Goal: Task Accomplishment & Management: Manage account settings

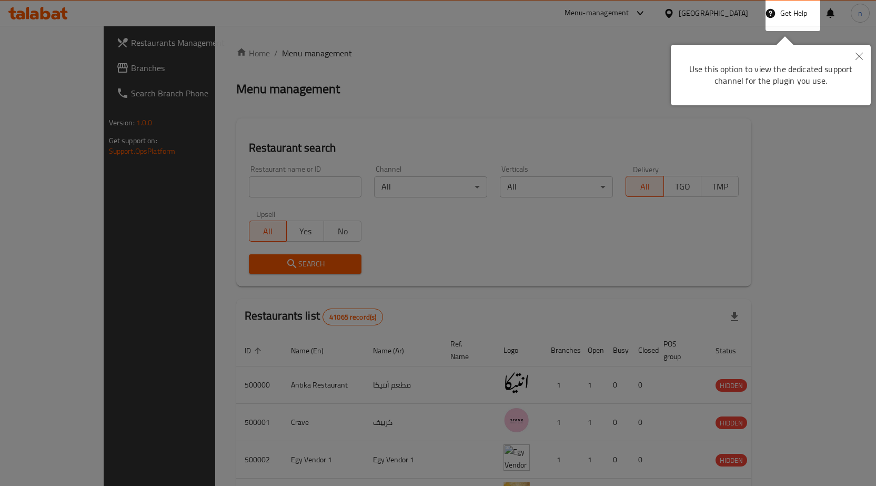
click at [863, 53] on button "Close" at bounding box center [858, 57] width 23 height 24
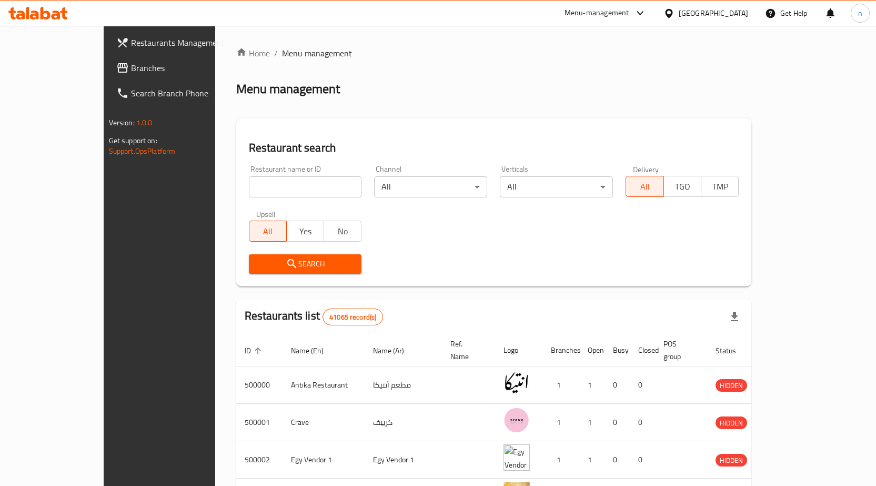
click at [732, 15] on div "[GEOGRAPHIC_DATA]" at bounding box center [713, 13] width 69 height 12
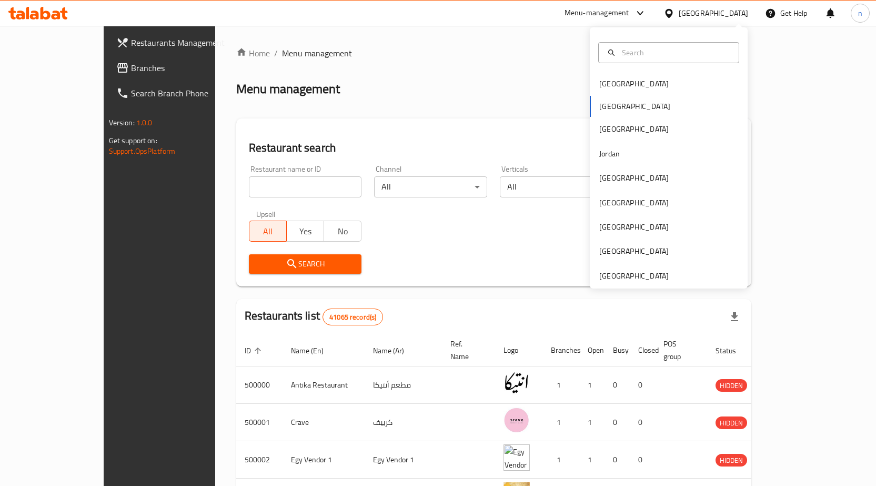
drag, startPoint x: 648, startPoint y: 285, endPoint x: 652, endPoint y: 271, distance: 13.8
click at [648, 285] on div "[GEOGRAPHIC_DATA] [GEOGRAPHIC_DATA] [GEOGRAPHIC_DATA] [GEOGRAPHIC_DATA] [GEOGRA…" at bounding box center [669, 157] width 158 height 261
click at [645, 277] on div "[GEOGRAPHIC_DATA]" at bounding box center [633, 276] width 69 height 12
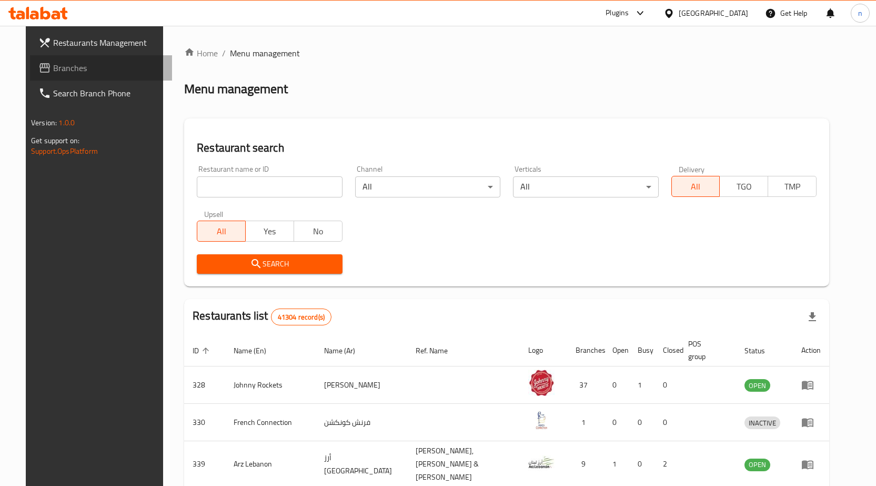
click at [38, 69] on icon at bounding box center [44, 68] width 13 height 13
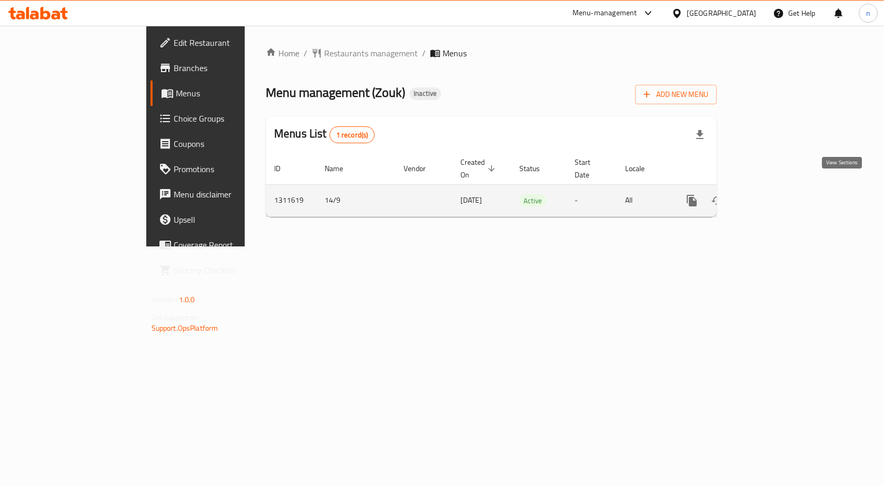
click at [780, 195] on link "enhanced table" at bounding box center [767, 200] width 25 height 25
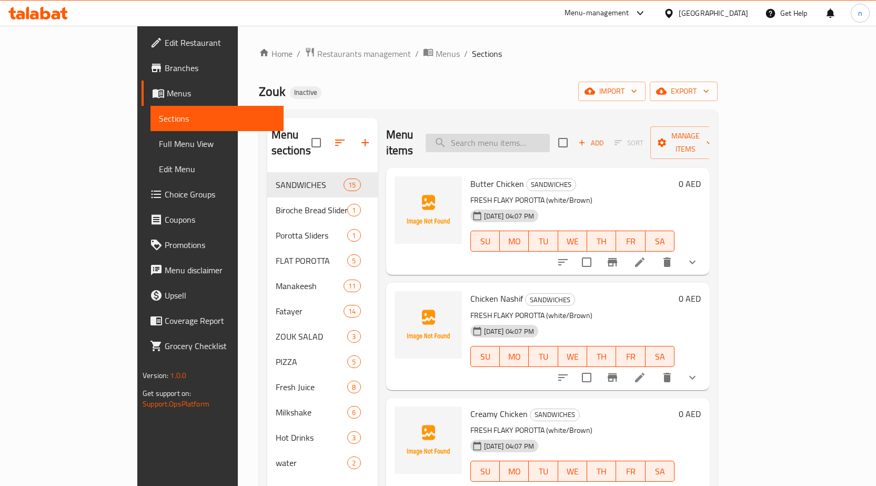
click at [506, 134] on input "search" at bounding box center [488, 143] width 124 height 18
paste input "Malaysian Sarang Roti – Lamb"
type input "Malaysian Sarang Roti – Lamb"
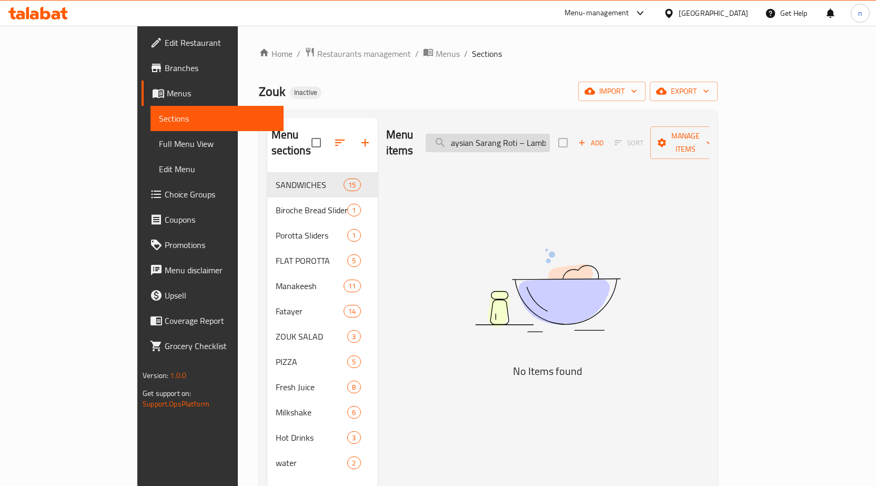
click at [550, 134] on input "Malaysian Sarang Roti – Lamb" at bounding box center [488, 143] width 124 height 18
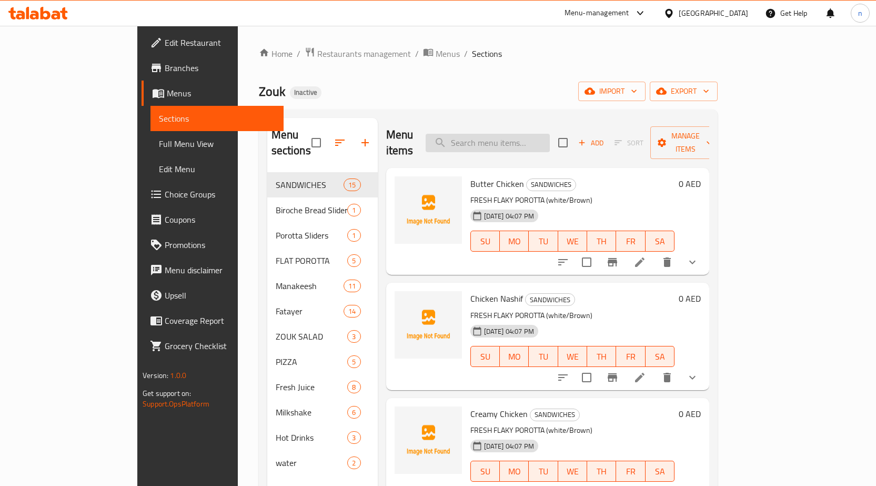
click at [550, 134] on input "search" at bounding box center [488, 143] width 124 height 18
paste input "Malaysian Sarang Roti – Lamb"
type input "Malaysian Sarang Roti – Lamb"
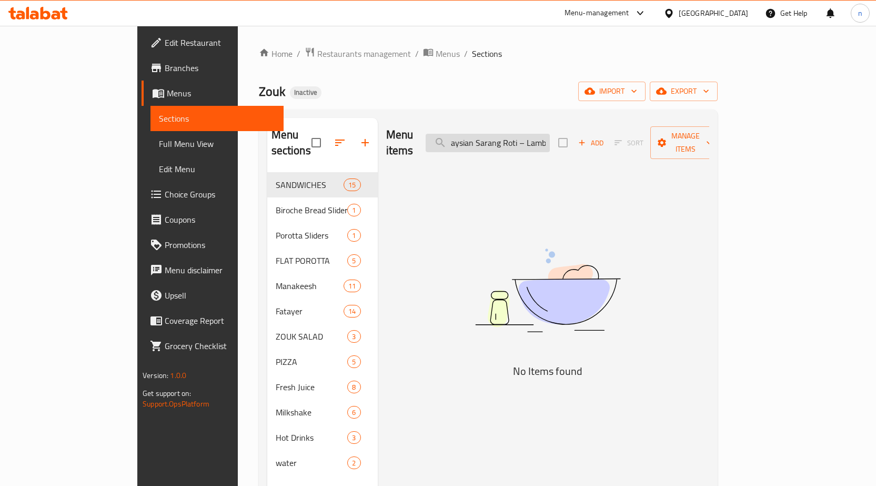
click at [550, 134] on input "Malaysian Sarang Roti – Lamb" at bounding box center [488, 143] width 124 height 18
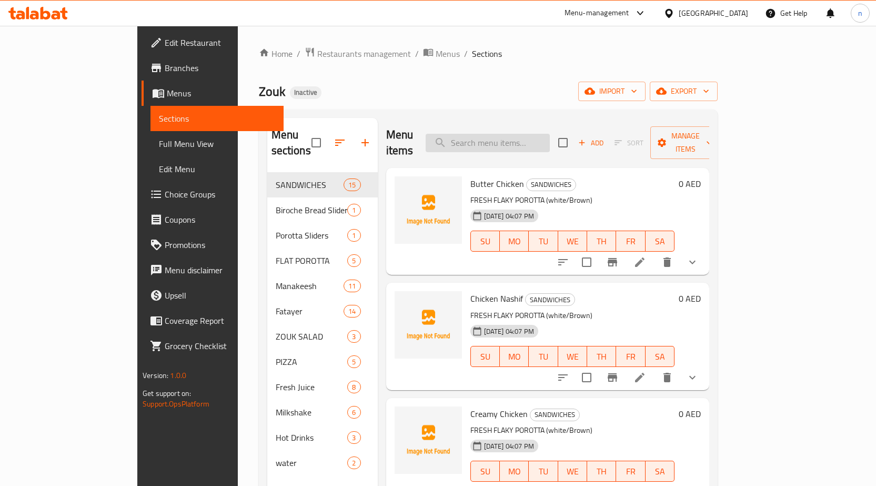
click at [536, 134] on input "search" at bounding box center [488, 143] width 124 height 18
paste input "Malaysian Sarang Roti – Cheese"
type input "Malaysian Sarang Roti – Cheese"
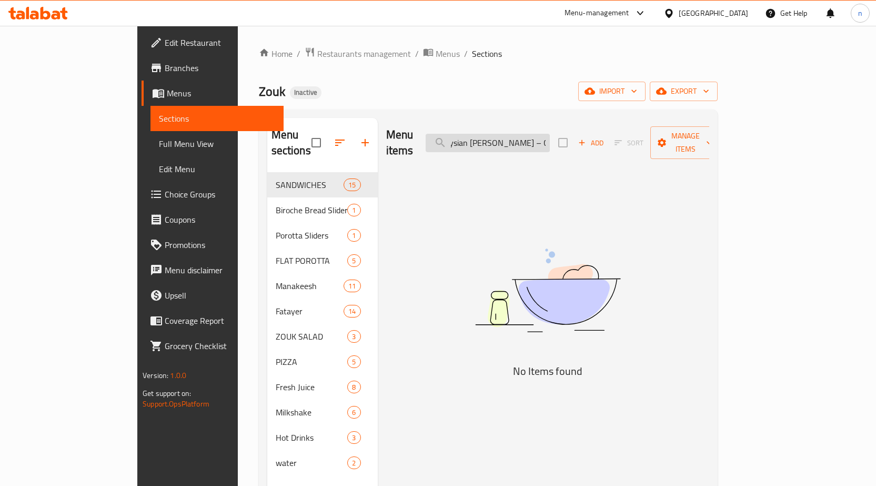
click at [536, 134] on input "Malaysian Sarang Roti – Cheese" at bounding box center [488, 143] width 124 height 18
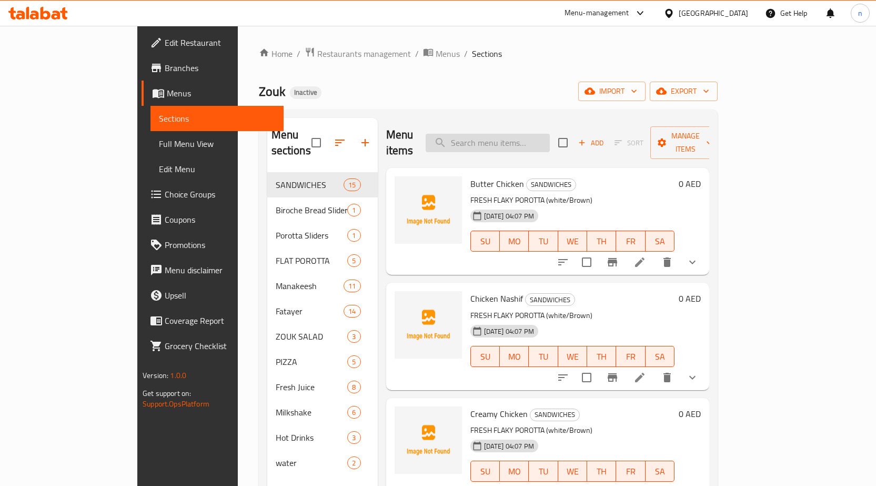
click at [546, 134] on input "search" at bounding box center [488, 143] width 124 height 18
paste input "Malaysian Sarang Roti – Cheese"
type input "Malaysian Sarang Roti – Cheese"
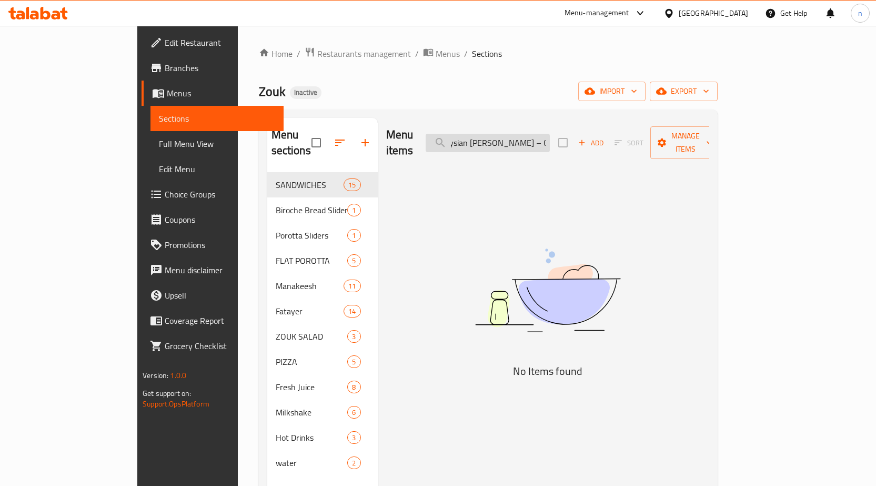
click at [546, 134] on input "Malaysian Sarang Roti – Cheese" at bounding box center [488, 143] width 124 height 18
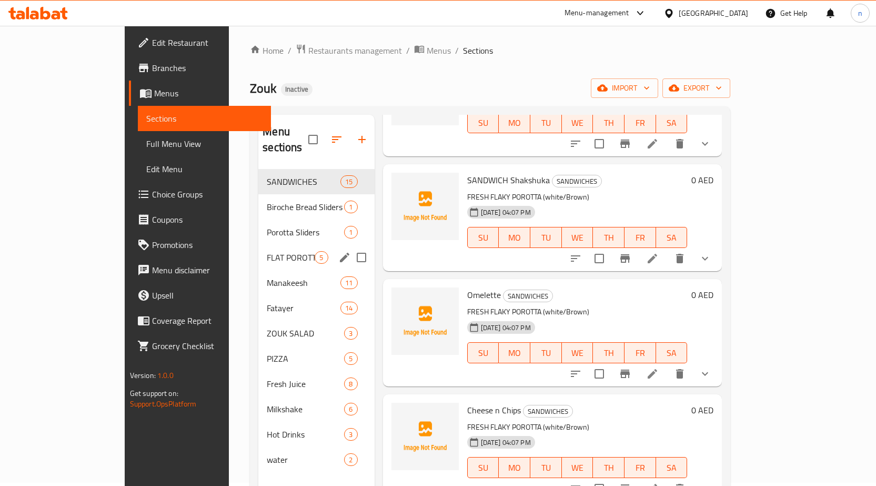
scroll to position [0, 0]
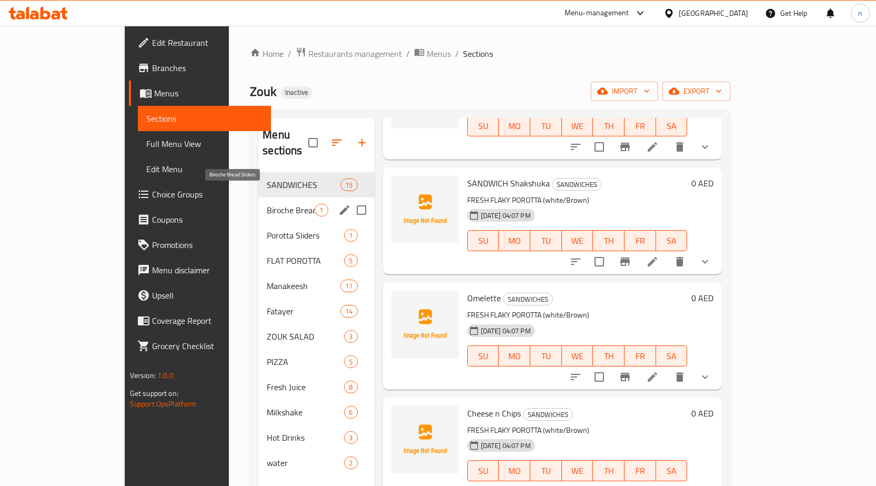
click at [267, 204] on span "Biroche Bread Sliders" at bounding box center [291, 210] width 48 height 13
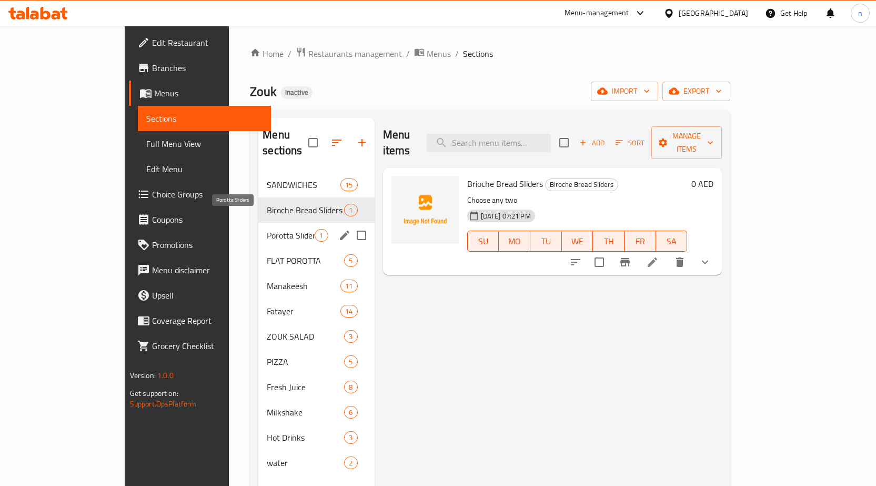
click at [267, 229] on span "Porotta Sliders" at bounding box center [291, 235] width 48 height 13
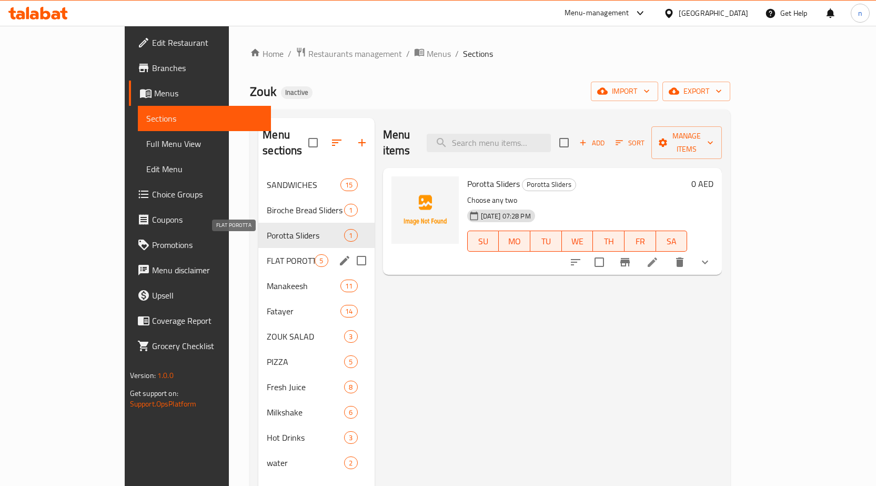
click at [267, 254] on span "FLAT POROTTA" at bounding box center [291, 260] width 48 height 13
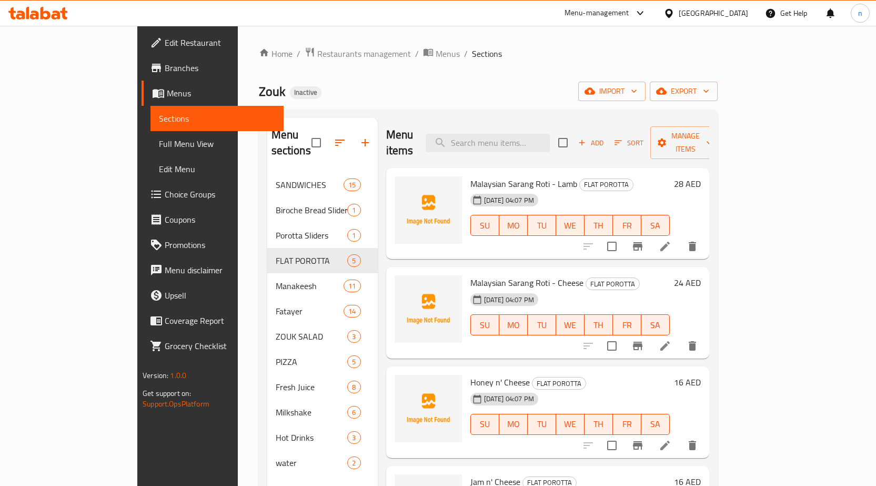
click at [638, 189] on div "14-09-2025 04:07 PM SU MO TU WE TH FR SA" at bounding box center [570, 217] width 208 height 57
click at [634, 236] on div "Malaysian Sarang Roti - Lamb FLAT POROTTA 14-09-2025 04:07 PM SU MO TU WE TH FR…" at bounding box center [570, 213] width 208 height 83
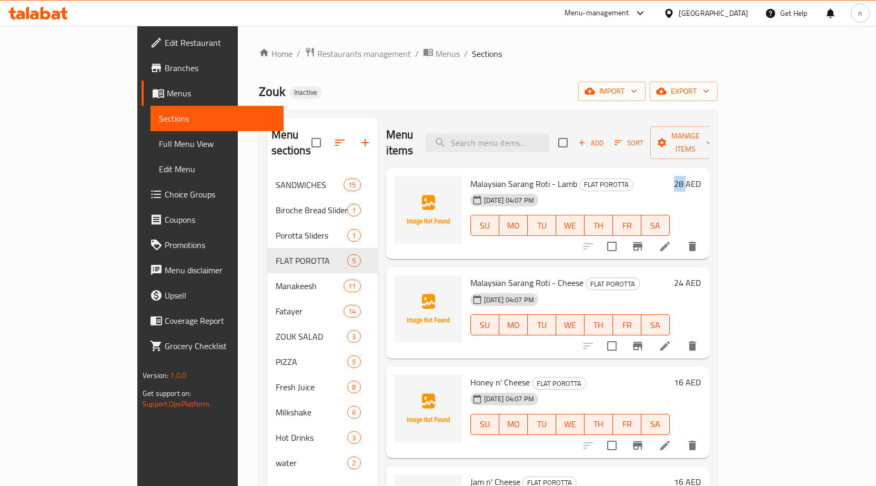
click at [634, 236] on div "Malaysian Sarang Roti - Lamb FLAT POROTTA 14-09-2025 04:07 PM SU MO TU WE TH FR…" at bounding box center [570, 213] width 208 height 83
click at [533, 137] on input "search" at bounding box center [488, 143] width 124 height 18
paste input "Malaysian Sarang Roti – Lamb"
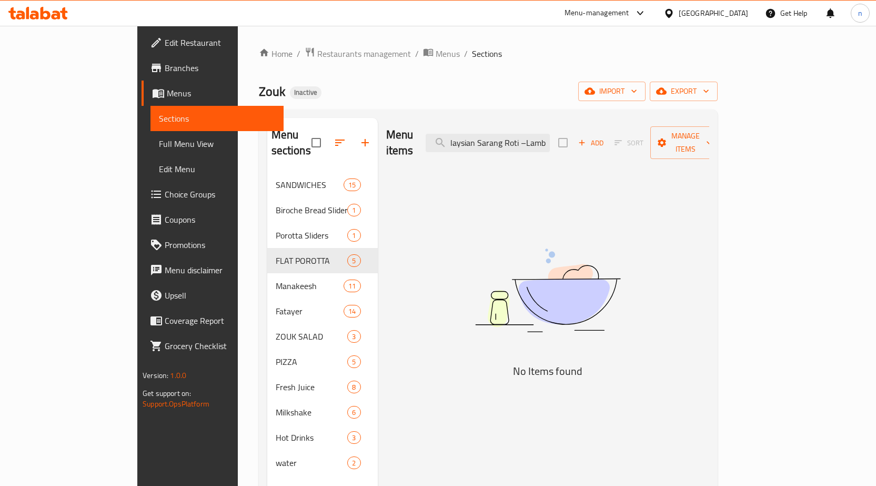
scroll to position [0, 12]
click at [502, 134] on input "Malaysian Sarang Roti – Lamb" at bounding box center [488, 143] width 124 height 18
type input "laysian Sarang Roti – Lamb"
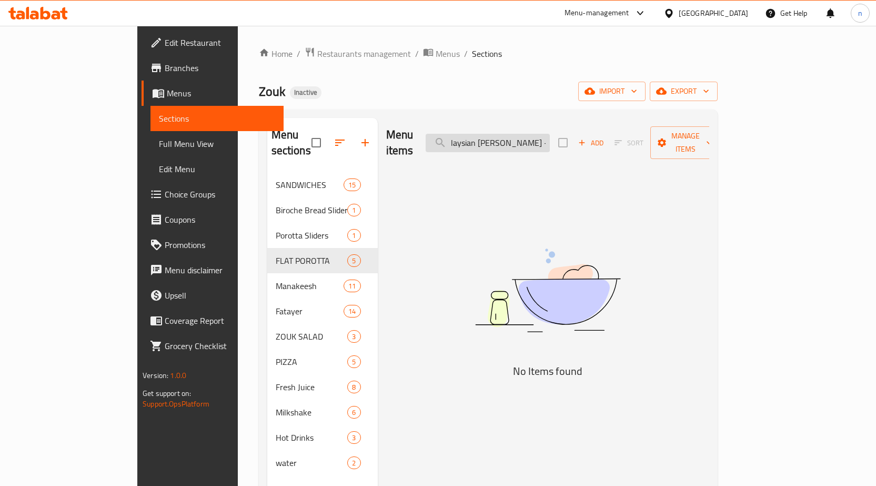
click at [530, 138] on input "laysian Sarang Roti – Lamb" at bounding box center [488, 143] width 124 height 18
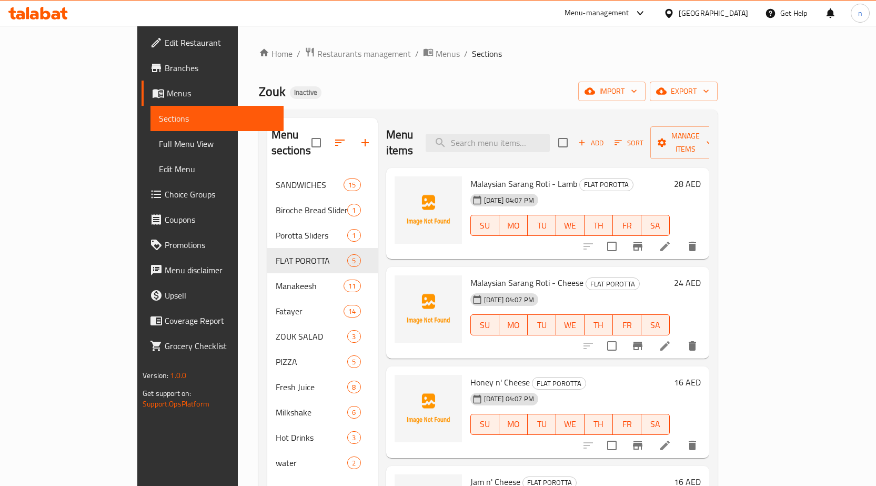
click at [525, 176] on span "Malaysian Sarang Roti - Lamb" at bounding box center [523, 184] width 107 height 16
copy h6 "Malaysian Sarang Roti - Lamb"
click at [514, 134] on input "search" at bounding box center [488, 143] width 124 height 18
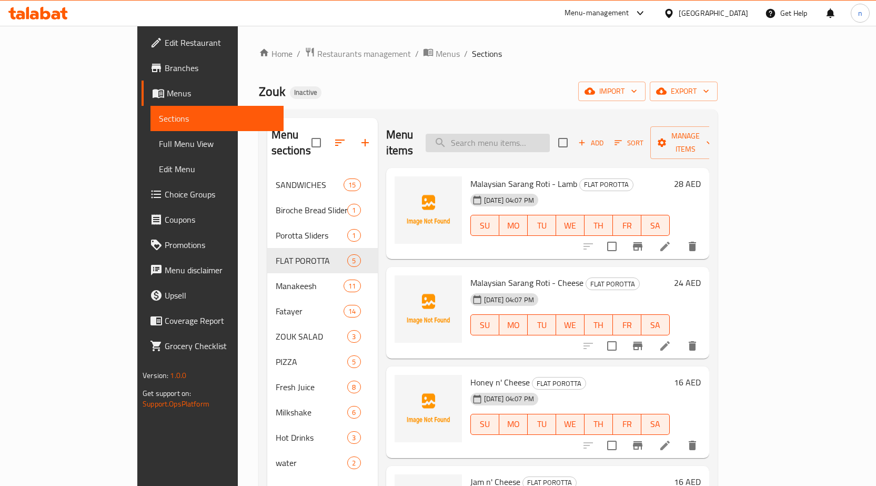
click at [530, 140] on input "search" at bounding box center [488, 143] width 124 height 18
paste input "Malaysian Sarang Roti - Lamb"
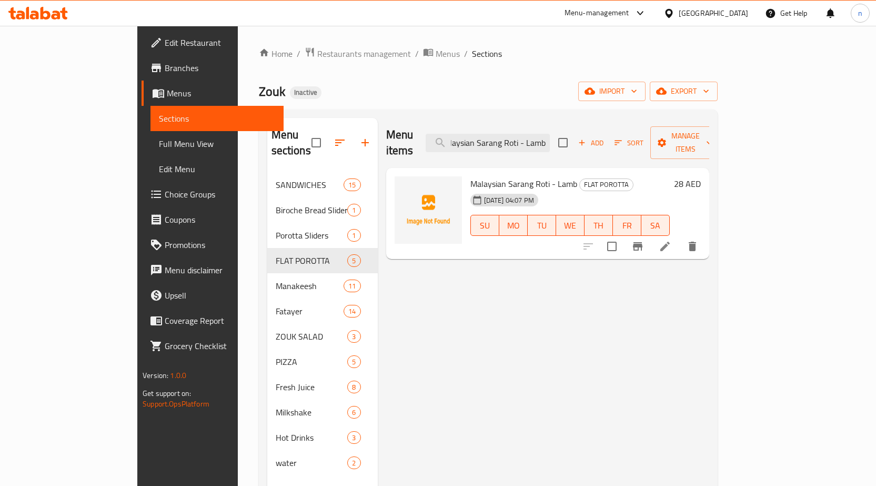
type input "Malaysian Sarang Roti - Lamb"
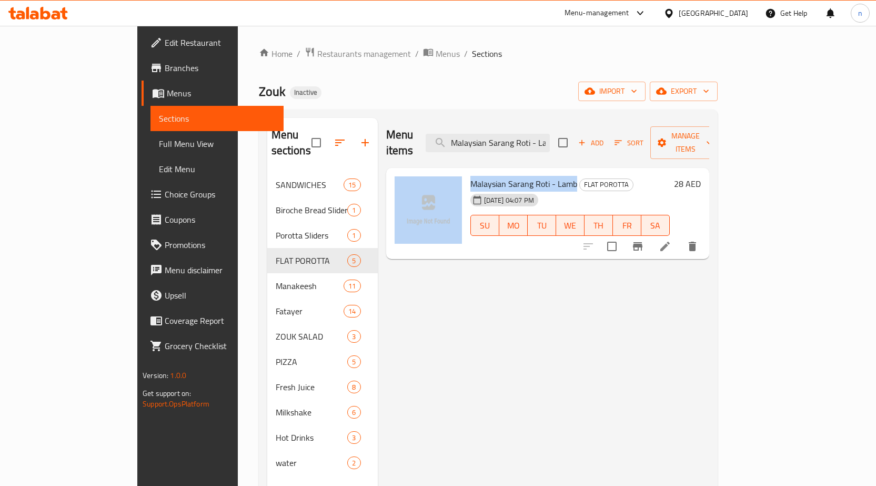
drag, startPoint x: 541, startPoint y: 170, endPoint x: 354, endPoint y: 168, distance: 186.8
click at [386, 168] on div "Malaysian Sarang Roti - Lamb FLAT POROTTA 14-09-2025 04:07 PM SU MO TU WE TH FR…" at bounding box center [547, 214] width 323 height 92
click at [550, 135] on input "Malaysian Sarang Roti - Lamb" at bounding box center [488, 143] width 124 height 18
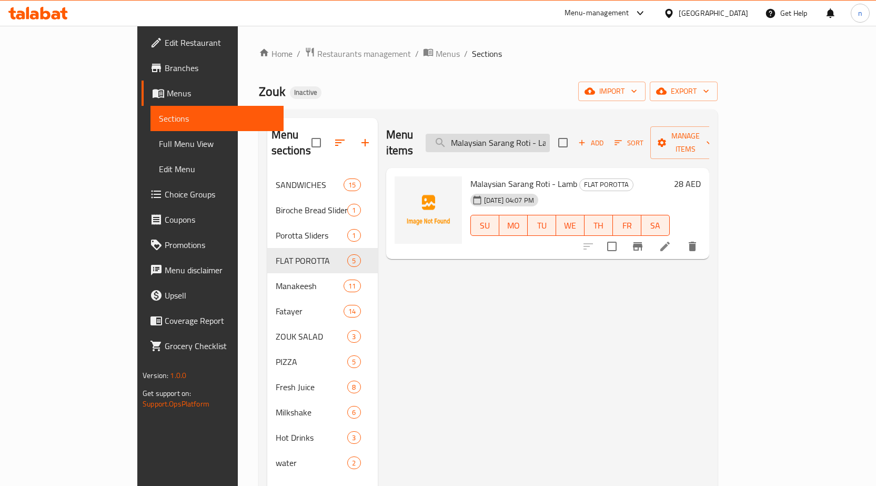
click at [550, 135] on input "Malaysian Sarang Roti - Lamb" at bounding box center [488, 143] width 124 height 18
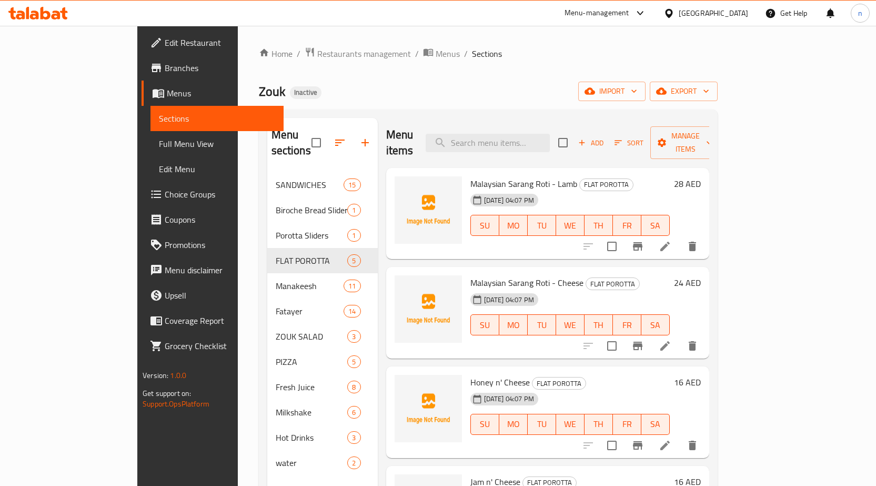
click at [670, 176] on h6 "Malaysian Sarang Roti - Lamb FLAT POROTTA" at bounding box center [569, 183] width 199 height 15
click at [522, 138] on input "search" at bounding box center [488, 143] width 124 height 18
paste input "Malaysian Sarang Roti – Lamb"
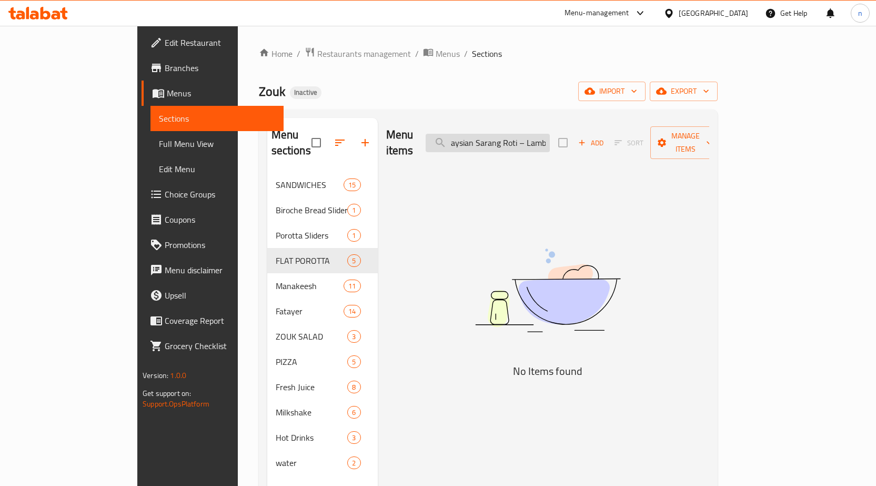
click at [502, 136] on input "Malaysian Sarang Roti – Lamb" at bounding box center [488, 143] width 124 height 18
type input "aysian Sarang Roti – Lamb"
click at [647, 204] on div "Menu items aysian Sarang Roti – Lamb Add Sort Manage items No Items found" at bounding box center [543, 361] width 331 height 486
click at [514, 134] on input "aysian Sarang Roti – Lamb" at bounding box center [488, 143] width 124 height 18
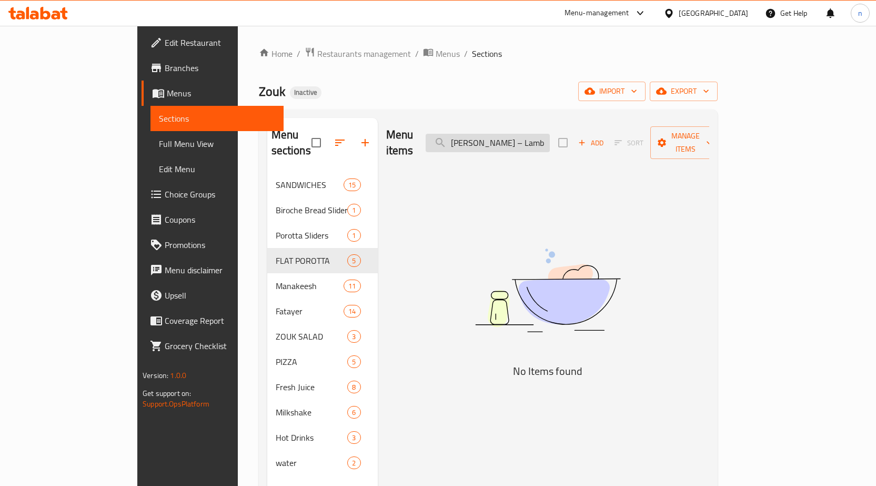
click at [514, 134] on input "aysian Sarang Roti – Lamb" at bounding box center [488, 143] width 124 height 18
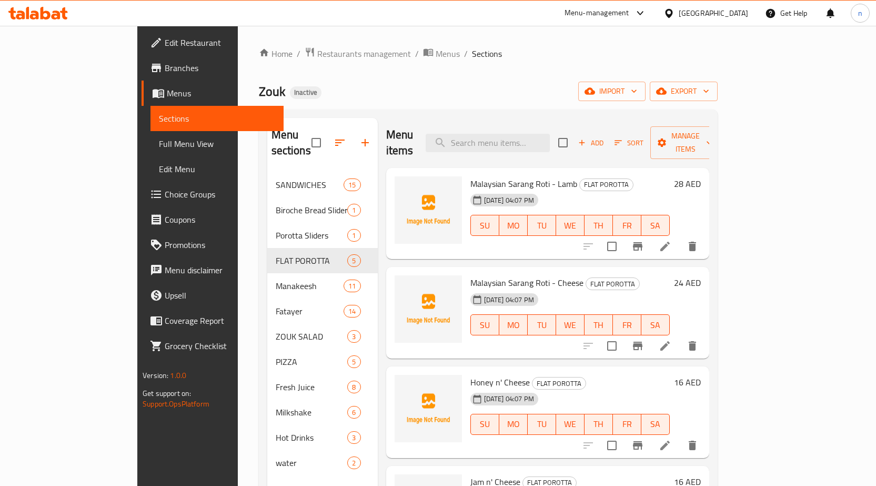
click at [670, 241] on icon at bounding box center [664, 245] width 9 height 9
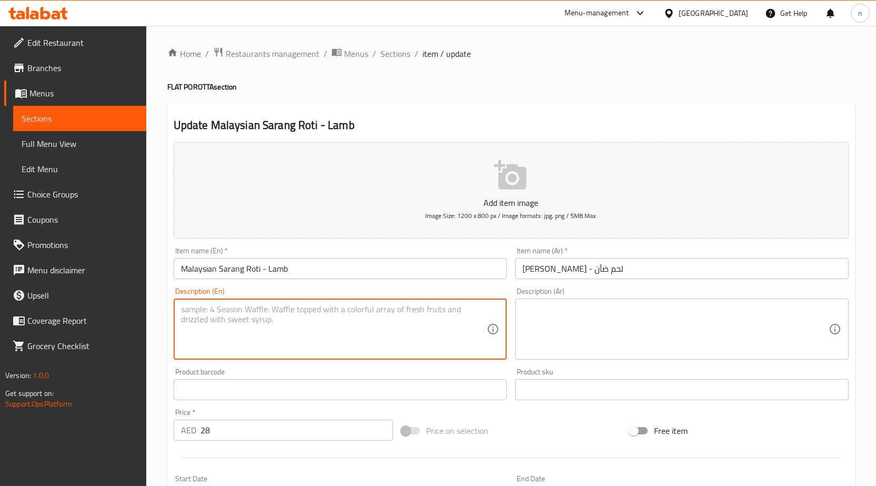
click at [473, 321] on textarea at bounding box center [334, 329] width 306 height 50
paste textarea "Flaky Malaysian roti stuffed with spiced minced lamb, onions, and herbs."
type textarea "Flaky Malaysian roti stuffed with spiced minced lamb, onions, and herbs."
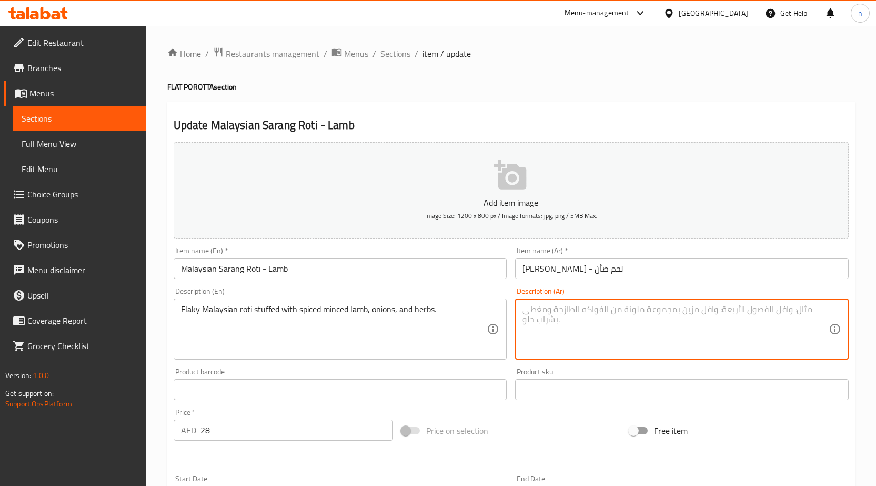
click at [574, 317] on textarea at bounding box center [675, 329] width 306 height 50
paste textarea "خبز روتي ماليزي مقرمش محشو بلحم الضأن المفروم المتبل والبصل والأعشاب."
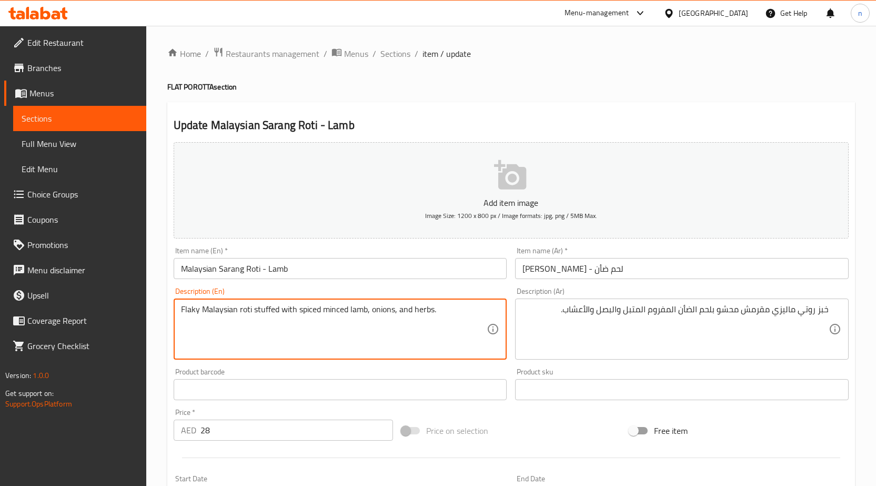
click at [221, 316] on textarea "Flaky Malaysian roti stuffed with spiced minced lamb, onions, and herbs." at bounding box center [334, 329] width 306 height 50
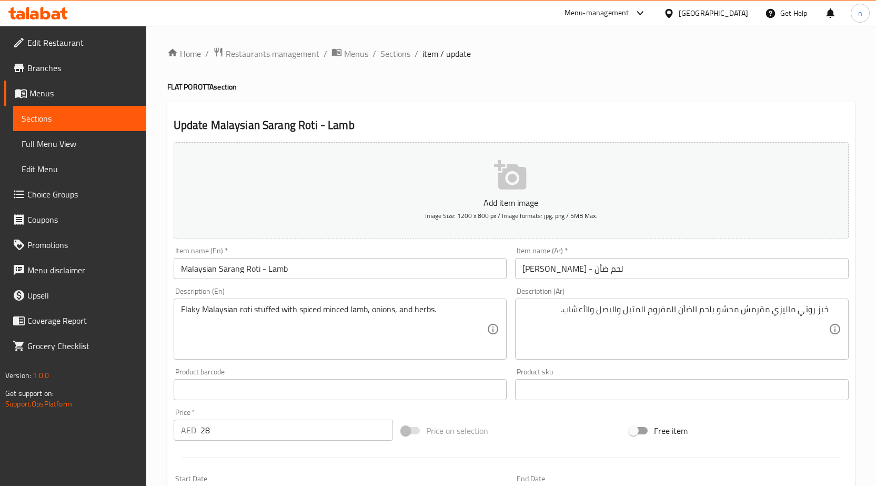
click at [186, 308] on textarea "Flaky Malaysian roti stuffed with spiced minced lamb, onions, and herbs." at bounding box center [334, 329] width 306 height 50
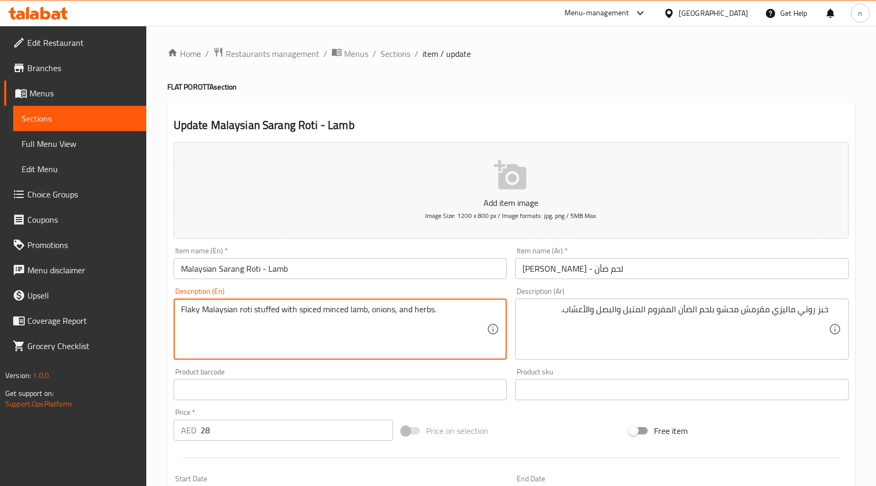
click at [186, 308] on textarea "Flaky Malaysian roti stuffed with spiced minced lamb, onions, and herbs." at bounding box center [334, 329] width 306 height 50
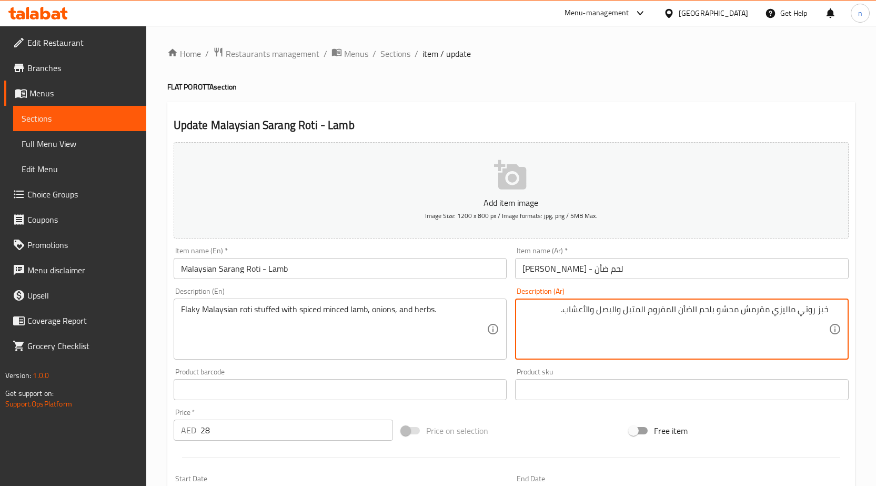
click at [821, 311] on textarea "خبز روتي ماليزي مقرمش محشو بلحم الضأن المفروم المتبل والبصل والأعشاب." at bounding box center [675, 329] width 306 height 50
drag, startPoint x: 763, startPoint y: 315, endPoint x: 804, endPoint y: 313, distance: 41.6
click at [804, 313] on textarea "فلاكي روتي ماليزي مقرمش محشو بلحم الضأن المفروم المتبل والبصل والأعشاب." at bounding box center [675, 329] width 306 height 50
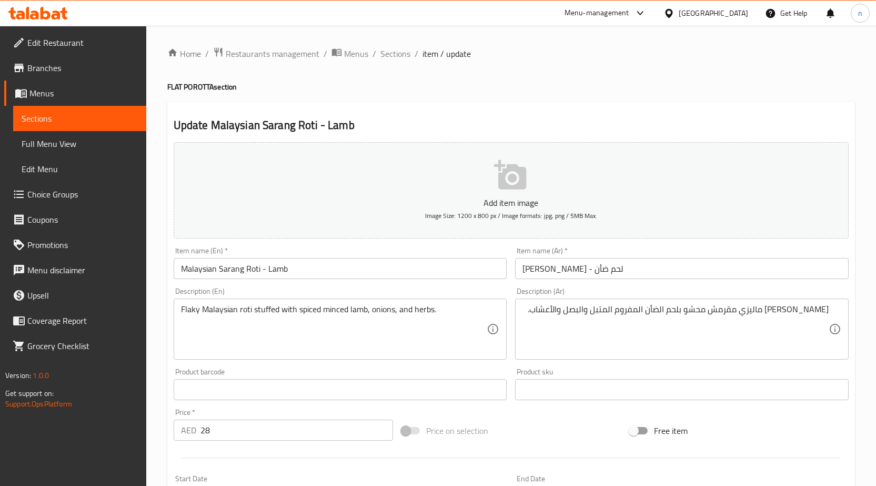
click at [833, 311] on div "فلاكي روتي ماليزي مقرمش محشو بلحم الضأن المفروم المتبل والبصل والأعشاب. Descrip…" at bounding box center [682, 328] width 334 height 61
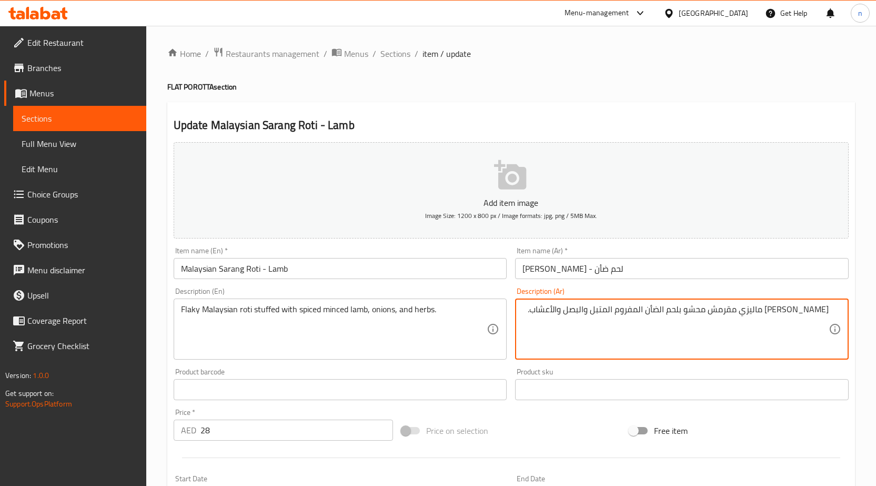
click at [832, 307] on div "فلاكي روتي ماليزي مقرمش محشو بلحم الضأن المفروم المتبل والبصل والأعشاب. Descrip…" at bounding box center [682, 328] width 334 height 61
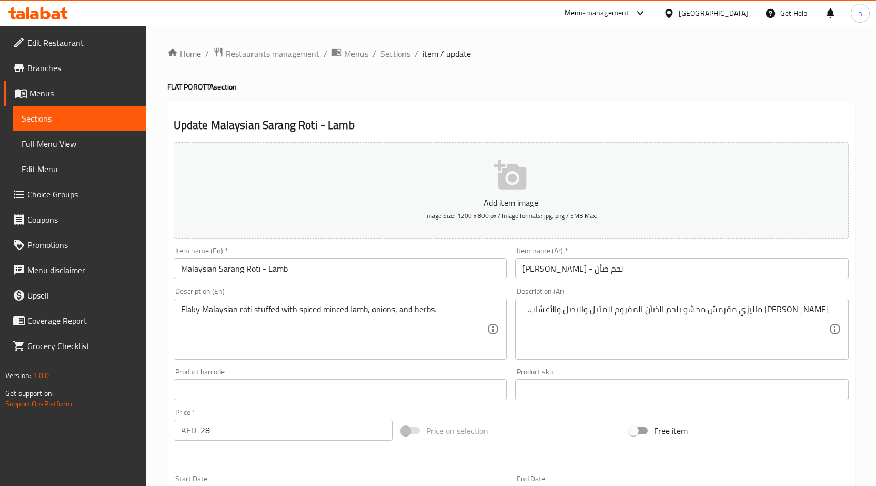
click at [831, 308] on div "فلاكي روتي ماليزي مقرمش محشو بلحم الضأن المفروم المتبل والبصل والأعشاب. Descrip…" at bounding box center [682, 328] width 334 height 61
click at [829, 309] on div "فلاكي روتي ماليزي مقرمش محشو بلحم الضأن المفروم المتبل والبصل والأعشاب. Descrip…" at bounding box center [682, 328] width 334 height 61
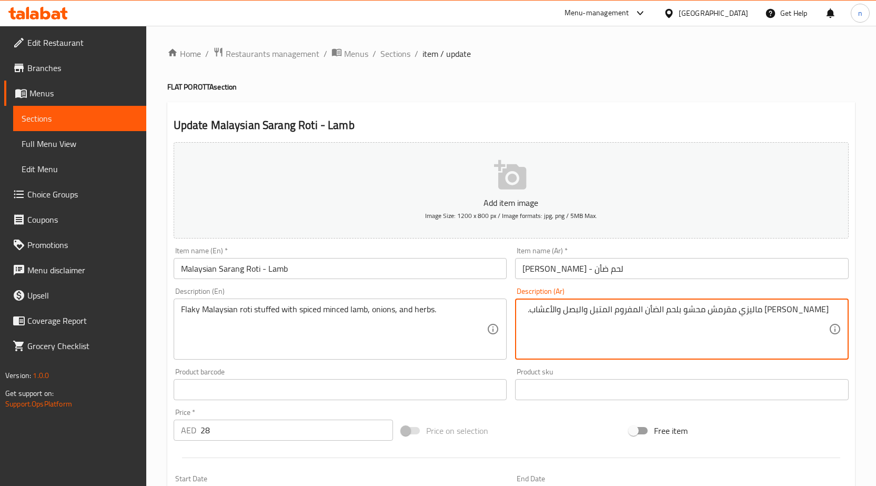
paste textarea "روتي ماليزي"
click at [829, 310] on div "فلاكي روتي ماليزي مقرمش محشو بلحم الضأن المفروم المتبل والبصل والأعشاب. Descrip…" at bounding box center [682, 328] width 334 height 61
drag, startPoint x: 764, startPoint y: 311, endPoint x: 804, endPoint y: 311, distance: 40.5
click at [804, 311] on textarea "فلاكي روتي ماليزي مقرمش محشو بلحم الضأن المفروم المتبل والبصل والأعشاب." at bounding box center [675, 329] width 306 height 50
click at [830, 312] on div "فلاكي مقرمش محشو بلحم الضأن المفروم المتبل والبصل والأعشاب. Description (Ar)" at bounding box center [682, 328] width 334 height 61
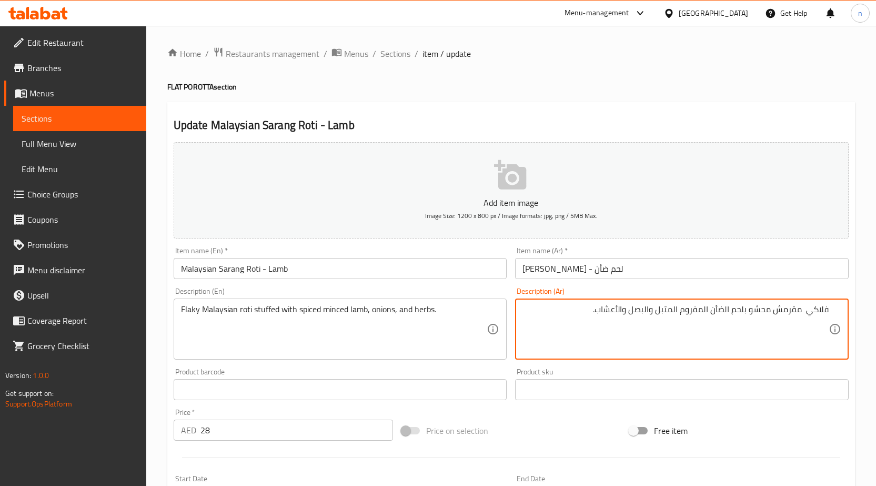
click at [827, 309] on textarea "فلاكي مقرمش محشو بلحم الضأن المفروم المتبل والبصل والأعشاب." at bounding box center [675, 329] width 306 height 50
paste textarea "روتي ماليزي"
click at [746, 314] on textarea "روتي ماليزي فلاكي مقرمش محشو بلحم الضأن المفروم المتبل والبصل والأعشاب." at bounding box center [675, 329] width 306 height 50
click at [724, 312] on textarea "روتي ماليزي فلاكي محشو بلحم الضأن المفروم المتبل والبصل والأعشاب." at bounding box center [675, 329] width 306 height 50
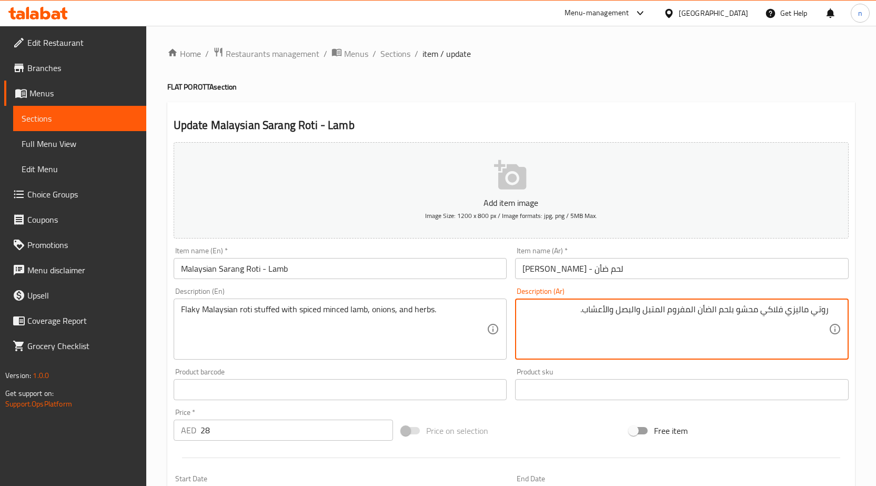
click at [724, 312] on textarea "روتي ماليزي فلاكي محشو بلحم الضأن المفروم المتبل والبصل والأعشاب." at bounding box center [675, 329] width 306 height 50
click at [733, 312] on textarea "روتي ماليزي فلاكي محشو الضأن المفروم المتبل والبصل والأعشاب." at bounding box center [675, 329] width 306 height 50
click at [731, 309] on textarea "روتي ماليزي فلاكي محشو لضأن المفروم المتبل والبصل والأعشاب." at bounding box center [675, 329] width 306 height 50
type textarea "روتي ماليزي فلاكي محشو بضأن المفروم المتبل والبصل والأعشاب."
click at [557, 270] on input "سارانج روتي ماليزي - لحم ضأن" at bounding box center [682, 268] width 334 height 21
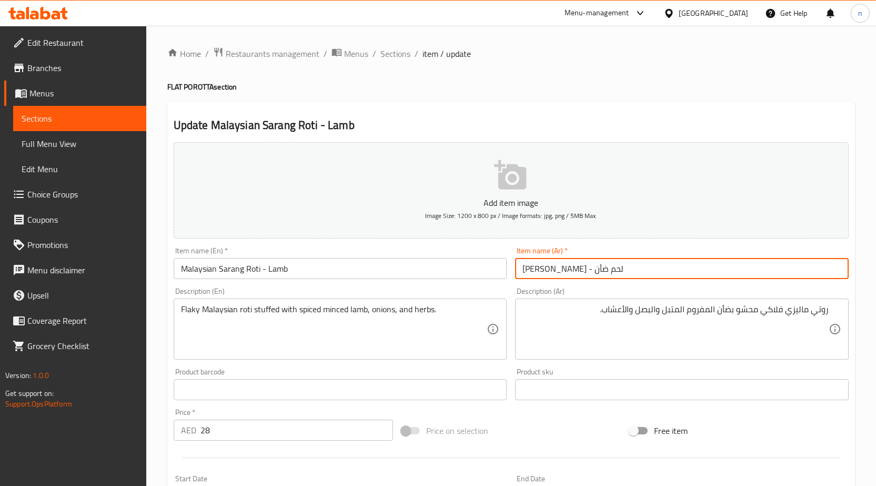
click at [542, 270] on input "سارانج روتي ماليزي - لحم ضأن" at bounding box center [682, 268] width 334 height 21
type input "سارانج روتي ماليزي -ضأن"
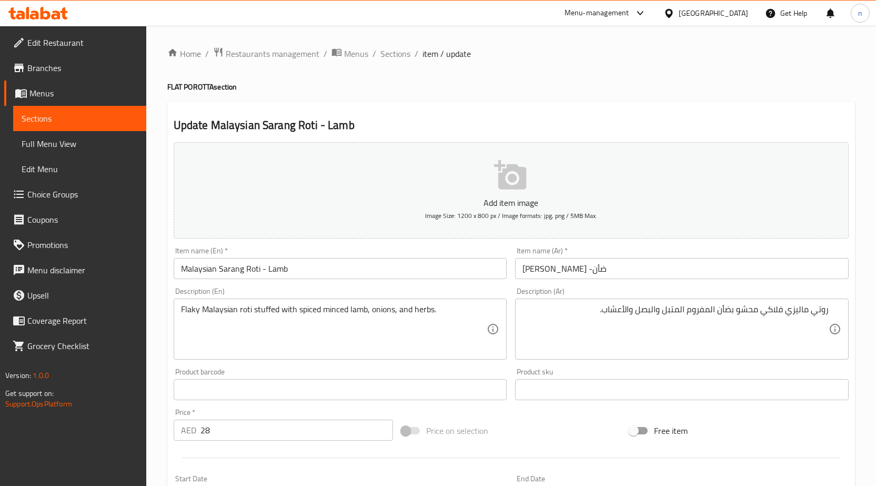
click at [574, 433] on div "Price on selection" at bounding box center [511, 430] width 228 height 28
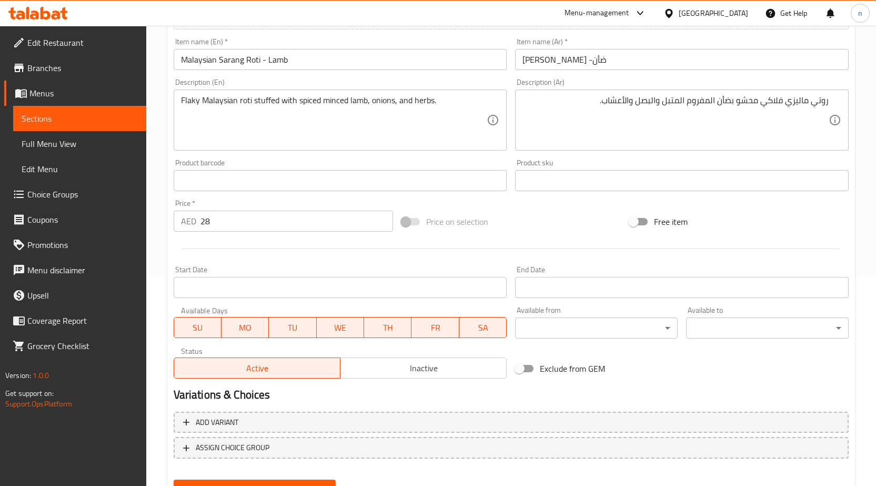
scroll to position [258, 0]
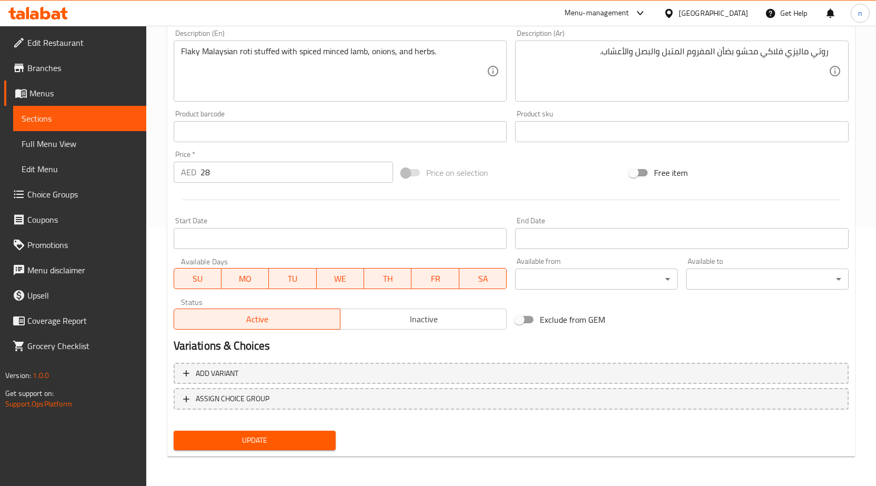
click at [306, 428] on div "Update" at bounding box center [254, 440] width 171 height 28
click at [305, 431] on button "Update" at bounding box center [255, 439] width 163 height 19
click at [298, 435] on span "Update" at bounding box center [255, 439] width 146 height 13
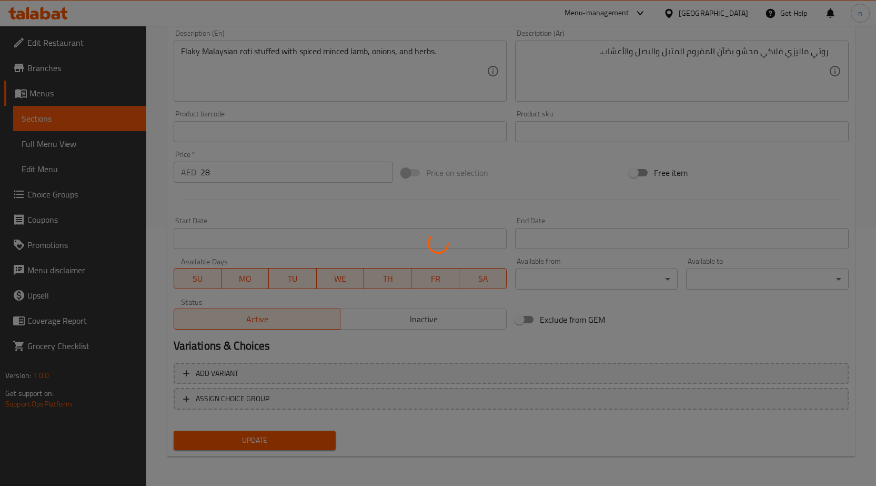
scroll to position [0, 0]
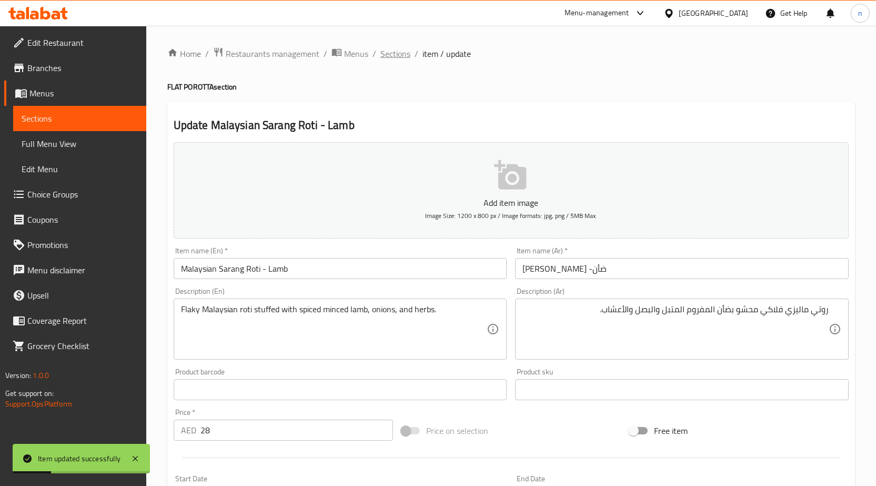
click at [400, 55] on span "Sections" at bounding box center [395, 53] width 30 height 13
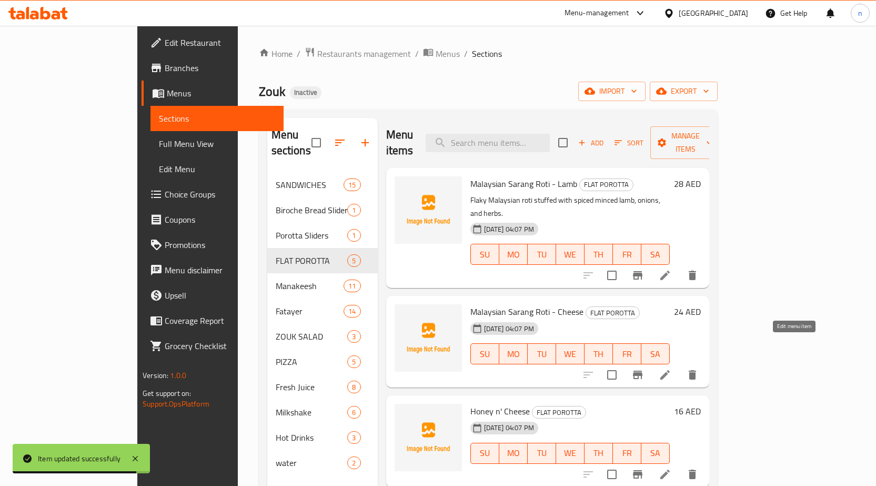
click at [671, 368] on icon at bounding box center [665, 374] width 13 height 13
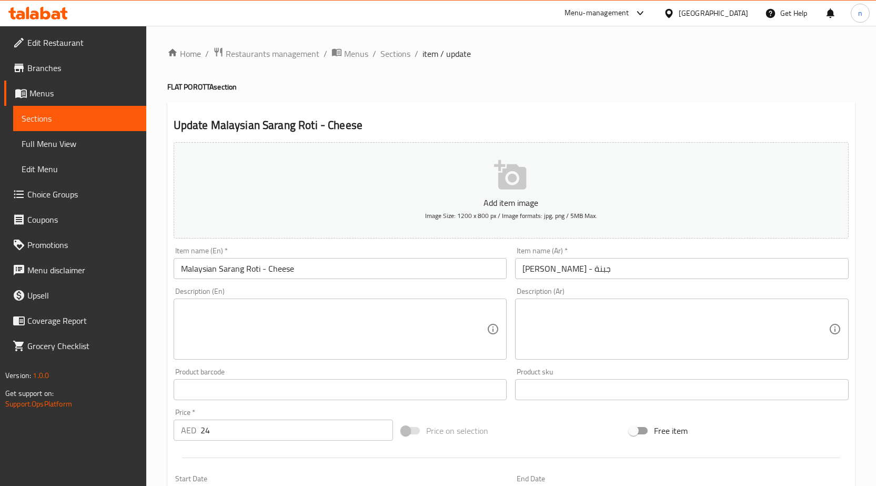
click at [367, 326] on textarea at bounding box center [334, 329] width 306 height 50
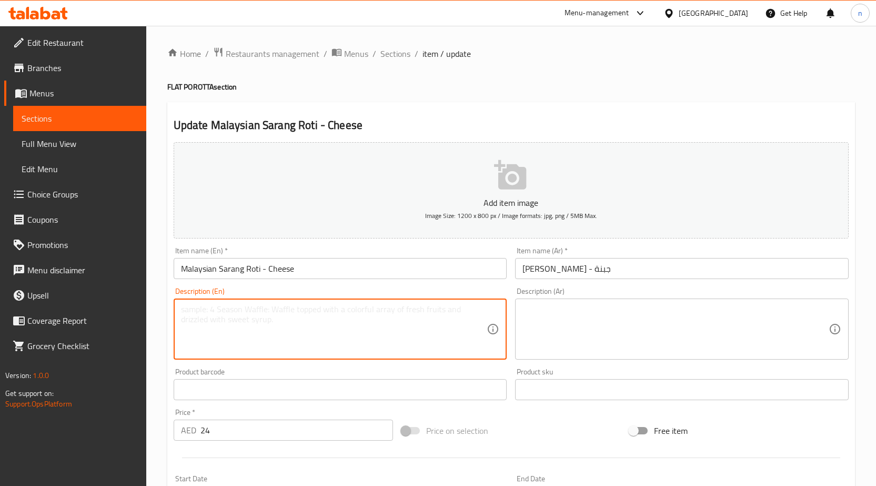
paste textarea "Soft layered roti filled with a rich melted cheese blend."
type textarea "Soft layered roti filled with a rich melted cheese blend."
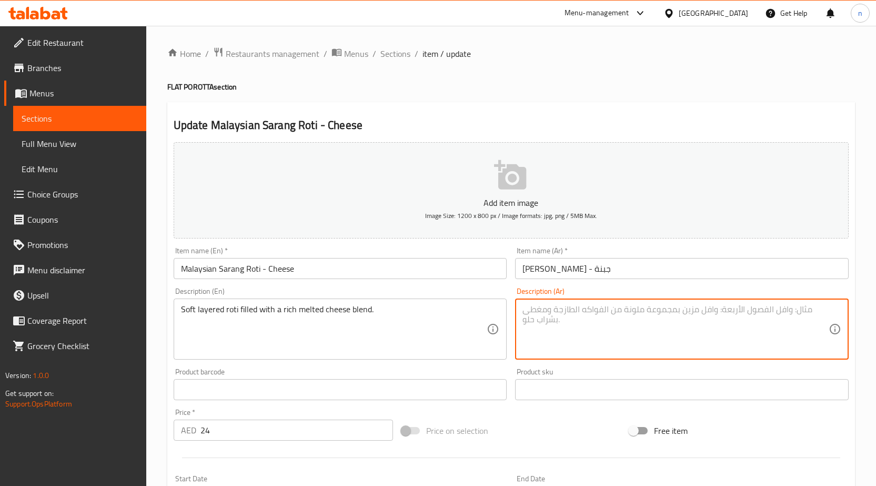
click at [581, 311] on textarea at bounding box center [675, 329] width 306 height 50
paste textarea "روتي متعدد الطبقات محشو بمزيج غني من الجبن المذاب."
click at [781, 309] on textarea "روتي متعدد الطبقات محشو بمزيج غني من الجبن المذاب." at bounding box center [675, 329] width 306 height 50
click at [811, 311] on textarea "روتي طبقات محشو بمزيج غني من الجبن المذاب." at bounding box center [675, 329] width 306 height 50
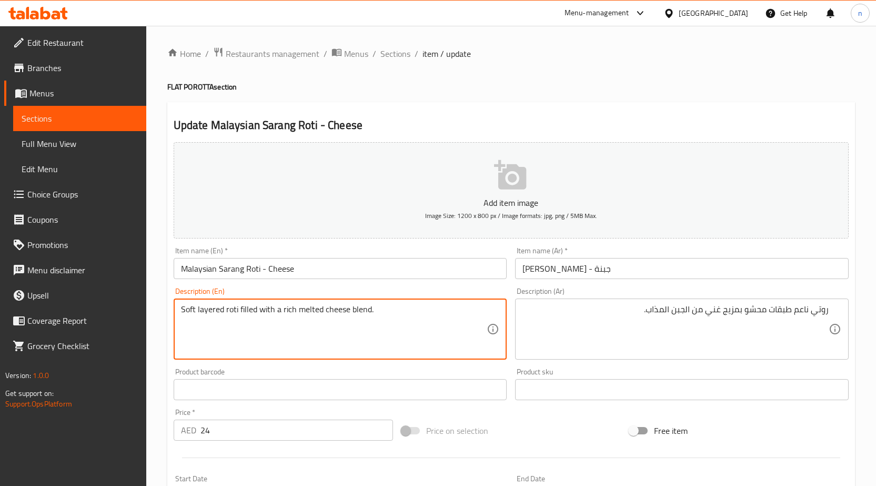
click at [207, 313] on textarea "Soft layered roti filled with a rich melted cheese blend." at bounding box center [334, 329] width 306 height 50
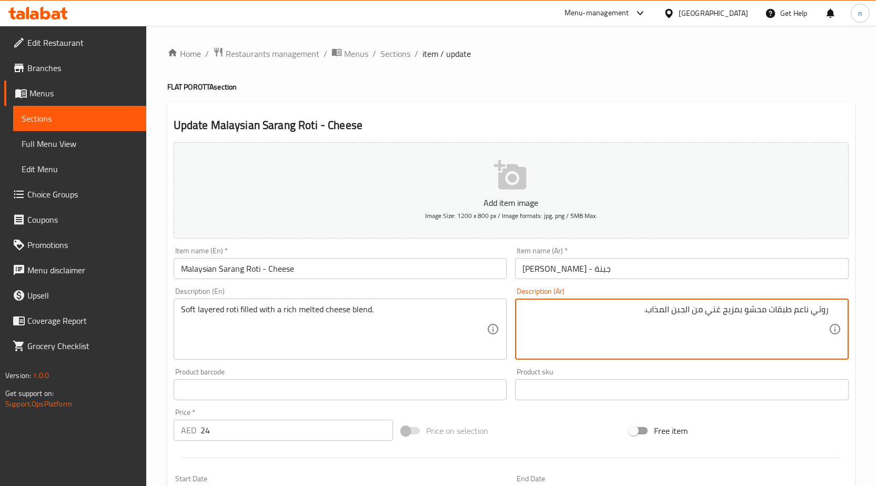
click at [584, 425] on div "Price on selection" at bounding box center [511, 430] width 228 height 28
type textarea "روتي ناعم طبقات محشو بمزيج غني من الجبن الذائب."
click at [616, 448] on div at bounding box center [510, 458] width 683 height 26
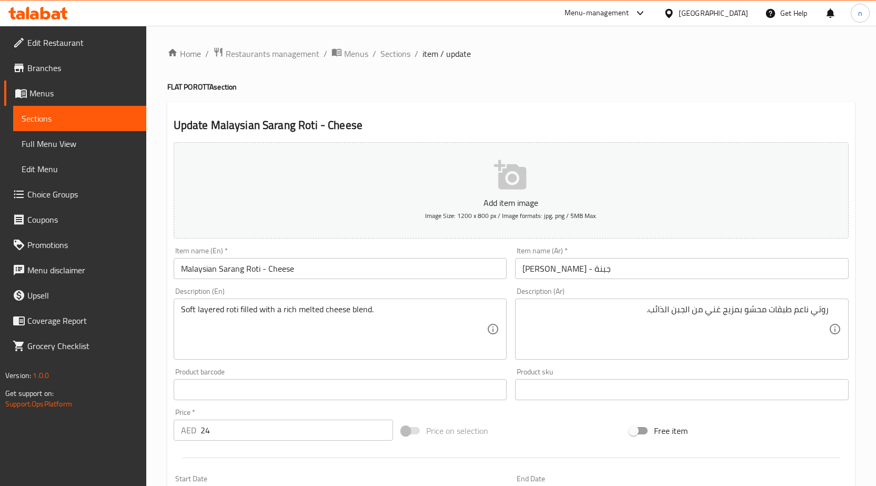
click at [557, 433] on div "Price on selection" at bounding box center [511, 430] width 228 height 28
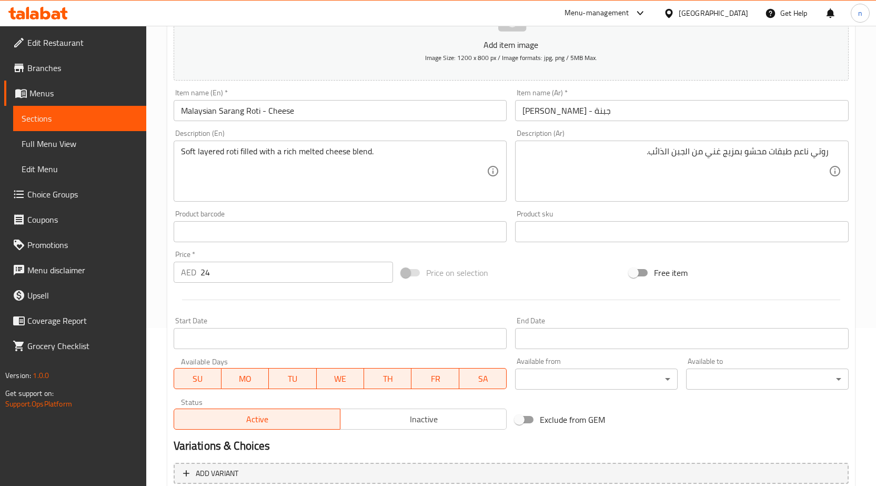
scroll to position [258, 0]
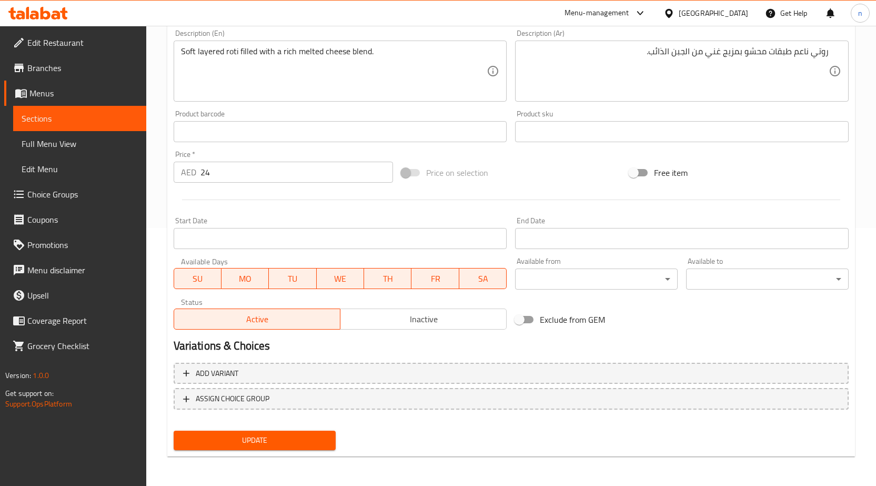
click at [304, 436] on span "Update" at bounding box center [255, 439] width 146 height 13
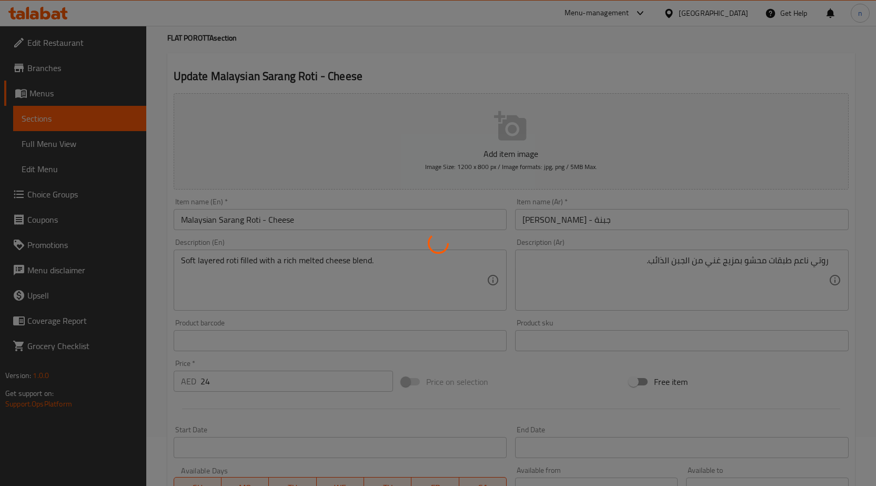
scroll to position [0, 0]
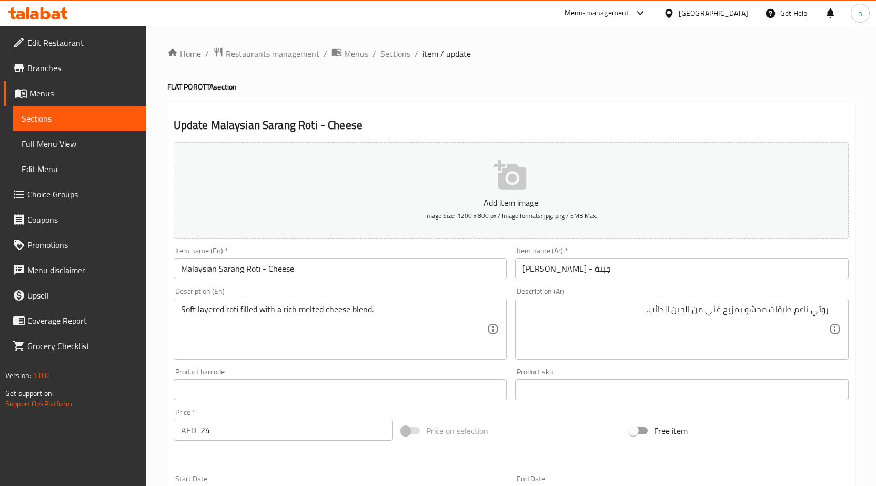
click at [540, 408] on div "Add item image Image Size: 1200 x 800 px / Image formats: jpg, png / 5MB Max. I…" at bounding box center [510, 364] width 683 height 453
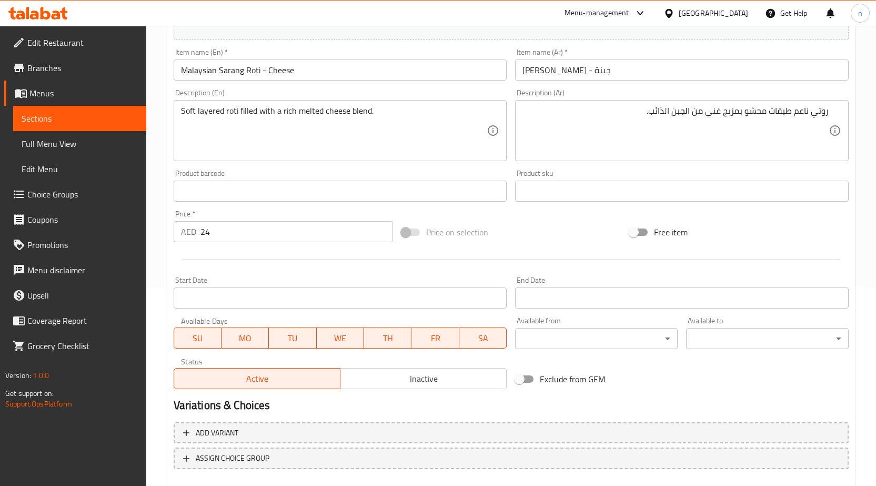
scroll to position [258, 0]
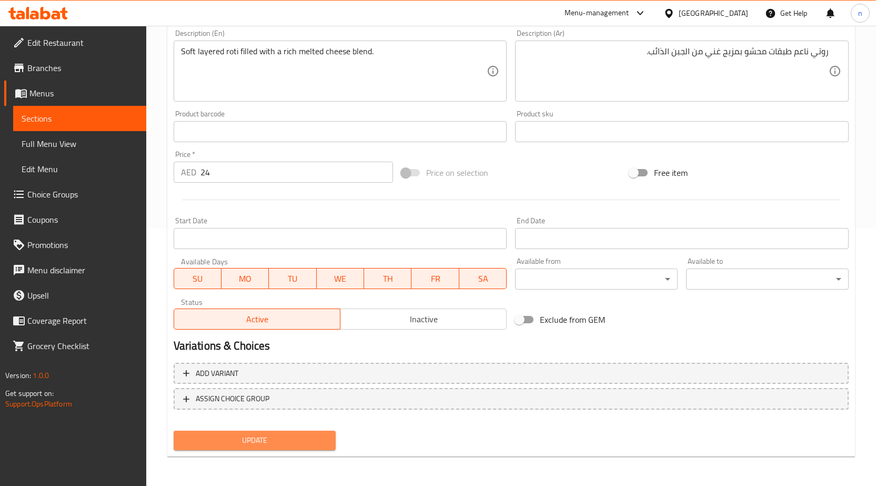
click at [264, 433] on span "Update" at bounding box center [255, 439] width 146 height 13
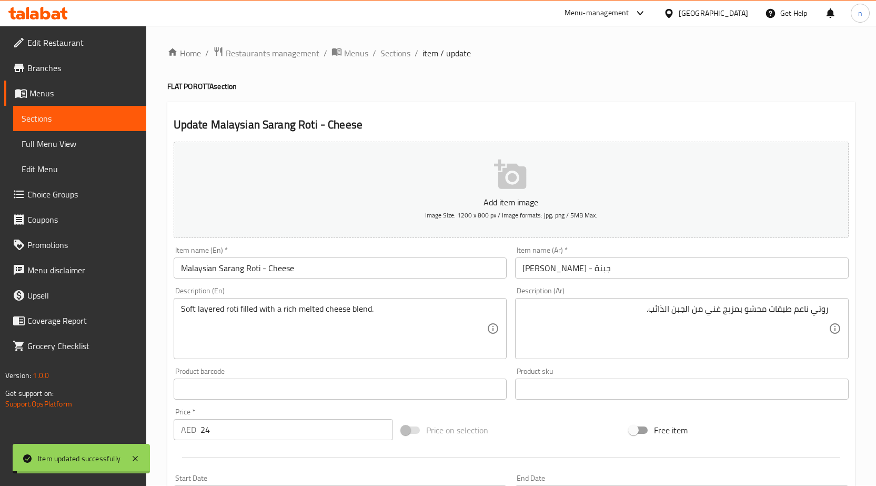
scroll to position [0, 0]
drag, startPoint x: 391, startPoint y: 57, endPoint x: 403, endPoint y: 75, distance: 22.0
click at [391, 57] on span "Sections" at bounding box center [395, 53] width 30 height 13
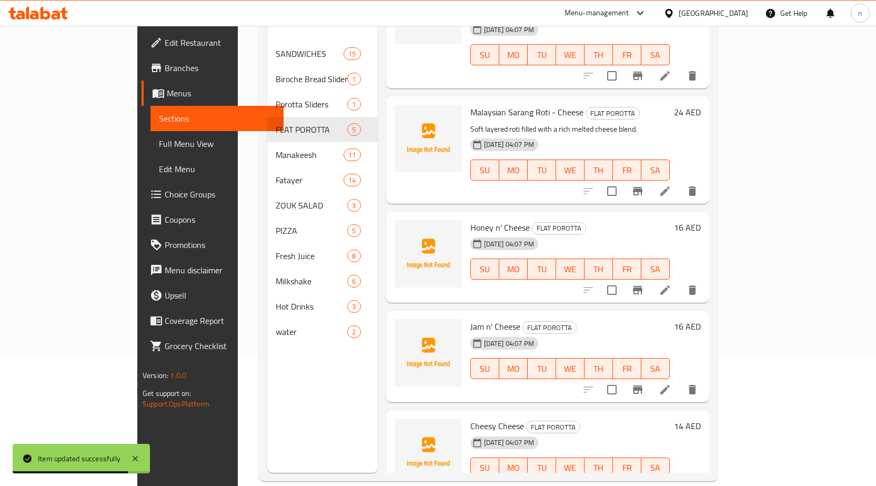
scroll to position [147, 0]
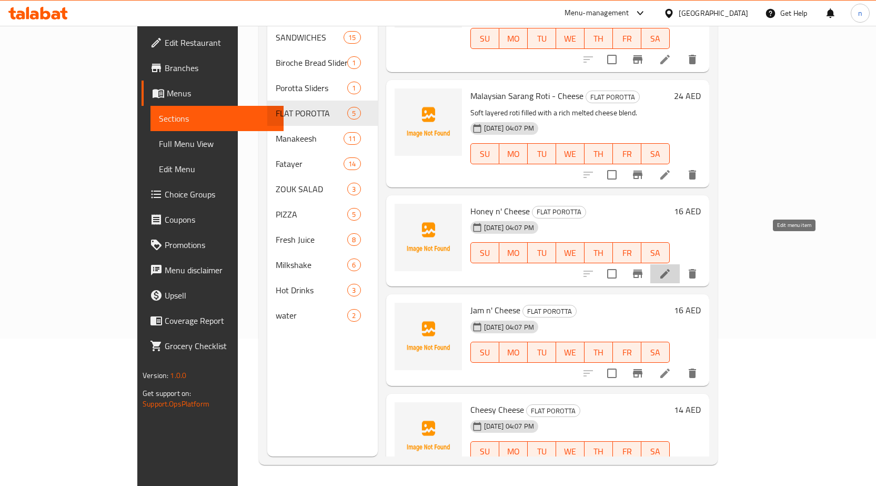
click at [671, 267] on icon at bounding box center [665, 273] width 13 height 13
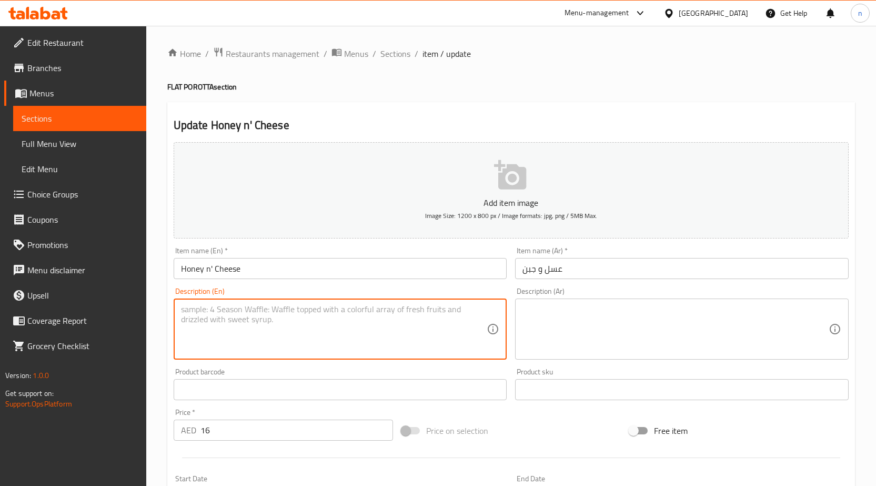
click at [243, 329] on textarea at bounding box center [334, 329] width 306 height 50
paste textarea "Warm flatbread topped with creamy white cheese and golden honey drizzle."
type textarea "Warm flatbread topped with creamy white cheese and golden honey drizzle."
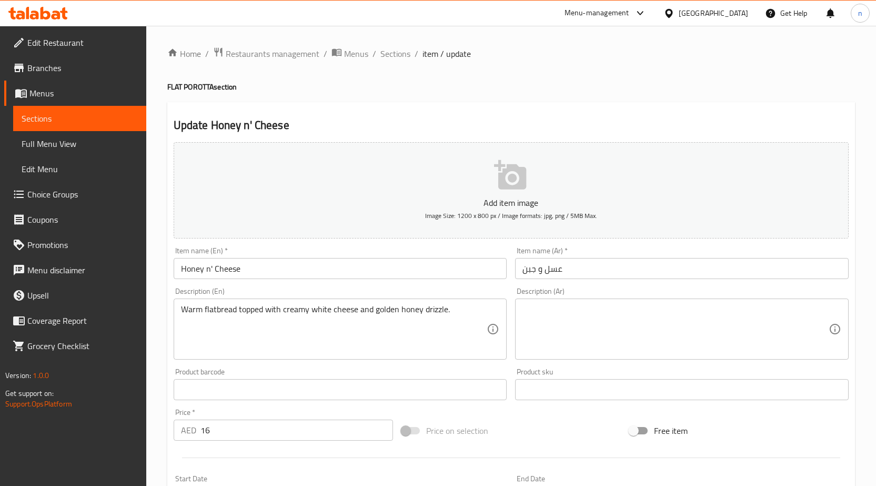
drag, startPoint x: 561, startPoint y: 292, endPoint x: 564, endPoint y: 313, distance: 20.8
click at [560, 295] on div "Description (Ar) Description (Ar)" at bounding box center [682, 323] width 334 height 72
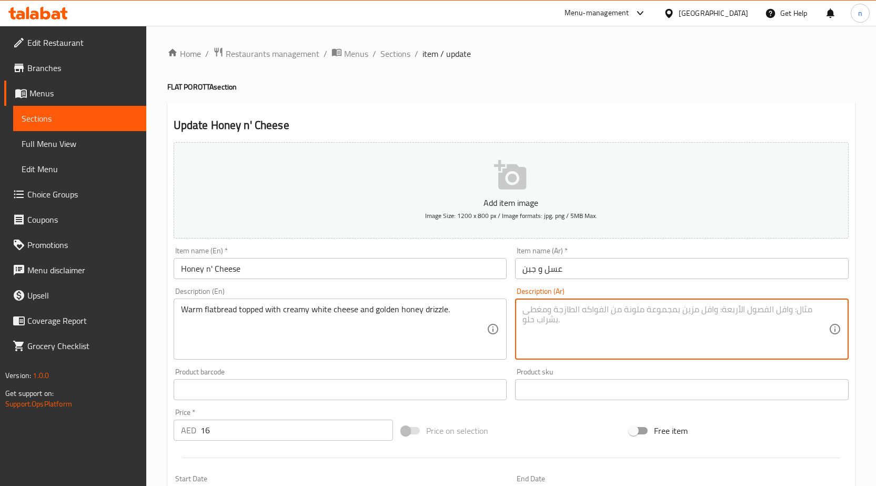
click at [564, 313] on textarea at bounding box center [675, 329] width 306 height 50
paste textarea "خبز مسطح دافئ مغطى بالجبن الأبيض الكريمي ورشة من العسل الذهبي."
type textarea "خبز مسطح دافئ مغطى بالجبن الأبيض الكريمي ورشة من العسل الذهبي."
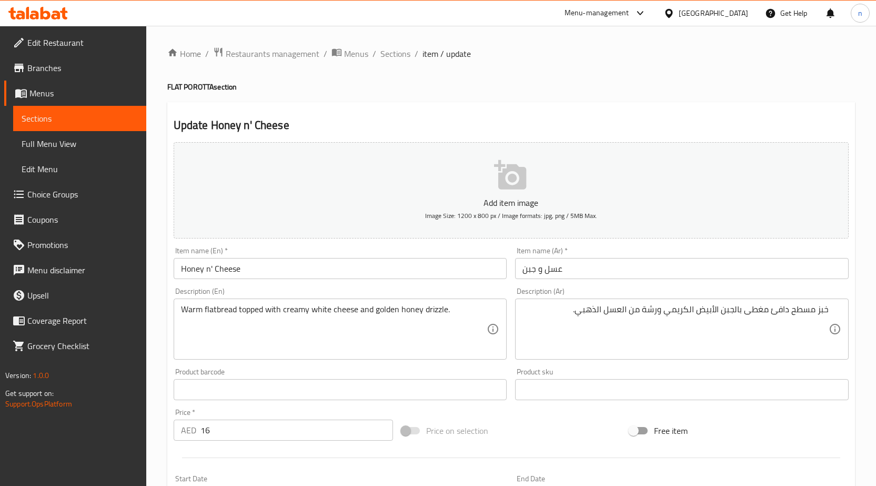
click at [517, 417] on div "Price on selection" at bounding box center [511, 430] width 228 height 28
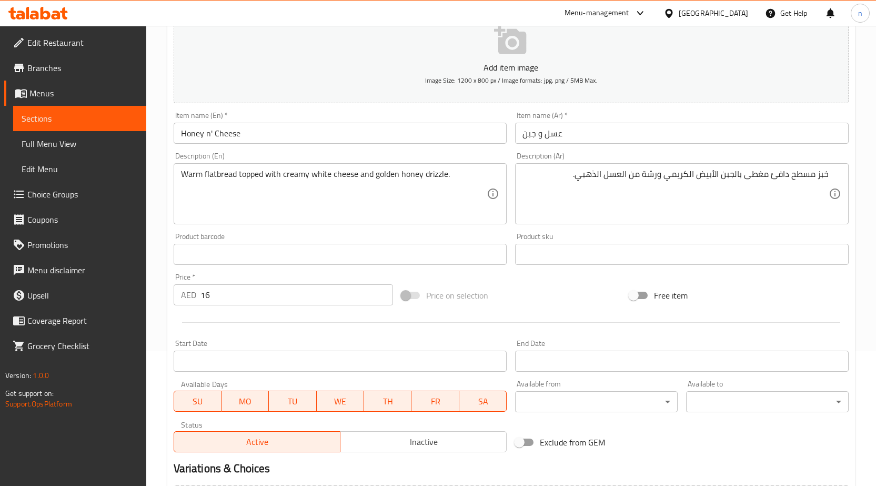
scroll to position [258, 0]
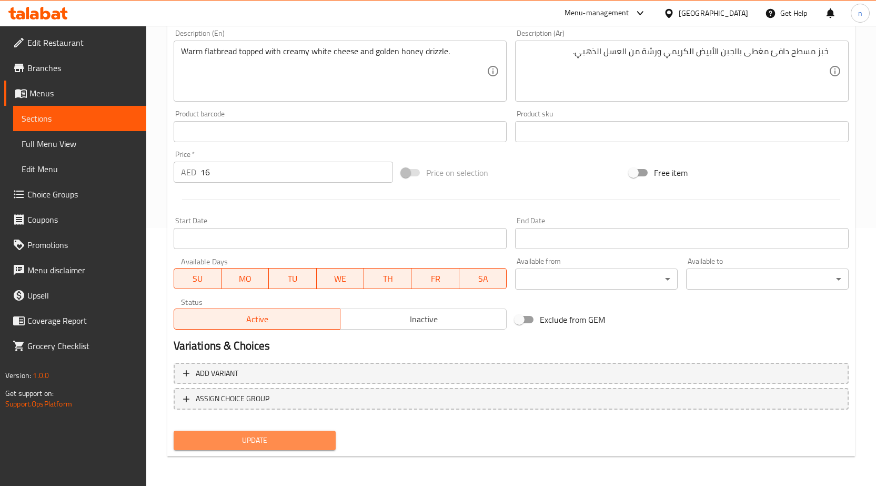
click at [326, 436] on span "Update" at bounding box center [255, 439] width 146 height 13
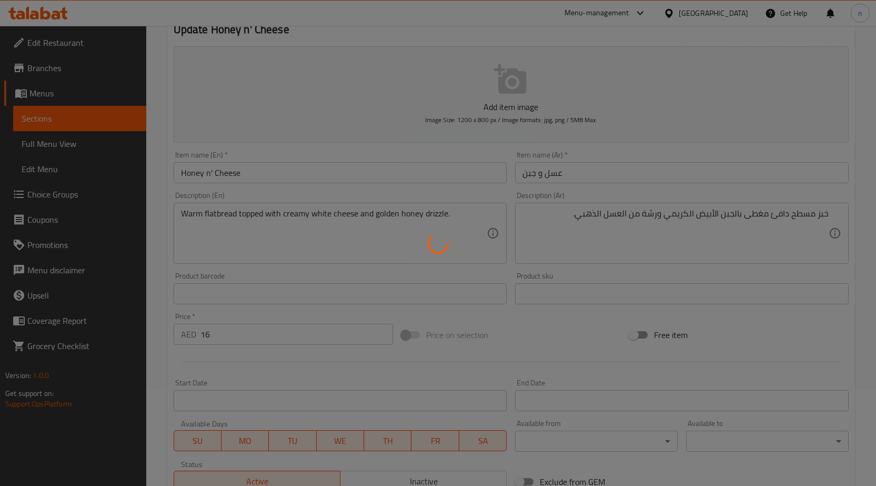
scroll to position [0, 0]
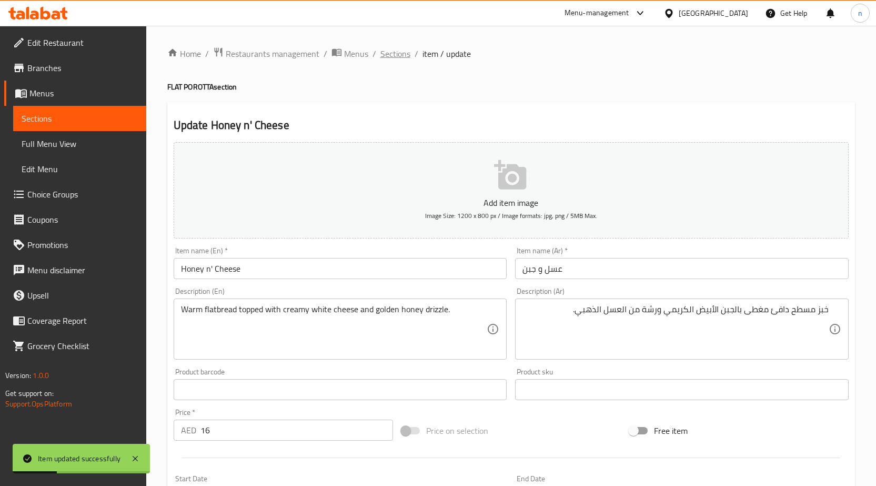
click at [387, 54] on span "Sections" at bounding box center [395, 53] width 30 height 13
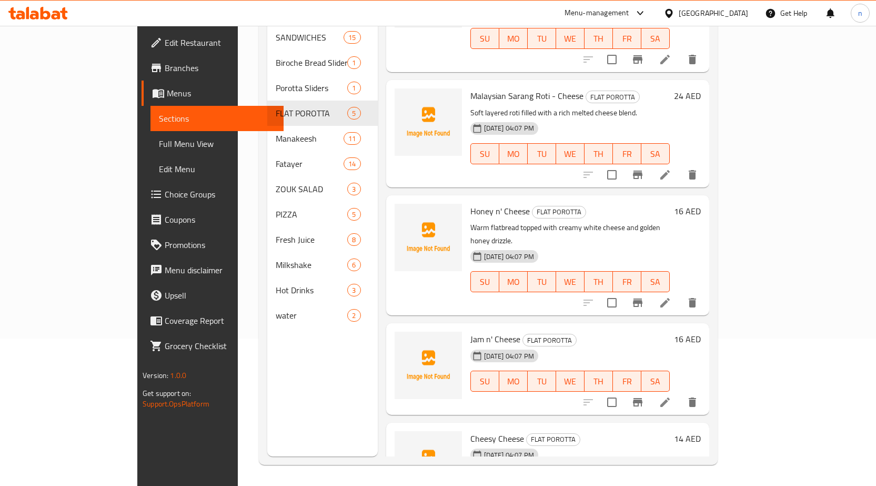
scroll to position [84, 0]
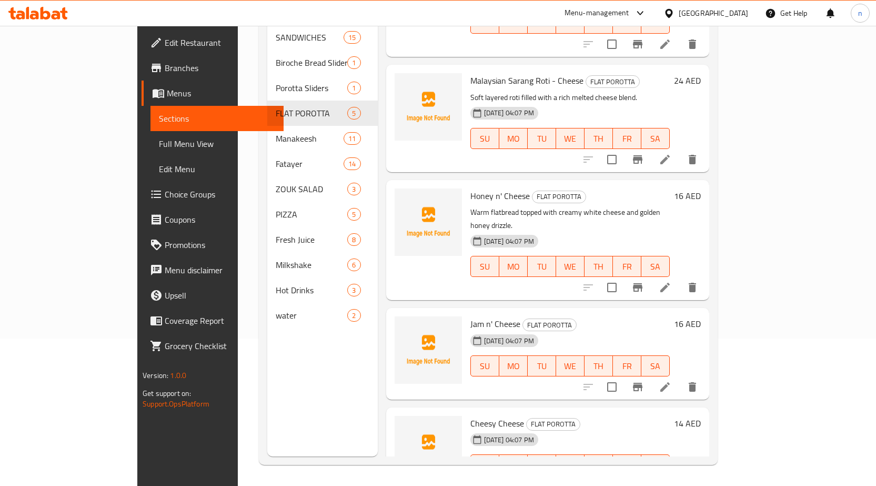
click at [680, 377] on li at bounding box center [664, 386] width 29 height 19
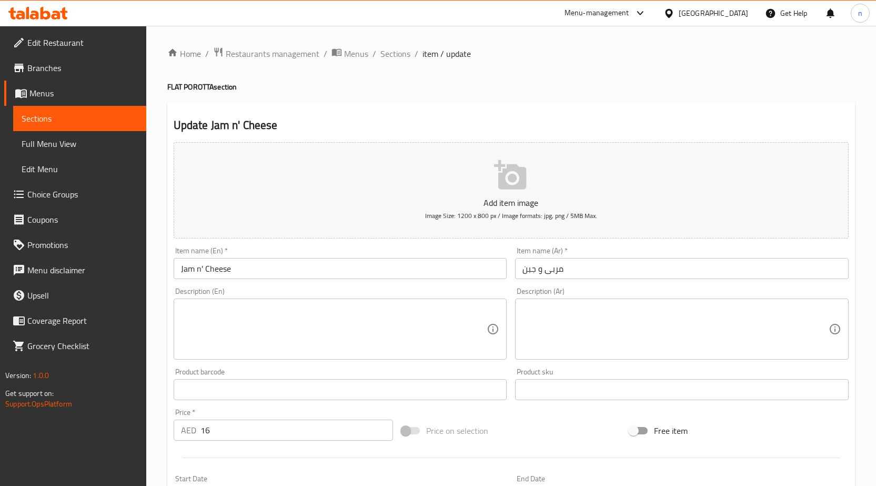
click at [441, 324] on textarea at bounding box center [334, 329] width 306 height 50
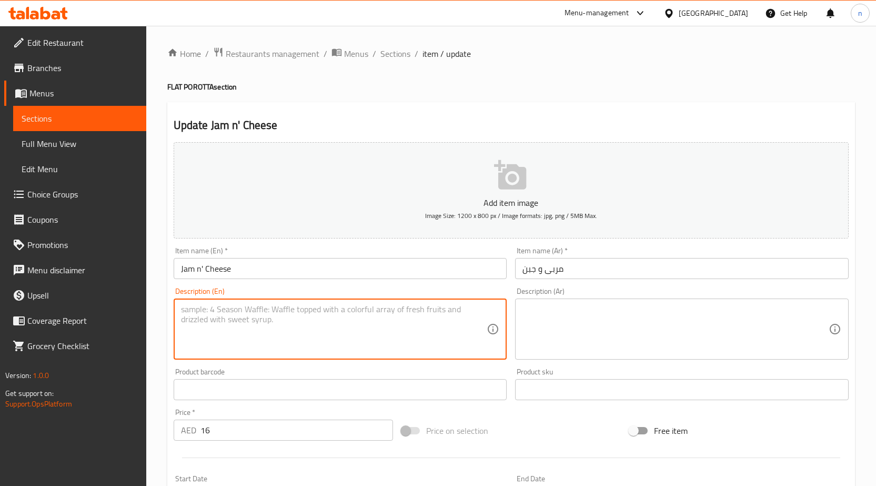
paste textarea "Fresh flatbread layered with fruit jam and soft white cheese."
type textarea "Fresh flatbread layered with fruit jam and soft white cheese."
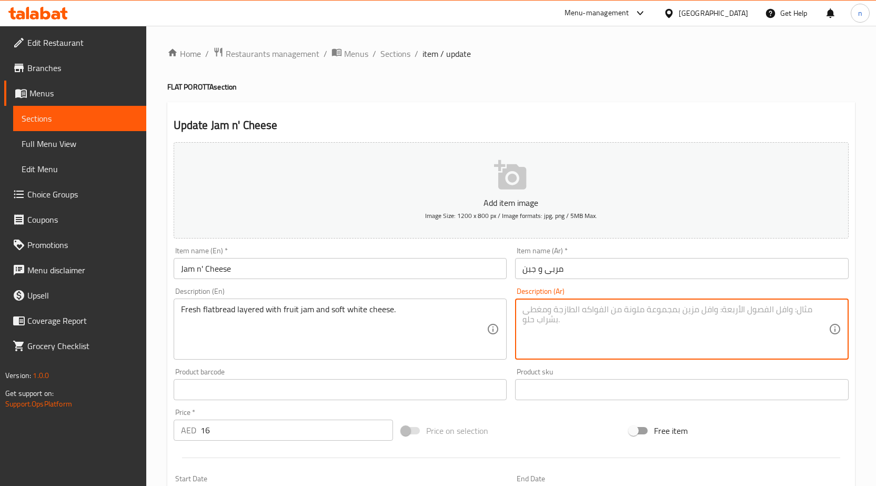
click at [546, 324] on textarea at bounding box center [675, 329] width 306 height 50
paste textarea "خبز مسطح طازج مغطى بمربى الفاكهة والجبن الأبيض الطري."
click at [762, 311] on textarea "خبز مسطح طازج مغطى بمربى الفاكهة والجبن الأبيض الطري." at bounding box center [675, 329] width 306 height 50
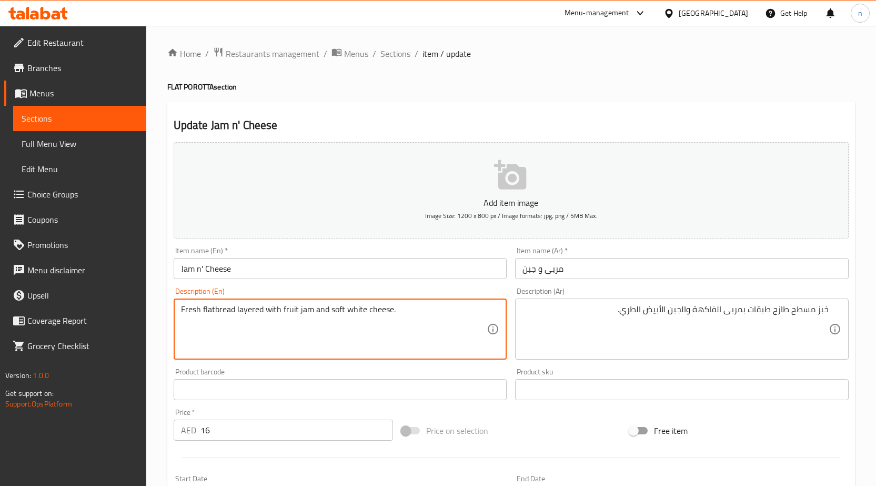
drag, startPoint x: 280, startPoint y: 308, endPoint x: 315, endPoint y: 309, distance: 34.2
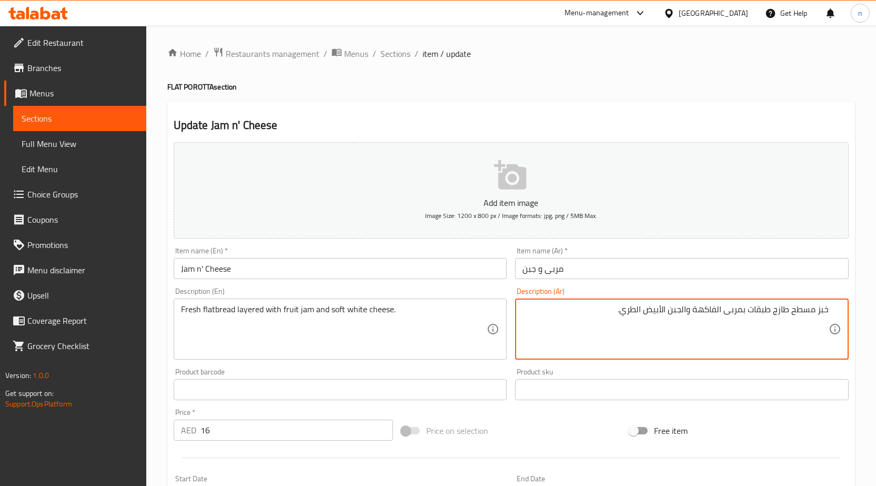
click at [632, 310] on textarea "خبز مسطح طازج طبقات بمربى الفاكهة والجبن الأبيض الطري." at bounding box center [675, 329] width 306 height 50
click at [615, 324] on textarea "خبز مسطح طازج طبقات بمربى الفاكهة والجبن الأبيض الناعم." at bounding box center [675, 329] width 306 height 50
click at [594, 322] on textarea "خبز مسطح طازج طبقات بمربى الفاكهة والجبن الأبيض الناعم." at bounding box center [675, 329] width 306 height 50
click at [584, 323] on textarea "خبز مسطح طازج طبقات بمربى الفاكهة والجبن الأبيض الناعم." at bounding box center [675, 329] width 306 height 50
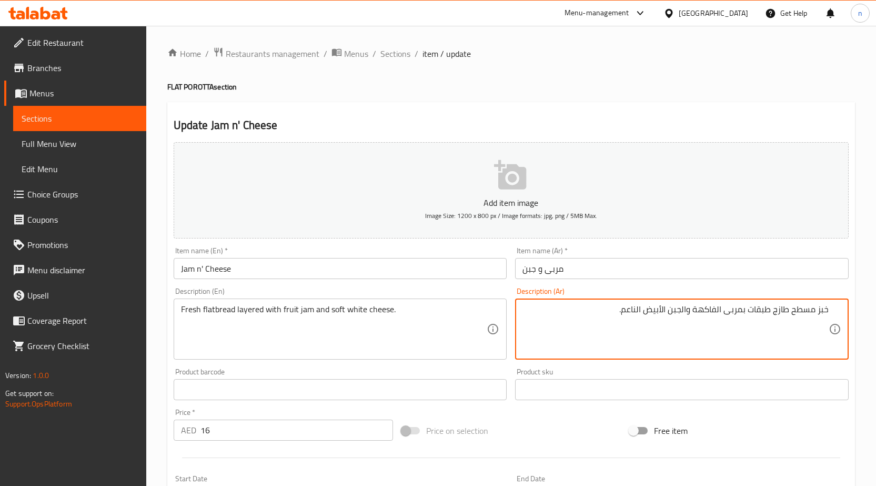
type textarea "خبز مسطح طازج طبقات بمربى الفاكهة والجبن الأبيض الناعم."
click at [529, 445] on div at bounding box center [510, 458] width 683 height 26
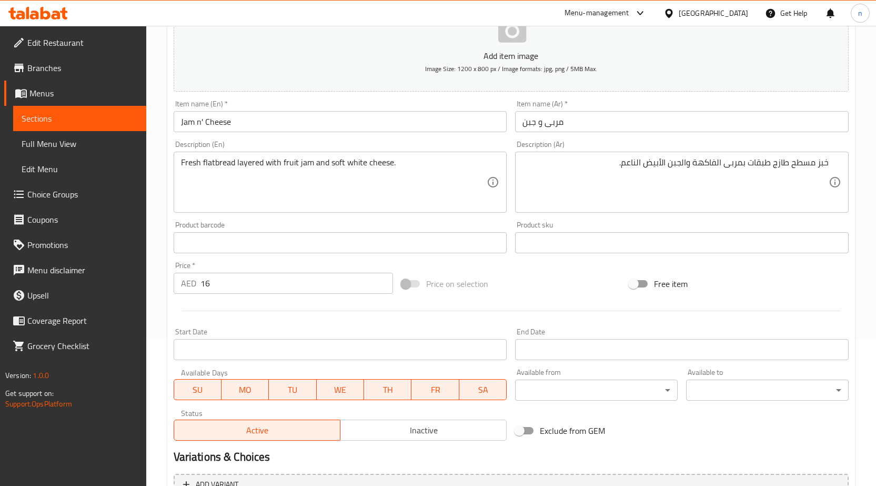
scroll to position [258, 0]
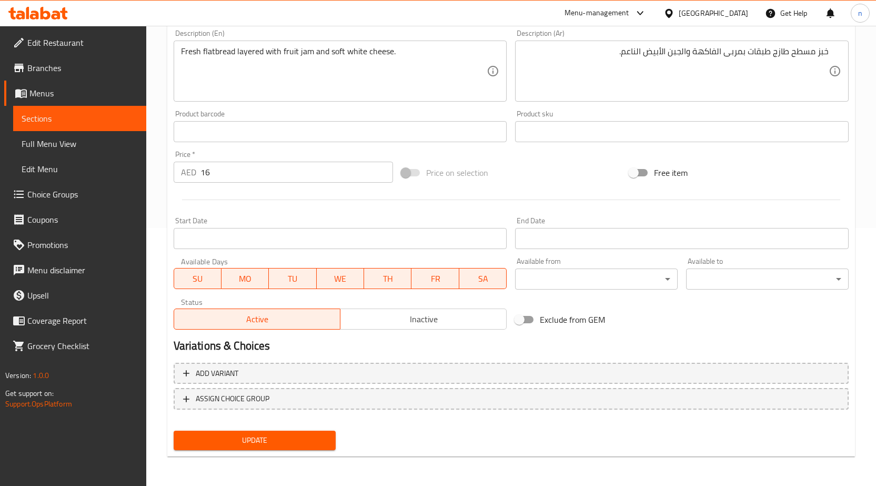
click at [292, 445] on span "Update" at bounding box center [255, 439] width 146 height 13
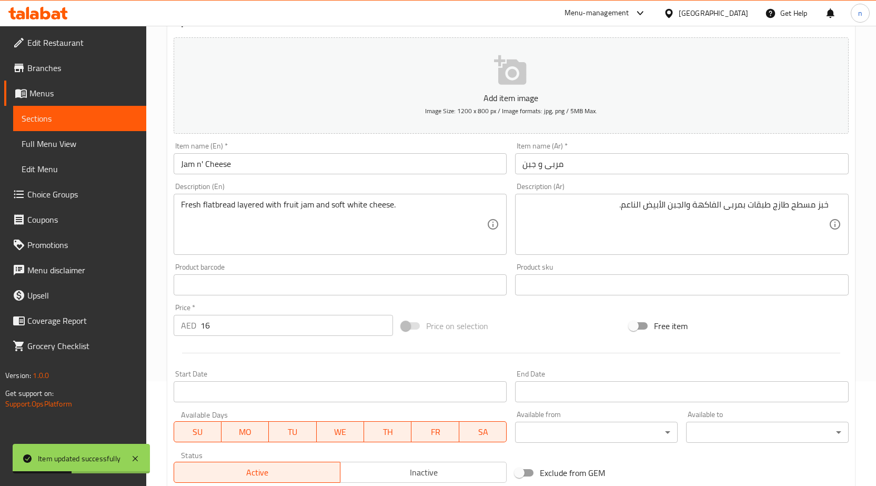
scroll to position [0, 0]
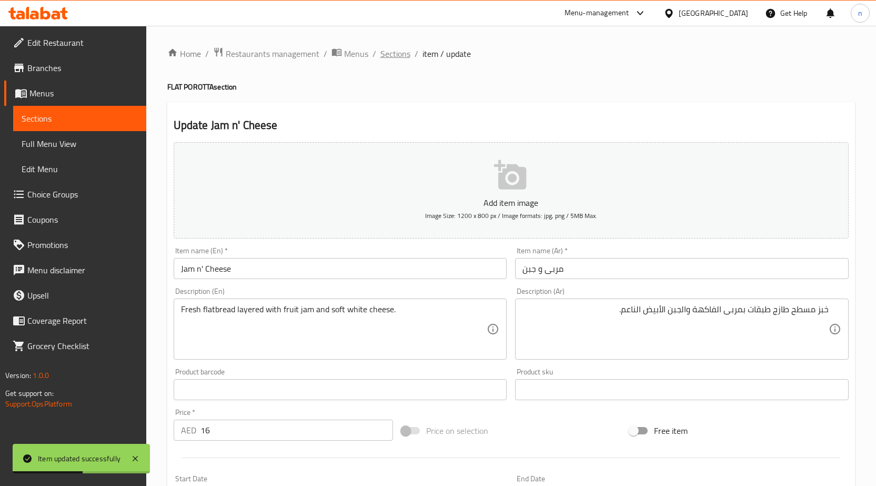
click at [389, 56] on span "Sections" at bounding box center [395, 53] width 30 height 13
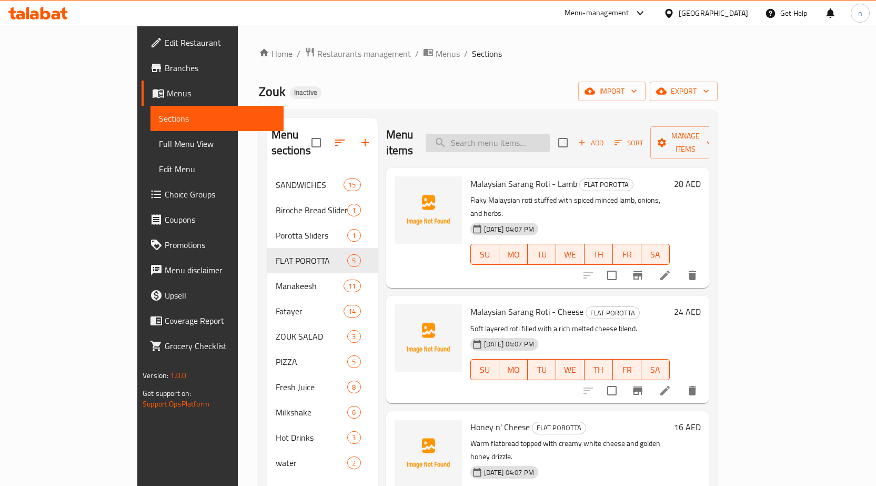
click at [550, 137] on input "search" at bounding box center [488, 143] width 124 height 18
paste input "Cheesy Cheese"
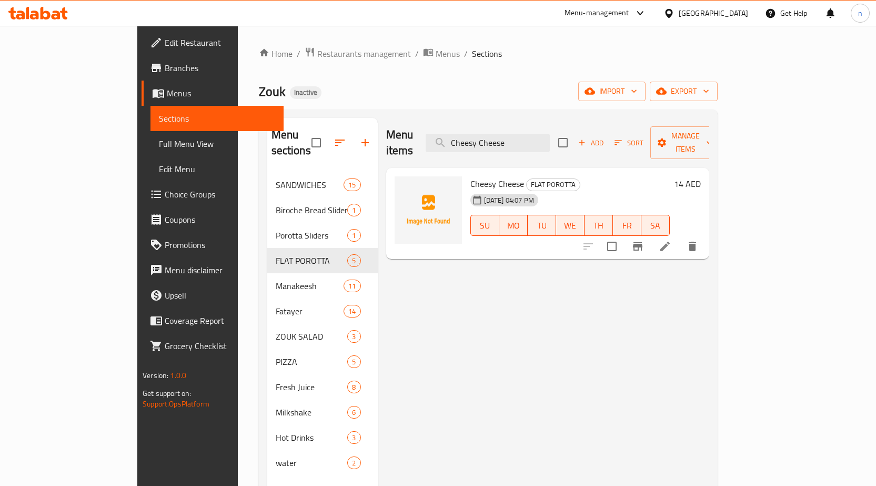
type input "Cheesy Cheese"
click at [680, 238] on li at bounding box center [664, 246] width 29 height 19
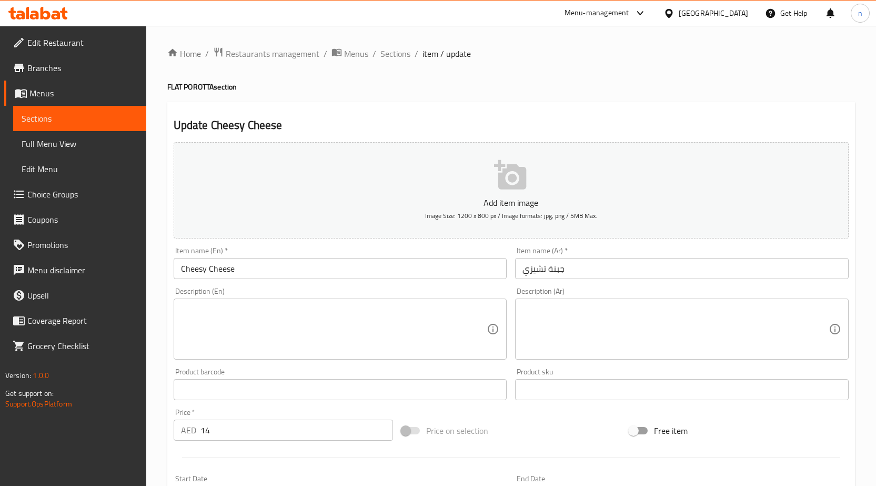
click at [267, 301] on div "Description (En)" at bounding box center [341, 328] width 334 height 61
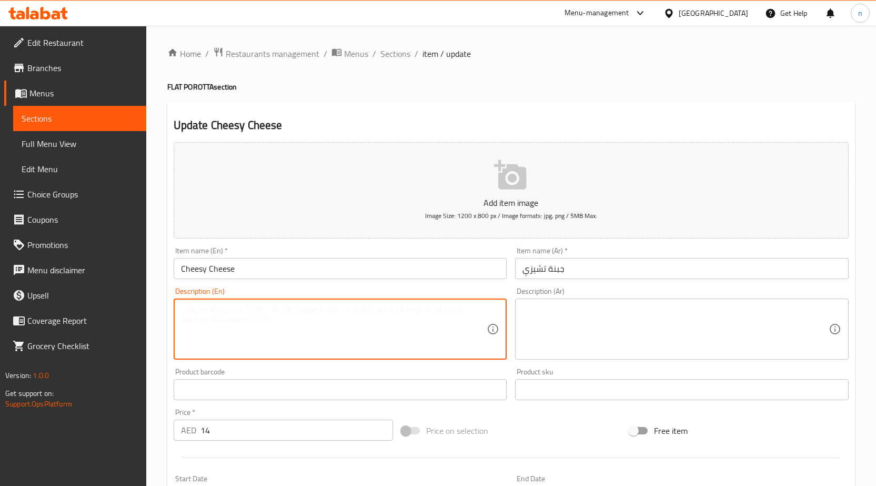
paste textarea "Extra-cheesy flatbread with mozzarella and Akkawi cheese."
type textarea "Extra-cheesy flatbread with mozzarella and Akkawi cheese."
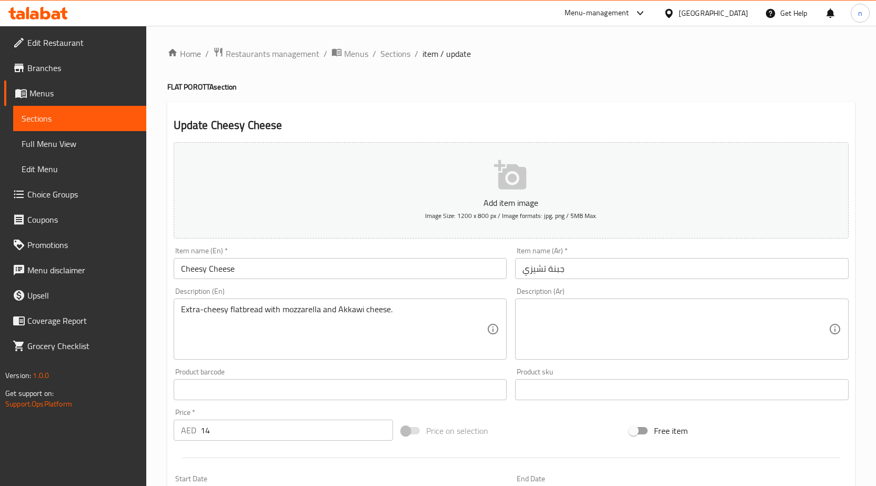
click at [631, 326] on textarea at bounding box center [675, 329] width 306 height 50
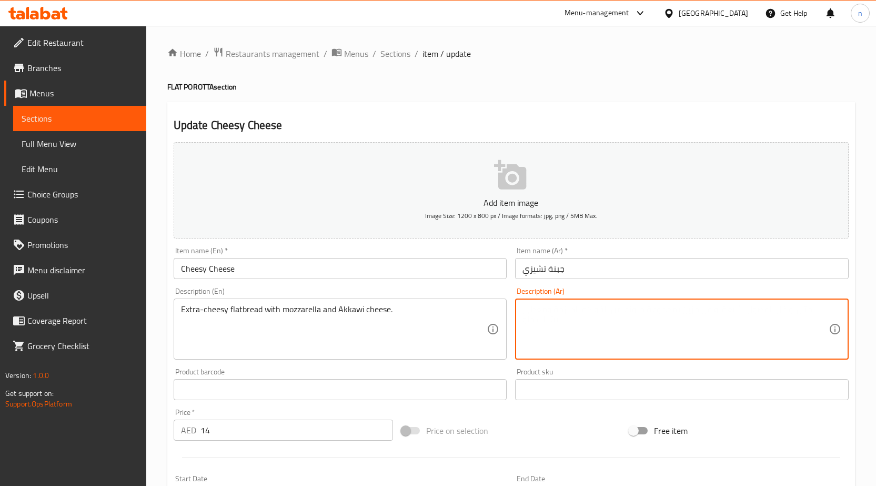
paste textarea "خبز مسطح غني بالجبنة الموزاريلا وجبنة العكاوي."
click at [643, 319] on textarea "خبز مسطح غني بالجبنة الموزاريلا وجبنة العكاوي." at bounding box center [675, 329] width 306 height 50
click at [779, 314] on textarea "خبز مسطح غني بالجبنة الموزاريلا وجبنة العكاوي." at bounding box center [675, 329] width 306 height 50
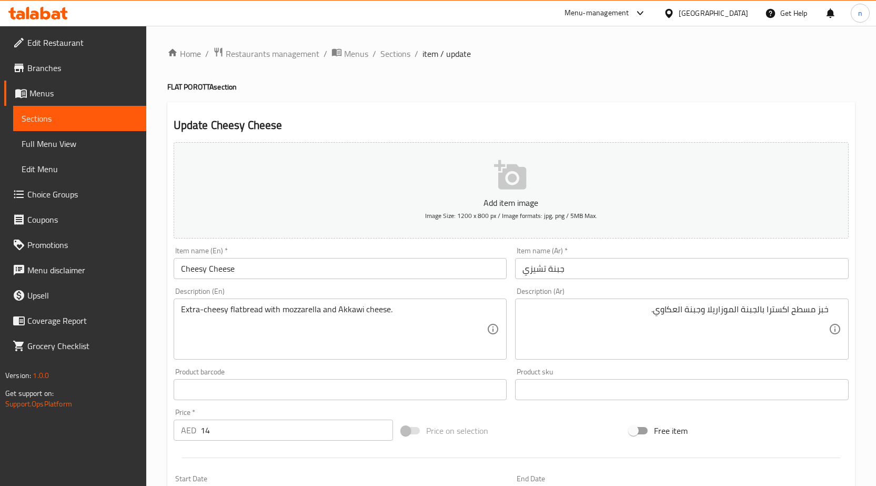
click at [503, 423] on div "Price on selection" at bounding box center [511, 430] width 228 height 28
click at [183, 305] on div "Extra-cheesy flatbread with mozzarella and Akkawi cheese. Description (En)" at bounding box center [341, 328] width 334 height 61
drag, startPoint x: 179, startPoint y: 309, endPoint x: 197, endPoint y: 306, distance: 18.3
click at [217, 315] on div "Extra-cheesy flatbread with mozzarella and Akkawi cheese. Description (En)" at bounding box center [341, 328] width 334 height 61
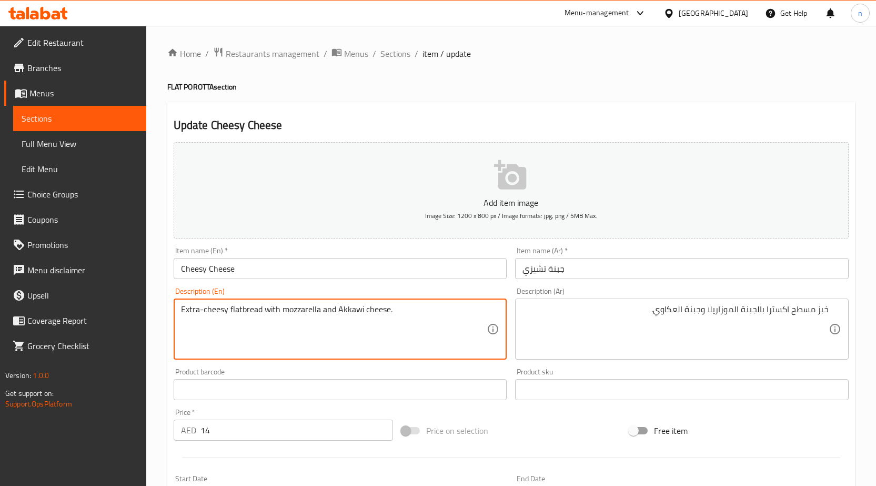
drag, startPoint x: 181, startPoint y: 312, endPoint x: 266, endPoint y: 325, distance: 85.6
click at [266, 325] on textarea "Extra-cheesy flatbread with mozzarella and Akkawi cheese." at bounding box center [334, 329] width 306 height 50
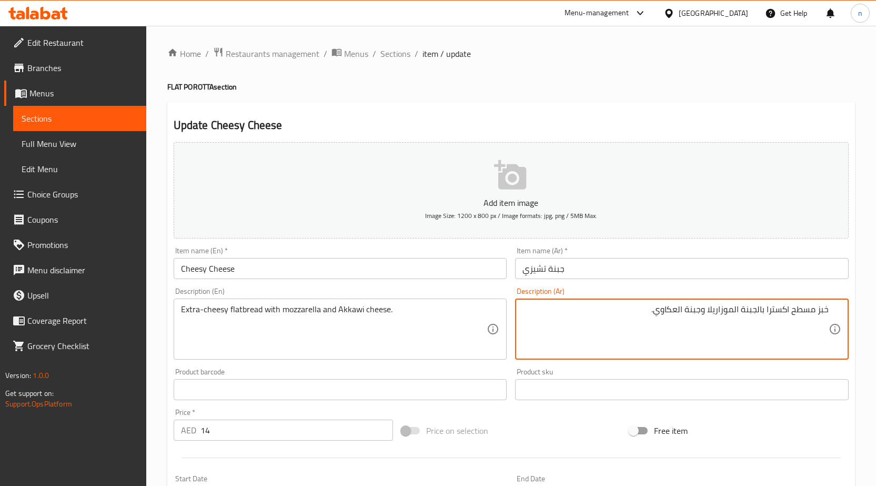
click at [763, 313] on textarea "خبز مسطح اكسترا بالجبنة الموزاريلا وجبنة العكاوي." at bounding box center [675, 329] width 306 height 50
click at [758, 313] on textarea "خبز مسطح اكسترا بالجبنة الموزاريلا وجبنة العكاوي." at bounding box center [675, 329] width 306 height 50
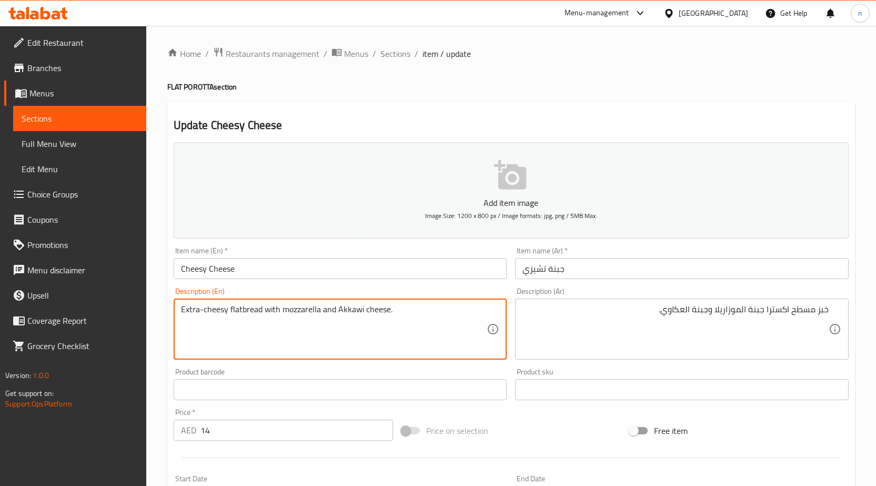
click at [218, 309] on textarea "Extra-cheesy flatbread with mozzarella and Akkawi cheese." at bounding box center [334, 329] width 306 height 50
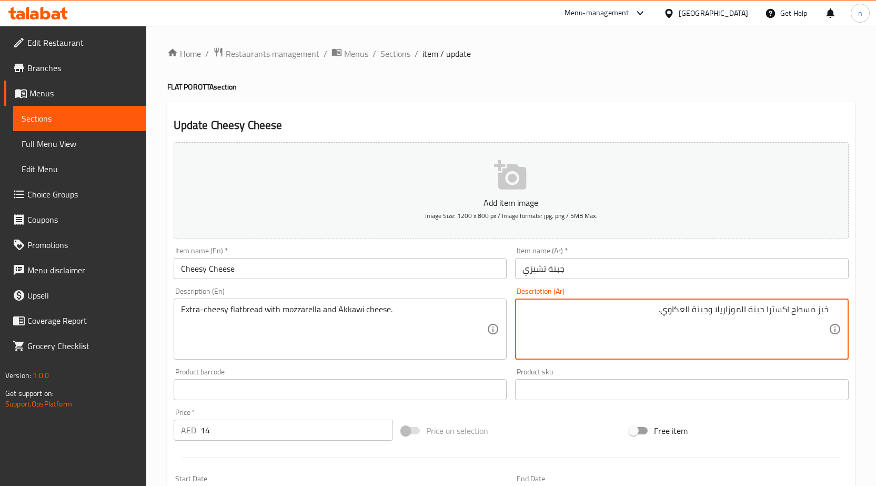
click at [751, 312] on textarea "خبز مسطح اكسترا جبنة الموزاريلا وجبنة العكاوي." at bounding box center [675, 329] width 306 height 50
click at [786, 310] on textarea "خبز مسطح اكسترا جبنة الموزاريلا وجبنة العكاوي." at bounding box center [675, 329] width 306 height 50
drag, startPoint x: 789, startPoint y: 310, endPoint x: 747, endPoint y: 315, distance: 42.3
click at [747, 315] on textarea "خبز مسطح اكسترا جبنة الموزاريلا وجبنة العكاوي." at bounding box center [675, 329] width 306 height 50
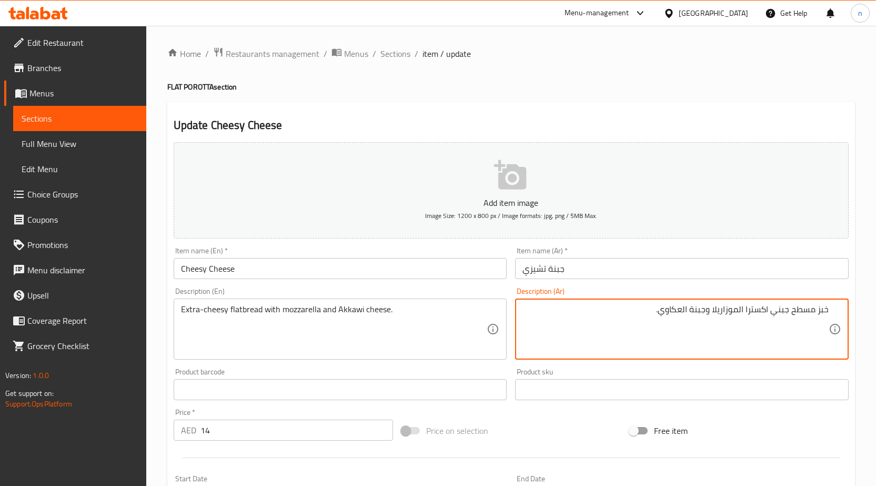
drag, startPoint x: 745, startPoint y: 314, endPoint x: 790, endPoint y: 306, distance: 45.4
click at [790, 306] on textarea "خبز مسطح جبني اكسترا الموزاريلا وجبنة العكاوي." at bounding box center [675, 329] width 306 height 50
type textarea "خبز مسطح اكسترا جبني الموزاريلا وجبنة العكاوي."
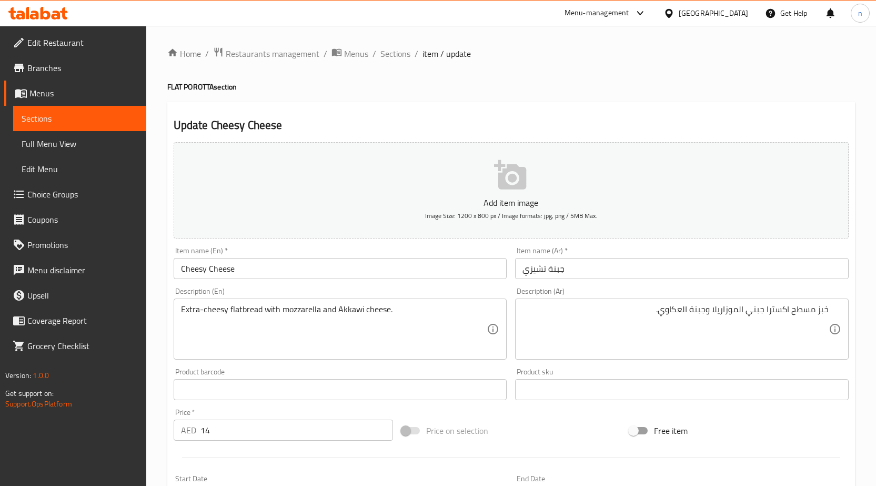
click at [543, 434] on div "Price on selection" at bounding box center [511, 430] width 228 height 28
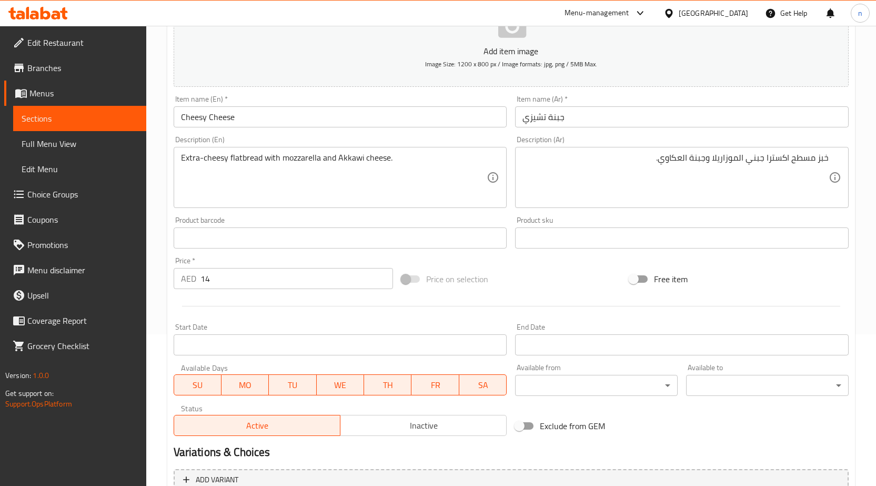
scroll to position [258, 0]
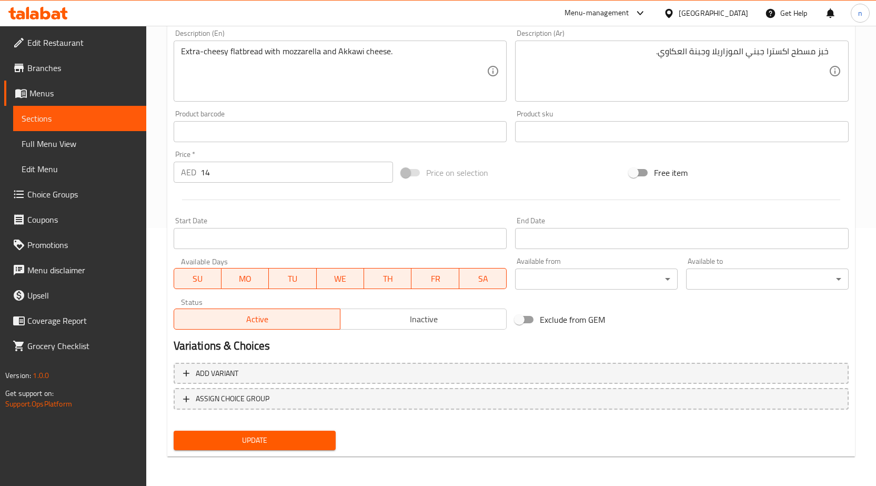
click at [238, 430] on div "Update" at bounding box center [254, 440] width 171 height 28
click at [238, 435] on span "Update" at bounding box center [255, 439] width 146 height 13
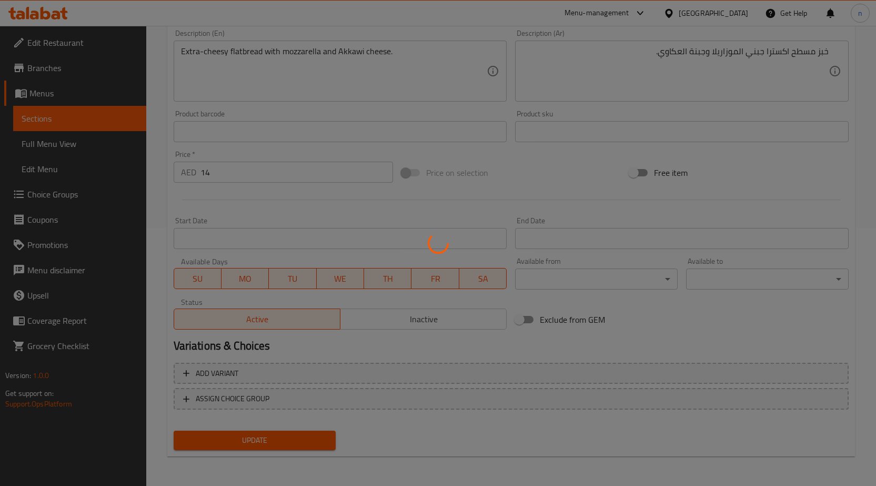
scroll to position [0, 0]
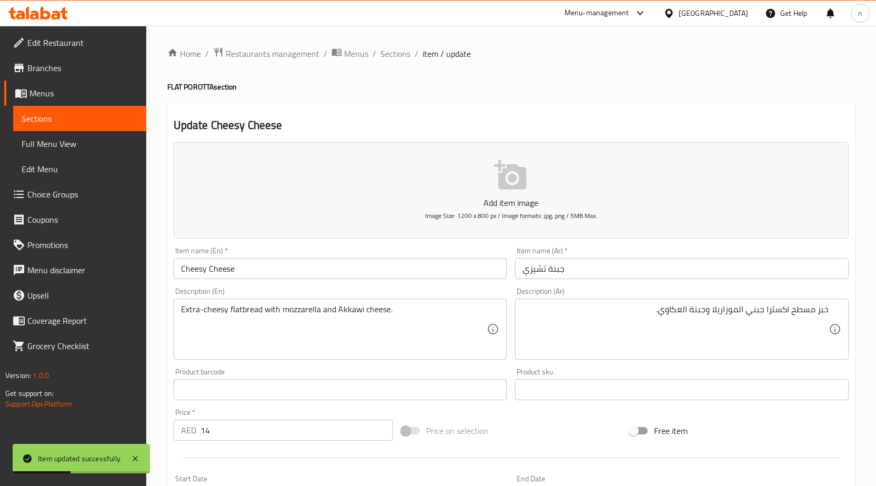
drag, startPoint x: 385, startPoint y: 54, endPoint x: 412, endPoint y: 77, distance: 36.2
click at [385, 54] on span "Sections" at bounding box center [395, 53] width 30 height 13
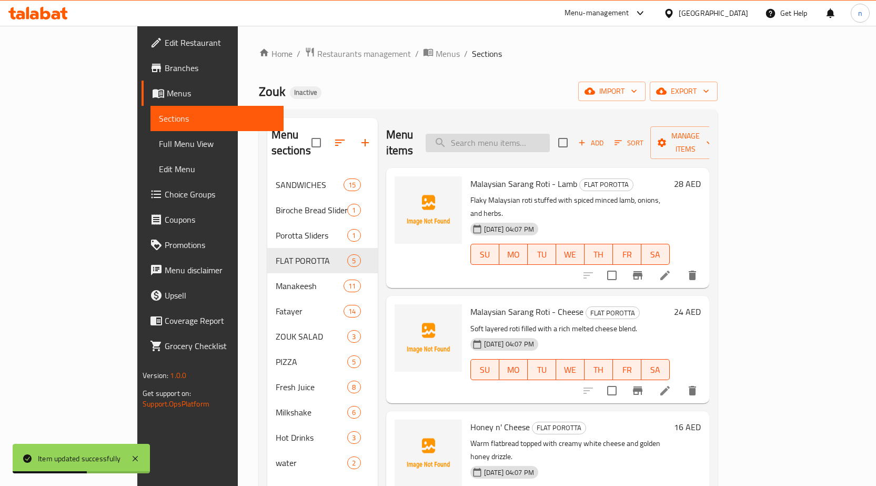
click at [550, 134] on input "search" at bounding box center [488, 143] width 124 height 18
paste input "Zaatar"
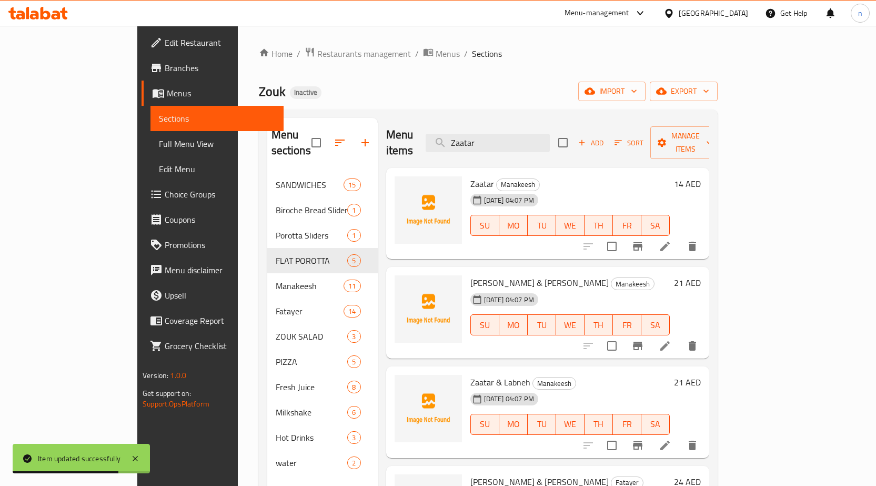
type input "Zaatar"
click at [670, 241] on icon at bounding box center [664, 245] width 9 height 9
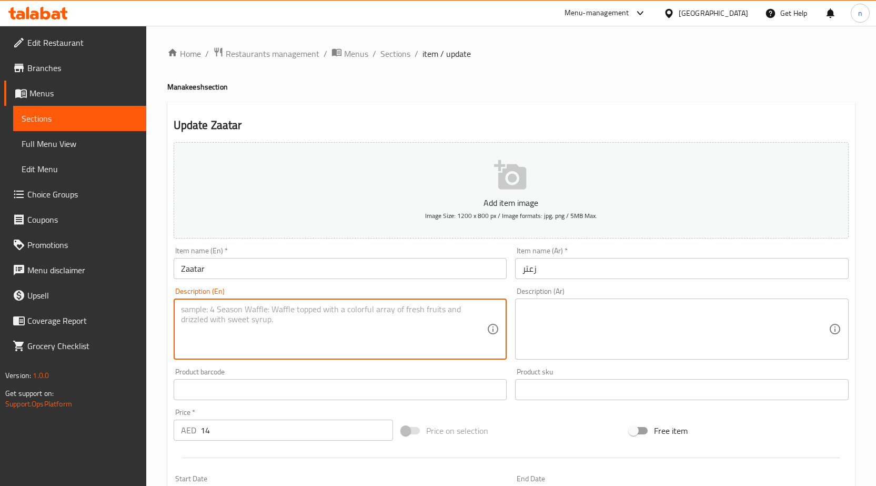
click at [251, 315] on textarea at bounding box center [334, 329] width 306 height 50
paste textarea "Traditional manakeesh with thyme, sesame seeds, and olive oil."
type textarea "Traditional manakeesh with thyme, sesame seeds, and olive oil."
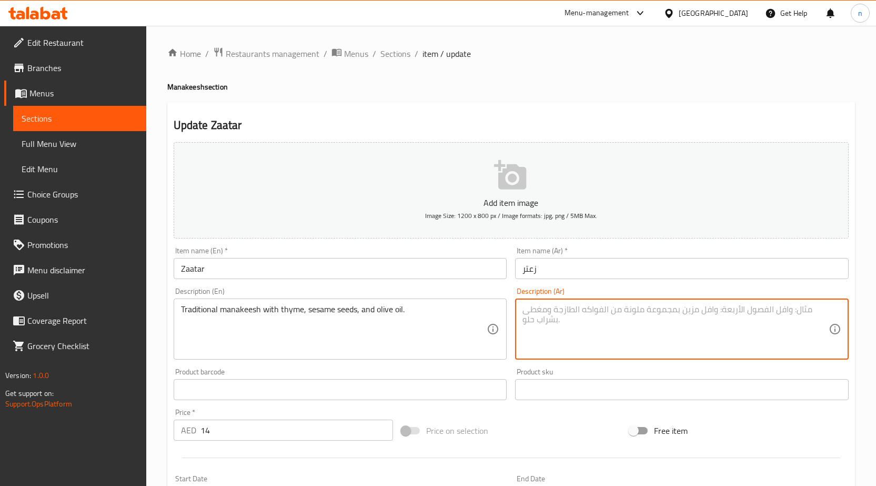
click at [578, 328] on textarea at bounding box center [675, 329] width 306 height 50
paste textarea "مناقيش تقليدية مع الزعتر والسمسم وزيت الزيتون."
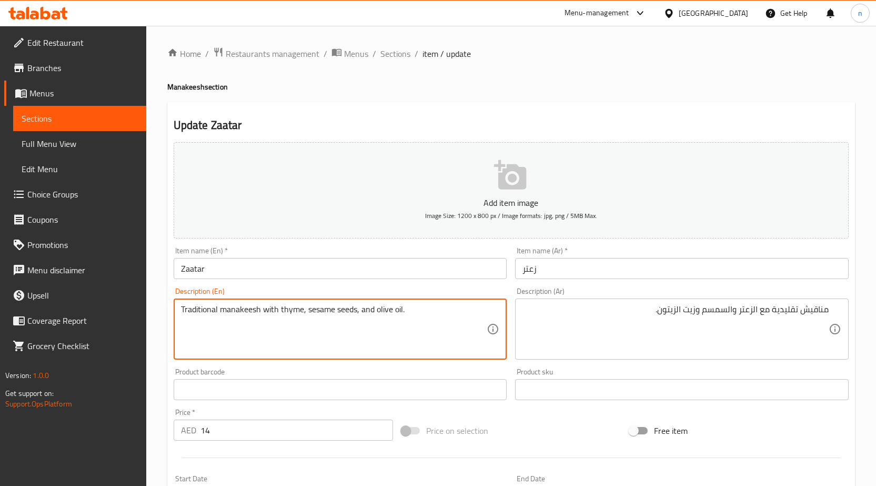
click at [289, 310] on textarea "Traditional manakeesh with thyme, sesame seeds, and olive oil." at bounding box center [334, 329] width 306 height 50
drag, startPoint x: 307, startPoint y: 308, endPoint x: 357, endPoint y: 307, distance: 50.5
click at [357, 307] on textarea "Traditional manakeesh with thyme, sesame seeds, and olive oil." at bounding box center [334, 329] width 306 height 50
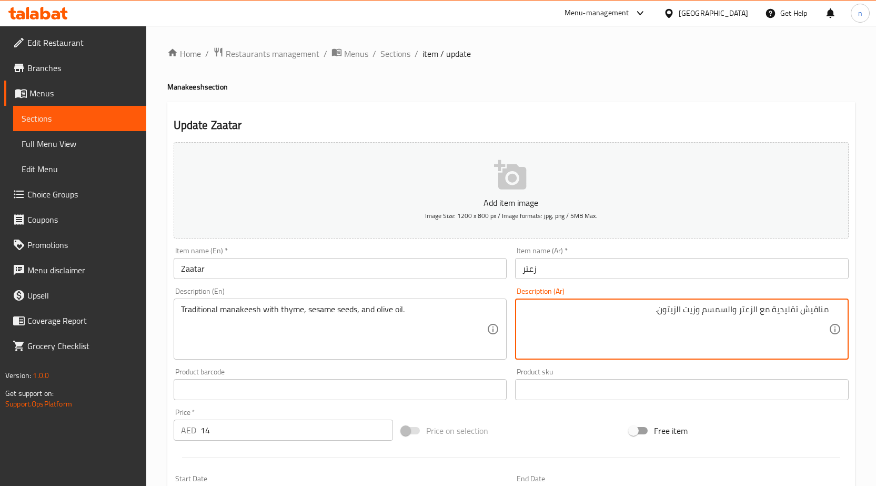
paste textarea "بذور"
drag, startPoint x: 737, startPoint y: 313, endPoint x: 702, endPoint y: 319, distance: 35.7
type textarea "مناقيش تقليدية مع الزعتر بذور السمسم وزيت الزيتون."
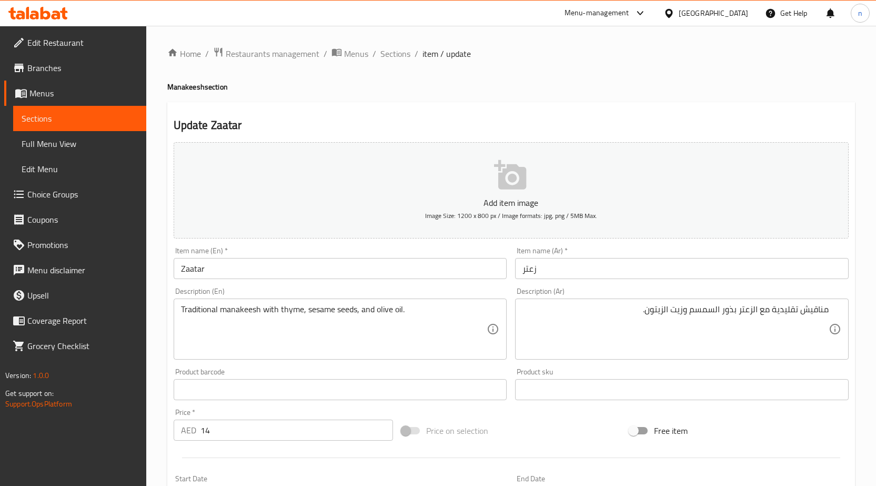
click at [552, 416] on div "Add item image Image Size: 1200 x 800 px / Image formats: jpg, png / 5MB Max. I…" at bounding box center [510, 364] width 683 height 453
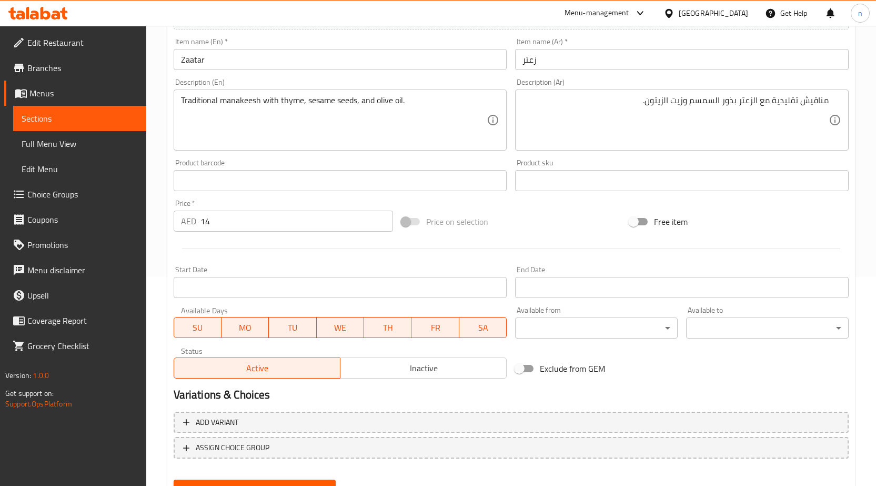
scroll to position [258, 0]
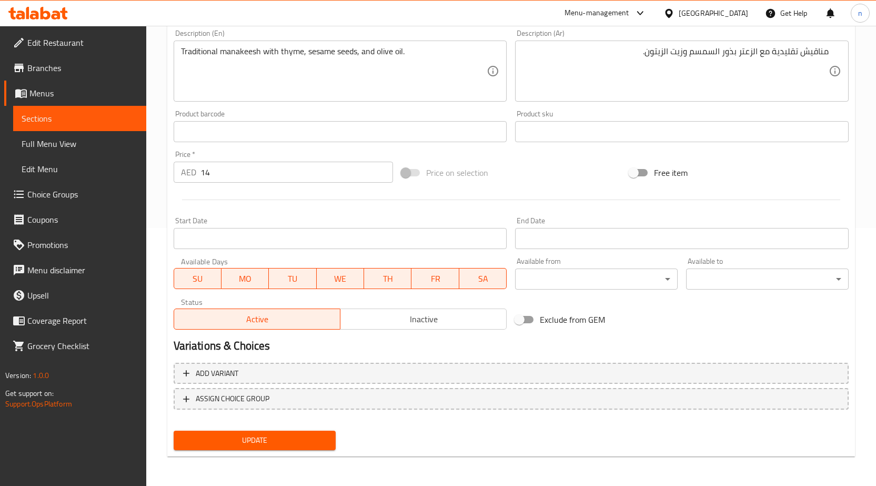
click at [245, 439] on span "Update" at bounding box center [255, 439] width 146 height 13
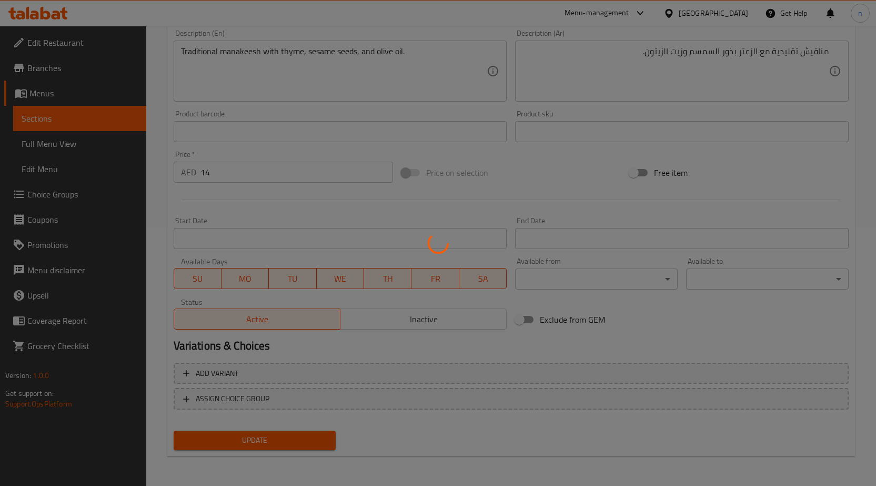
scroll to position [0, 0]
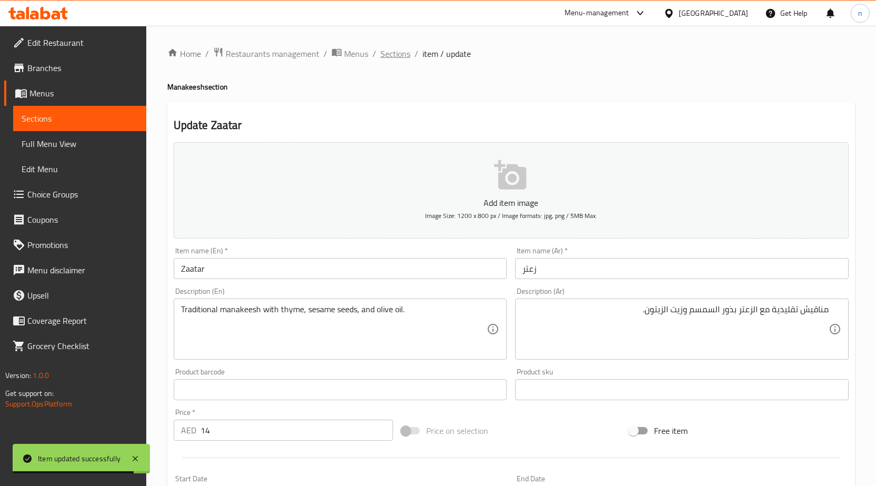
click at [386, 53] on span "Sections" at bounding box center [395, 53] width 30 height 13
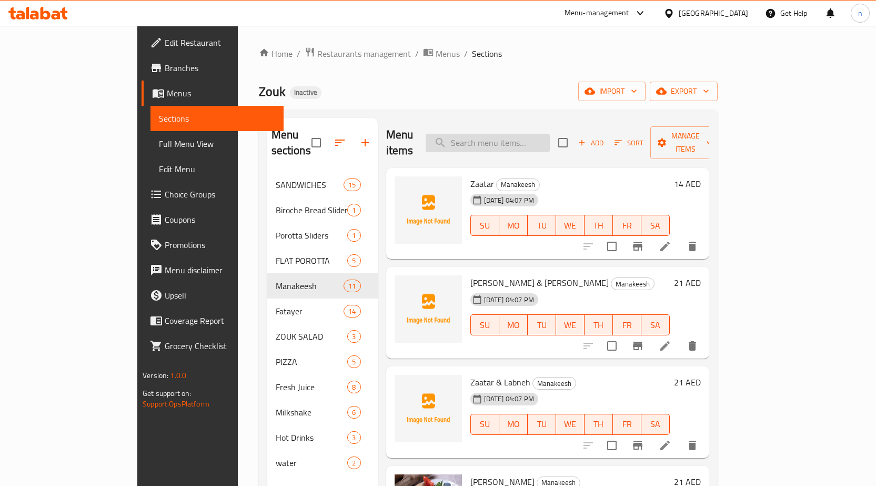
click at [536, 134] on input "search" at bounding box center [488, 143] width 124 height 18
paste input "[PERSON_NAME] & [PERSON_NAME]"
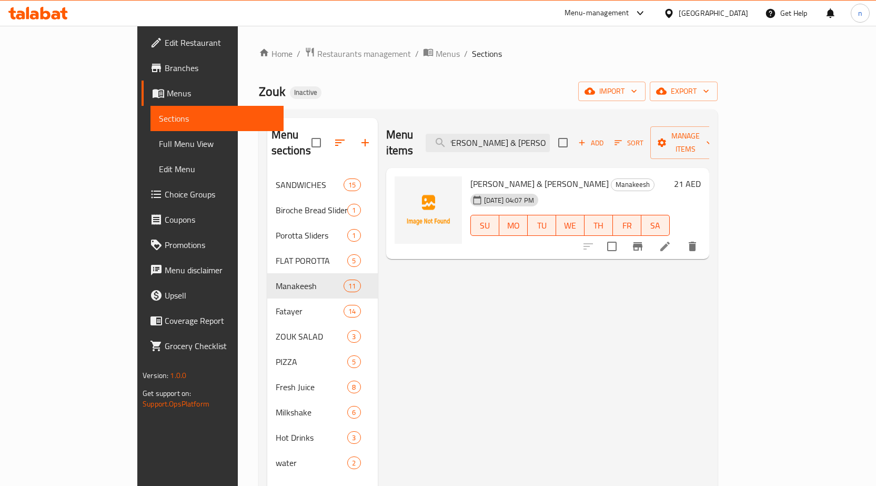
type input "[PERSON_NAME] & [PERSON_NAME]"
click at [680, 239] on li at bounding box center [664, 246] width 29 height 19
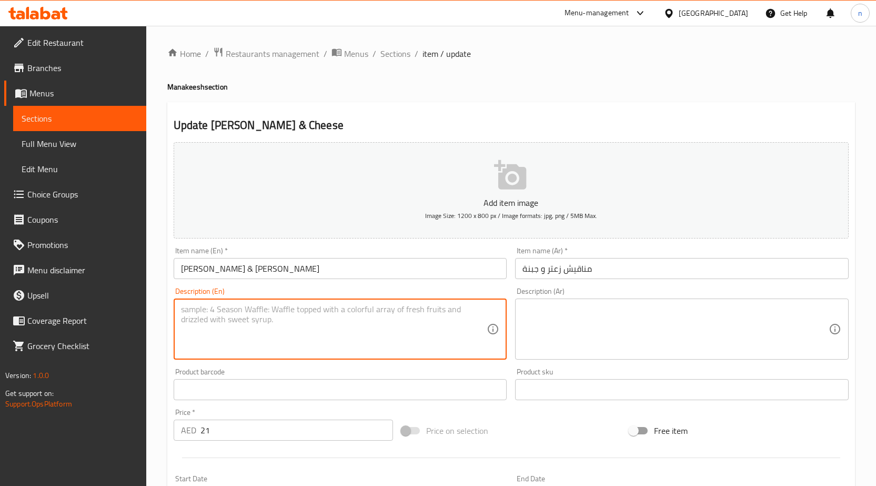
click at [233, 329] on textarea at bounding box center [334, 329] width 306 height 50
paste textarea "Classic zaatar herb mix baked with melted Akkawi cheese."
type textarea "Classic zaatar herb mix baked with melted Akkawi cheese."
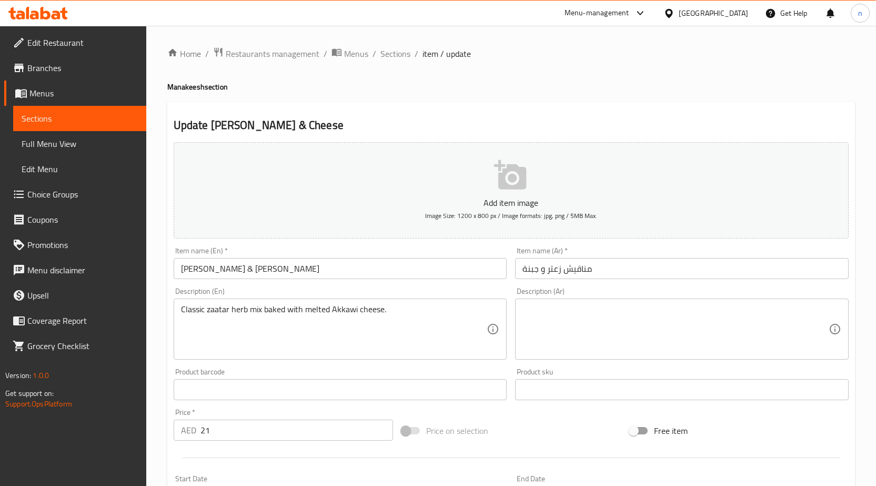
click at [585, 321] on textarea at bounding box center [675, 329] width 306 height 50
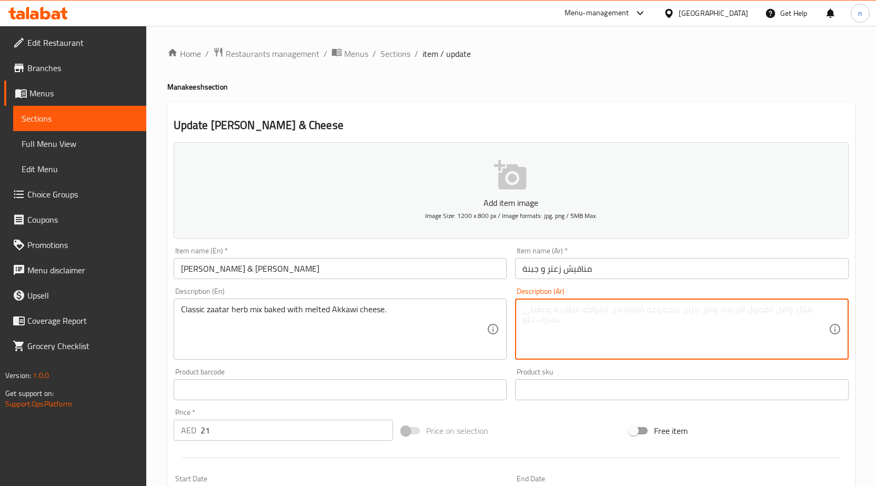
paste textarea "مزيج الأعشاب والزعتر الكلاسيكي المخبوز مع جبن العكاوي المذاب."
type textarea "مزيج الأعشاب والزعتر الكلاسيكي المخبوز مع جبن العكاوي المذاب."
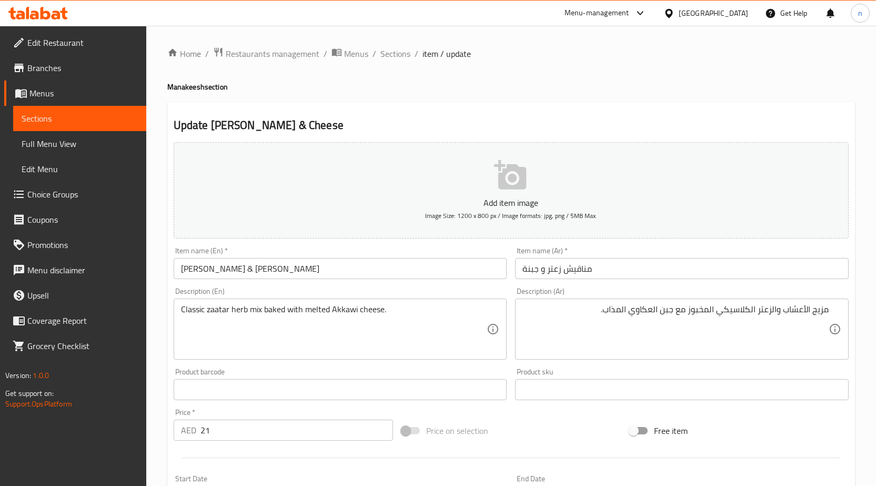
click at [514, 418] on div "Price on selection" at bounding box center [511, 430] width 228 height 28
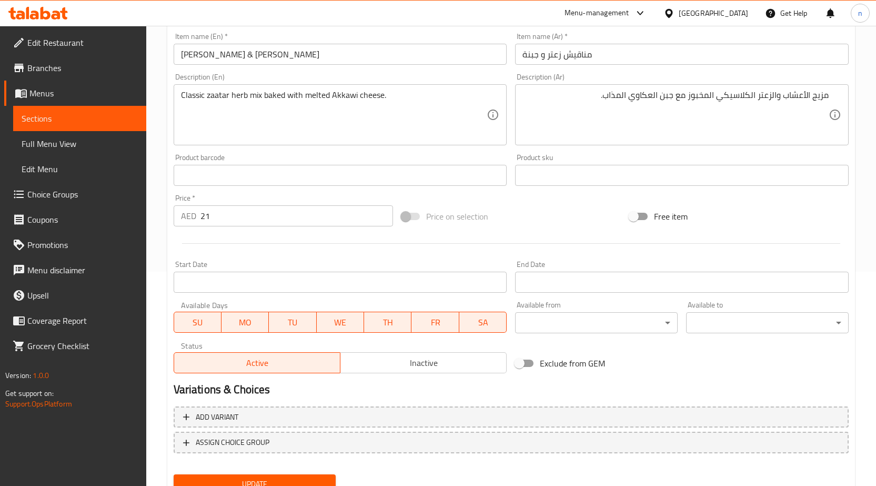
scroll to position [258, 0]
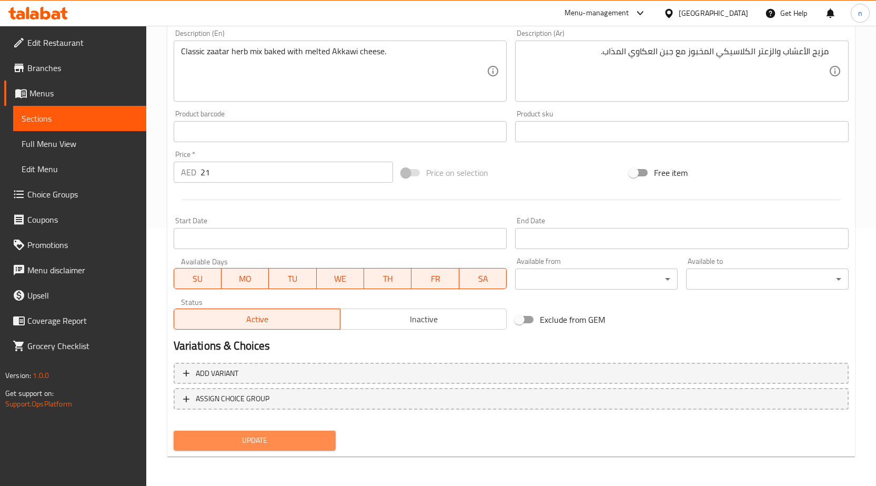
click at [291, 445] on span "Update" at bounding box center [255, 439] width 146 height 13
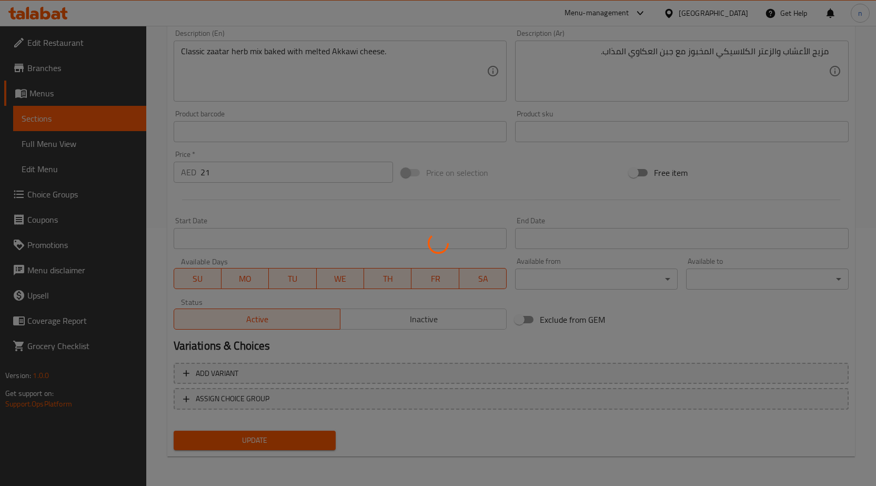
scroll to position [0, 0]
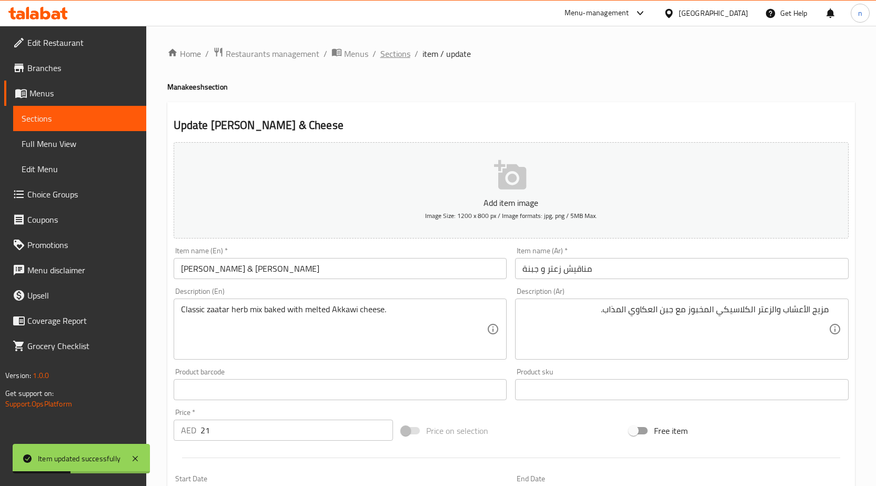
click at [397, 54] on span "Sections" at bounding box center [395, 53] width 30 height 13
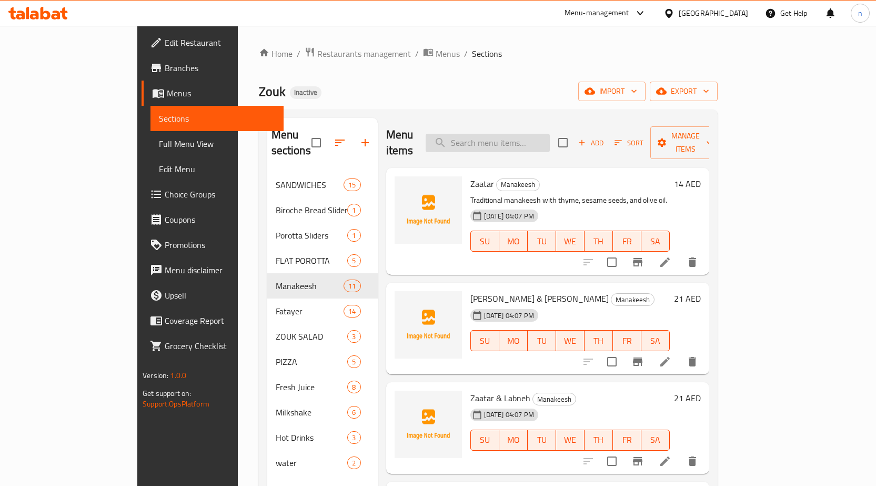
click at [536, 139] on input "search" at bounding box center [488, 143] width 124 height 18
paste input "Manakeesh Zaatar & Cheese"
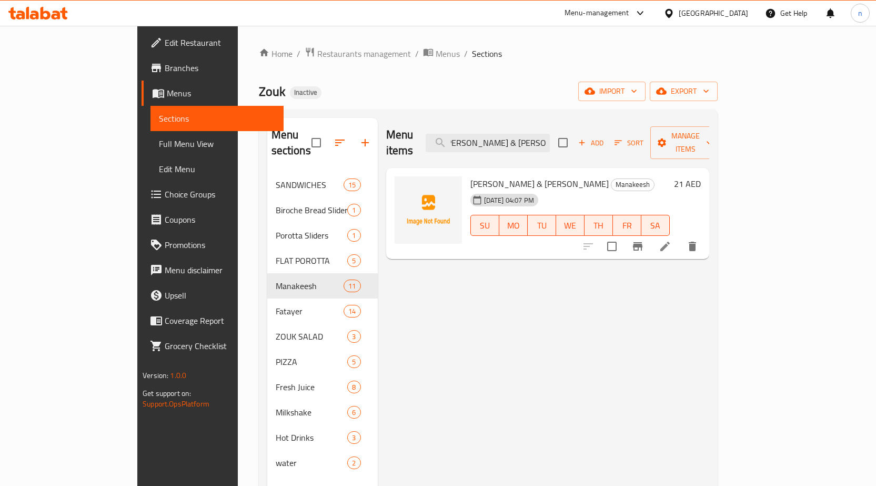
type input "[PERSON_NAME] & [PERSON_NAME]"
click at [671, 240] on icon at bounding box center [665, 246] width 13 height 13
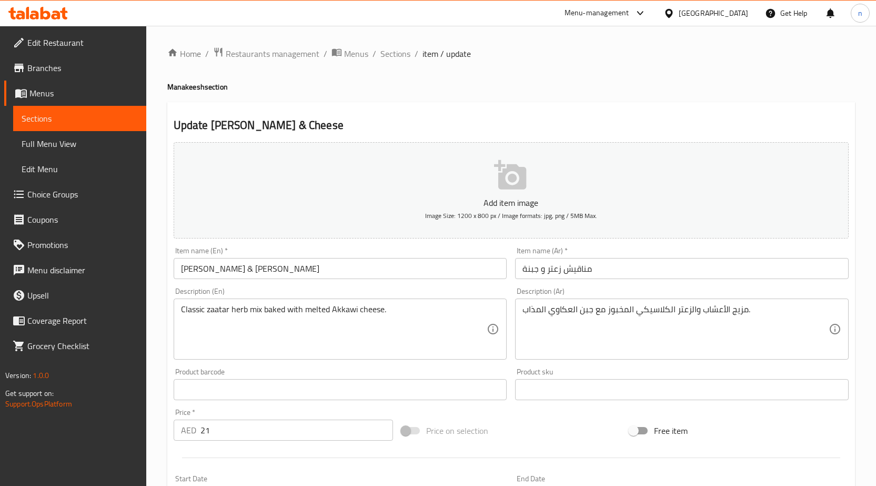
click at [399, 44] on div "Home / Restaurants management / Menus / Sections / item / update Manakeesh sect…" at bounding box center [511, 385] width 730 height 718
click at [395, 54] on span "Sections" at bounding box center [395, 53] width 30 height 13
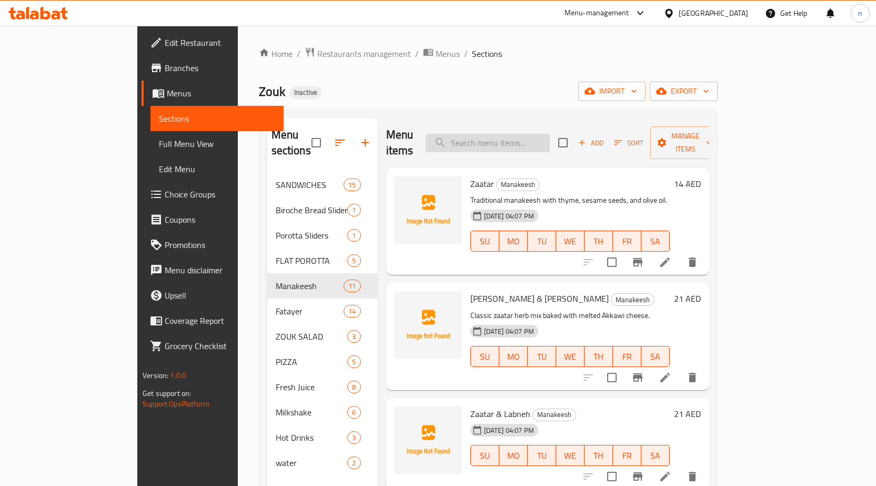
click at [522, 143] on input "search" at bounding box center [488, 143] width 124 height 18
paste input "Zaatar & Labneh"
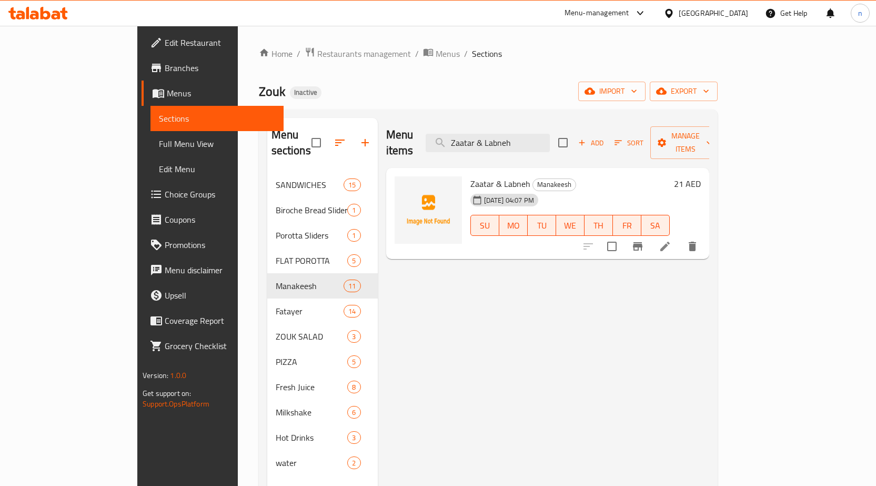
type input "Zaatar & Labneh"
click at [680, 238] on li at bounding box center [664, 246] width 29 height 19
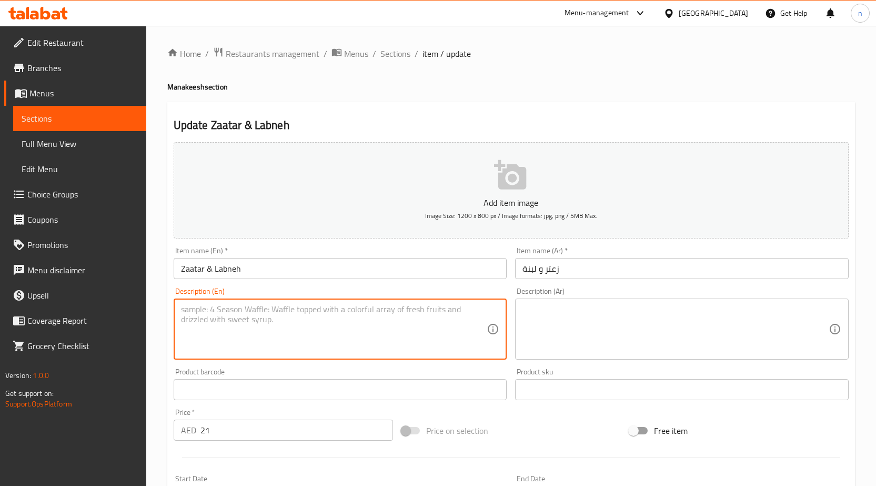
click at [289, 314] on textarea at bounding box center [334, 329] width 306 height 50
paste textarea "Tangy labneh spread topped with fragrant zaatar."
type textarea "Tangy labneh spread topped with fragrant zaatar."
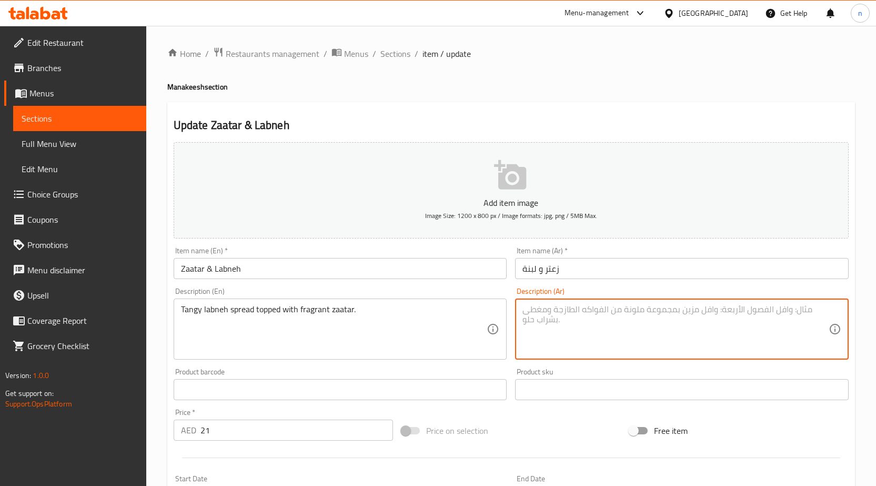
click at [607, 328] on textarea at bounding box center [675, 329] width 306 height 50
paste textarea "لبنة لذيذة مغطاة بالزعتر العطري."
click at [805, 310] on textarea "لبنة لذيذة مغطاة بالزعتر العطري." at bounding box center [675, 329] width 306 height 50
type textarea "لبنة منعشة سبريد مغطاة بالزعتر العطري."
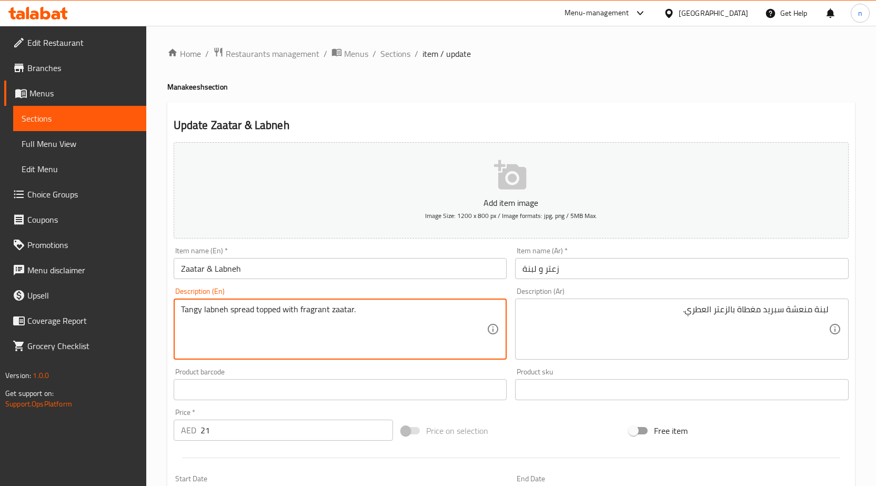
drag, startPoint x: 298, startPoint y: 311, endPoint x: 358, endPoint y: 308, distance: 60.6
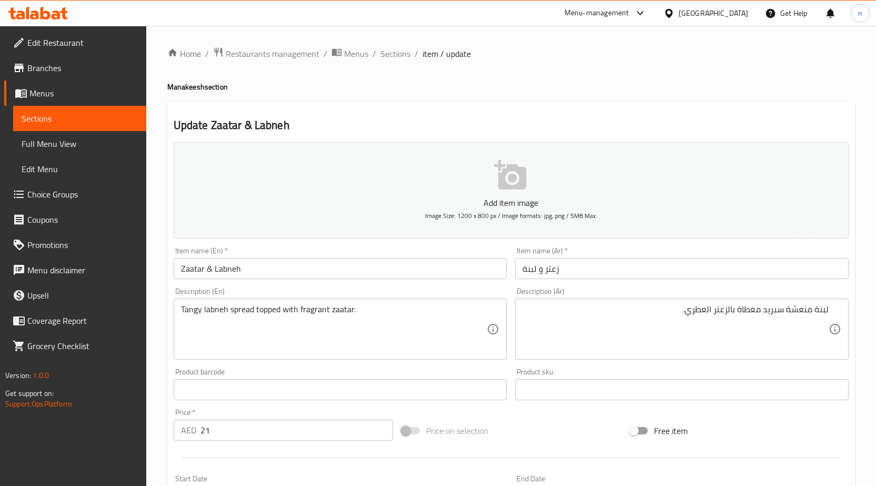
click at [540, 422] on div "Price on selection" at bounding box center [511, 430] width 228 height 28
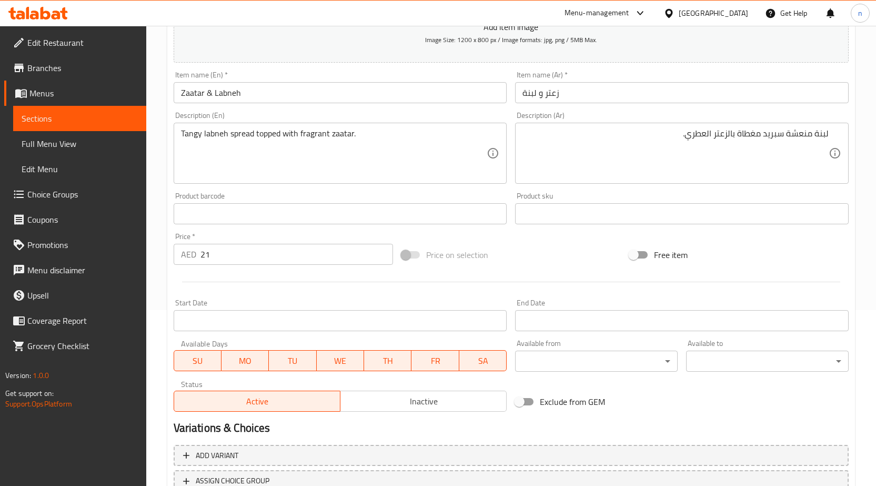
scroll to position [258, 0]
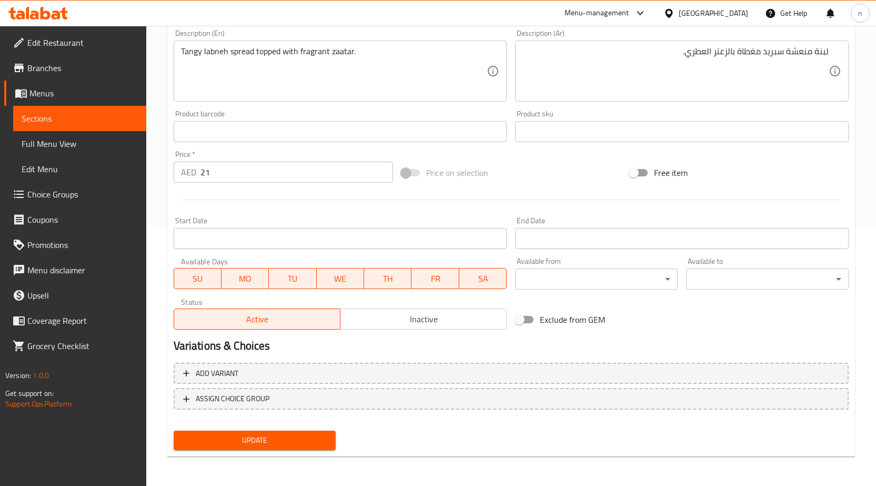
click at [223, 442] on span "Update" at bounding box center [255, 439] width 146 height 13
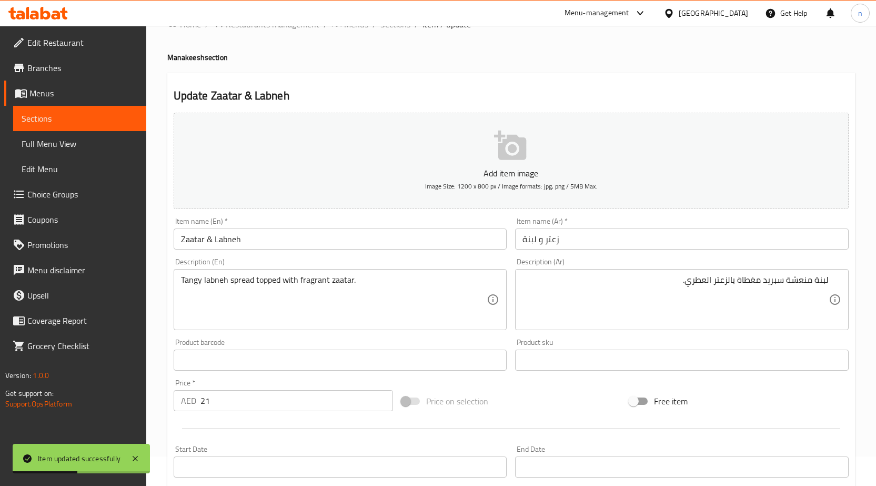
scroll to position [0, 0]
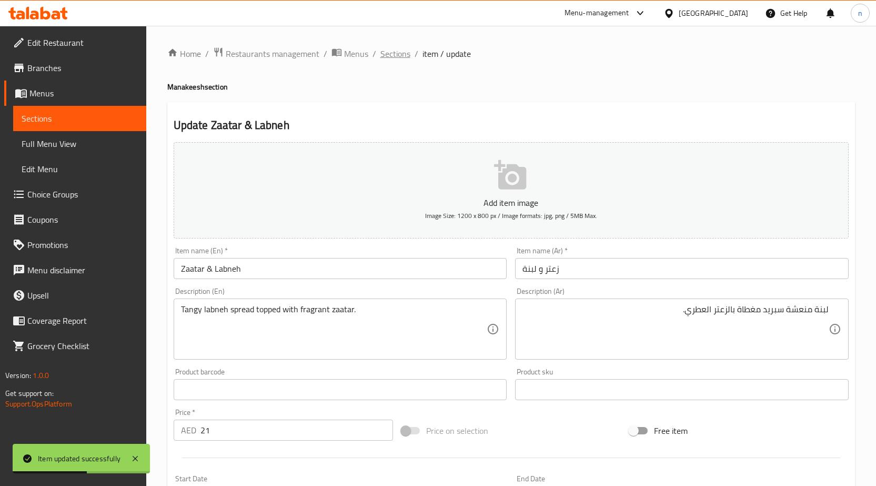
click at [392, 55] on span "Sections" at bounding box center [395, 53] width 30 height 13
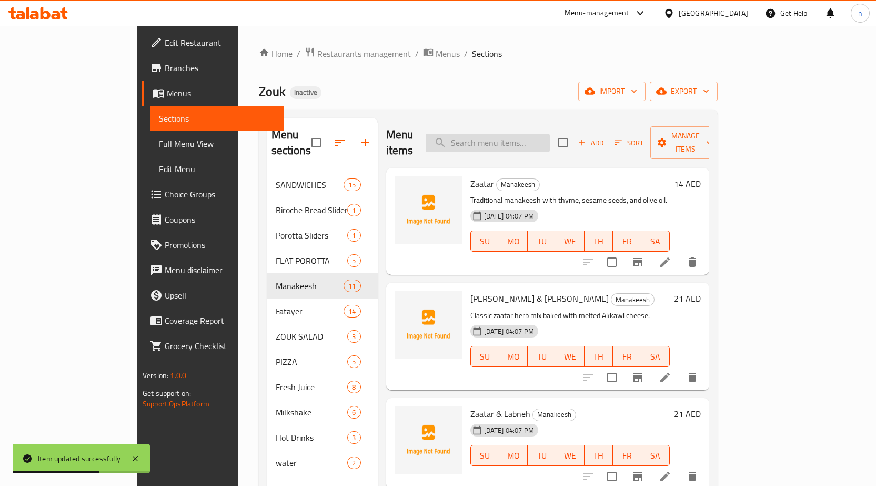
click at [510, 135] on input "search" at bounding box center [488, 143] width 124 height 18
paste input "[PERSON_NAME]"
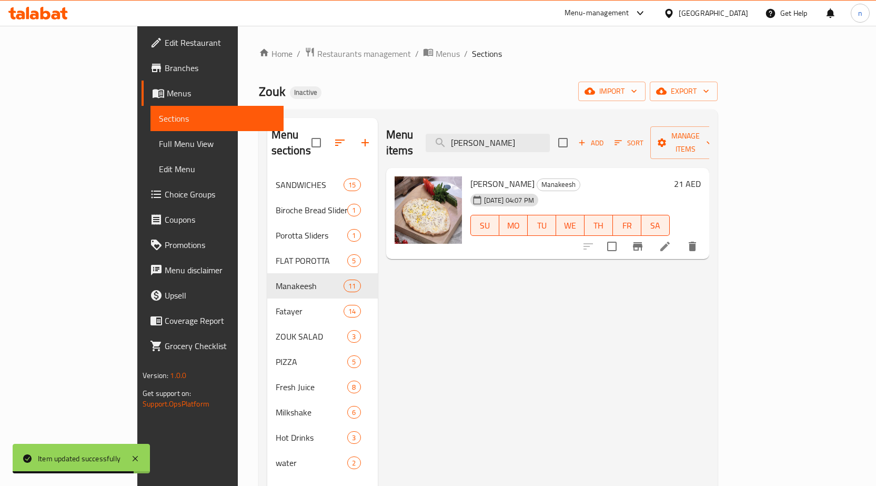
type input "[PERSON_NAME]"
click at [680, 238] on li at bounding box center [664, 246] width 29 height 19
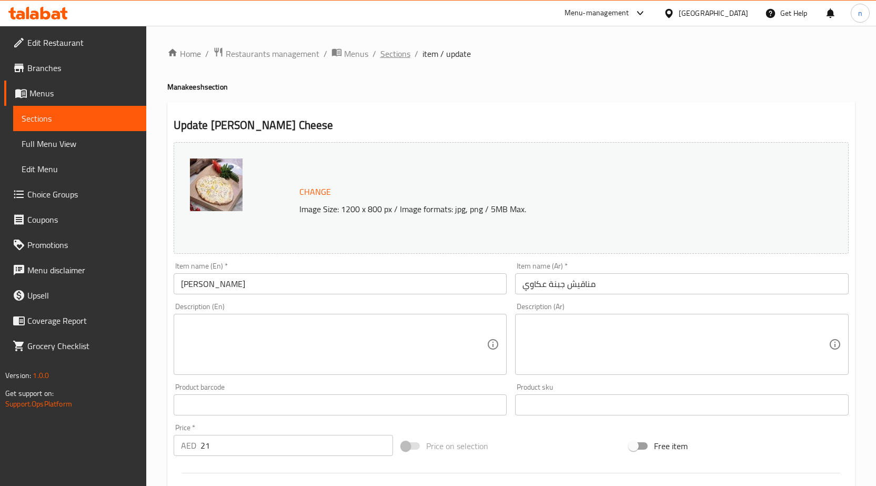
click at [392, 56] on span "Sections" at bounding box center [395, 53] width 30 height 13
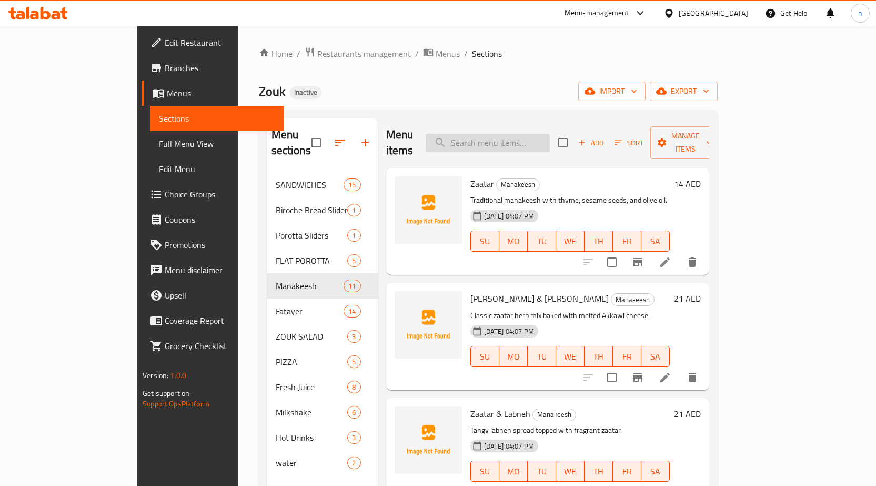
click at [550, 134] on input "search" at bounding box center [488, 143] width 124 height 18
paste input "[PERSON_NAME]"
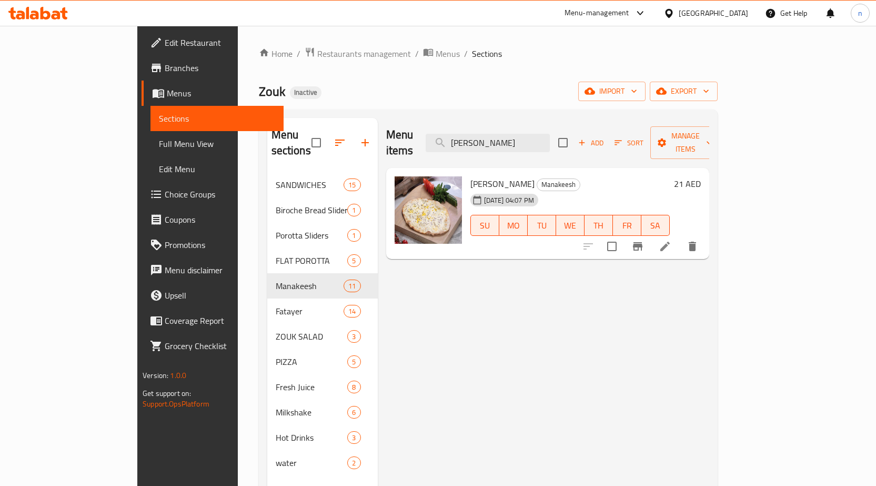
type input "[PERSON_NAME]"
click at [671, 240] on icon at bounding box center [665, 246] width 13 height 13
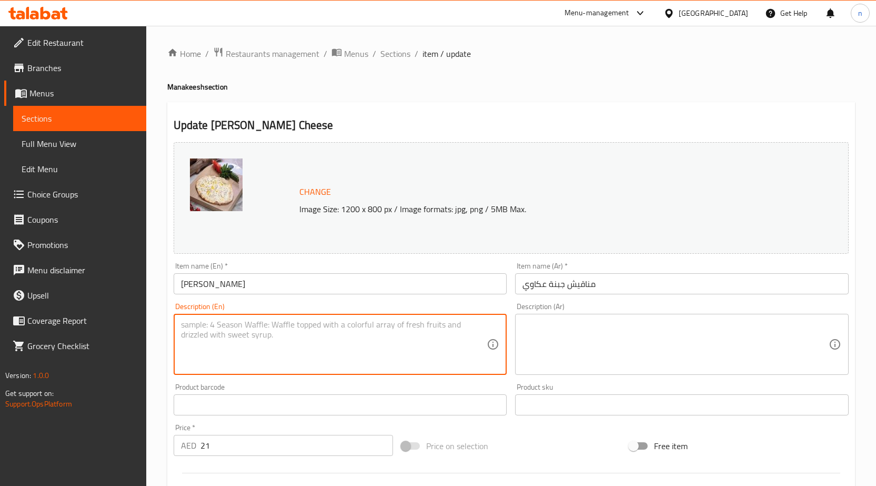
click at [279, 322] on textarea at bounding box center [334, 344] width 306 height 50
paste textarea "Oven-baked flatbread with salty Akkawi cheese."
type textarea "Oven-baked flatbread with salty Akkawi cheese."
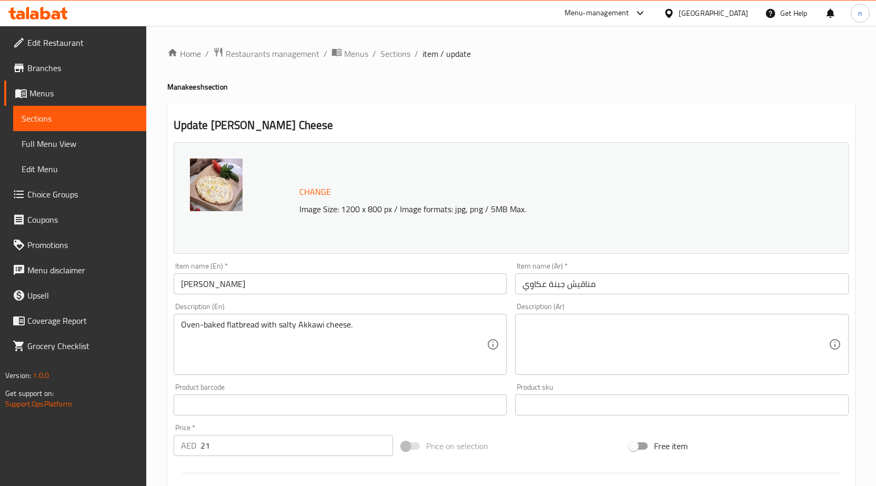
click at [620, 349] on textarea at bounding box center [675, 344] width 306 height 50
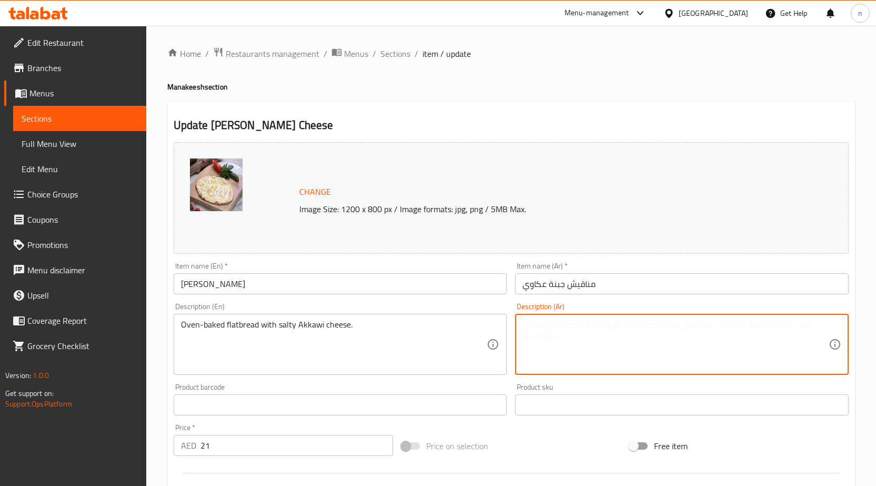
paste textarea "خبز مسطح مخبوز في الفرن مع [PERSON_NAME] مملح."
type textarea "خبز مسطح مخبوز في الفرن مع [PERSON_NAME] مملح."
click at [529, 448] on div "Price on selection" at bounding box center [511, 445] width 228 height 28
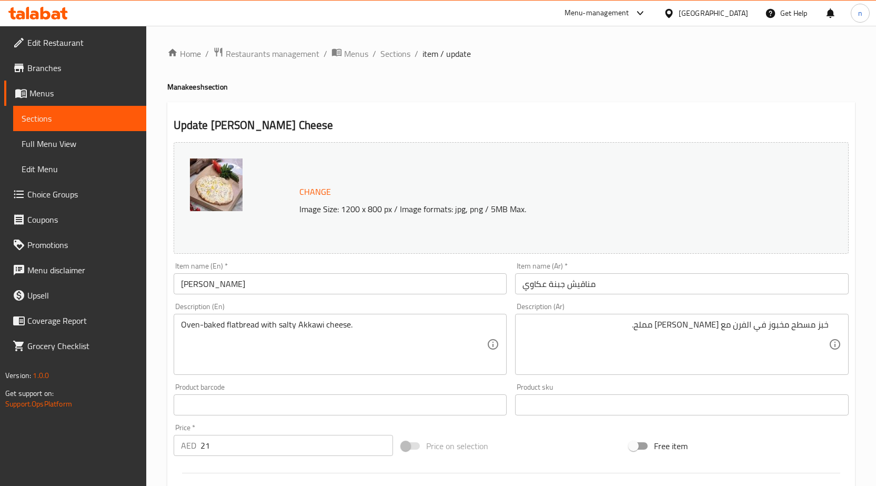
scroll to position [273, 0]
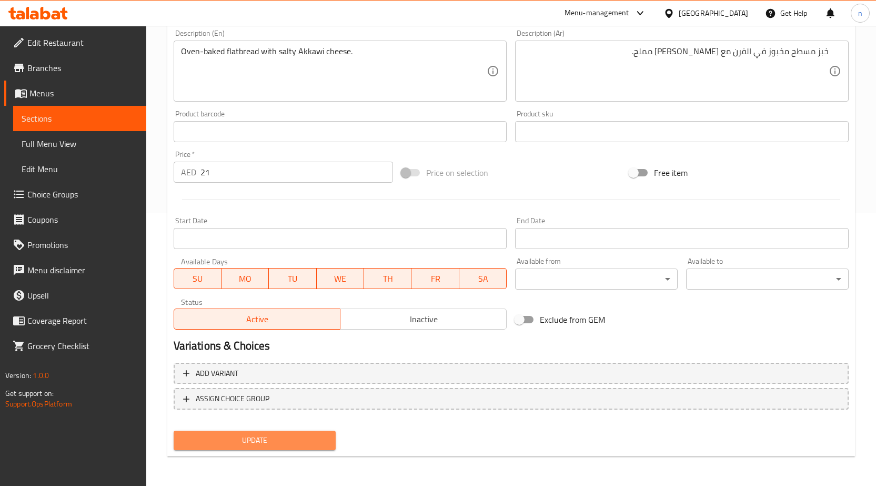
click at [283, 438] on span "Update" at bounding box center [255, 439] width 146 height 13
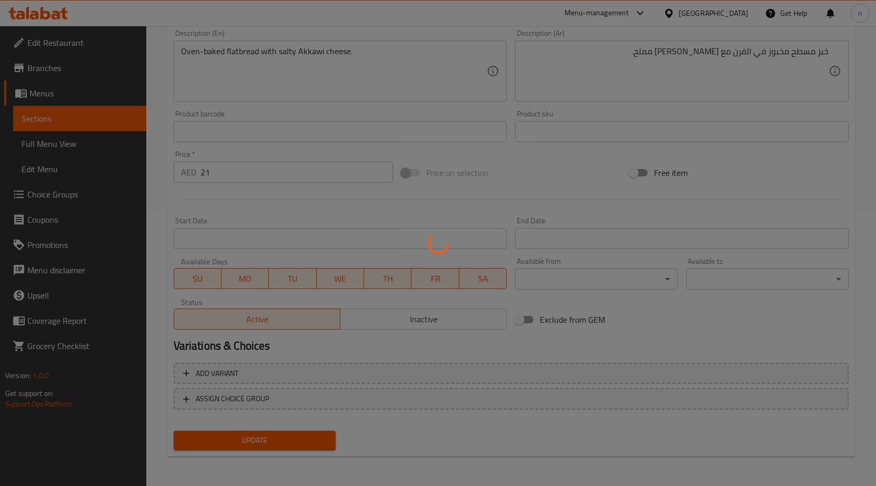
scroll to position [0, 0]
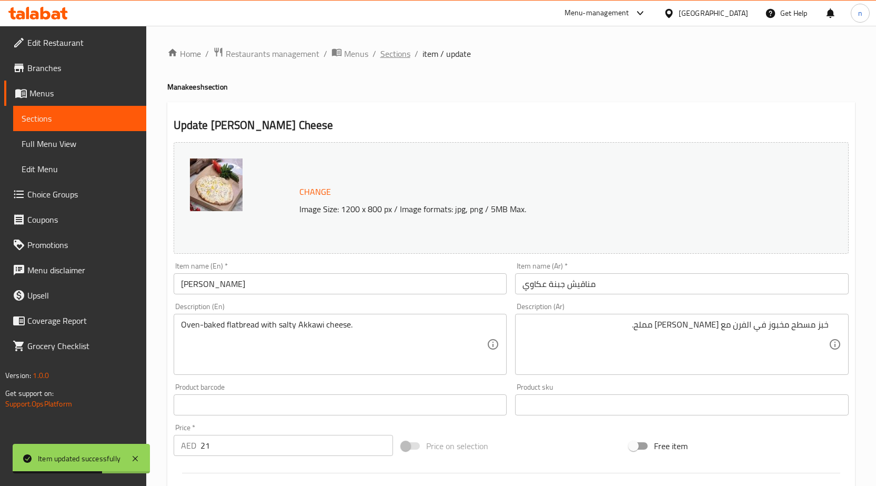
click at [388, 48] on span "Sections" at bounding box center [395, 53] width 30 height 13
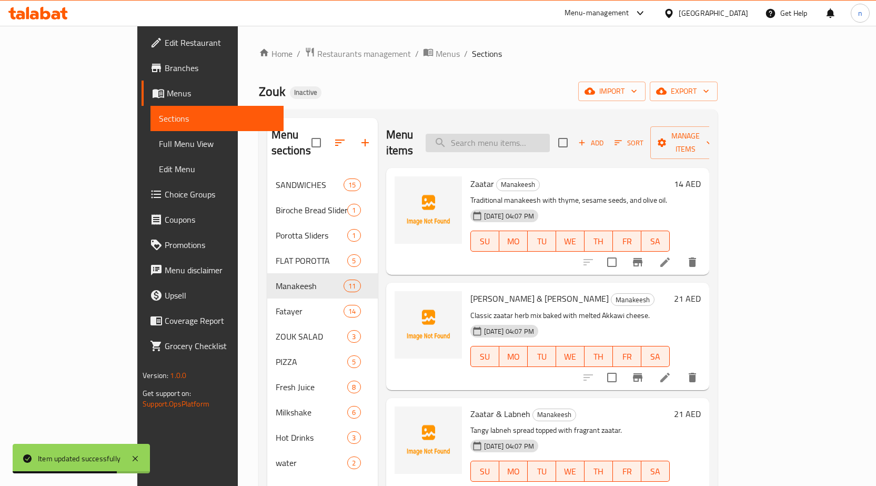
click at [493, 137] on input "search" at bounding box center [488, 143] width 124 height 18
paste input "Kashkavan Cheese"
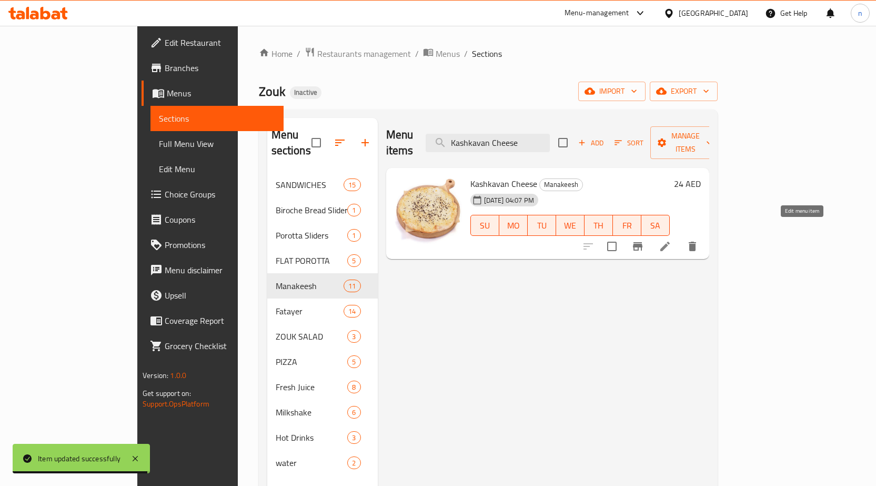
type input "Kashkavan Cheese"
click at [671, 240] on icon at bounding box center [665, 246] width 13 height 13
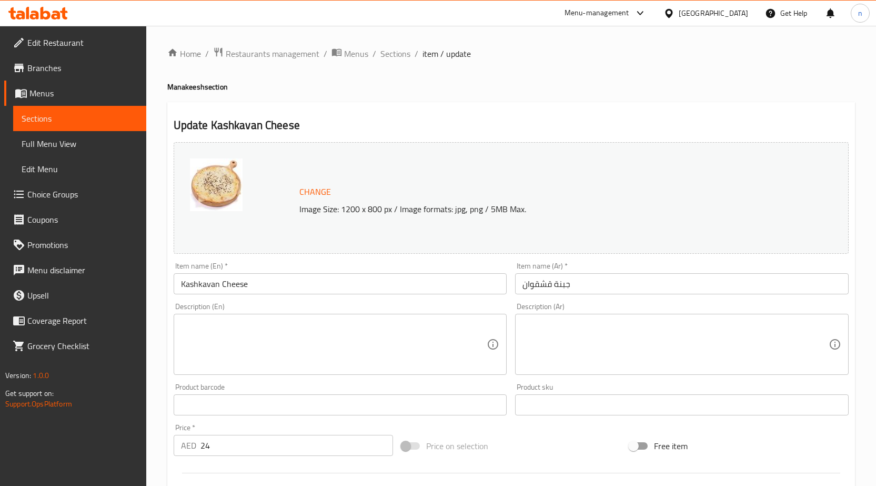
click at [335, 346] on textarea at bounding box center [334, 344] width 306 height 50
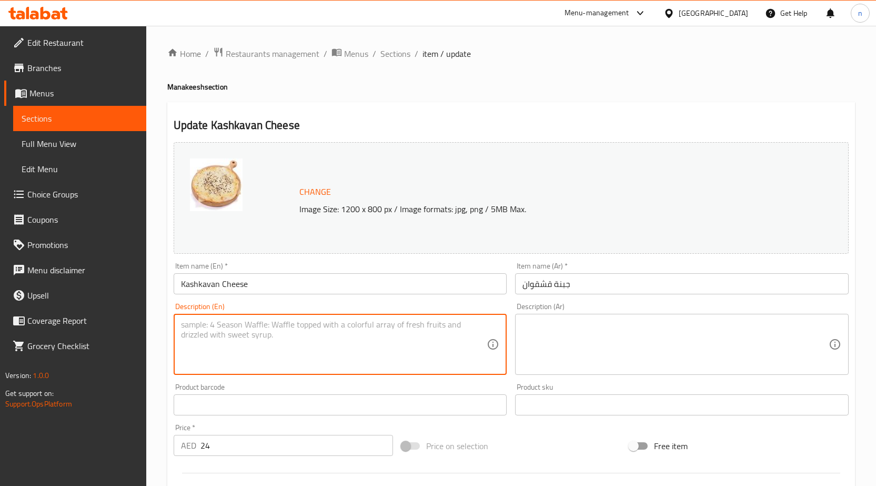
click at [364, 334] on textarea at bounding box center [334, 344] width 306 height 50
paste textarea "Manakeesh topped with rich Kashkavan cheese."
type textarea "Manakeesh topped with rich Kashkavan cheese."
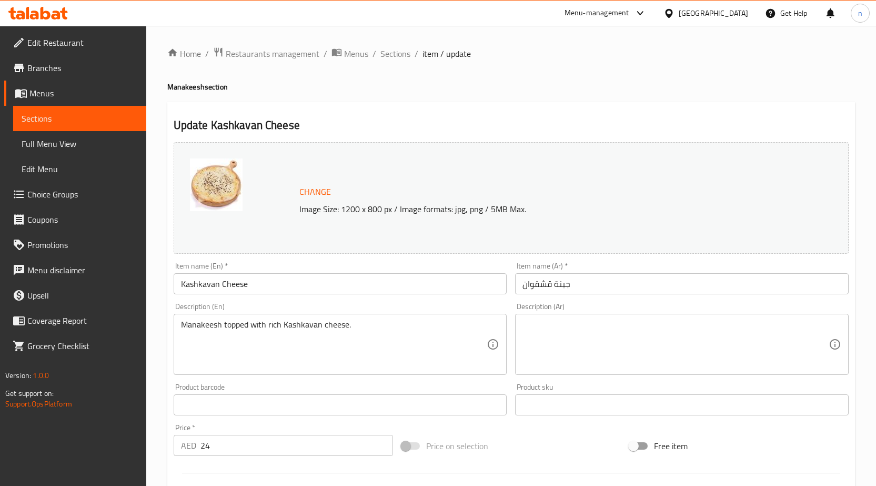
click at [664, 334] on textarea at bounding box center [675, 344] width 306 height 50
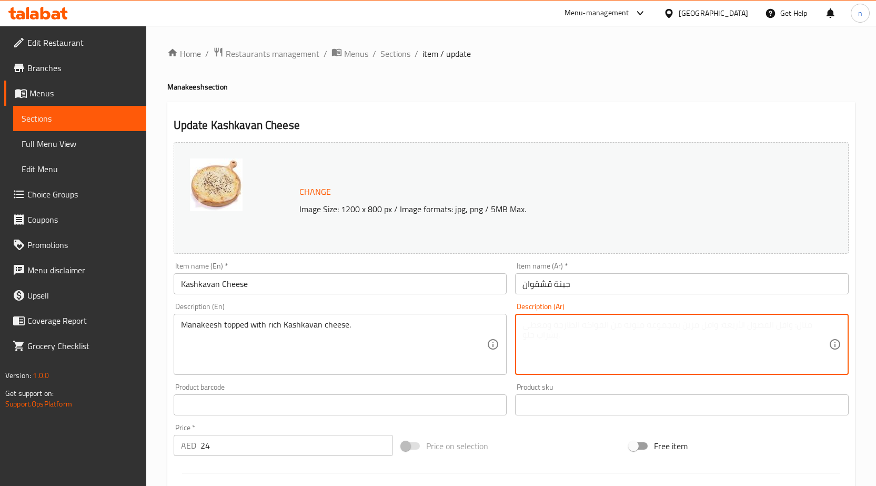
paste textarea "مناقيش مغطاة بجبنة القشقوان الغنية."
type textarea "مناقيش مغطاة بجبنة القشقوان الغنية."
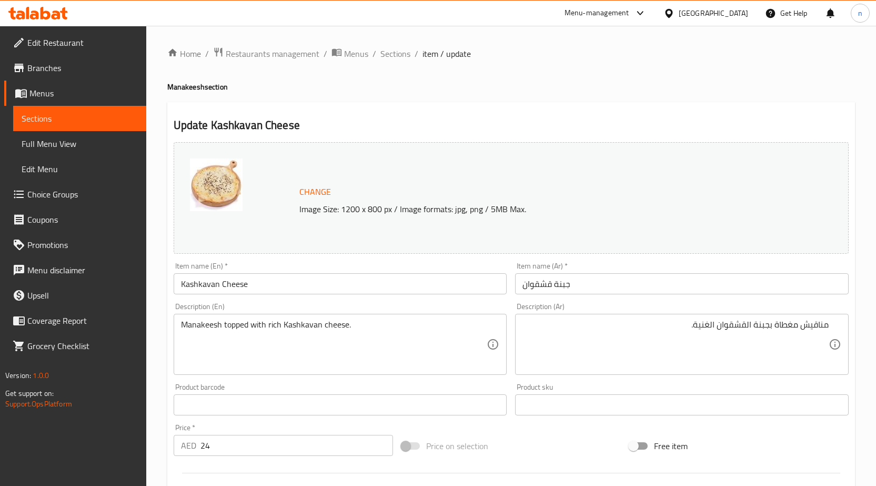
drag, startPoint x: 559, startPoint y: 438, endPoint x: 556, endPoint y: 450, distance: 12.5
click at [556, 450] on div "Price on selection" at bounding box center [511, 445] width 228 height 28
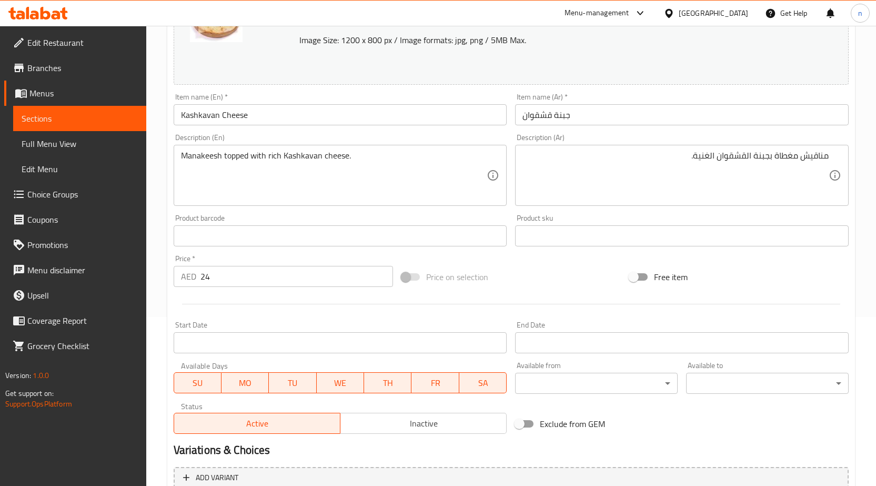
scroll to position [263, 0]
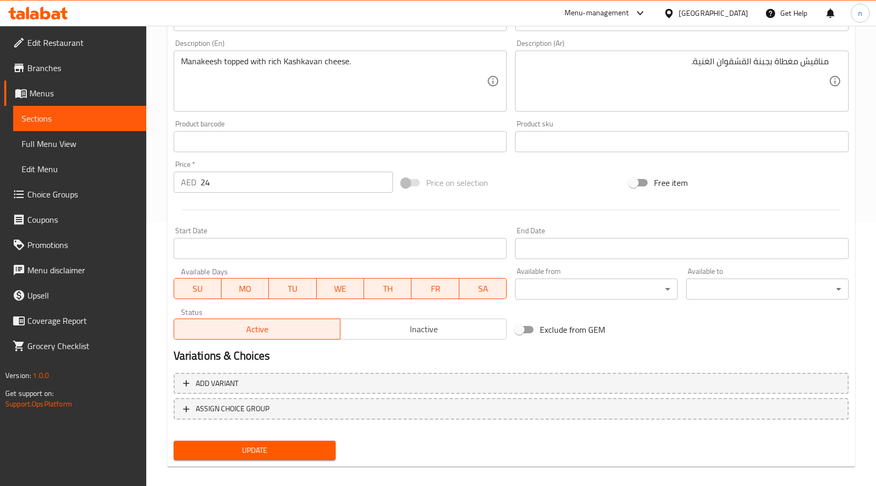
click at [243, 440] on div "Update" at bounding box center [254, 450] width 171 height 28
click at [240, 449] on span "Update" at bounding box center [255, 449] width 146 height 13
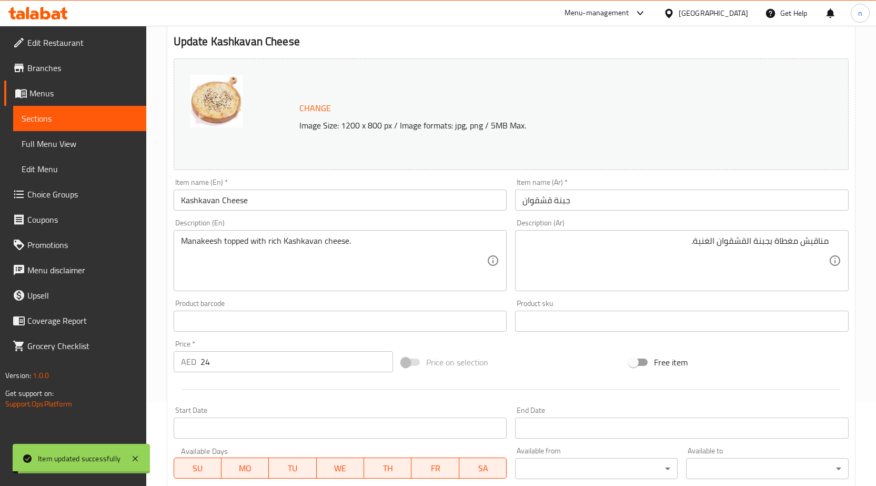
scroll to position [0, 0]
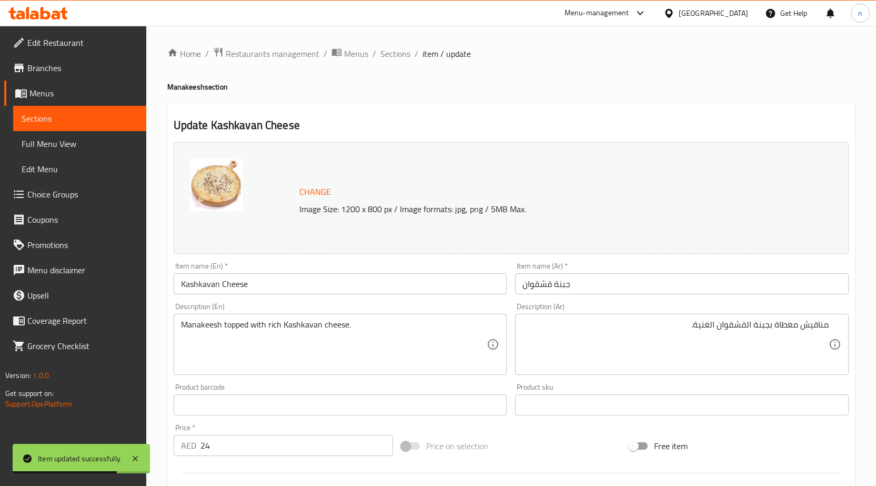
drag, startPoint x: 398, startPoint y: 58, endPoint x: 25, endPoint y: 173, distance: 390.2
click at [398, 58] on span "Sections" at bounding box center [395, 53] width 30 height 13
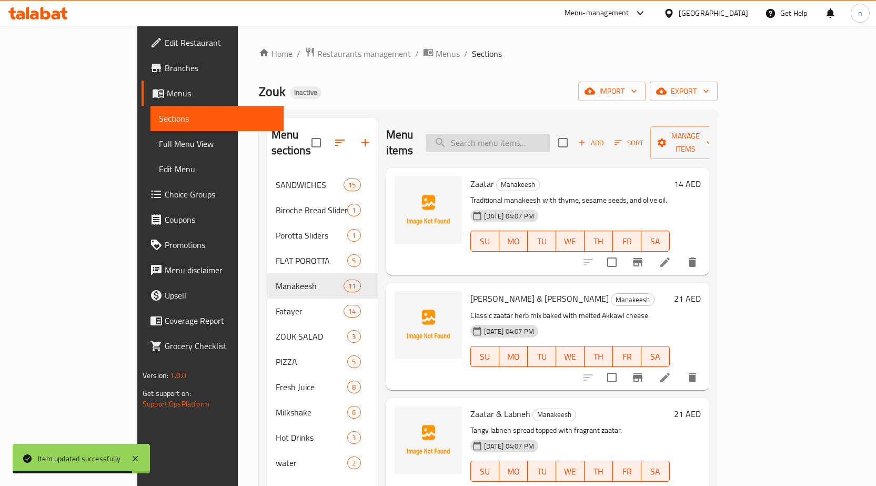
click at [522, 134] on input "search" at bounding box center [488, 143] width 124 height 18
paste input "Muhammara"
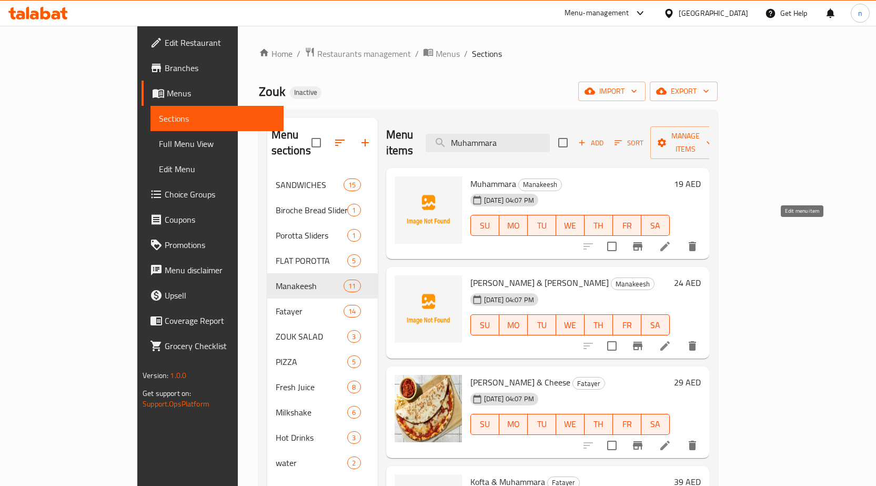
type input "Muhammara"
click at [670, 241] on icon at bounding box center [664, 245] width 9 height 9
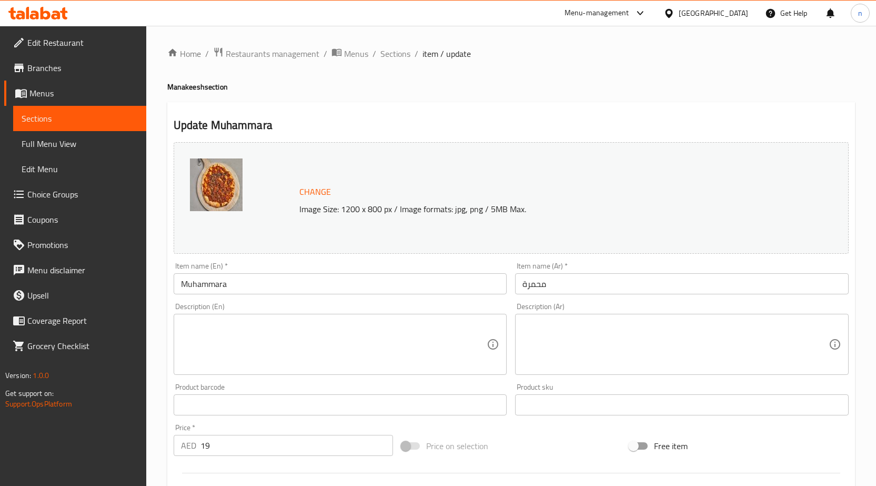
click at [279, 319] on textarea at bounding box center [334, 344] width 306 height 50
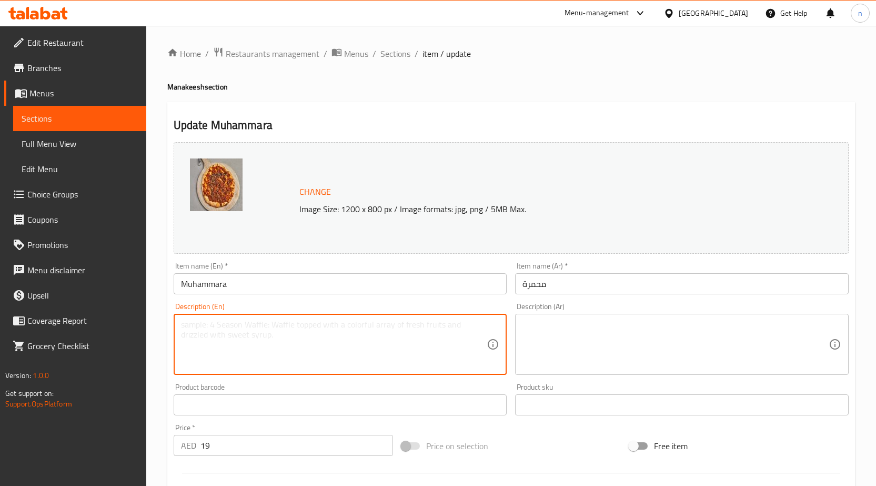
paste textarea "Roasted red pepper and walnut dip with pomegranate molasses."
type textarea "Roasted red pepper and walnut dip with pomegranate molasses."
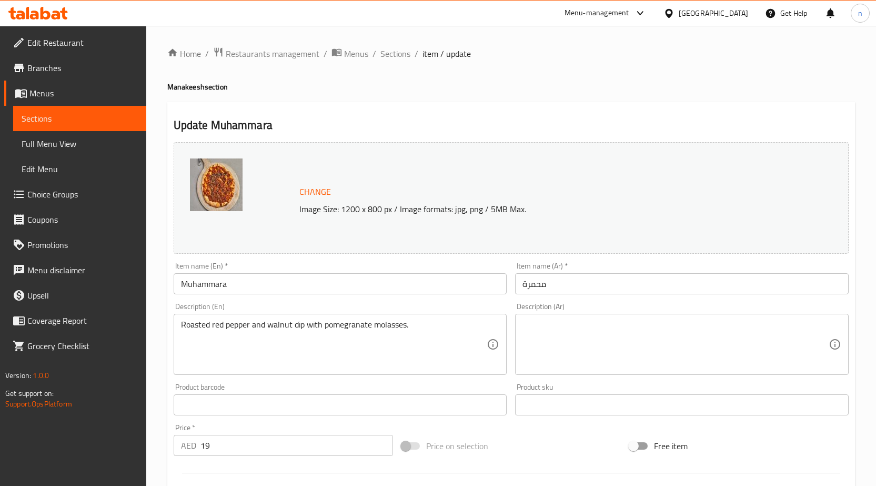
click at [549, 351] on textarea at bounding box center [675, 344] width 306 height 50
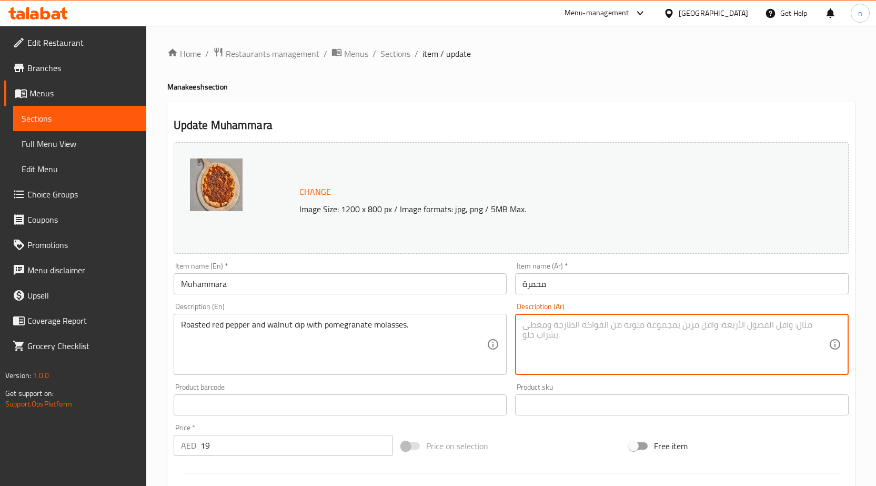
paste textarea "صلصة الفلفل الأحمر المحمص والجوز مع دبس الرمان."
type textarea "صلصة الفلفل الأحمر المحمص والجوز مع دبس الرمان."
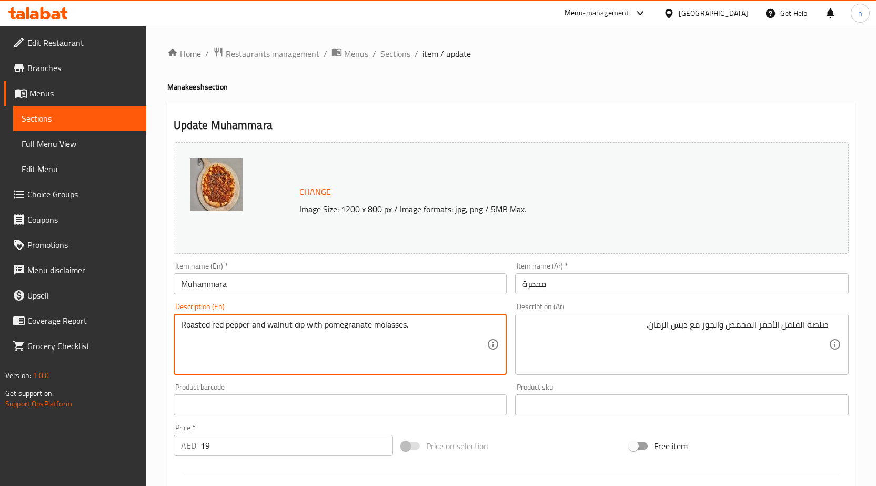
click at [299, 329] on textarea "Roasted red pepper and walnut dip with pomegranate molasses." at bounding box center [334, 344] width 306 height 50
drag, startPoint x: 324, startPoint y: 326, endPoint x: 413, endPoint y: 338, distance: 90.8
click at [413, 338] on textarea "Roasted red pepper and walnut dip with pomegranate molasses." at bounding box center [334, 344] width 306 height 50
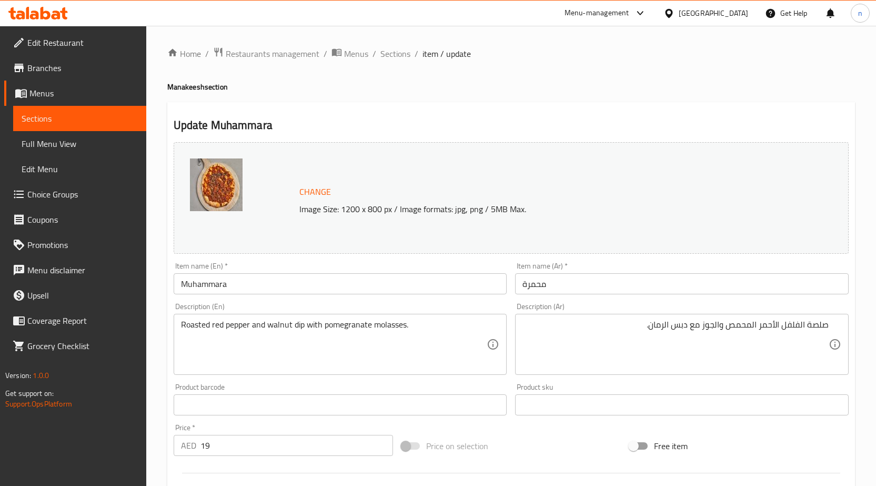
click at [503, 430] on div "Change Image Size: 1200 x 800 px / Image formats: jpg, png / 5MB Max. Item name…" at bounding box center [510, 372] width 683 height 469
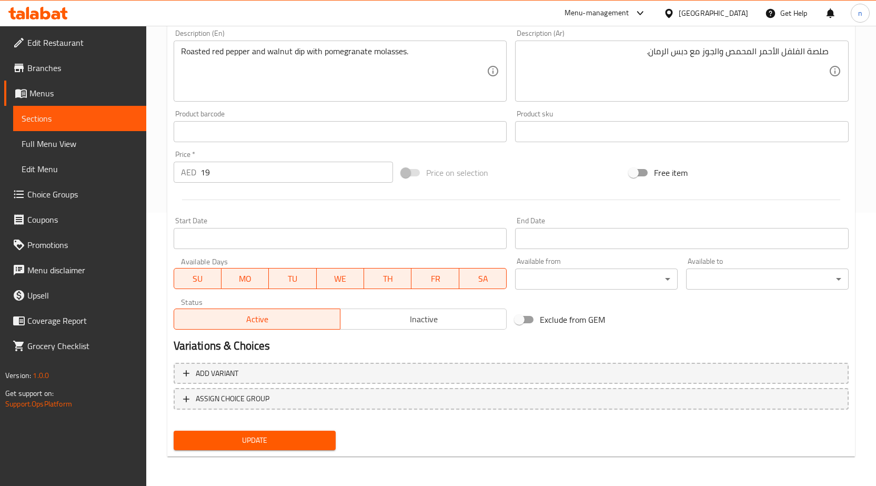
click at [305, 436] on span "Update" at bounding box center [255, 439] width 146 height 13
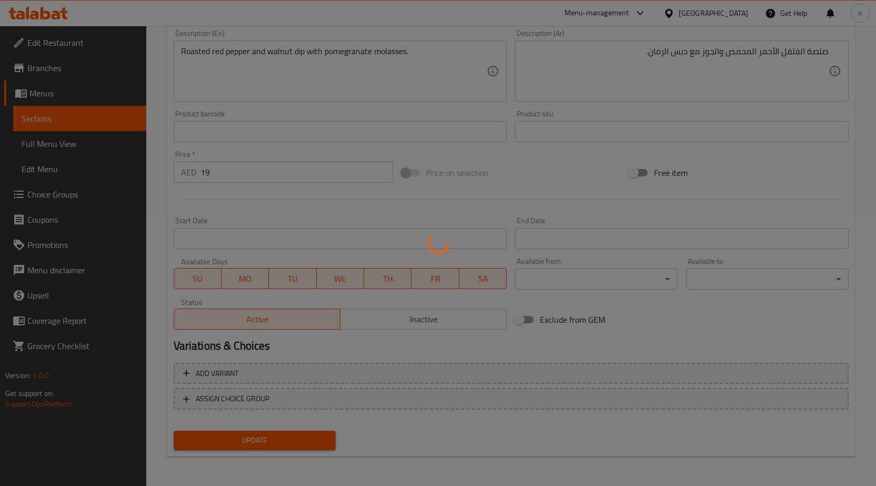
scroll to position [0, 0]
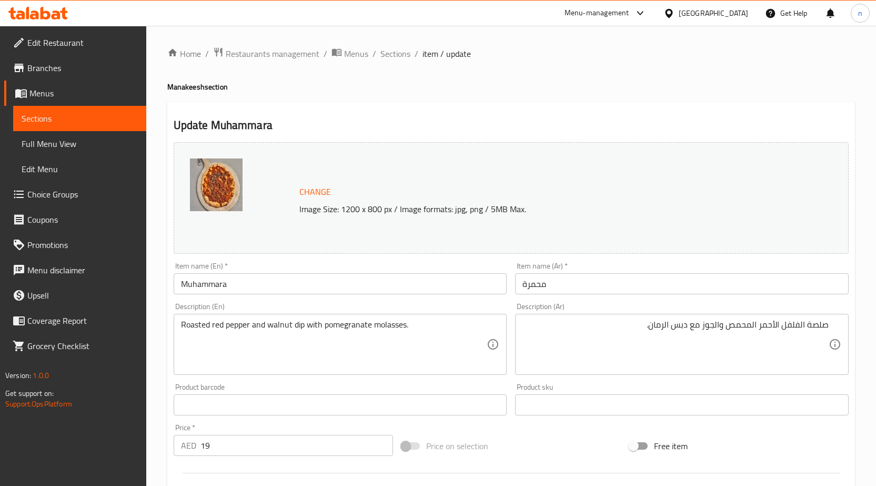
click at [389, 45] on div "Home / Restaurants management / Menus / Sections / item / update Manakeesh sect…" at bounding box center [511, 392] width 730 height 733
click at [389, 52] on span "Sections" at bounding box center [395, 53] width 30 height 13
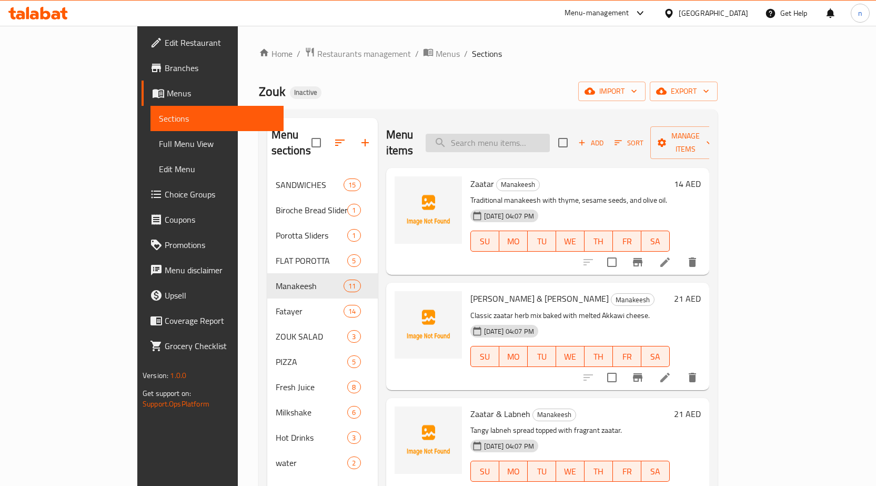
click at [542, 140] on input "search" at bounding box center [488, 143] width 124 height 18
paste input "[PERSON_NAME] & [PERSON_NAME]"
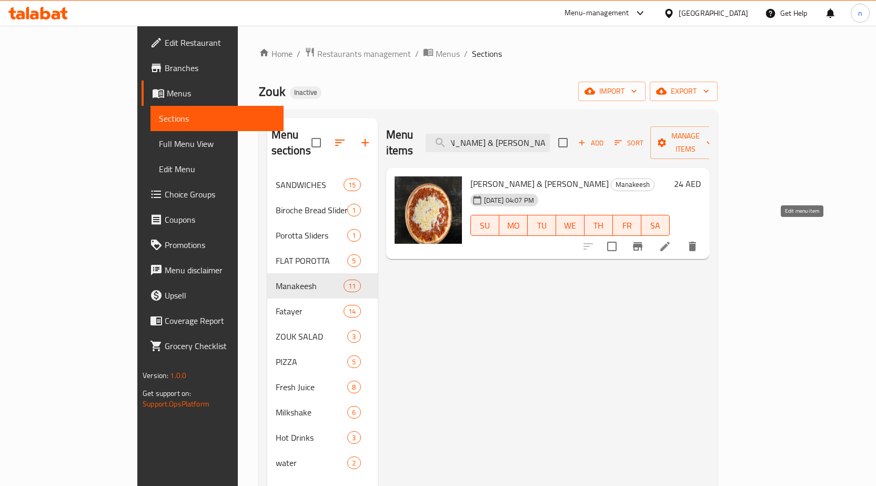
type input "[PERSON_NAME] & [PERSON_NAME]"
click at [671, 240] on icon at bounding box center [665, 246] width 13 height 13
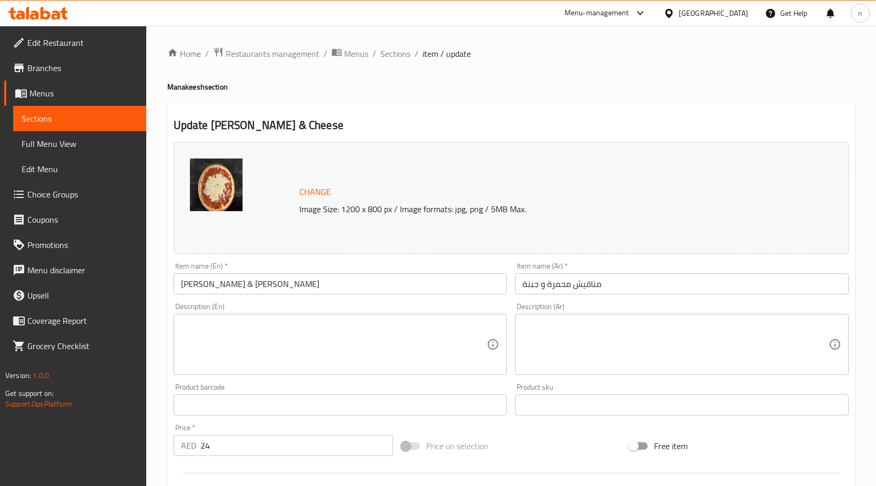
click at [287, 334] on textarea at bounding box center [334, 344] width 306 height 50
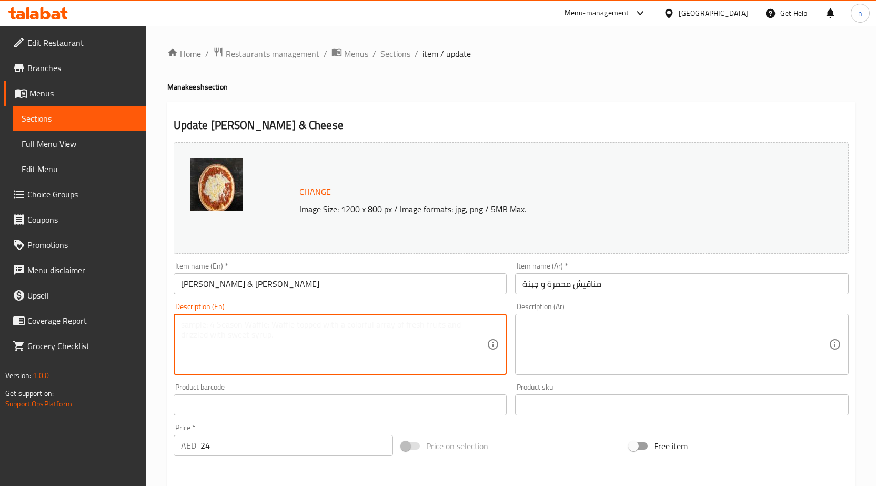
paste textarea "Spicy pepper-walnut spread with creamy cheese topping."
type textarea "Spicy pepper-walnut spread with creamy cheese topping."
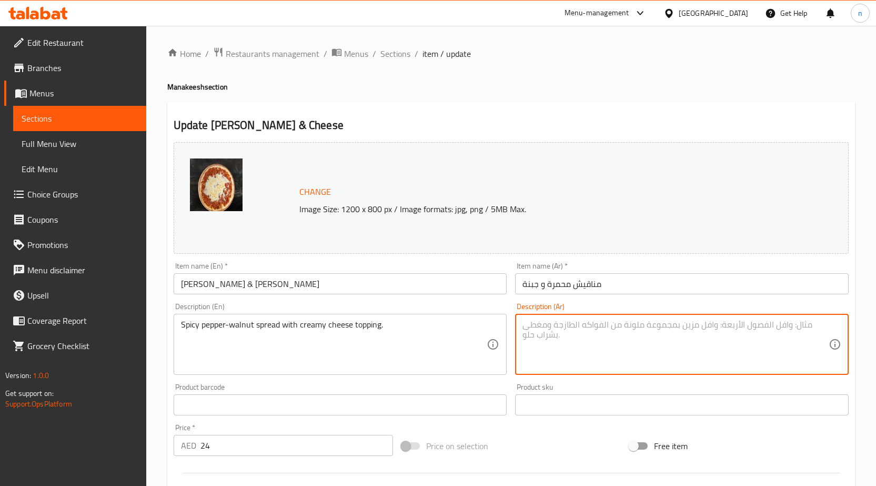
click at [571, 340] on textarea at bounding box center [675, 344] width 306 height 50
paste textarea "صلصة الفلفل الحار والجوز مع طبقة من الجبن الكريمي."
click at [742, 326] on textarea "صلصة الفلفل الحار والجوز مع طبقة من الجبن الكريمي." at bounding box center [675, 344] width 306 height 50
click at [818, 329] on textarea "صلصة الفلفل الحار والجوز الاسبريد مع طبقة من الجبن الكريمي." at bounding box center [675, 344] width 306 height 50
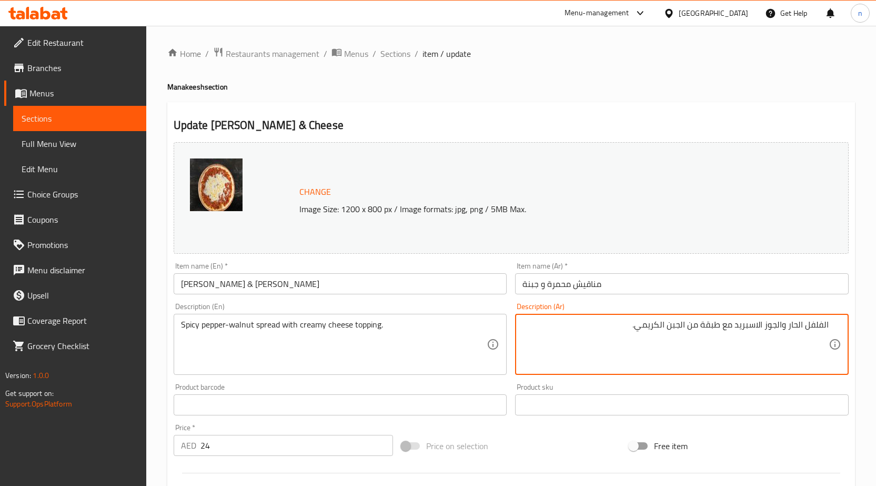
click at [756, 329] on textarea "الفلفل الحار والجوز الاسبريد مع طبقة من الجبن الكريمي." at bounding box center [675, 344] width 306 height 50
type textarea "الفلفل الحار والجوز سبريد مع طبقة من الجبن الكريمي."
click at [528, 470] on div at bounding box center [510, 473] width 683 height 26
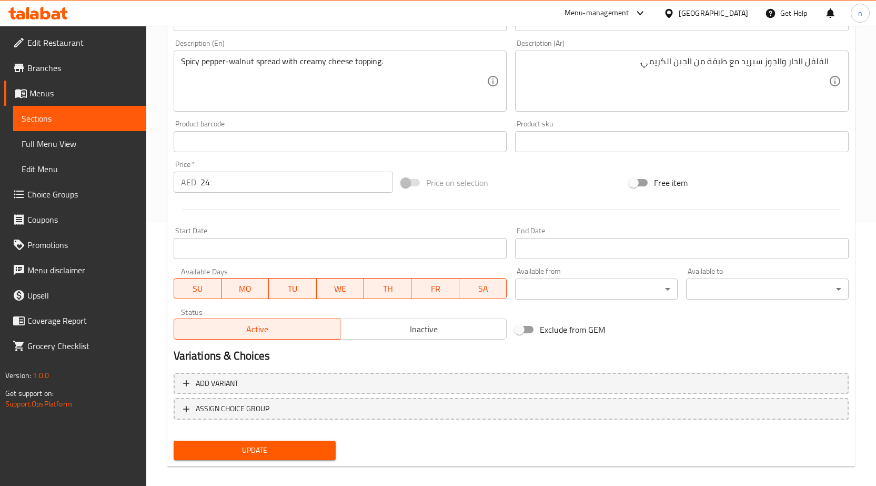
click at [274, 451] on span "Update" at bounding box center [255, 449] width 146 height 13
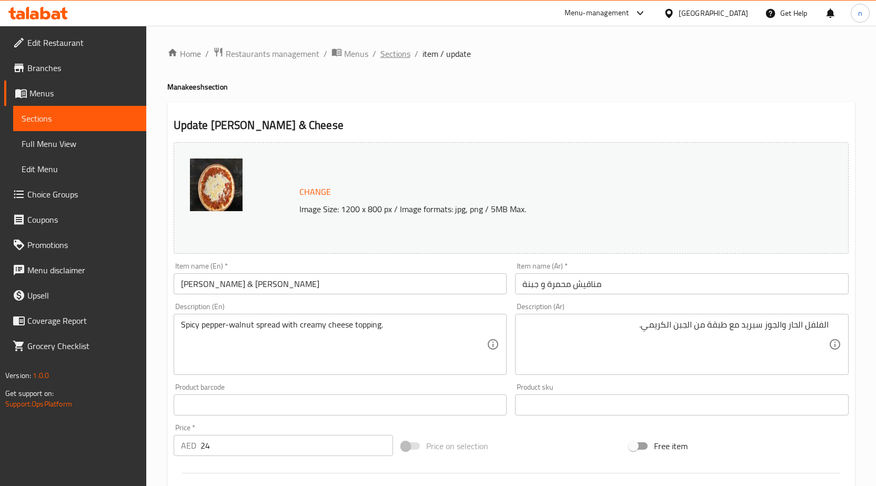
click at [398, 52] on span "Sections" at bounding box center [395, 53] width 30 height 13
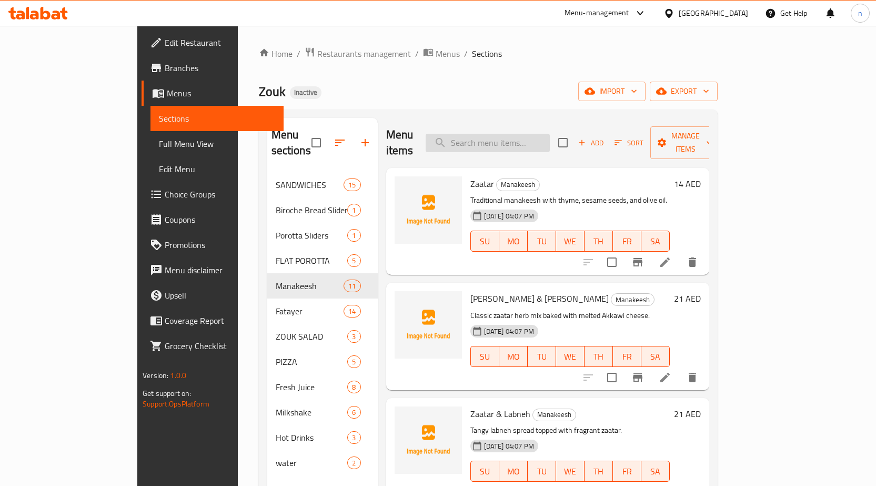
click at [530, 136] on input "search" at bounding box center [488, 143] width 124 height 18
paste input "Manakeesh Chicken & Cheese"
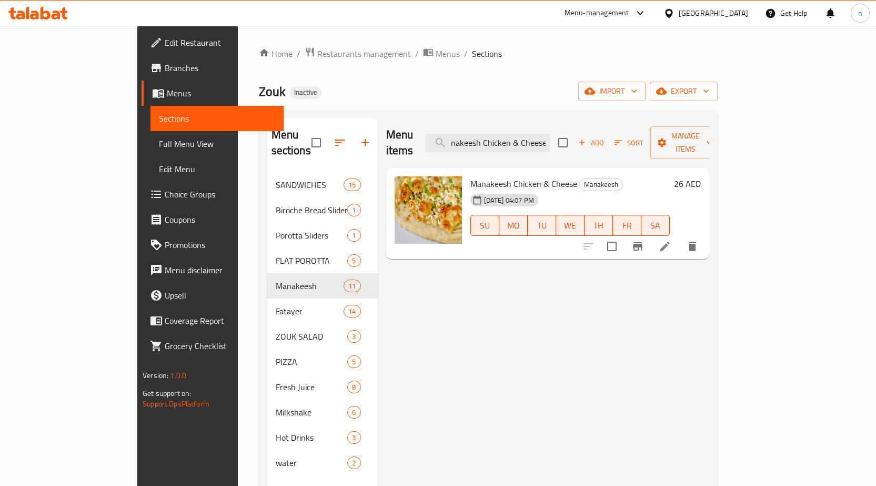
type input "Manakeesh Chicken & Cheese"
click at [680, 237] on li at bounding box center [664, 246] width 29 height 19
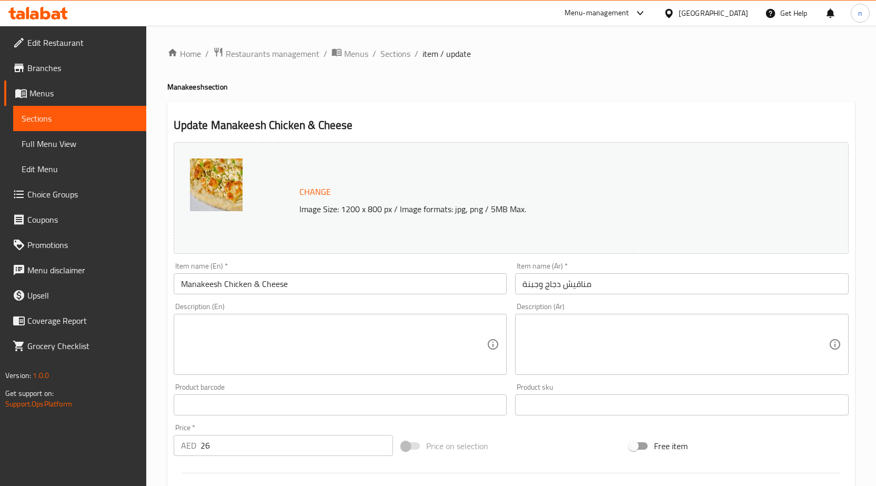
click at [206, 328] on textarea at bounding box center [334, 344] width 306 height 50
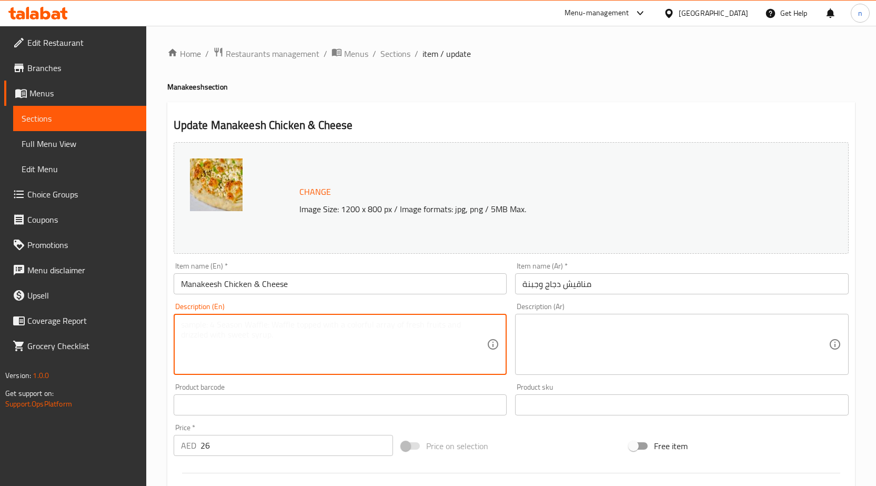
paste textarea "Seasoned shredded chicken with melted cheese."
type textarea "Seasoned shredded chicken with melted cheese."
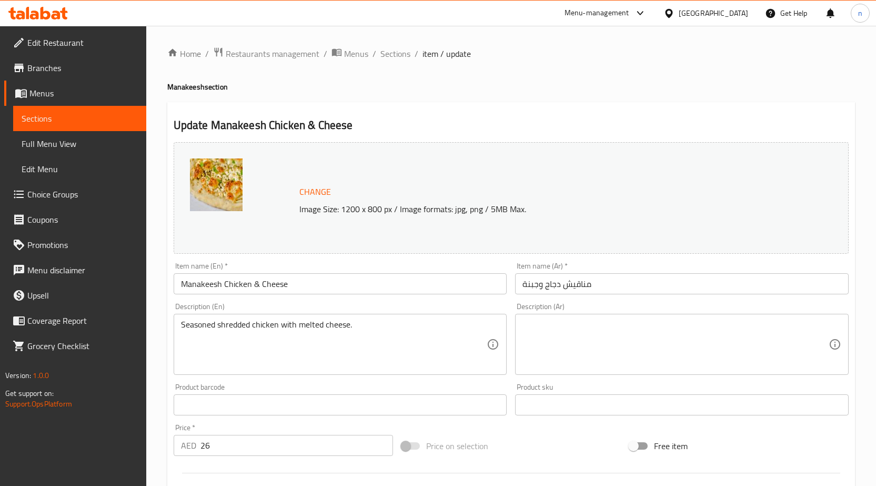
click at [630, 329] on textarea at bounding box center [675, 344] width 306 height 50
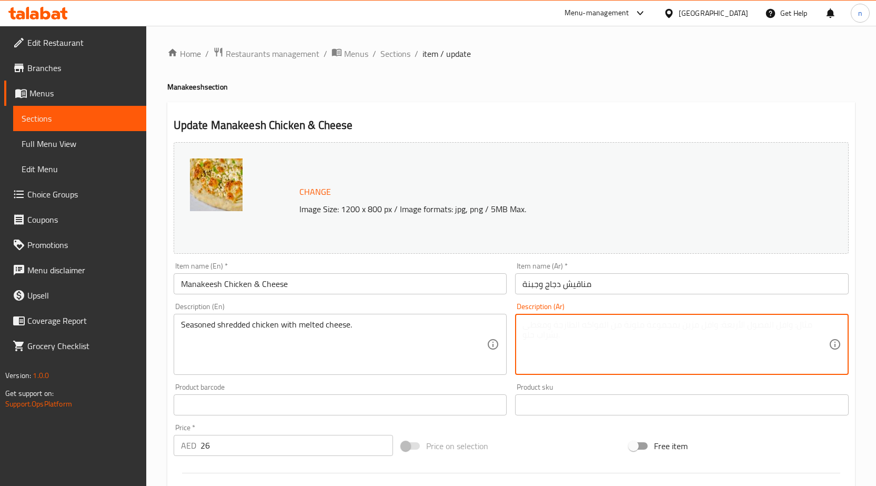
paste textarea "دجاج مبشور متبل بالجبن المذاب."
type textarea "دجاج مبشور متبل بالجبن المذاب."
click at [544, 433] on div "Price on selection" at bounding box center [511, 445] width 228 height 28
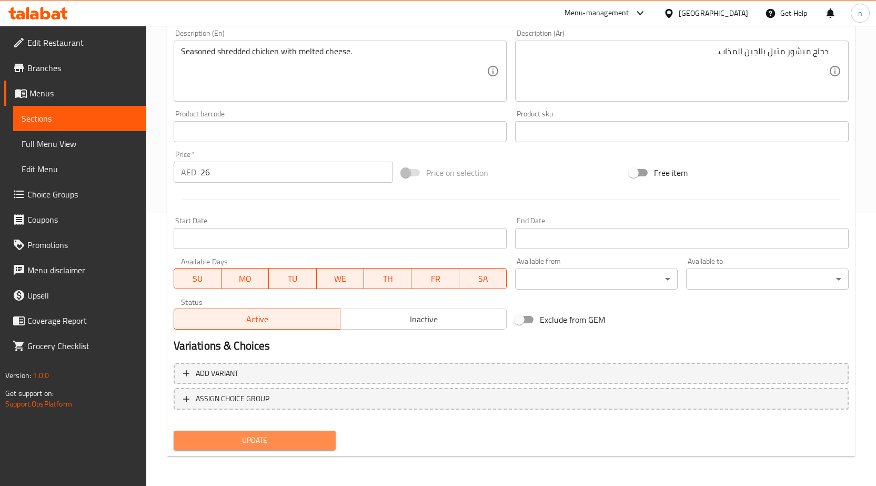
click at [275, 448] on button "Update" at bounding box center [255, 439] width 163 height 19
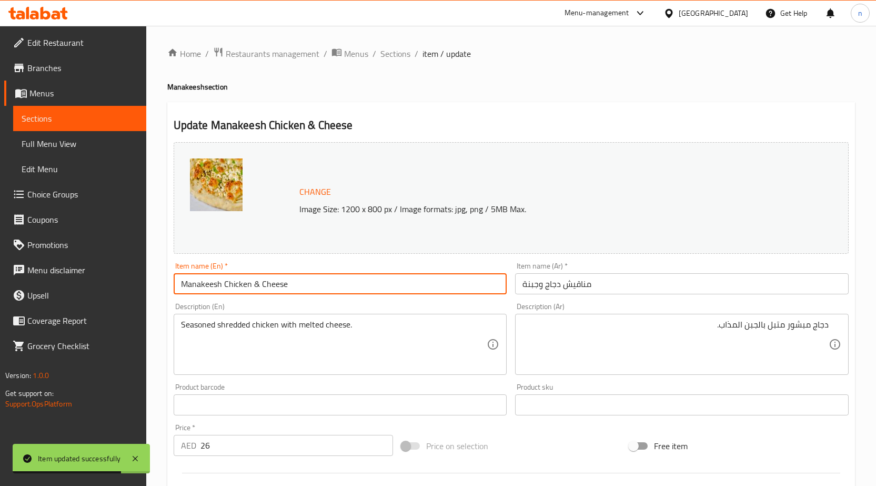
click at [390, 289] on input "Manakeesh Chicken & Cheese" at bounding box center [341, 283] width 334 height 21
paste input "Lahm Bi Ajeen"
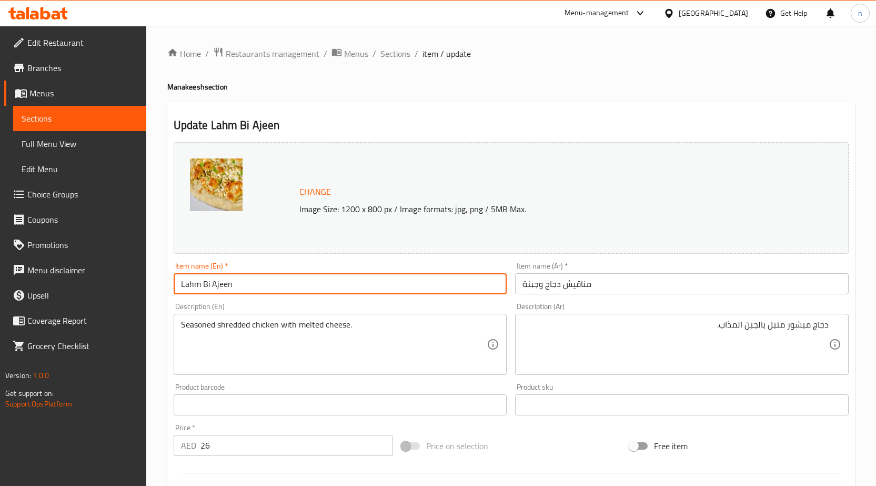
type input "Manakeesh Chicken & Cheese"
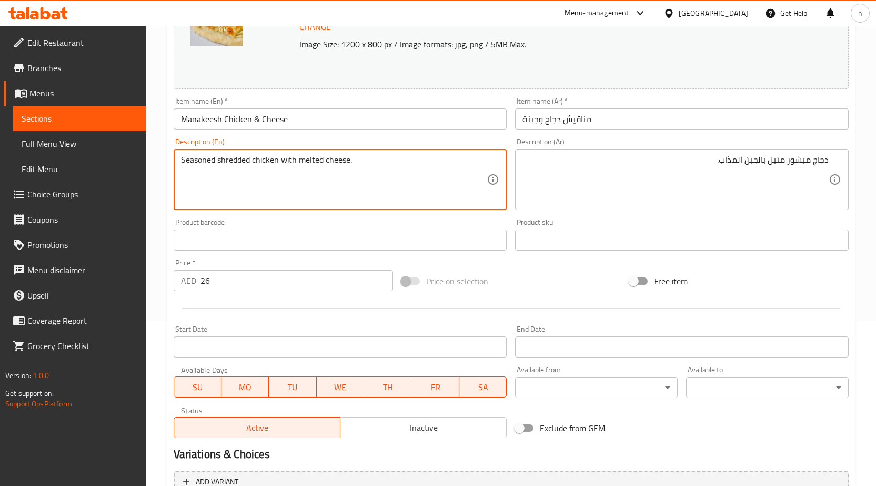
scroll to position [263, 0]
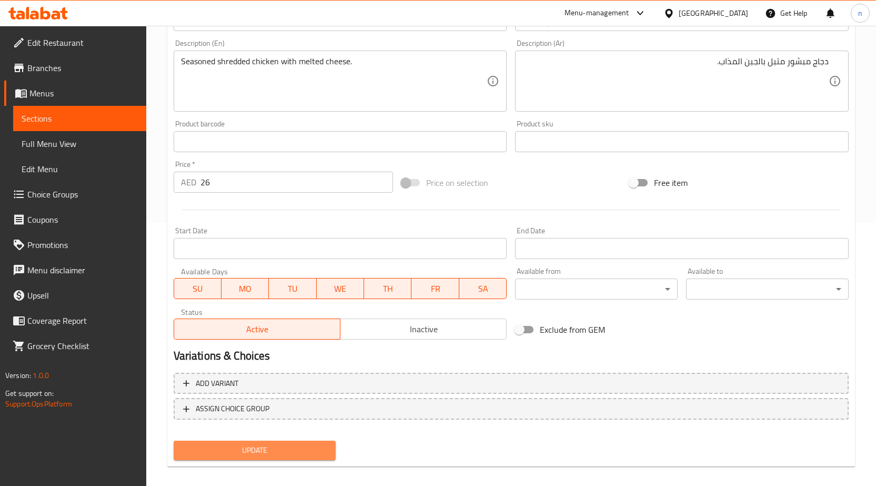
click at [208, 454] on span "Update" at bounding box center [255, 449] width 146 height 13
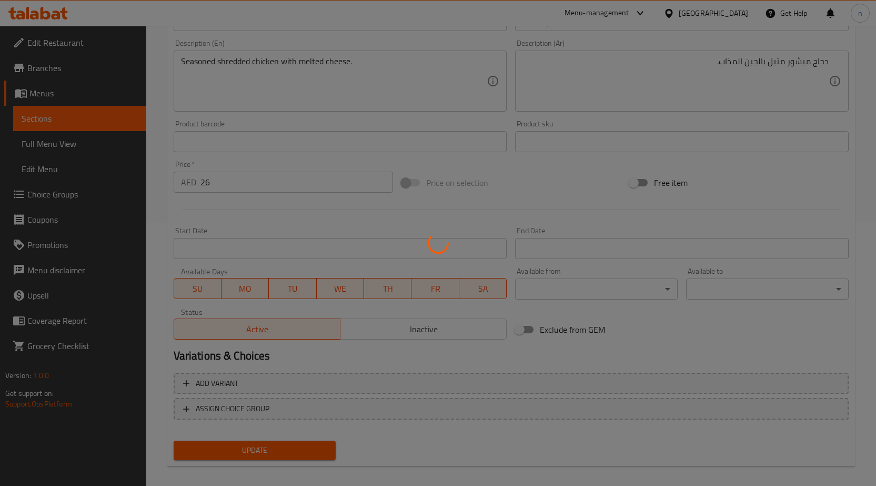
scroll to position [0, 0]
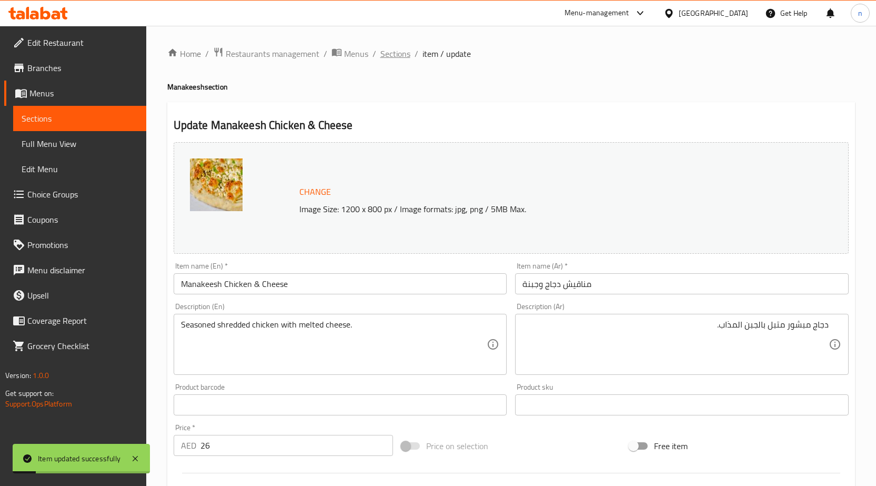
click at [398, 51] on span "Sections" at bounding box center [395, 53] width 30 height 13
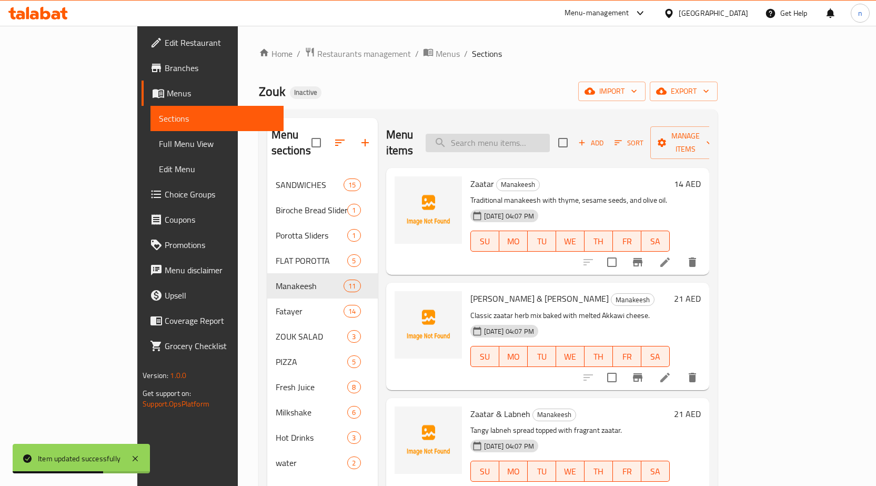
click at [550, 134] on input "search" at bounding box center [488, 143] width 124 height 18
paste input "Lahm Bi Ajeen"
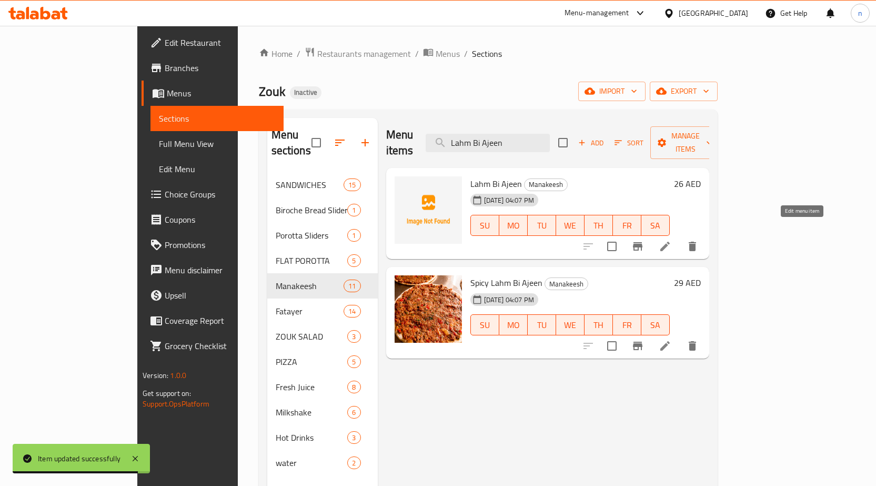
type input "Lahm Bi Ajeen"
click at [671, 240] on icon at bounding box center [665, 246] width 13 height 13
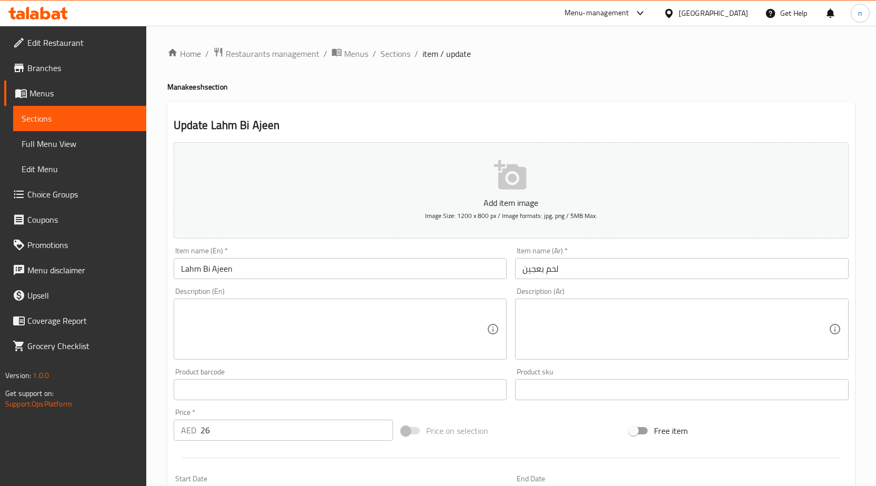
click at [208, 321] on textarea at bounding box center [334, 329] width 306 height 50
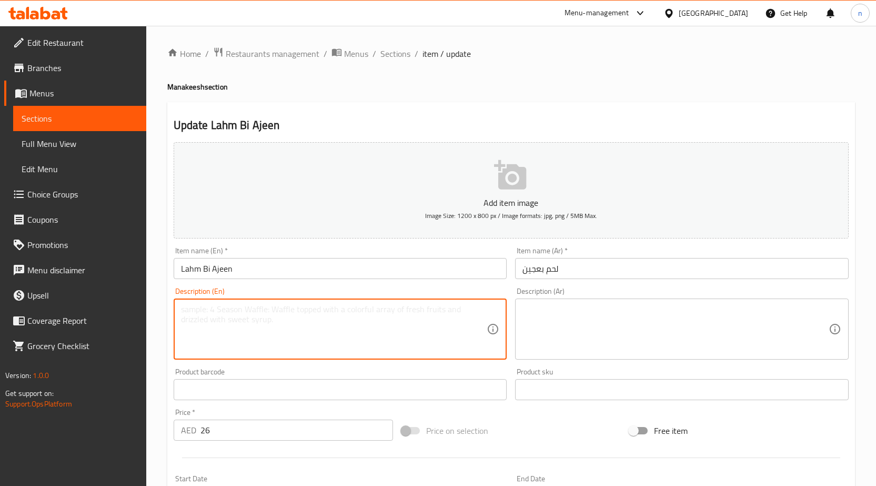
paste textarea "Flatbread with minced lamb, tomato, onion, and Middle Eastern spices."
type textarea "Flatbread with minced lamb, tomato, onion, and Middle Eastern spices."
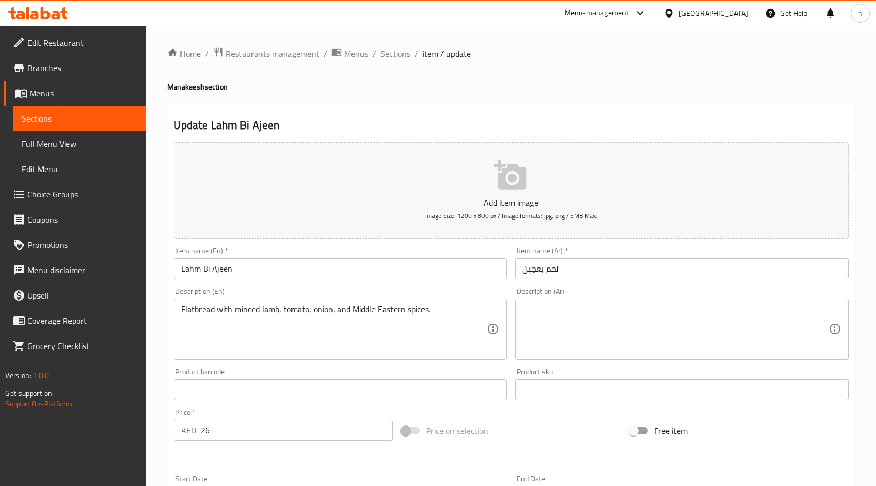
click at [440, 322] on textarea "Flatbread with minced lamb, tomato, onion, and Middle Eastern spices." at bounding box center [334, 329] width 306 height 50
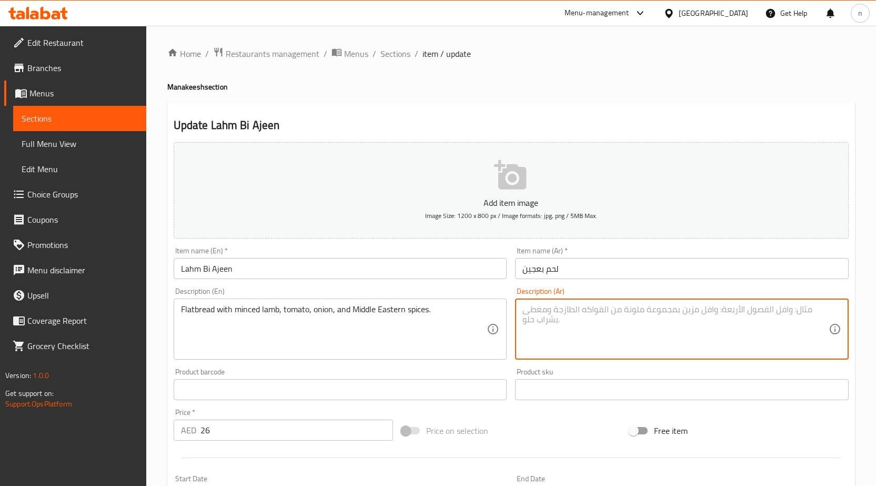
click at [672, 317] on textarea at bounding box center [675, 329] width 306 height 50
paste textarea "خبز مسطح مع لحم الضأن المفروم والطماطم والبصل والتوابل الشرق أوسطية."
click at [772, 312] on textarea "خبز مسطح مع لحم الضأن المفروم والطماطم والبصل والتوابل الشرق أوسطية." at bounding box center [675, 329] width 306 height 50
type textarea "خبز مسطح مع الضأن المفروم والطماطم والبصل والتوابل الشرق أوسطية."
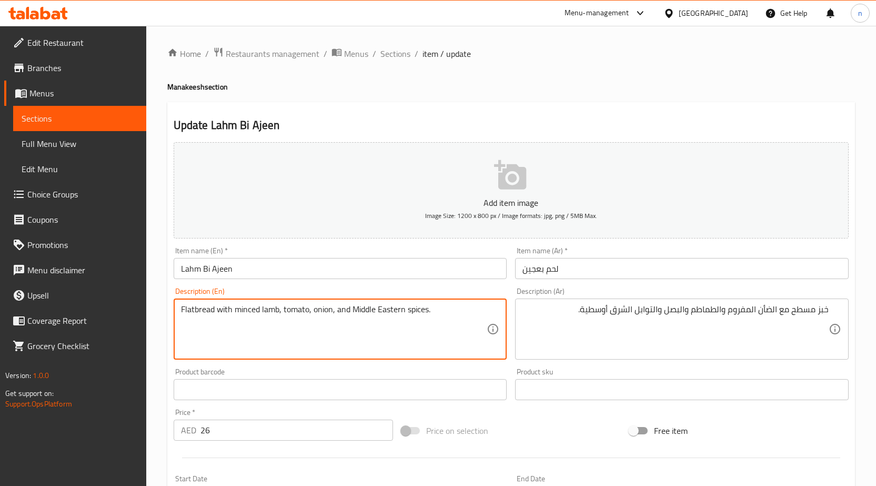
drag, startPoint x: 352, startPoint y: 310, endPoint x: 407, endPoint y: 319, distance: 55.4
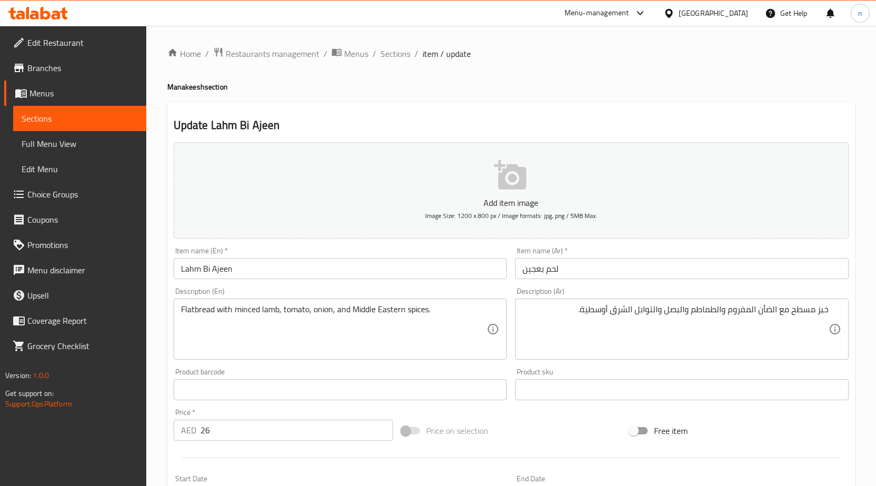
click at [521, 417] on div "Price on selection" at bounding box center [511, 430] width 228 height 28
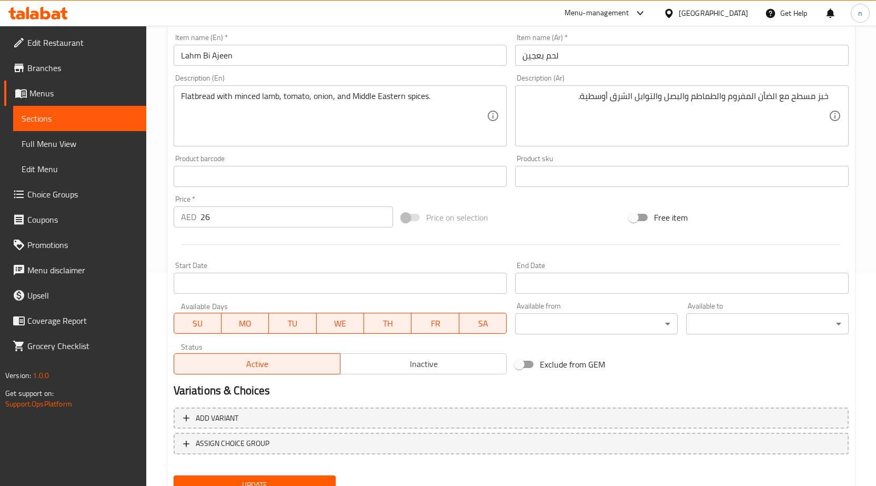
scroll to position [258, 0]
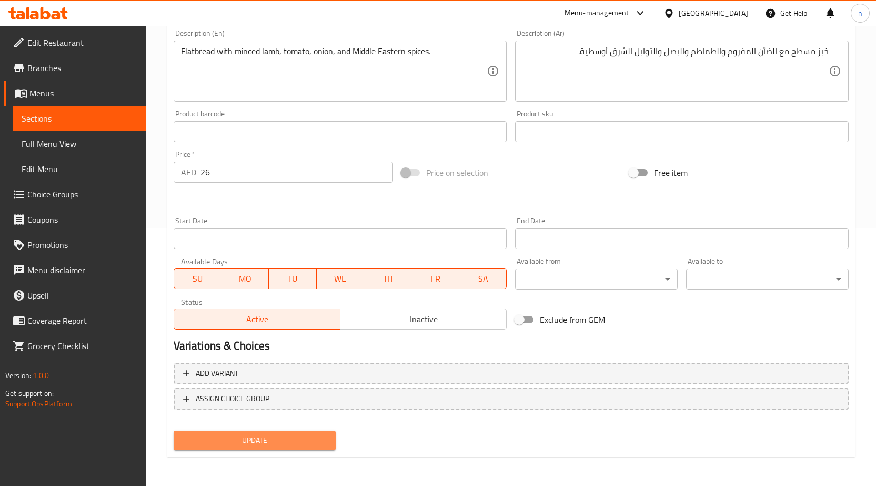
click at [295, 449] on button "Update" at bounding box center [255, 439] width 163 height 19
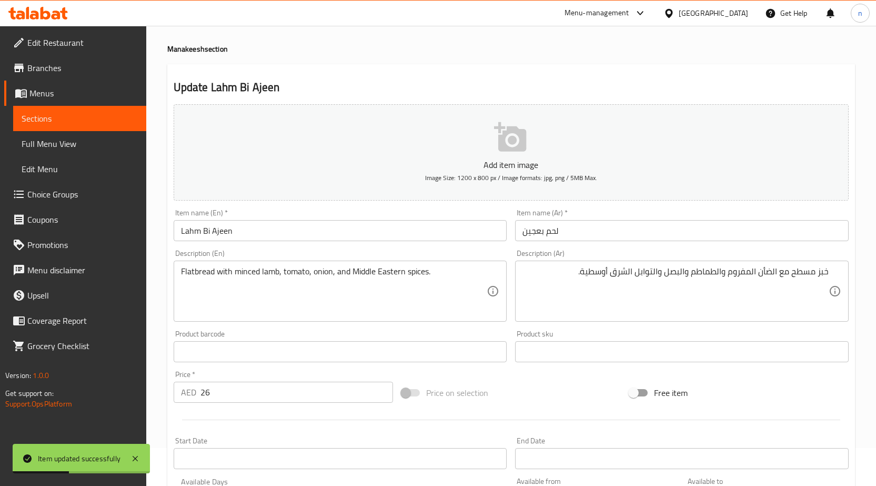
scroll to position [0, 0]
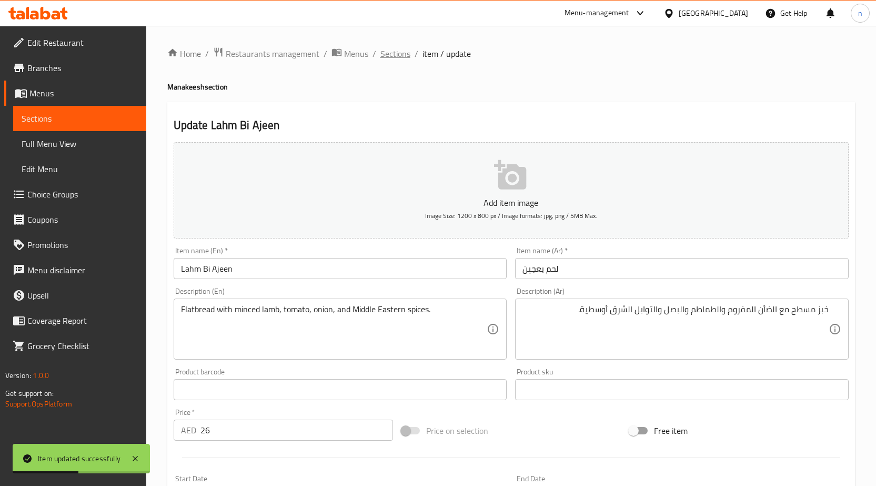
click at [391, 54] on span "Sections" at bounding box center [395, 53] width 30 height 13
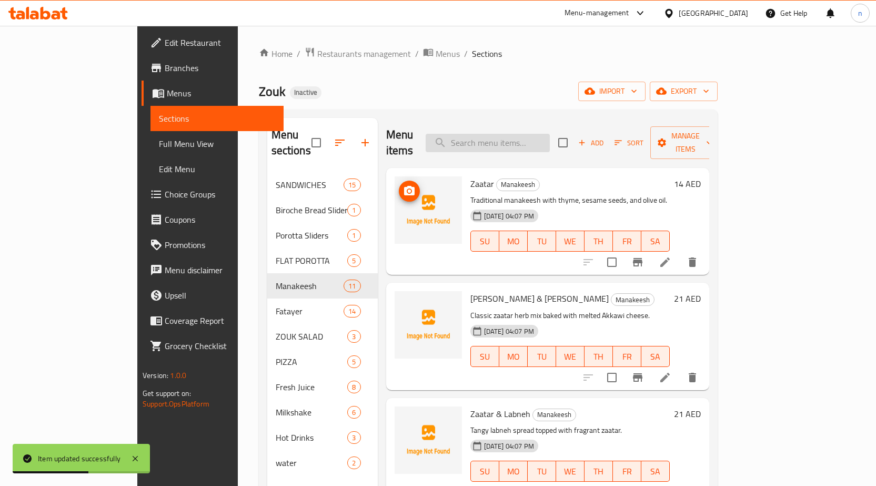
click at [519, 134] on input "search" at bounding box center [488, 143] width 124 height 18
paste input "Spicy Lahm Bi Ajeen"
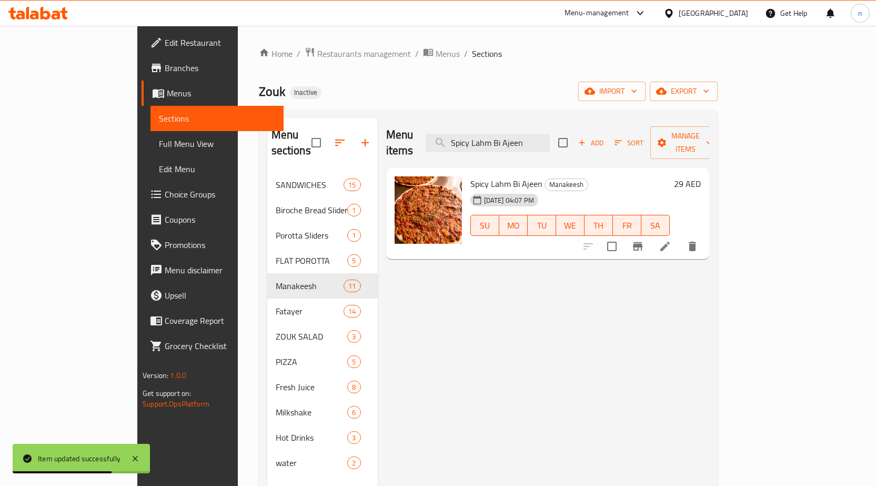
type input "Spicy Lahm Bi Ajeen"
click at [671, 240] on icon at bounding box center [665, 246] width 13 height 13
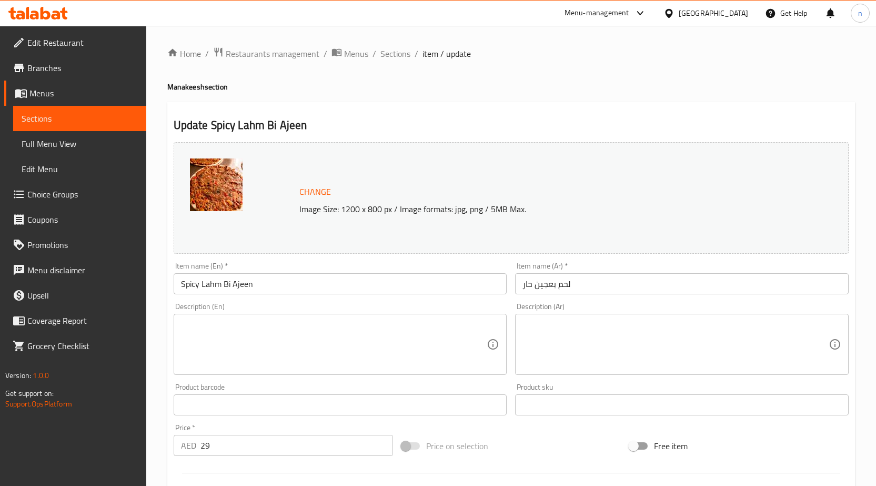
click at [250, 333] on textarea at bounding box center [334, 344] width 306 height 50
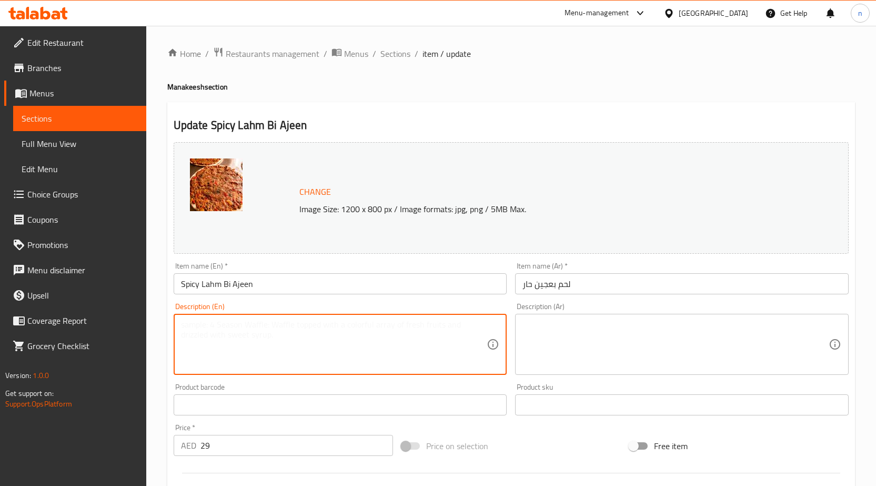
paste textarea "Classic lamb topping with extra chili kick."
type textarea "Classic lamb topping with extra chili kick."
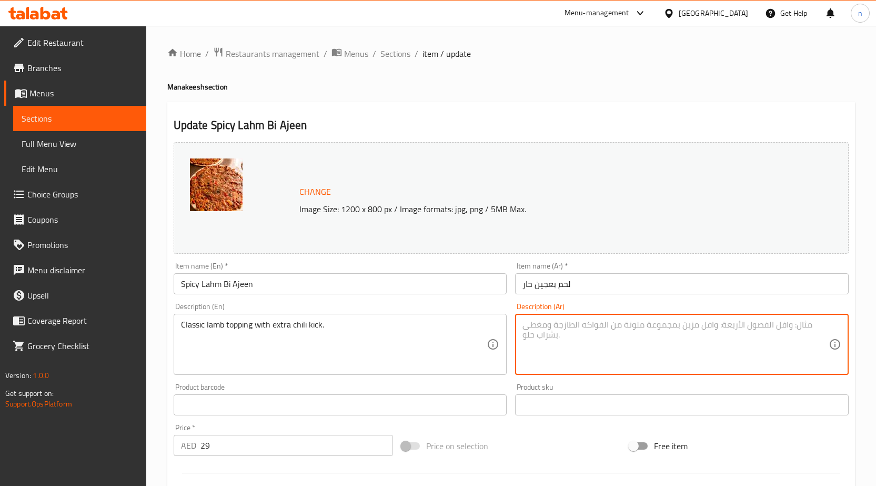
click at [601, 335] on textarea at bounding box center [675, 344] width 306 height 50
paste textarea "طبقة كلاسيكية من لحم الضأن مع نكهة الفلفل الحار الإضافية."
click at [750, 329] on textarea "طبقة كلاسيكية من لحم الضأن مع نكهة الفلفل الحار الإضافية." at bounding box center [675, 344] width 306 height 50
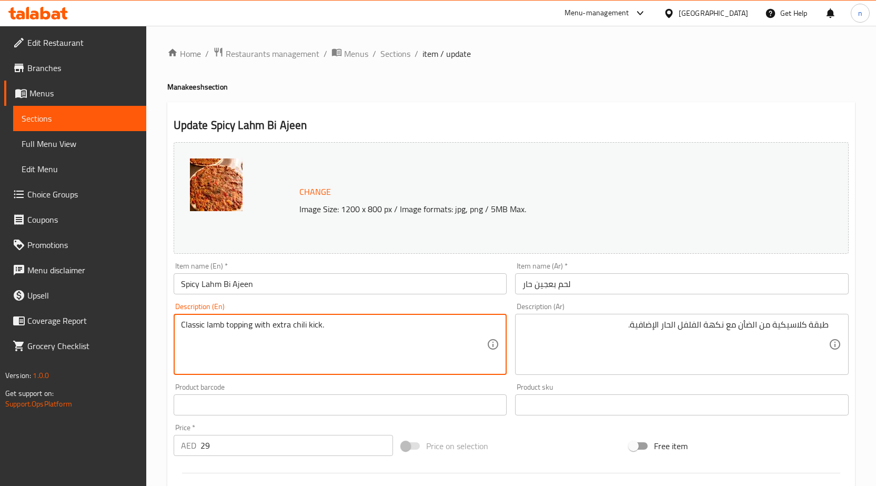
drag, startPoint x: 226, startPoint y: 328, endPoint x: 355, endPoint y: 354, distance: 131.3
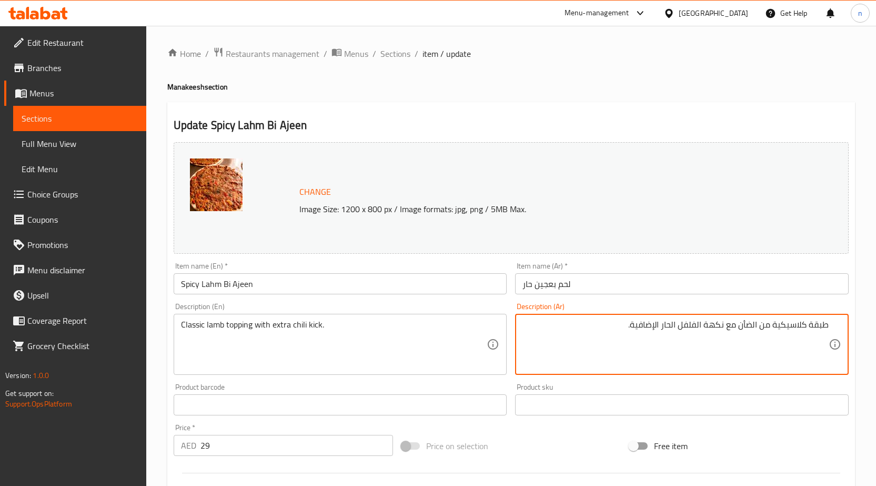
drag, startPoint x: 738, startPoint y: 329, endPoint x: 571, endPoint y: 338, distance: 167.0
click at [701, 329] on textarea "طبقة كلاسيكية من الضأن مغطاة ب اكسترا تشيلي كيك" at bounding box center [675, 344] width 306 height 50
click at [702, 332] on textarea "طبقة كلاسيكية من الضأن مغطاة ب اكسترا تشيلي كيك" at bounding box center [675, 344] width 306 height 50
type textarea "طبقة كلاسيكية من الضأن مغطاة باكسترا تشيلي كيك"
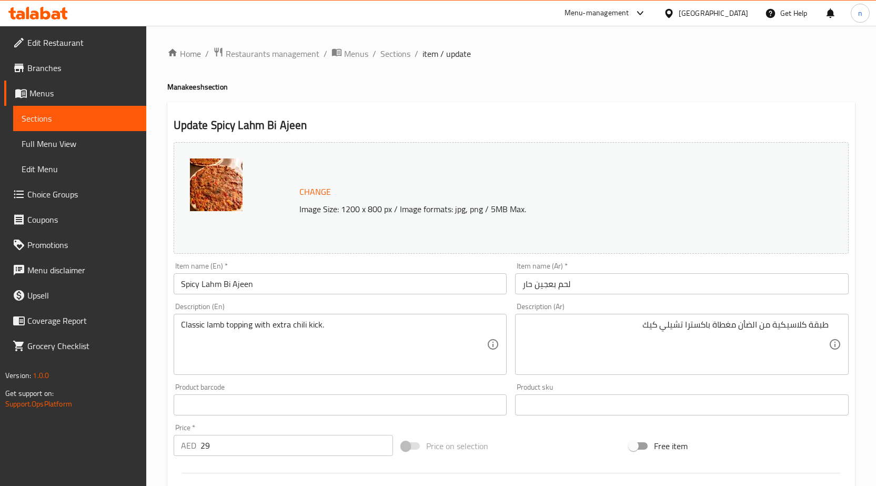
click at [537, 458] on div "Price on selection" at bounding box center [511, 445] width 228 height 28
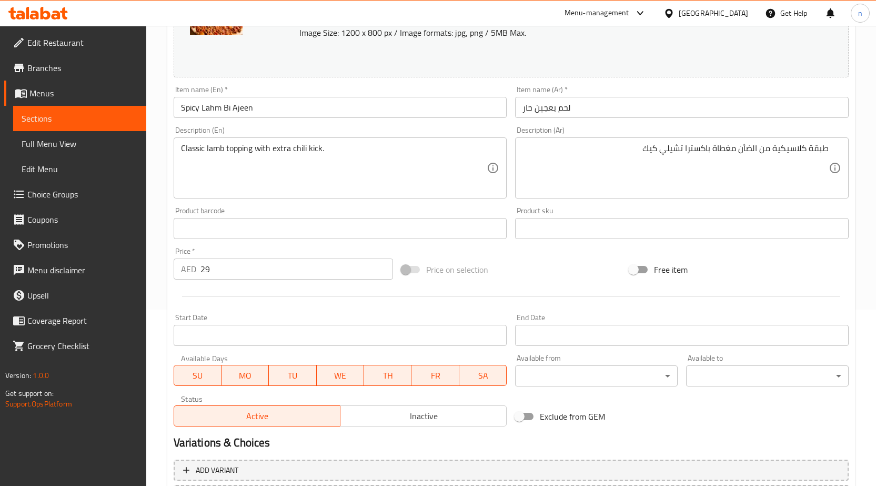
scroll to position [263, 0]
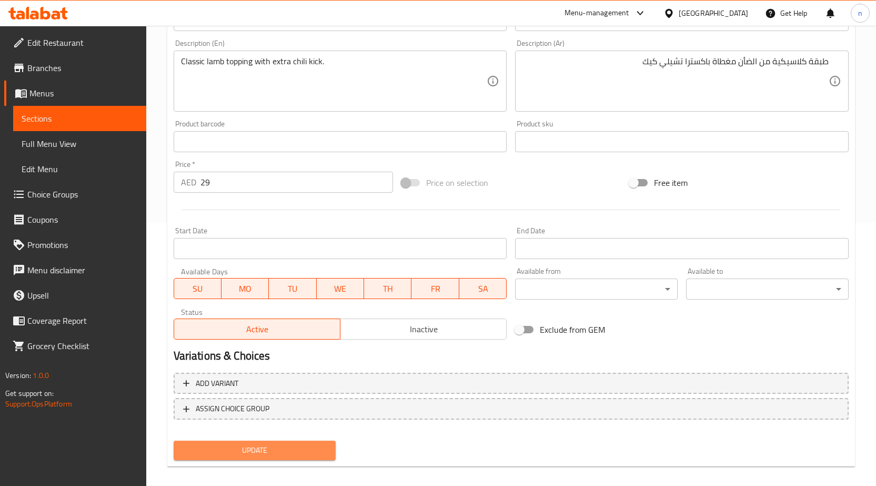
click at [307, 452] on span "Update" at bounding box center [255, 449] width 146 height 13
click at [251, 459] on button "Update" at bounding box center [255, 449] width 163 height 19
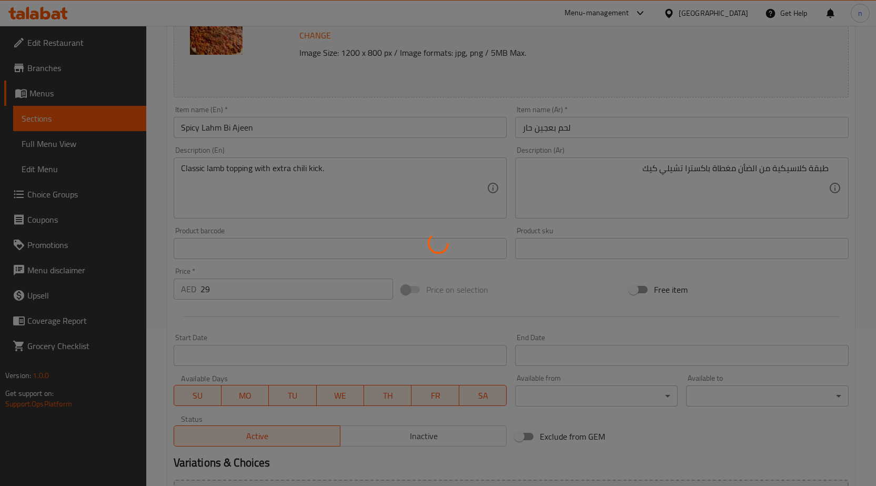
scroll to position [0, 0]
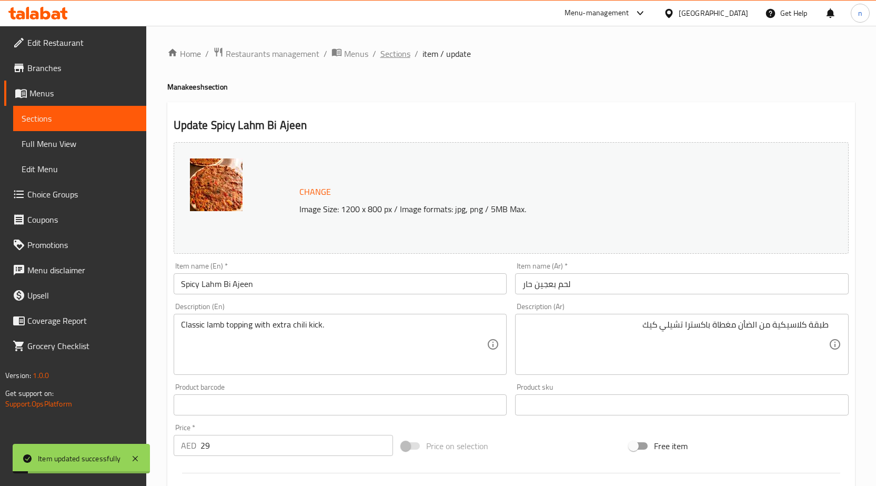
click at [387, 47] on span "Sections" at bounding box center [395, 53] width 30 height 13
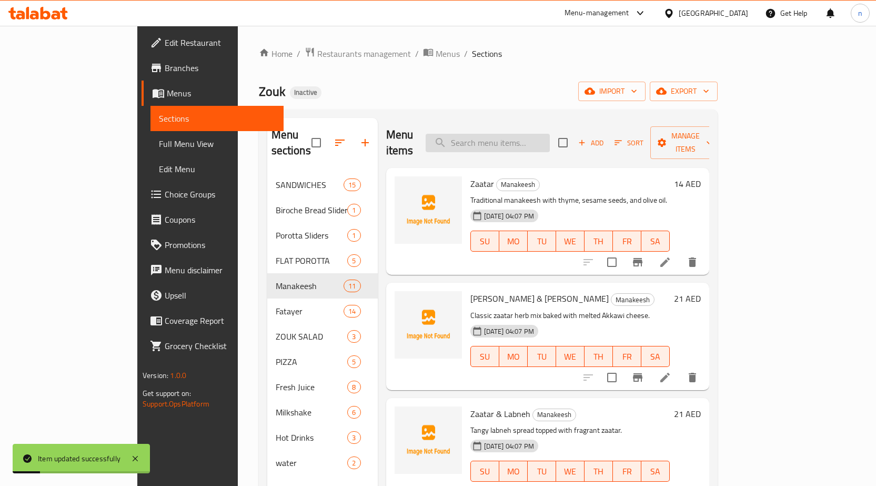
click at [550, 134] on input "search" at bounding box center [488, 143] width 124 height 18
paste input "Spicy Lahm Bi Ajeen"
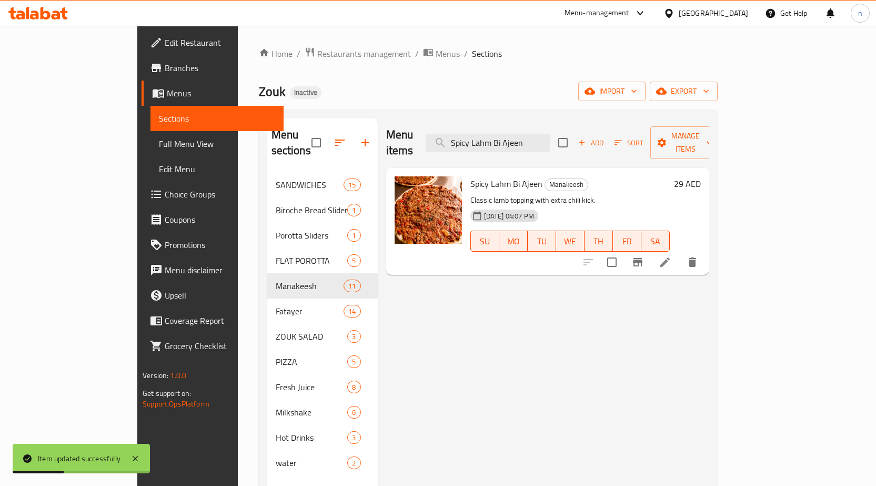
type input "Spicy Lahm Bi Ajeen"
click at [671, 256] on icon at bounding box center [665, 262] width 13 height 13
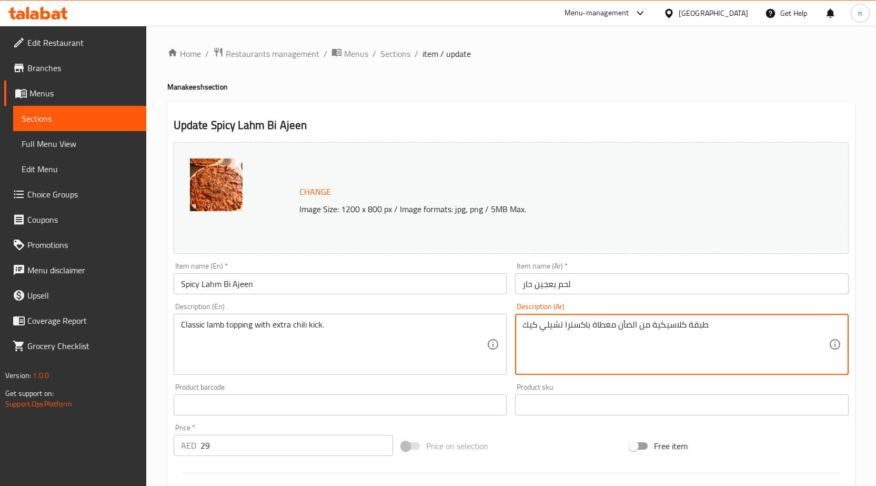
click at [621, 320] on textarea "طبقة كلاسيكية من الضأن مغطاة باكسترا تشيلي كيك" at bounding box center [675, 344] width 306 height 50
click at [559, 438] on div "Price on selection" at bounding box center [511, 445] width 228 height 28
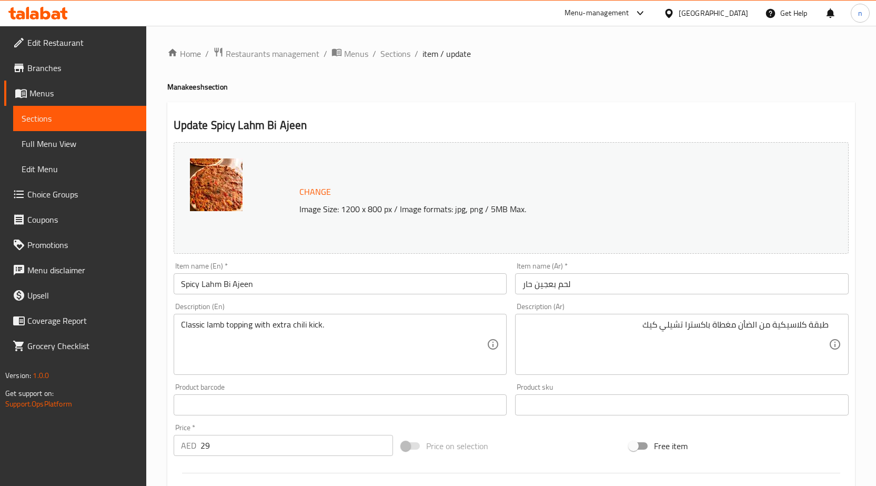
scroll to position [273, 0]
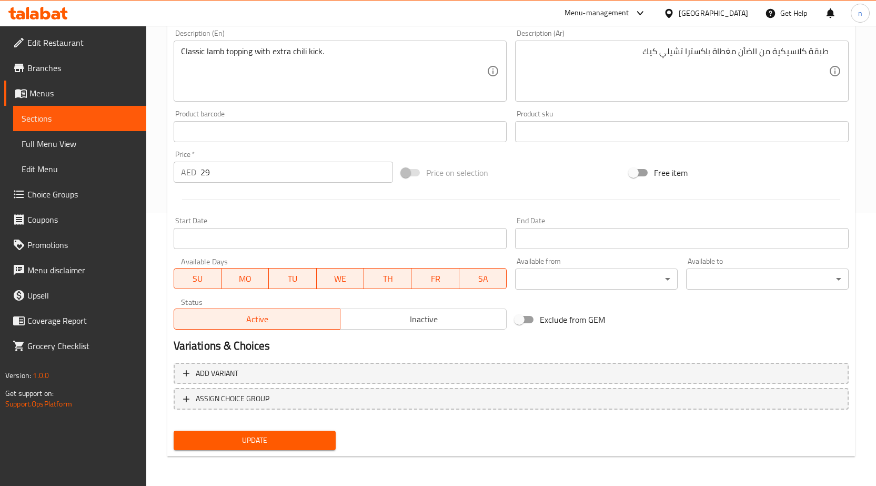
click at [247, 442] on span "Update" at bounding box center [255, 439] width 146 height 13
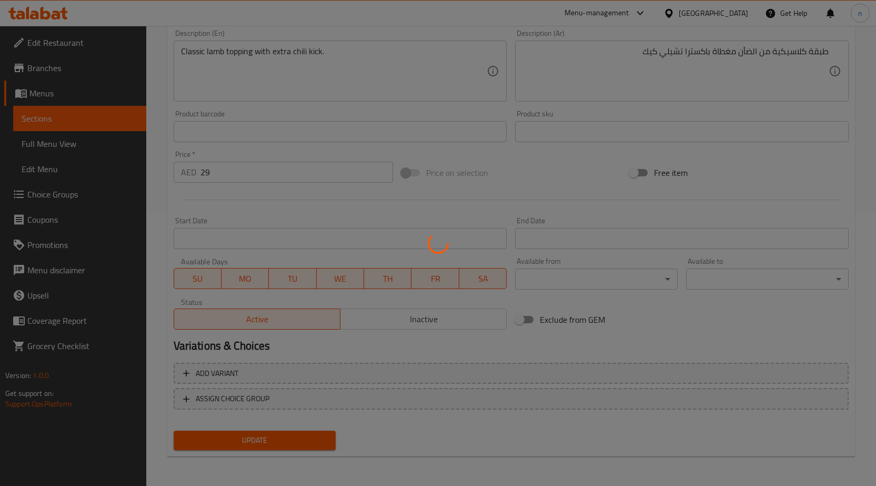
scroll to position [0, 0]
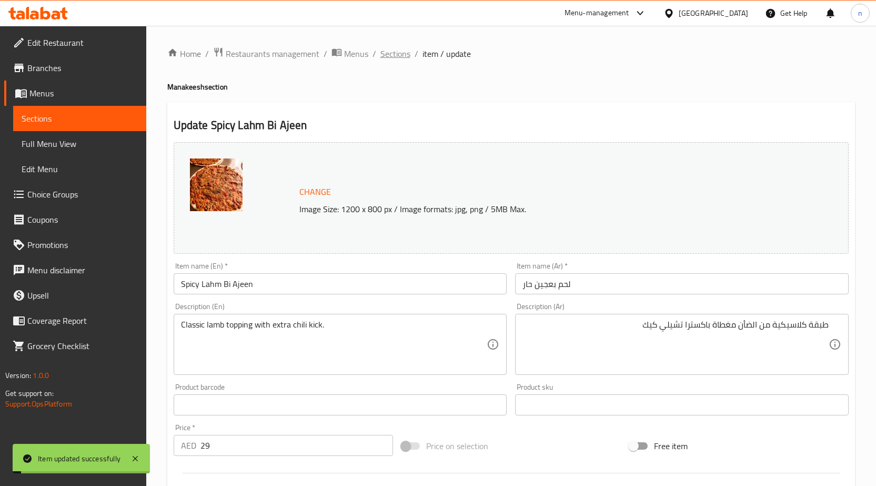
click at [397, 47] on span "Sections" at bounding box center [395, 53] width 30 height 13
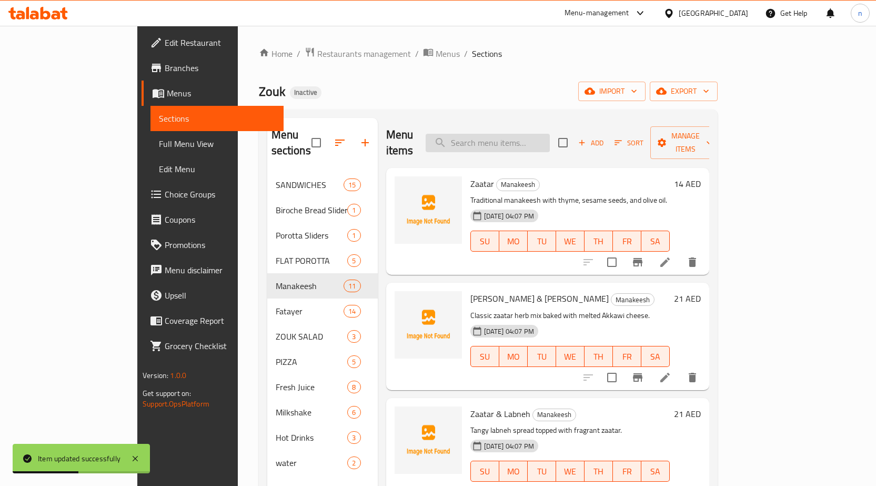
click at [550, 134] on input "search" at bounding box center [488, 143] width 124 height 18
paste input "Manakeesh Meat n Cheese"
type input "Manakeesh Meat n Cheese"
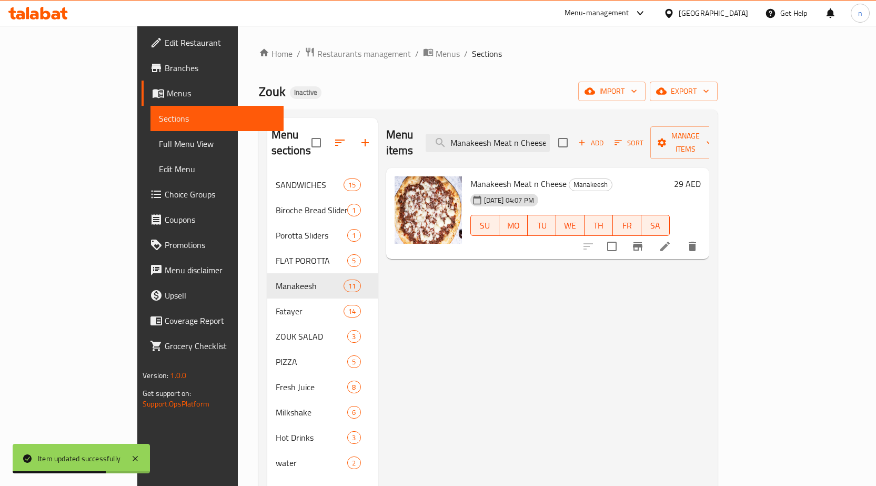
click at [671, 240] on icon at bounding box center [665, 246] width 13 height 13
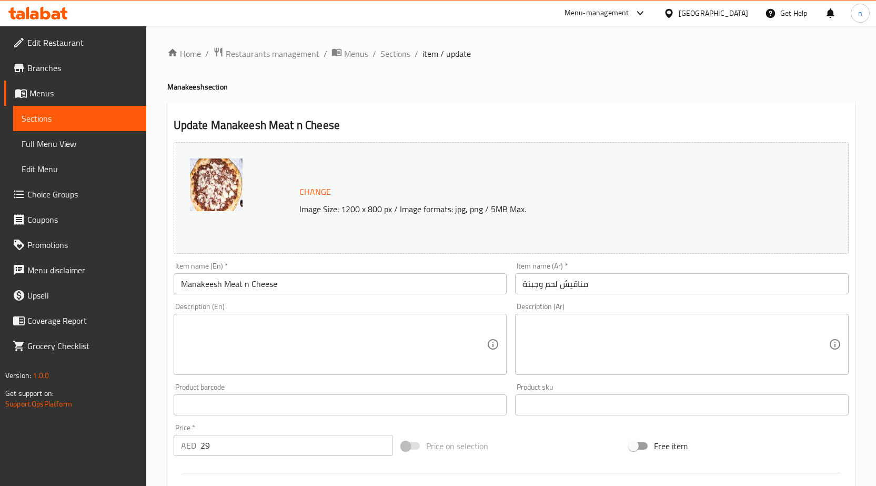
click at [313, 324] on textarea at bounding box center [334, 344] width 306 height 50
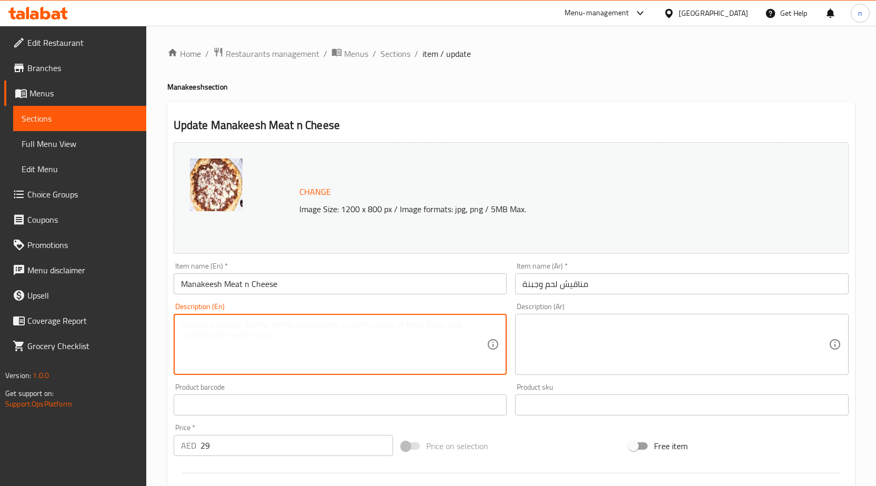
paste textarea "Minced lamb blended with a melted cheese mix."
type textarea "Minced lamb blended with a melted cheese mix."
click at [249, 287] on input "Manakeesh Meat n Cheese" at bounding box center [341, 283] width 334 height 21
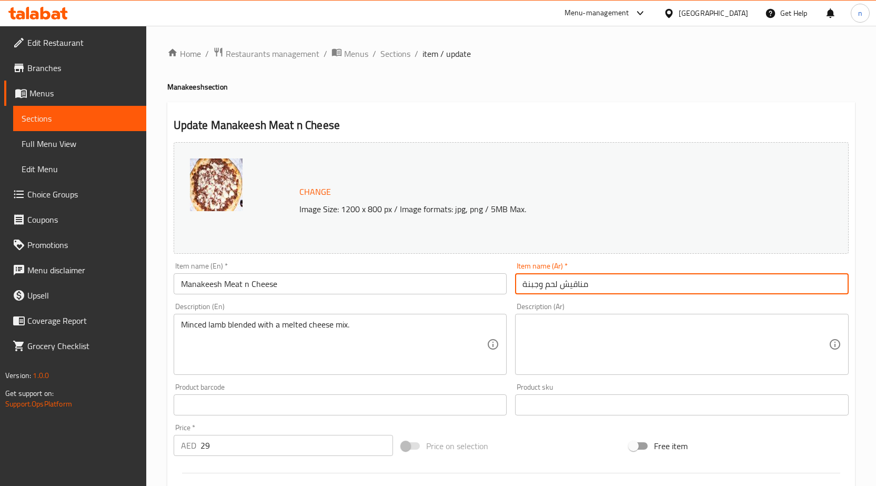
click at [553, 290] on input "مناقيش لحم وجبنة" at bounding box center [682, 283] width 334 height 21
click at [792, 288] on input "مناقيش لحم وجبنة" at bounding box center [682, 283] width 334 height 21
type input "مناقيش لحم وان جبنة"
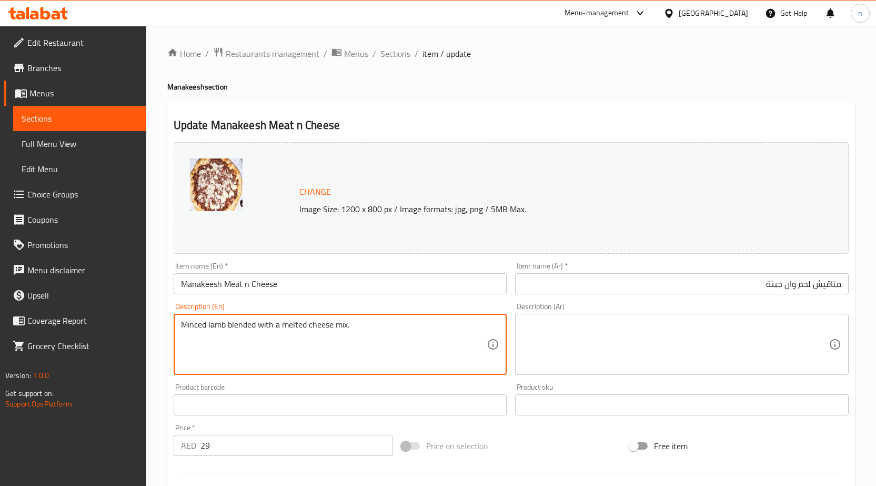
click at [215, 345] on textarea "Minced lamb blended with a melted cheese mix." at bounding box center [334, 344] width 306 height 50
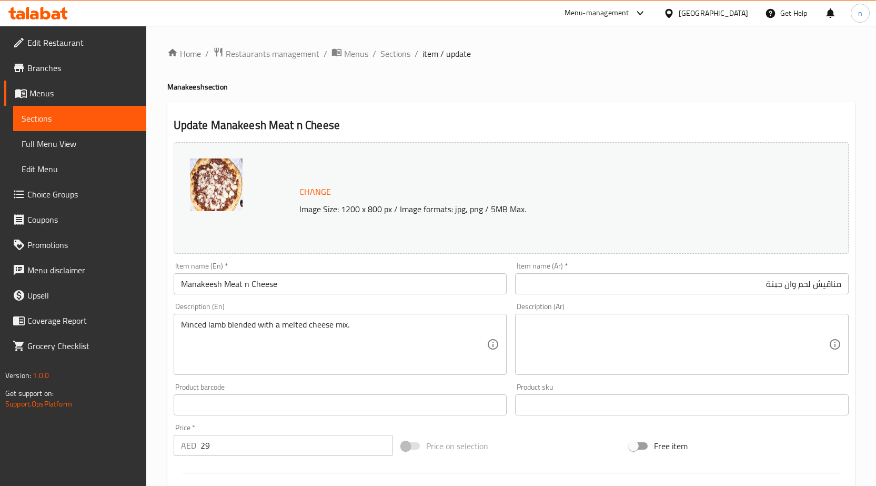
click at [632, 348] on textarea at bounding box center [675, 344] width 306 height 50
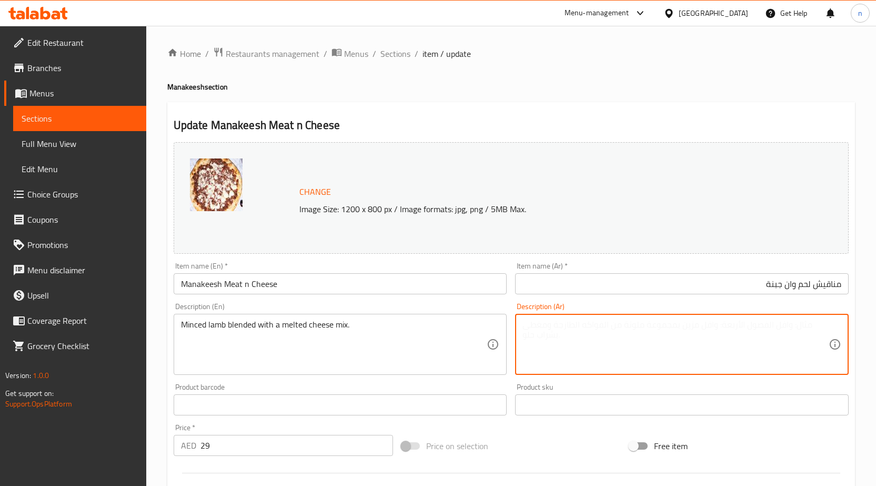
paste textarea "لحم ضأن مفروم مخلوط مع مزيج من الجبن المذاب."
click at [819, 331] on textarea "لحم ضأن مفروم مخلوط مع مزيج من الجبن المذاب." at bounding box center [675, 344] width 306 height 50
type textarea "ضأن مفروم مخلوط مع مزيج من الجبن المذاب."
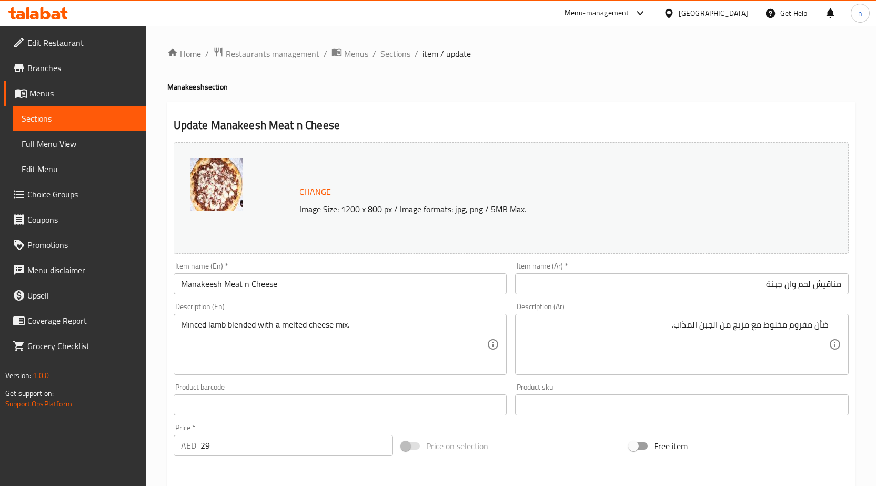
click at [597, 427] on div "Change Image Size: 1200 x 800 px / Image formats: jpg, png / 5MB Max. Item name…" at bounding box center [510, 372] width 683 height 469
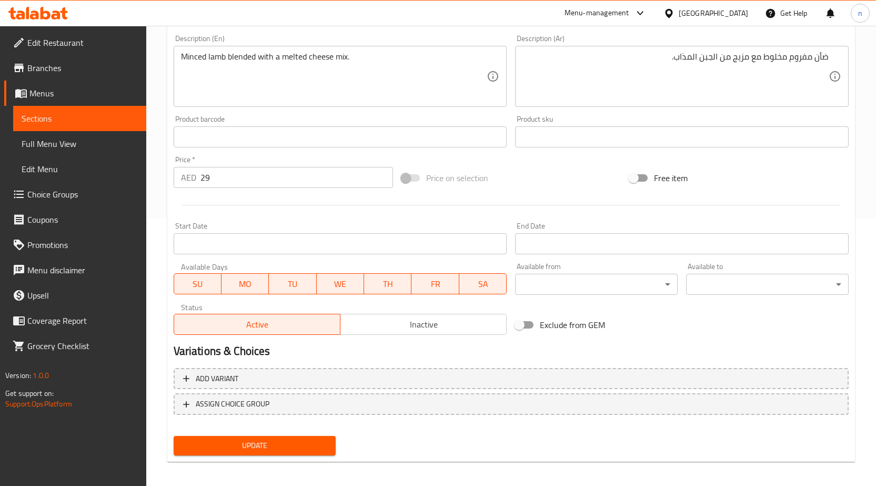
scroll to position [273, 0]
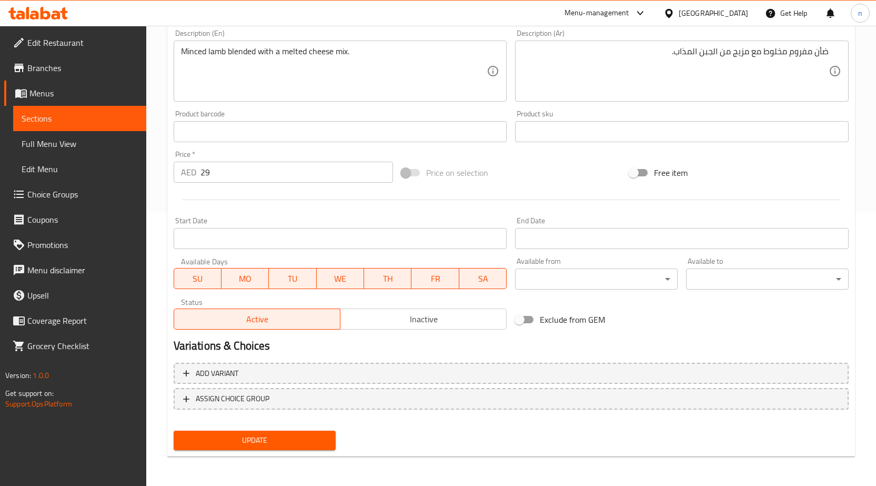
click at [314, 443] on span "Update" at bounding box center [255, 439] width 146 height 13
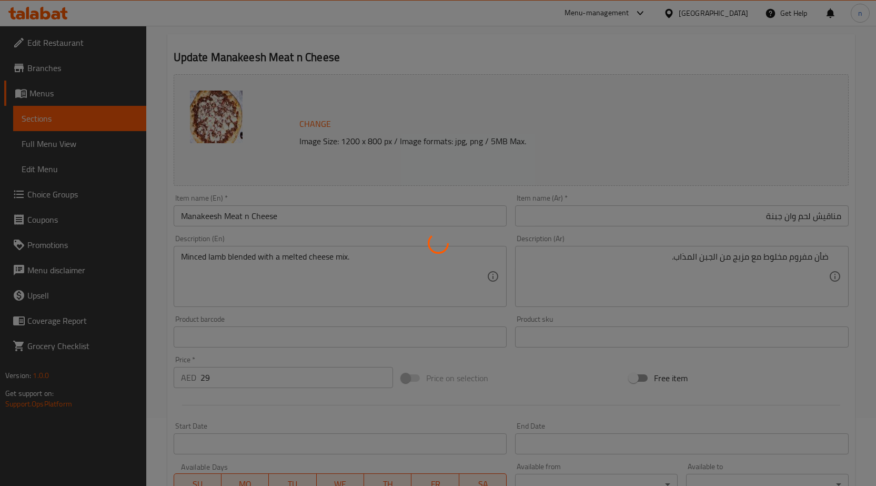
scroll to position [0, 0]
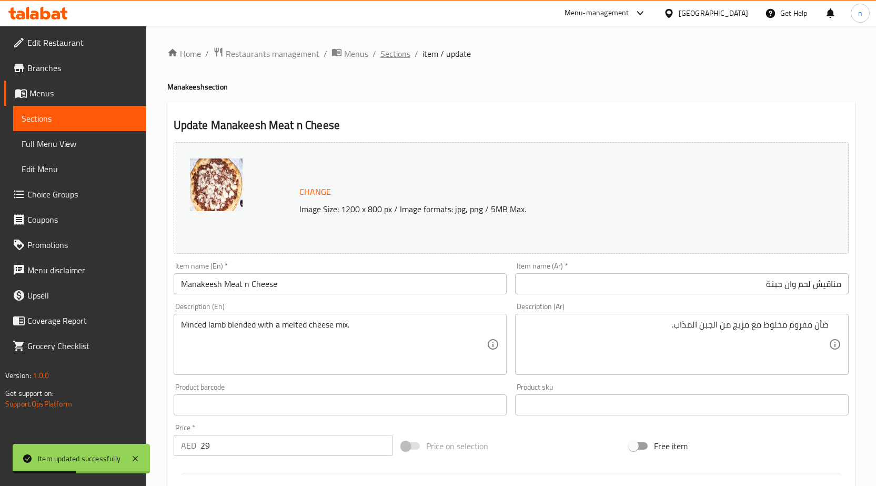
click at [386, 58] on span "Sections" at bounding box center [395, 53] width 30 height 13
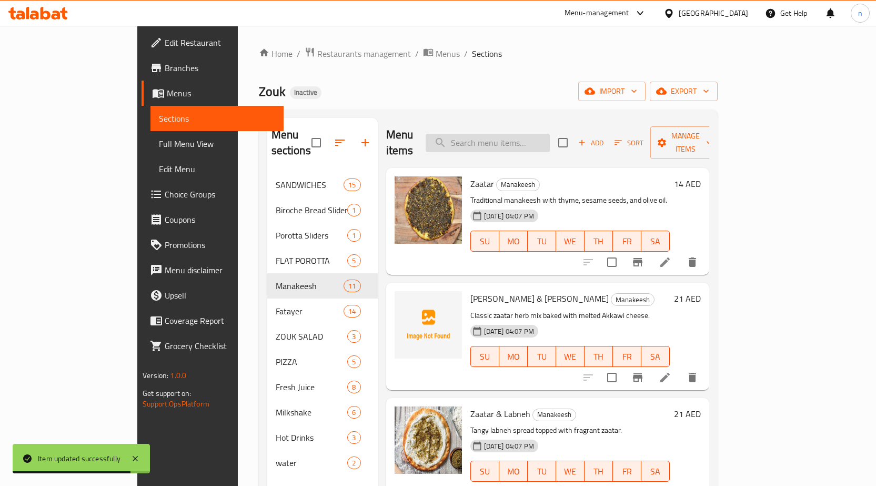
click at [573, 145] on div "Menu items Add Sort Manage items" at bounding box center [547, 143] width 323 height 50
click at [550, 139] on input "search" at bounding box center [488, 143] width 124 height 18
paste input "Spinach"
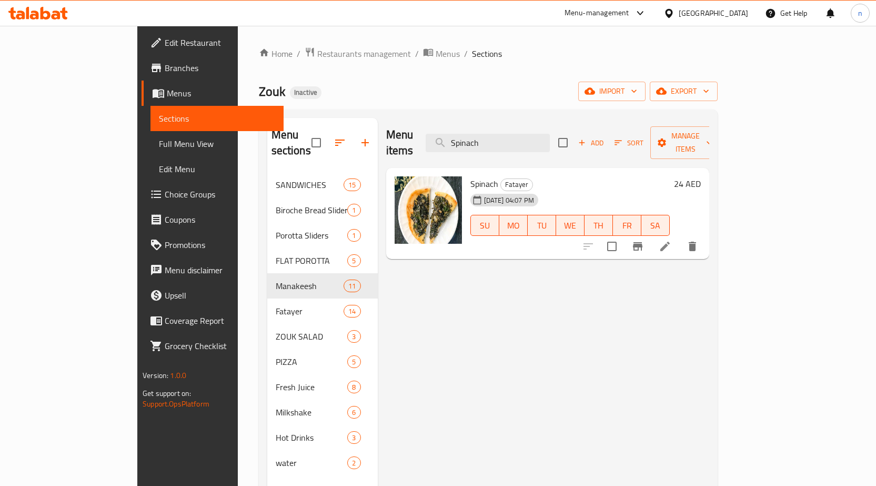
type input "Spinach"
click at [705, 236] on div at bounding box center [640, 246] width 129 height 25
click at [671, 240] on icon at bounding box center [665, 246] width 13 height 13
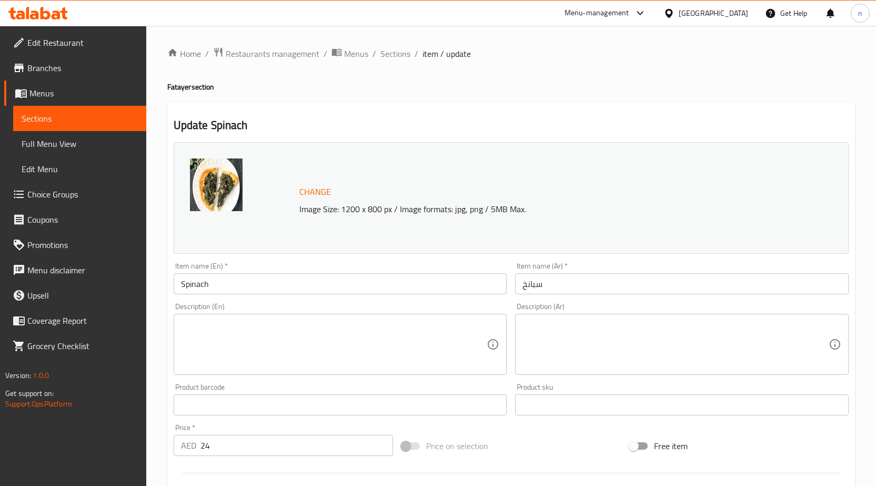
click at [227, 322] on textarea at bounding box center [334, 344] width 306 height 50
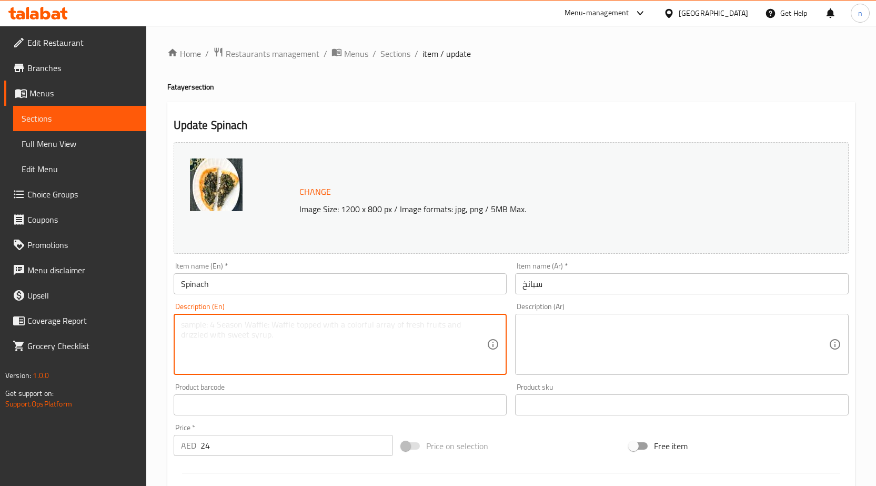
paste textarea "Fresh spinach, onion, and olive oil with a lemony seasoning."
type textarea "Fresh spinach, onion, and olive oil with a lemony seasoning."
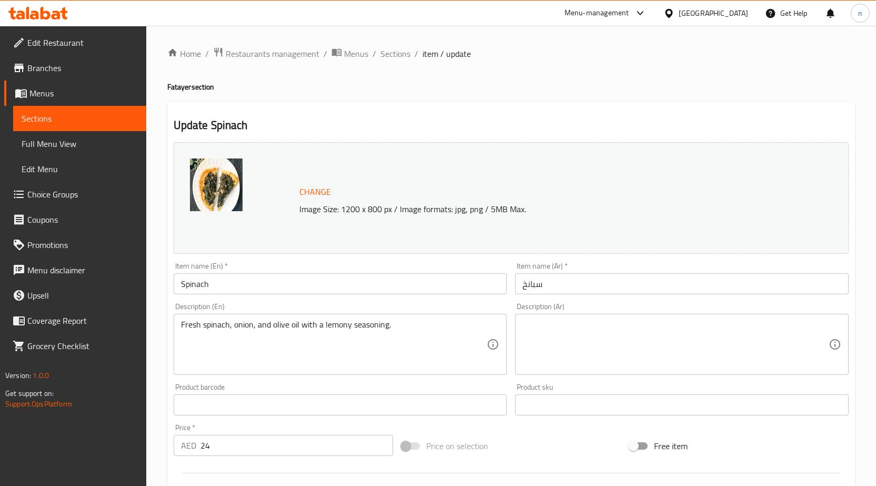
click at [655, 350] on textarea at bounding box center [675, 344] width 306 height 50
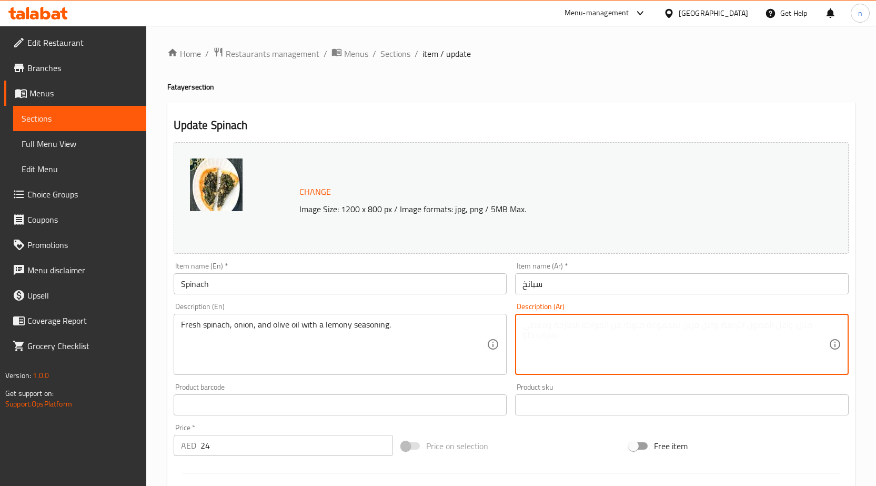
paste textarea "السبانخ الطازجة والبصل وزيت الزيتون مع نكهة الليمون."
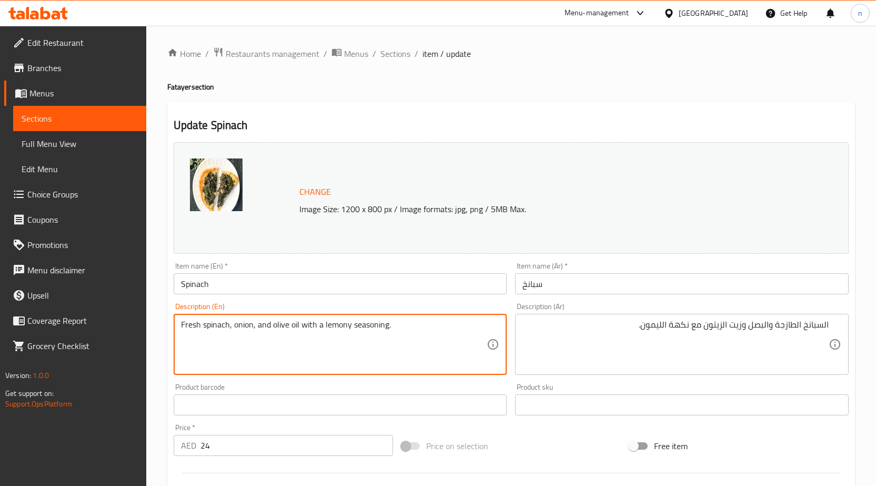
click at [333, 326] on textarea "Fresh spinach, onion, and olive oil with a lemony seasoning." at bounding box center [334, 344] width 306 height 50
click at [339, 335] on textarea "Fresh spinach, onion, and olive oil with a lemony seasoning." at bounding box center [334, 344] width 306 height 50
click at [324, 327] on textarea "Fresh spinach, onion, and olive oil with a lemony seasoning." at bounding box center [334, 344] width 306 height 50
drag, startPoint x: 324, startPoint y: 327, endPoint x: 390, endPoint y: 330, distance: 66.3
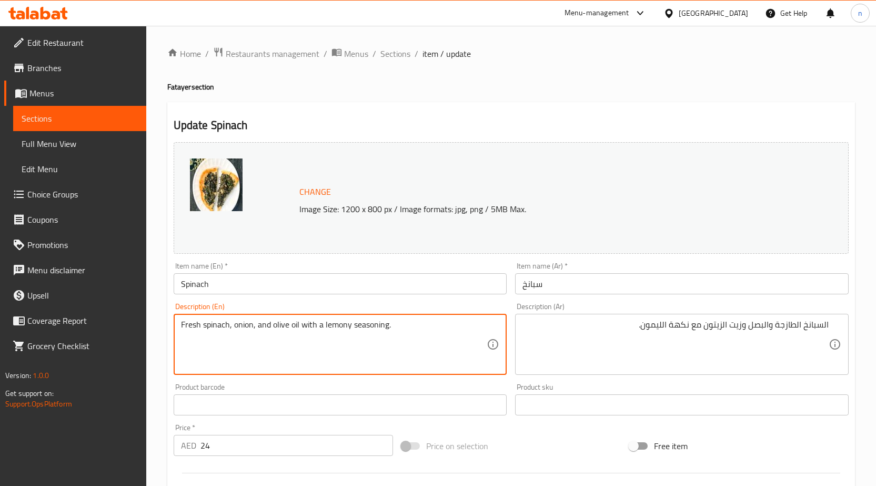
click at [390, 330] on textarea "Fresh spinach, onion, and olive oil with a lemony seasoning." at bounding box center [334, 344] width 306 height 50
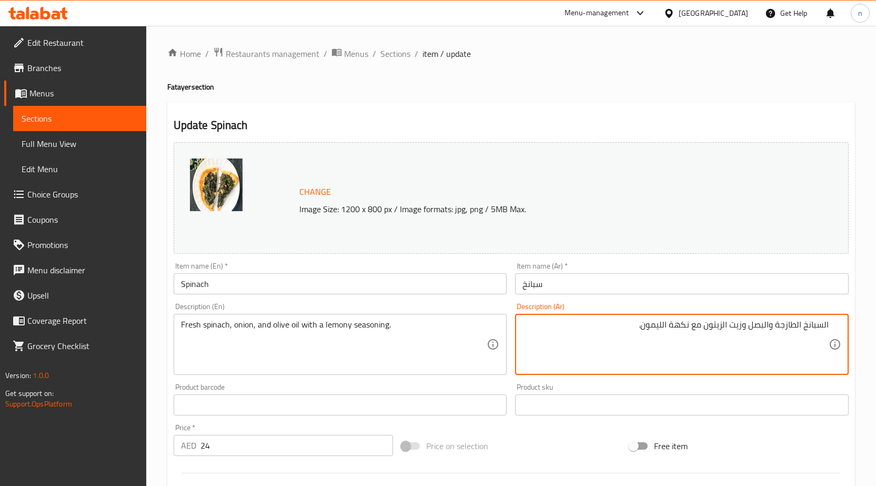
drag, startPoint x: 693, startPoint y: 326, endPoint x: 642, endPoint y: 326, distance: 50.5
click at [693, 326] on textarea "السبانخ الطازجة والبصل وزيت الزيتون معتوابل الليموني." at bounding box center [675, 344] width 306 height 50
type textarea "السبانخ الطازجة والبصل وزيت الزيتون مع توابل الليموني."
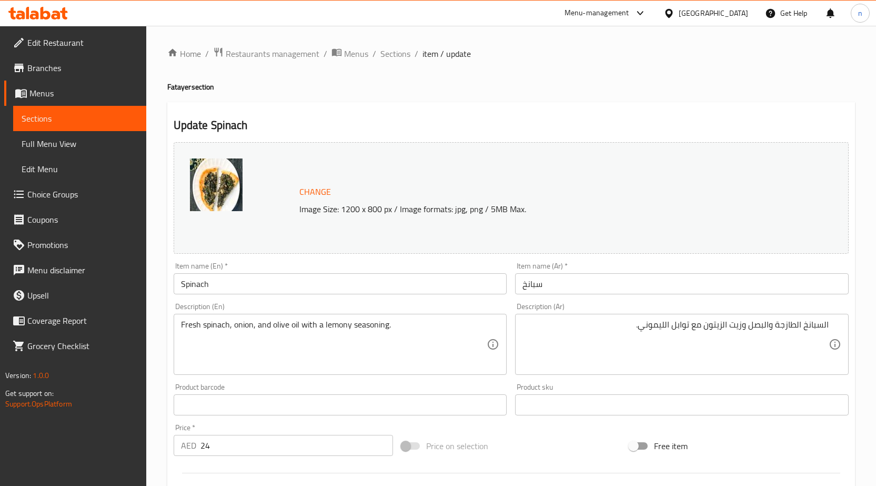
click at [531, 441] on div "Price on selection" at bounding box center [511, 445] width 228 height 28
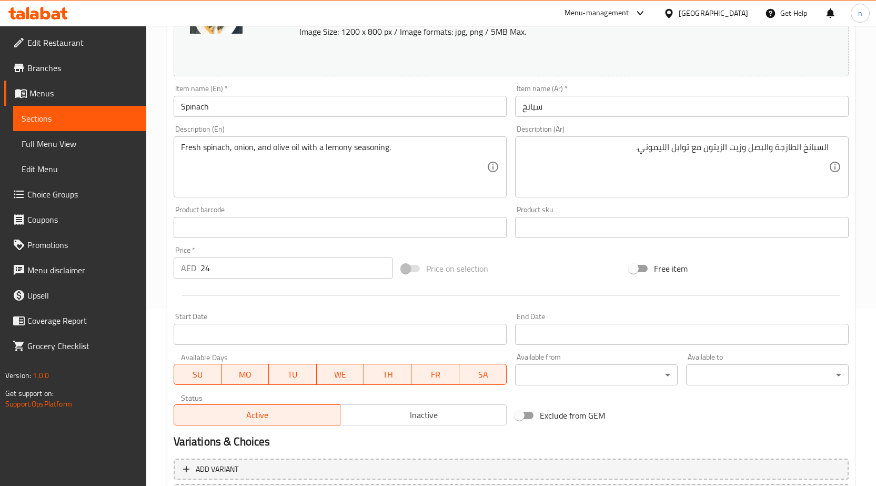
scroll to position [273, 0]
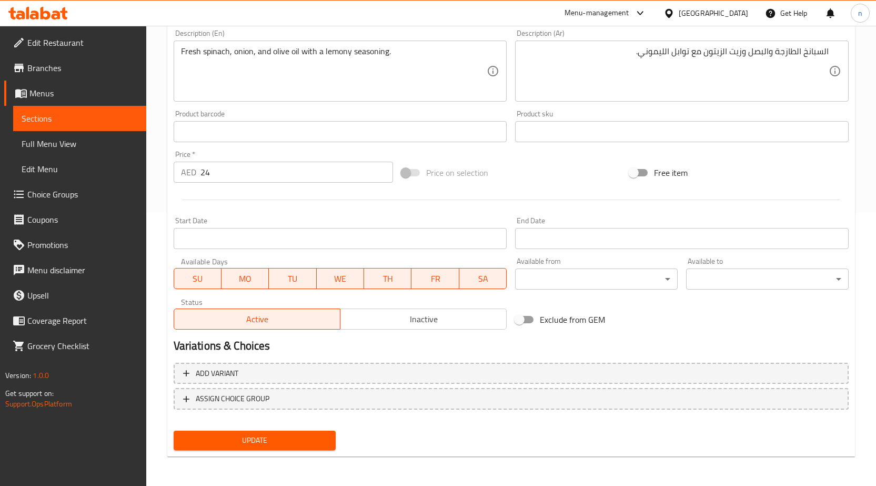
click at [297, 446] on span "Update" at bounding box center [255, 439] width 146 height 13
click at [291, 436] on span "Update" at bounding box center [255, 439] width 146 height 13
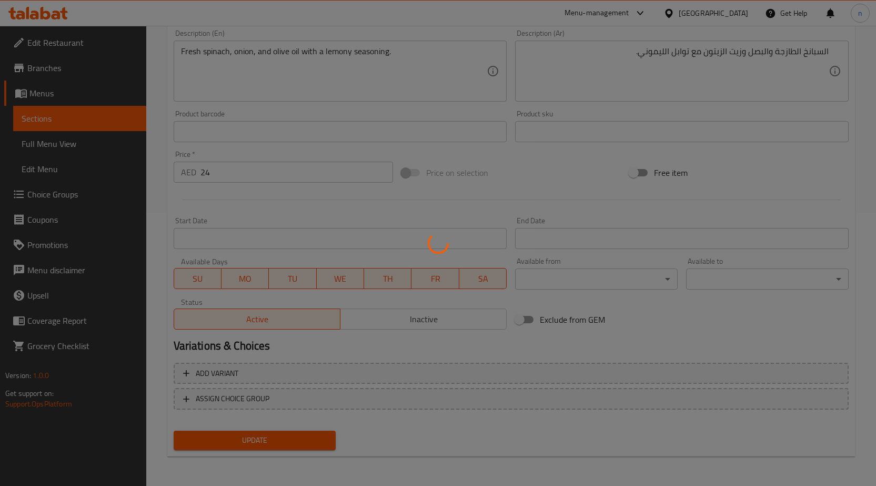
scroll to position [0, 0]
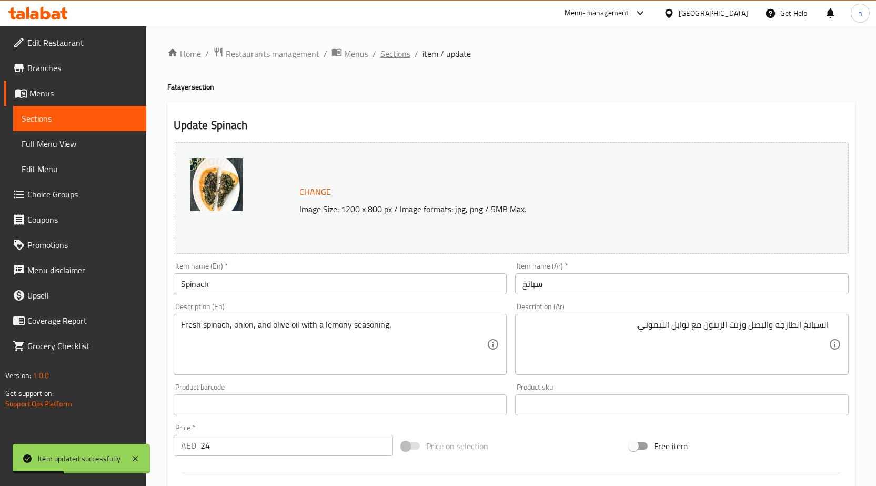
click at [387, 54] on span "Sections" at bounding box center [395, 53] width 30 height 13
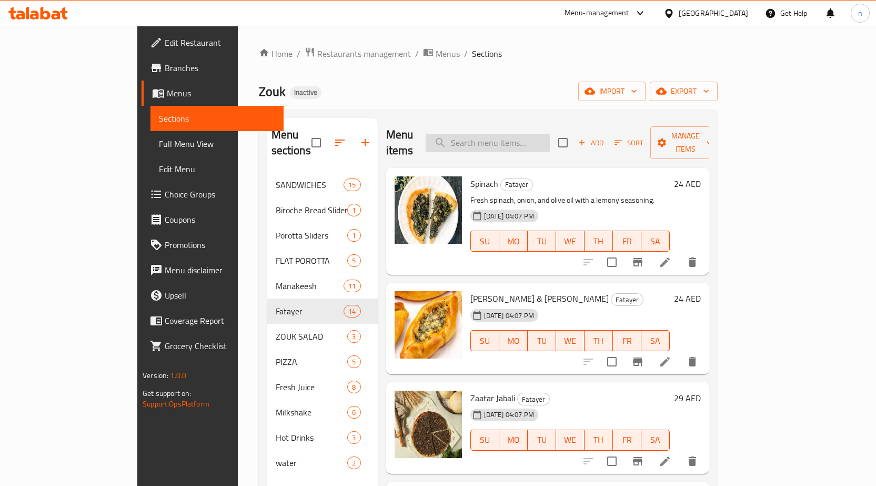
click at [492, 136] on input "search" at bounding box center [488, 143] width 124 height 18
paste input "Fatera Zaatar & Cheese"
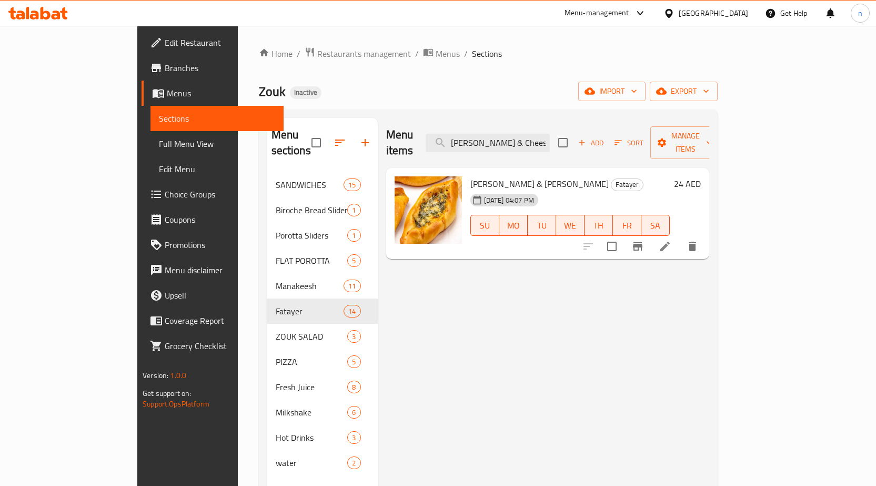
type input "Fatera Zaatar & Cheese"
click at [671, 240] on icon at bounding box center [665, 246] width 13 height 13
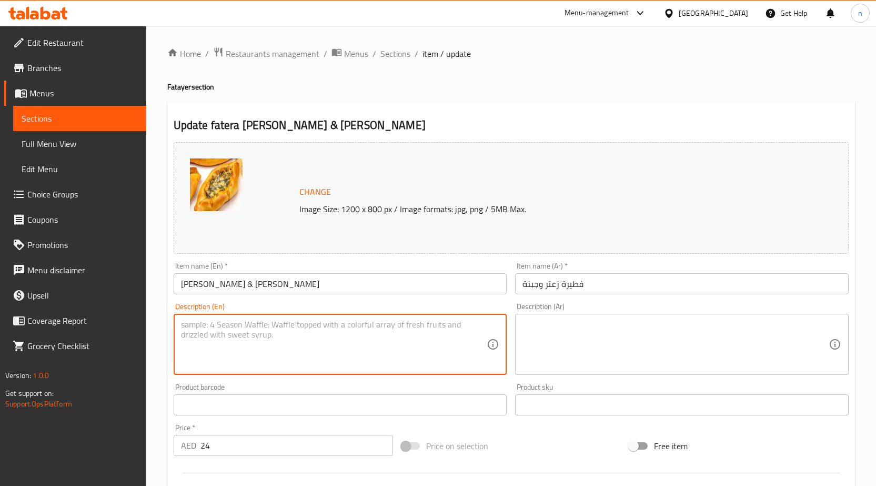
click at [325, 335] on textarea at bounding box center [334, 344] width 306 height 50
paste textarea "Flaky layered pie filled with zaatar herbs and cheese."
type textarea "Flaky layered pie filled with zaatar herbs and cheese."
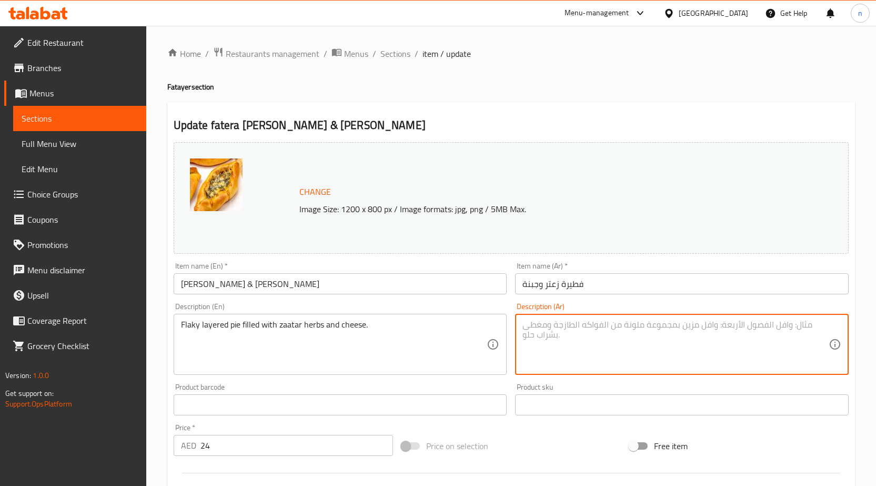
click at [582, 346] on textarea at bounding box center [675, 344] width 306 height 50
paste textarea "فطيرة رقائقية محشوة بأعشاب الزعتر والجبن."
click at [786, 324] on textarea "فطيرة رقائقية محشوة بأعشاب الزعتر والجبن." at bounding box center [675, 344] width 306 height 50
click at [759, 329] on textarea "فطيرة فلاكي طبقاتمحشوة بأعشاب الزعتر والجبن." at bounding box center [675, 344] width 306 height 50
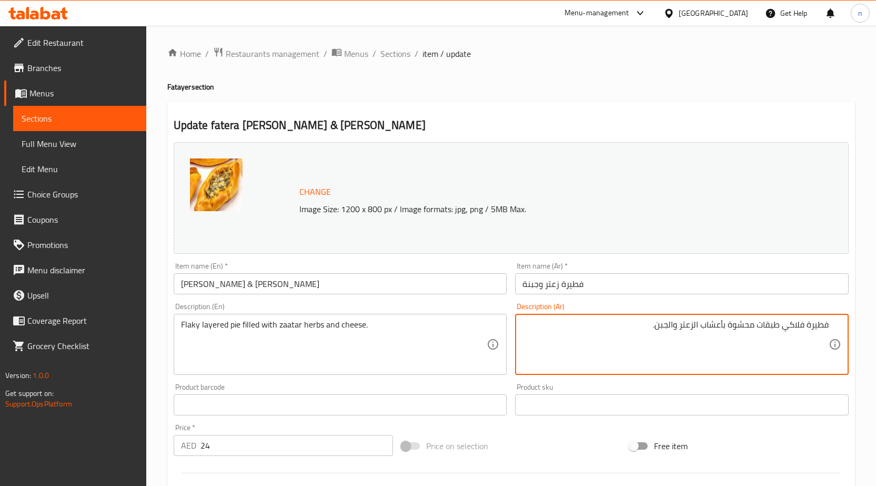
type textarea "فطيرة فلاكي طبقات محشوة بأعشاب الزعتر والجبن."
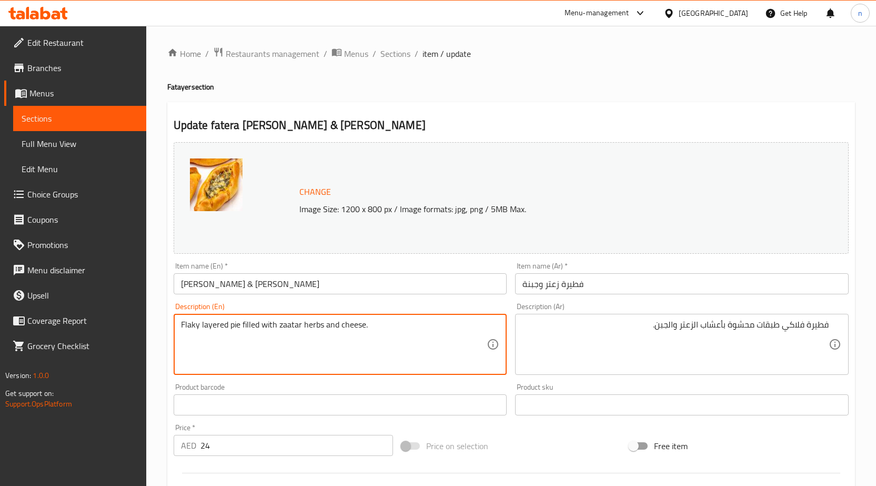
scroll to position [273, 0]
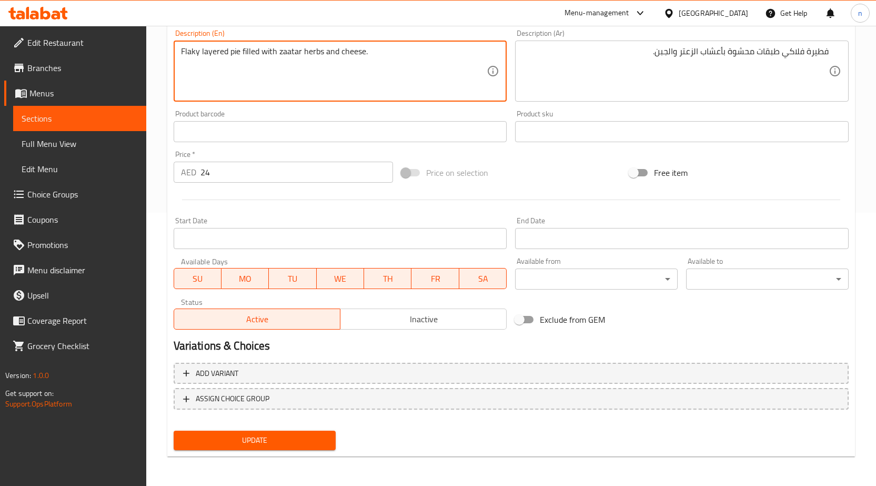
click at [301, 442] on span "Update" at bounding box center [255, 439] width 146 height 13
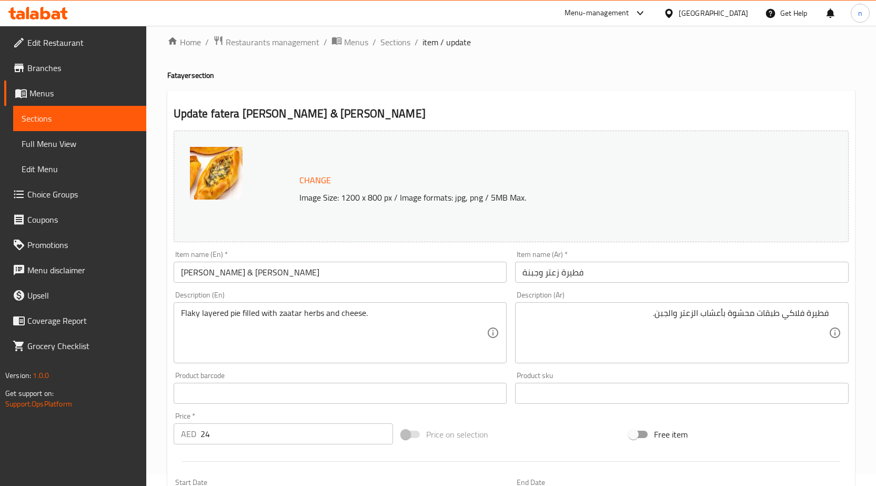
scroll to position [10, 0]
click at [560, 431] on div "Price on selection" at bounding box center [511, 435] width 228 height 28
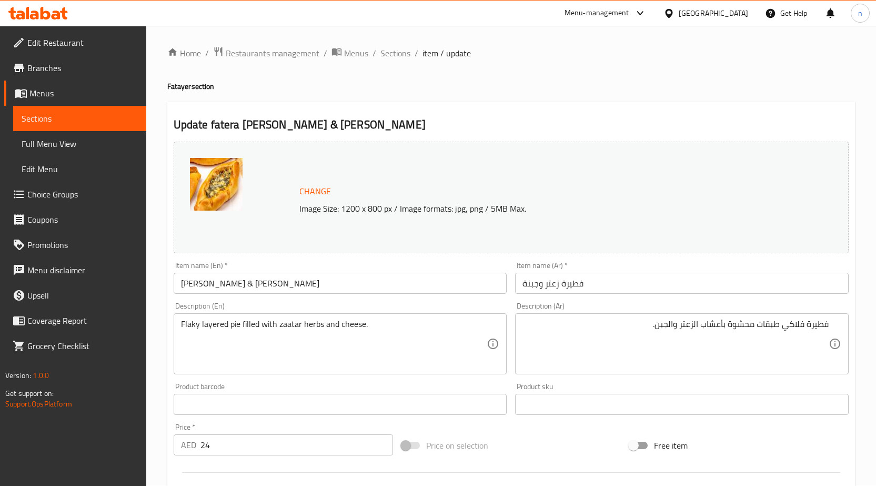
scroll to position [0, 0]
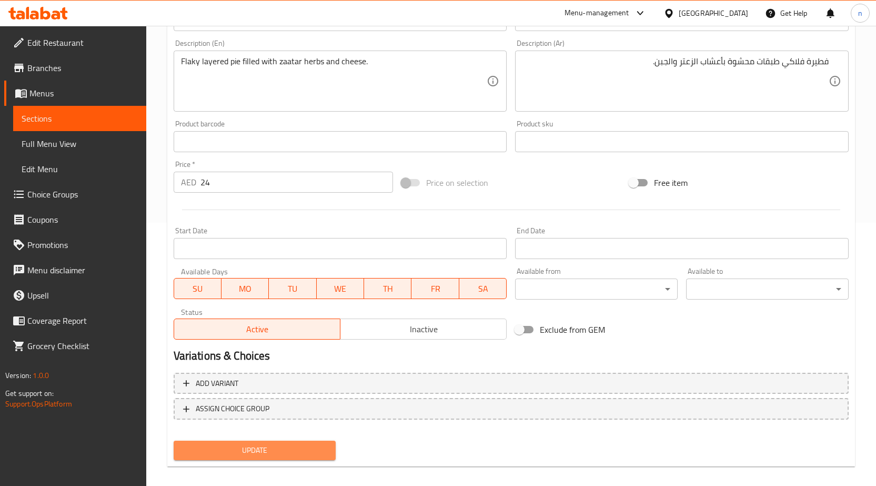
click at [291, 441] on button "Update" at bounding box center [255, 449] width 163 height 19
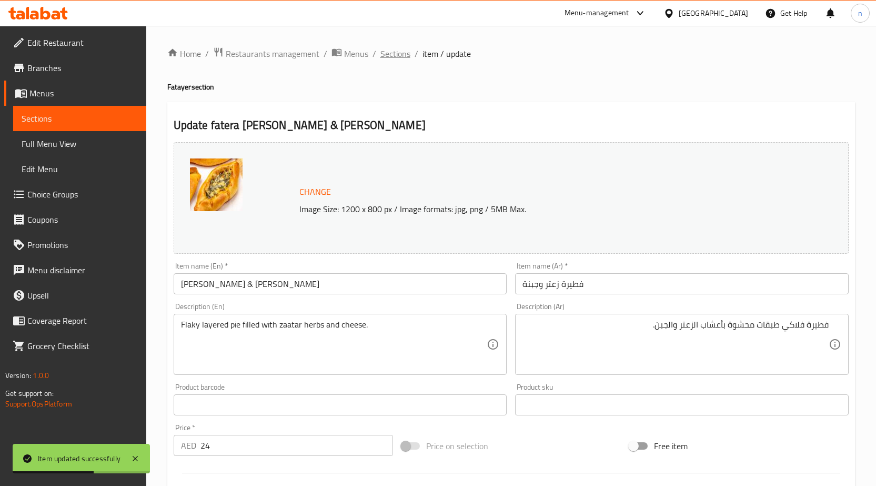
click at [386, 47] on span "Sections" at bounding box center [395, 53] width 30 height 13
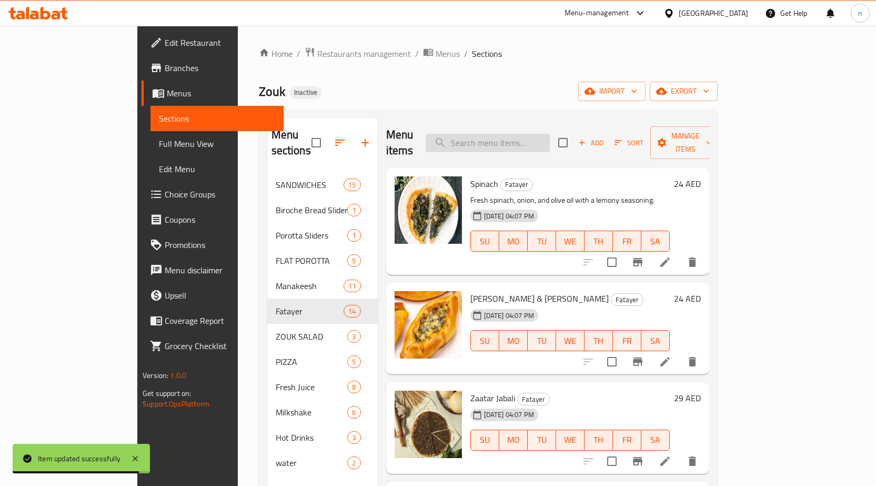
click at [550, 140] on input "search" at bounding box center [488, 143] width 124 height 18
paste input "Zaatar Jabali"
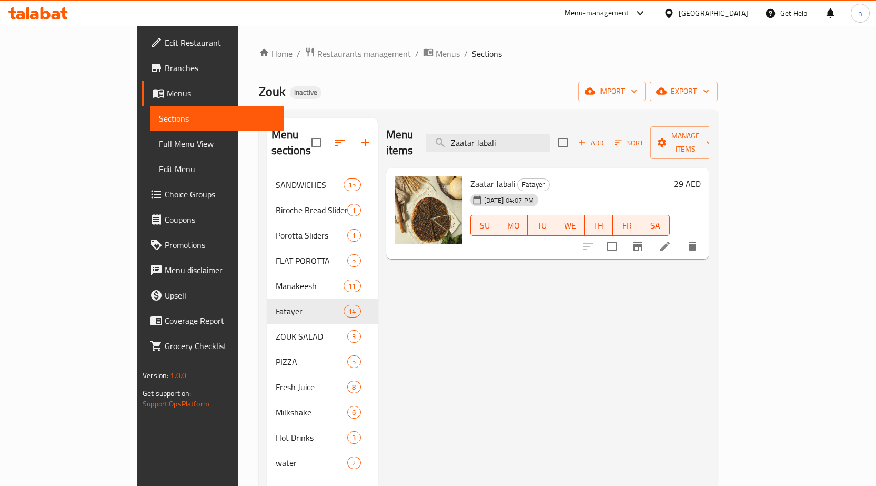
type input "Zaatar Jabali"
click at [671, 240] on icon at bounding box center [665, 246] width 13 height 13
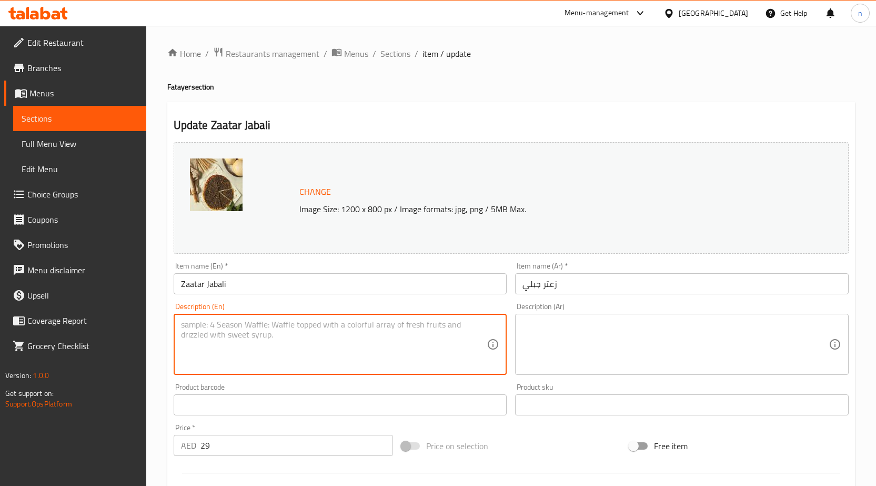
click at [260, 326] on textarea at bounding box center [334, 344] width 306 height 50
click at [287, 326] on textarea at bounding box center [334, 344] width 306 height 50
paste textarea "Mountain thyme, sesame, and olive oil on a crispy base."
type textarea "Mountain thyme, sesame, and olive oil on a crispy base."
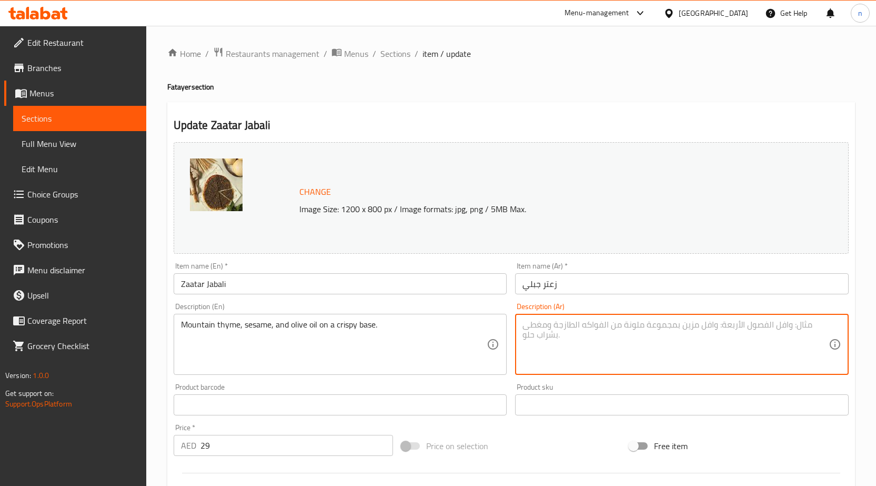
click at [652, 357] on textarea at bounding box center [675, 344] width 306 height 50
paste textarea "الزعتر الجبلي والسمسم وزيت الزيتون على قاعدة مقرمشة."
type textarea "الزعتر الجبلي والسمسم وزيت الزيتون على قاعدة مقرمشة."
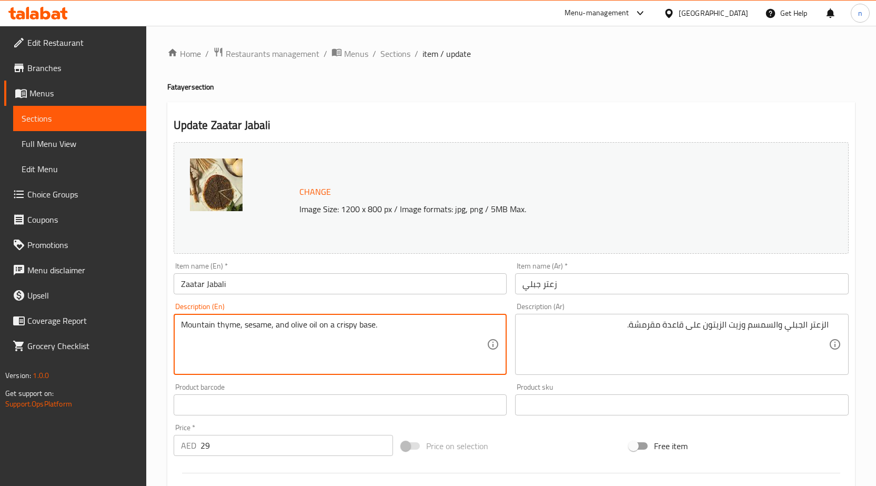
click at [538, 435] on div "Price on selection" at bounding box center [511, 445] width 228 height 28
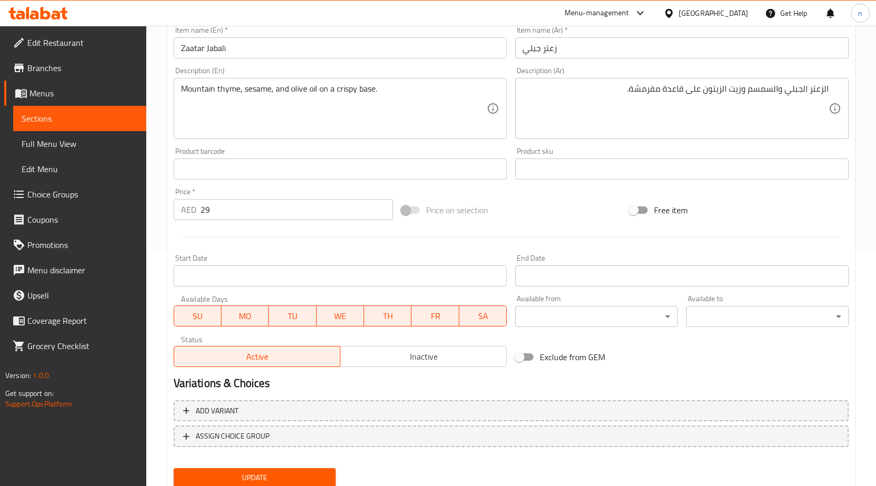
scroll to position [273, 0]
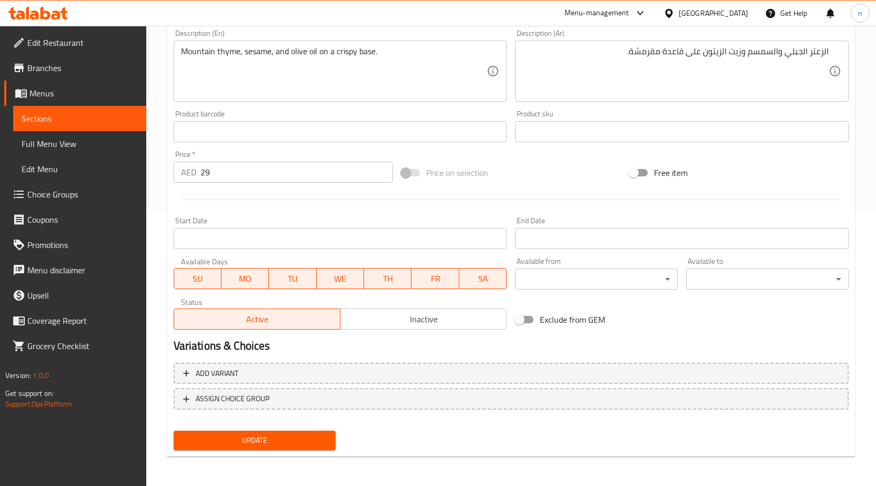
click at [279, 450] on button "Update" at bounding box center [255, 439] width 163 height 19
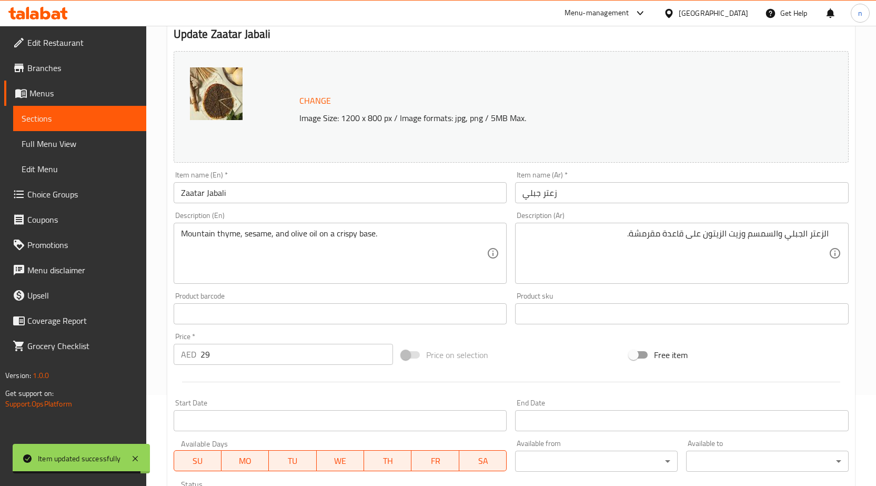
scroll to position [0, 0]
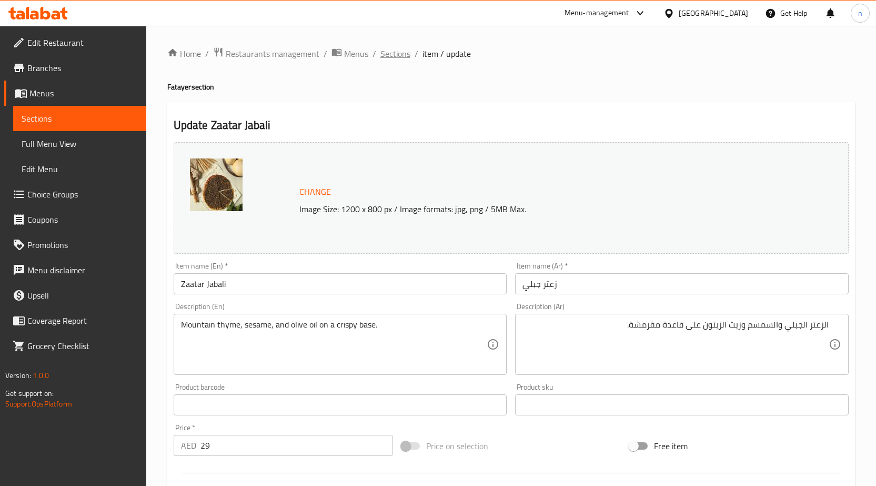
click at [399, 47] on span "Sections" at bounding box center [395, 53] width 30 height 13
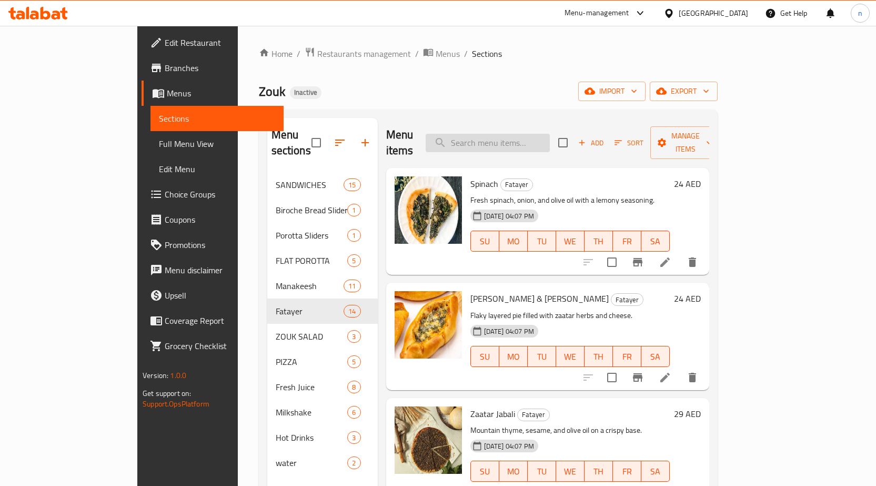
click at [550, 138] on input "search" at bounding box center [488, 143] width 124 height 18
paste input "Fatera Akkawi Cheese"
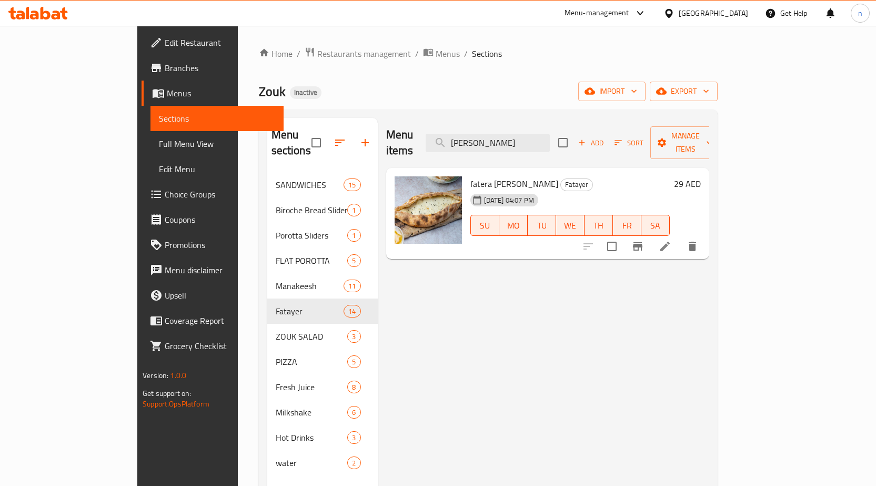
type input "Fatera Akkawi Cheese"
click at [671, 240] on icon at bounding box center [665, 246] width 13 height 13
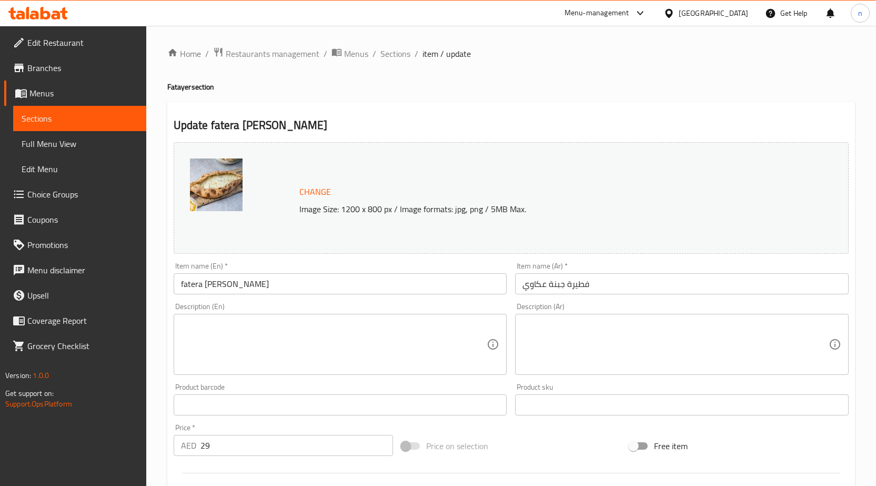
click at [204, 342] on textarea at bounding box center [334, 344] width 306 height 50
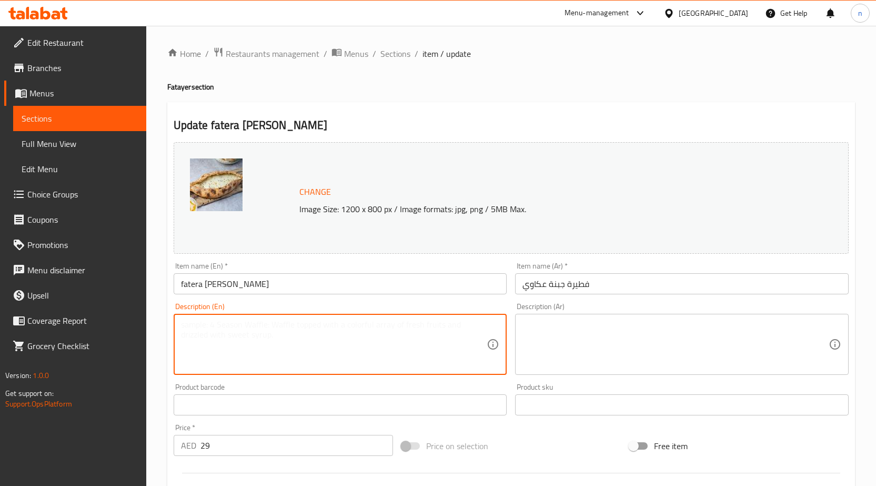
paste textarea "Buttery pastry stuffed with salty Akkawi cheese."
type textarea "Buttery pastry stuffed with salty Akkawi cheese."
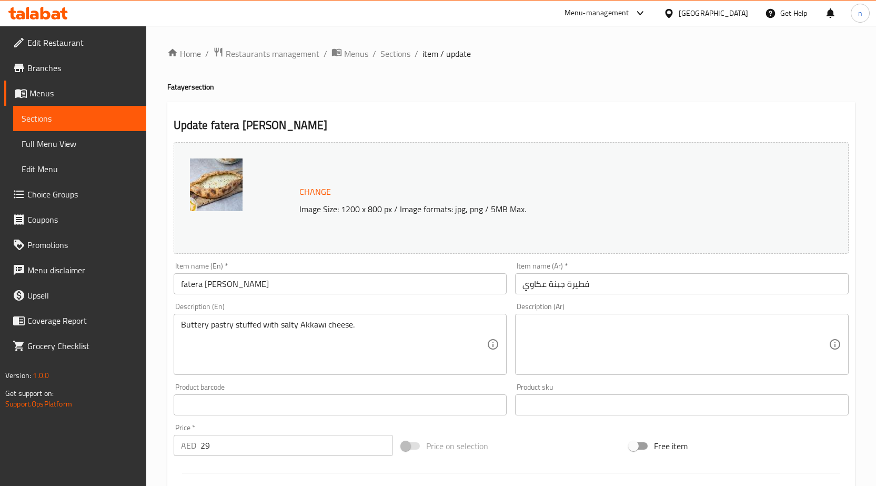
click at [664, 333] on textarea at bounding box center [675, 344] width 306 height 50
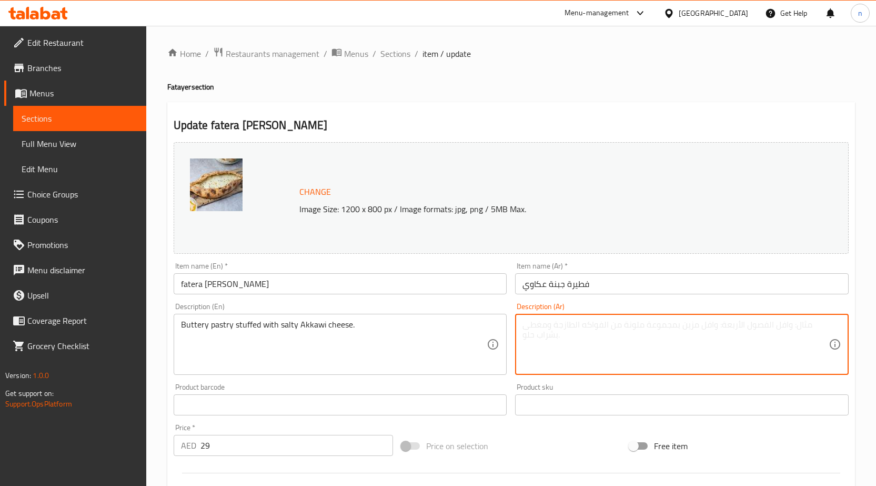
paste textarea "معجنات زبدية محشوة بجبنة عكاوي مالحة."
click at [692, 344] on textarea "معجنات زبدية محشوة بجبنة عكاوي مالحة." at bounding box center [675, 344] width 306 height 50
click at [686, 324] on textarea "معجنات زبدية محشوة بجبنة عكاوي مالحة." at bounding box center [675, 344] width 306 height 50
click at [671, 331] on textarea "معجنات زبدية محشوة بجبنة عكاوي مالحة." at bounding box center [675, 344] width 306 height 50
type textarea "معجنات زبدية محشوة بجبنة عكاوي مالحة."
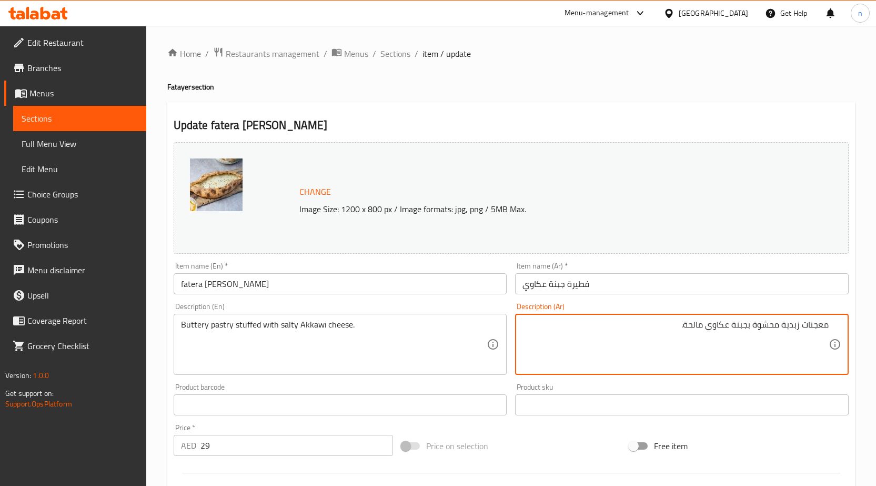
click at [612, 318] on div "معجنات زبدية محشوة بجبنة عكاوي مالحة. Description (Ar)" at bounding box center [682, 344] width 334 height 61
click at [519, 465] on div at bounding box center [510, 473] width 683 height 26
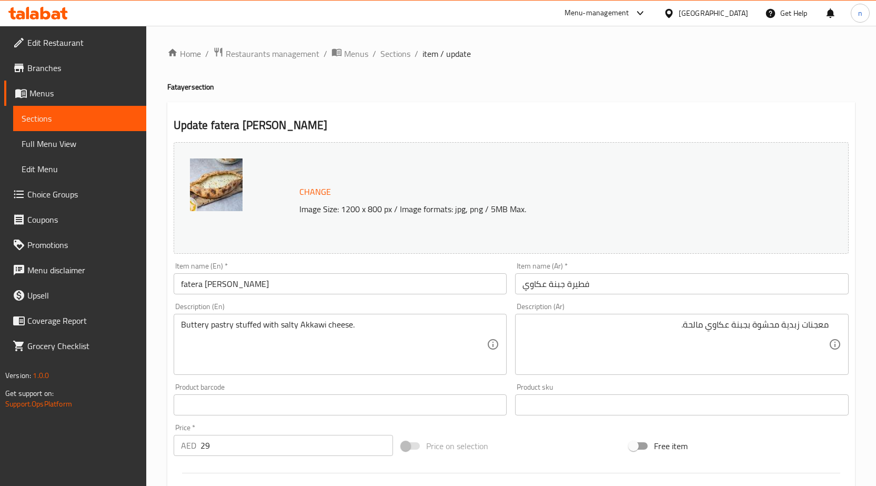
scroll to position [273, 0]
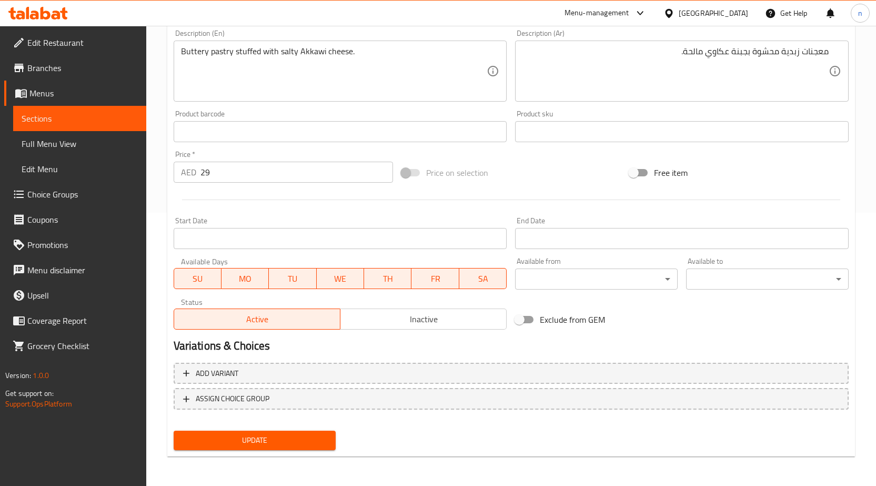
click at [306, 448] on button "Update" at bounding box center [255, 439] width 163 height 19
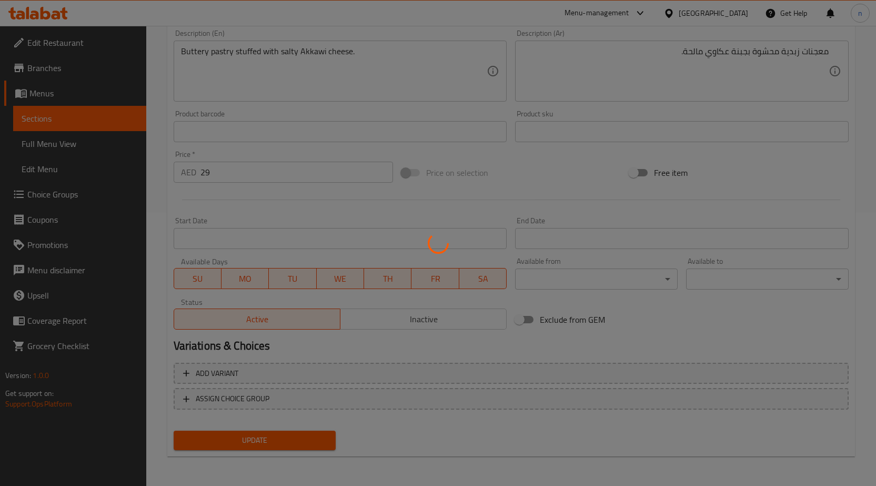
scroll to position [0, 0]
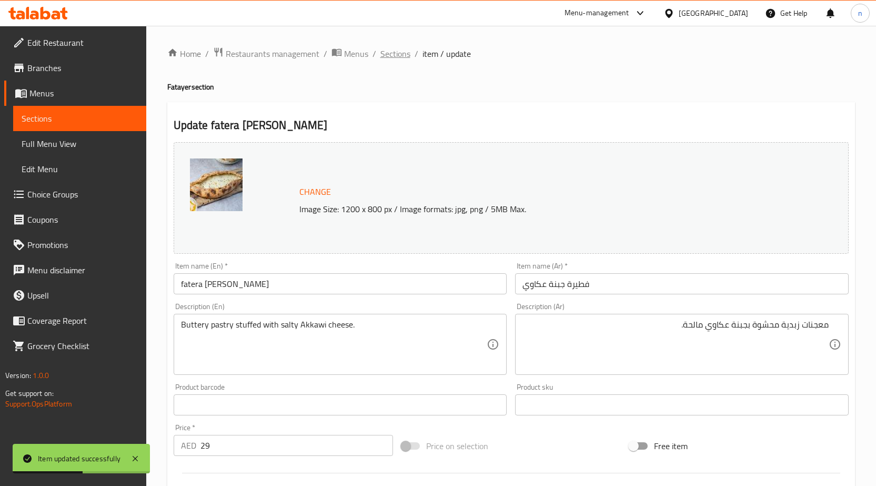
click at [386, 50] on span "Sections" at bounding box center [395, 53] width 30 height 13
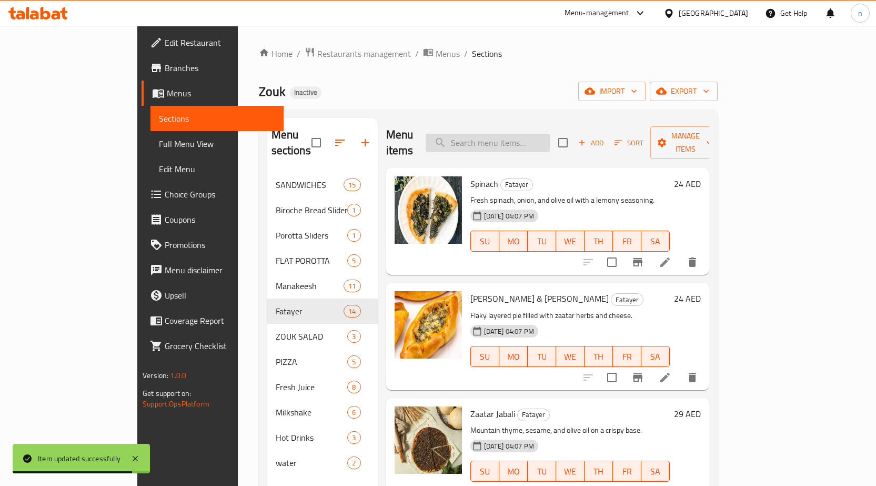
click at [550, 135] on input "search" at bounding box center [488, 143] width 124 height 18
paste input "Nabulsi Cheese"
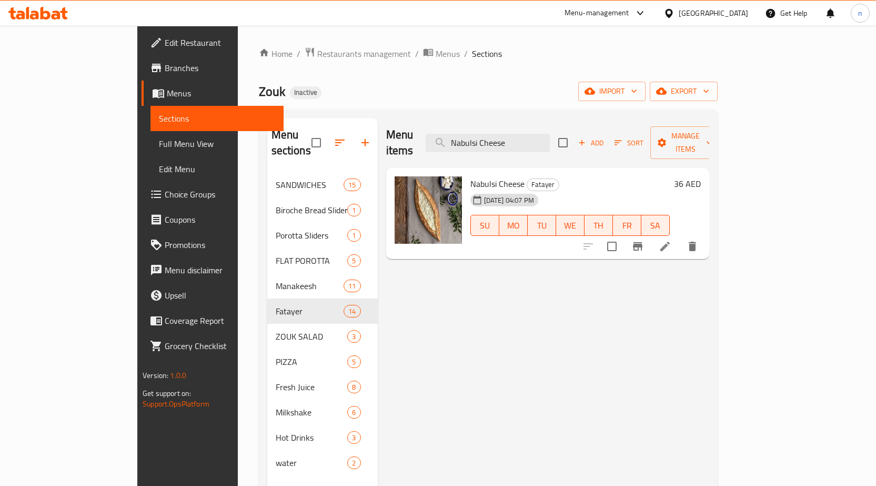
type input "Nabulsi Cheese"
click at [680, 237] on li at bounding box center [664, 246] width 29 height 19
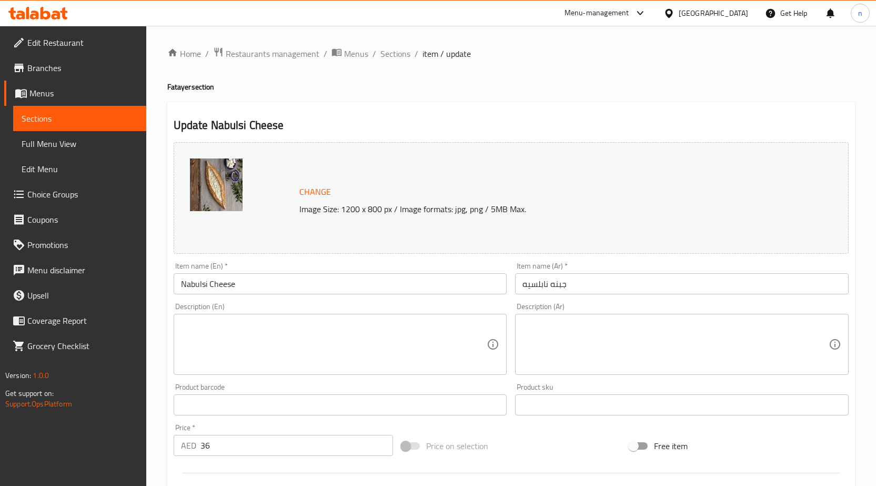
click at [304, 341] on textarea at bounding box center [334, 344] width 306 height 50
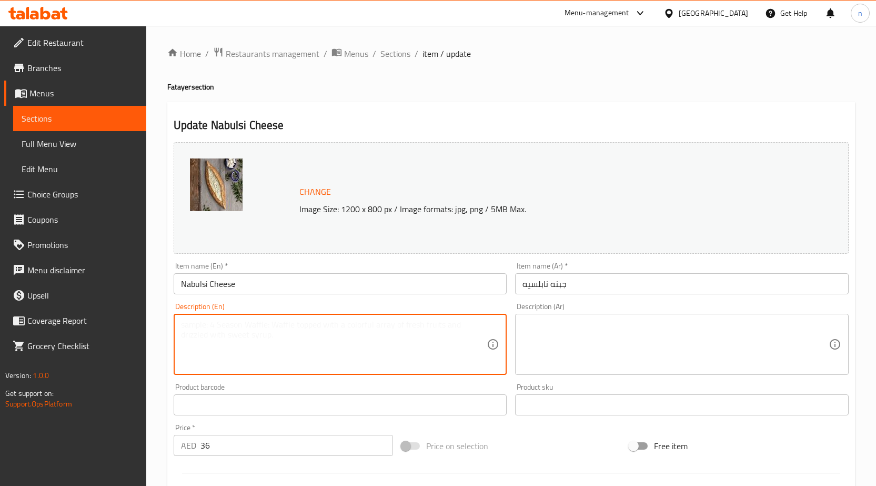
paste textarea "Layers of pastry filled with mild, stretchy Nabulsi cheese."
type textarea "Layers of pastry filled with mild, stretchy Nabulsi cheese."
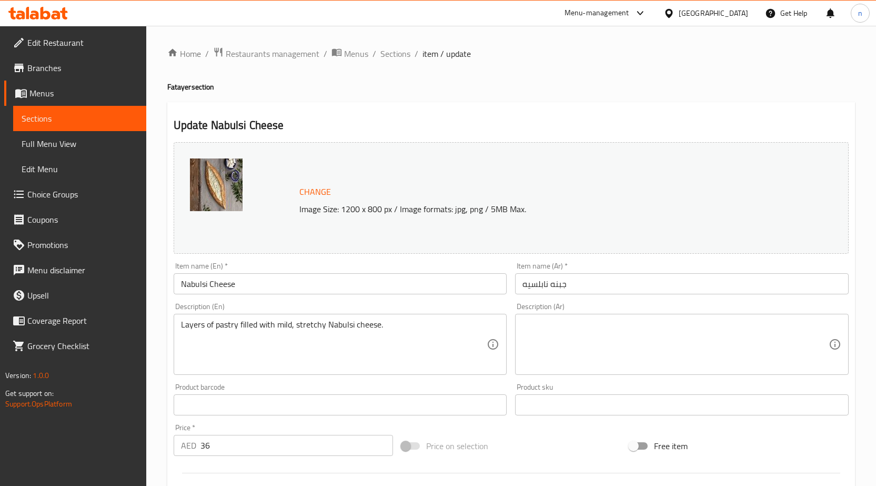
click at [571, 348] on textarea at bounding box center [675, 344] width 306 height 50
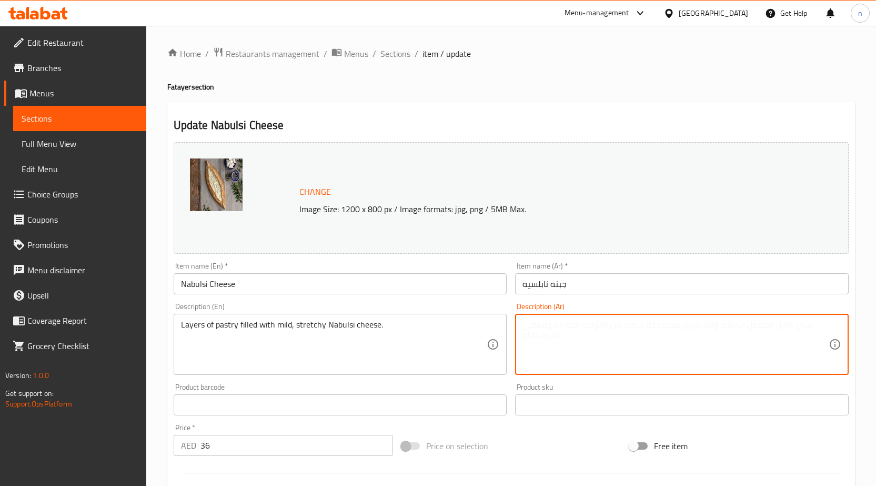
paste textarea "طبقات من المعجنات المحشوة بالجبنة النابلسية الخفيفة والمرنة."
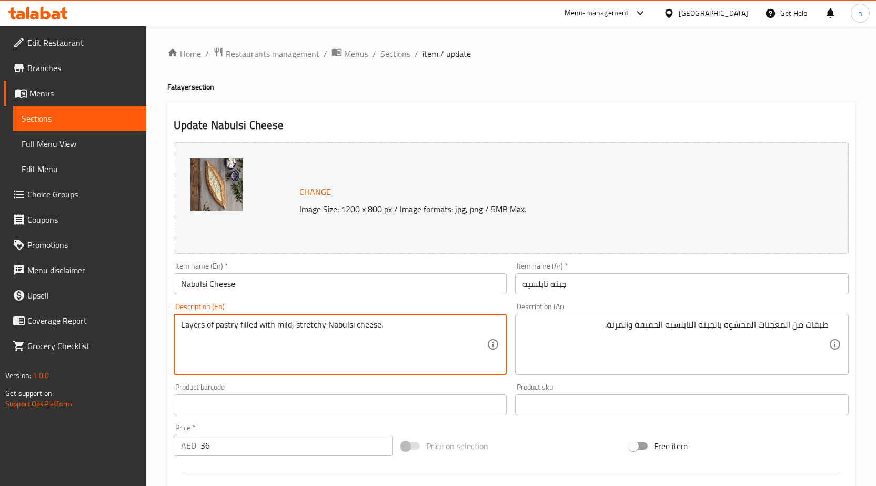
click at [305, 325] on textarea "Layers of pastry filled with mild, stretchy Nabulsi cheese." at bounding box center [334, 344] width 306 height 50
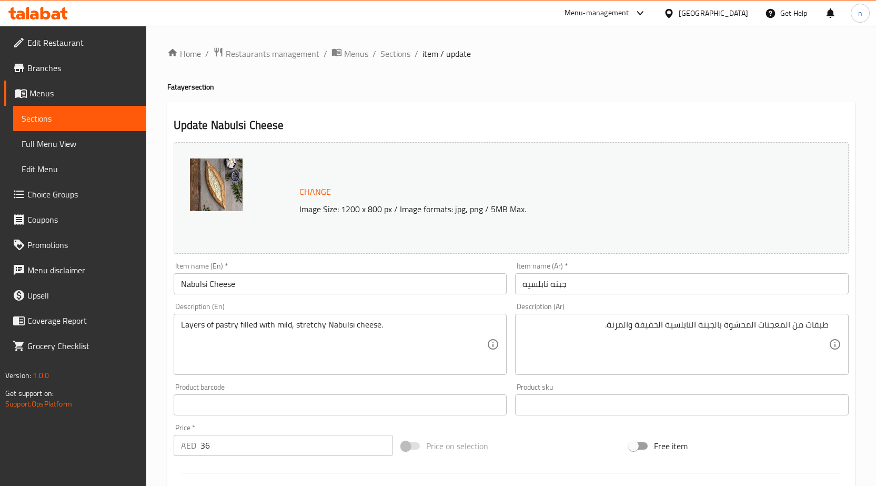
click at [409, 330] on textarea "Layers of pastry filled with mild, stretchy Nabulsi cheese." at bounding box center [334, 344] width 306 height 50
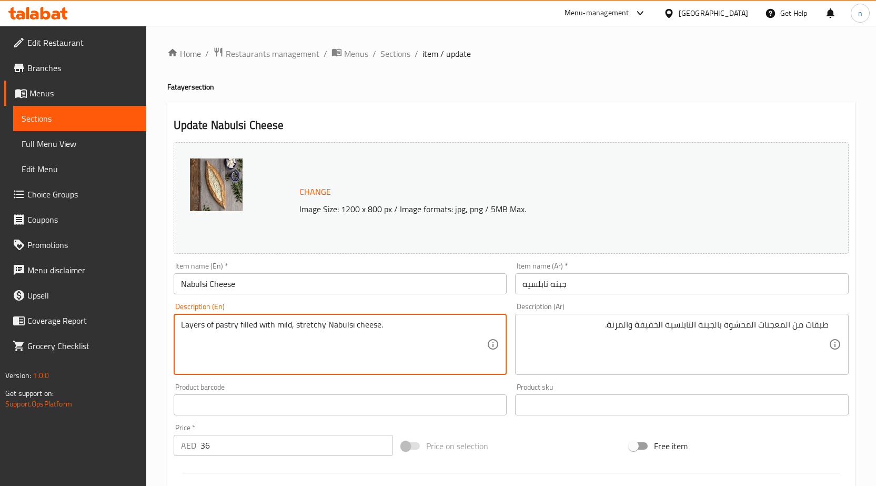
click at [308, 322] on textarea "Layers of pastry filled with mild, stretchy Nabulsi cheese." at bounding box center [334, 344] width 306 height 50
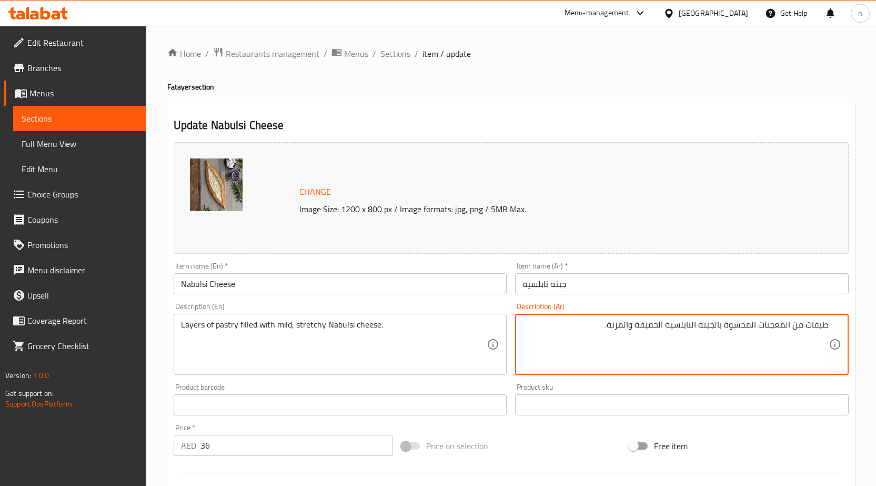
click at [614, 333] on textarea "طبقات من المعجنات المحشوة بالجبنة النابلسية الخفيفة والمرنة." at bounding box center [675, 344] width 306 height 50
type textarea "طبقات من المعجنات المحشوة بالجبنة النابلسية الخفيفة سترتشي."
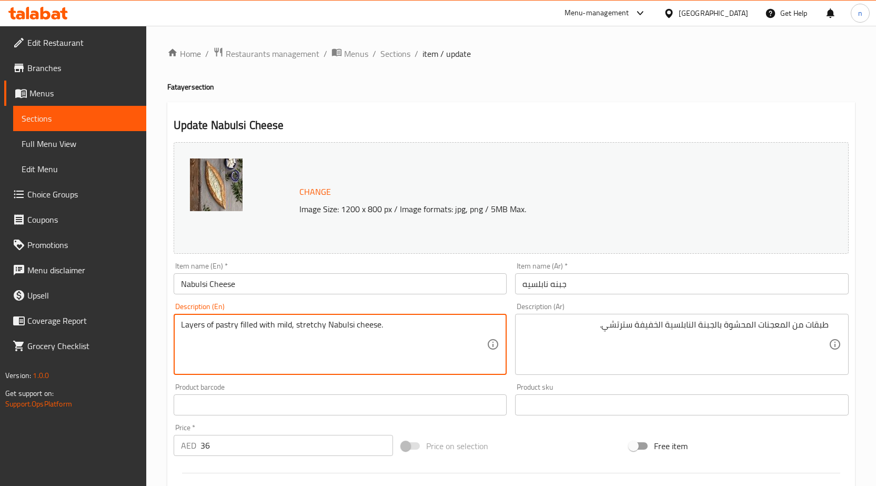
click at [278, 321] on textarea "Layers of pastry filled with mild, stretchy Nabulsi cheese." at bounding box center [334, 344] width 306 height 50
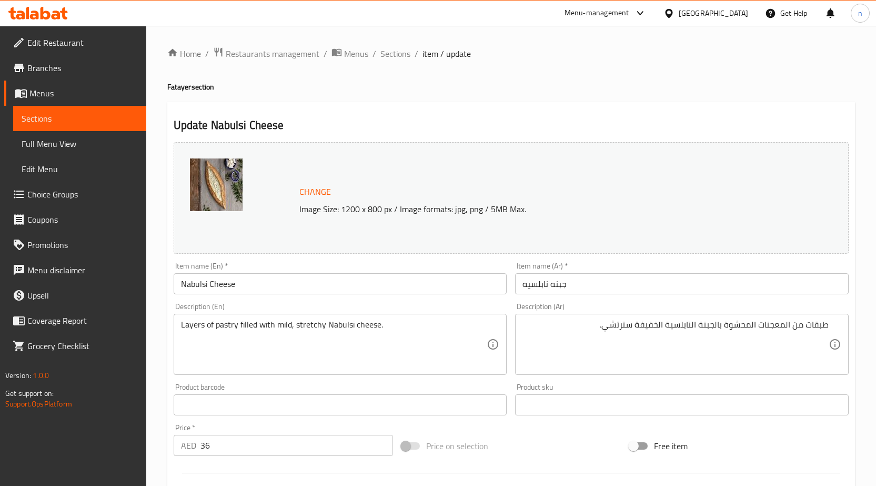
click at [510, 443] on div "Price on selection" at bounding box center [511, 445] width 228 height 28
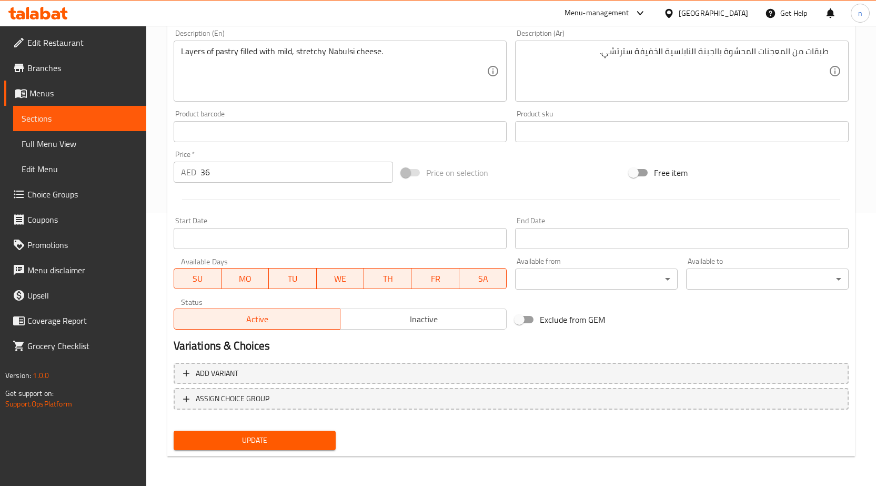
click at [258, 453] on div "Update" at bounding box center [254, 440] width 171 height 28
click at [267, 434] on span "Update" at bounding box center [255, 439] width 146 height 13
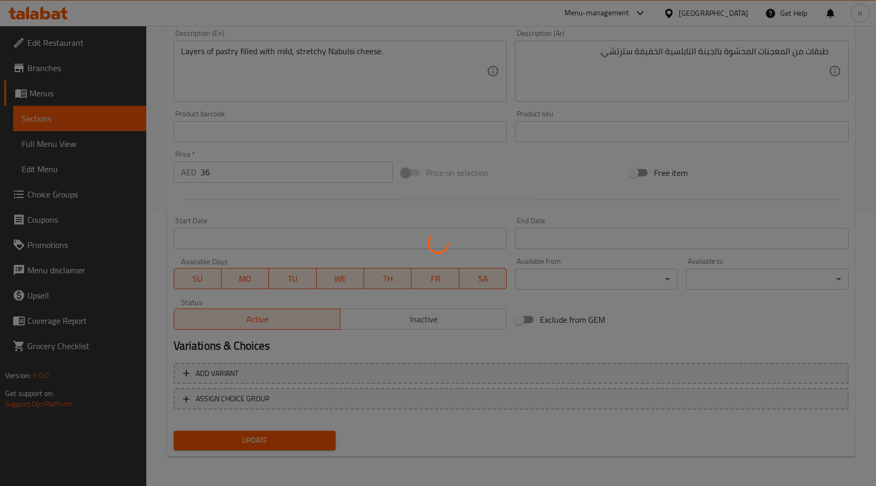
scroll to position [0, 0]
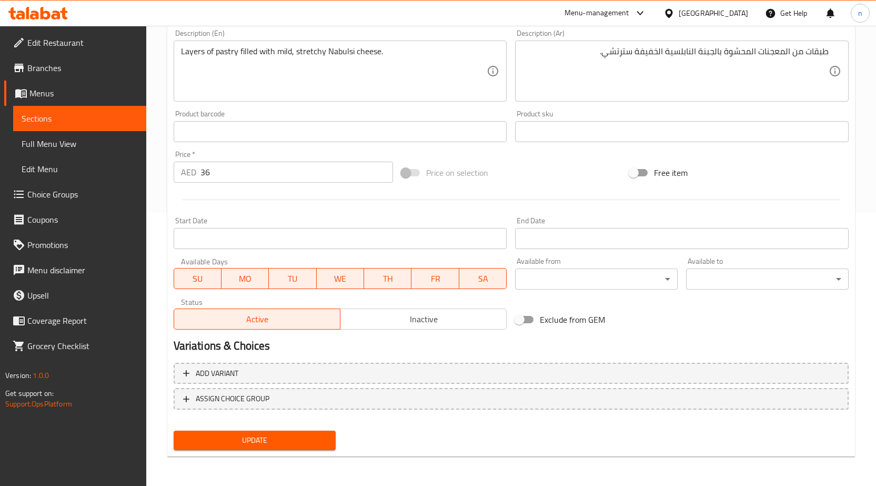
click at [287, 444] on span "Update" at bounding box center [255, 439] width 146 height 13
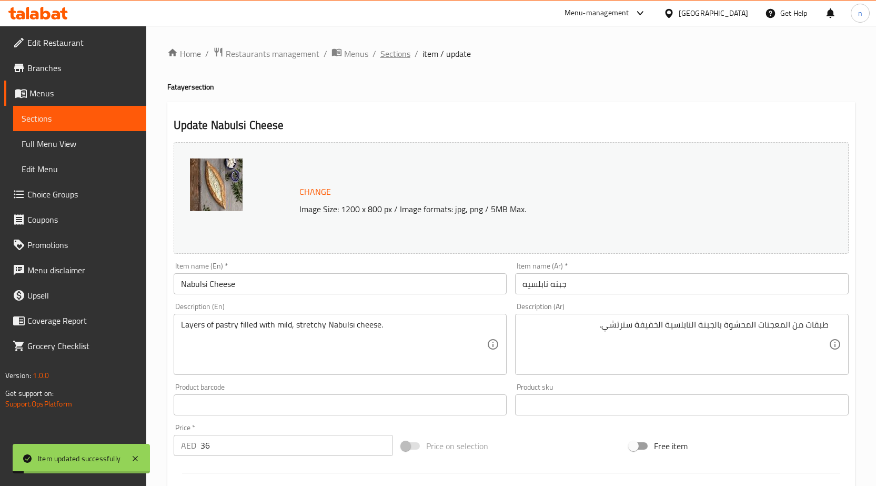
click at [394, 47] on span "Sections" at bounding box center [395, 53] width 30 height 13
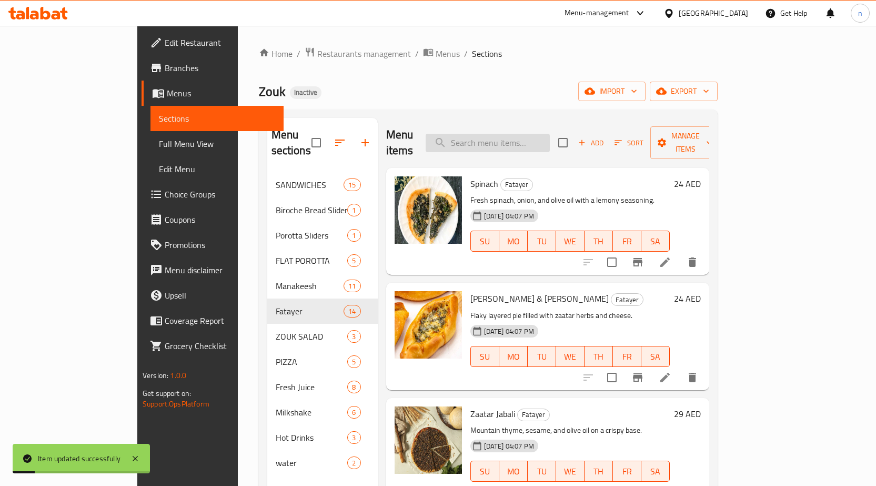
click at [523, 138] on input "search" at bounding box center [488, 143] width 124 height 18
paste input "Fatera Muhammara & Cheese"
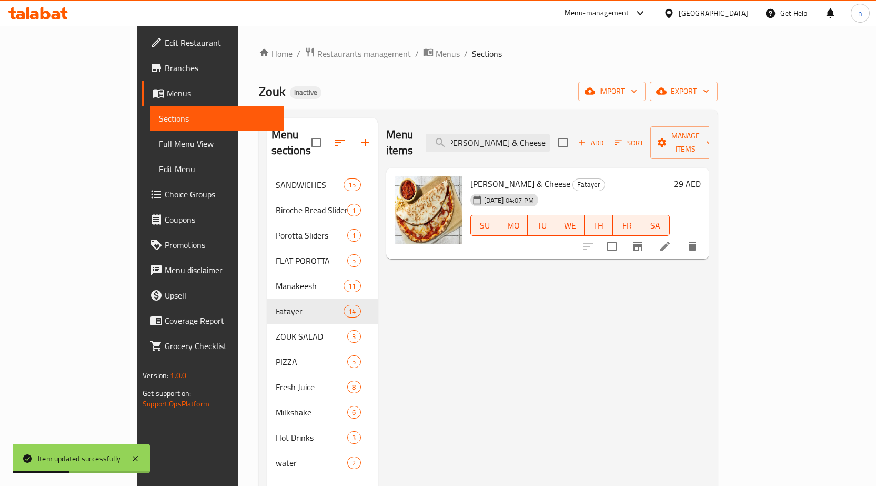
type input "Fatera Muhammara & Cheese"
click at [680, 237] on li at bounding box center [664, 246] width 29 height 19
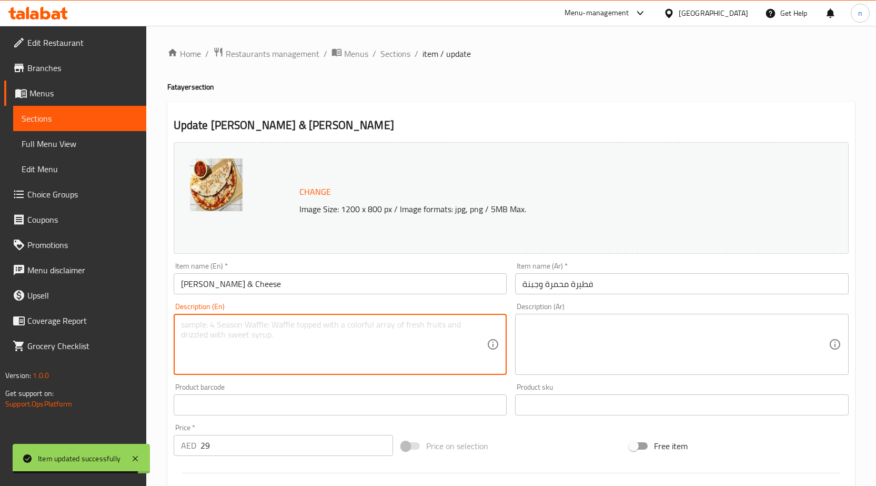
click at [265, 362] on textarea at bounding box center [334, 344] width 306 height 50
paste textarea "Pepper-walnut spread with gooey melted cheese inside."
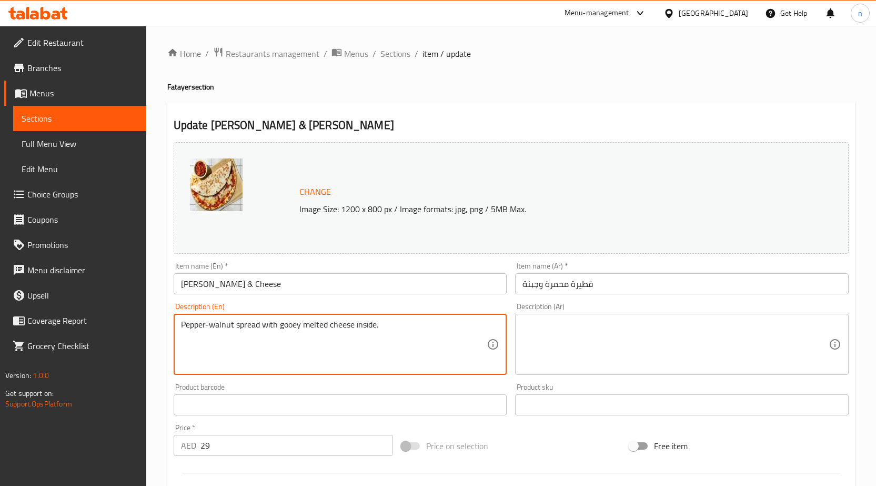
type textarea "Pepper-walnut spread with gooey melted cheese inside."
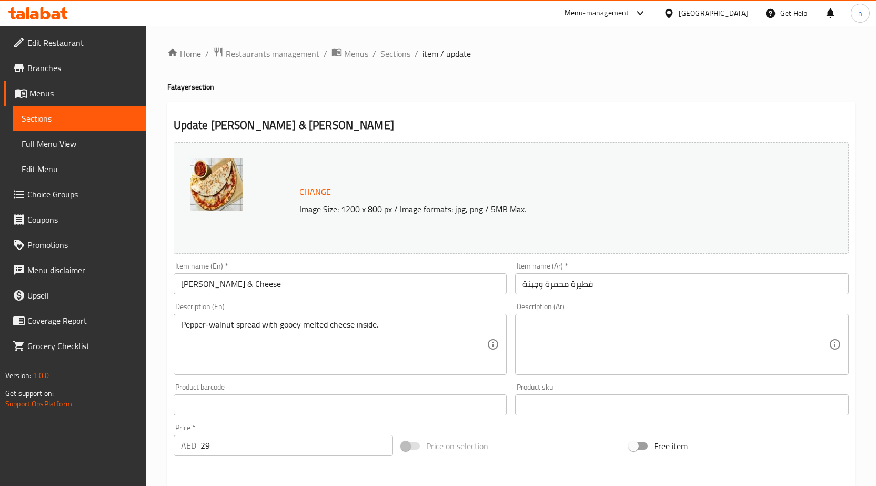
click at [673, 349] on textarea at bounding box center [675, 344] width 306 height 50
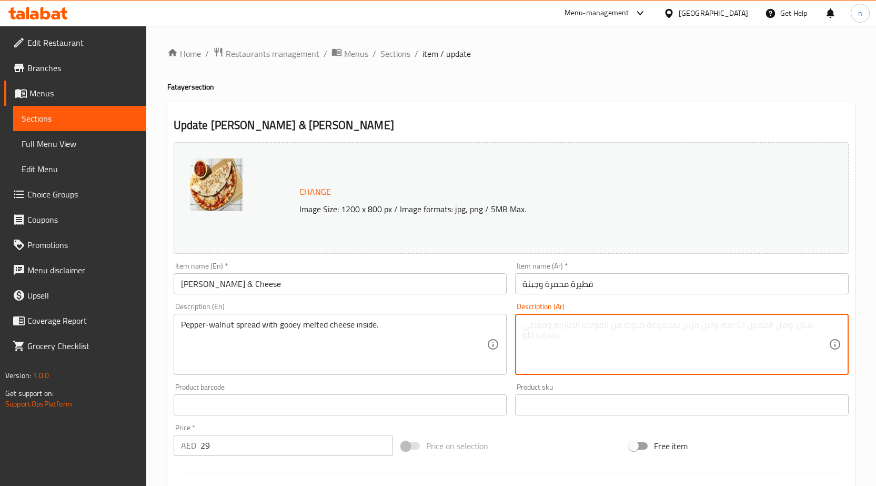
paste textarea "معجون الفلفل والجوز مع الجبن المذاب اللزج في الداخل."
click at [823, 327] on textarea "معجون الفلفل والجوز مع الجبن المذاب اللزج في الداخل." at bounding box center [675, 344] width 306 height 50
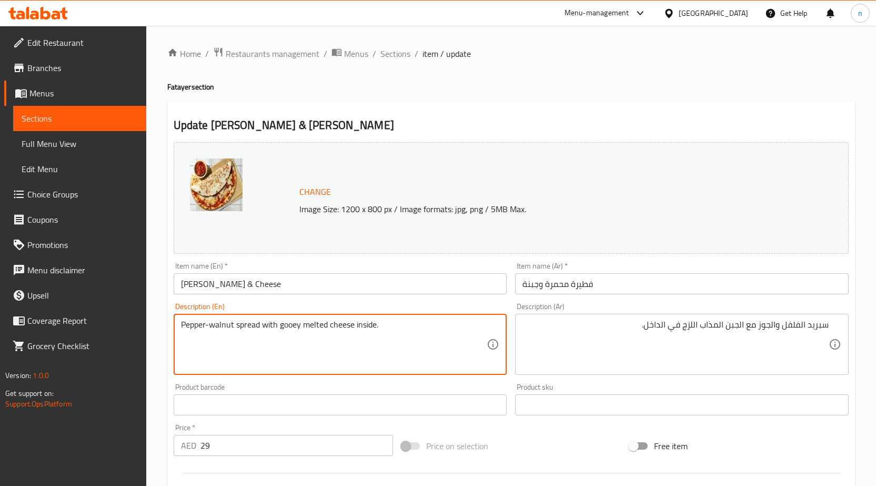
drag, startPoint x: 264, startPoint y: 325, endPoint x: 405, endPoint y: 339, distance: 142.2
click at [405, 339] on textarea "Pepper-walnut spread with gooey melted cheese inside." at bounding box center [334, 344] width 306 height 50
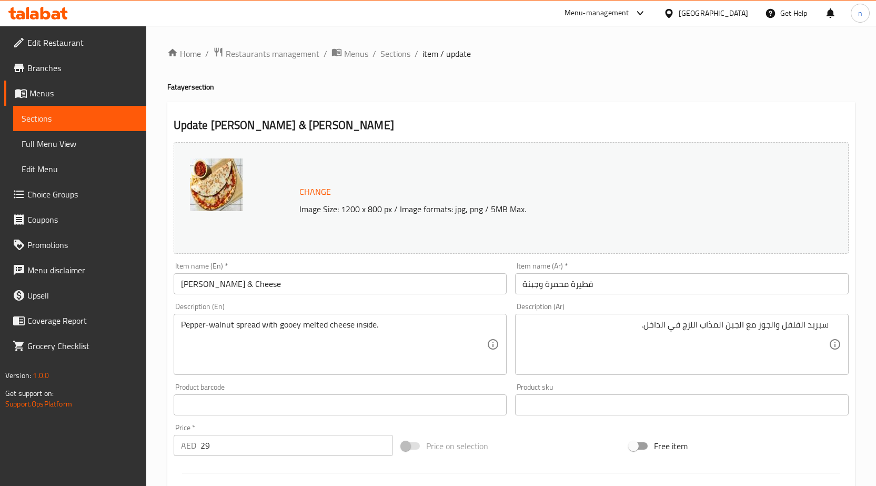
click at [280, 331] on textarea "Pepper-walnut spread with gooey melted cheese inside." at bounding box center [334, 344] width 306 height 50
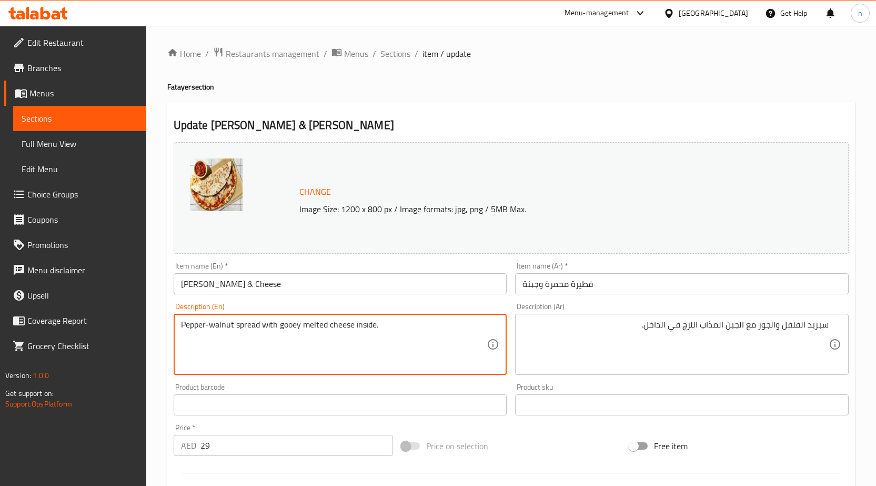
click at [280, 331] on textarea "Pepper-walnut spread with gooey melted cheese inside." at bounding box center [334, 344] width 306 height 50
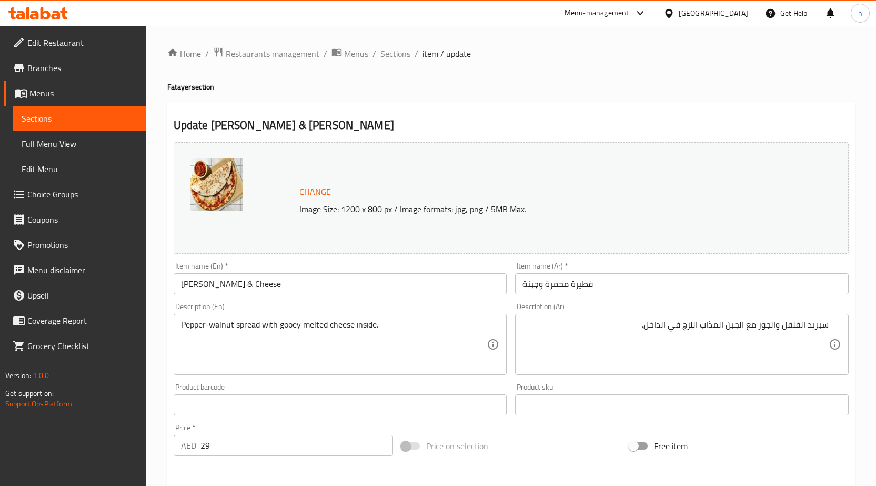
click at [392, 322] on textarea "Pepper-walnut spread with gooey melted cheese inside." at bounding box center [334, 344] width 306 height 50
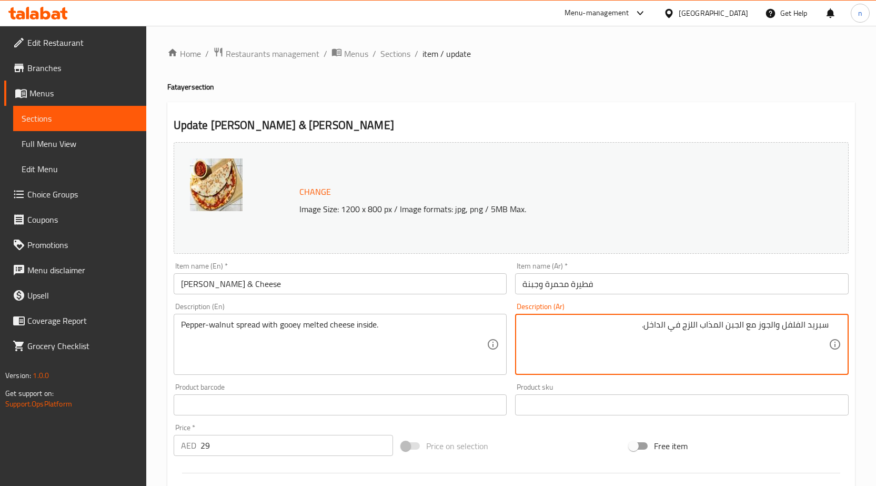
click at [695, 327] on textarea "سبريد الفلفل والجوز مع الجبن المذاب اللزج في الداخل." at bounding box center [675, 344] width 306 height 50
click at [697, 326] on textarea "سبريد الفلفل والجوز مع الجبن المذاب جوي في الداخل." at bounding box center [675, 344] width 306 height 50
type textarea "سبريد الفلفل والجوز مع الجبن المذاب ولزج في الداخل."
click at [524, 452] on div "Price on selection" at bounding box center [511, 445] width 228 height 28
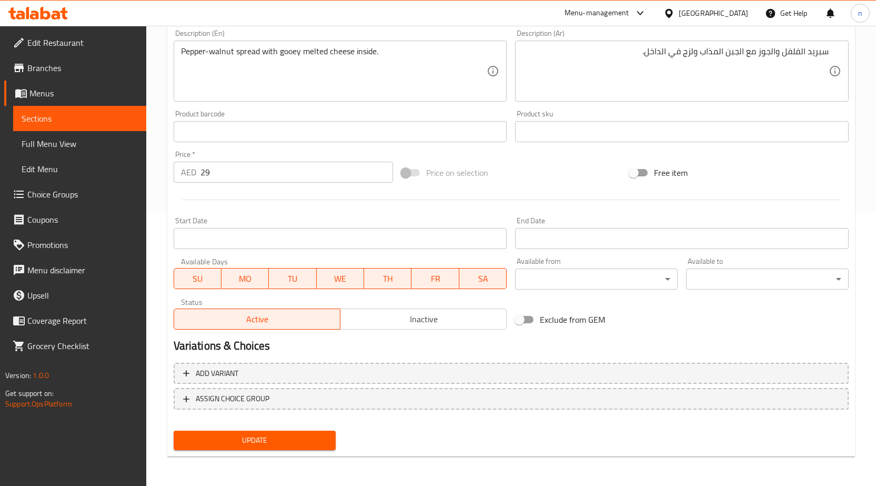
click at [299, 436] on span "Update" at bounding box center [255, 439] width 146 height 13
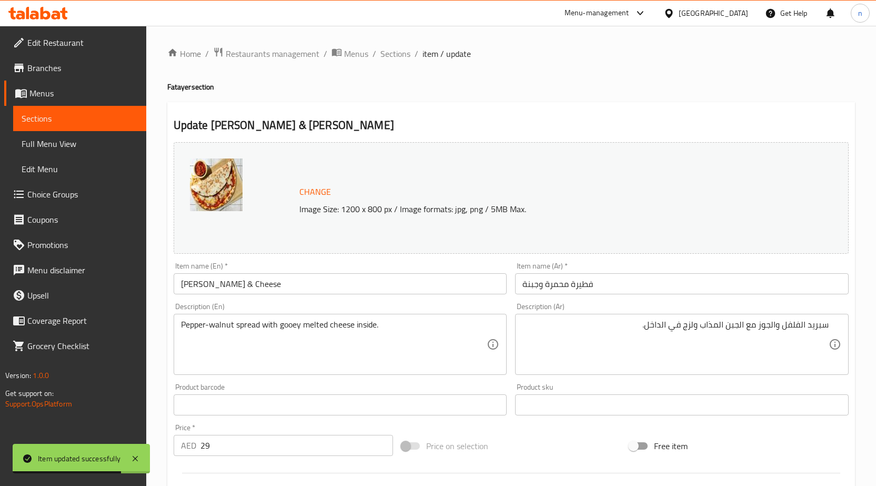
drag, startPoint x: 404, startPoint y: 49, endPoint x: 508, endPoint y: 102, distance: 116.9
click at [404, 49] on span "Sections" at bounding box center [395, 53] width 30 height 13
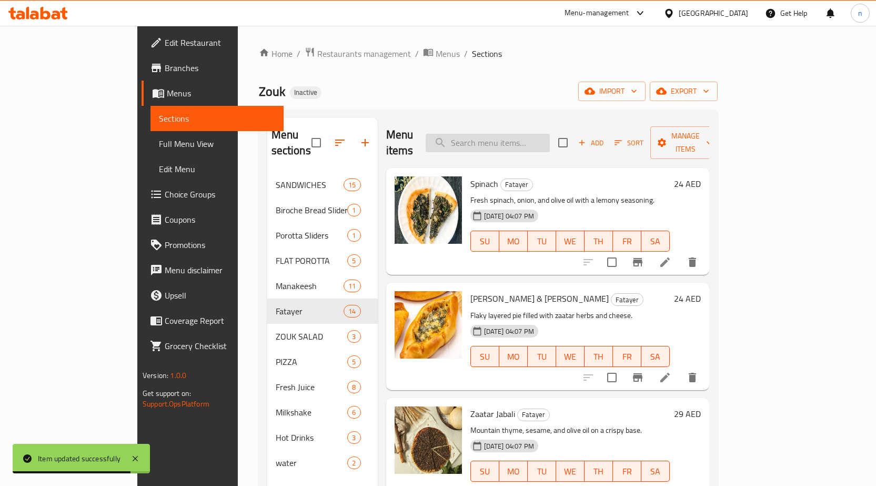
click at [538, 134] on input "search" at bounding box center [488, 143] width 124 height 18
paste input "Fatera Shakshuka"
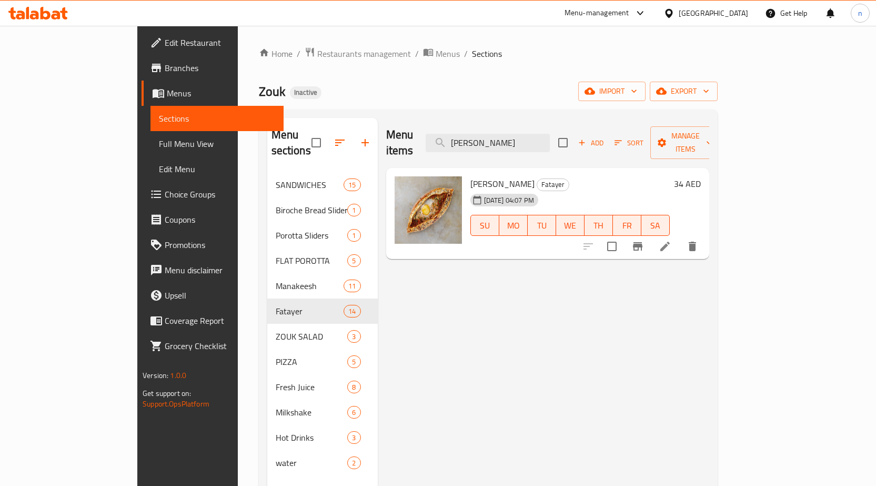
type input "Fatera Shakshuka"
click at [670, 241] on icon at bounding box center [664, 245] width 9 height 9
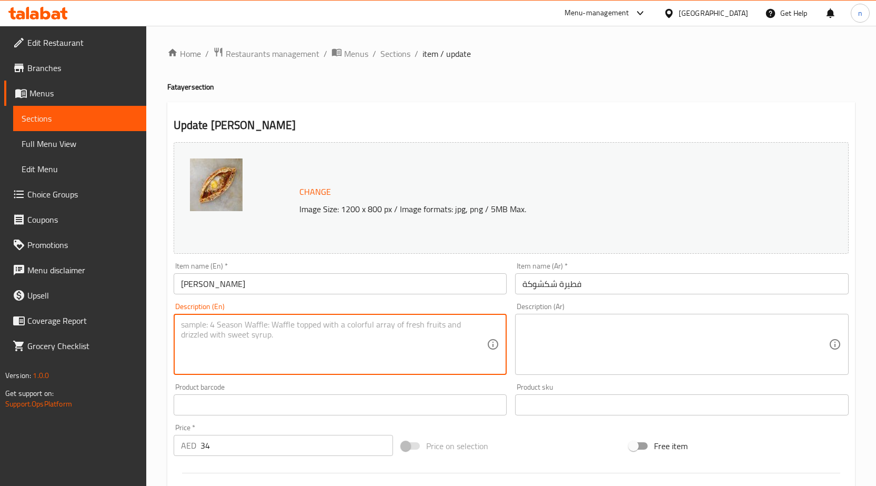
click at [308, 329] on textarea at bounding box center [334, 344] width 306 height 50
paste textarea "Savory pastry filled with spiced tomato and egg mixture."
type textarea "Savory pastry filled with spiced tomato and egg mixture."
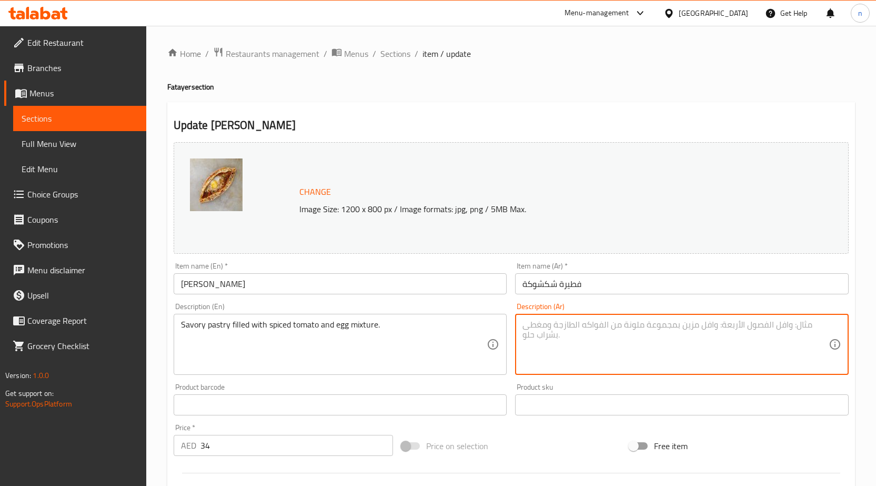
click at [528, 336] on textarea at bounding box center [675, 344] width 306 height 50
paste textarea "معجنات لذيذة محشوة بمزيج من الطماطم والبيض المتبل."
click at [792, 326] on textarea "معجنات لذيذة محشوة بمزيج من الطماطم والبيض المتبل." at bounding box center [675, 344] width 306 height 50
type textarea "معجنات مالحة محشوة بمزيج من الطماطم والبيض المتبل."
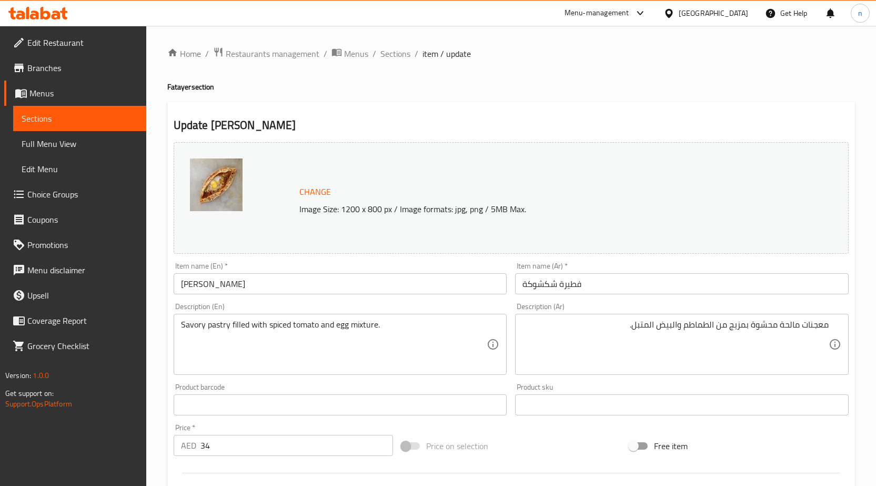
click at [533, 445] on div "Price on selection" at bounding box center [511, 445] width 228 height 28
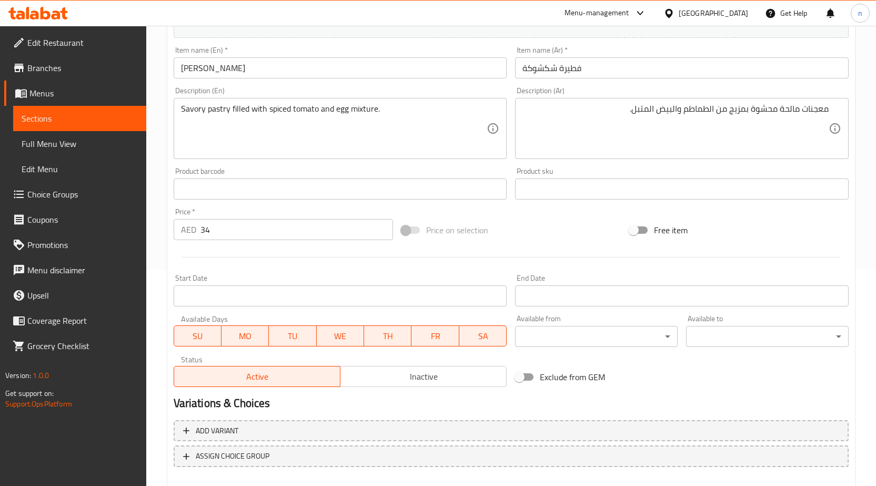
scroll to position [273, 0]
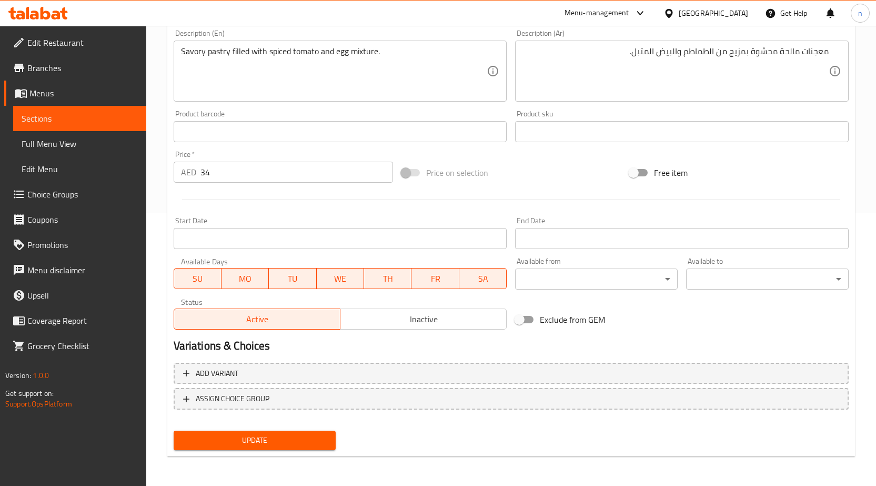
click at [267, 446] on span "Update" at bounding box center [255, 439] width 146 height 13
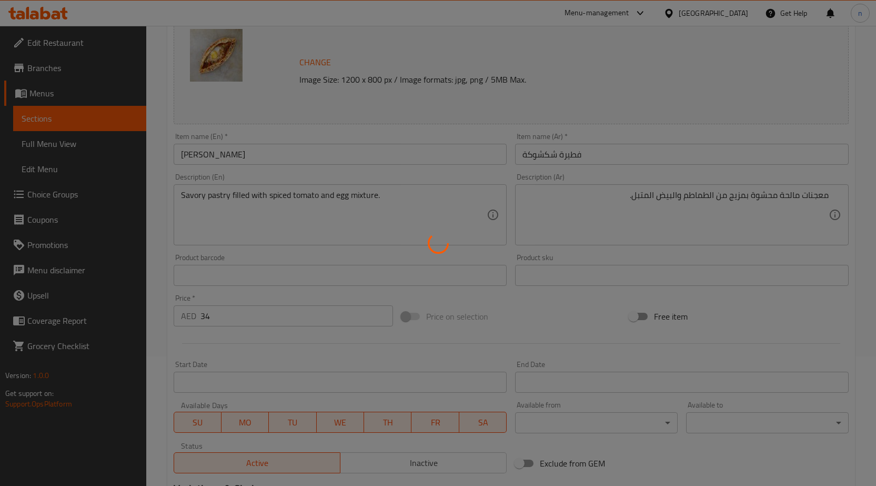
scroll to position [10, 0]
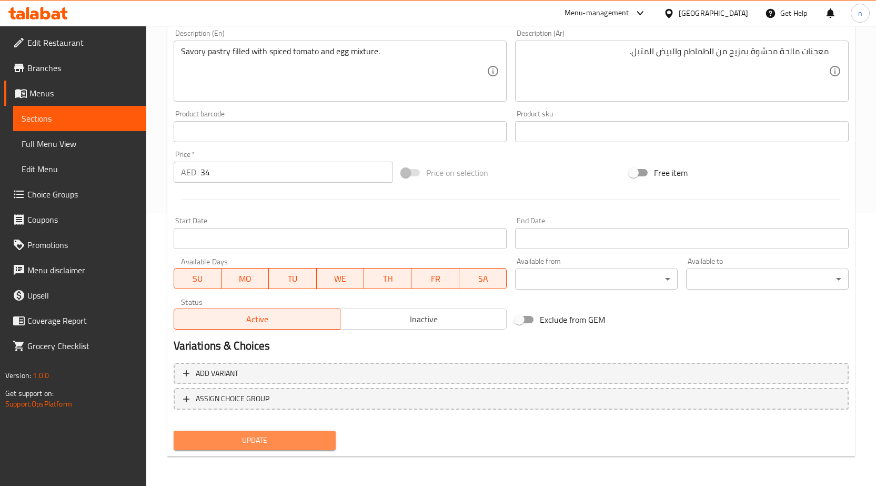
click at [311, 434] on span "Update" at bounding box center [255, 439] width 146 height 13
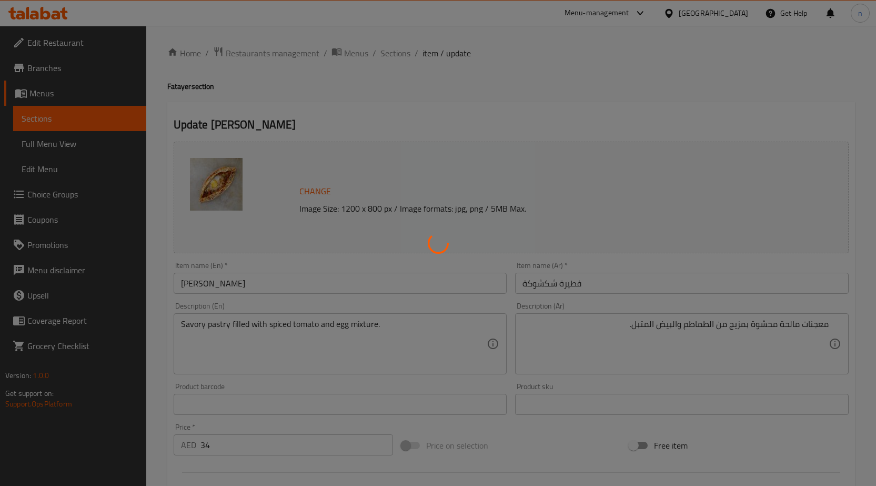
scroll to position [0, 0]
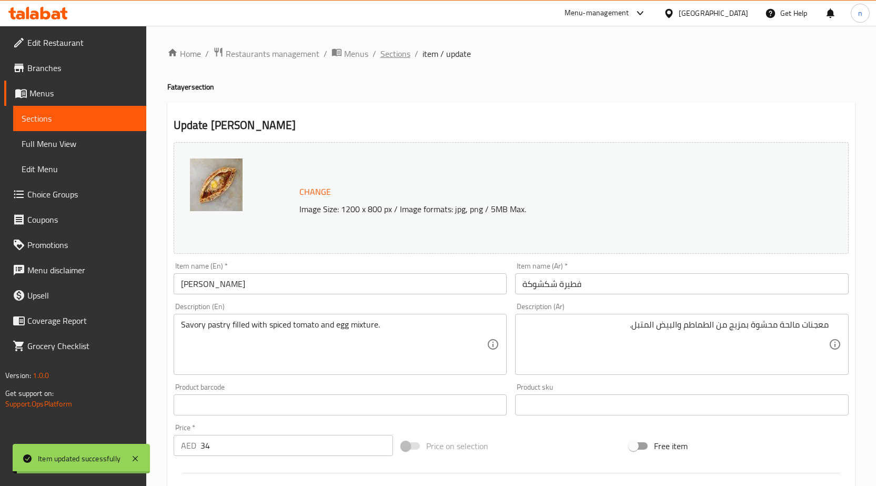
click at [385, 51] on span "Sections" at bounding box center [395, 53] width 30 height 13
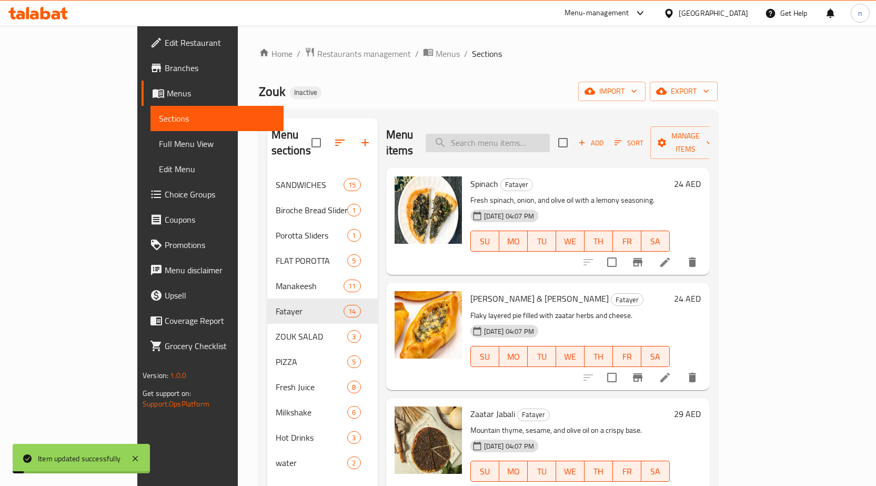
click at [550, 134] on input "search" at bounding box center [488, 143] width 124 height 18
paste input "Mix Cheese"
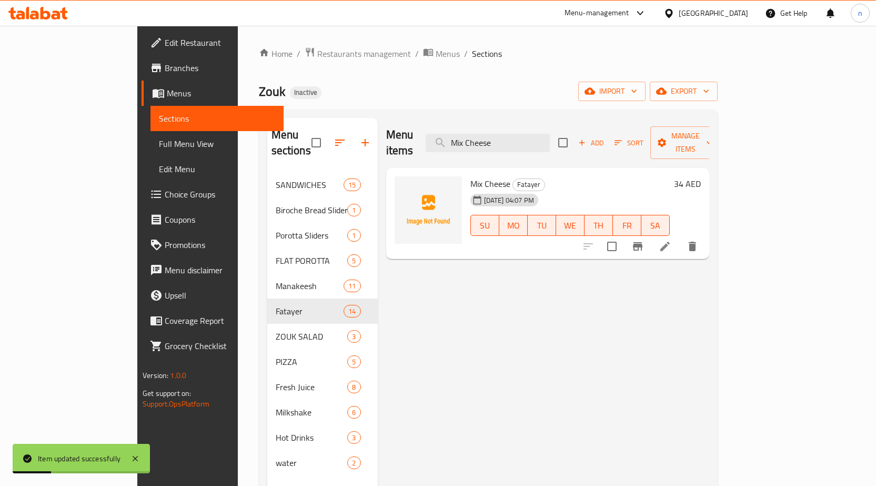
type input "Mix Cheese"
click at [671, 240] on icon at bounding box center [665, 246] width 13 height 13
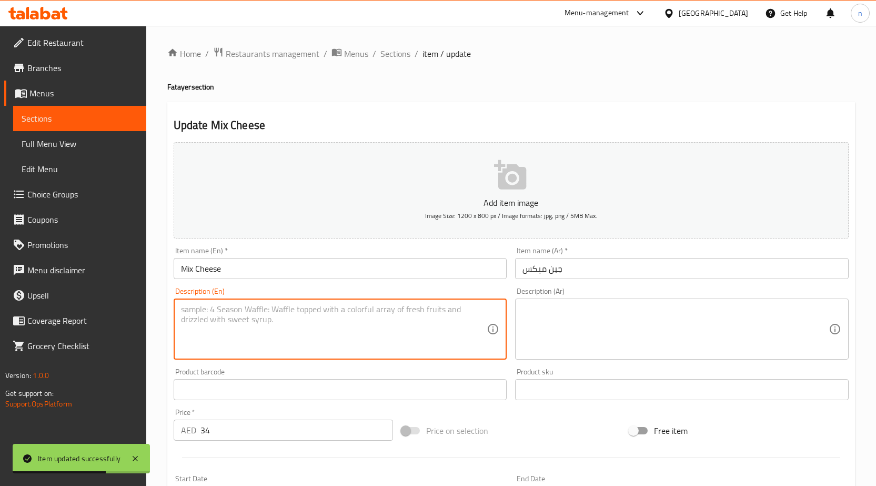
click at [299, 323] on textarea at bounding box center [334, 329] width 306 height 50
paste textarea "Triple-cheese pastry with mozzarella, Akkawi, and Kashkavan."
type textarea "Triple-cheese pastry with mozzarella, Akkawi, and Kashkavan."
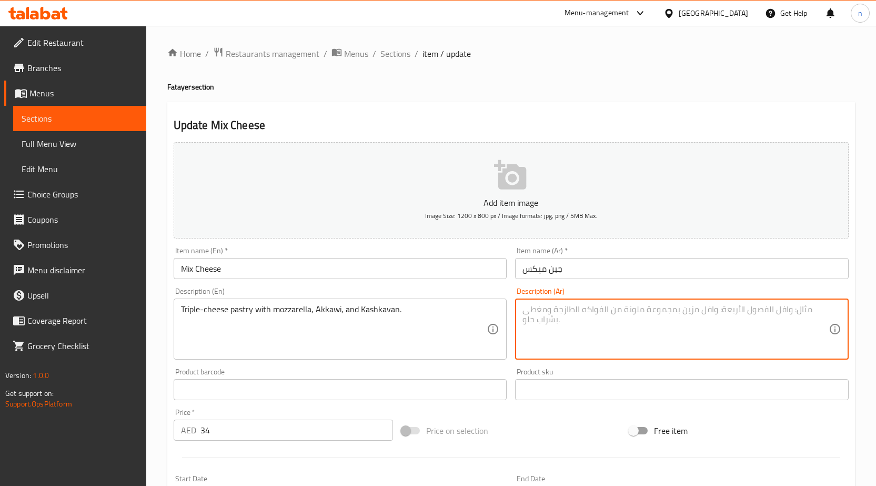
click at [596, 317] on textarea at bounding box center [675, 329] width 306 height 50
paste textarea "معجنات ثلاثية الجبن مع جبن الموزاريلا والعكاوي والقشقوان."
click at [732, 313] on textarea "معجنات ثلاثية الجبن مع جبن الموزاريلا والعكاوي والقشقوان." at bounding box center [675, 329] width 306 height 50
click at [736, 314] on textarea "معجنات ثلاثية الجبن مع جبن الموزاريلا والعكاوي والقشقوان." at bounding box center [675, 329] width 306 height 50
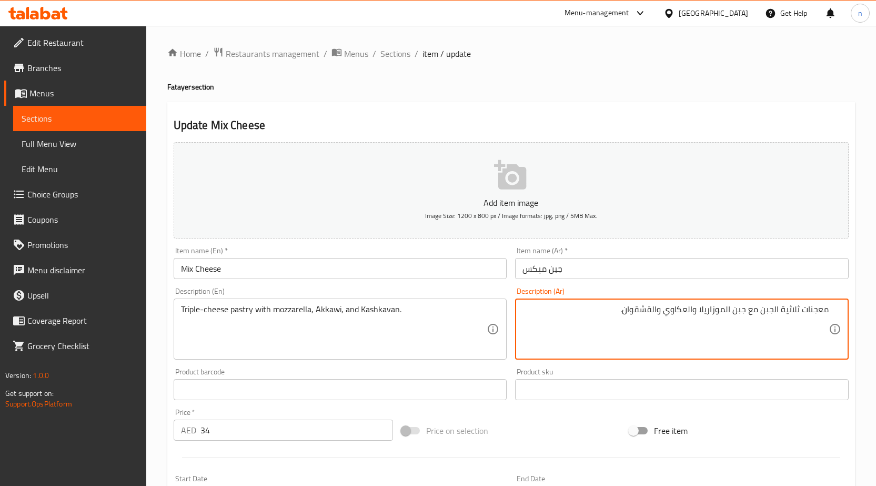
click at [736, 314] on textarea "معجنات ثلاثية الجبن مع جبن الموزاريلا والعكاوي والقشقوان." at bounding box center [675, 329] width 306 height 50
type textarea "معجنات ثلاثية الجبن مع جبن الموزاريلا والعكاوي والقشقوان."
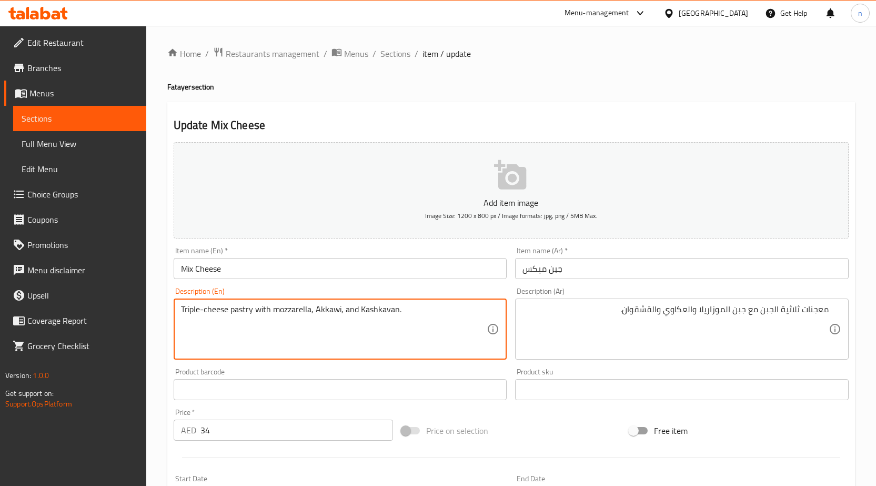
click at [308, 310] on textarea "Triple-cheese pastry with mozzarella, Akkawi, and Kashkavan." at bounding box center [334, 329] width 306 height 50
click at [312, 316] on textarea "Triple-cheese pastry with mozzarella, Akkawi, and Kashkavan." at bounding box center [334, 329] width 306 height 50
click at [309, 316] on textarea "Triple-cheese pastry with mozzarella, Akkawi, and Kashkavan." at bounding box center [334, 329] width 306 height 50
paste textarea "cheese"
click at [309, 309] on textarea "Triple-cheese pastry with mozzarellacheese, Akkawi, and Kashkavan." at bounding box center [334, 329] width 306 height 50
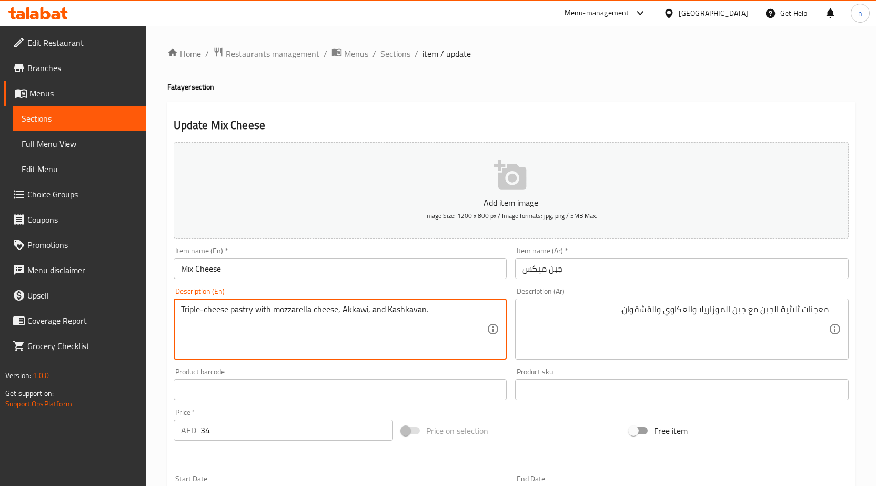
type textarea "Triple-cheese pastry with mozzarella cheese, Akkawi, and Kashkavan."
click at [554, 431] on div "Price on selection" at bounding box center [511, 430] width 228 height 28
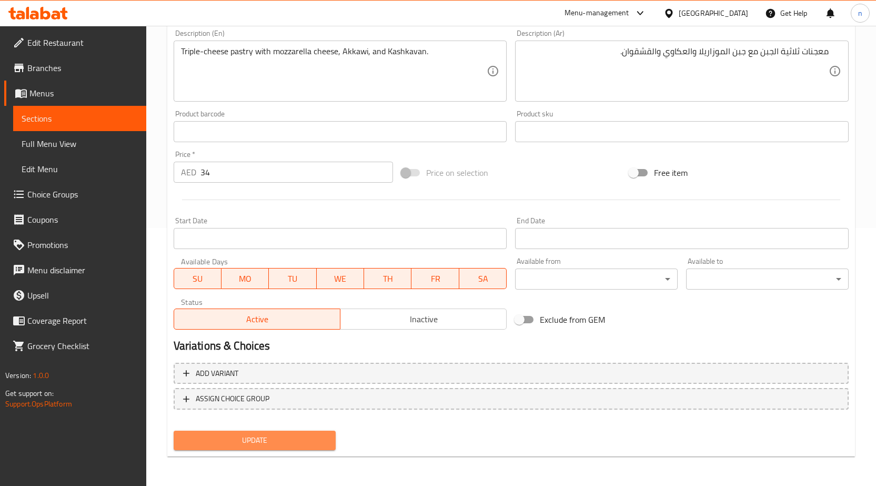
click at [305, 445] on span "Update" at bounding box center [255, 439] width 146 height 13
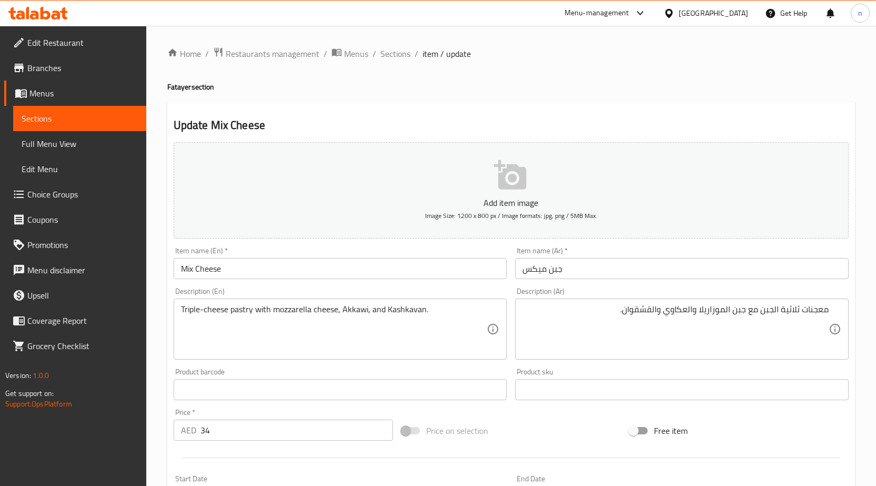
click at [419, 115] on div "Update Mix Cheese Add item image Image Size: 1200 x 800 px / Image formats: jpg…" at bounding box center [511, 408] width 688 height 612
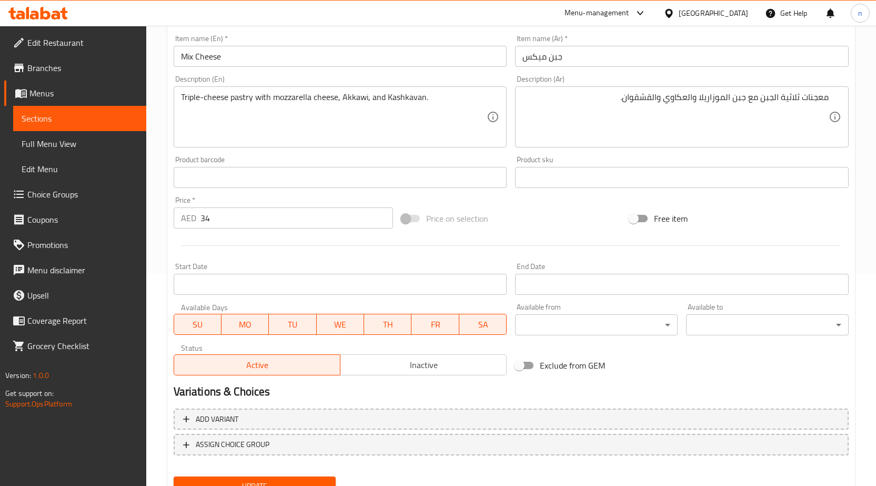
scroll to position [258, 0]
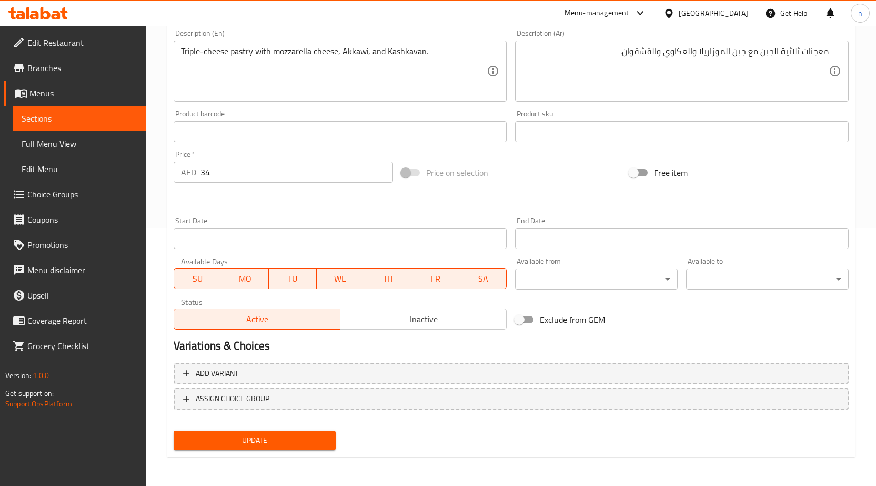
click at [275, 443] on span "Update" at bounding box center [255, 439] width 146 height 13
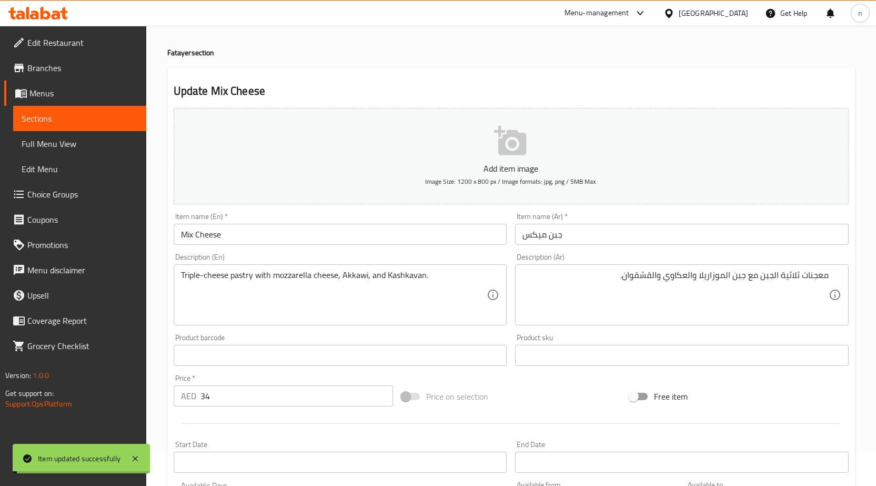
scroll to position [0, 0]
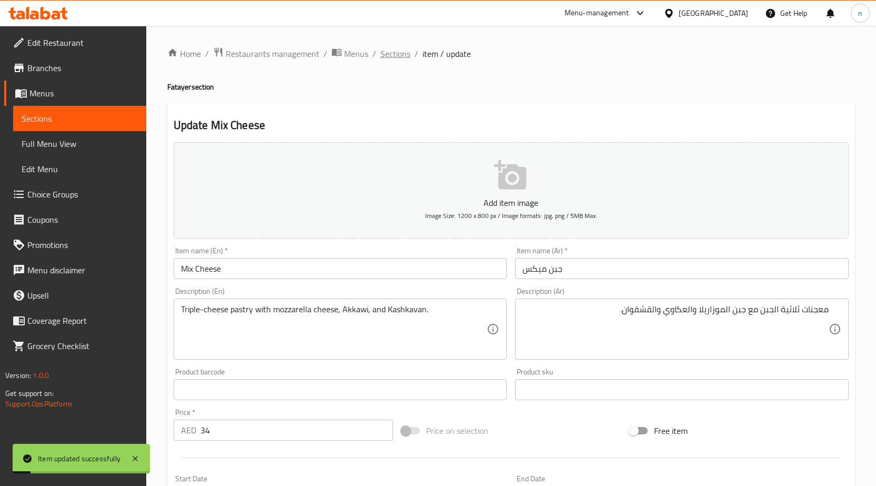
click at [404, 48] on span "Sections" at bounding box center [395, 53] width 30 height 13
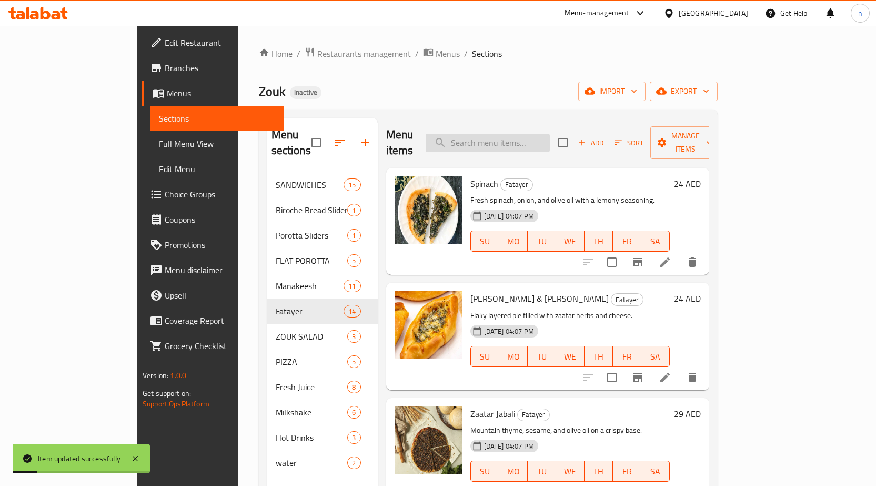
click at [550, 134] on input "search" at bounding box center [488, 143] width 124 height 18
paste input "Fatera Chicken & Cheese"
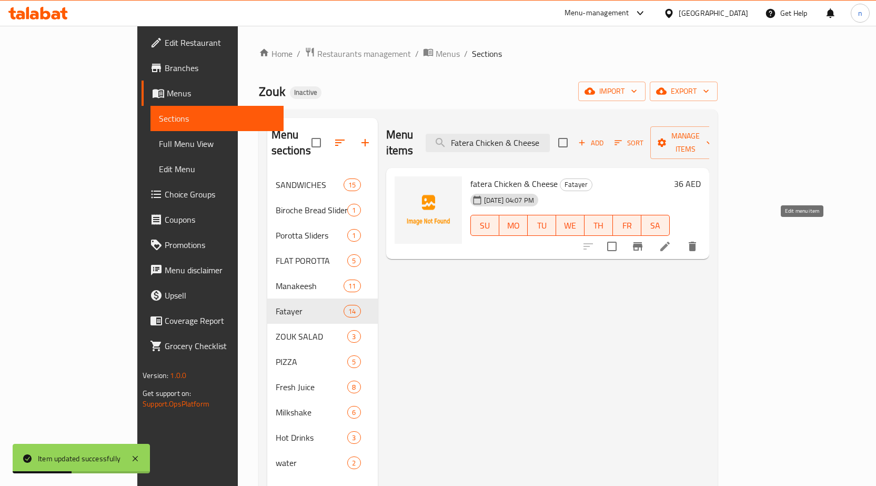
type input "Fatera Chicken & Cheese"
click at [671, 240] on icon at bounding box center [665, 246] width 13 height 13
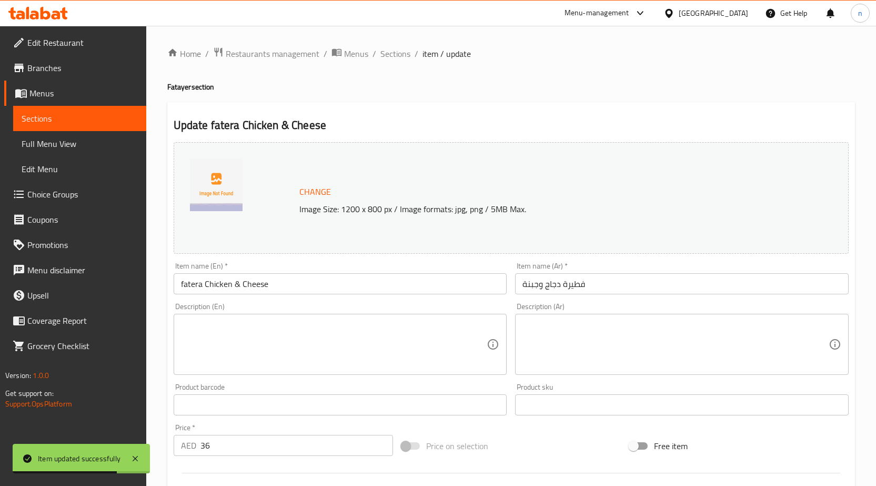
click at [230, 315] on div "Description (En)" at bounding box center [341, 344] width 334 height 61
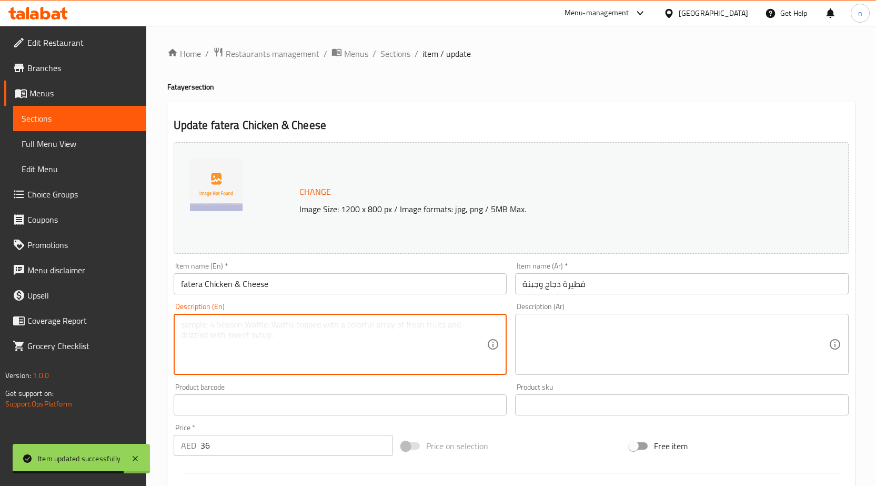
paste textarea "Flaky pastry with tender chicken pieces and cheese."
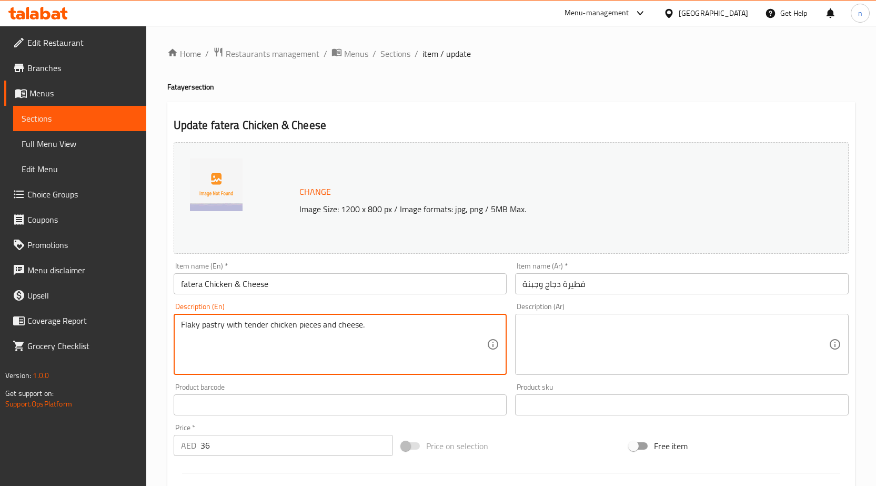
type textarea "Flaky pastry with tender chicken pieces and cheese."
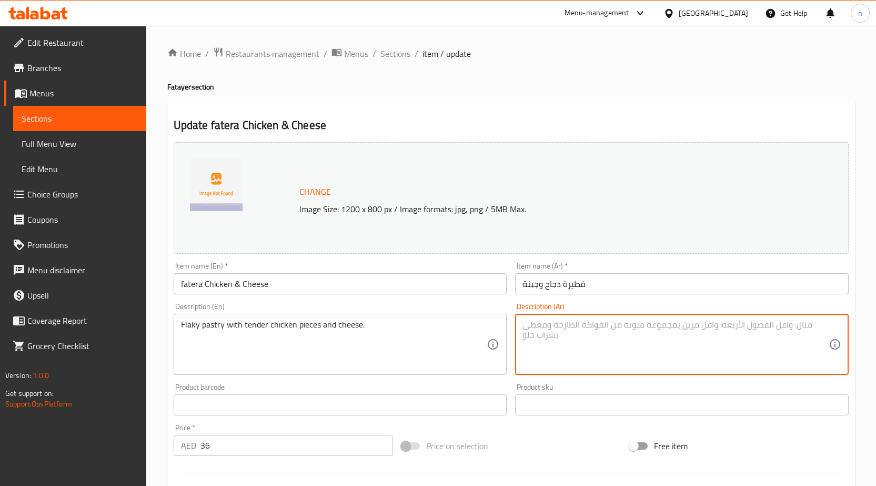
click at [551, 343] on textarea at bounding box center [675, 344] width 306 height 50
paste textarea "معجنات متقشرة مع قطع دجاج طرية وجبن."
click at [787, 332] on textarea "معجنات متقشرة مع قطع دجاج طرية وجبن." at bounding box center [675, 344] width 306 height 50
type textarea "معجنات فلاكي مع قطع دجاج طرية وجبن."
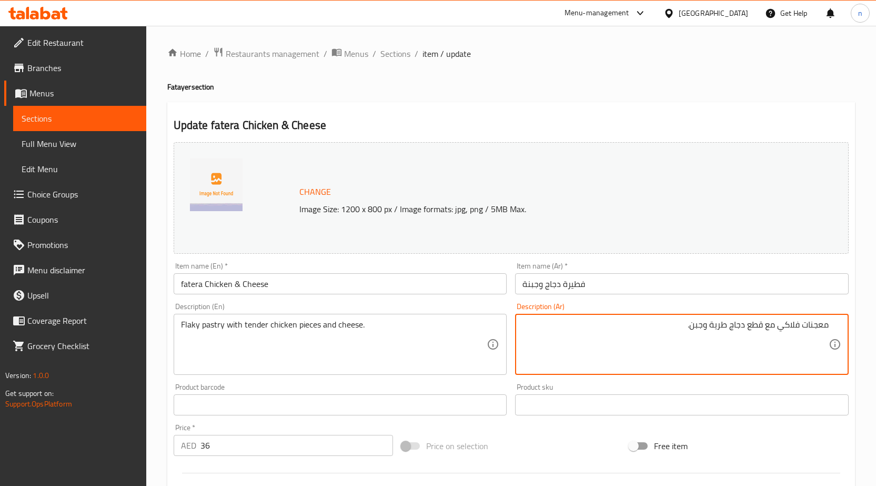
click at [557, 443] on div "Price on selection" at bounding box center [511, 445] width 228 height 28
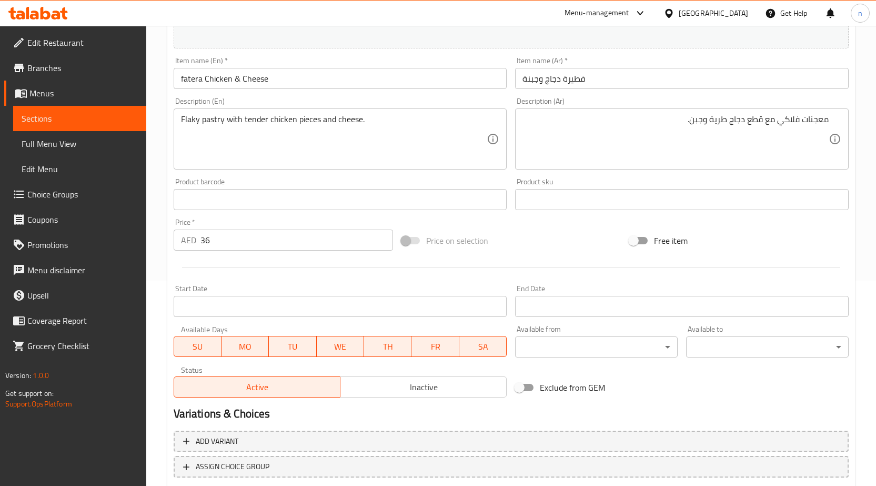
scroll to position [263, 0]
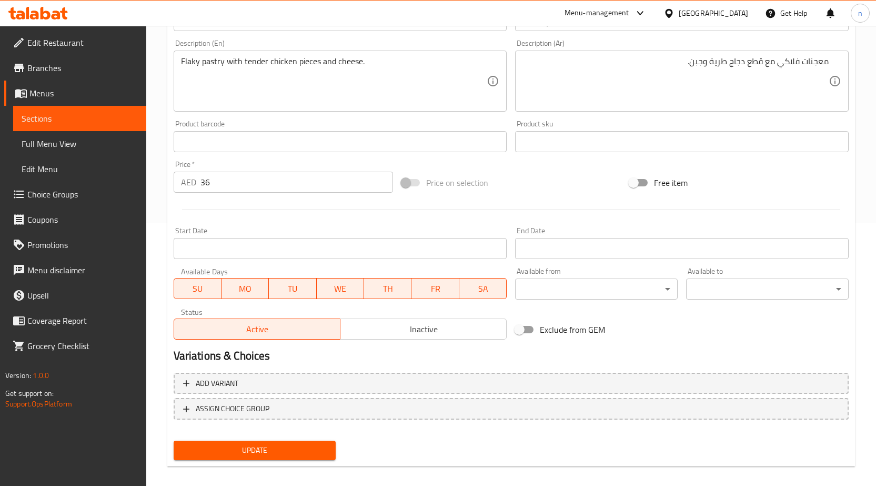
click at [225, 461] on div "Update" at bounding box center [254, 450] width 171 height 28
click at [253, 441] on button "Update" at bounding box center [255, 449] width 163 height 19
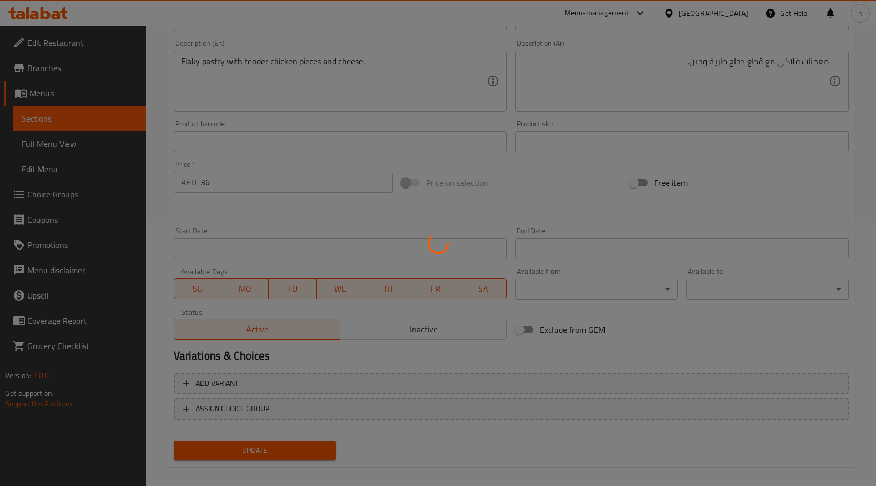
scroll to position [0, 0]
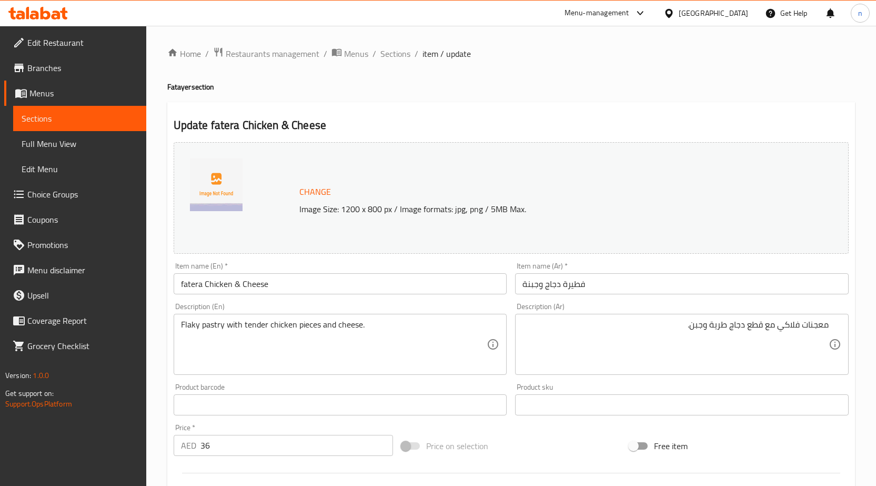
click at [494, 434] on div "Price on selection" at bounding box center [511, 445] width 228 height 28
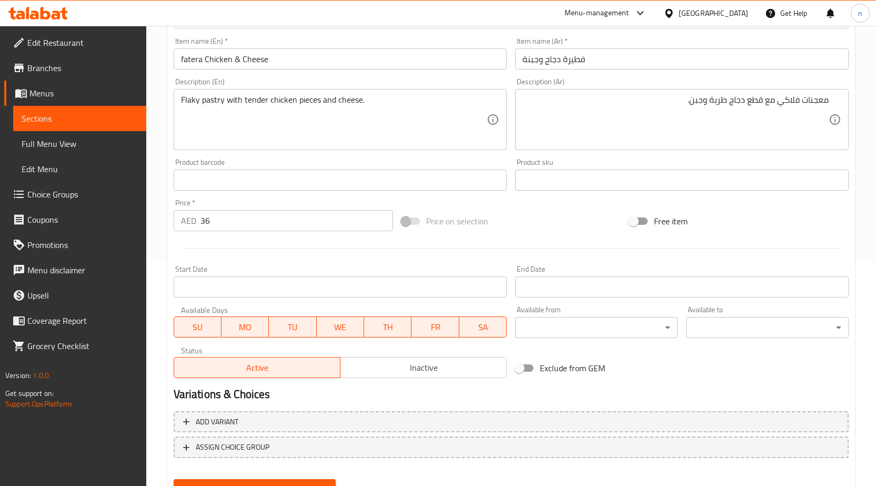
scroll to position [273, 0]
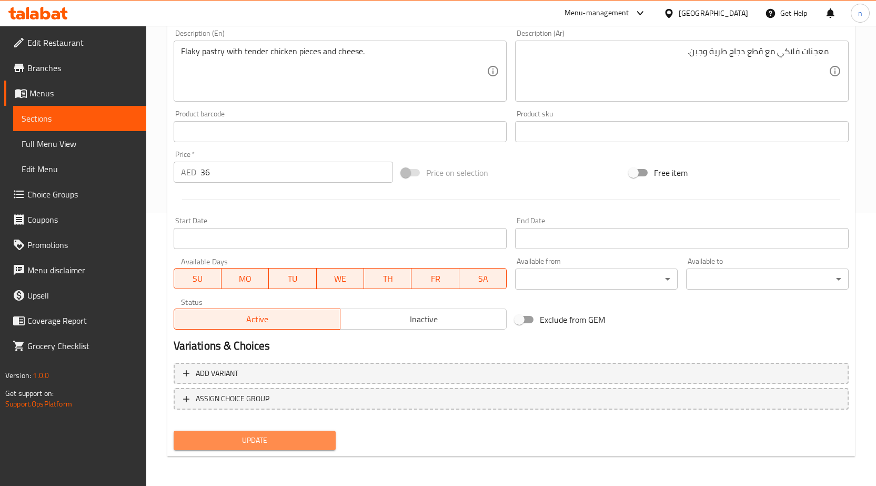
click at [267, 443] on span "Update" at bounding box center [255, 439] width 146 height 13
click at [279, 436] on span "Update" at bounding box center [255, 439] width 146 height 13
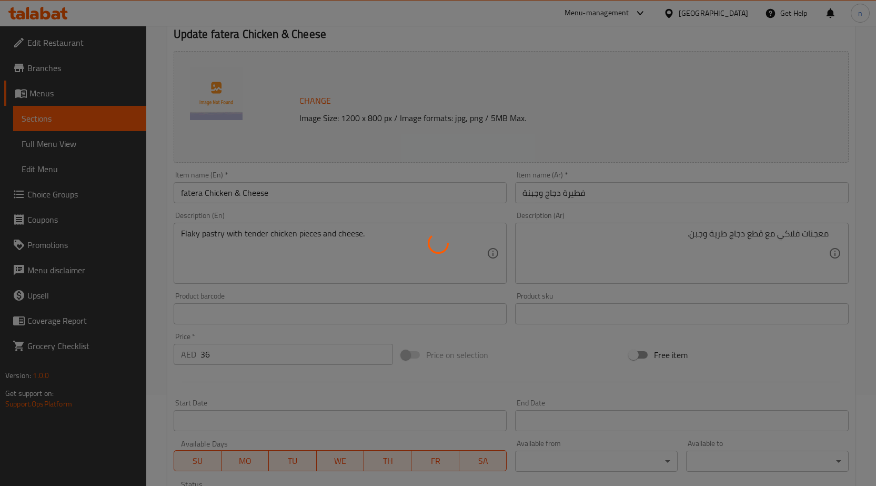
scroll to position [0, 0]
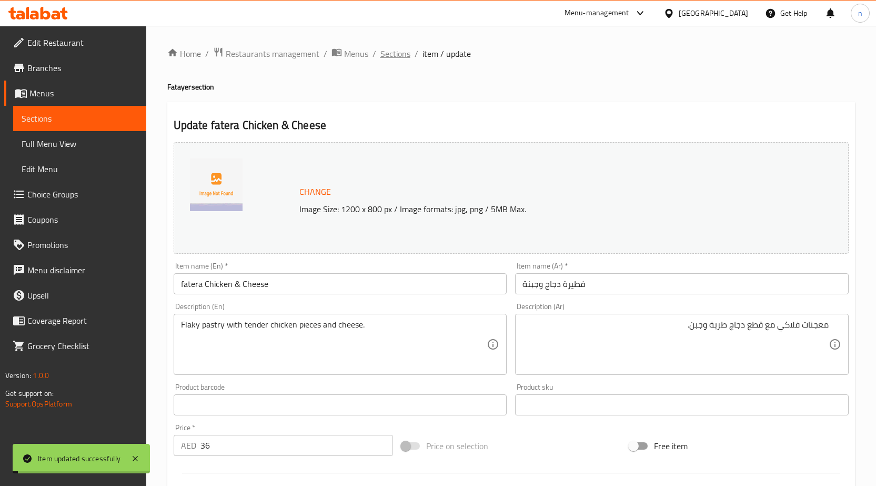
click at [396, 54] on span "Sections" at bounding box center [395, 53] width 30 height 13
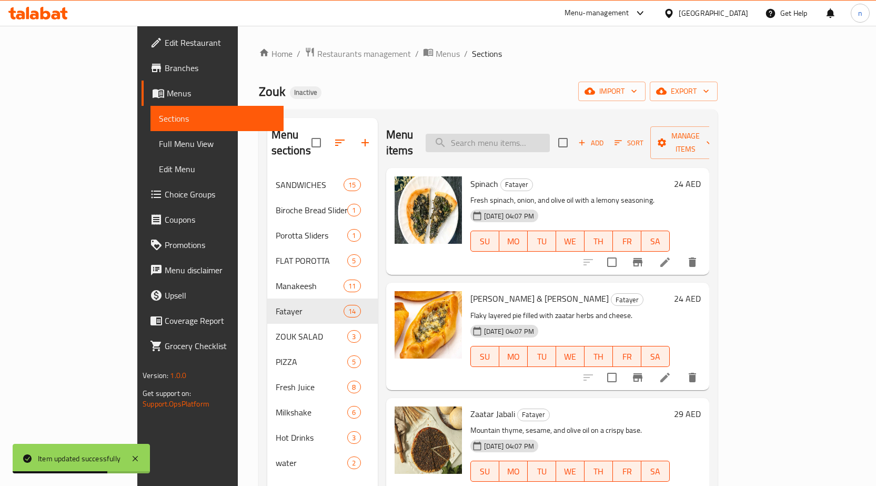
click at [516, 134] on input "search" at bounding box center [488, 143] width 124 height 18
paste input "Sausage & Cheese"
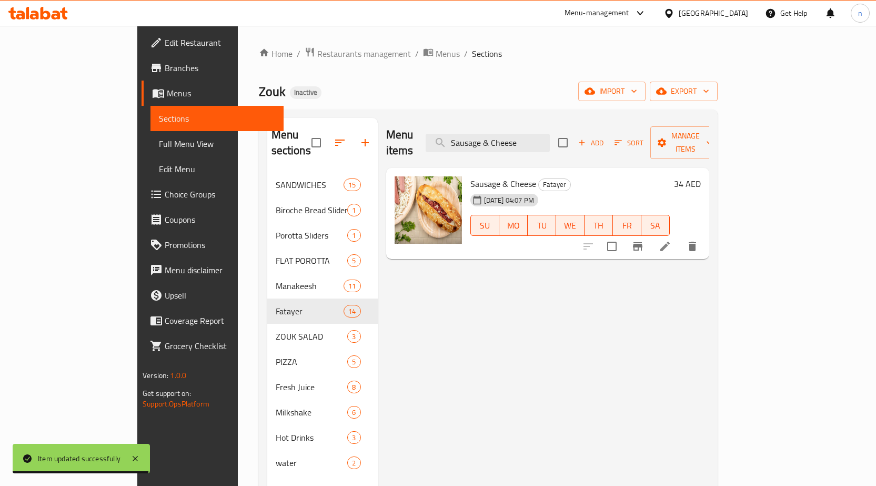
type input "Sausage & Cheese"
click at [680, 237] on li at bounding box center [664, 246] width 29 height 19
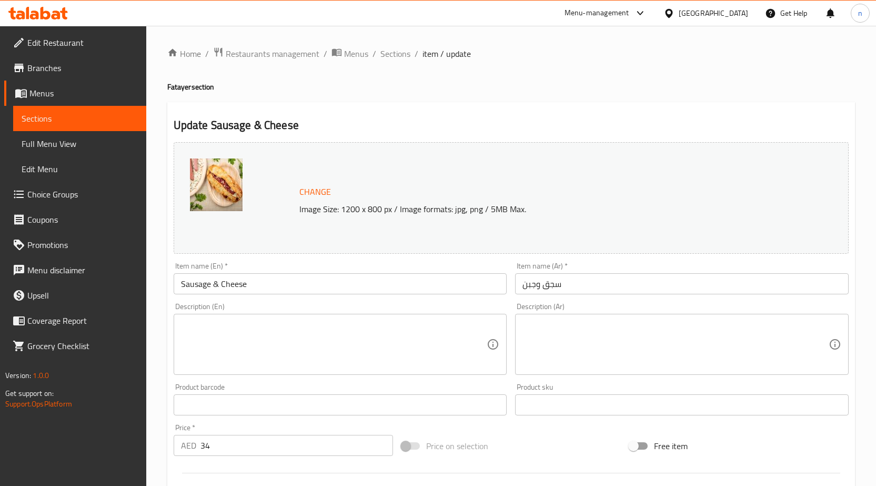
click at [383, 337] on textarea at bounding box center [334, 344] width 306 height 50
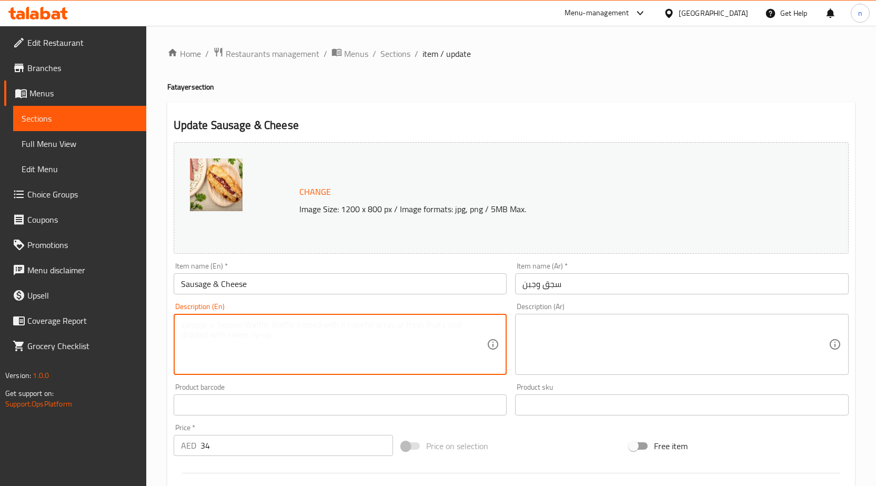
paste textarea "Spiced sausage with melted cheese in golden pastry."
type textarea "Spiced sausage with melted cheese in golden pastry."
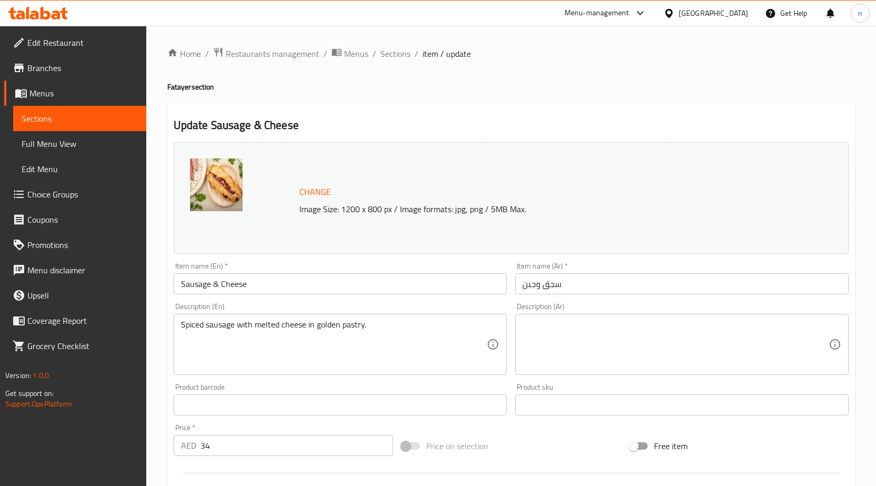
click at [558, 341] on textarea at bounding box center [675, 344] width 306 height 50
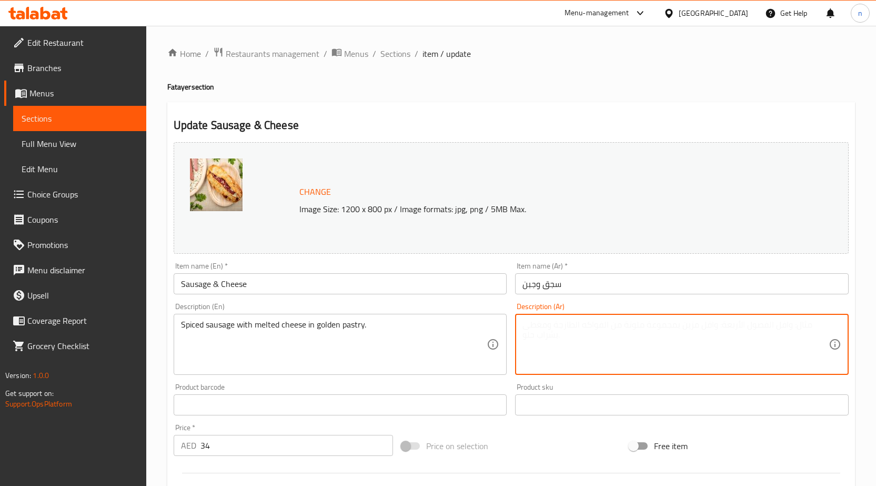
paste textarea "نقانق متبلة مع جبن ذائب في عجينة ذهبية."
click at [823, 330] on textarea "نقانق متبلة مع جبن ذائب في عجينة ذهبية." at bounding box center [675, 344] width 306 height 50
click at [716, 329] on textarea "سجق متبلة مع جبن ذائب في عجينة ذهبية." at bounding box center [675, 344] width 306 height 50
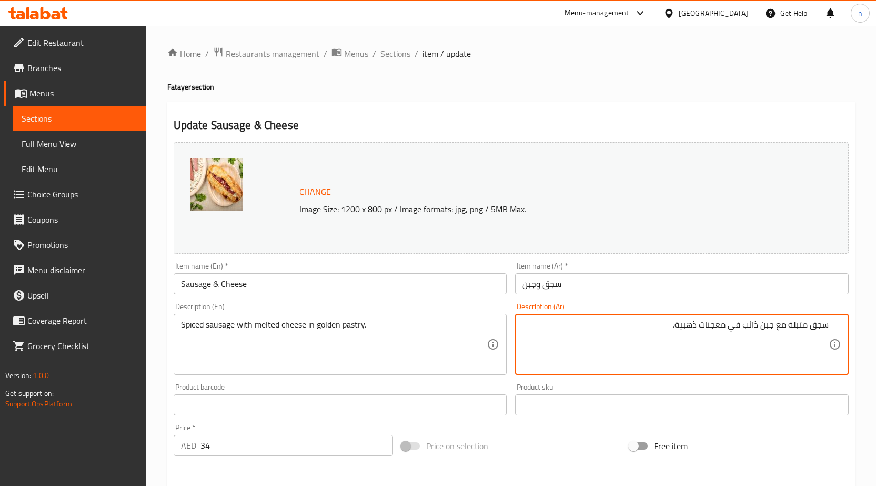
type textarea "سجق متبلة مع جبن ذائب في معجنات ذهبية."
click at [526, 452] on div "Price on selection" at bounding box center [511, 445] width 228 height 28
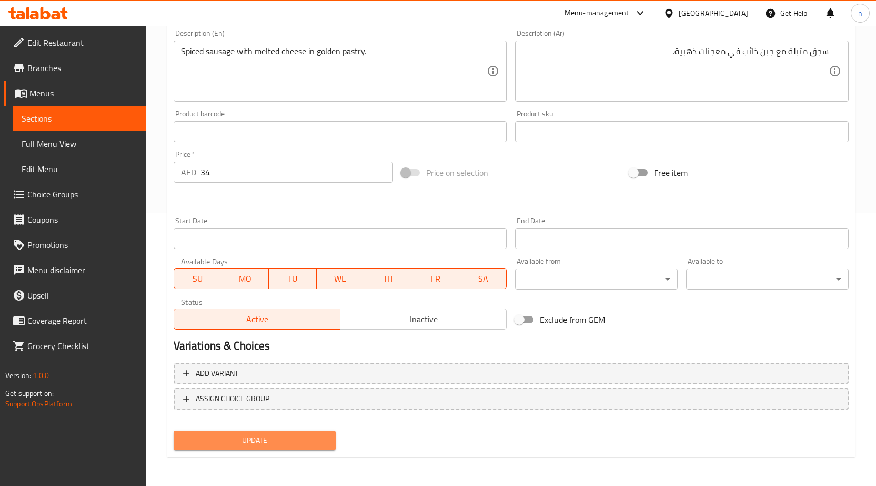
click at [293, 445] on span "Update" at bounding box center [255, 439] width 146 height 13
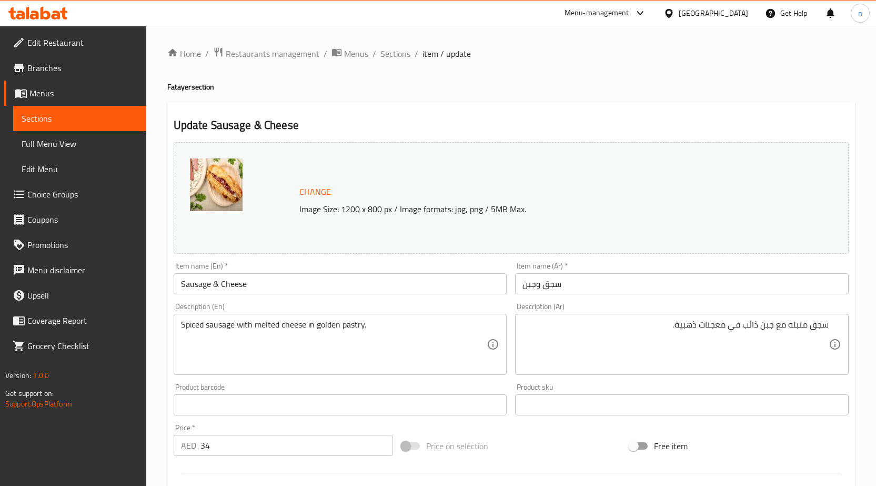
click at [583, 442] on div "Price on selection" at bounding box center [511, 445] width 228 height 28
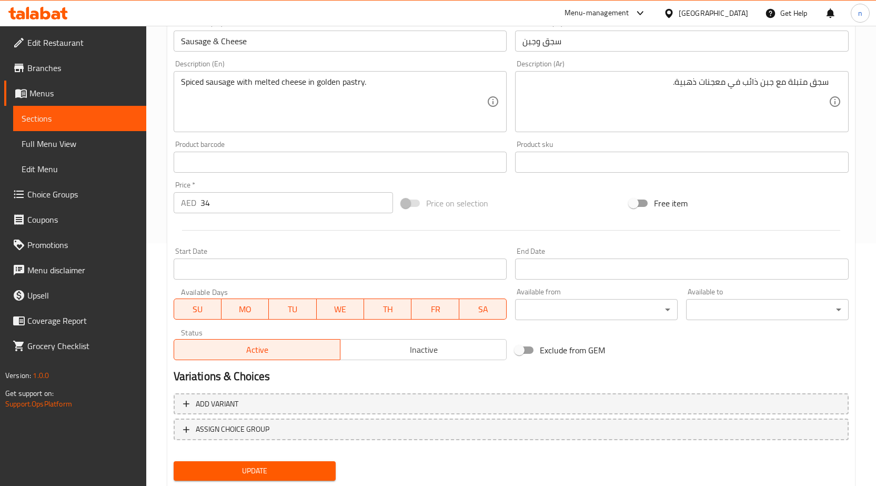
scroll to position [273, 0]
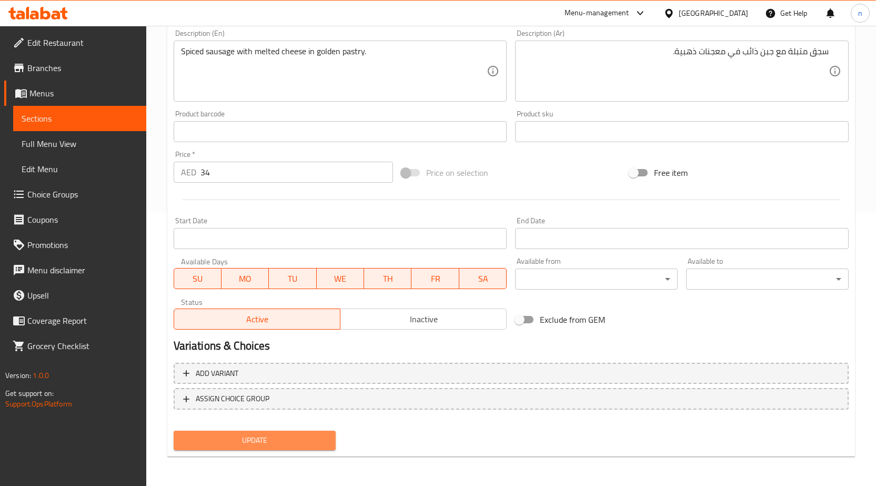
click at [292, 436] on span "Update" at bounding box center [255, 439] width 146 height 13
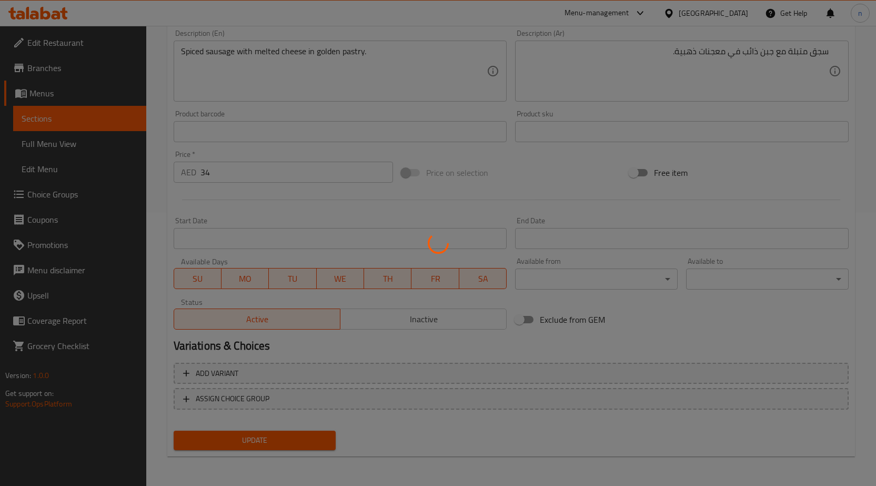
scroll to position [0, 0]
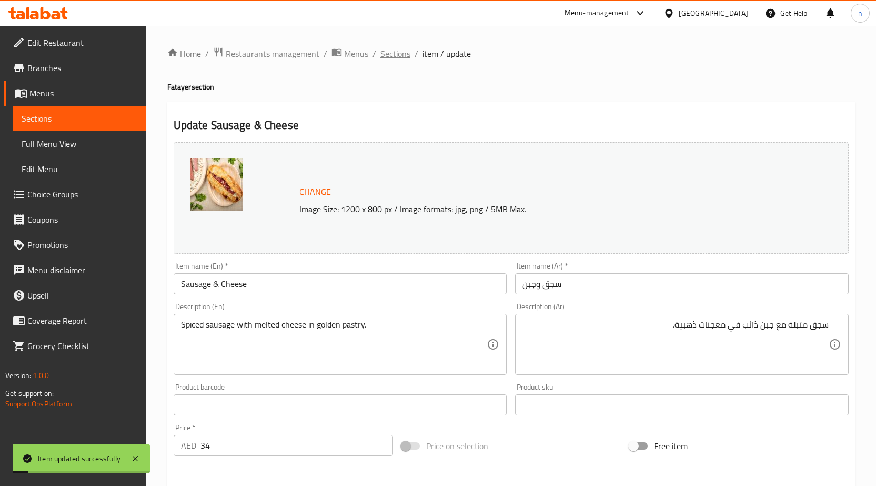
click at [400, 53] on span "Sections" at bounding box center [395, 53] width 30 height 13
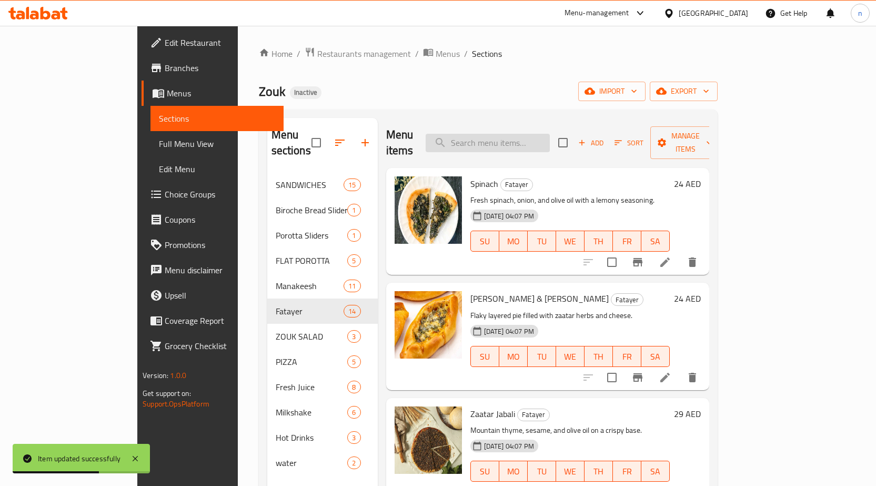
click at [506, 135] on input "search" at bounding box center [488, 143] width 124 height 18
paste input "Pepperoni & Cheese"
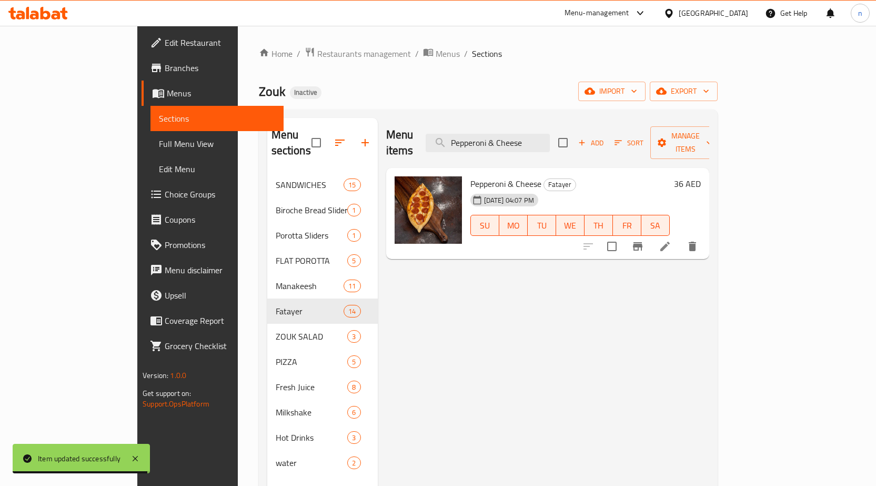
type input "Pepperoni & Cheese"
click at [671, 240] on icon at bounding box center [665, 246] width 13 height 13
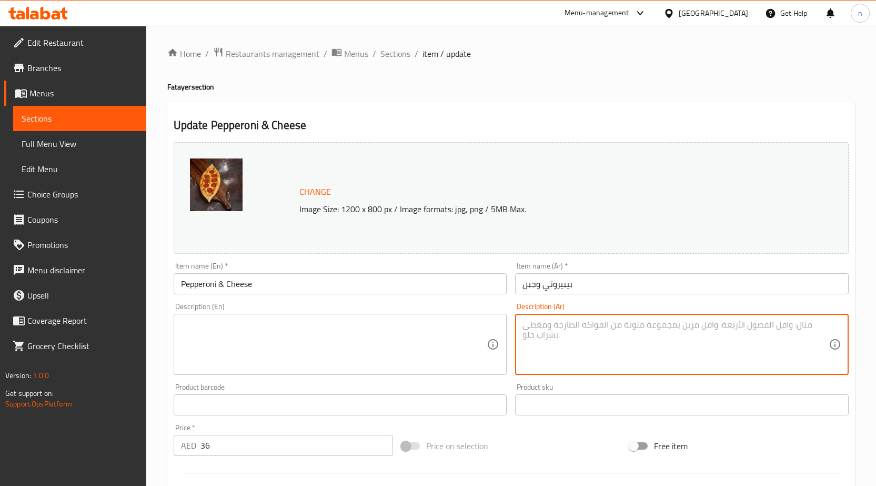
click at [641, 338] on textarea at bounding box center [675, 344] width 306 height 50
paste textarea "شرائح بيبروني لحم البقر مع جبن الموزاريلا داخل طبقات مقرمشة."
type textarea "شرائح بيبروني لحم البقر مع جبن الموزاريلا داخل طبقات مقرمشة."
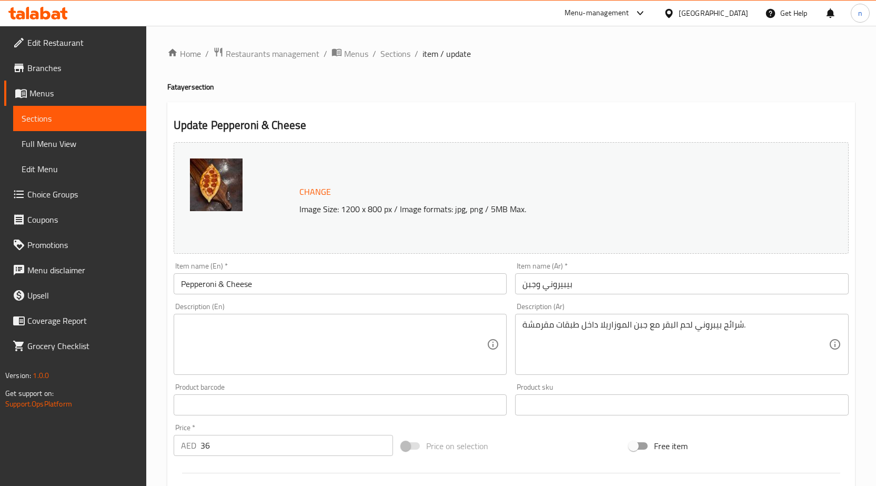
click at [241, 338] on textarea at bounding box center [334, 344] width 306 height 50
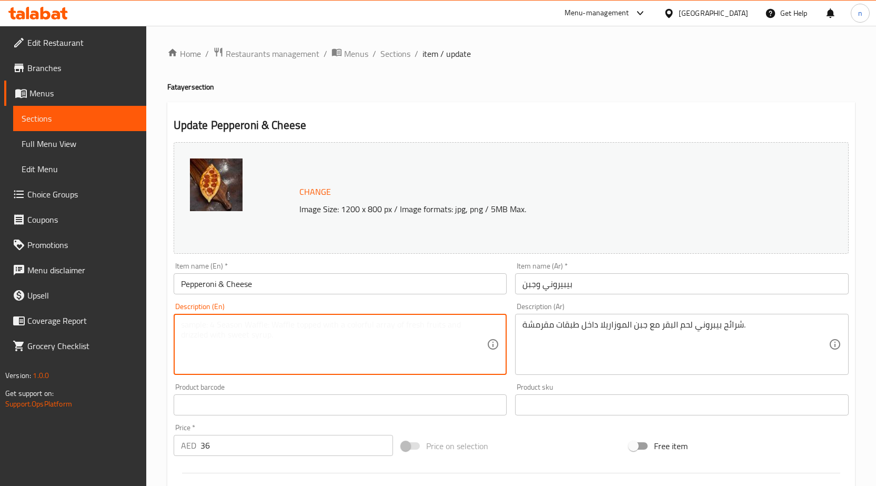
paste textarea "Beef pepperoni slices with mozzarella inside crispy layers."
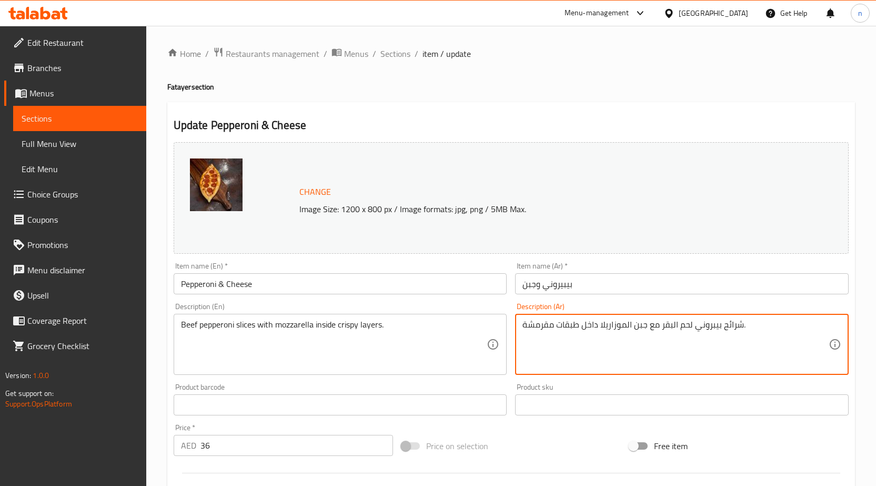
drag, startPoint x: 646, startPoint y: 326, endPoint x: 596, endPoint y: 344, distance: 52.9
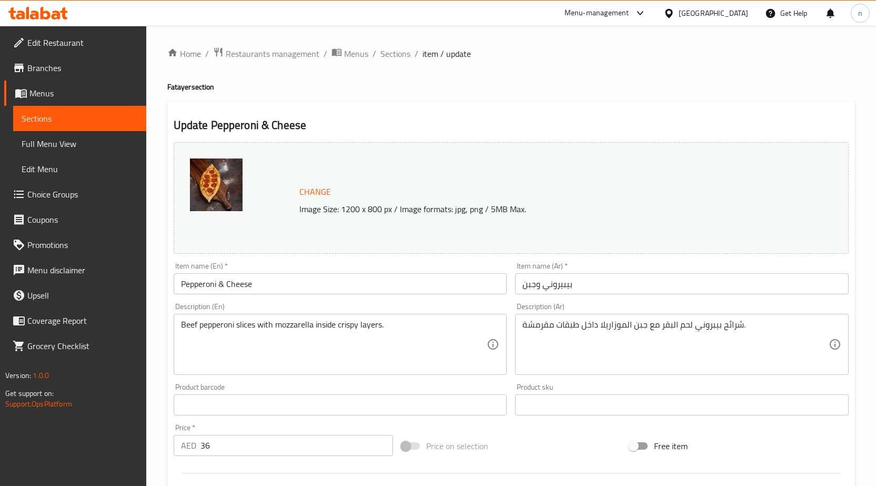
drag, startPoint x: 635, startPoint y: 351, endPoint x: 460, endPoint y: 354, distance: 175.2
click at [635, 351] on textarea "شرائح بيبروني لحم البقر مع جبن الموزاريلا داخل طبقات مقرمشة." at bounding box center [675, 344] width 306 height 50
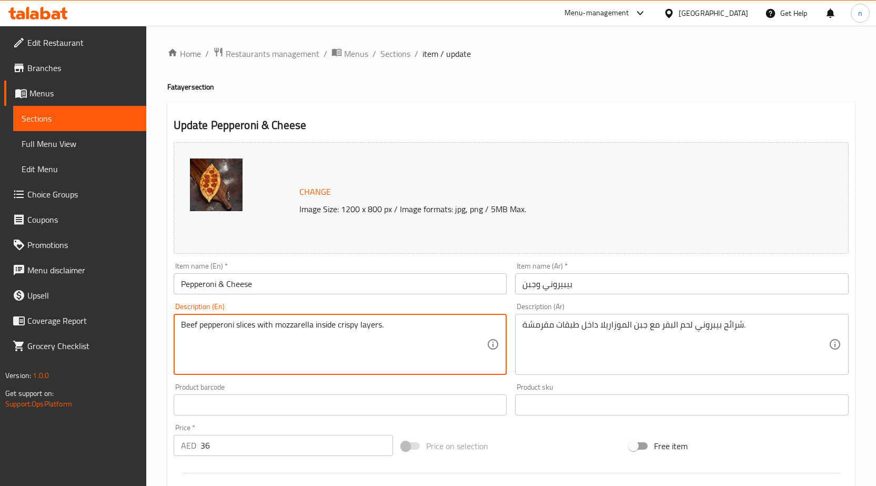
paste textarea "cheese"
drag, startPoint x: 275, startPoint y: 325, endPoint x: 316, endPoint y: 332, distance: 41.7
click at [340, 325] on textarea "Beef pepperoni slices with mozzarella cheeseinside crispy layers." at bounding box center [334, 344] width 306 height 50
type textarea "Beef pepperoni slices with mozzarella cheese inside crispy layers."
click at [518, 437] on div "Price on selection" at bounding box center [511, 445] width 228 height 28
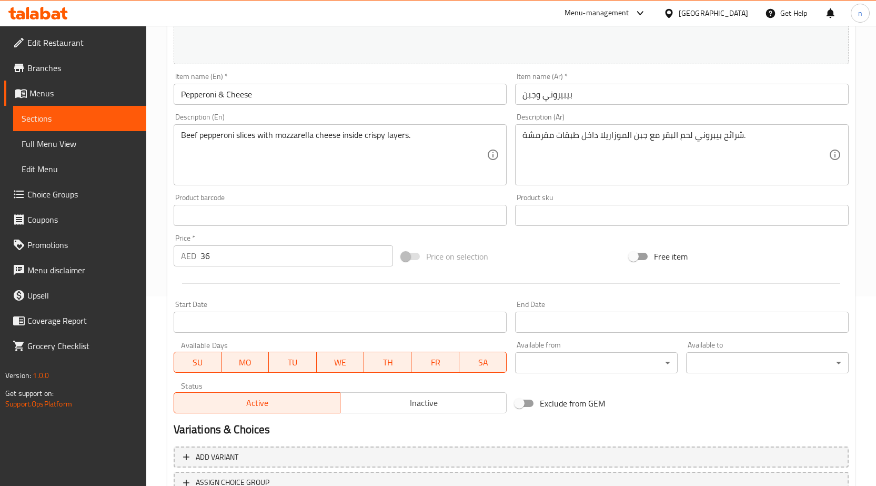
scroll to position [273, 0]
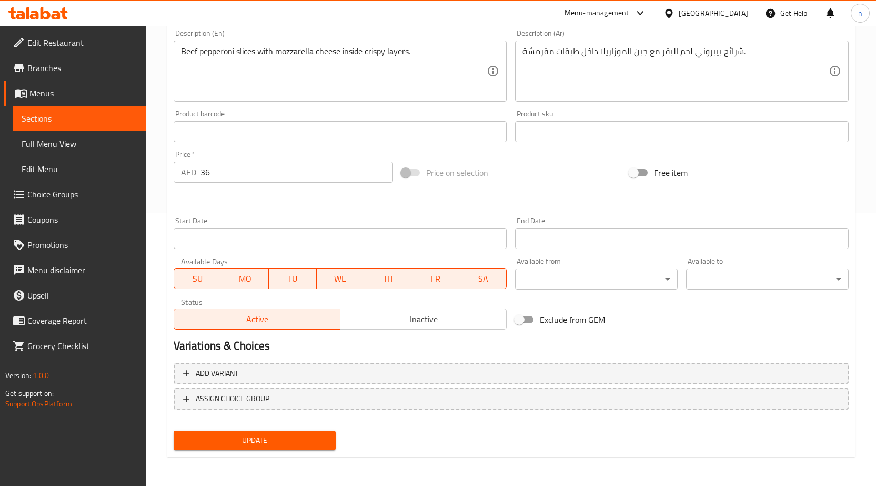
click at [219, 437] on span "Update" at bounding box center [255, 439] width 146 height 13
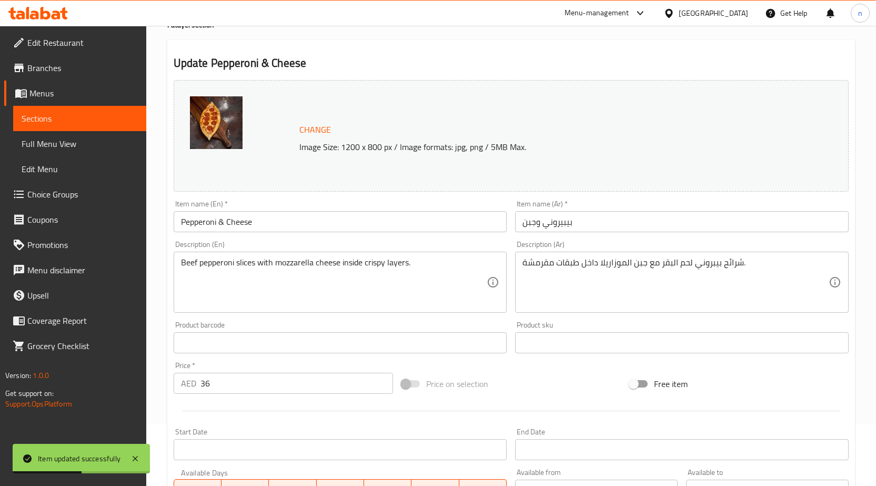
scroll to position [0, 0]
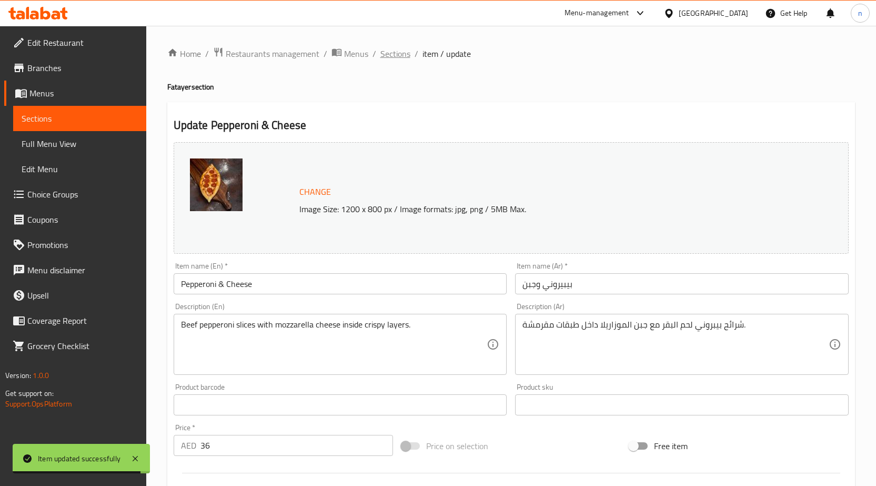
click at [402, 59] on span "Sections" at bounding box center [395, 53] width 30 height 13
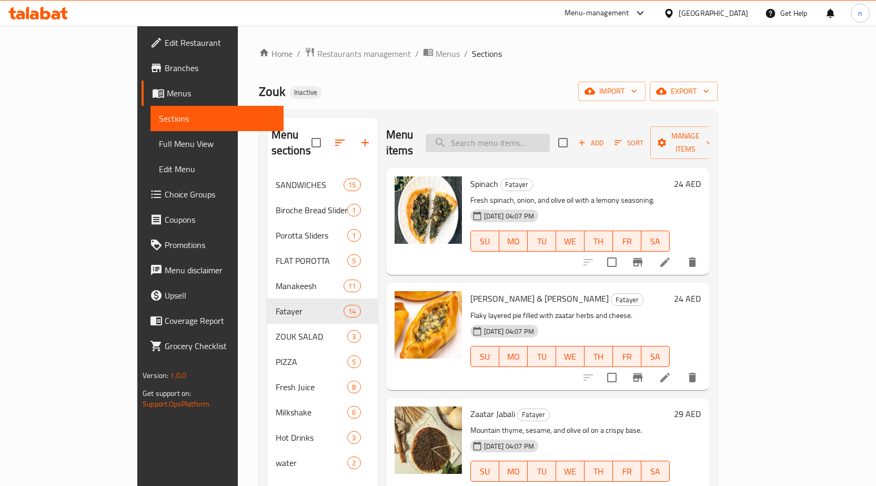
click at [513, 134] on input "search" at bounding box center [488, 143] width 124 height 18
paste input "Kofta & Cheese"
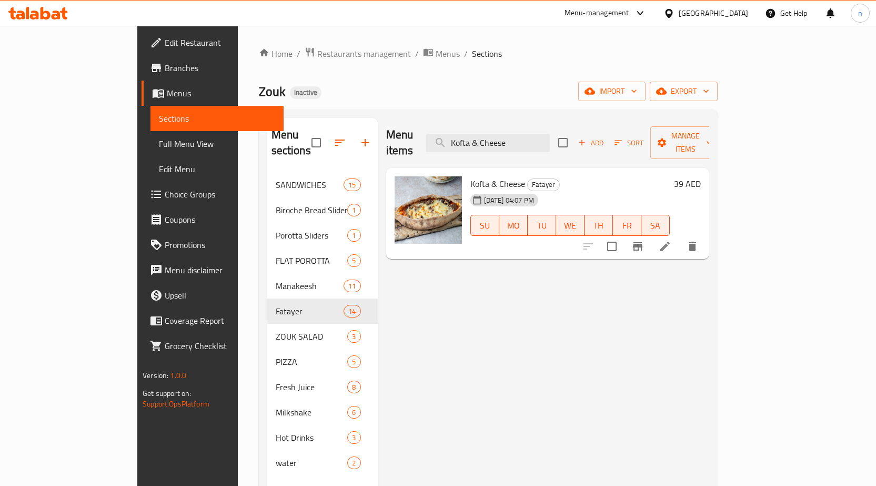
type input "Kofta & Cheese"
click at [705, 240] on div at bounding box center [640, 246] width 129 height 25
click at [680, 237] on li at bounding box center [664, 246] width 29 height 19
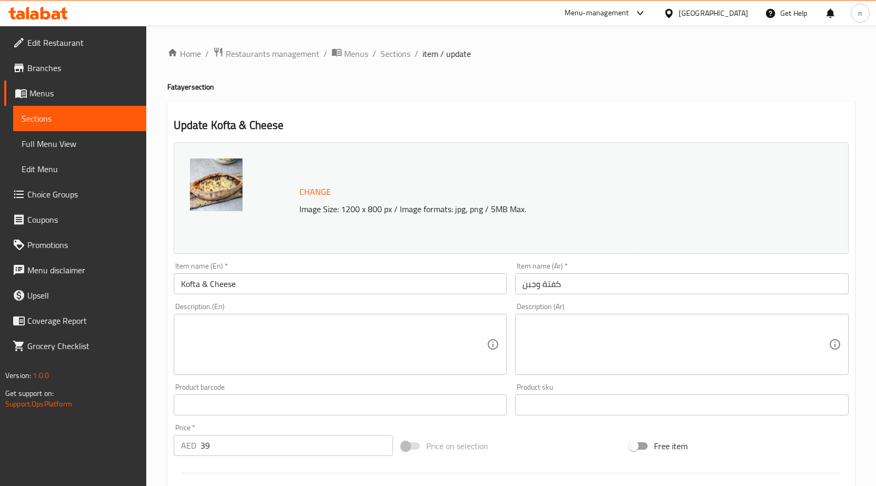
click at [294, 329] on textarea at bounding box center [334, 344] width 306 height 50
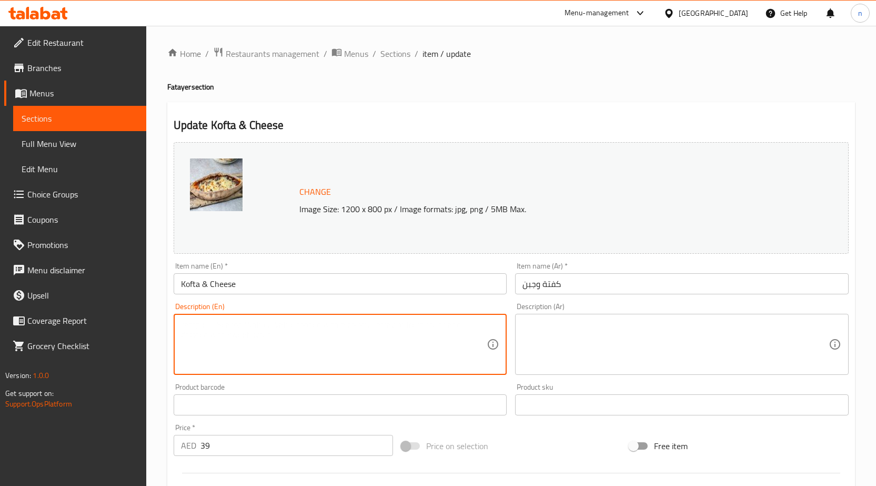
paste textarea "Minced beef kofta with seasoned cheese filling."
type textarea "Minced beef kofta with seasoned cheese filling."
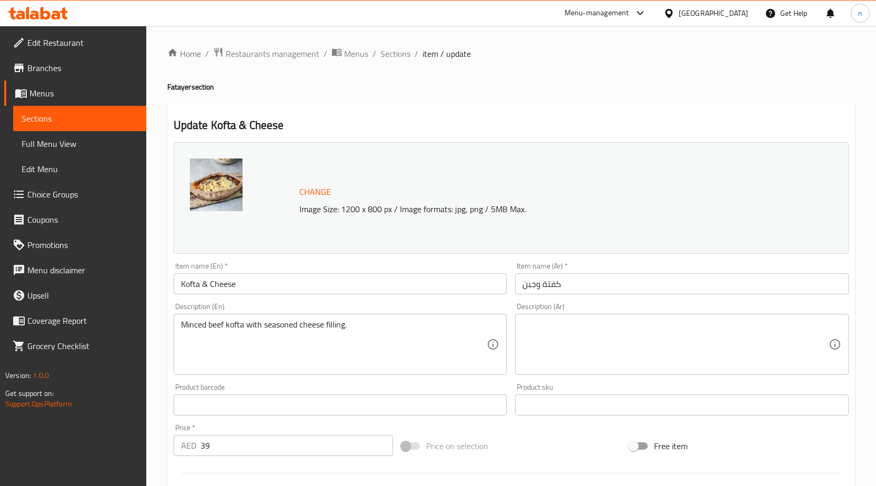
click at [569, 330] on textarea at bounding box center [675, 344] width 306 height 50
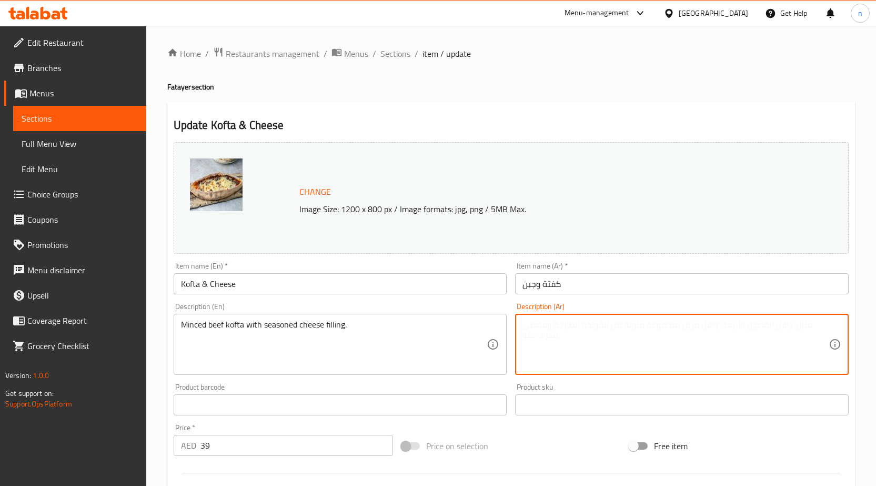
paste textarea "كفتة لحم بقري مفروم مع حشوة الجبن المتبل."
type textarea "كفتة لحم بقري مفروم مع حشوة الجبن المتبل."
click at [553, 290] on input "كفتة وجبن" at bounding box center [682, 283] width 334 height 21
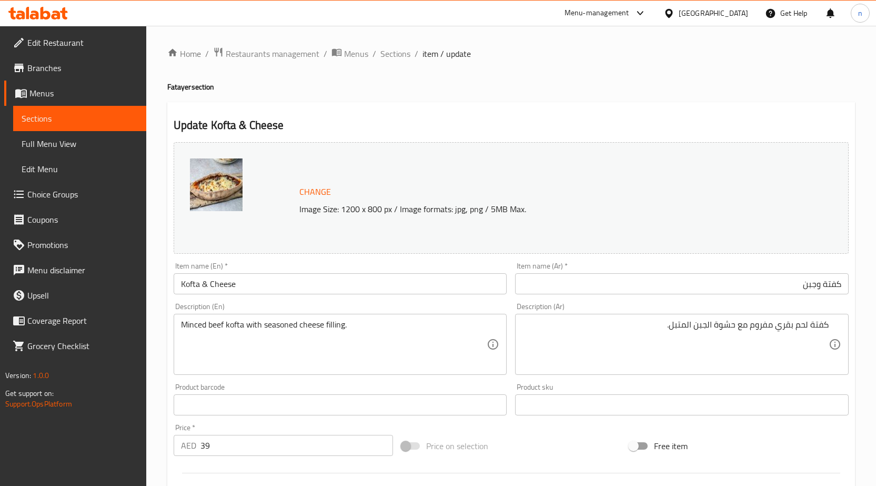
click at [542, 440] on div "Price on selection" at bounding box center [511, 445] width 228 height 28
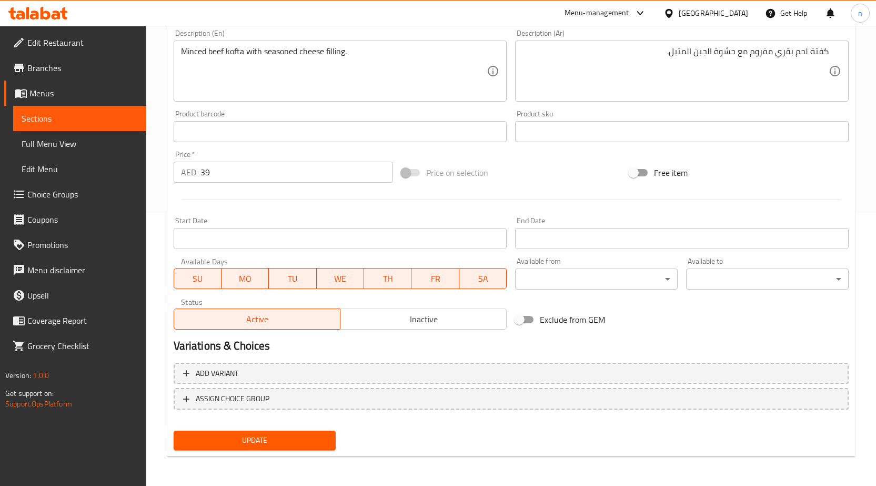
click at [263, 442] on span "Update" at bounding box center [255, 439] width 146 height 13
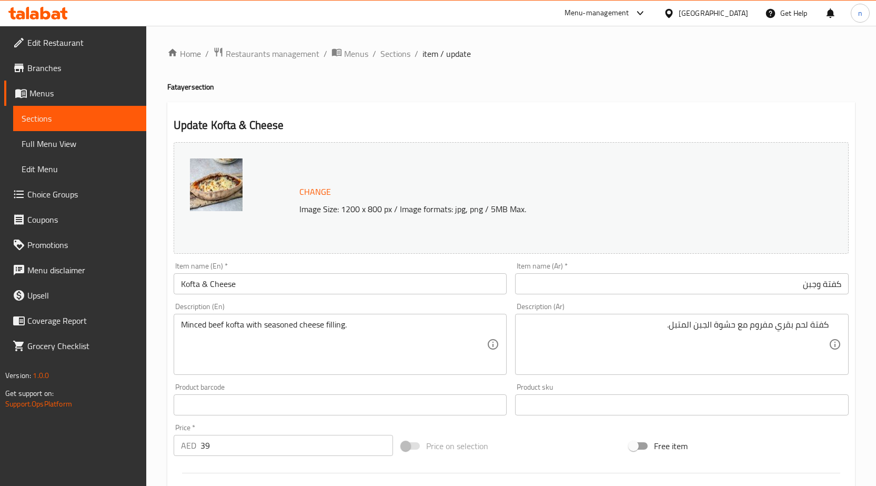
scroll to position [273, 0]
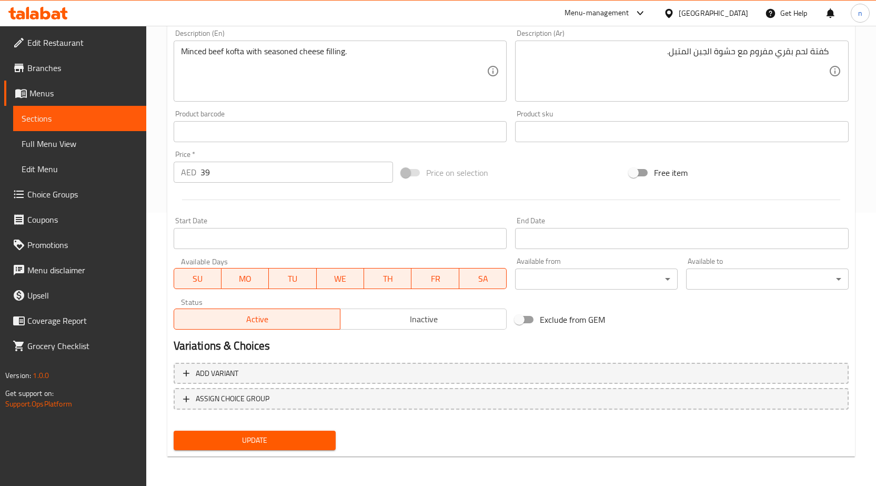
click at [281, 436] on span "Update" at bounding box center [255, 439] width 146 height 13
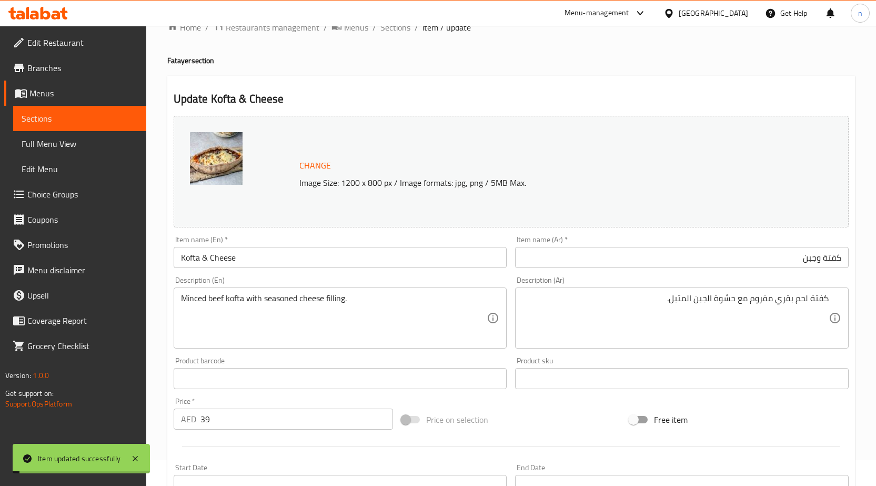
scroll to position [10, 0]
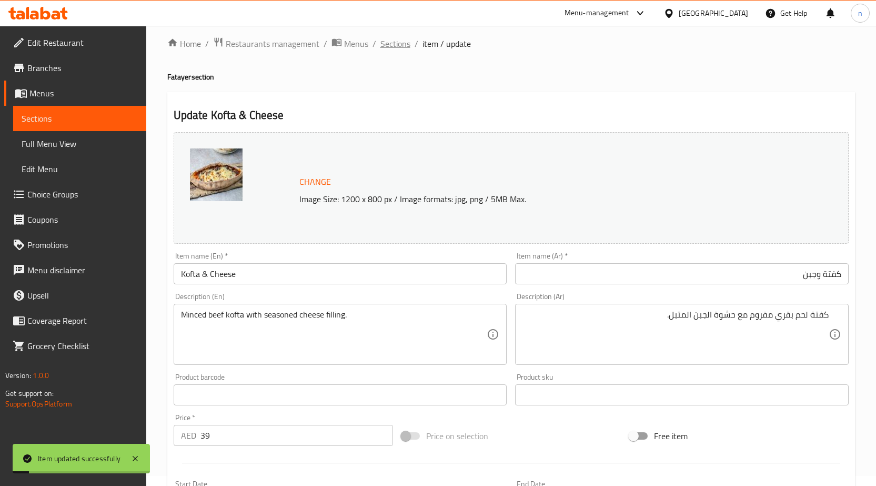
click at [388, 47] on span "Sections" at bounding box center [395, 43] width 30 height 13
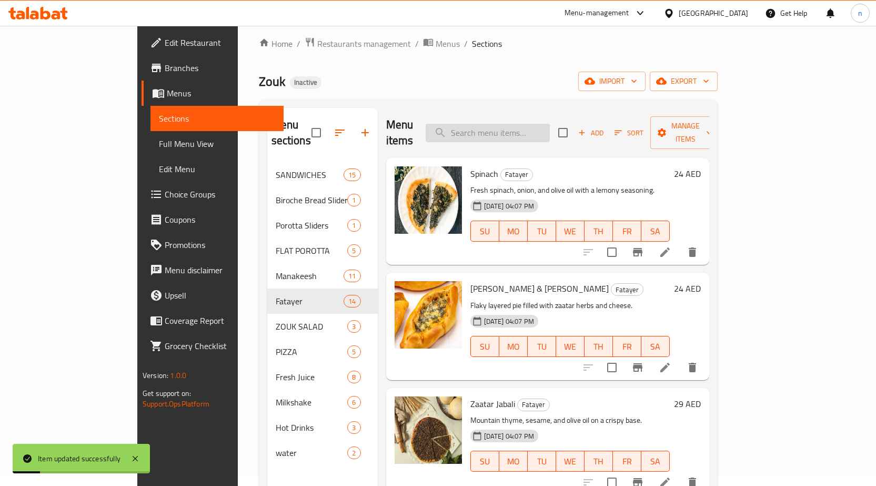
click at [500, 128] on input "search" at bounding box center [488, 133] width 124 height 18
paste input "Kofta & Muhammara"
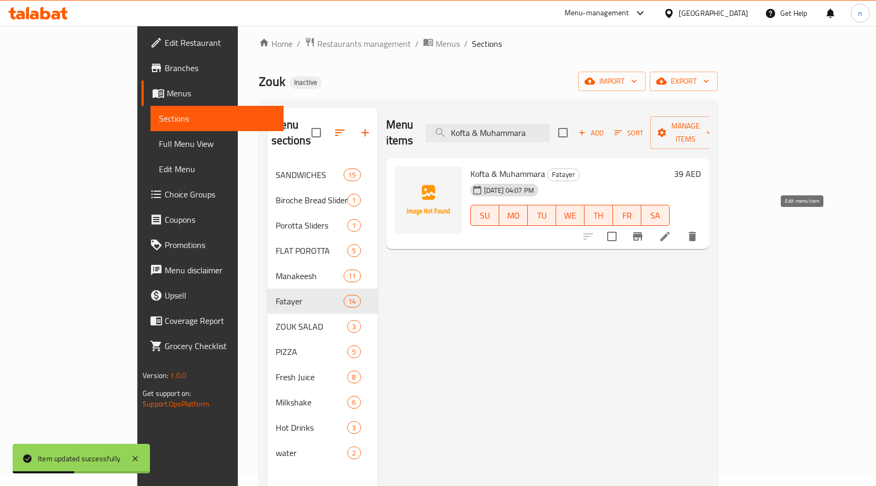
type input "Kofta & Muhammara"
click at [671, 230] on icon at bounding box center [665, 236] width 13 height 13
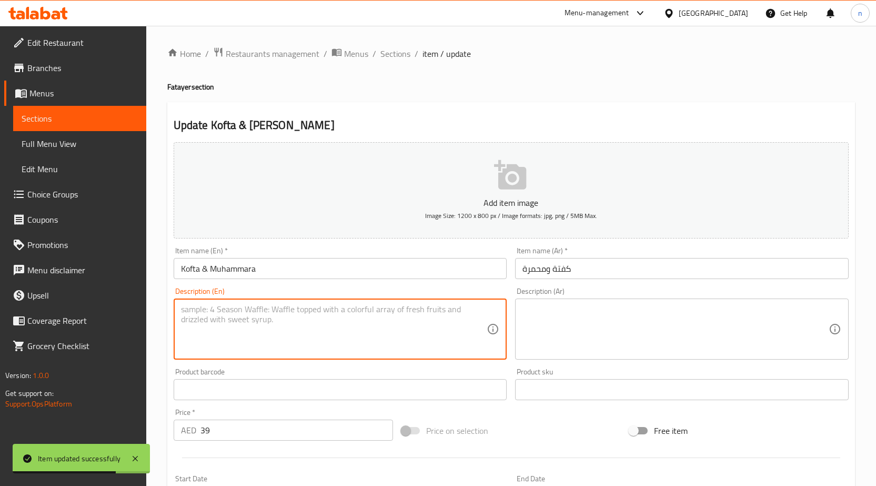
click at [341, 306] on textarea at bounding box center [334, 329] width 306 height 50
paste textarea "Juicy kofta paired with pepper-walnut spread."
type textarea "Juicy kofta paired with pepper-walnut spread."
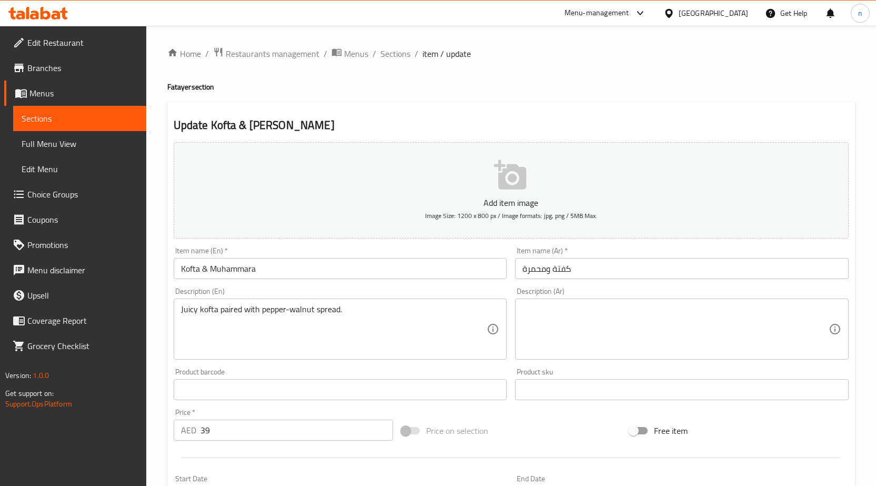
click at [572, 329] on textarea at bounding box center [675, 329] width 306 height 50
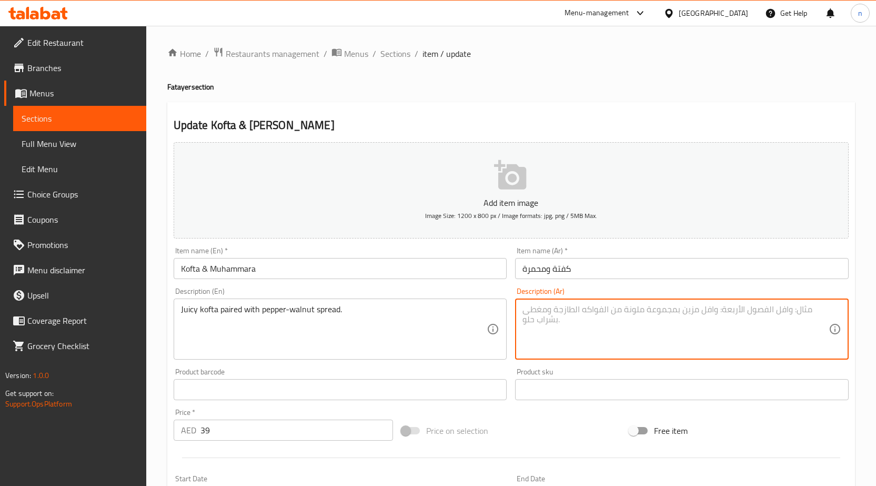
paste textarea "كفتة شهية مع صلصة الفلفل والجوز."
click at [799, 317] on textarea "كفتة شهية مع صلصة الفلفل والجوز." at bounding box center [675, 329] width 306 height 50
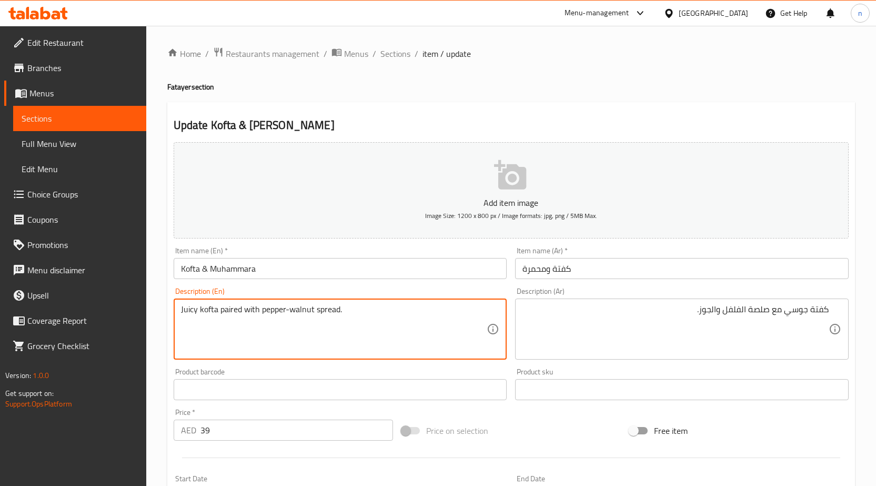
click at [239, 307] on textarea "Juicy kofta paired with pepper-walnut spread." at bounding box center [334, 329] width 306 height 50
click at [235, 307] on textarea "Juicy kofta paired with pepper-walnut spread." at bounding box center [334, 329] width 306 height 50
click at [264, 332] on textarea "Juicy kofta paired with pepper-walnut spread." at bounding box center [334, 329] width 306 height 50
click at [206, 324] on textarea "Juicy kofta paired with pepper-walnut spread." at bounding box center [334, 329] width 306 height 50
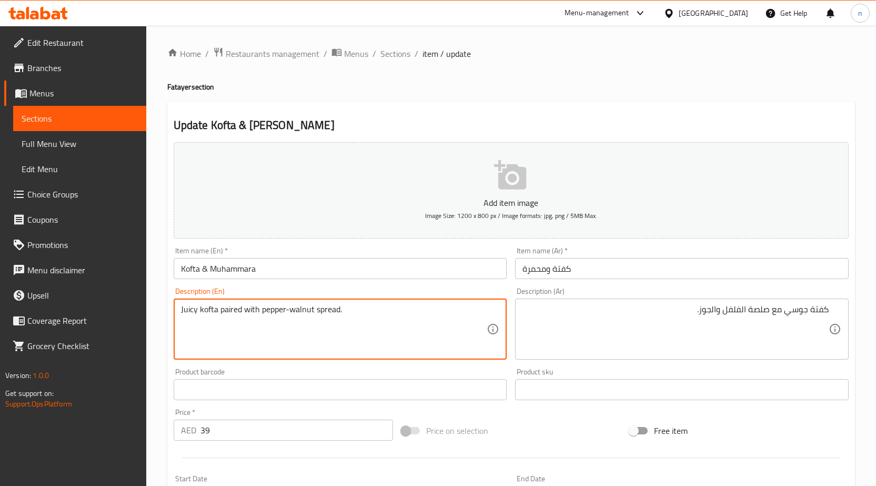
click at [206, 324] on textarea "Juicy kofta paired with pepper-walnut spread." at bounding box center [334, 329] width 306 height 50
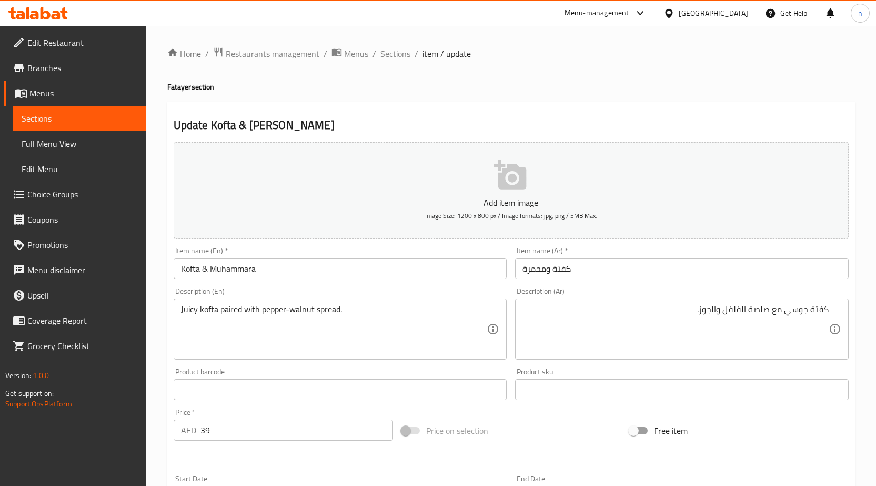
click at [425, 301] on div "Juicy kofta paired with pepper-walnut spread. Description (En)" at bounding box center [341, 328] width 334 height 61
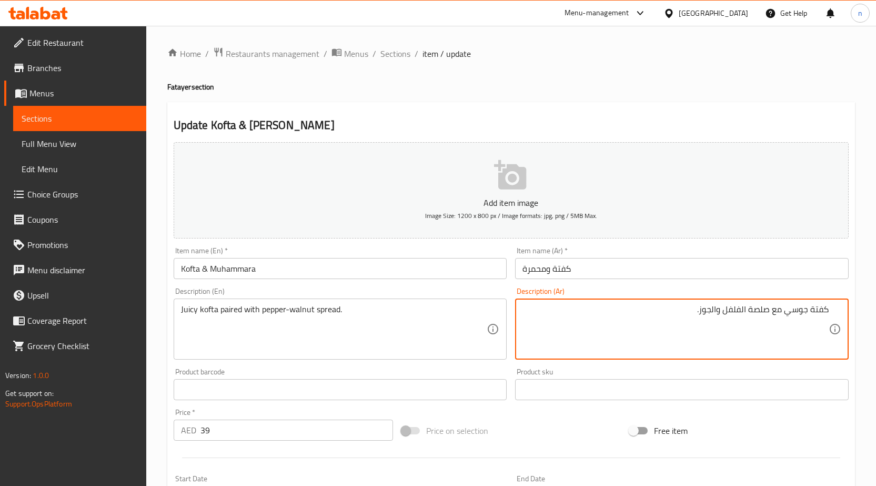
click at [778, 311] on textarea "كفتة جوسي مع صلصة الفلفل والجوز." at bounding box center [675, 329] width 306 height 50
click at [638, 329] on textarea "كفتة جوسي مقتصلصة الفلفل والجوز." at bounding box center [675, 329] width 306 height 50
click at [769, 314] on textarea "كفتة جوسي مقتصلصة الفلفل والجوز." at bounding box center [675, 329] width 306 height 50
click at [738, 311] on textarea "كفتة جوسي مقترنة بصلصة الفلفل والجوز." at bounding box center [675, 329] width 306 height 50
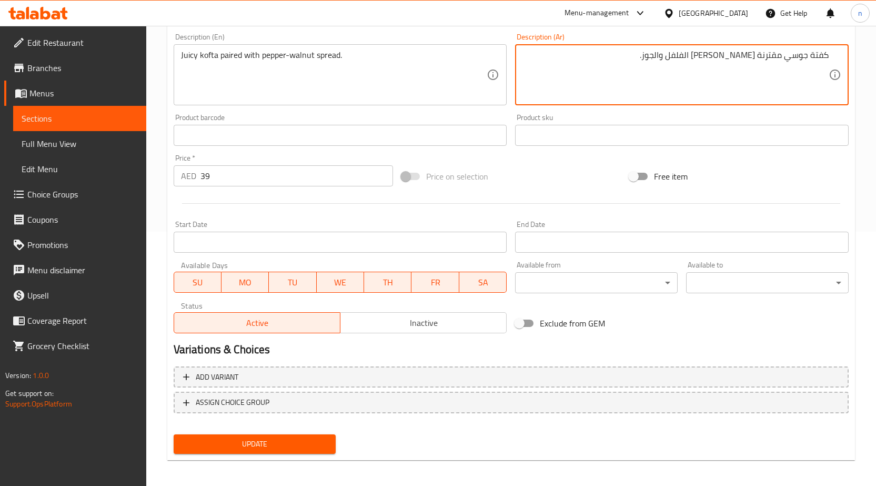
scroll to position [258, 0]
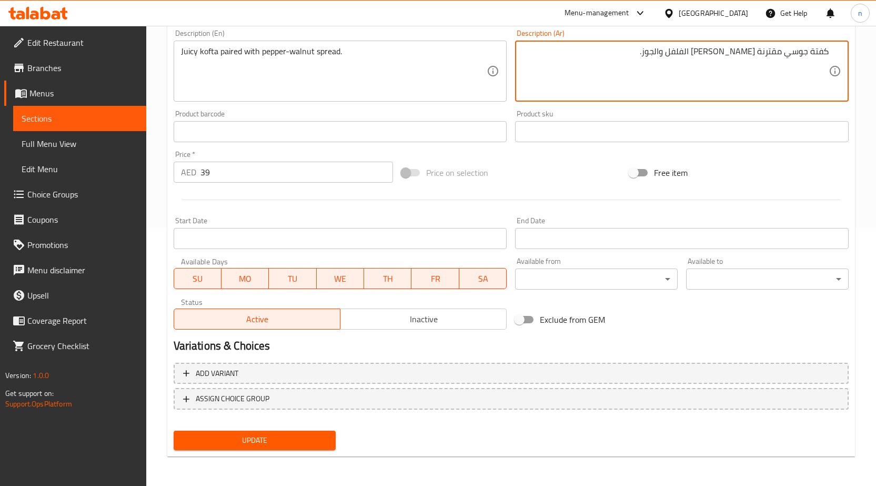
type textarea "كفتة جوسي مقترنة سبرد الفلفل والجوز."
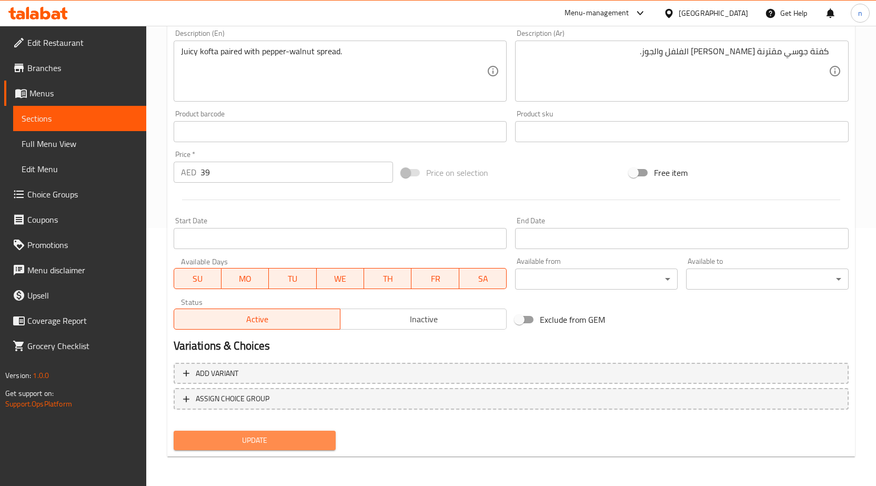
click at [300, 447] on span "Update" at bounding box center [255, 439] width 146 height 13
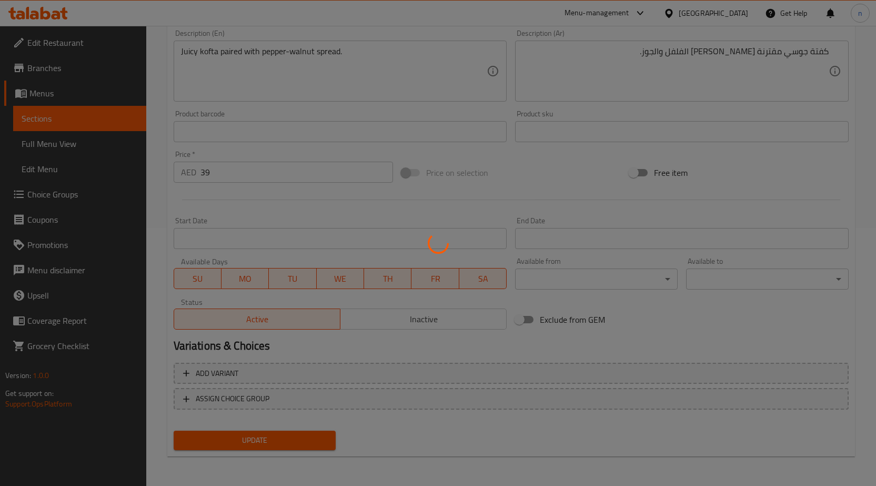
scroll to position [0, 0]
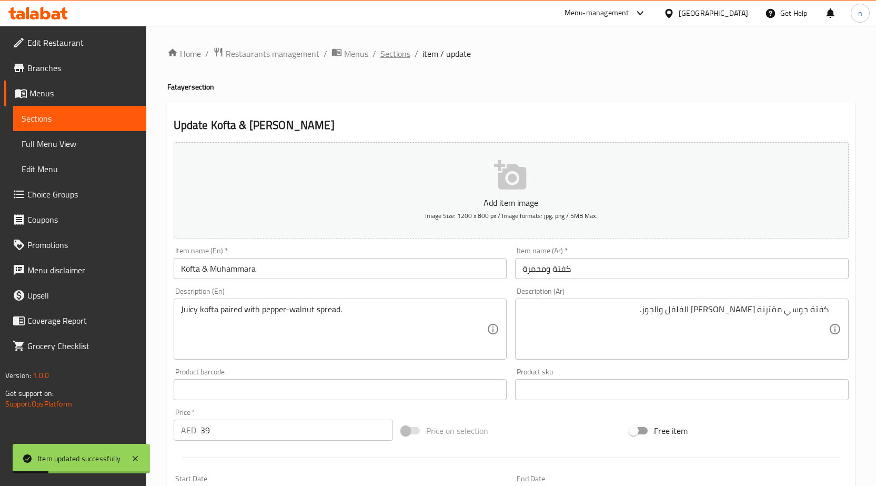
click at [395, 47] on span "Sections" at bounding box center [395, 53] width 30 height 13
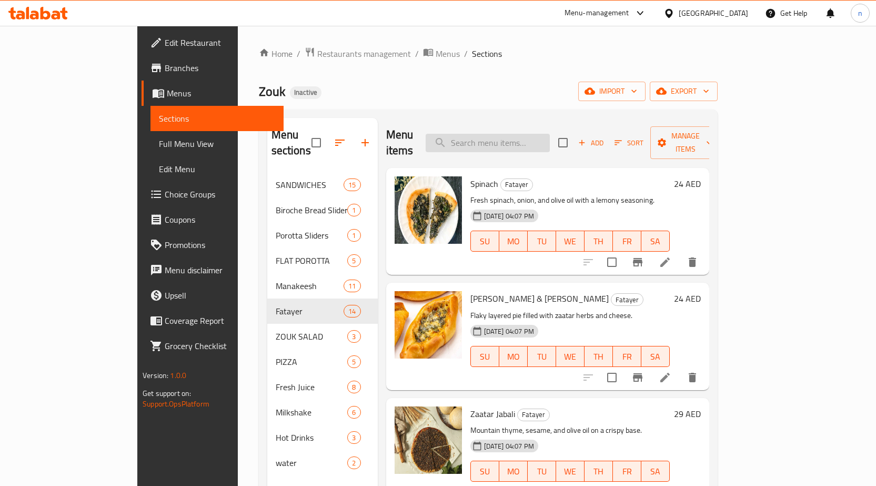
click at [538, 134] on input "search" at bounding box center [488, 143] width 124 height 18
paste input "Kofta & Muhammara"
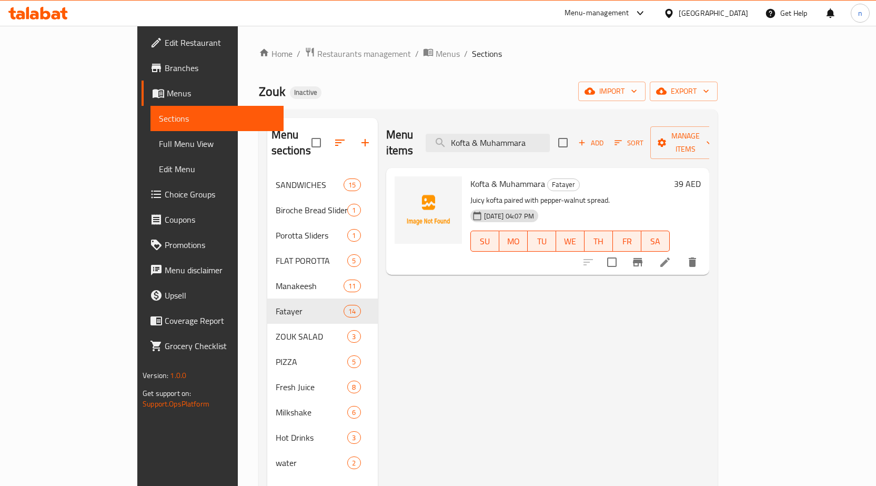
type input "Kofta & Muhammara"
click at [680, 253] on li at bounding box center [664, 262] width 29 height 19
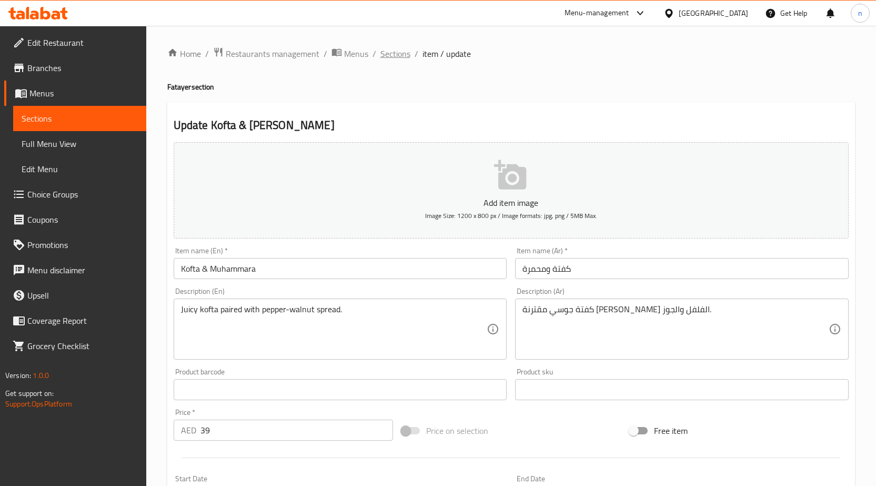
click at [394, 50] on span "Sections" at bounding box center [395, 53] width 30 height 13
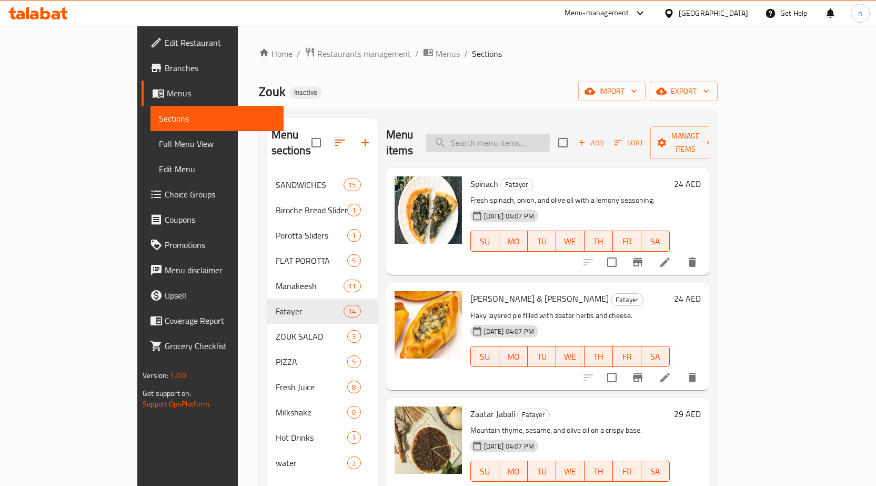
click at [535, 143] on input "search" at bounding box center [488, 143] width 124 height 18
paste
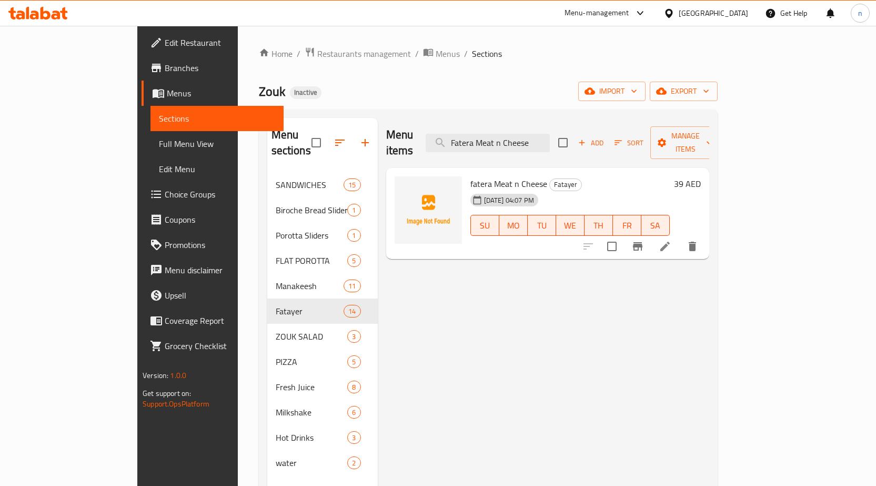
type input "Fatera Meat n Cheese"
click at [680, 237] on li at bounding box center [664, 246] width 29 height 19
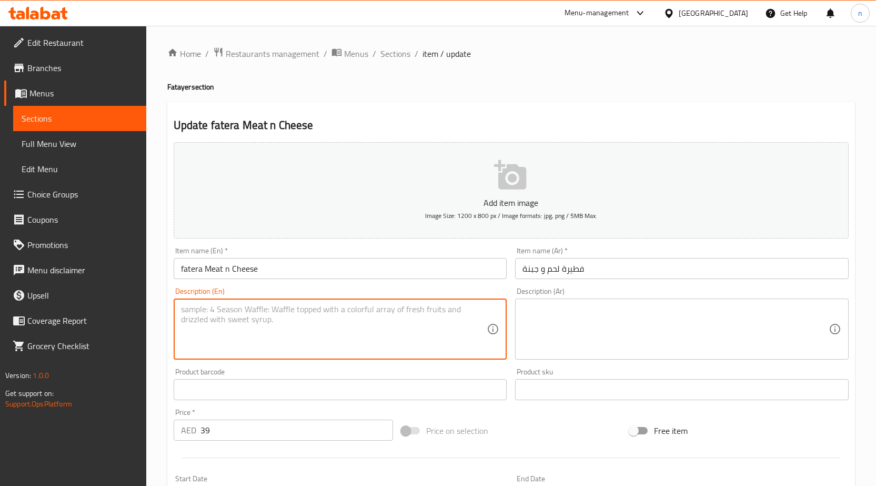
click at [270, 351] on textarea at bounding box center [334, 329] width 306 height 50
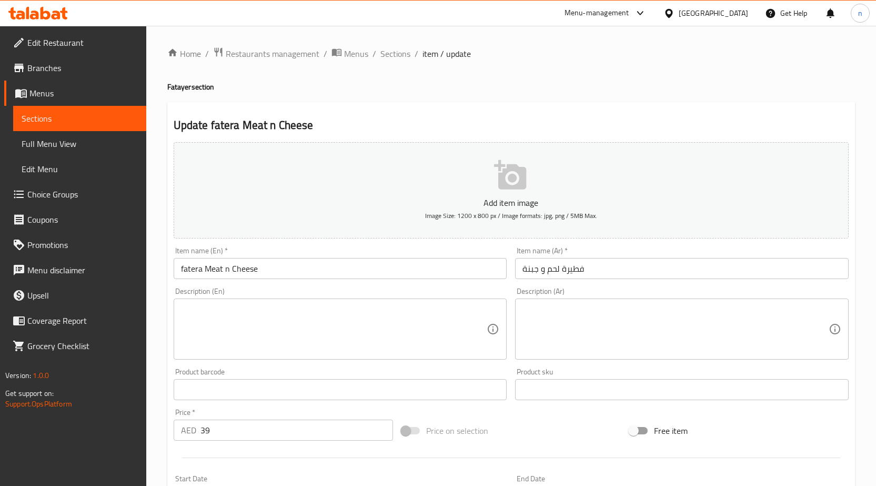
click at [325, 327] on textarea at bounding box center [334, 329] width 306 height 50
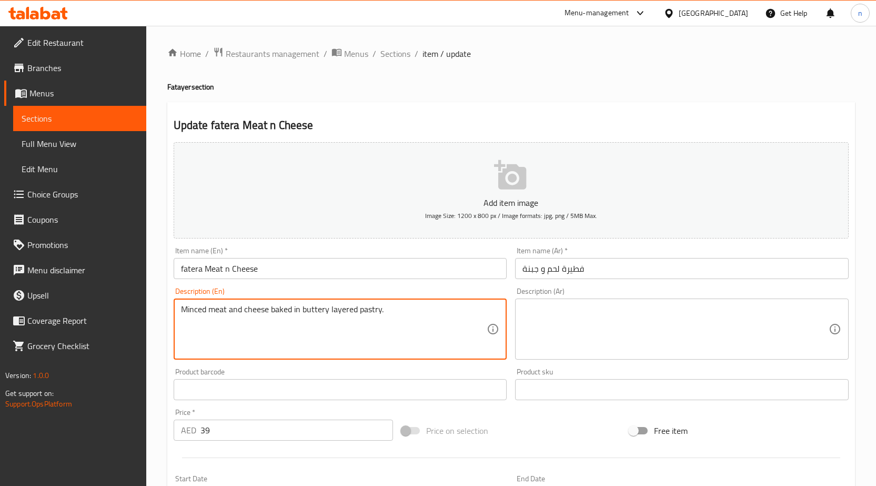
type textarea "Minced meat and cheese baked in buttery layered pastry."
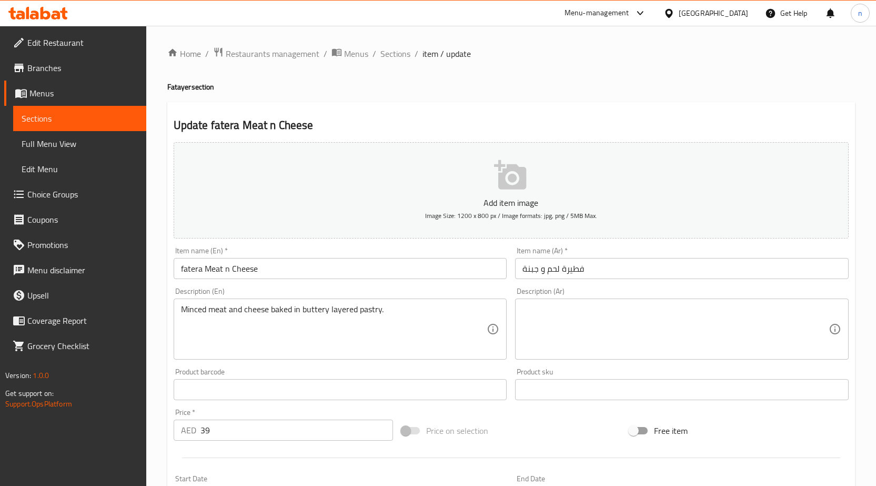
click at [604, 328] on textarea at bounding box center [675, 329] width 306 height 50
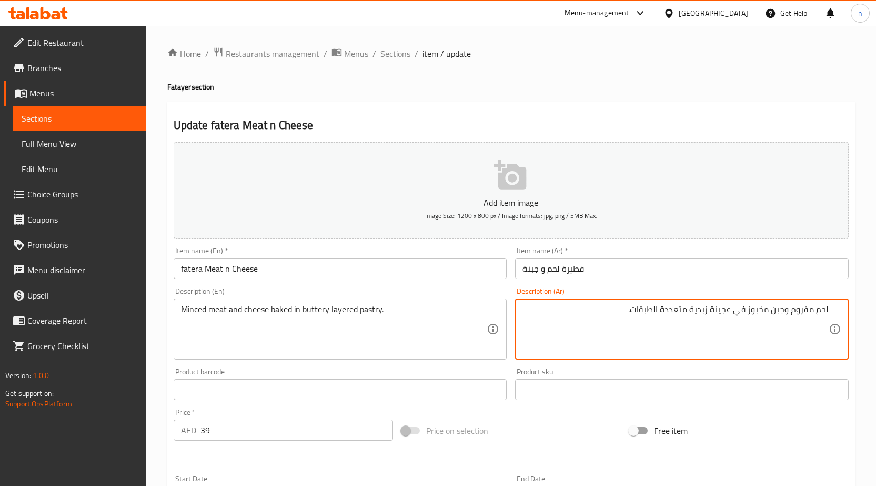
type textarea "لحم مفروم وجبن مخبوز في عجينة زبدية متعددة الطبقات."
click at [537, 273] on input "فطيرة لحم و جبنة" at bounding box center [682, 268] width 334 height 21
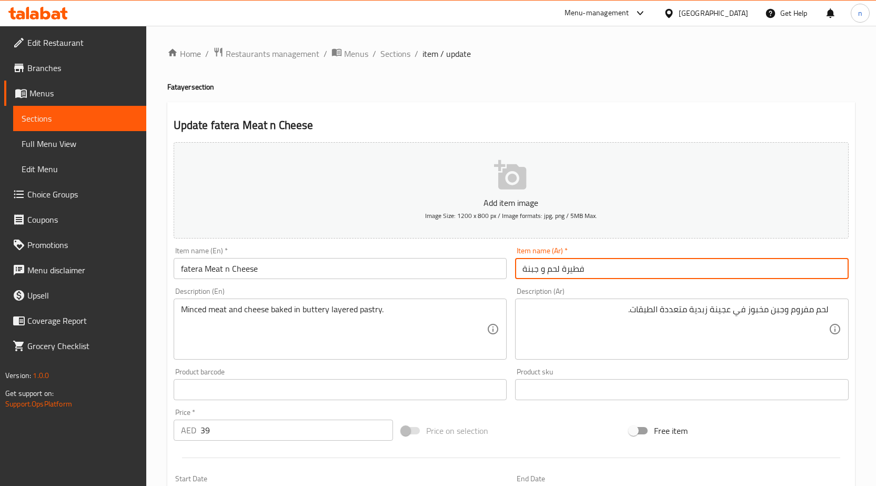
click at [541, 274] on input "فطيرة لحم و جبنة" at bounding box center [682, 268] width 334 height 21
type input "فطيرة لحم وان جبنة"
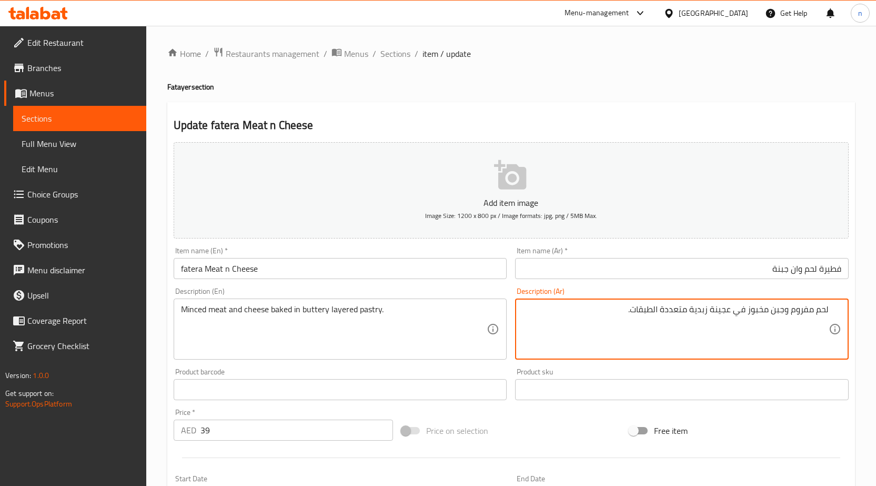
click at [718, 315] on textarea "لحم مفروم وجبن مخبوز في عجينة زبدية متعددة الطبقات." at bounding box center [675, 329] width 306 height 50
click at [650, 312] on textarea "لحم مفروم وجبن مخبوز في معجنات زبدية متعددة الطبقات." at bounding box center [675, 329] width 306 height 50
type textarea "لحم مفروم وجبن مخبوز في معجنات زبدية طبقات."
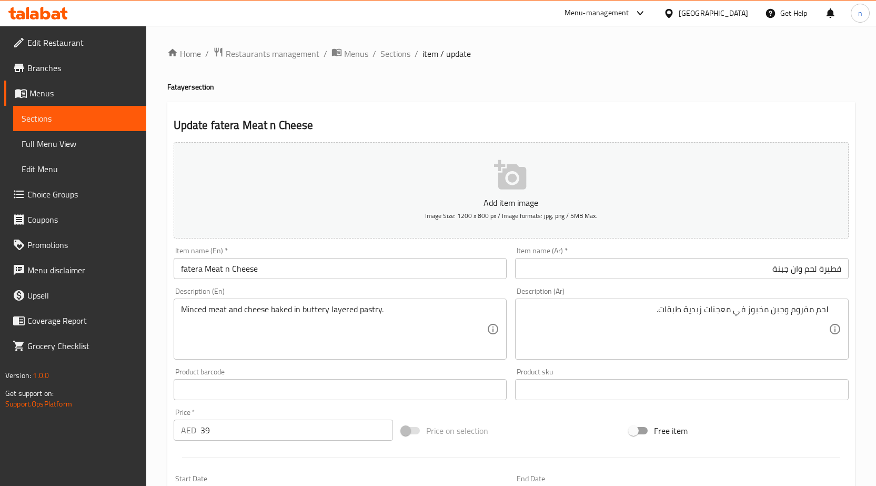
click at [542, 415] on div "Add item image Image Size: 1200 x 800 px / Image formats: jpg, png / 5MB Max. I…" at bounding box center [510, 364] width 683 height 453
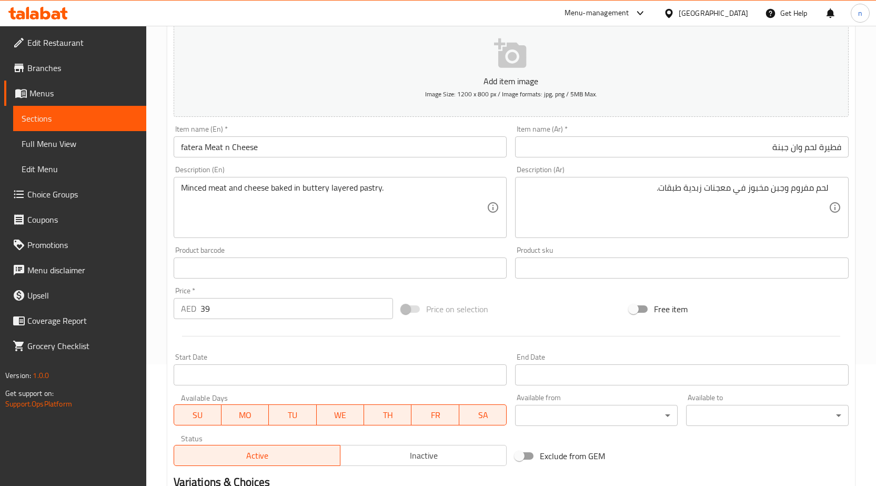
scroll to position [258, 0]
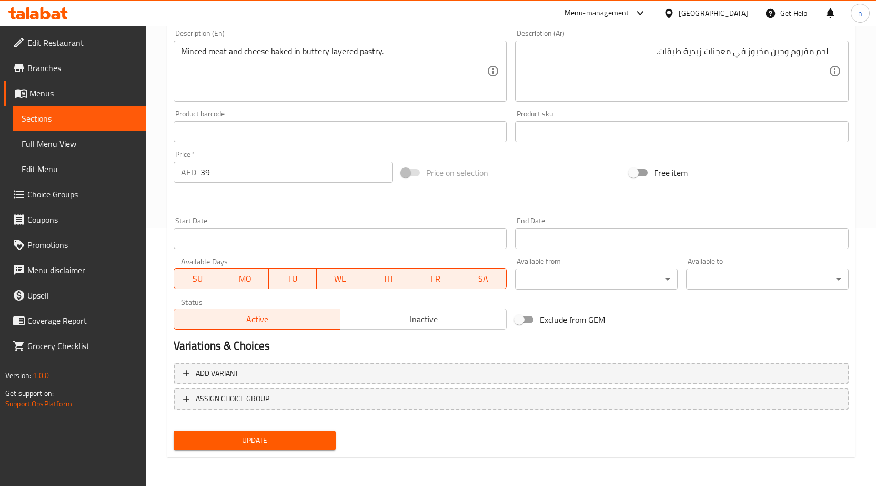
click at [249, 435] on span "Update" at bounding box center [255, 439] width 146 height 13
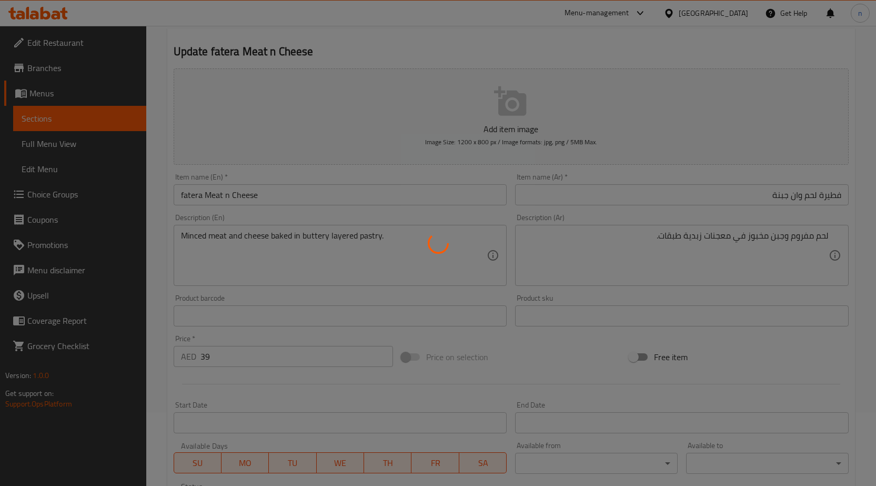
scroll to position [0, 0]
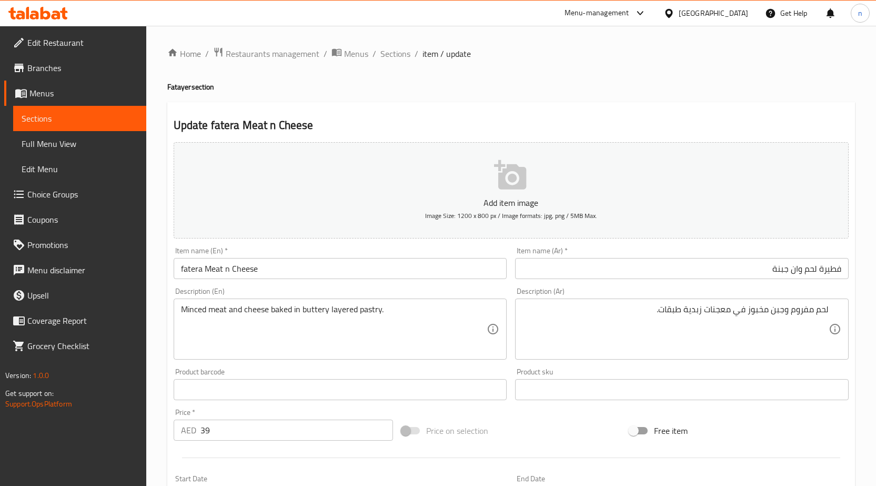
drag, startPoint x: 390, startPoint y: 55, endPoint x: 393, endPoint y: 72, distance: 17.6
click at [390, 55] on span "Sections" at bounding box center [395, 53] width 30 height 13
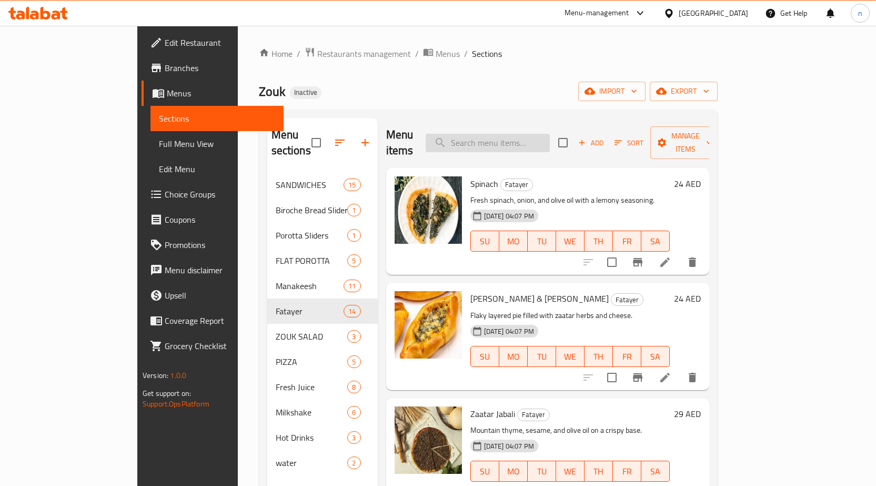
click at [494, 134] on input "search" at bounding box center [488, 143] width 124 height 18
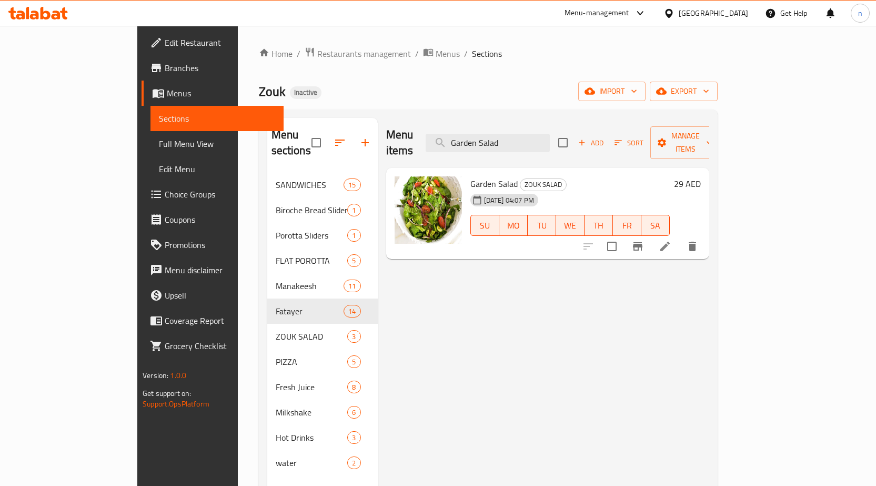
type input "Garden Salad"
click at [671, 240] on icon at bounding box center [665, 246] width 13 height 13
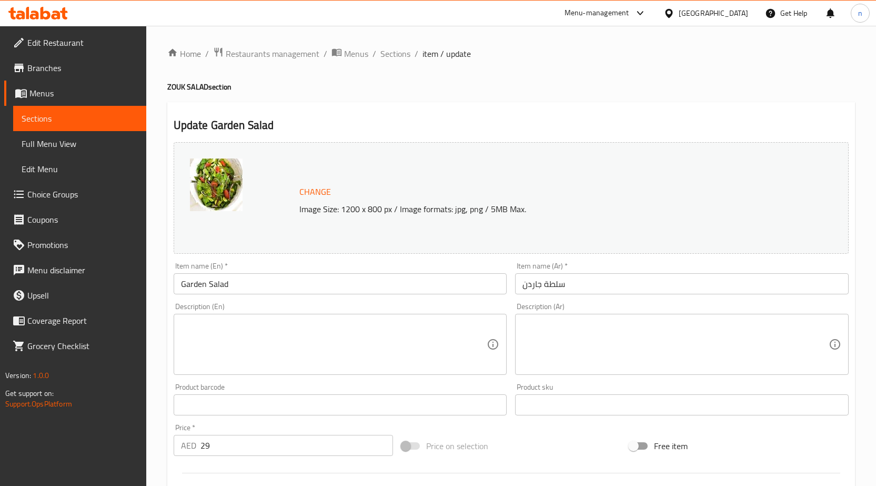
click at [296, 339] on textarea at bounding box center [334, 344] width 306 height 50
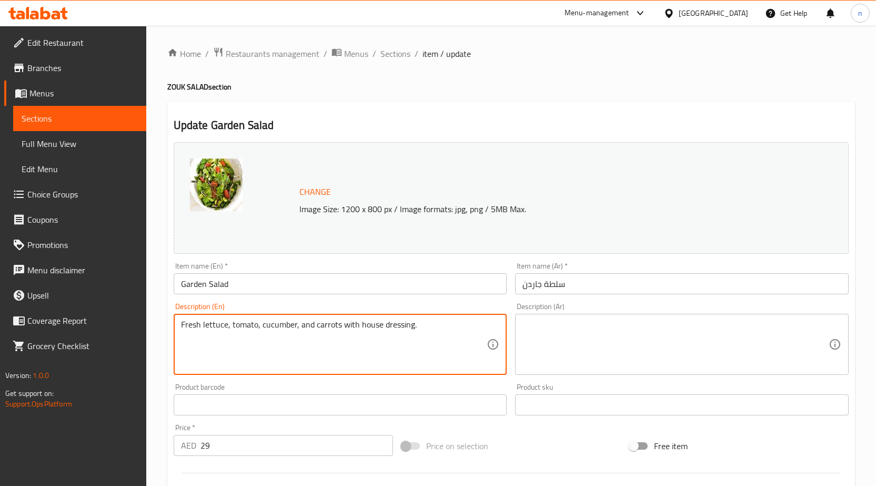
type textarea "Fresh lettuce, tomato, cucumber, and carrots with house dressing."
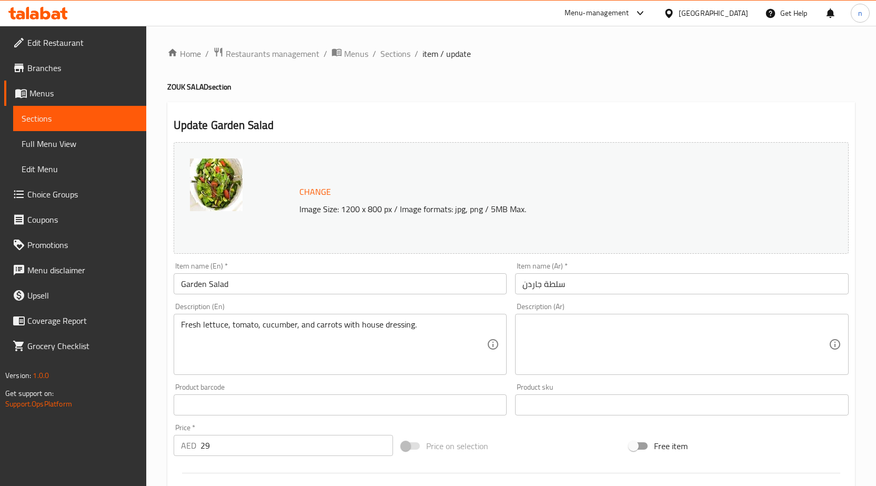
click at [649, 358] on textarea at bounding box center [675, 344] width 306 height 50
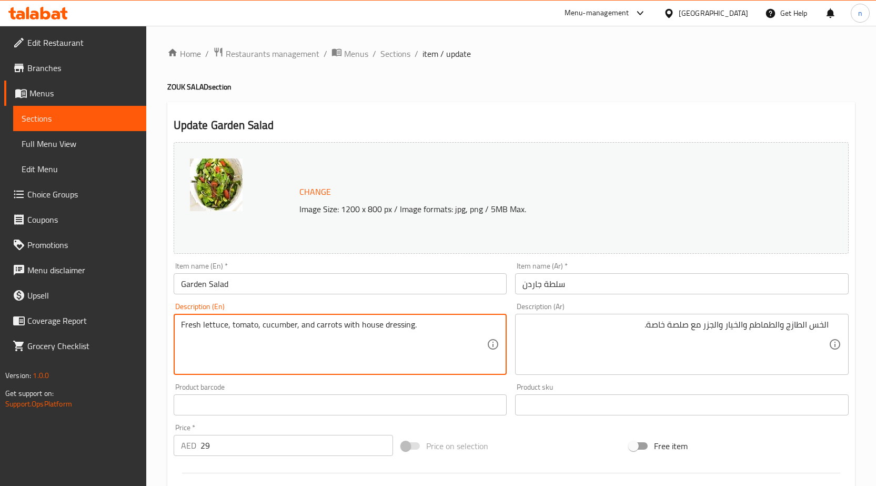
drag, startPoint x: 340, startPoint y: 327, endPoint x: 436, endPoint y: 339, distance: 96.0
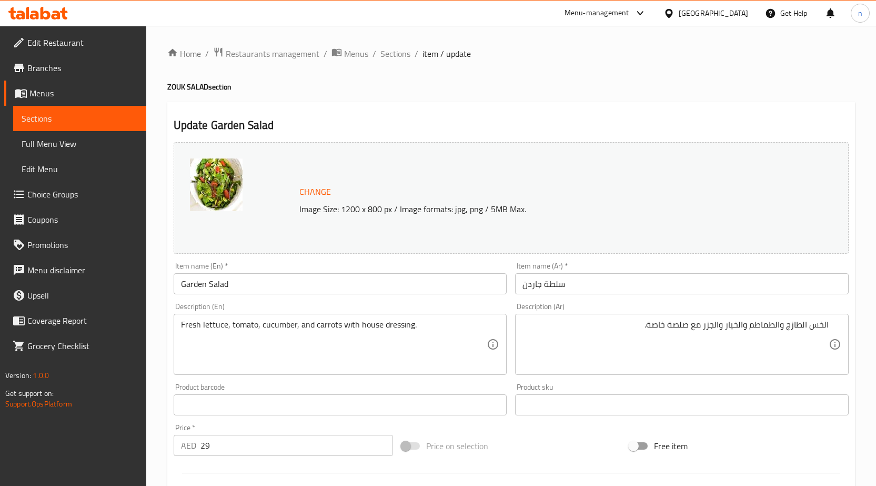
click at [391, 327] on textarea "Fresh lettuce, tomato, cucumber, and carrots with house dressing." at bounding box center [334, 344] width 306 height 50
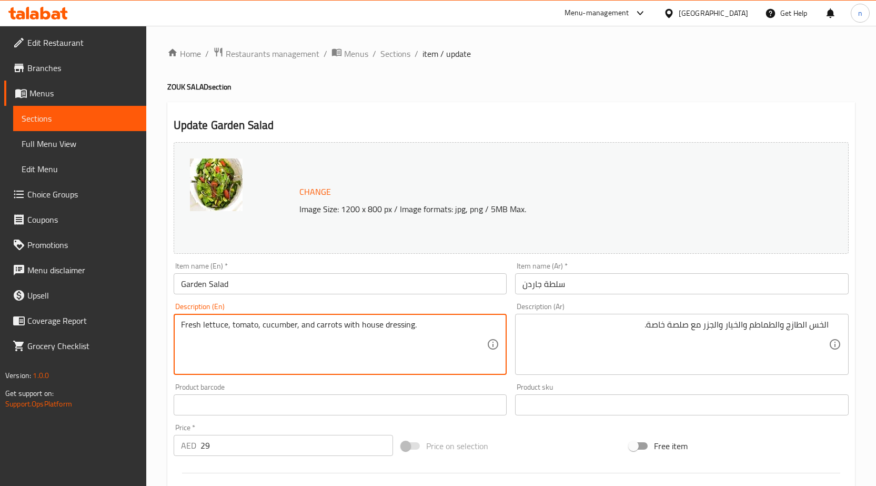
click at [391, 327] on textarea "Fresh lettuce, tomato, cucumber, and carrots with house dressing." at bounding box center [334, 344] width 306 height 50
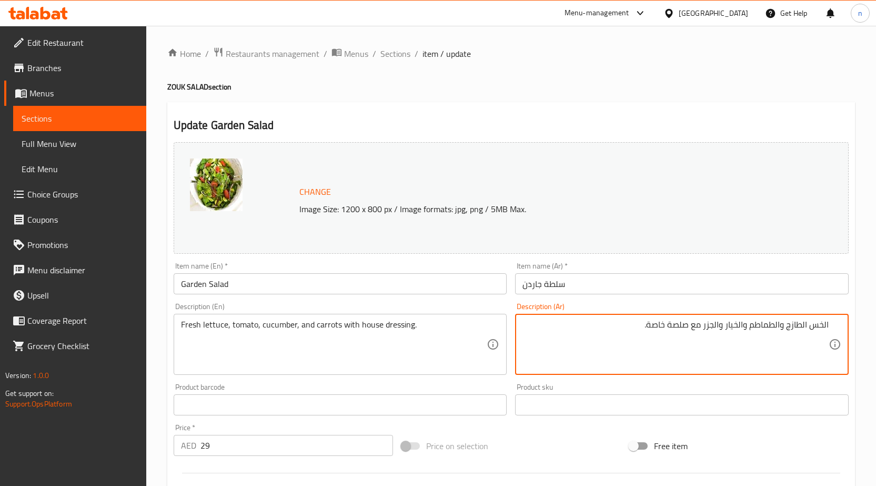
click at [661, 329] on textarea "الخس الطازج والطماطم والخيار والجزر مع صلصة خاصة." at bounding box center [675, 344] width 306 height 50
type textarea "الخس الطازج والطماطم والخيار والجزر مع صلصة هاوس."
click at [554, 443] on div "Price on selection" at bounding box center [511, 445] width 228 height 28
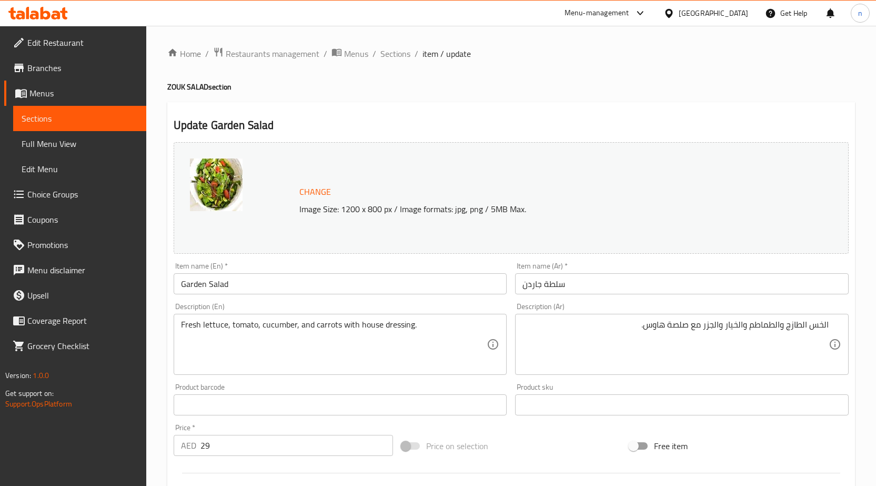
scroll to position [273, 0]
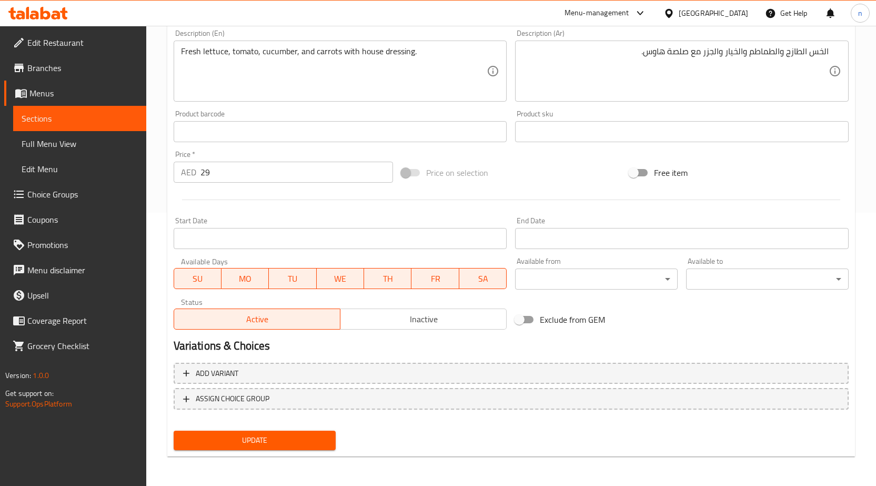
click at [304, 446] on span "Update" at bounding box center [255, 439] width 146 height 13
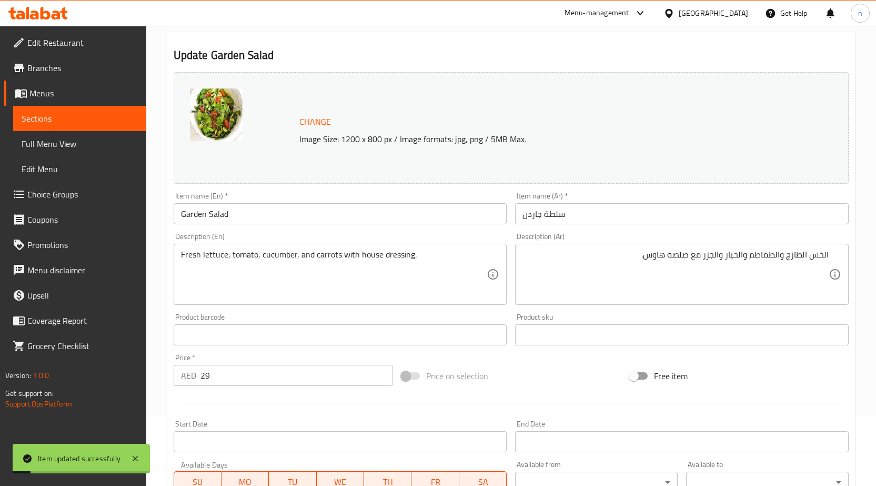
scroll to position [0, 0]
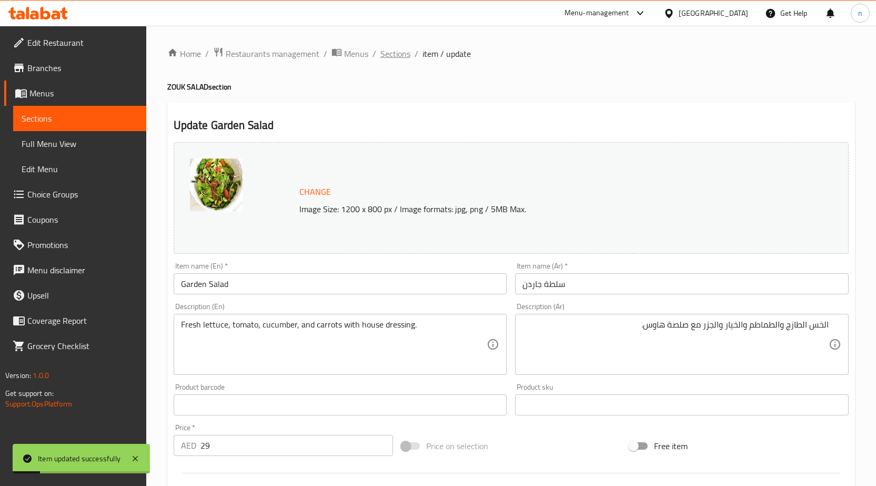
click at [385, 50] on span "Sections" at bounding box center [395, 53] width 30 height 13
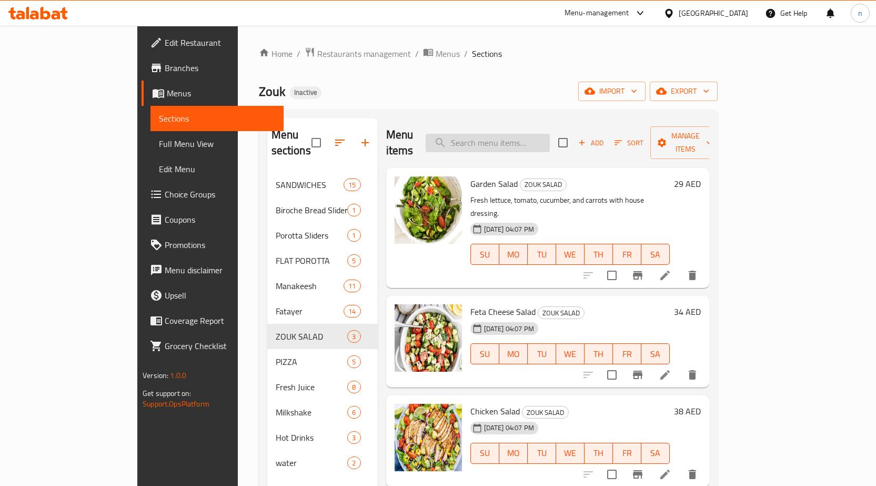
click at [550, 134] on input "search" at bounding box center [488, 143] width 124 height 18
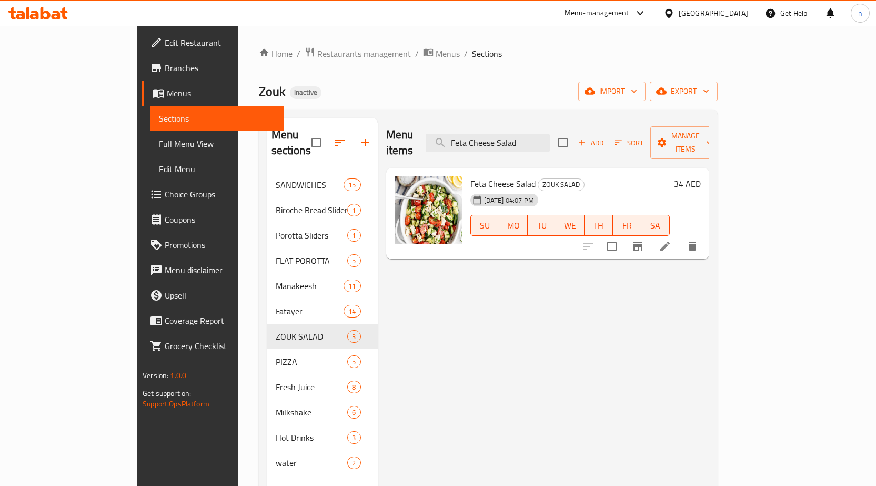
type input "Feta Cheese Salad"
click at [680, 237] on li at bounding box center [664, 246] width 29 height 19
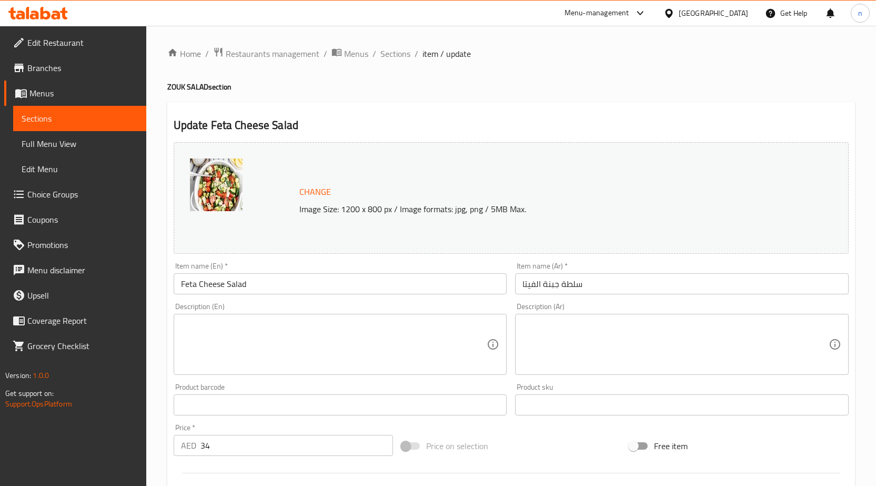
click at [390, 348] on textarea at bounding box center [334, 344] width 306 height 50
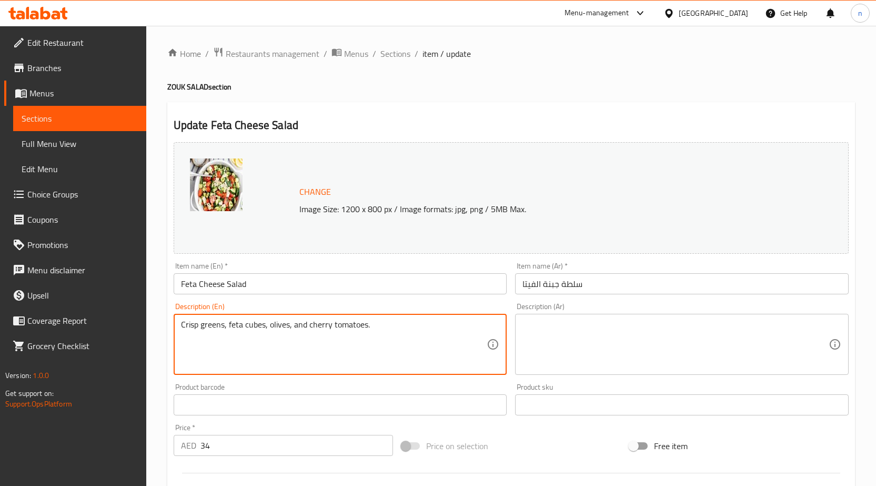
type textarea "Crisp greens, feta cubes, olives, and cherry tomatoes."
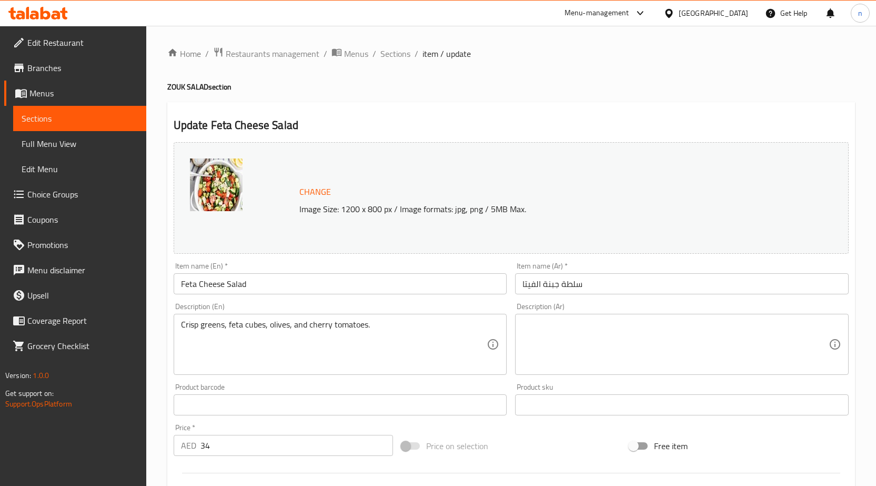
click at [590, 318] on div "Description (Ar)" at bounding box center [682, 344] width 334 height 61
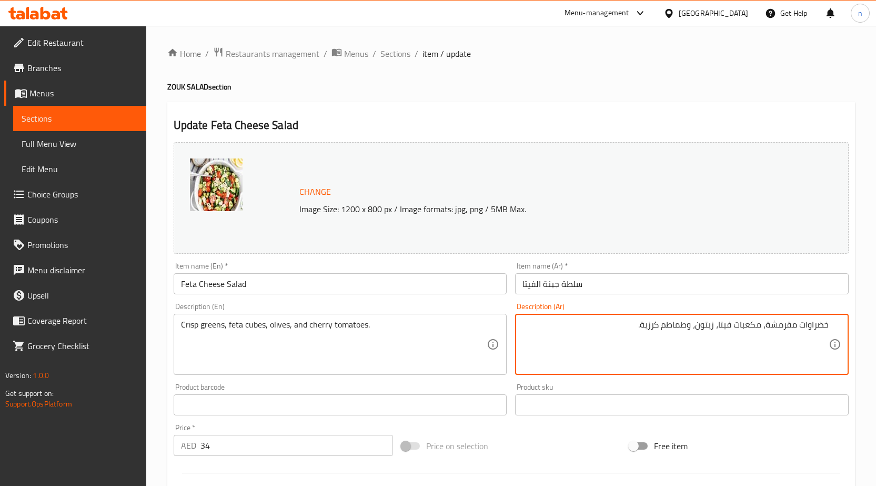
click at [816, 324] on textarea "خضراوات مقرمشة، مكعبات فيتا، زيتون، وطماطم كرزية." at bounding box center [675, 344] width 306 height 50
click at [659, 323] on textarea "جرينس مقرمشة، مكعبات فيتا، زيتون، وطماطم كرزية." at bounding box center [675, 344] width 306 height 50
type textarea "جرينس مقرمشة، مكعبات فيتا، [GEOGRAPHIC_DATA]، وطماطم شيري."
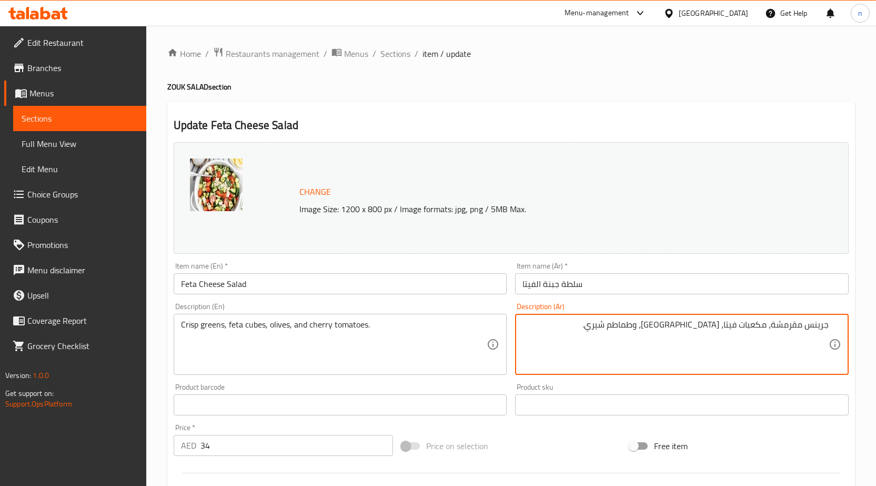
click at [549, 427] on div "Change Image Size: 1200 x 800 px / Image formats: jpg, png / 5MB Max. Item name…" at bounding box center [510, 372] width 683 height 469
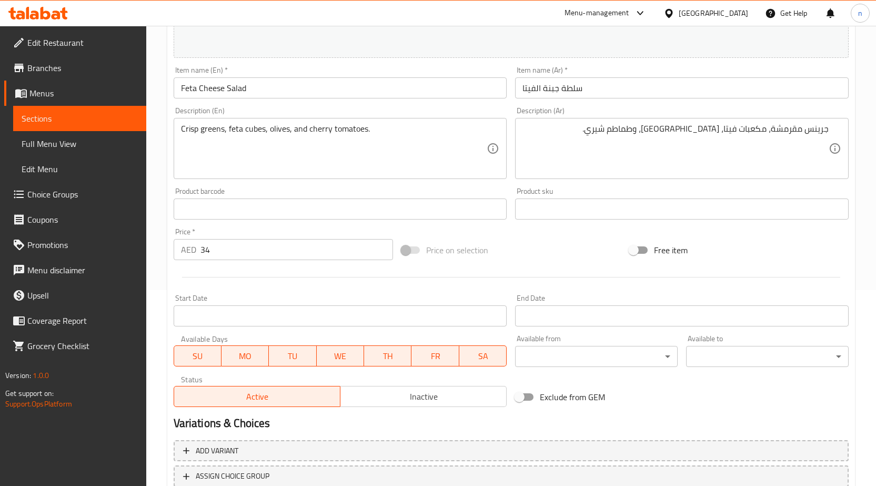
scroll to position [273, 0]
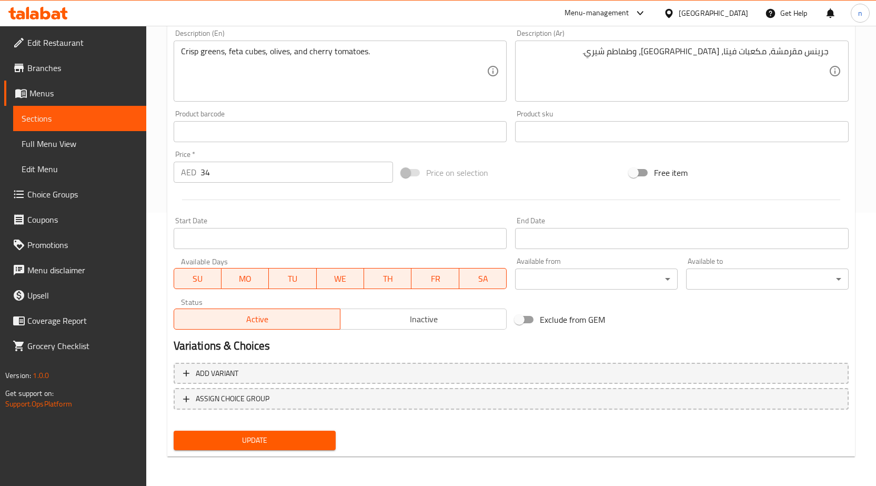
click at [287, 433] on button "Update" at bounding box center [255, 439] width 163 height 19
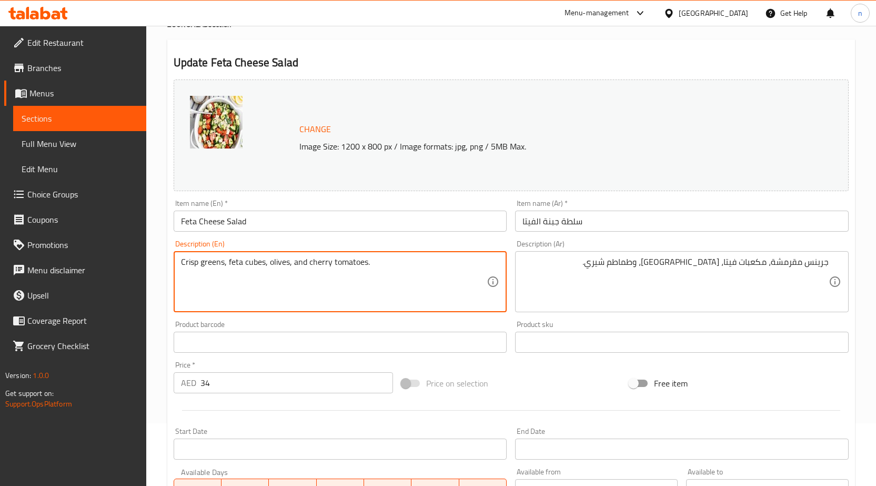
click at [579, 381] on div "Price on selection" at bounding box center [511, 383] width 228 height 28
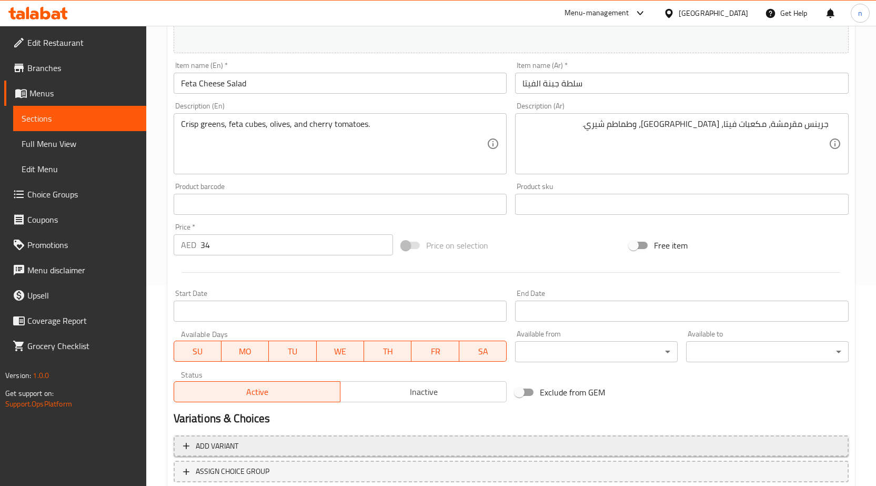
scroll to position [273, 0]
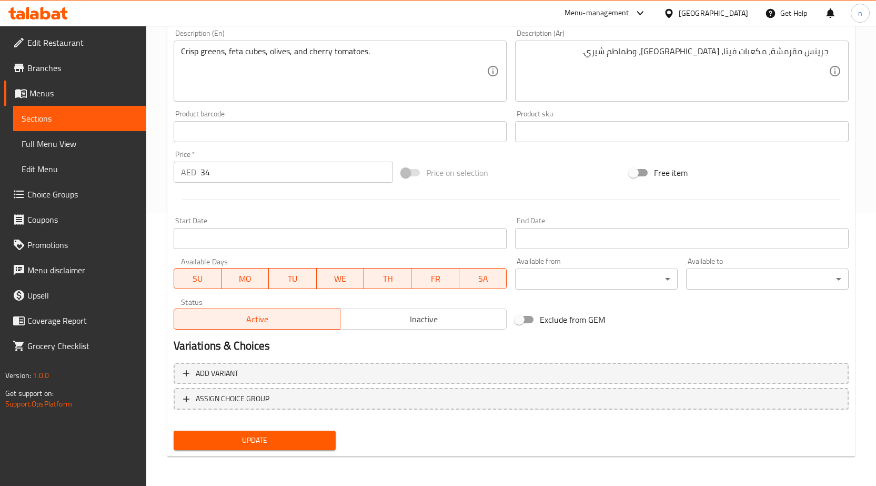
click at [266, 441] on span "Update" at bounding box center [255, 439] width 146 height 13
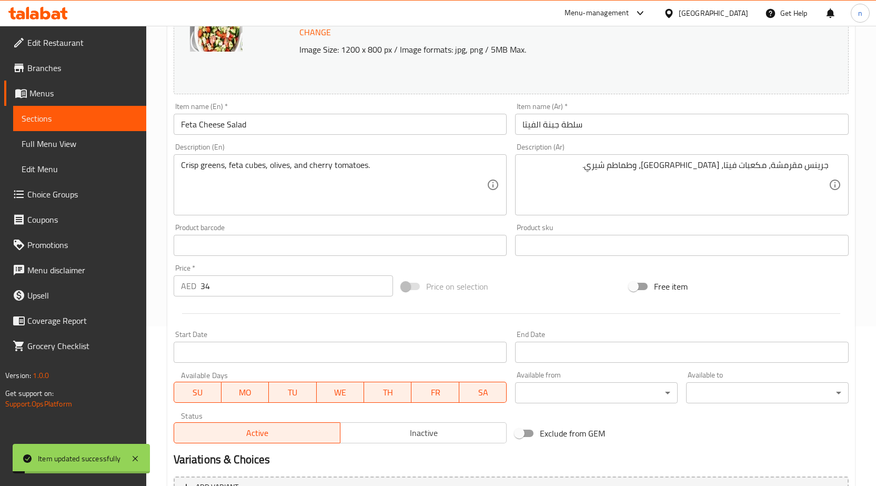
scroll to position [10, 0]
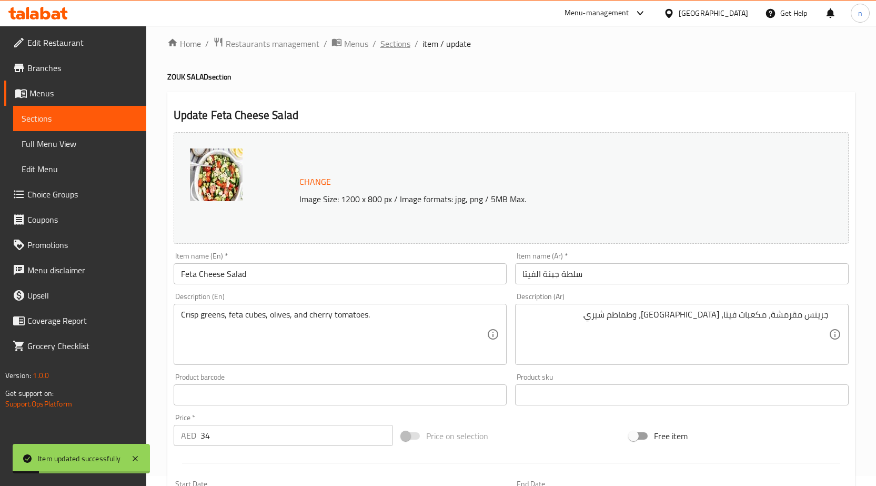
click at [396, 46] on span "Sections" at bounding box center [395, 43] width 30 height 13
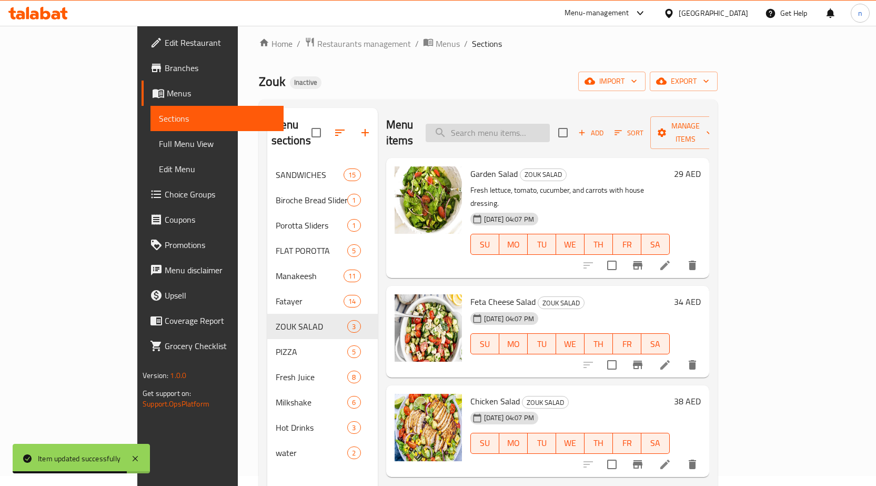
click at [533, 127] on input "search" at bounding box center [488, 133] width 124 height 18
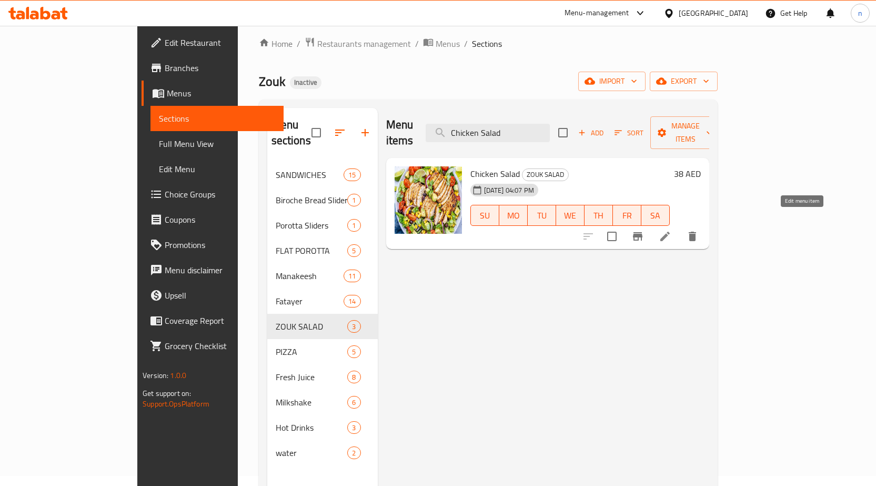
type input "Chicken Salad"
click at [671, 230] on icon at bounding box center [665, 236] width 13 height 13
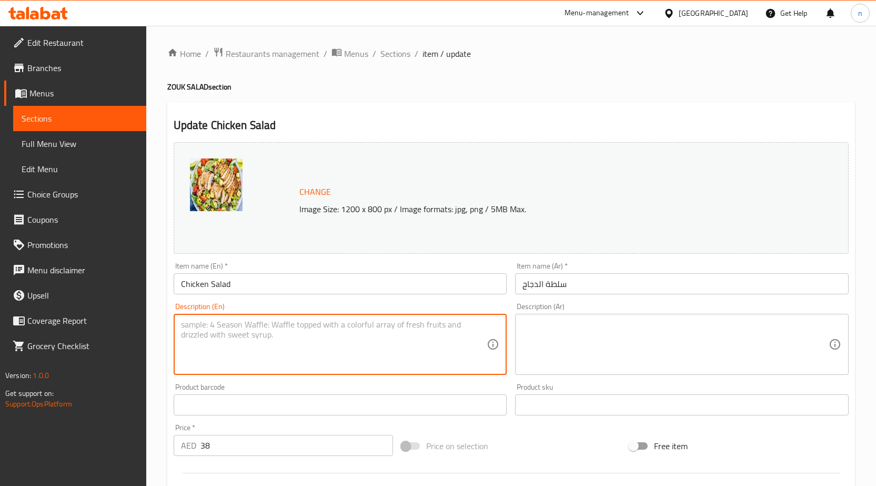
click at [234, 326] on textarea at bounding box center [334, 344] width 306 height 50
type textarea "Grilled chicken breast over mixed greens with light vinaigrette."
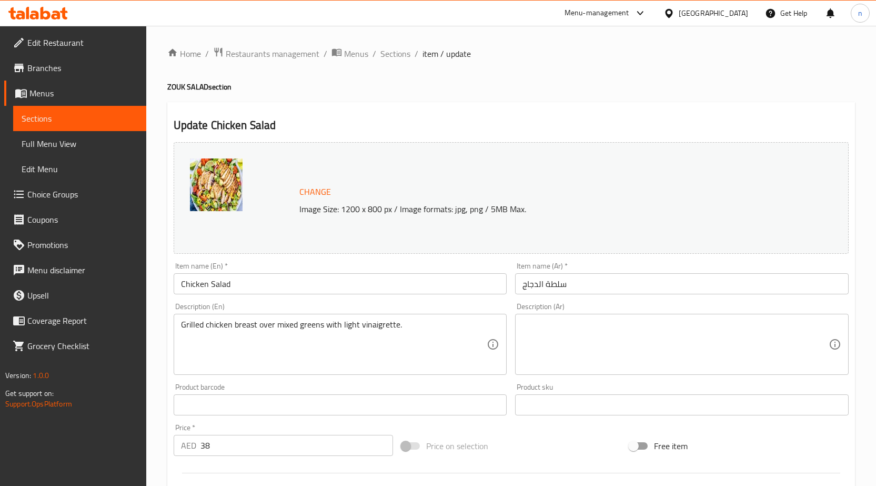
click at [590, 358] on textarea at bounding box center [675, 344] width 306 height 50
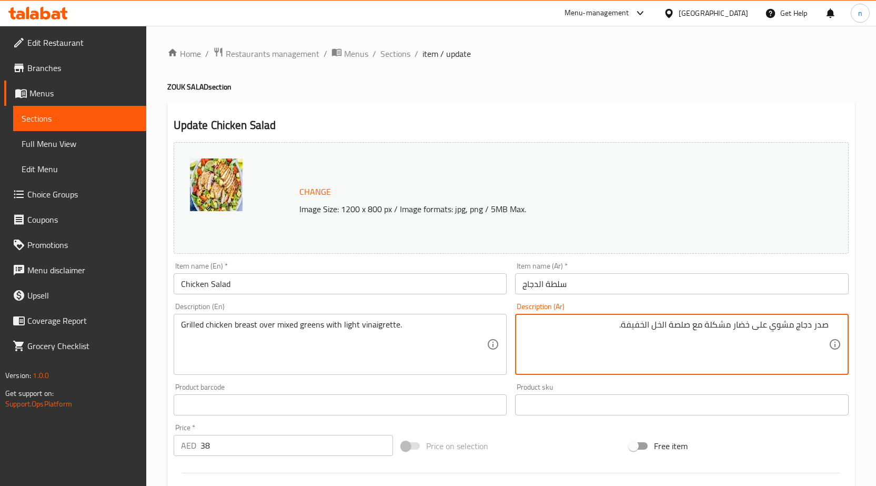
click at [815, 331] on textarea "صدر دجاج مشوي على خضار مشكلة مع صلصة الخل الخفيفة." at bounding box center [675, 344] width 306 height 50
click at [763, 328] on textarea "صدر دجاج مشوي على خضار مشكلة مع صلصة الخل الخفيفة." at bounding box center [675, 344] width 306 height 50
click at [743, 332] on textarea "صدر دجاج مشوي فوق خضار مشكلة مع صلصة الخل الخفيفة." at bounding box center [675, 344] width 306 height 50
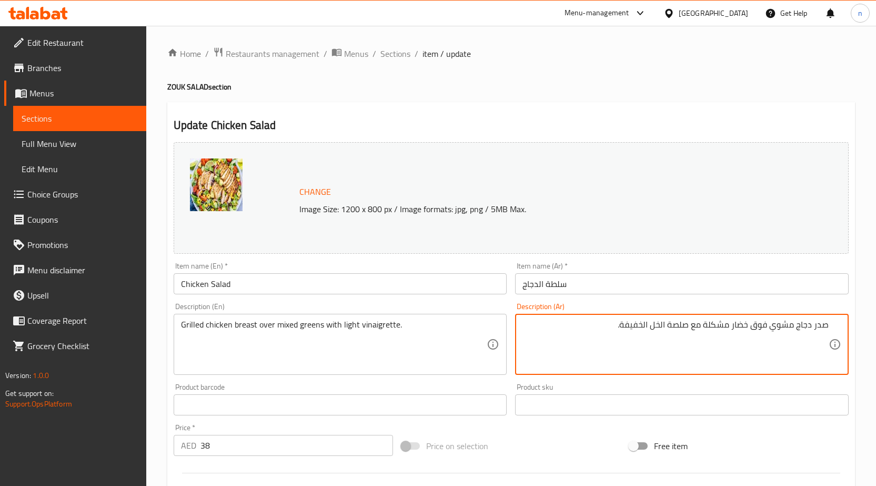
click at [743, 332] on textarea "صدر دجاج مشوي فوق خضار مشكلة مع صلصة الخل الخفيفة." at bounding box center [675, 344] width 306 height 50
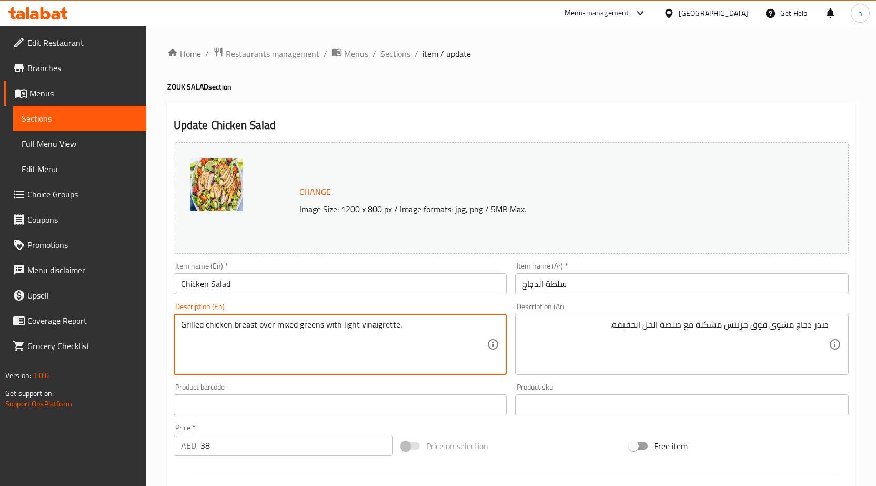
click at [393, 330] on textarea "Grilled chicken breast over mixed greens with light vinaigrette." at bounding box center [334, 344] width 306 height 50
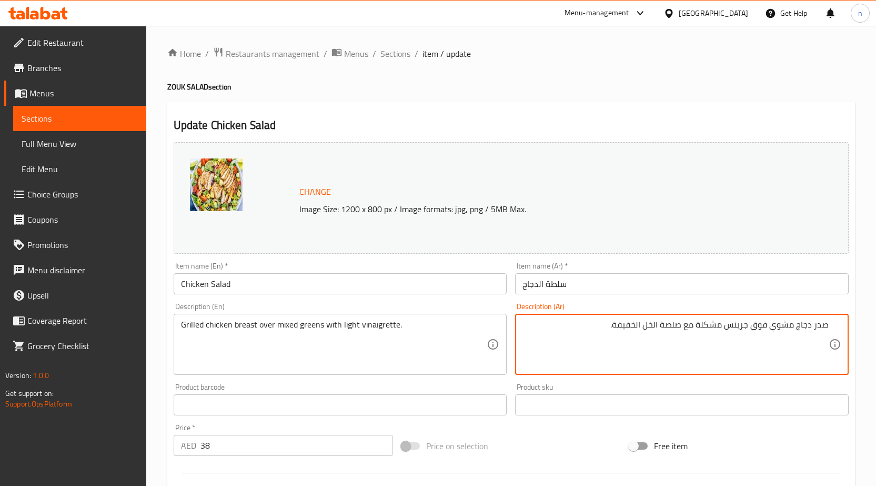
drag, startPoint x: 684, startPoint y: 326, endPoint x: 648, endPoint y: 327, distance: 36.8
type textarea "صدر دجاج مشوي فوق جرينس مشكلة مع فينجريت الخفيفة."
click at [522, 456] on div "Price on selection" at bounding box center [511, 445] width 228 height 28
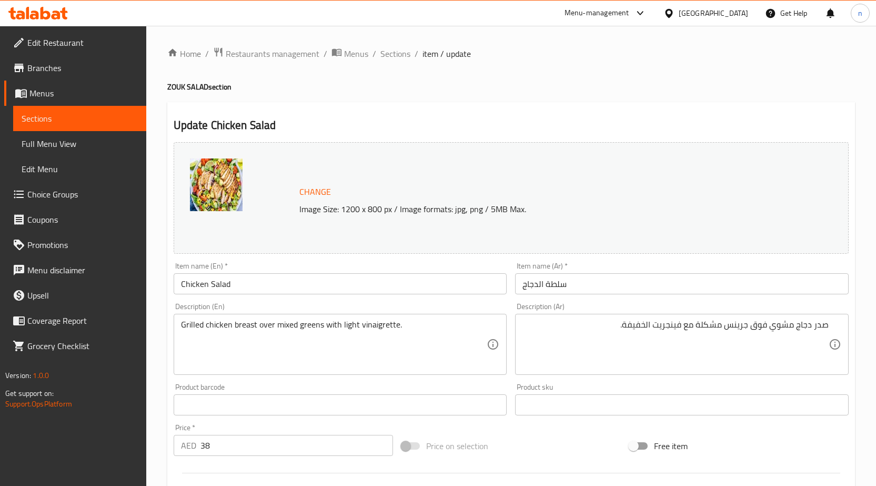
scroll to position [273, 0]
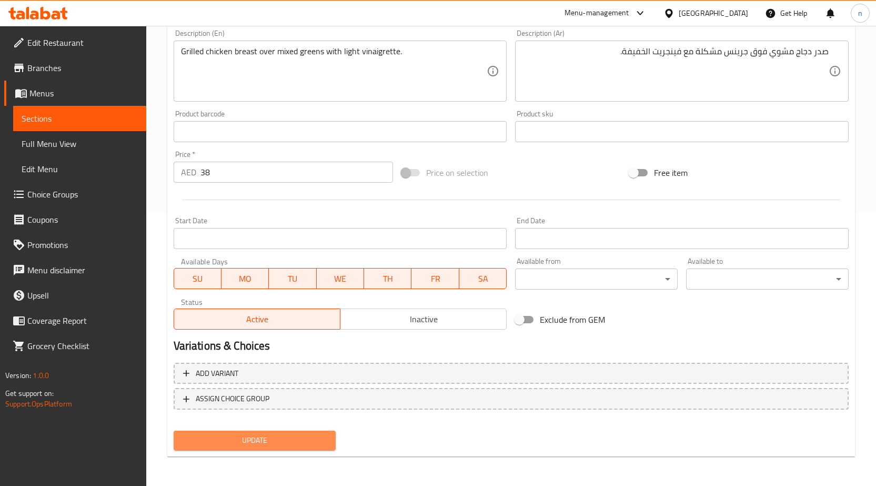
click at [290, 441] on span "Update" at bounding box center [255, 439] width 146 height 13
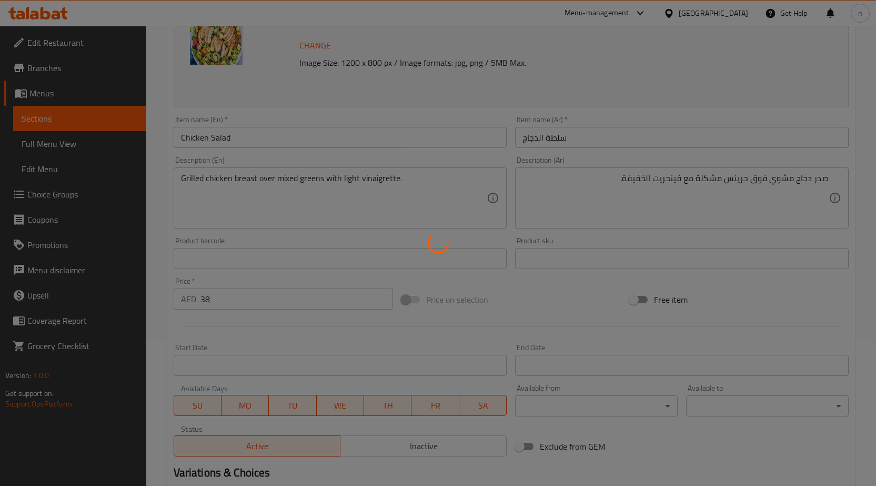
scroll to position [0, 0]
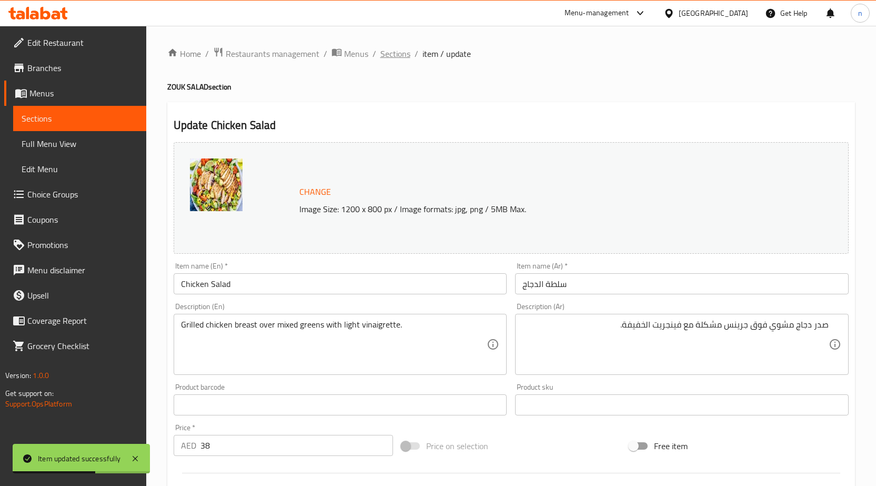
click at [401, 50] on span "Sections" at bounding box center [395, 53] width 30 height 13
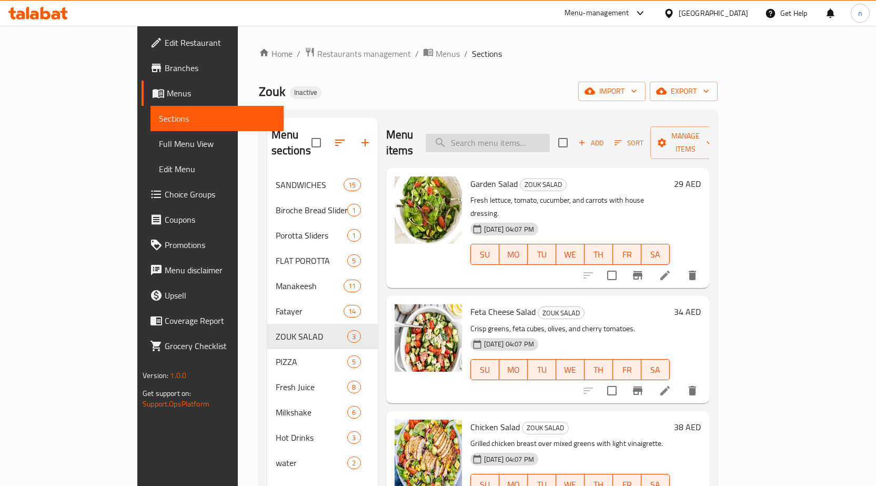
click at [496, 138] on input "search" at bounding box center [488, 143] width 124 height 18
type input "BBQ Chicken Pizza"
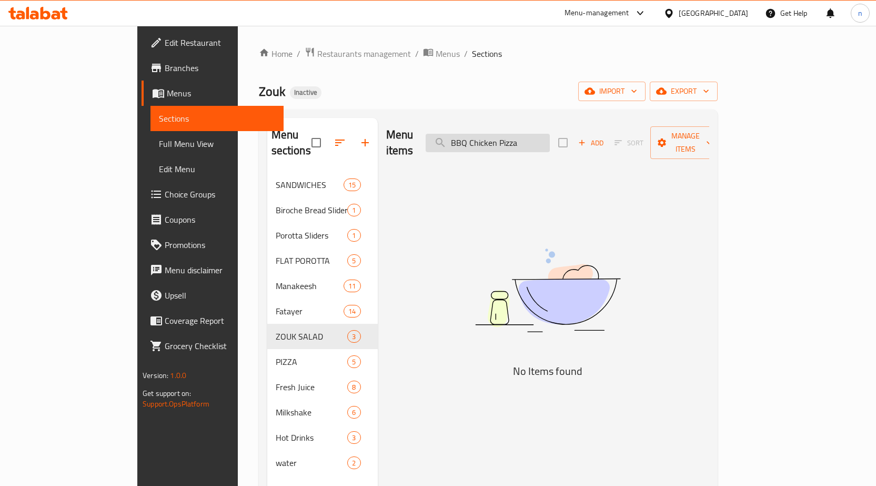
click at [503, 134] on input "BBQ Chicken Pizza" at bounding box center [488, 143] width 124 height 18
click at [501, 134] on input "BBQ Chicken Pizza" at bounding box center [488, 143] width 124 height 18
drag, startPoint x: 559, startPoint y: 128, endPoint x: 638, endPoint y: 139, distance: 79.2
click at [550, 134] on input "BBQ Chicken Pizza" at bounding box center [488, 143] width 124 height 18
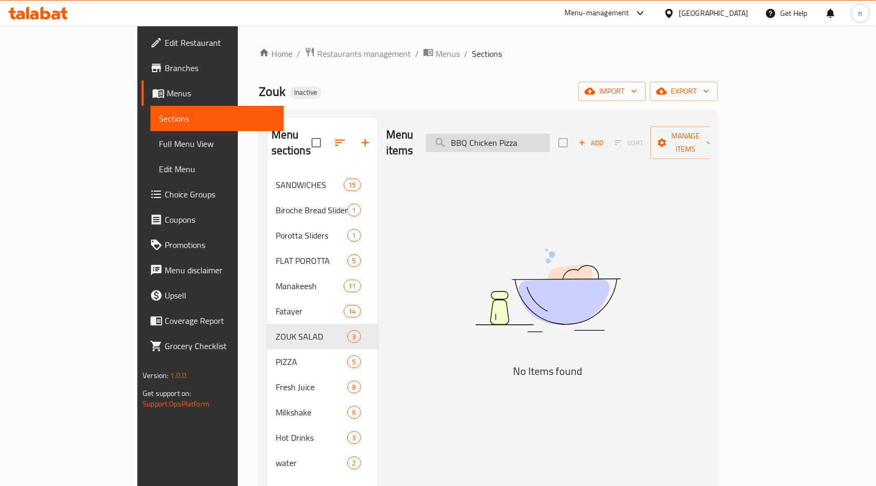
click at [502, 134] on input "BBQ Chicken Pizza" at bounding box center [488, 143] width 124 height 18
click at [509, 134] on input "BBQ Chicken Pizza" at bounding box center [488, 143] width 124 height 18
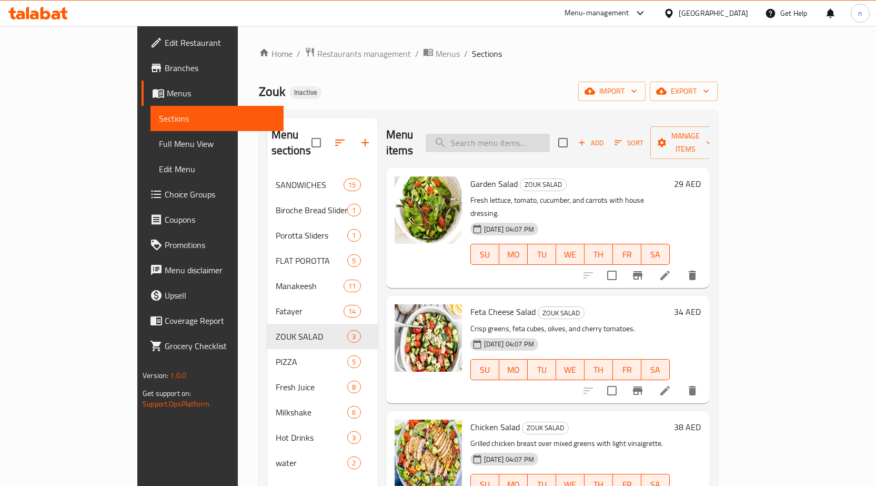
click at [520, 134] on input "search" at bounding box center [488, 143] width 124 height 18
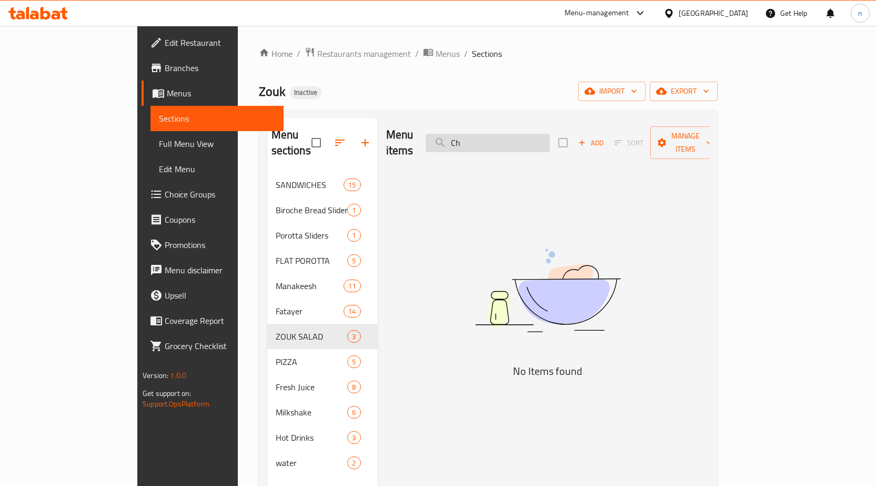
type input "C"
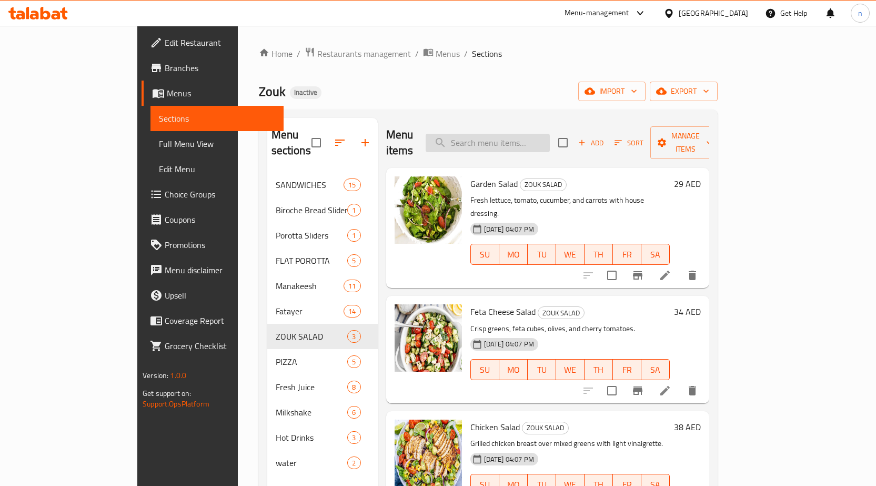
click at [550, 138] on input "search" at bounding box center [488, 143] width 124 height 18
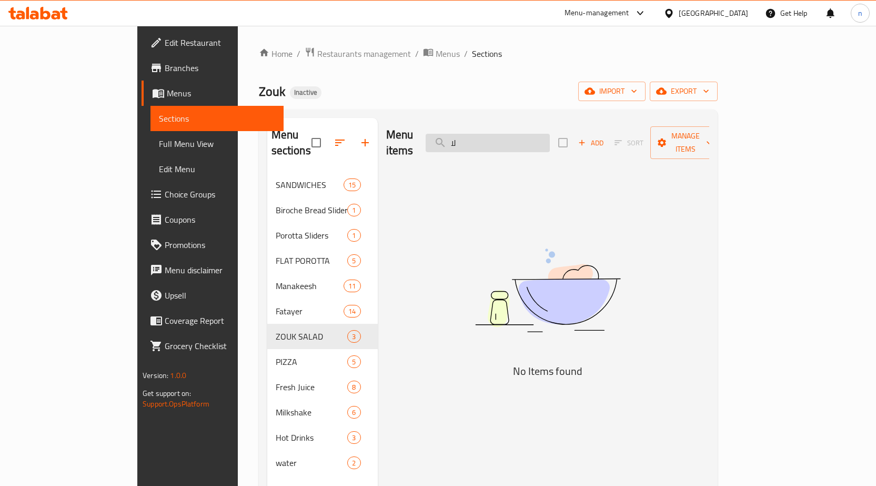
type input "ل"
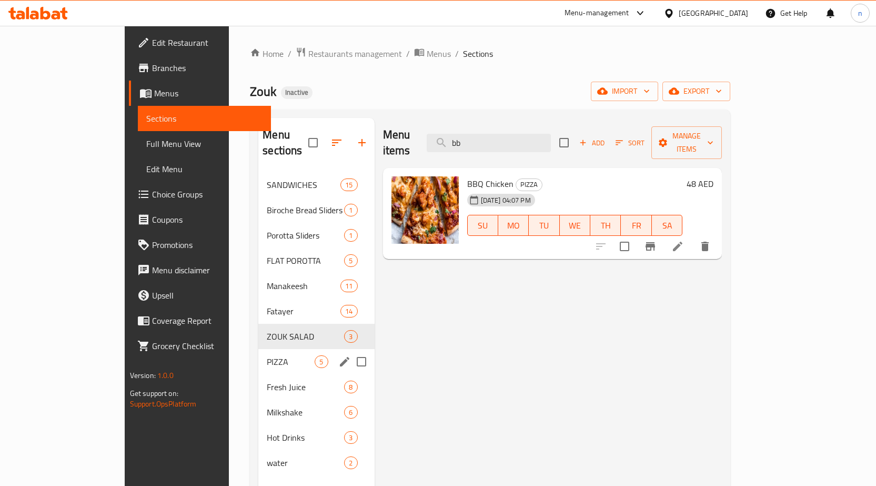
type input "bb"
click at [267, 355] on span "PIZZA" at bounding box center [291, 361] width 48 height 13
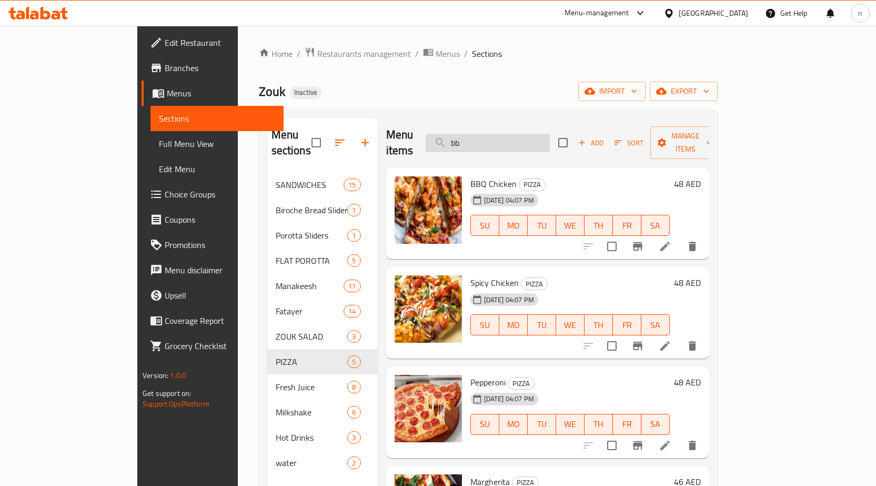
click at [513, 137] on input "bb" at bounding box center [488, 143] width 124 height 18
click at [670, 241] on icon at bounding box center [664, 245] width 9 height 9
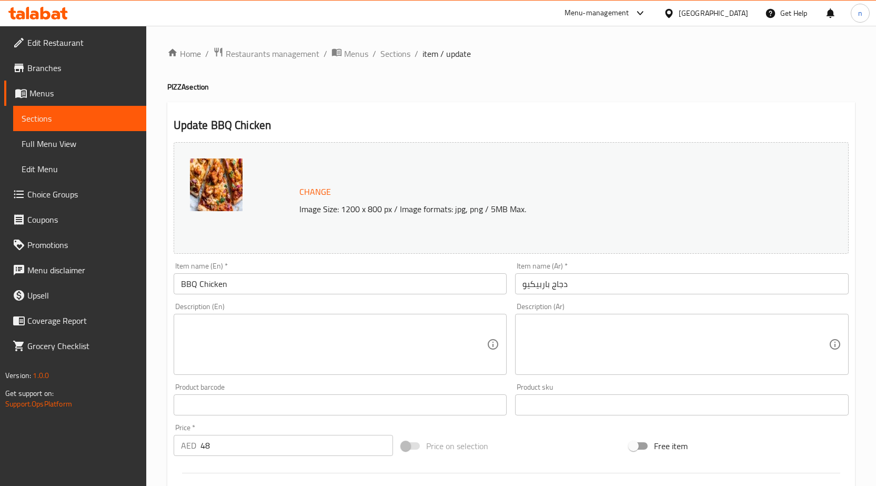
click at [321, 279] on input "BBQ Chicken" at bounding box center [341, 283] width 334 height 21
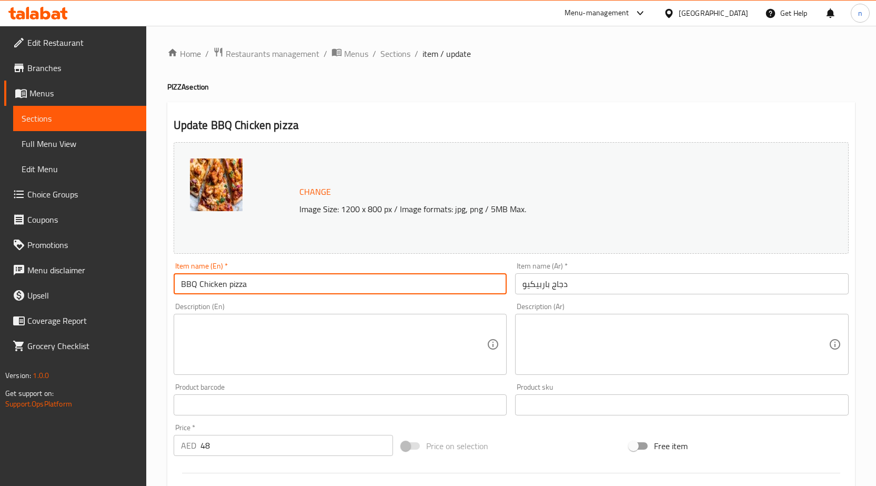
type input "BBQ Chicken pizza"
click at [575, 294] on input "دجاج باربيكيو" at bounding box center [682, 283] width 334 height 21
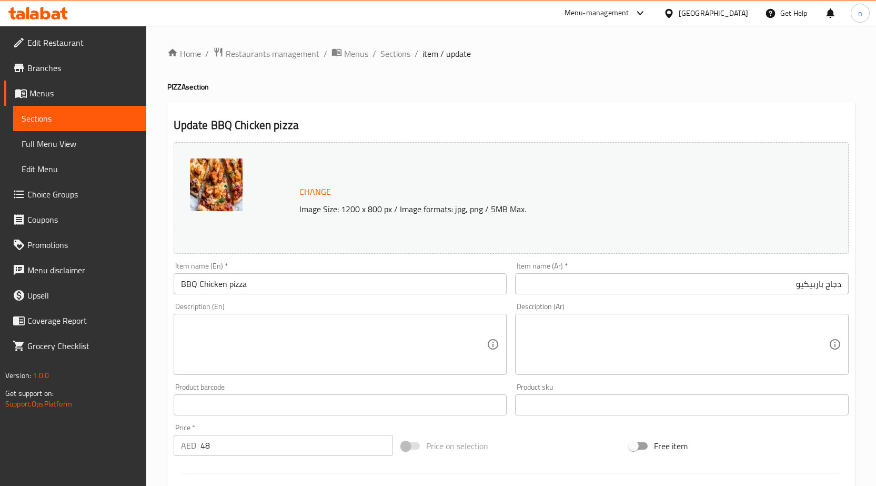
click at [688, 295] on div "Item name (Ar)   * دجاج باربيكيو Item name (Ar) *" at bounding box center [682, 278] width 342 height 41
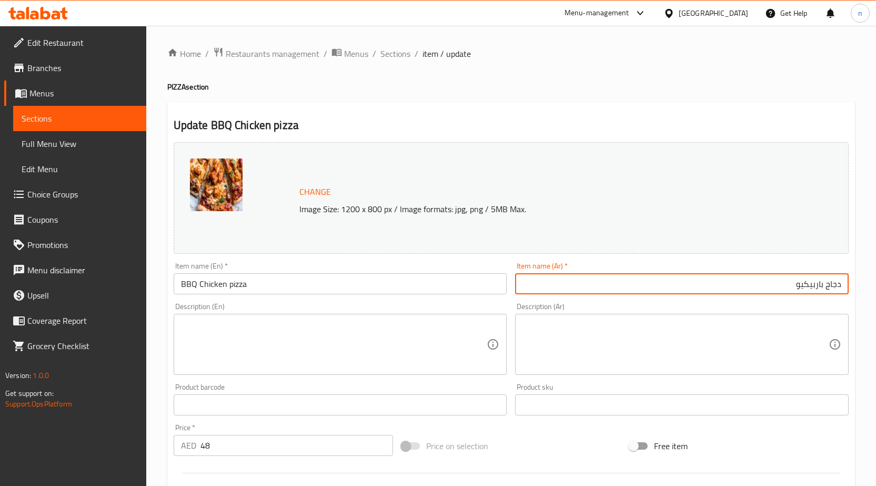
click at [843, 286] on input "دجاج باربيكيو" at bounding box center [682, 283] width 334 height 21
type input "بيتزا دجاج باربيكيو"
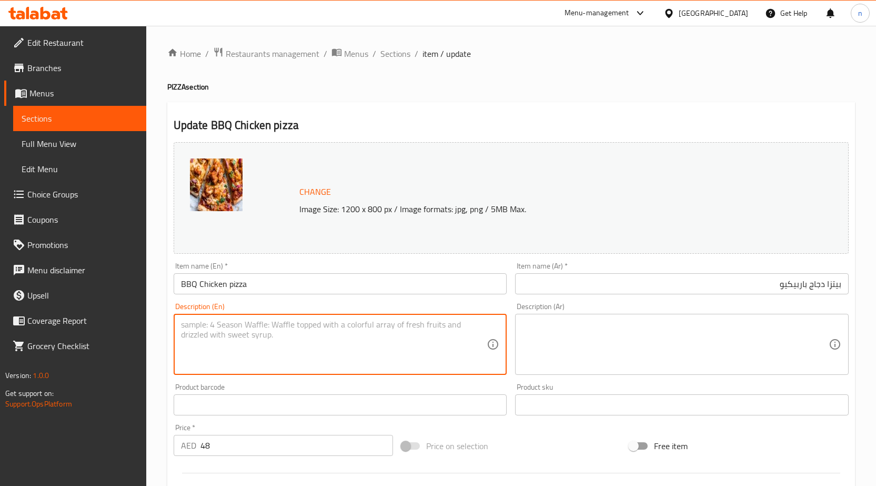
click at [255, 340] on textarea at bounding box center [334, 344] width 306 height 50
type textarea "Smoky BBQ sauce, grilled chicken, onions, and mozzarella."
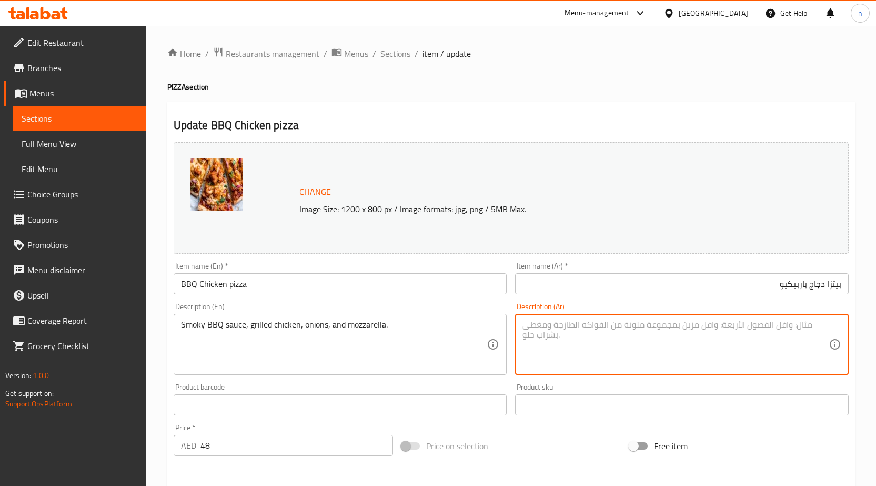
click at [708, 351] on textarea at bounding box center [675, 344] width 306 height 50
click at [793, 329] on textarea "صلصة الشواء المدخنة، دجاج مشوي، بصل، وموزاريلا." at bounding box center [675, 344] width 306 height 50
type textarea "صلصة باربيكيو المدخنة، دجاج مشوي، بصل، وموزاريلا."
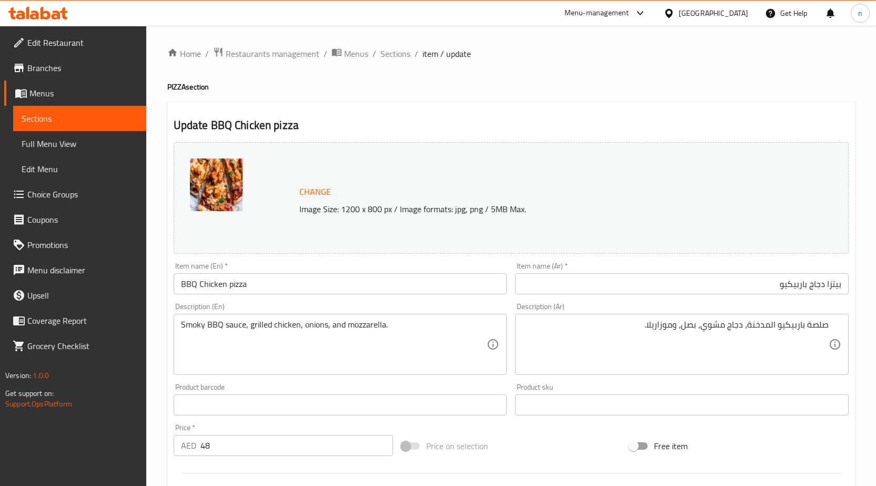
click at [553, 446] on div "Price on selection" at bounding box center [511, 445] width 228 height 28
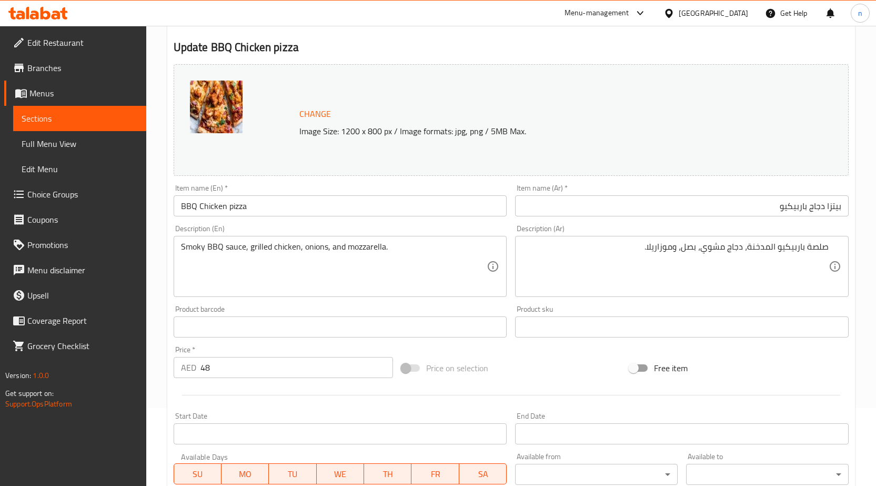
scroll to position [263, 0]
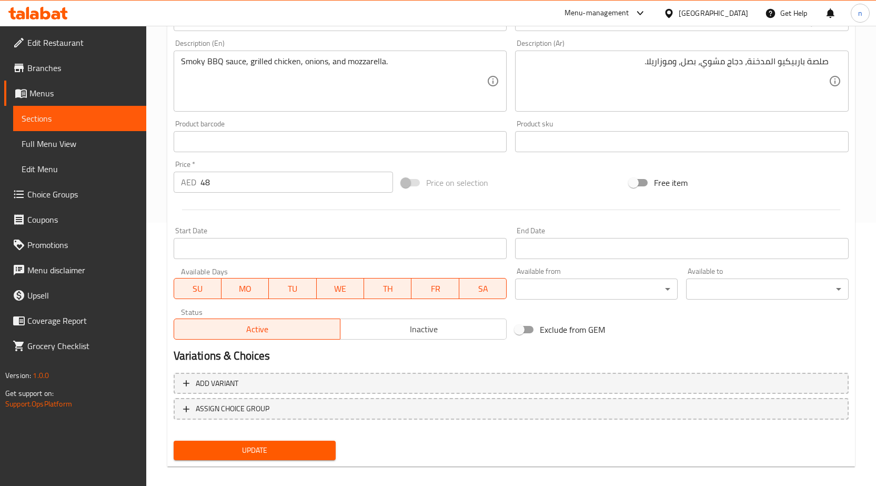
click at [311, 459] on button "Update" at bounding box center [255, 449] width 163 height 19
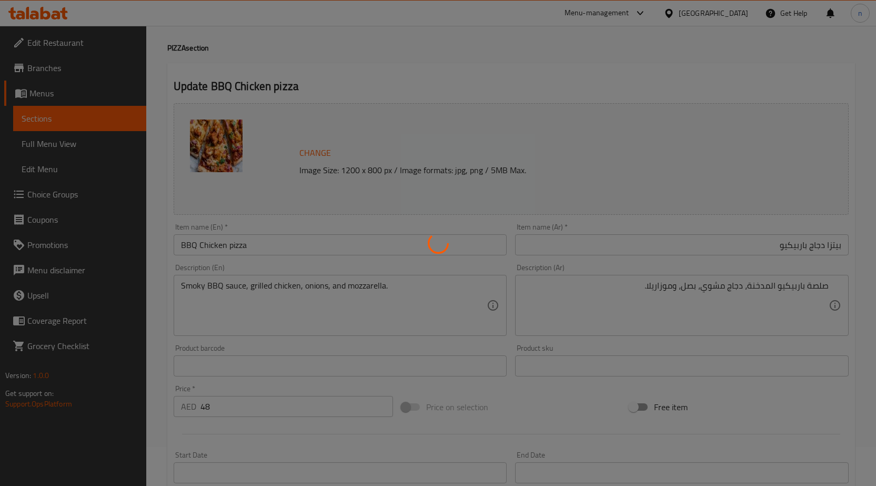
scroll to position [0, 0]
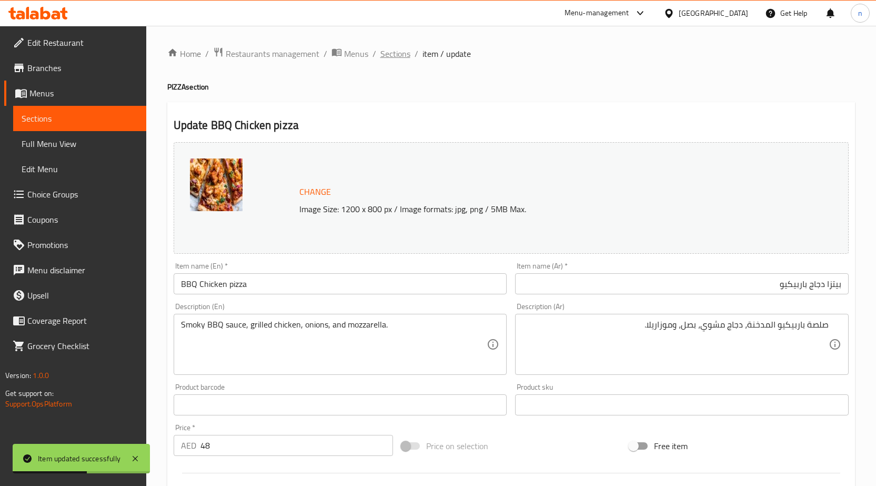
click at [390, 52] on span "Sections" at bounding box center [395, 53] width 30 height 13
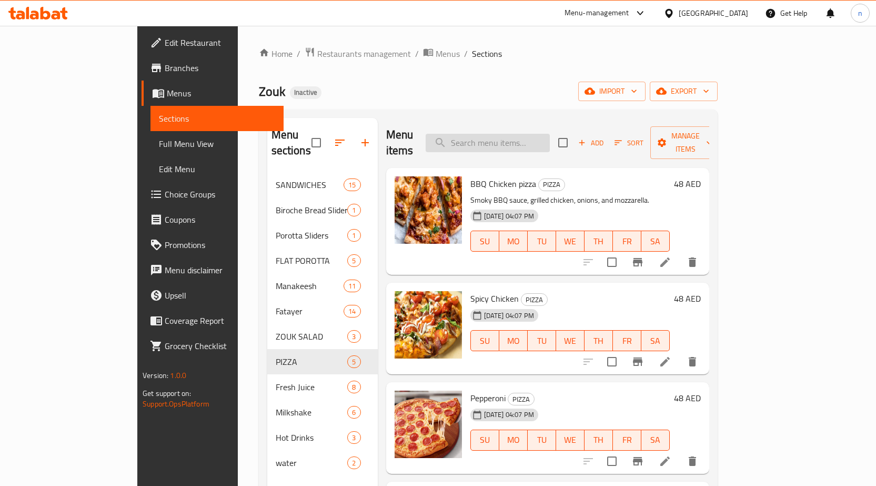
click at [528, 134] on input "search" at bounding box center [488, 143] width 124 height 18
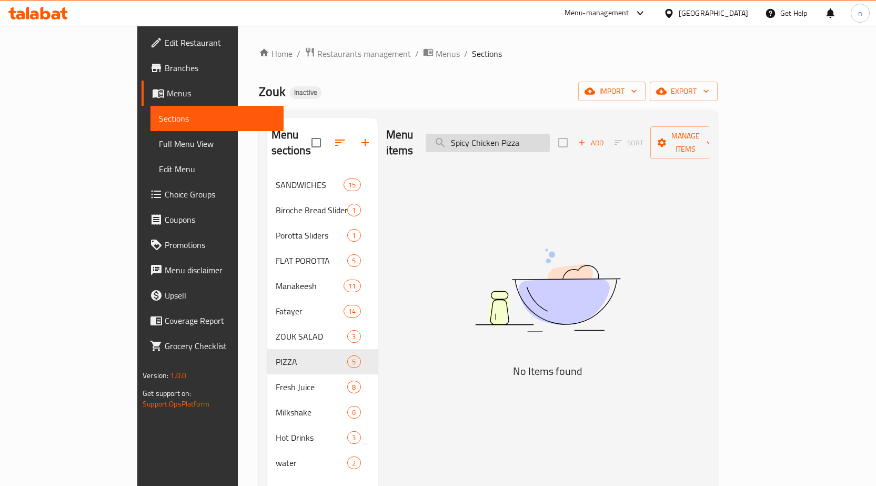
click at [503, 135] on input "Spicy Chicken Pizza" at bounding box center [488, 143] width 124 height 18
click at [550, 137] on input "Spicy Chicken Pizza" at bounding box center [488, 143] width 124 height 18
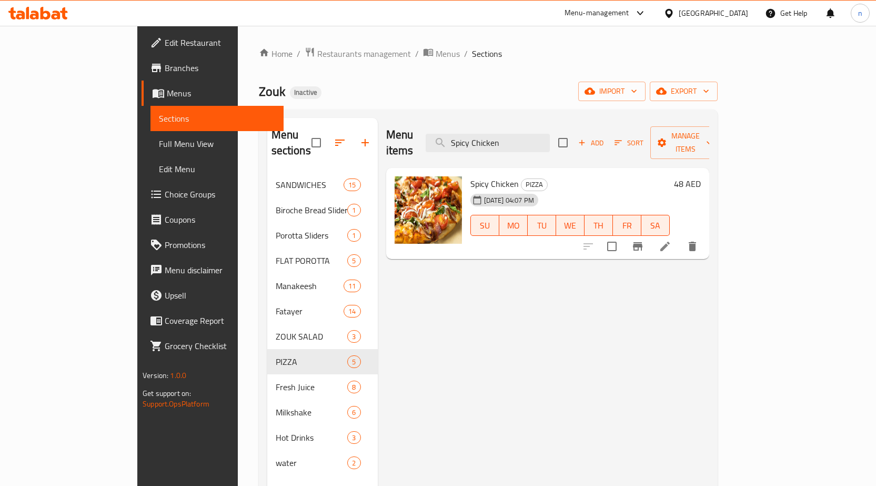
type input "Spicy Chicken"
click at [680, 237] on li at bounding box center [664, 246] width 29 height 19
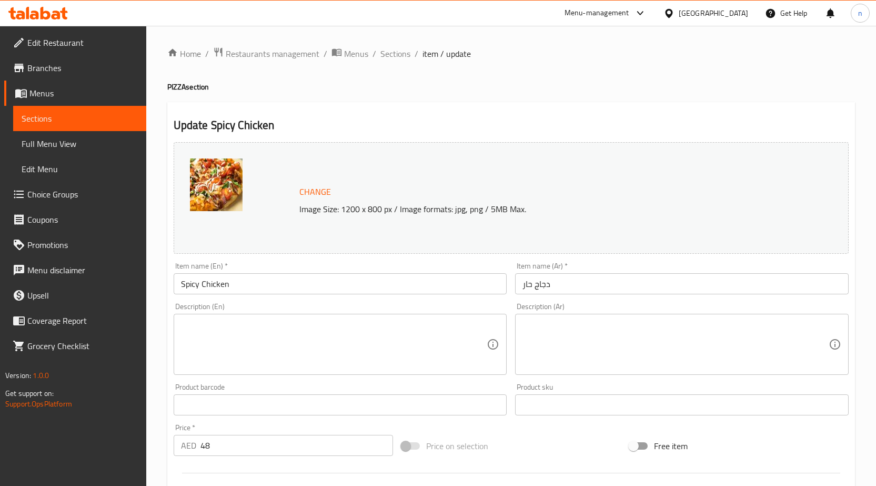
click at [245, 281] on input "Spicy Chicken" at bounding box center [341, 283] width 334 height 21
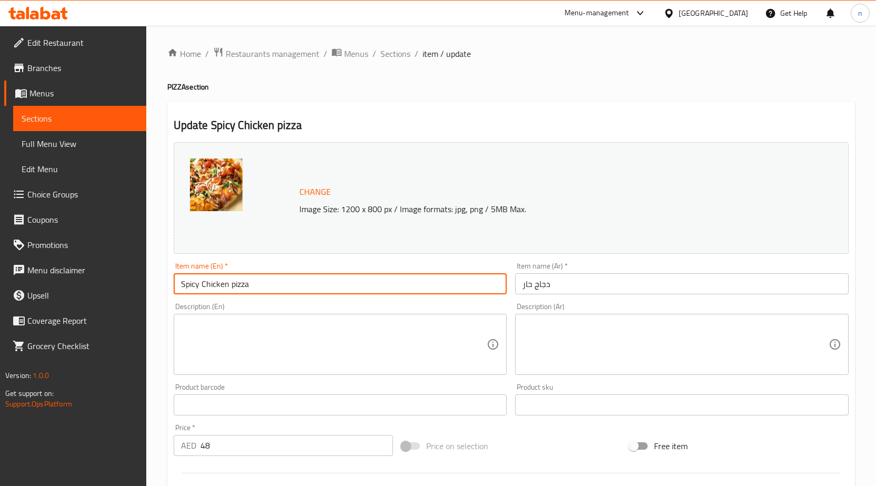
type input "Spicy Chicken pizza"
click at [563, 288] on input "دجاج حار" at bounding box center [682, 283] width 334 height 21
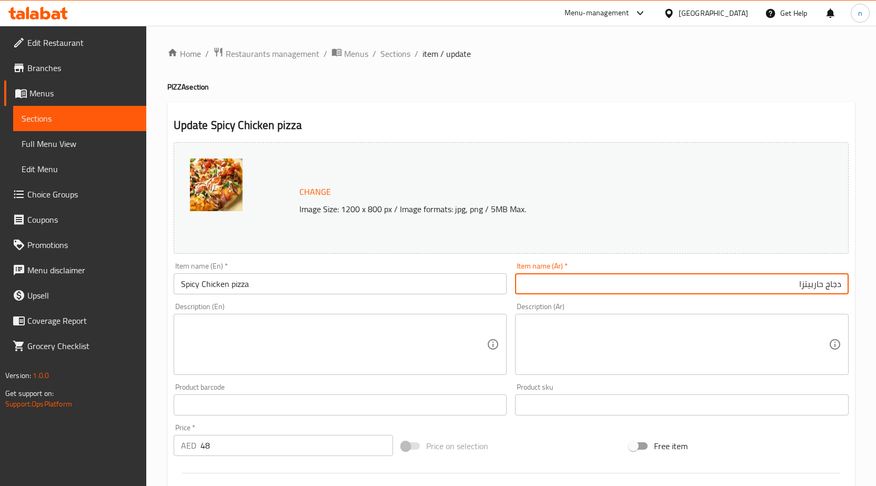
click at [807, 282] on input "دجاج حاربيتزا" at bounding box center [682, 283] width 334 height 21
click at [810, 281] on input "دجاج حاربيتزا" at bounding box center [682, 283] width 334 height 21
click at [842, 281] on input "دجاج حار" at bounding box center [682, 283] width 334 height 21
type input "بيتزا دجاج حار"
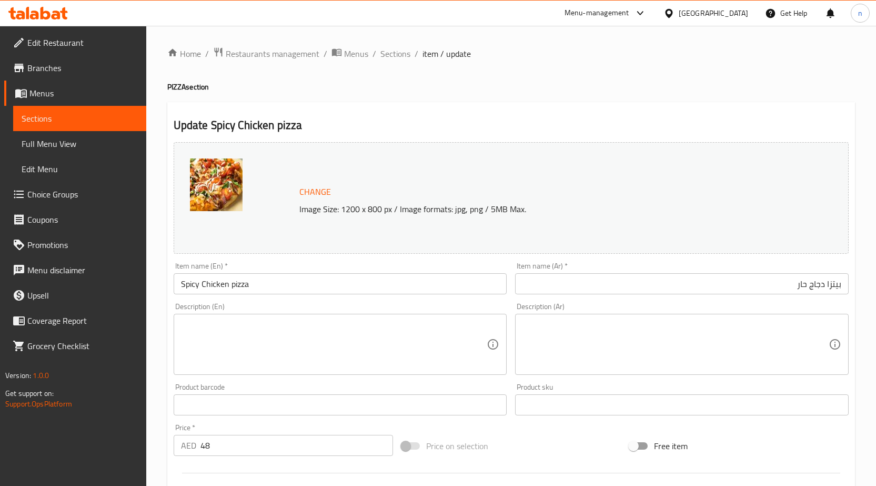
click at [439, 333] on textarea at bounding box center [334, 344] width 306 height 50
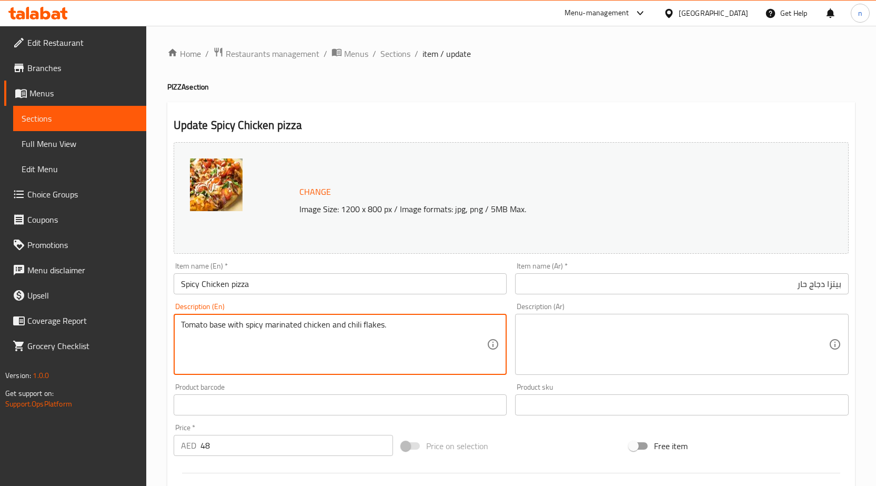
type textarea "Tomato base with spicy marinated chicken and chili flakes."
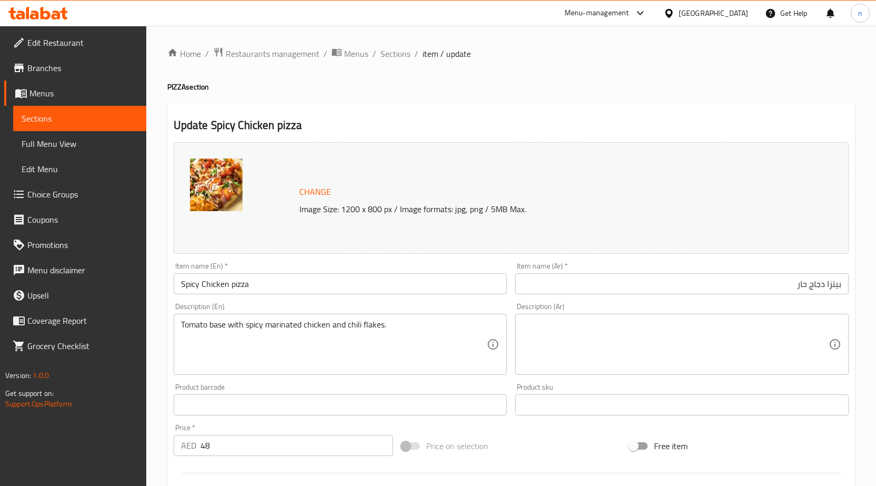
click at [553, 345] on textarea at bounding box center [675, 344] width 306 height 50
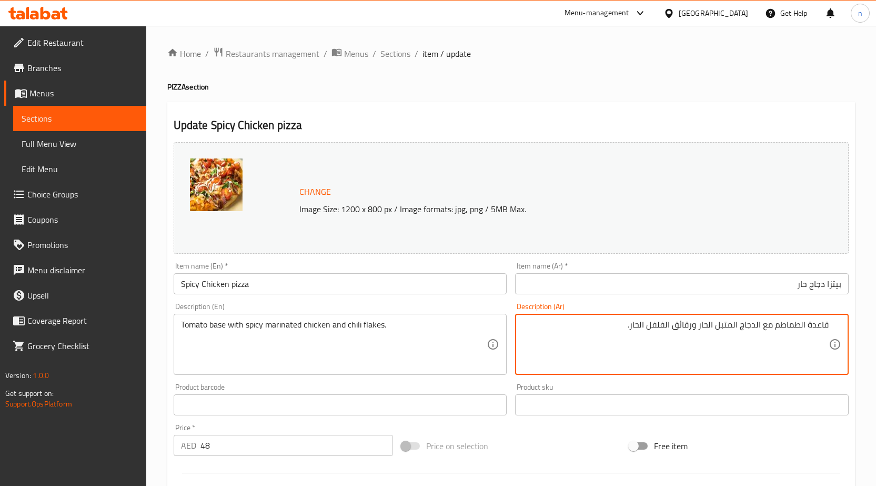
click at [689, 328] on textarea "قاعدة الطماطم مع الدجاج المتبل الحار ورقائق الفلفل الحار." at bounding box center [675, 344] width 306 height 50
type textarea "قاعدة الطماطم مع الدجاج المتبل الحار فلاكيس الفلفل الحار."
click at [526, 433] on div "Price on selection" at bounding box center [511, 445] width 228 height 28
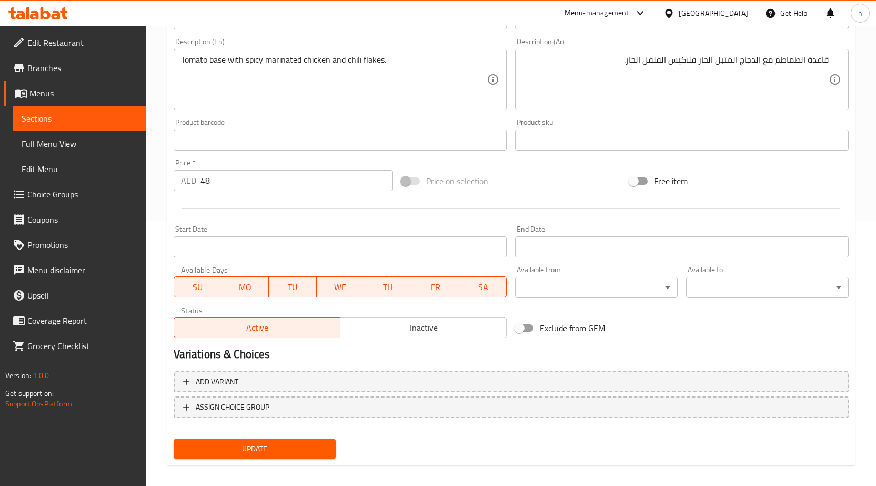
scroll to position [273, 0]
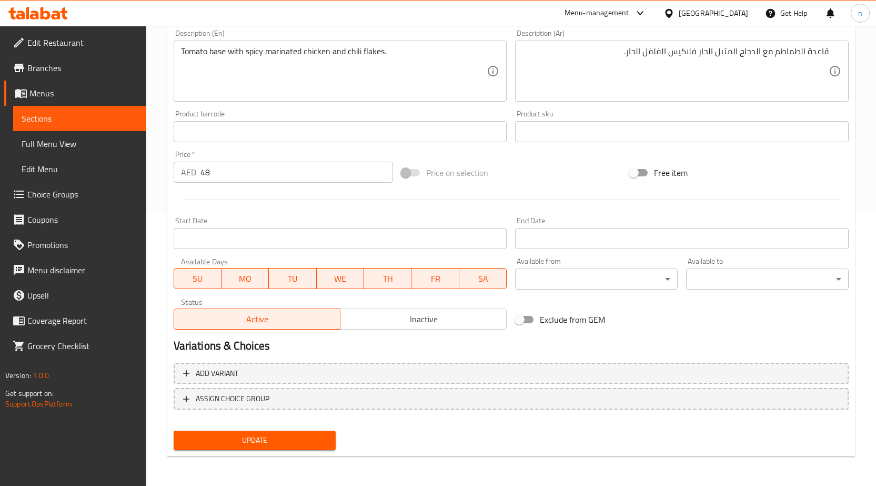
click at [328, 433] on button "Update" at bounding box center [255, 439] width 163 height 19
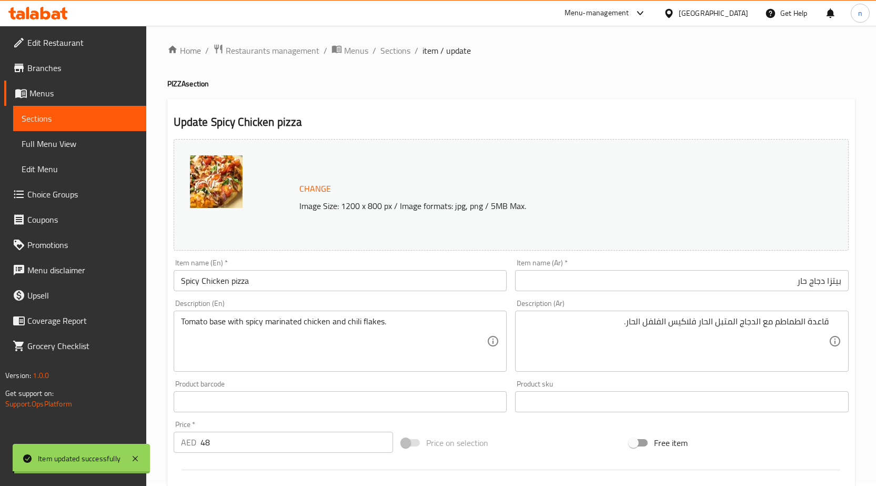
scroll to position [0, 0]
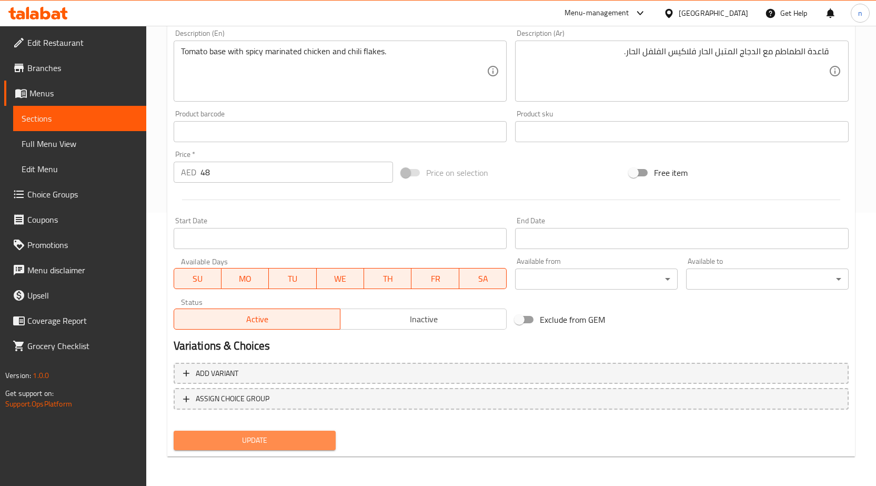
click at [289, 435] on span "Update" at bounding box center [255, 439] width 146 height 13
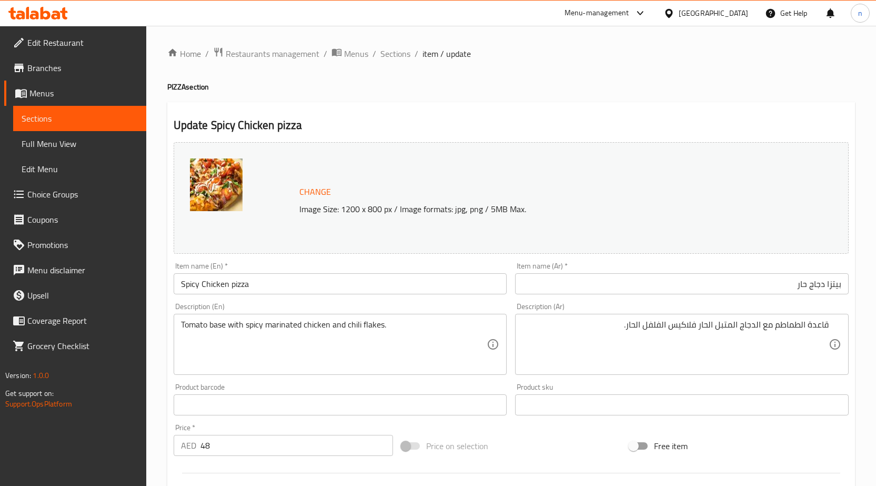
drag, startPoint x: 392, startPoint y: 54, endPoint x: 397, endPoint y: 81, distance: 27.3
click at [392, 54] on span "Sections" at bounding box center [395, 53] width 30 height 13
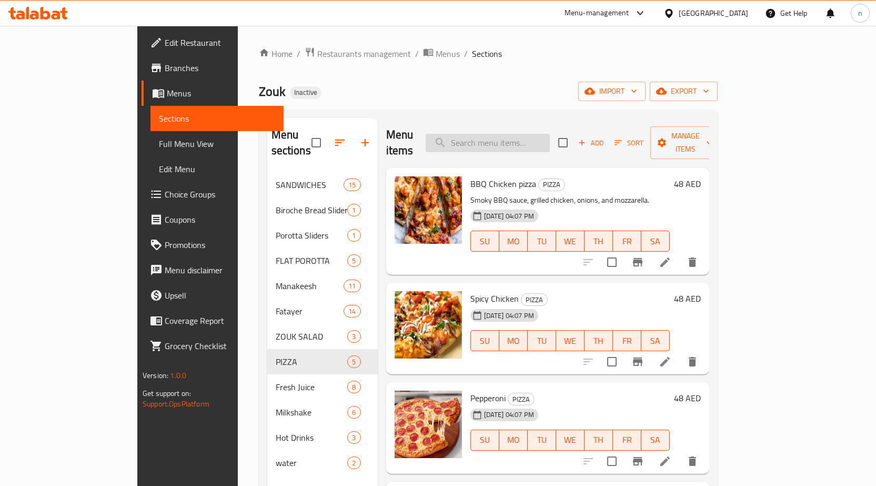
click at [520, 137] on input "search" at bounding box center [488, 143] width 124 height 18
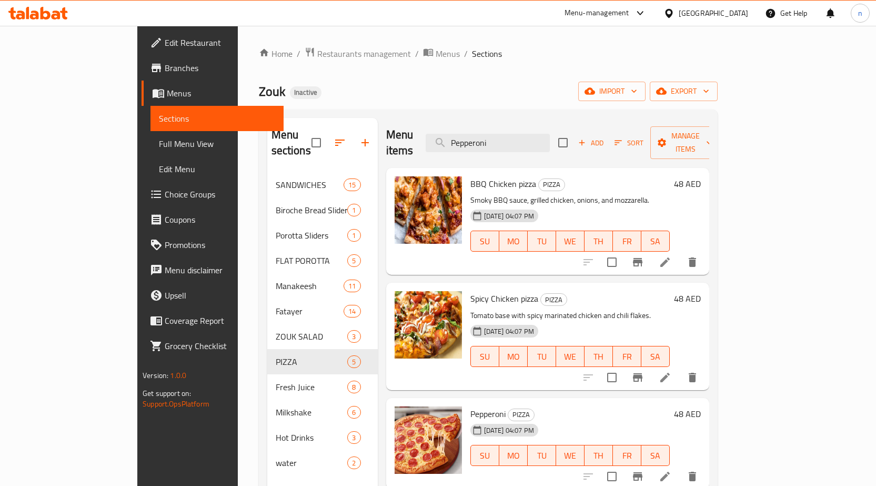
type input "Pepperoni"
click at [671, 470] on icon at bounding box center [665, 476] width 13 height 13
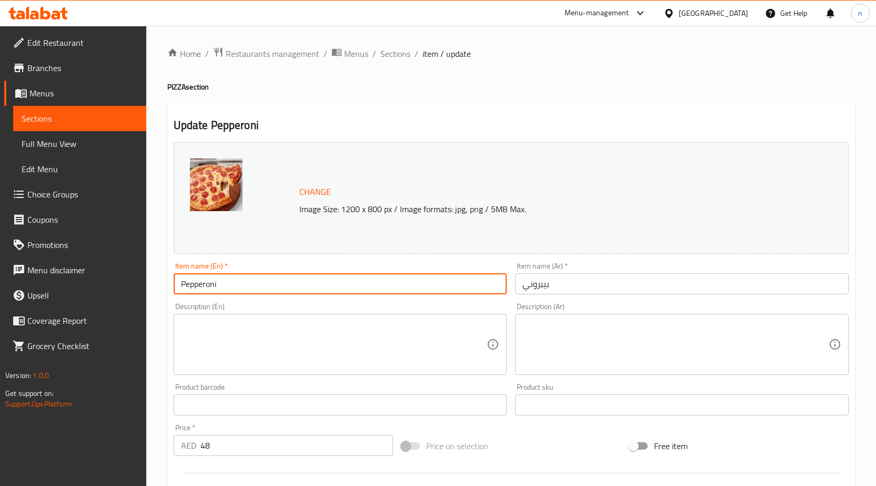
click at [308, 284] on input "Pepperoni" at bounding box center [341, 283] width 334 height 21
type input "Pepperoni pizza"
click at [581, 281] on input "بيبروني" at bounding box center [682, 283] width 334 height 21
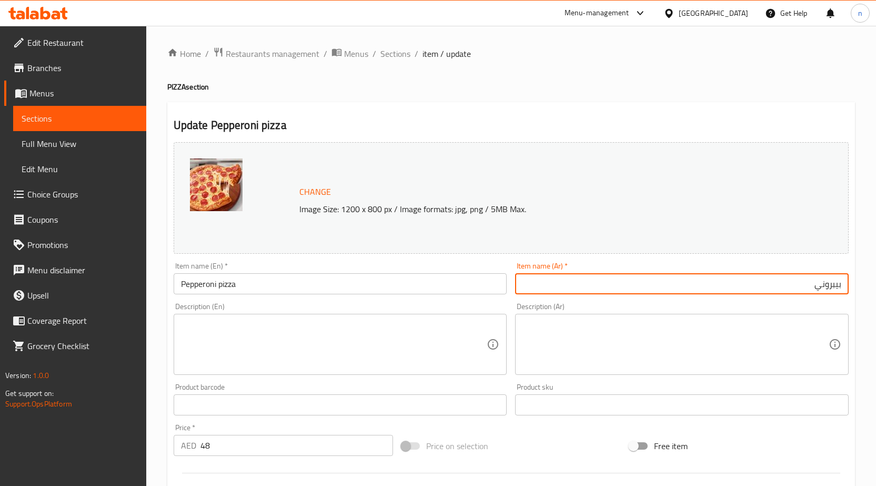
click at [841, 286] on input "بيبروني" at bounding box center [682, 283] width 334 height 21
type input "[PERSON_NAME]"
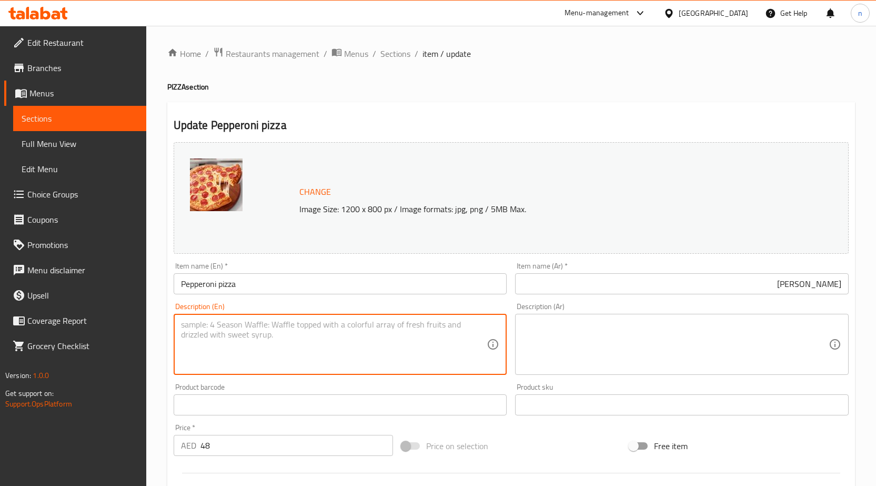
click at [350, 341] on textarea at bounding box center [334, 344] width 306 height 50
click at [323, 327] on textarea at bounding box center [334, 344] width 306 height 50
type textarea "Classic tomato sauce, mozzarella, and beef pepperoni slices."
click at [561, 340] on textarea at bounding box center [675, 344] width 306 height 50
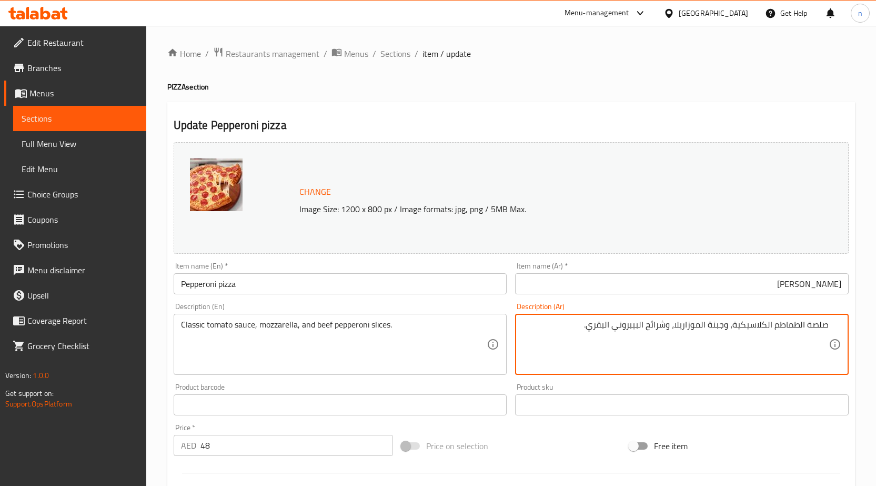
click at [607, 336] on textarea "صلصة الطماطم الكلاسيكية، وجبنة الموزاريلا، وشرائح البيبروني البقري." at bounding box center [675, 344] width 306 height 50
type textarea "صلصة الطماطم الكلاسيكية، وجبنة الموزاريلا، وشرائح البيبروني البقري."
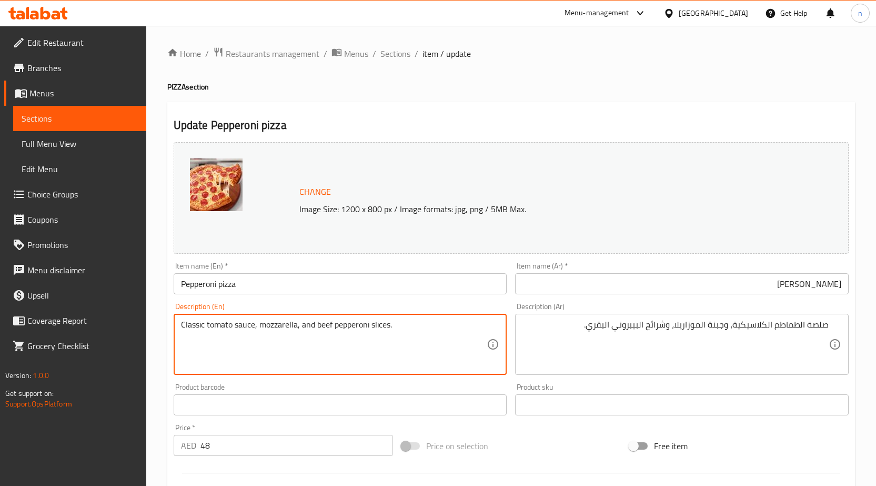
click at [420, 353] on textarea "Classic tomato sauce, mozzarella, and beef pepperoni slices." at bounding box center [334, 344] width 306 height 50
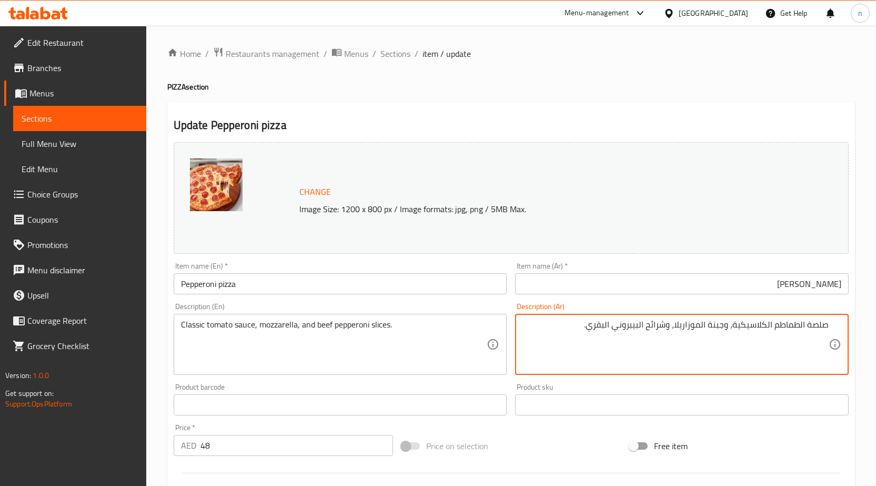
drag, startPoint x: 728, startPoint y: 326, endPoint x: 674, endPoint y: 336, distance: 54.1
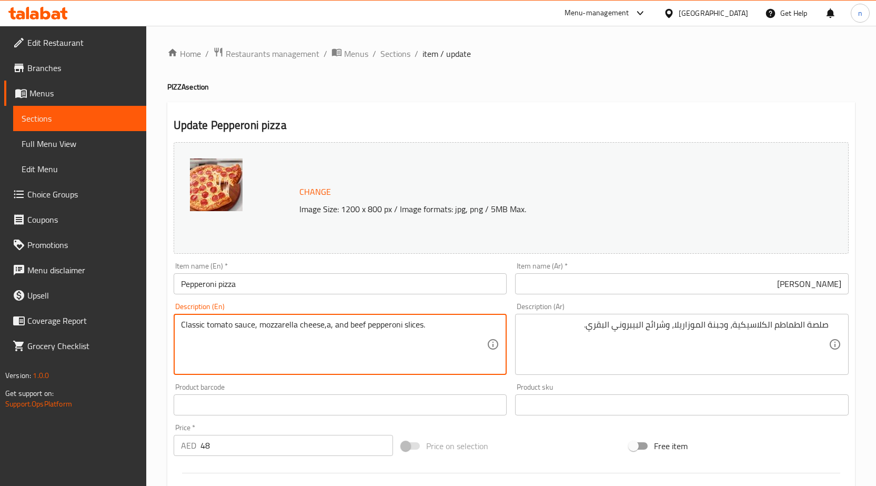
drag, startPoint x: 259, startPoint y: 325, endPoint x: 294, endPoint y: 334, distance: 36.2
click at [302, 326] on textarea "Classic tomato sauce, mozzarell a cheese,a, and beef pepperoni slices." at bounding box center [334, 344] width 306 height 50
click at [319, 328] on textarea "Classic tomato sauce, mozzarell cheese,a, and beef pepperoni slices." at bounding box center [334, 344] width 306 height 50
click at [297, 327] on textarea "Classic tomato sauce, mozzarell cheesee ,a, and beef pepperoni slices." at bounding box center [334, 344] width 306 height 50
click at [294, 325] on textarea "Classic tomato sauce, mozzarell cheesee ,a, and beef pepperoni slices." at bounding box center [334, 344] width 306 height 50
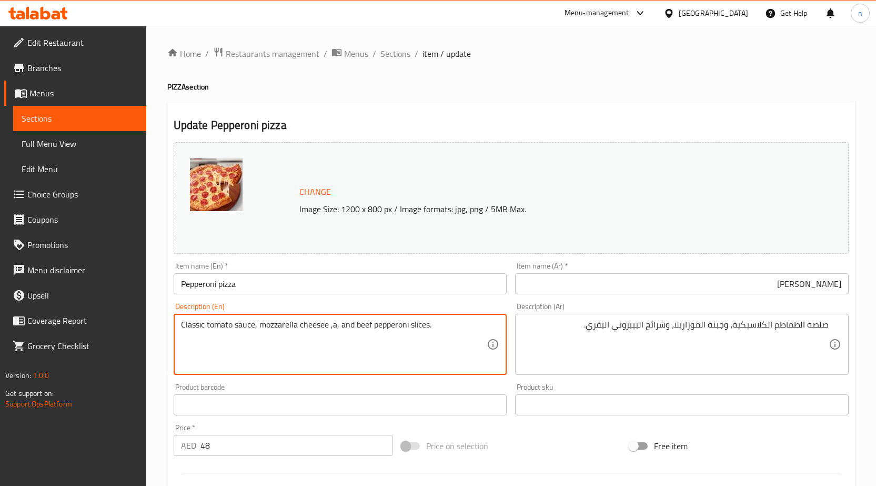
click at [312, 333] on textarea "Classic tomato sauce, mozzarella cheesee ,a, and beef pepperoni slices." at bounding box center [334, 344] width 306 height 50
click at [323, 327] on textarea "Classic tomato sauce, mozzarella cheesee ,a, and beef pepperoni slices." at bounding box center [334, 344] width 306 height 50
click at [325, 328] on textarea "Classic tomato sauce, mozzarella cheese ,a, and beef pepperoni slices." at bounding box center [334, 344] width 306 height 50
type textarea "Classic tomato sauce, mozzarella cheese,a, and beef pepperoni slices."
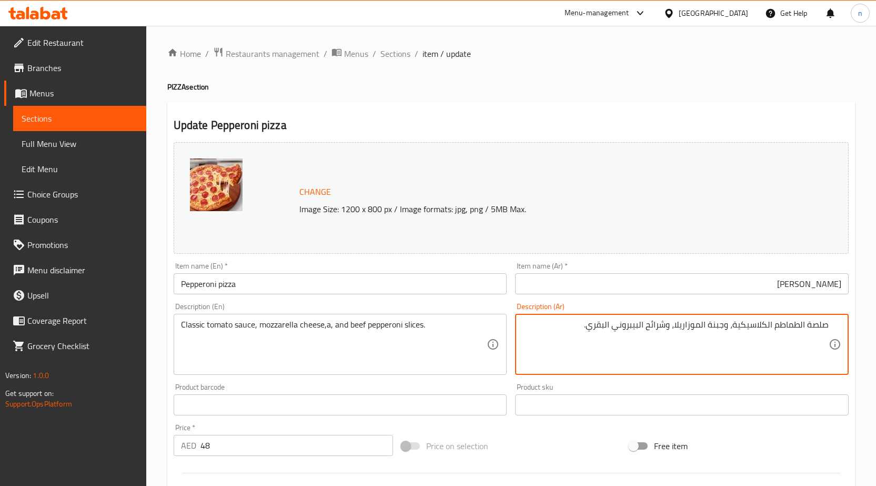
click at [614, 331] on textarea "صلصة الطماطم الكلاسيكية، وجبنة الموزاريلا، وشرائح البيبروني البقري." at bounding box center [675, 344] width 306 height 50
click at [604, 327] on textarea "صلصة الطماطم الكلاسيكية، وجبنة الموزاريلا، وشرائح البيبروني البقري." at bounding box center [675, 344] width 306 height 50
click at [607, 327] on textarea "صلصة الطماطم الكلاسيكية، وجبنة الموزاريلا، وشرائح البيبروني البقري." at bounding box center [675, 344] width 306 height 50
click at [618, 325] on textarea "صلصة الطماطم الكلاسيكية، وجبنة الموزاريلا، وشرائح البيبرونيبلحمبقري." at bounding box center [675, 344] width 306 height 50
click at [594, 326] on textarea "صلصة الطماطم الكلاسيكية، وجبنة الموزاريلا، وشرائح البيبروني بلحمبقري." at bounding box center [675, 344] width 306 height 50
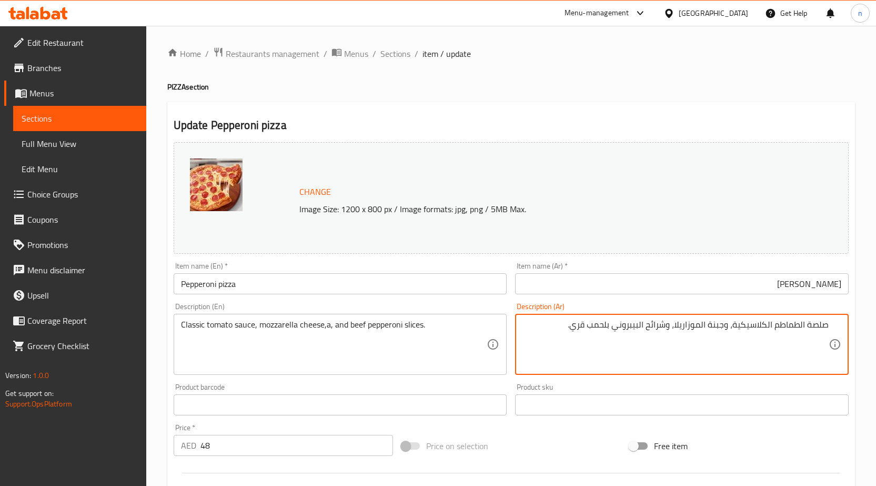
click at [597, 326] on textarea "صلصة الطماطم الكلاسيكية، وجبنة الموزاريلا، وشرائح البيبروني بلحمب قري." at bounding box center [675, 344] width 306 height 50
click at [584, 324] on textarea "صلصة الطماطم الكلاسيكية، وجبنة الموزاريلا، وشرائح البيبروني بلحم ب قري." at bounding box center [675, 344] width 306 height 50
click at [585, 325] on textarea "صلصة الطماطم الكلاسيكية، وجبنة الموزاريلا، وشرائح البيبروني بلحم ب قري." at bounding box center [675, 344] width 306 height 50
type textarea "صلصة الطماطم الكلاسيكية، وجبنة الموزاريلا، وشرائح البيبروني بلحم بقري."
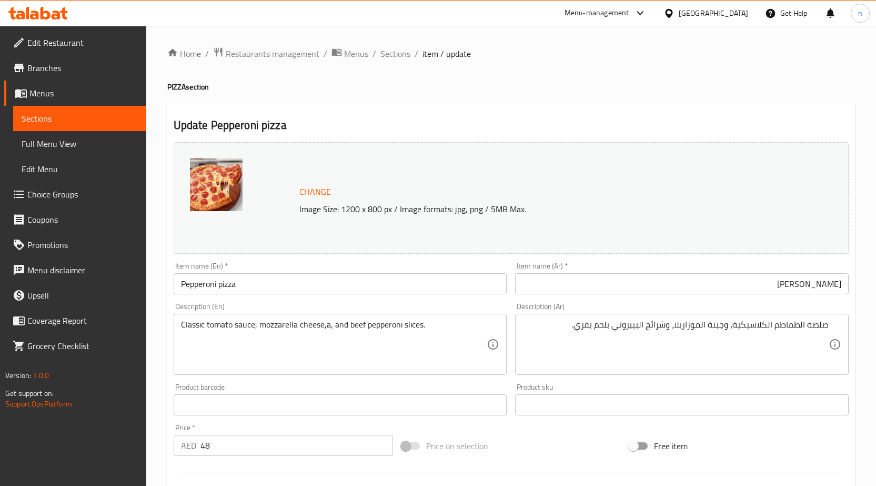
click at [567, 449] on div "Price on selection" at bounding box center [511, 445] width 228 height 28
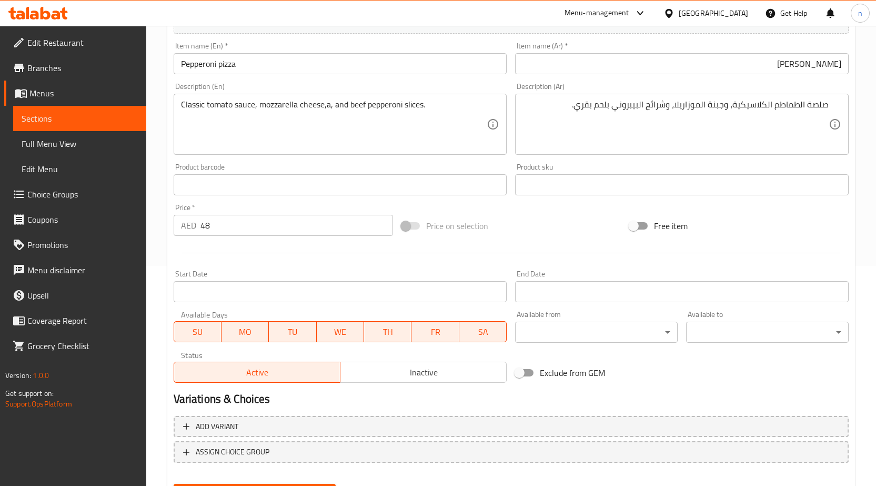
scroll to position [273, 0]
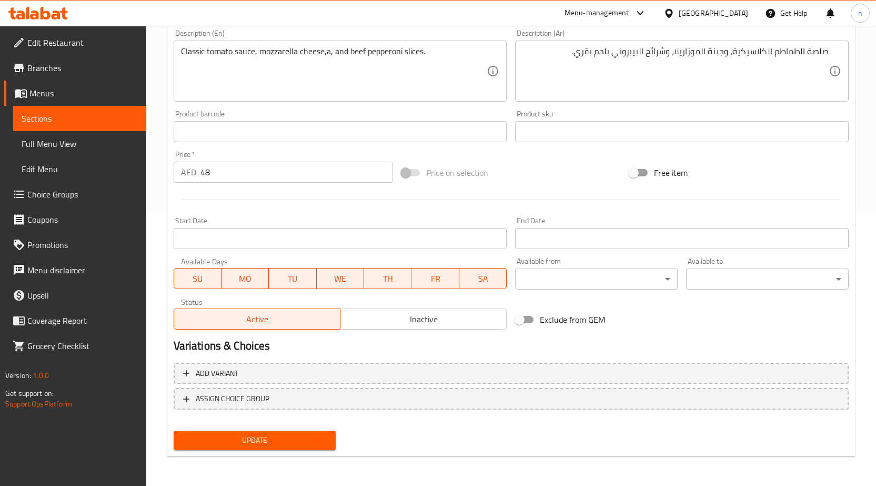
click at [227, 448] on button "Update" at bounding box center [255, 439] width 163 height 19
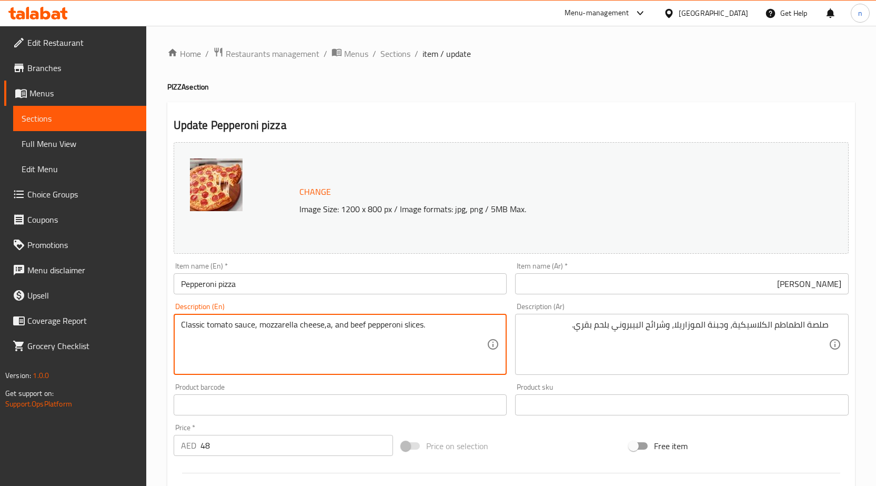
click at [324, 325] on textarea "Classic tomato sauce, mozzarella cheese,a, and beef pepperoni slices." at bounding box center [334, 344] width 306 height 50
click at [335, 324] on textarea "Classic tomato sauce, mozzarella cheese ,a, and beef pepperoni slices." at bounding box center [334, 344] width 306 height 50
click at [331, 324] on textarea "Classic tomato sauce, mozzarella cheese ,a, and beef pepperoni slices." at bounding box center [334, 344] width 306 height 50
click at [335, 326] on textarea "Classic tomato sauce, mozzarella cheese ,a, and beef pepperoni slices." at bounding box center [334, 344] width 306 height 50
type textarea "Classic tomato sauce, mozzarella cheese ,and beef pepperoni slices."
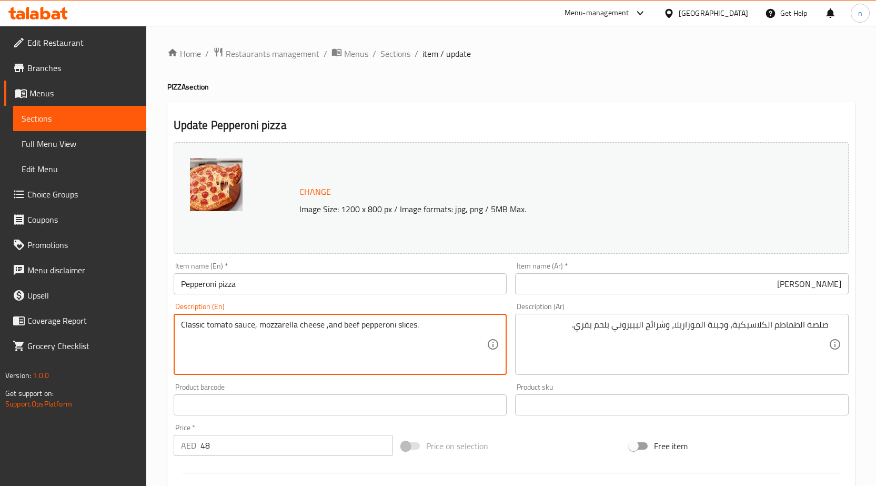
click at [539, 432] on div "Price on selection" at bounding box center [511, 445] width 228 height 28
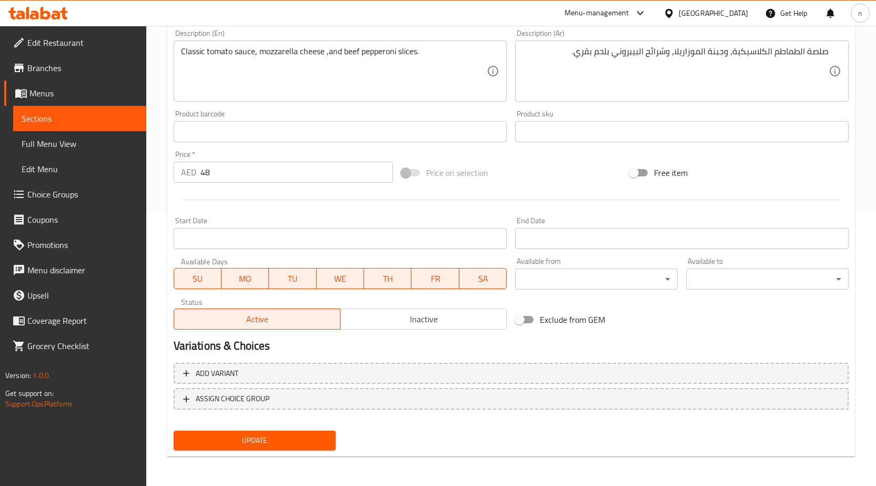
click at [309, 446] on span "Update" at bounding box center [255, 439] width 146 height 13
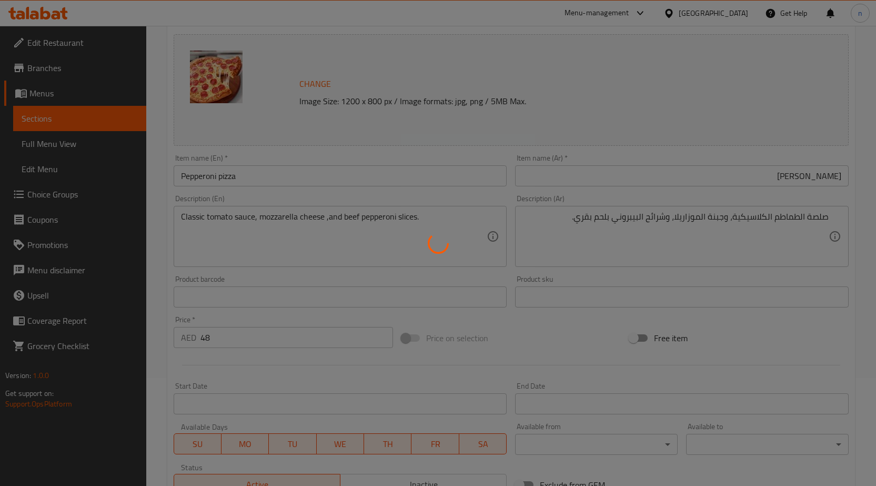
scroll to position [10, 0]
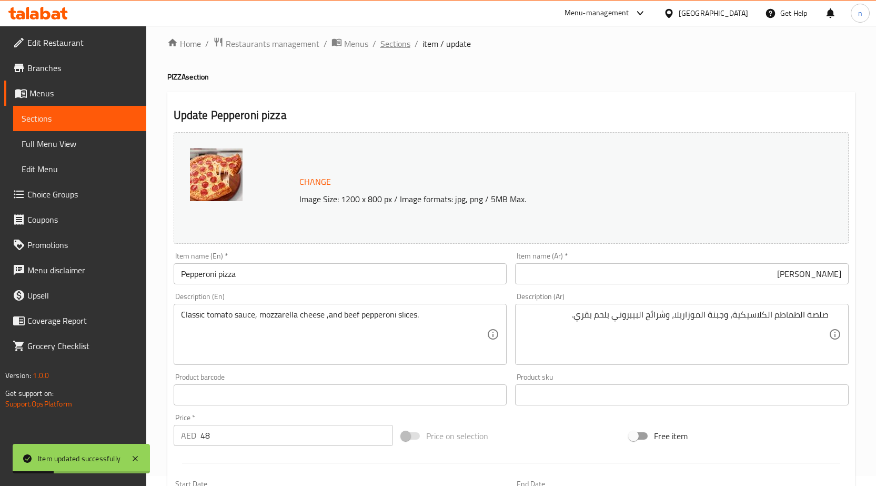
click at [400, 41] on span "Sections" at bounding box center [395, 43] width 30 height 13
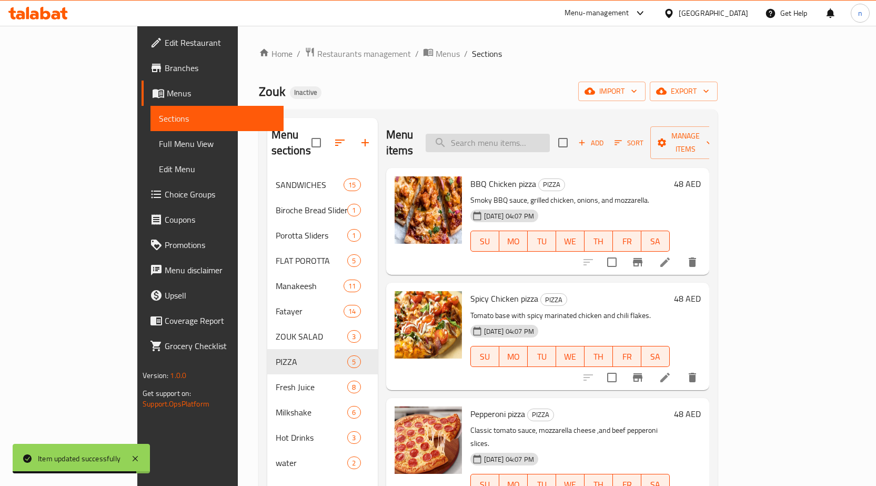
click at [537, 138] on input "search" at bounding box center [488, 143] width 124 height 18
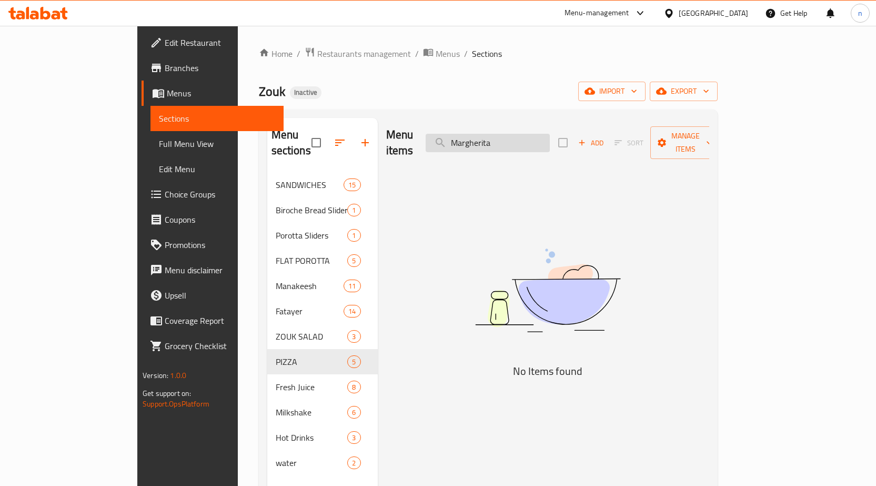
type input "Margherita"
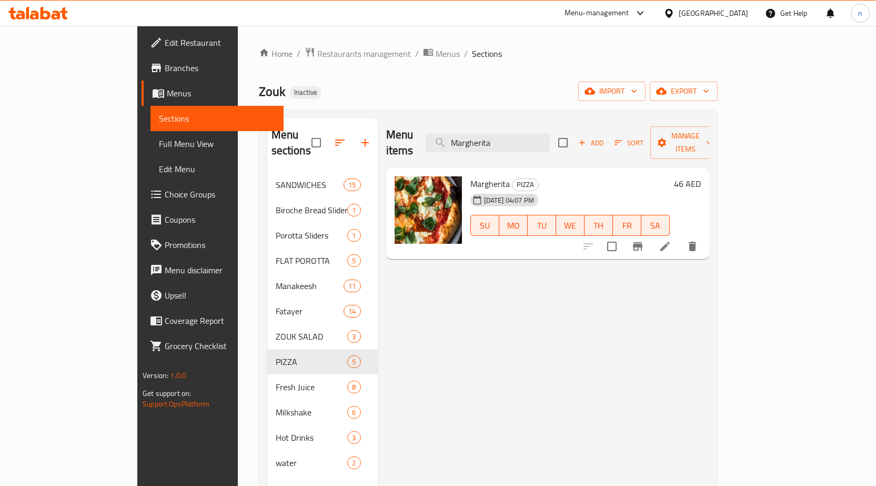
click at [680, 237] on li at bounding box center [664, 246] width 29 height 19
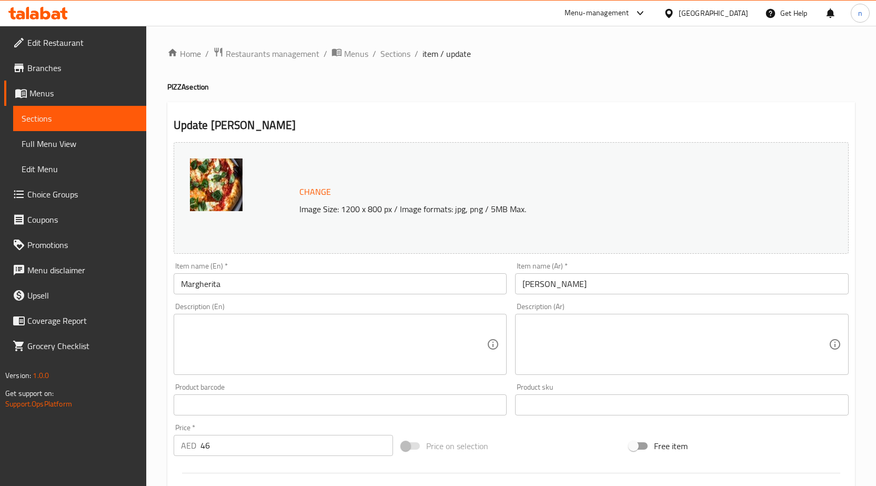
click at [277, 287] on input "Margherita" at bounding box center [341, 283] width 334 height 21
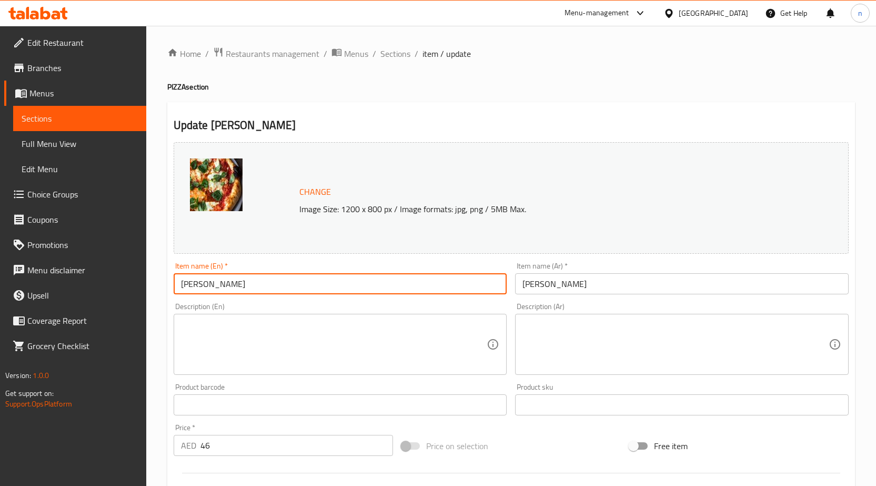
type input "[PERSON_NAME]"
click at [623, 282] on input "مارجريتا" at bounding box center [682, 283] width 334 height 21
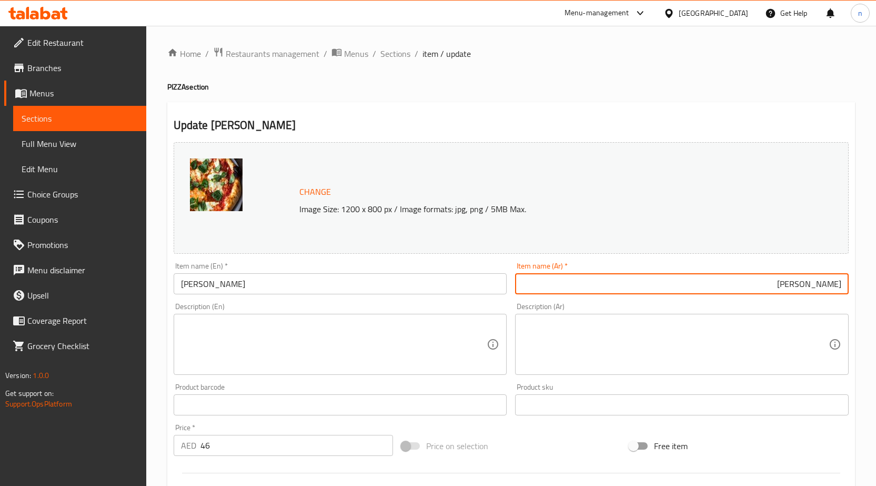
click at [842, 287] on input "مارجريتا" at bounding box center [682, 283] width 334 height 21
type input "[PERSON_NAME]"
click at [264, 325] on textarea at bounding box center [334, 344] width 306 height 50
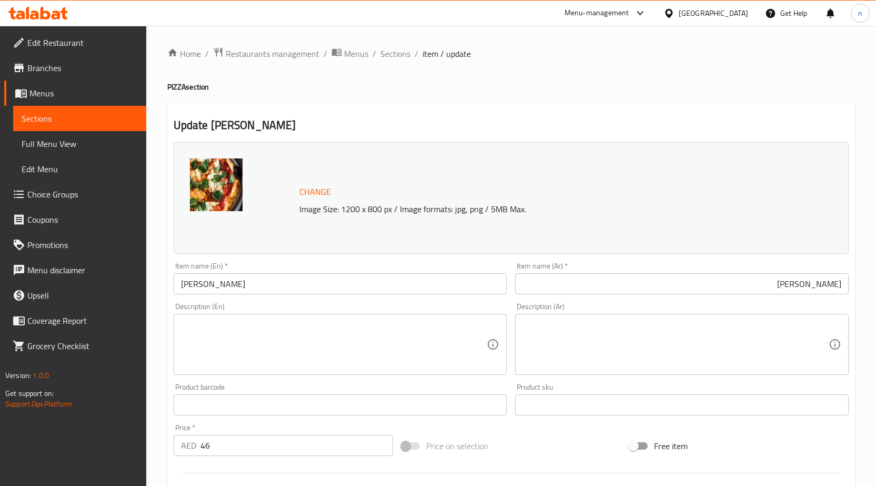
click at [336, 321] on textarea at bounding box center [334, 344] width 306 height 50
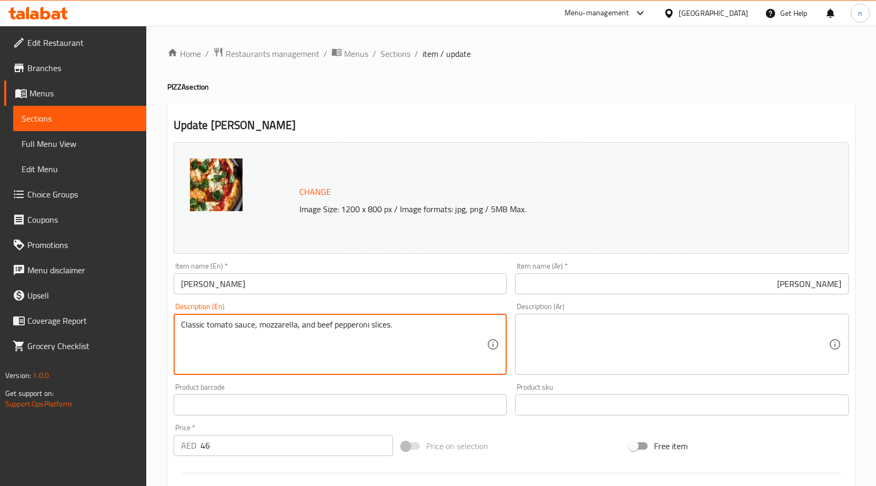
type textarea "Classic tomato sauce, mozzarella, and beef pepperoni slices."
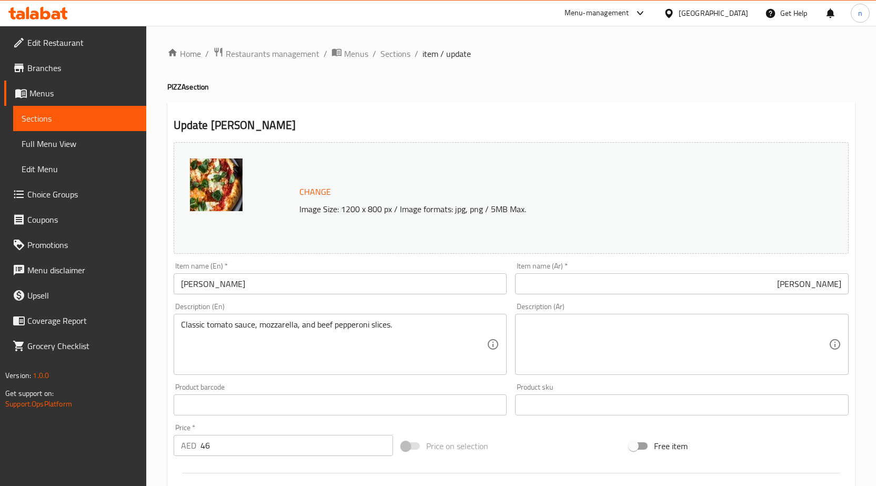
click at [624, 346] on textarea at bounding box center [675, 344] width 306 height 50
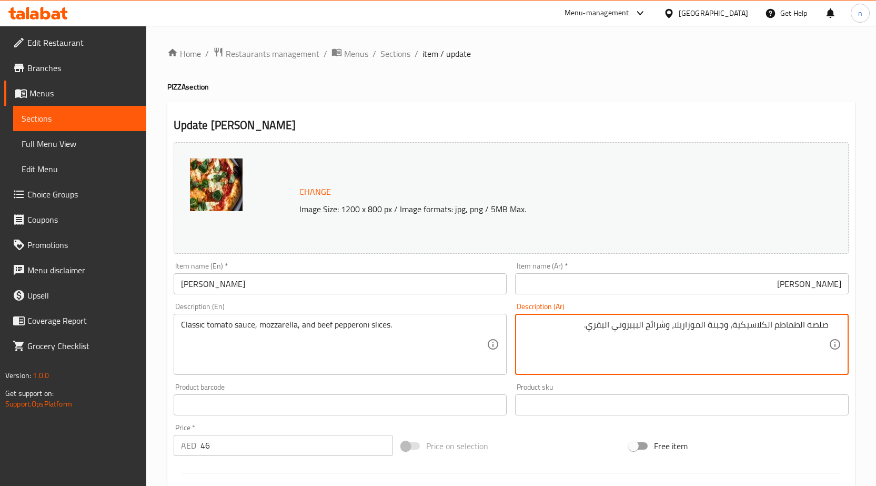
drag, startPoint x: 677, startPoint y: 327, endPoint x: 730, endPoint y: 327, distance: 53.1
click at [730, 327] on textarea "صلصة الطماطم الكلاسيكية، وجبنة الموزاريلا، وشرائح البيبروني البقري." at bounding box center [675, 344] width 306 height 50
type textarea "صلصة الطماطم الكلاسيكية، وجبنة الموزاريلا، وشرائح البيبروني البقري."
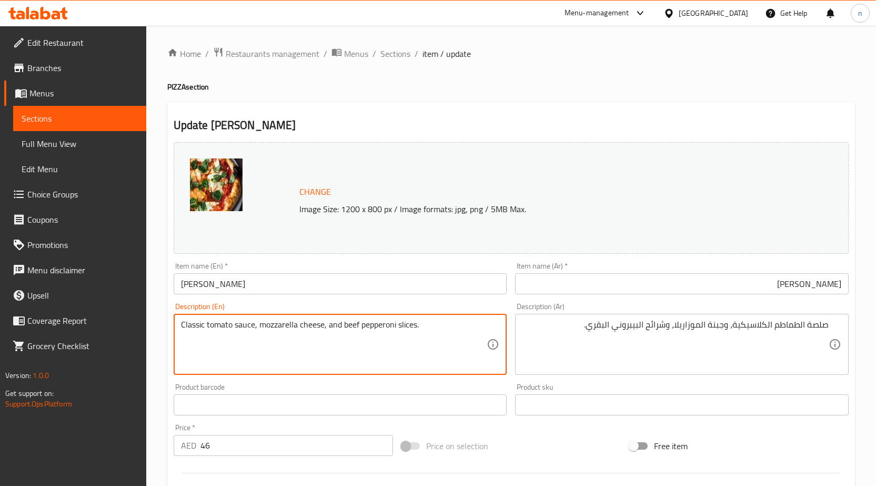
drag, startPoint x: 262, startPoint y: 324, endPoint x: 297, endPoint y: 328, distance: 35.0
type textarea "Classic tomato sauce, mozzarella cheese, and beef pepperoni slices."
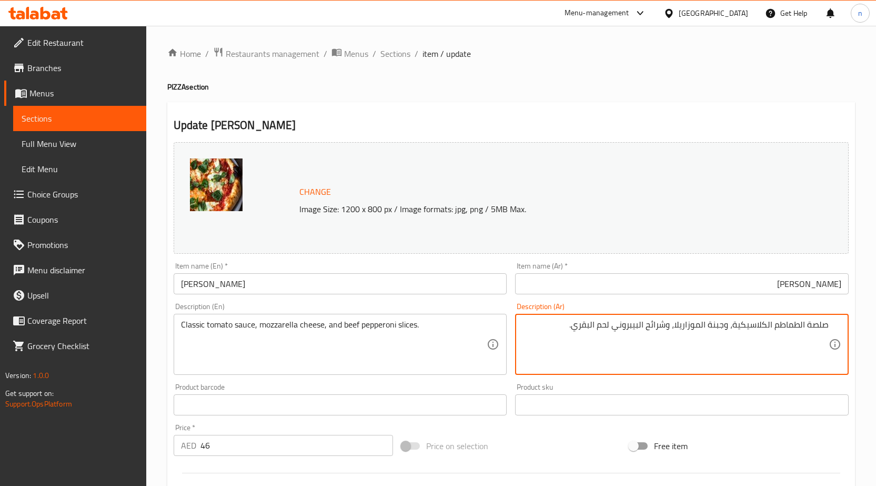
click at [590, 329] on textarea "صلصة الطماطم الكلاسيكية، وجبنة الموزاريلا، وشرائح البيبروني لحم البقري." at bounding box center [675, 344] width 306 height 50
click at [593, 329] on textarea "صلصة الطماطم الكلاسيكية، وجبنة الموزاريلا، وشرائح البيبروني لحم البقري." at bounding box center [675, 344] width 306 height 50
type textarea "صلصة الطماطم الكلاسيكية، وجبنة الموزاريلا، وشرائح البيبروني لحم بقري."
click at [562, 438] on div "Price on selection" at bounding box center [511, 445] width 228 height 28
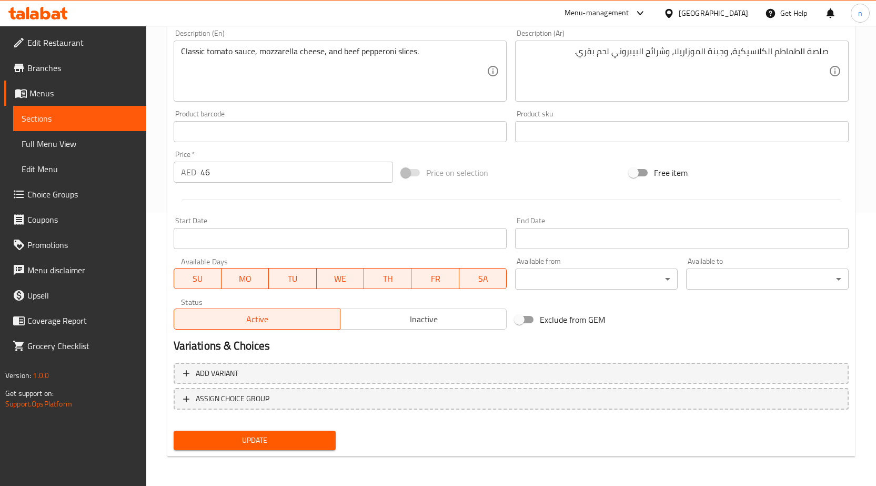
click at [318, 440] on span "Update" at bounding box center [255, 439] width 146 height 13
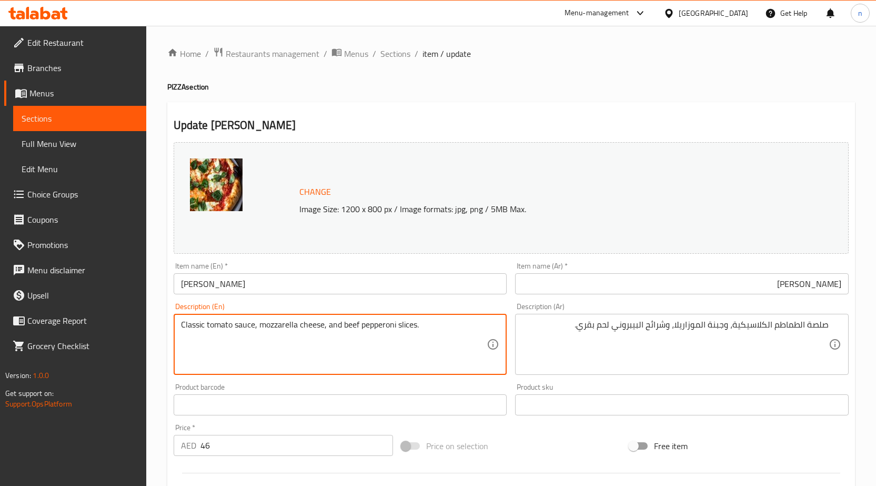
click at [512, 421] on div "Change Image Size: 1200 x 800 px / Image formats: jpg, png / 5MB Max. Item name…" at bounding box center [510, 372] width 683 height 469
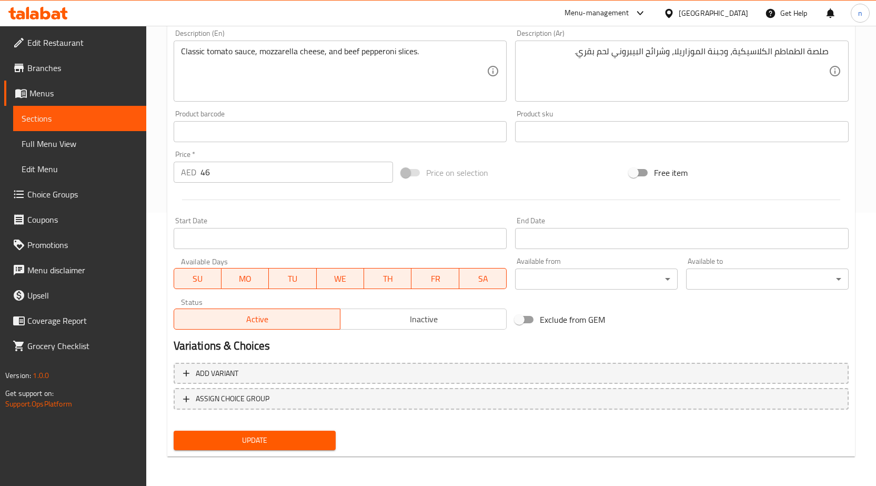
click at [285, 433] on button "Update" at bounding box center [255, 439] width 163 height 19
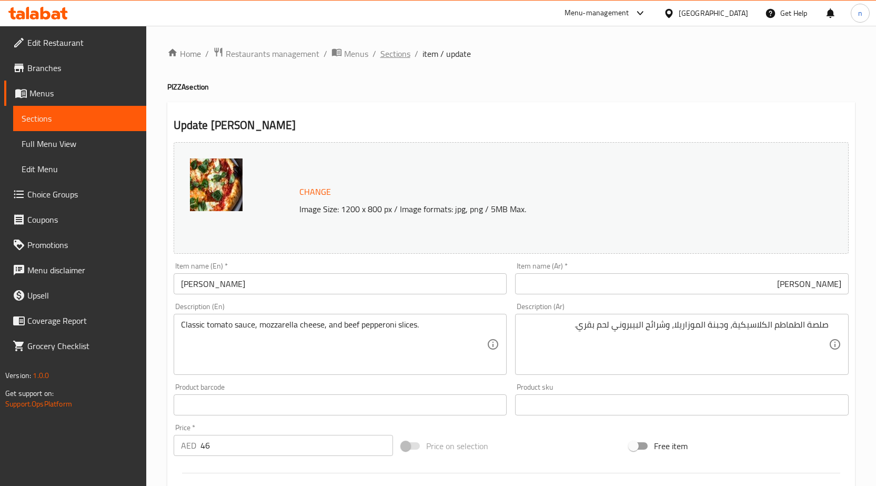
click at [392, 55] on span "Sections" at bounding box center [395, 53] width 30 height 13
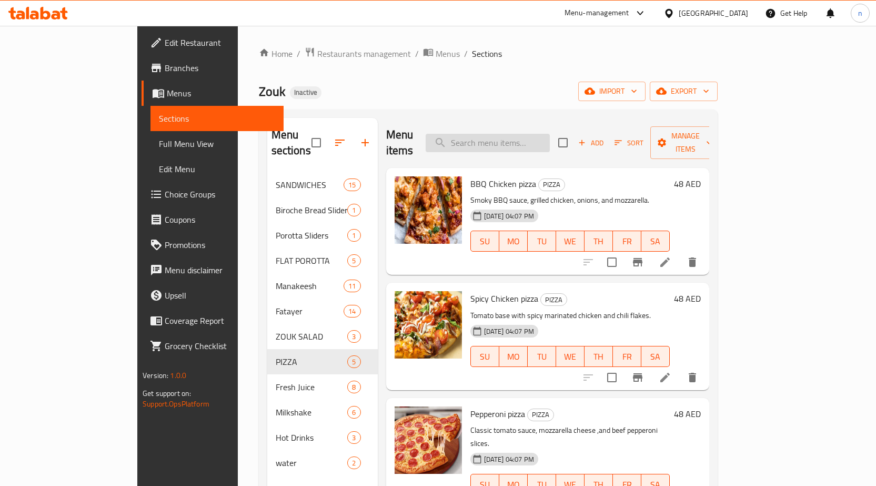
click at [550, 134] on input "search" at bounding box center [488, 143] width 124 height 18
type input "Veggie Pizza"
click at [680, 253] on li at bounding box center [664, 262] width 29 height 19
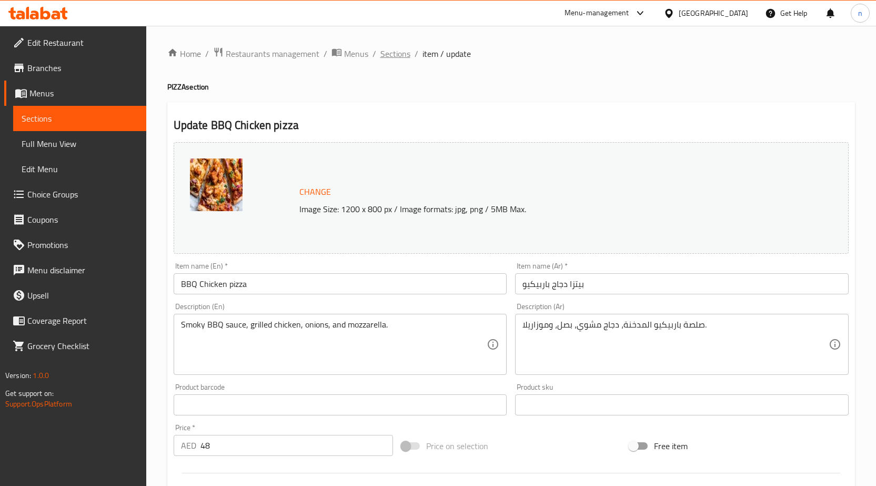
click at [391, 51] on span "Sections" at bounding box center [395, 53] width 30 height 13
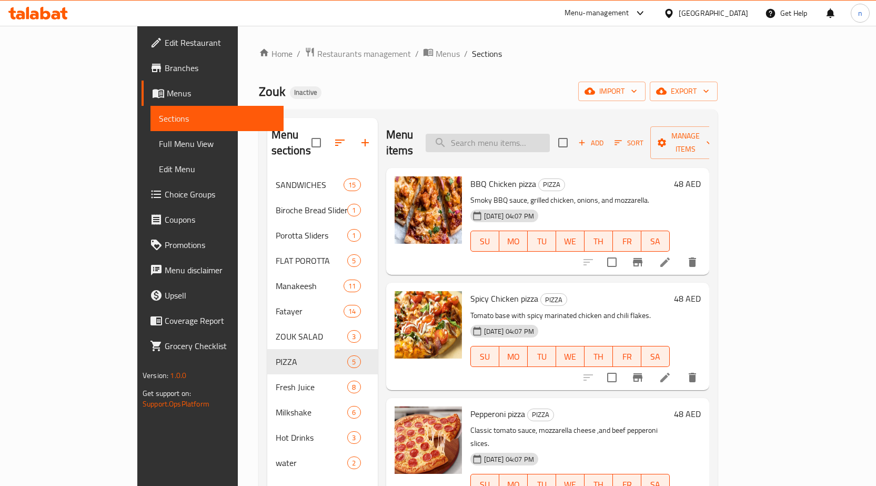
click at [550, 134] on input "search" at bounding box center [488, 143] width 124 height 18
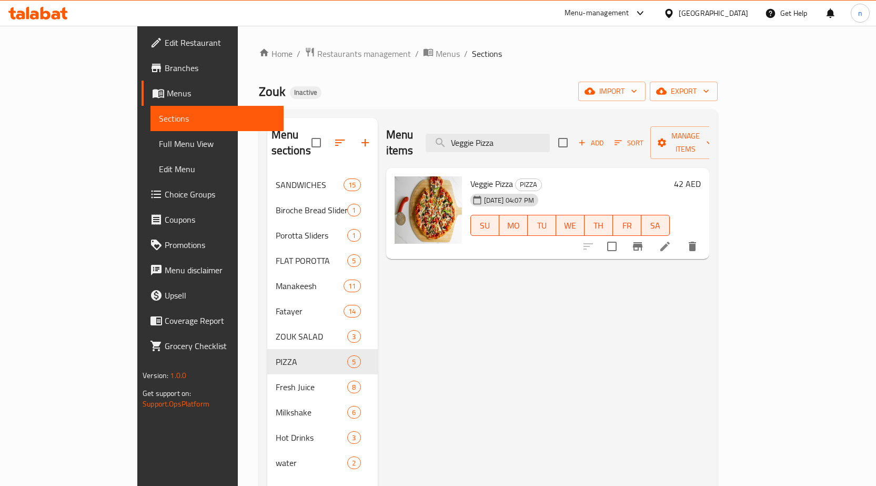
type input "Veggie Pizza"
click at [671, 240] on icon at bounding box center [665, 246] width 13 height 13
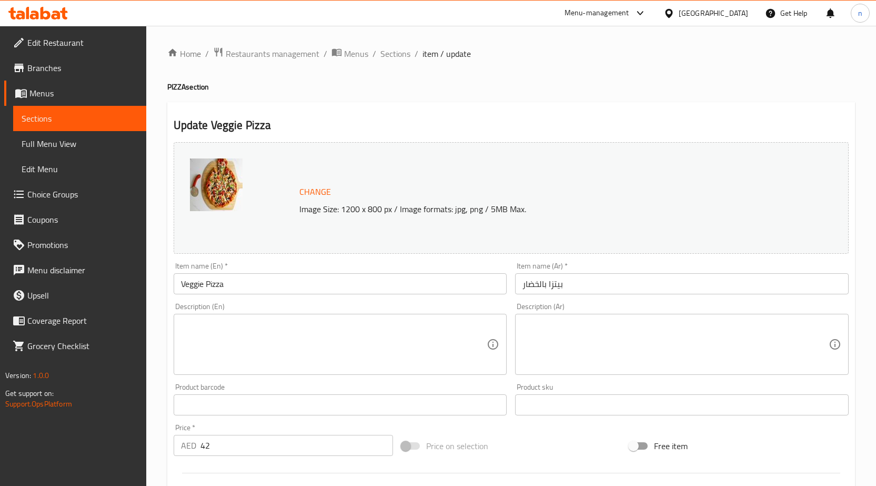
click at [555, 284] on input "بيتزا بالخضار" at bounding box center [682, 283] width 334 height 21
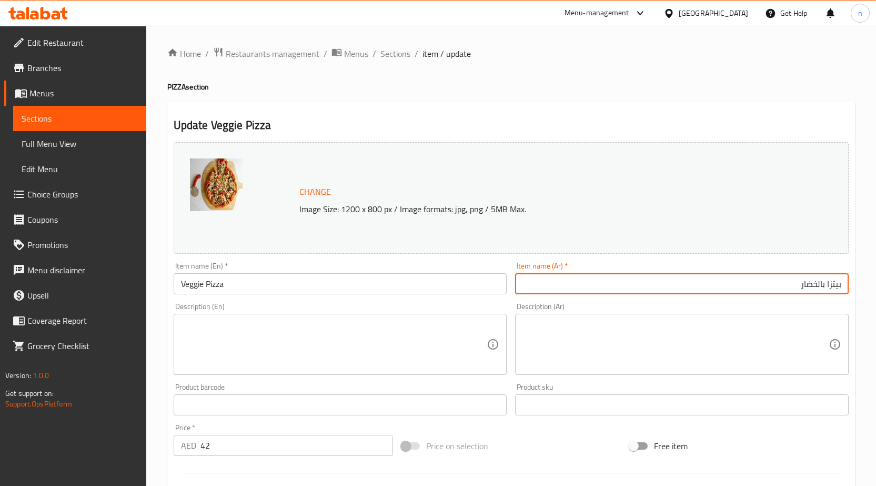
click at [819, 286] on input "بيتزا بالخضار" at bounding box center [682, 283] width 334 height 21
type input "بيتزا بالفيجي"
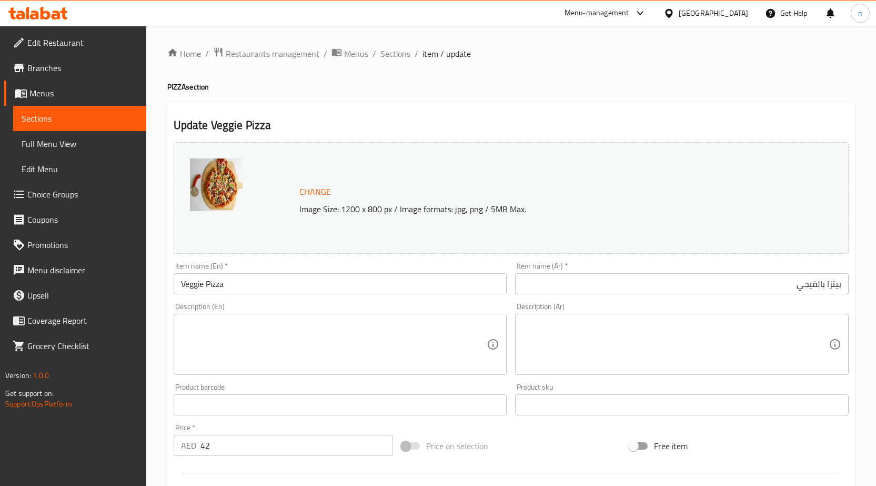
click at [299, 359] on textarea at bounding box center [334, 344] width 306 height 50
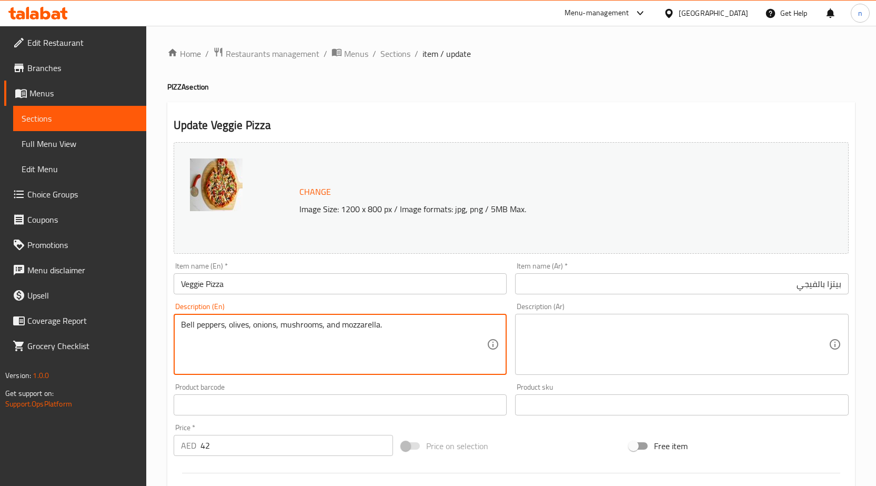
type textarea "Bell peppers, olives, onions, mushrooms, and mozzarella."
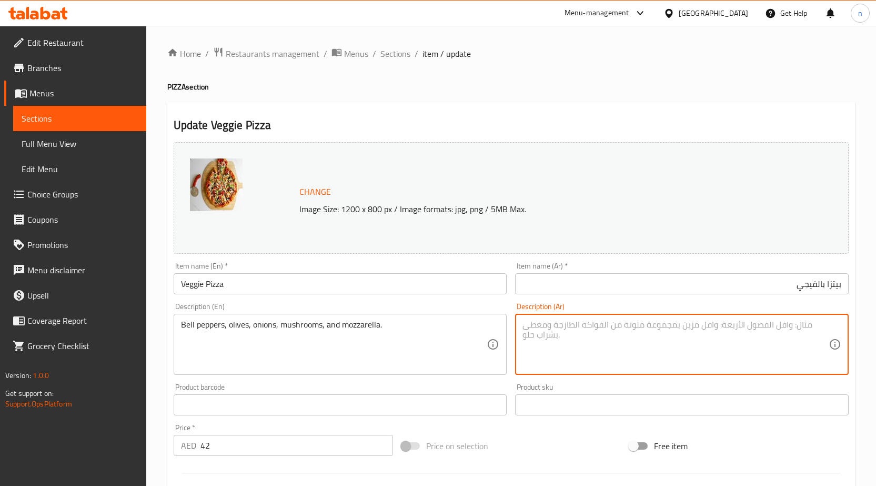
click at [656, 333] on textarea at bounding box center [675, 344] width 306 height 50
click at [718, 329] on textarea "الفلفل الحلو والزيتون والبصل والفطر والموزاريلا." at bounding box center [675, 344] width 306 height 50
type textarea "الفلفل الحلو والزيتون والبصل والمشروم والموزاريلا."
click at [554, 438] on div "Price on selection" at bounding box center [511, 445] width 228 height 28
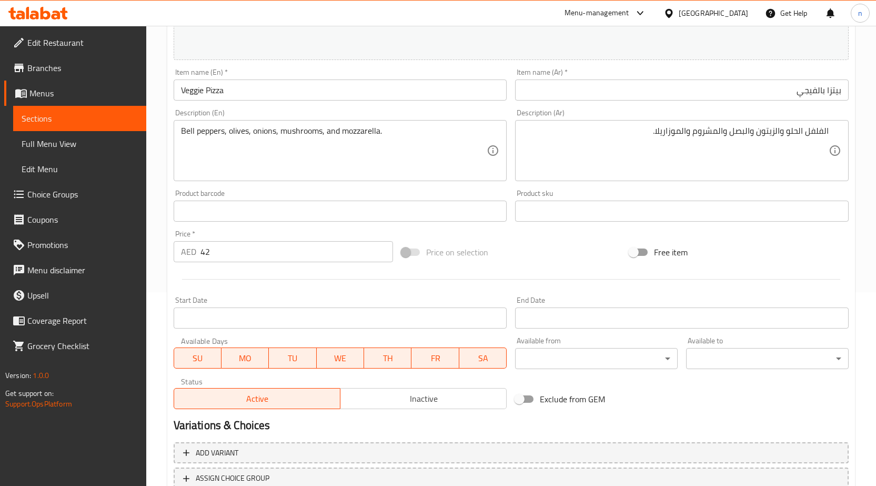
scroll to position [273, 0]
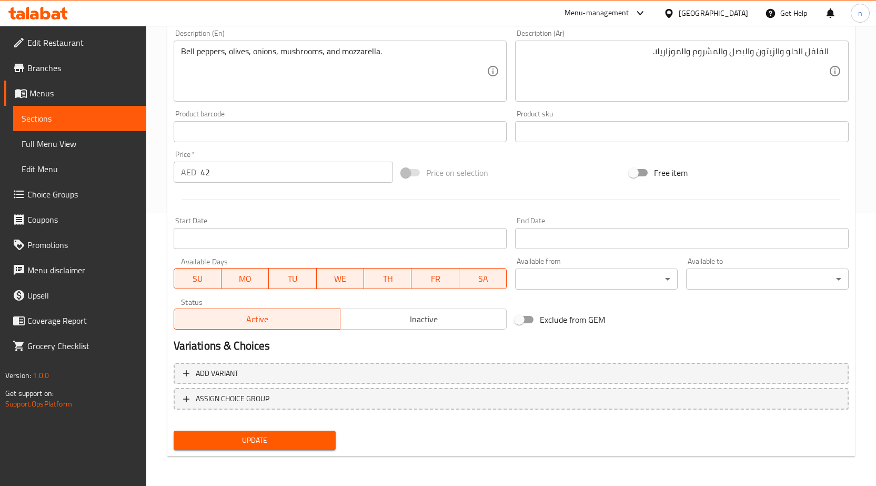
click at [252, 440] on span "Update" at bounding box center [255, 439] width 146 height 13
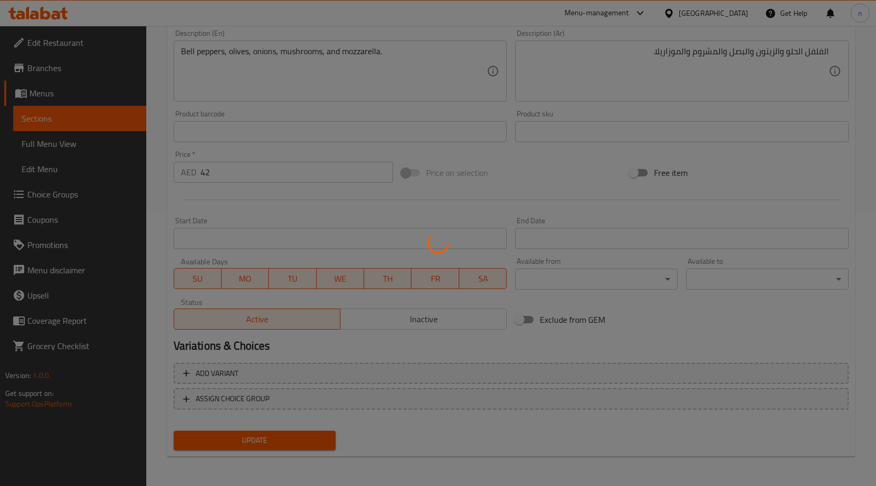
scroll to position [0, 0]
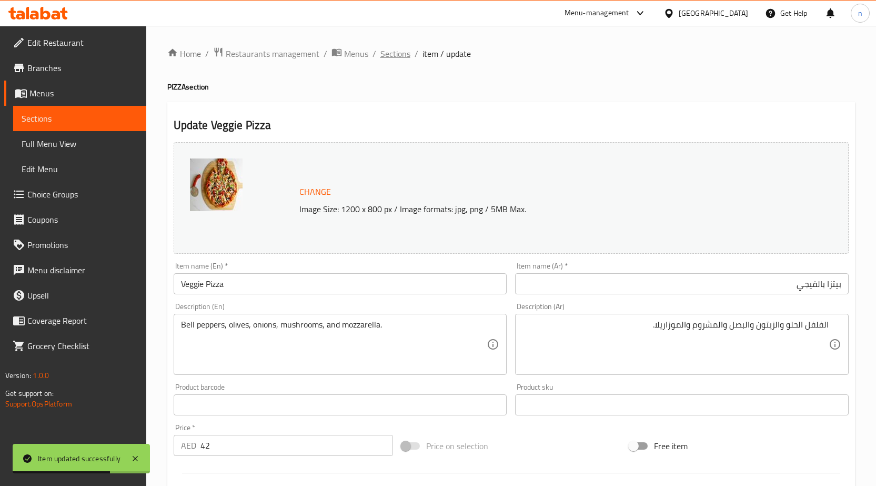
click at [400, 51] on span "Sections" at bounding box center [395, 53] width 30 height 13
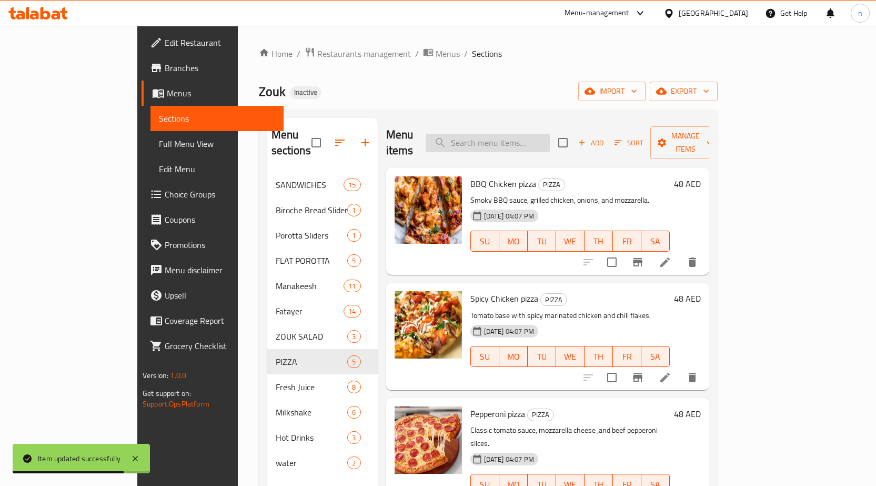
click at [550, 134] on input "search" at bounding box center [488, 143] width 124 height 18
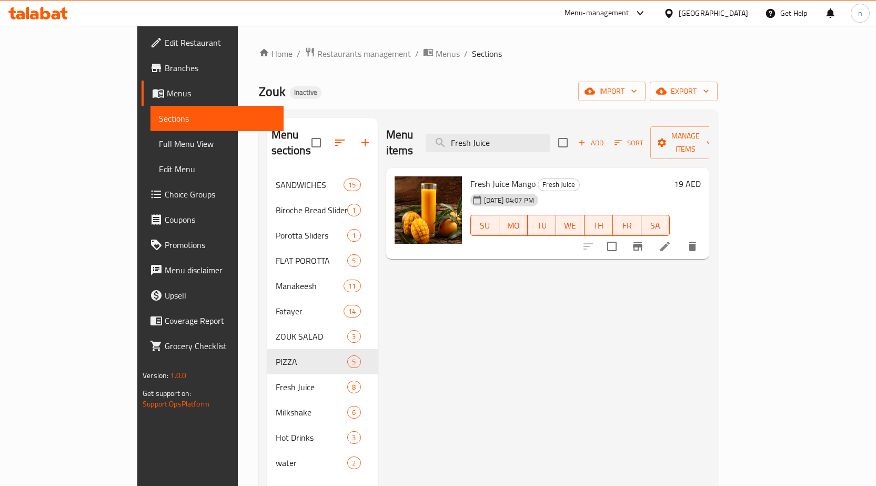
type input "Fresh Juice"
click at [671, 240] on icon at bounding box center [665, 246] width 13 height 13
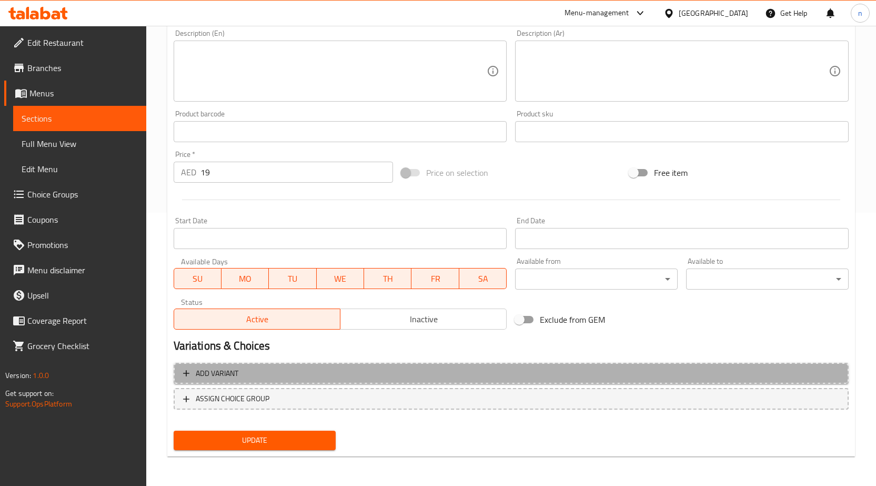
click at [228, 376] on span "Add variant" at bounding box center [217, 373] width 43 height 13
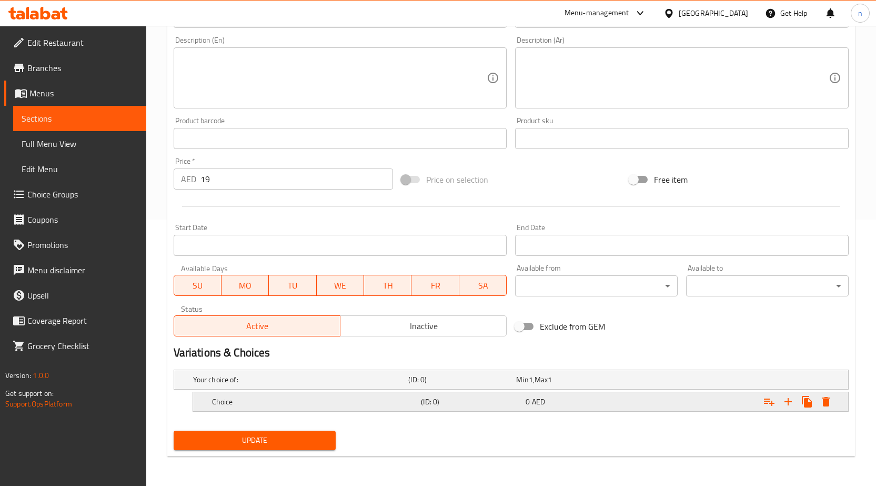
click at [348, 396] on h5 "Choice" at bounding box center [314, 401] width 205 height 11
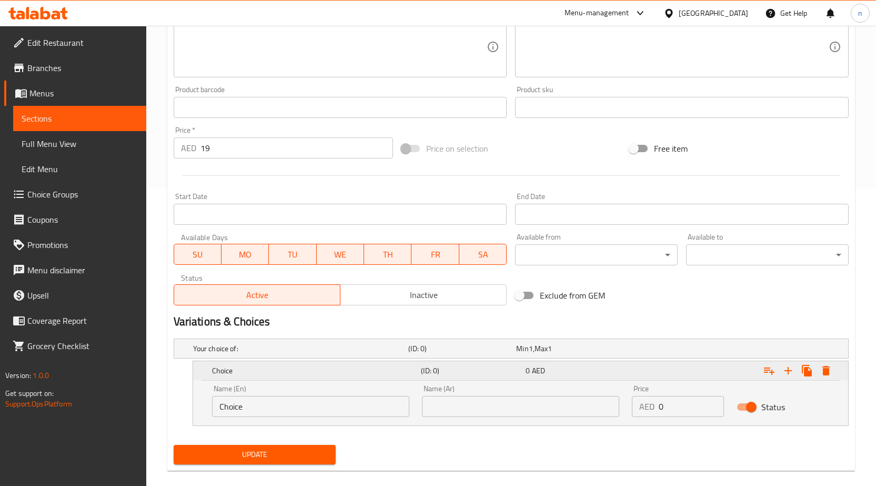
scroll to position [311, 0]
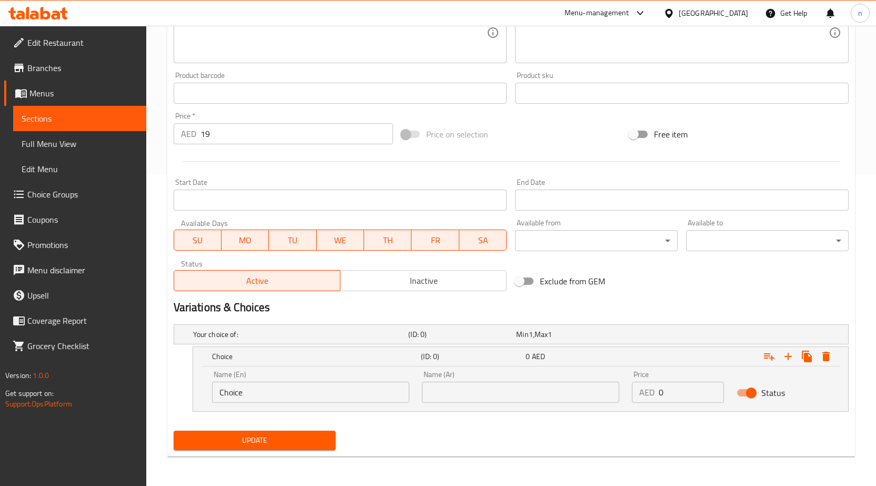
click at [345, 396] on input "Choice" at bounding box center [310, 391] width 197 height 21
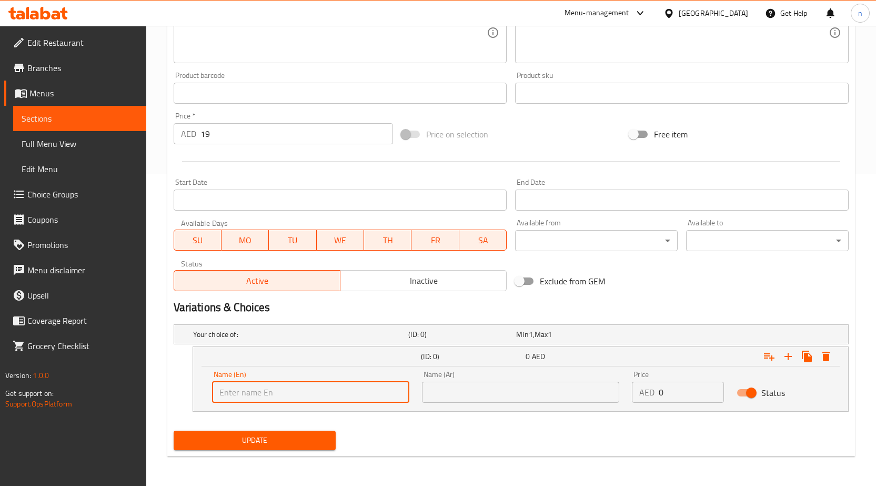
click at [236, 384] on input "text" at bounding box center [310, 391] width 197 height 21
type input "Mango"
click at [554, 398] on input "text" at bounding box center [520, 391] width 197 height 21
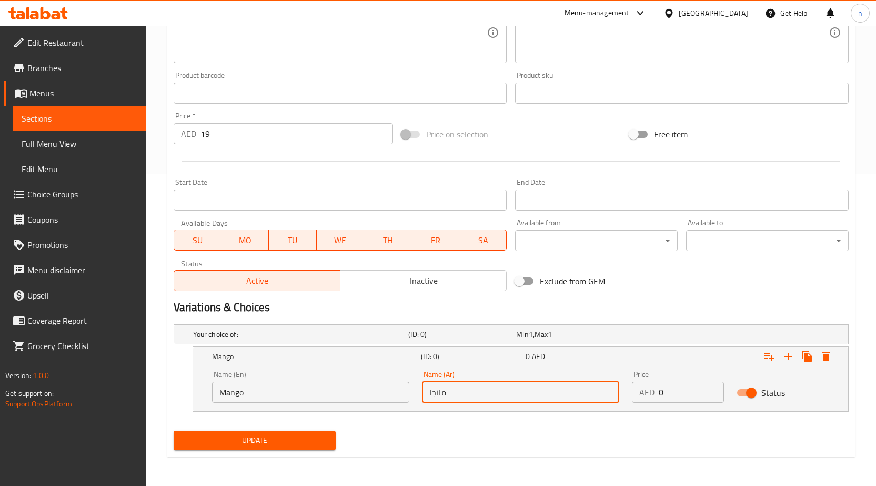
type input "مانجا"
click at [533, 399] on input "مانجا" at bounding box center [520, 391] width 197 height 21
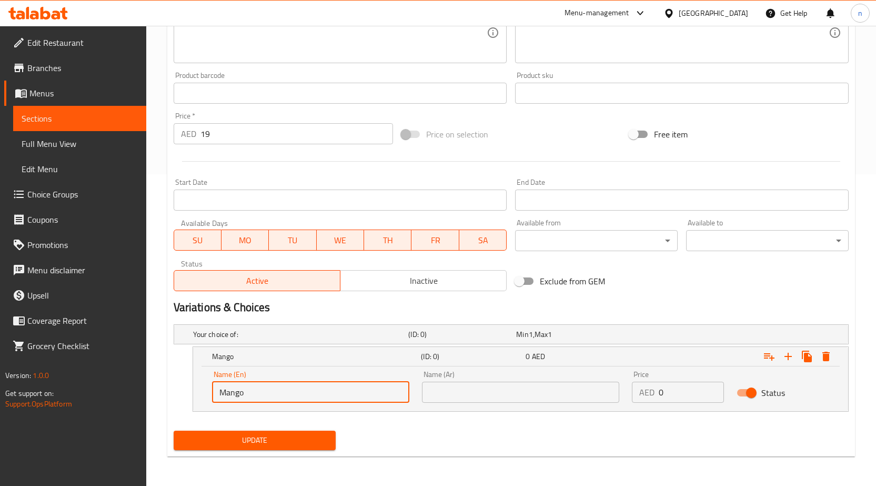
click at [355, 392] on input "Mango" at bounding box center [310, 391] width 197 height 21
click at [523, 397] on input "text" at bounding box center [520, 391] width 197 height 21
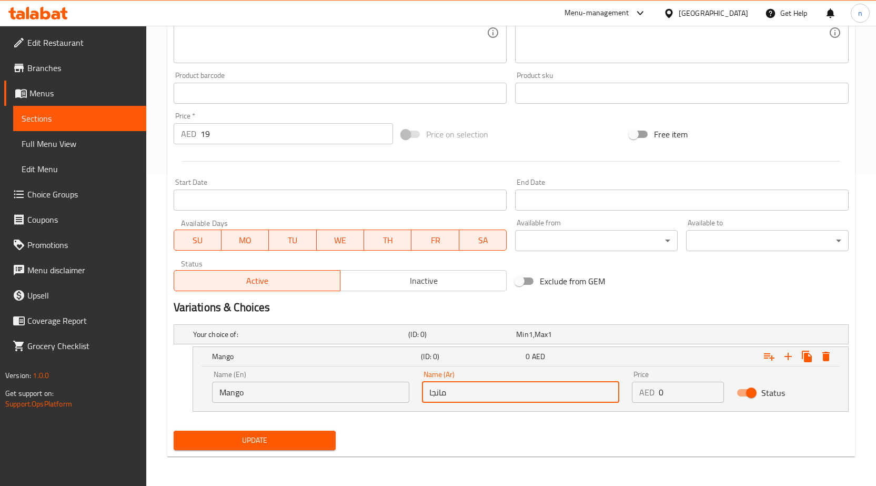
type input "مانجا"
click at [563, 458] on div "Home / Restaurants management / Menus / Sections / item / update Fresh Juice se…" at bounding box center [511, 99] width 688 height 729
click at [260, 445] on span "Update" at bounding box center [255, 439] width 146 height 13
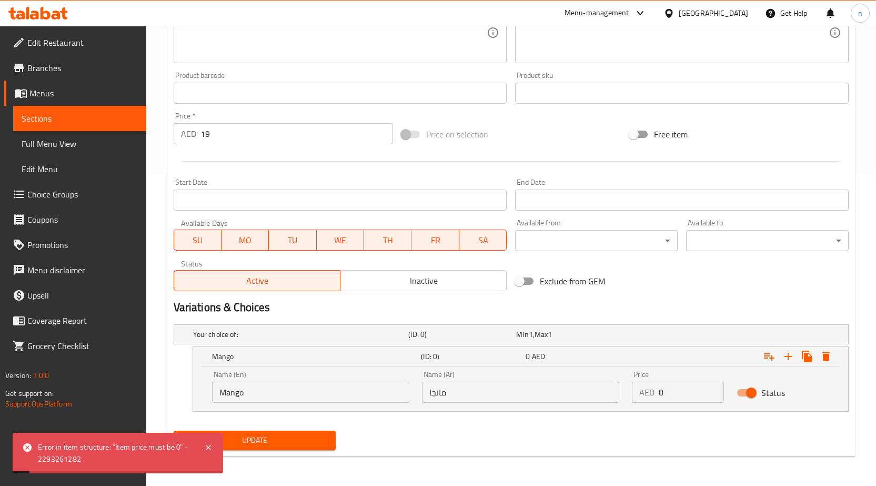
click at [369, 445] on div "Update" at bounding box center [510, 440] width 683 height 28
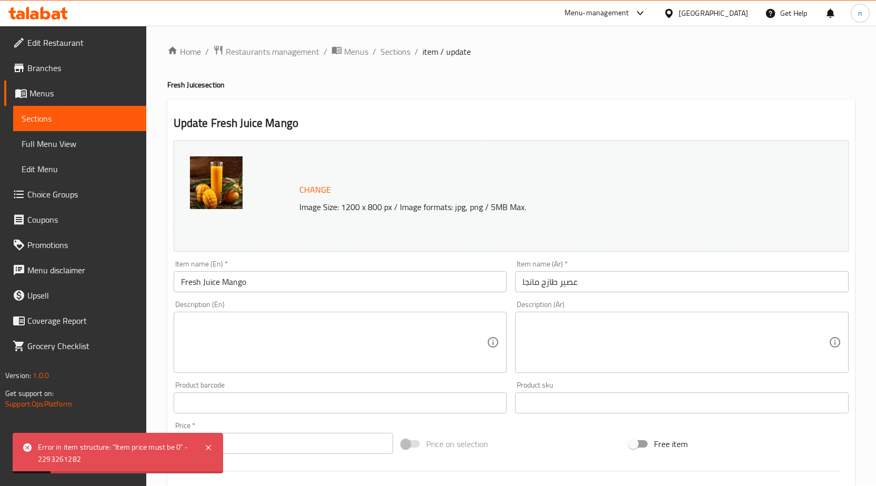
scroll to position [0, 0]
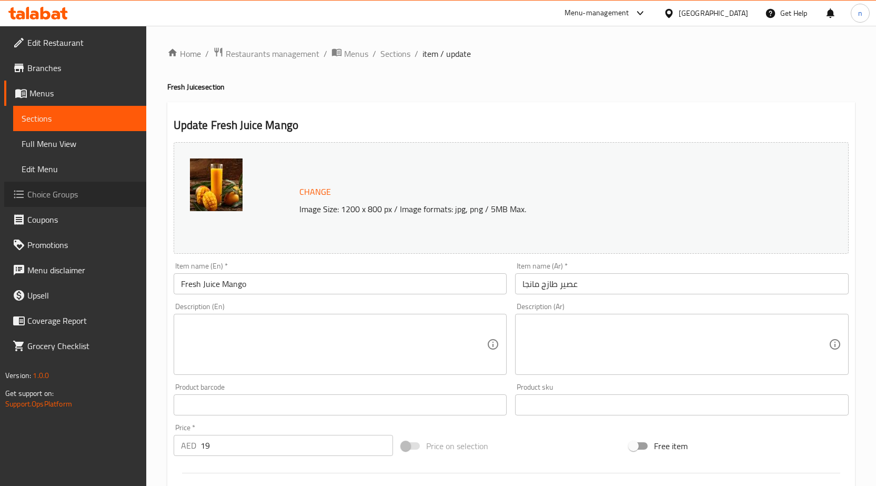
click at [60, 190] on span "Choice Groups" at bounding box center [82, 194] width 110 height 13
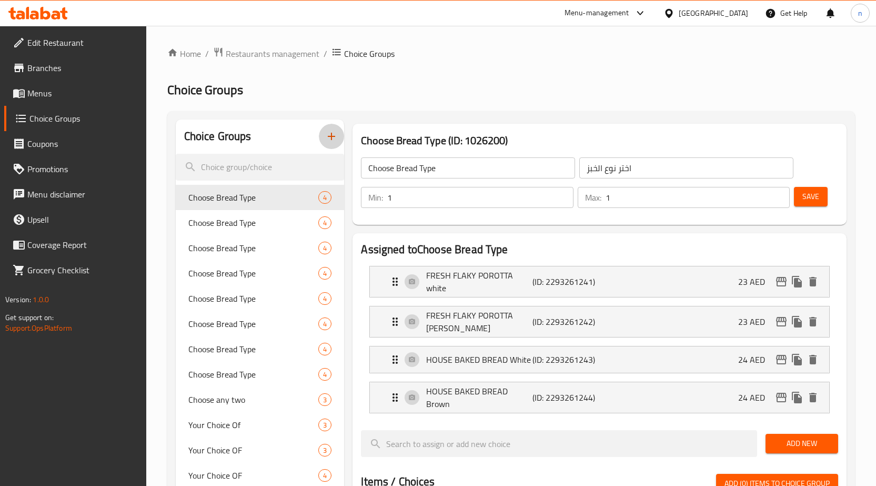
click at [335, 137] on icon "button" at bounding box center [331, 136] width 7 height 7
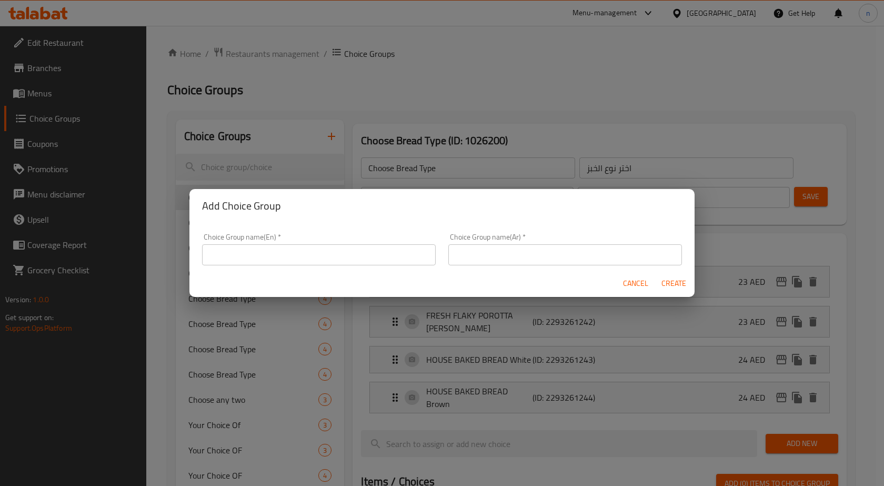
click at [236, 259] on input "text" at bounding box center [319, 254] width 234 height 21
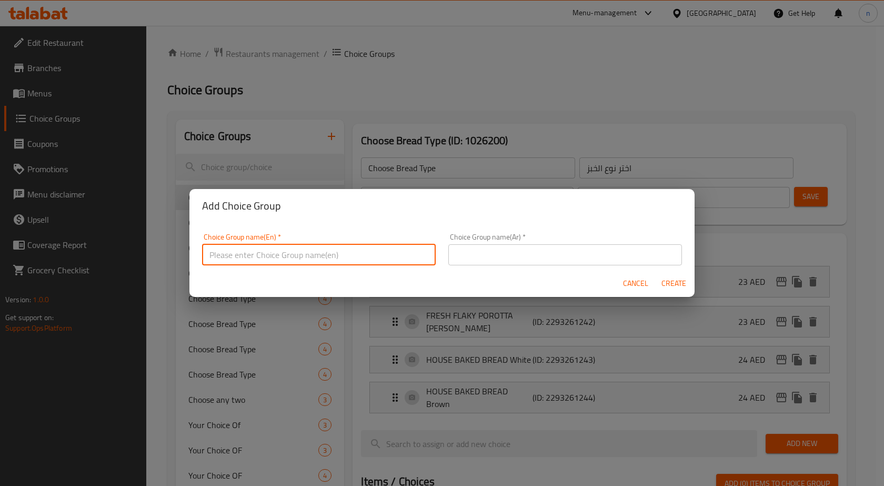
click at [307, 251] on input "text" at bounding box center [319, 254] width 234 height 21
type input "غ"
type input "your choice of :"
click at [449, 248] on input "text" at bounding box center [565, 254] width 234 height 21
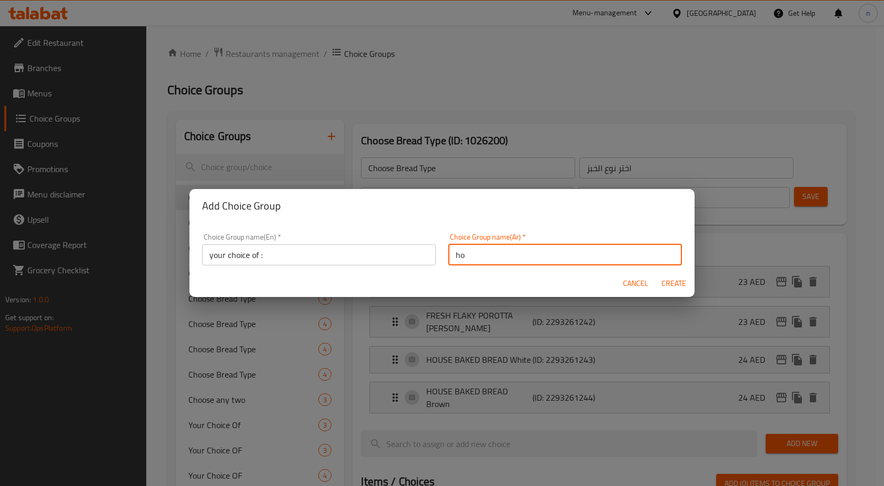
type input "h"
type input "اختيارك من"
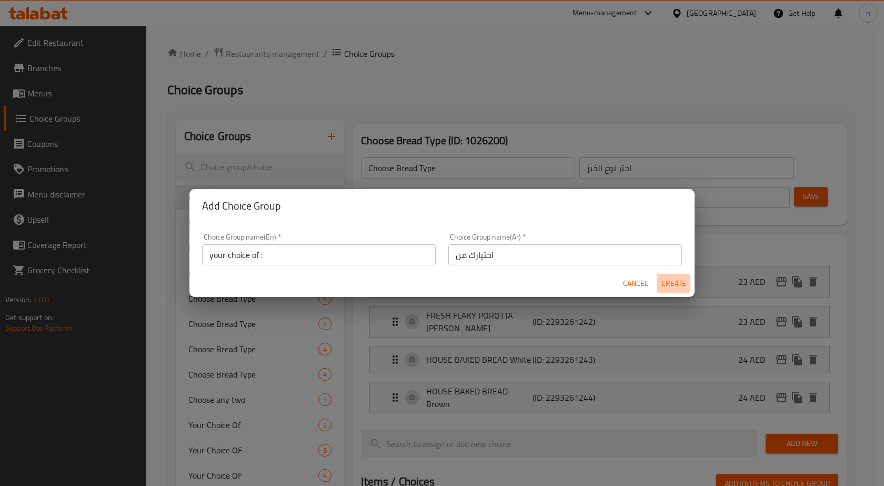
click at [670, 274] on button "Create" at bounding box center [674, 283] width 34 height 19
type input "your choice of :"
type input "اختيارك من"
type input "0"
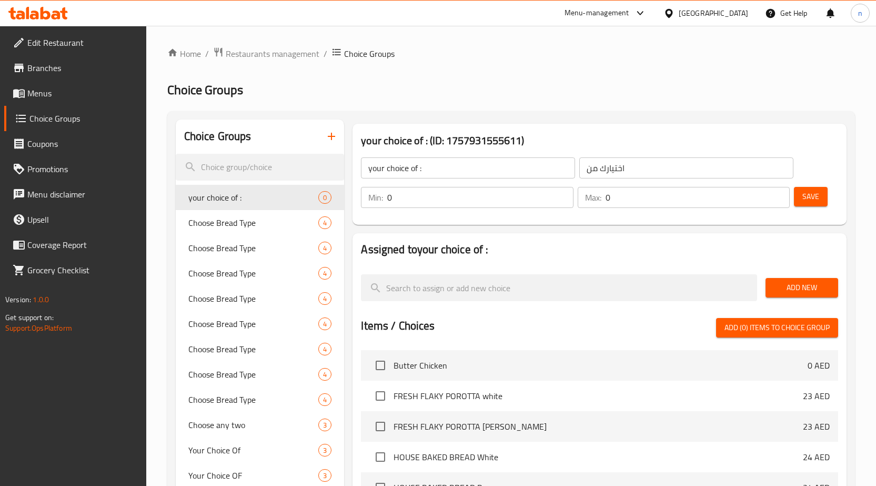
click at [447, 193] on input "0" at bounding box center [480, 197] width 186 height 21
type input "1"
click at [652, 203] on input "0" at bounding box center [697, 197] width 185 height 21
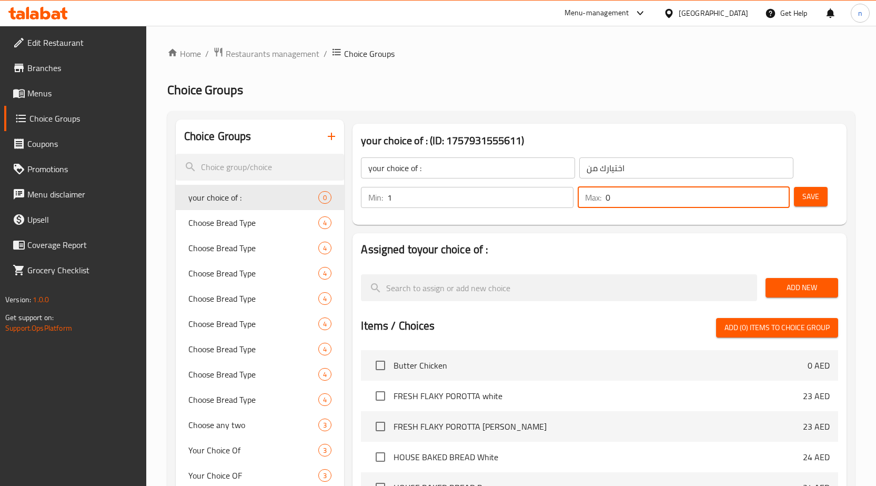
click at [652, 203] on input "0" at bounding box center [697, 197] width 185 height 21
type input "1"
click at [815, 190] on span "Save" at bounding box center [810, 196] width 17 height 13
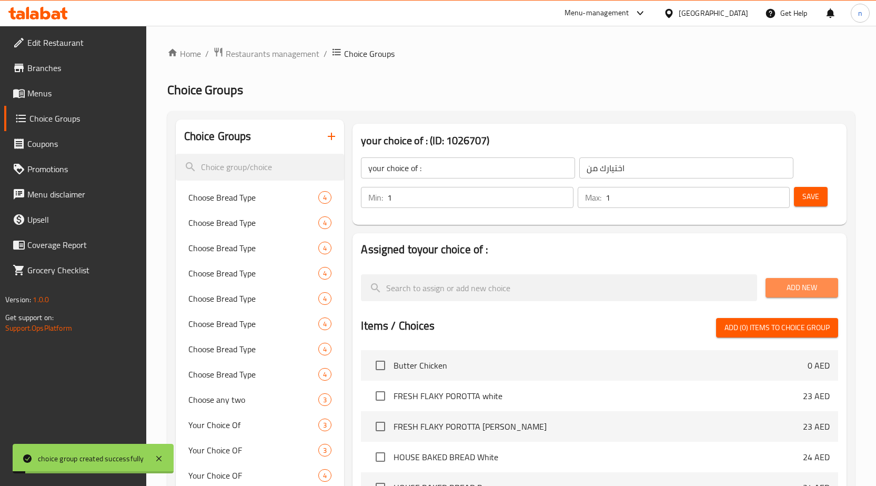
click at [783, 292] on span "Add New" at bounding box center [802, 287] width 56 height 13
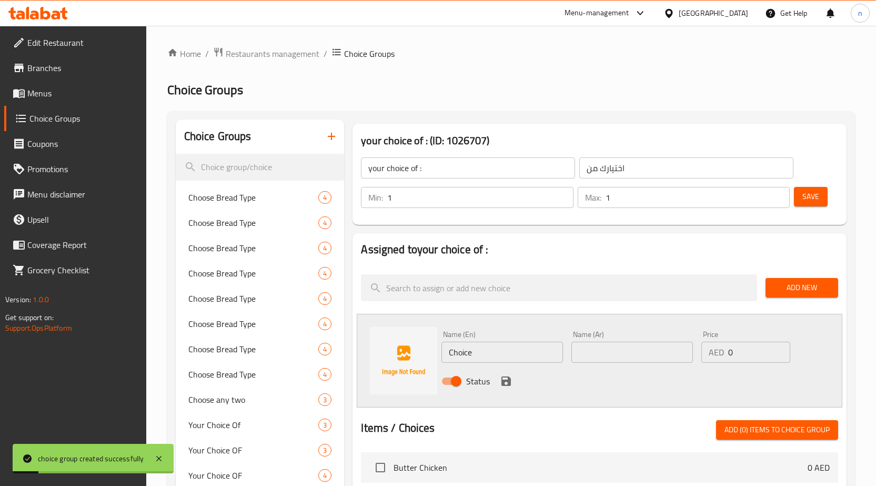
click at [509, 360] on input "Choice" at bounding box center [502, 351] width 122 height 21
click at [519, 358] on input "text" at bounding box center [502, 351] width 122 height 21
paste input "Mango"
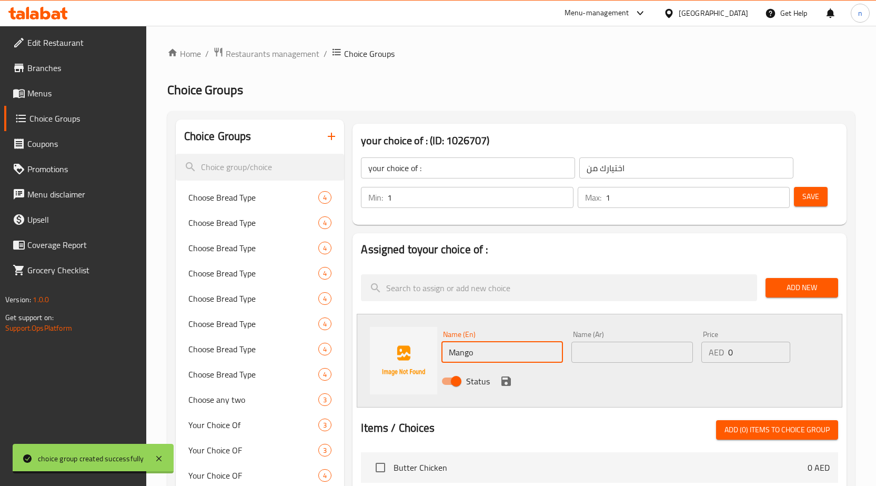
type input "Mango"
click at [633, 356] on input "text" at bounding box center [632, 351] width 122 height 21
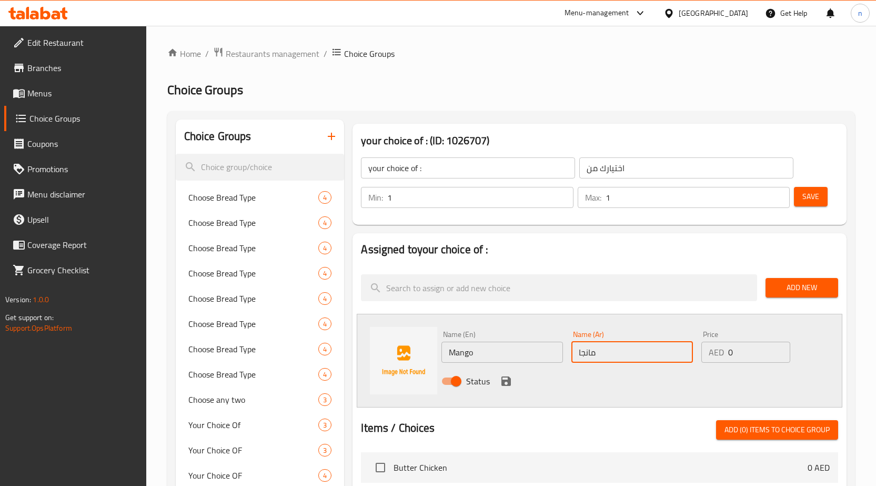
type input "مانجا"
click at [504, 381] on icon "save" at bounding box center [505, 380] width 9 height 9
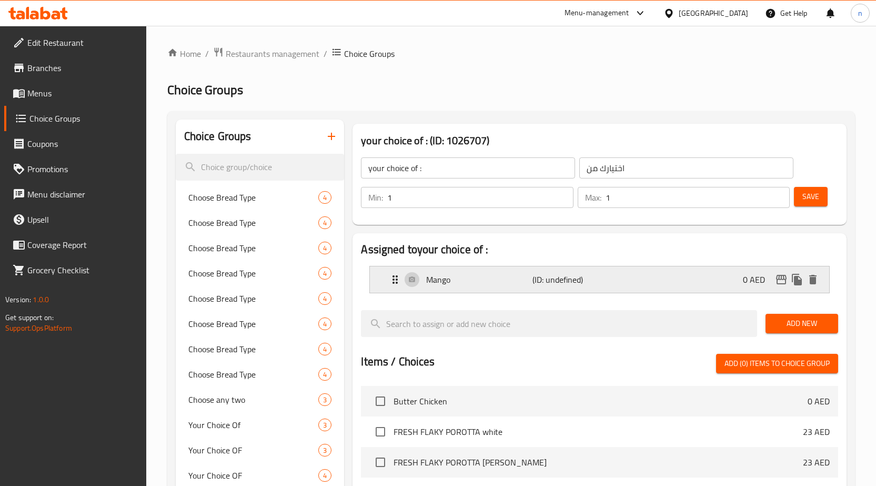
click at [667, 271] on div "Mango (ID: undefined) 0 AED" at bounding box center [603, 279] width 428 height 26
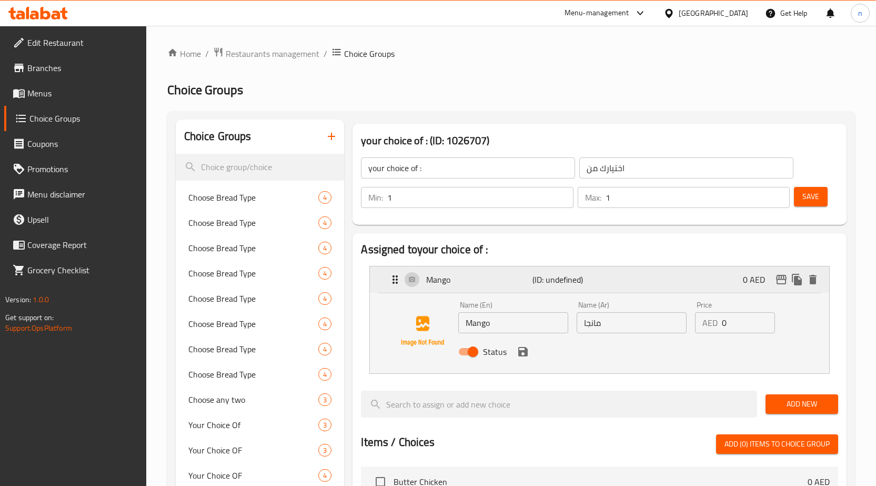
click at [638, 277] on div "Mango (ID: undefined) 0 AED" at bounding box center [603, 279] width 428 height 26
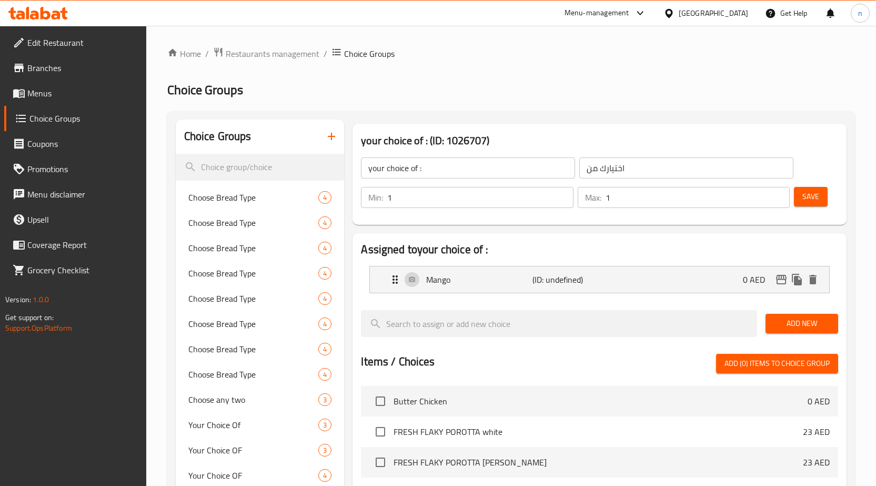
click at [801, 320] on span "Add New" at bounding box center [802, 323] width 56 height 13
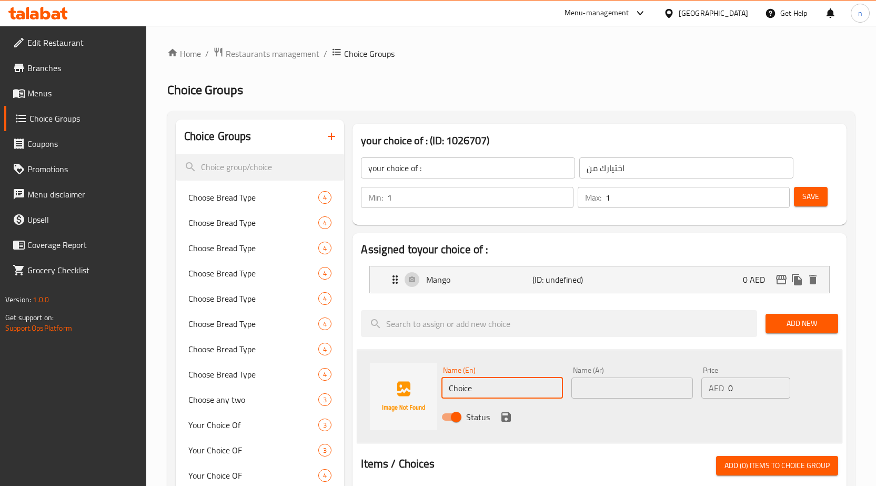
click at [458, 392] on input "Choice" at bounding box center [502, 387] width 122 height 21
click at [522, 394] on input "Choice" at bounding box center [502, 387] width 122 height 21
paste input "Pineappl"
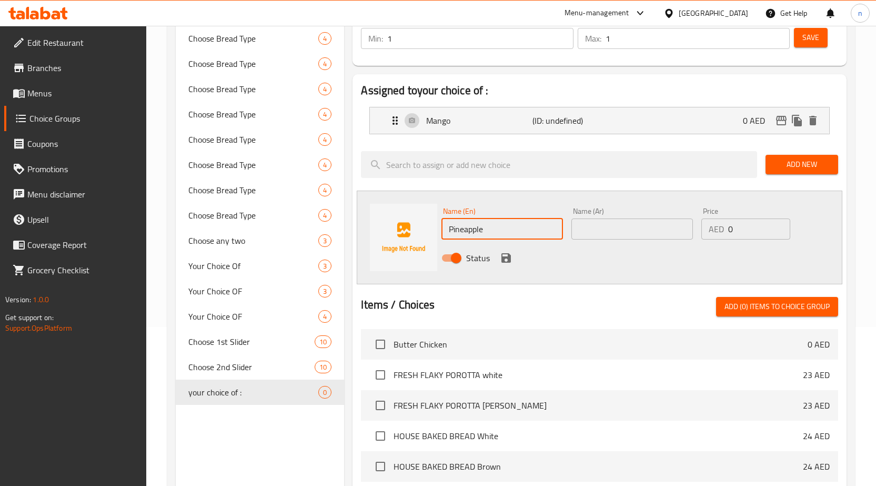
scroll to position [210, 0]
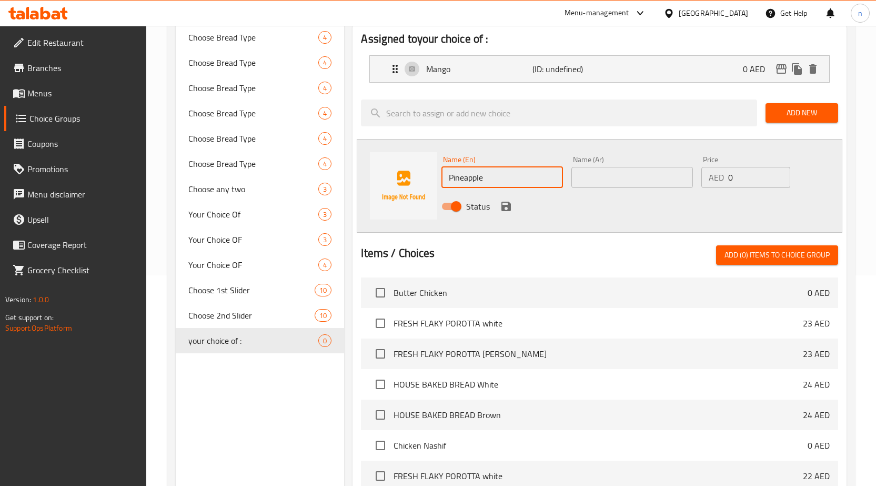
type input "Pineapple"
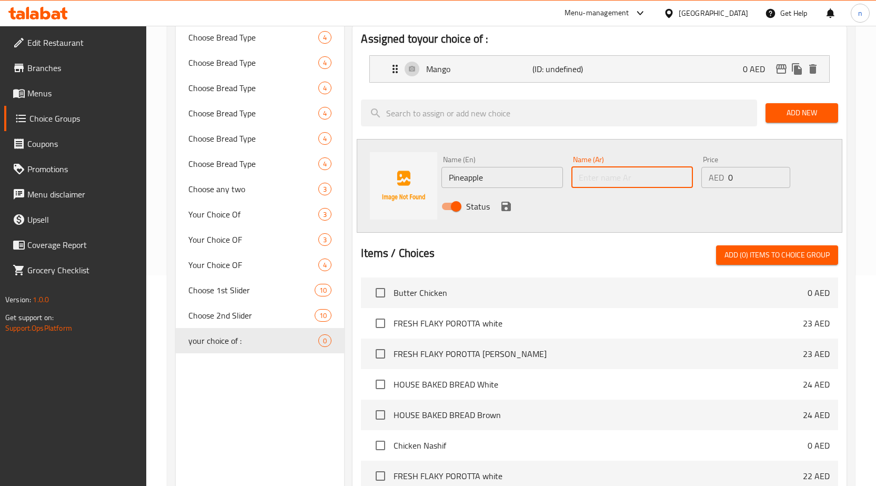
click at [667, 176] on input "text" at bounding box center [632, 177] width 122 height 21
paste input "أناناس"
type input "أناناس"
click at [503, 213] on button "save" at bounding box center [506, 206] width 16 height 16
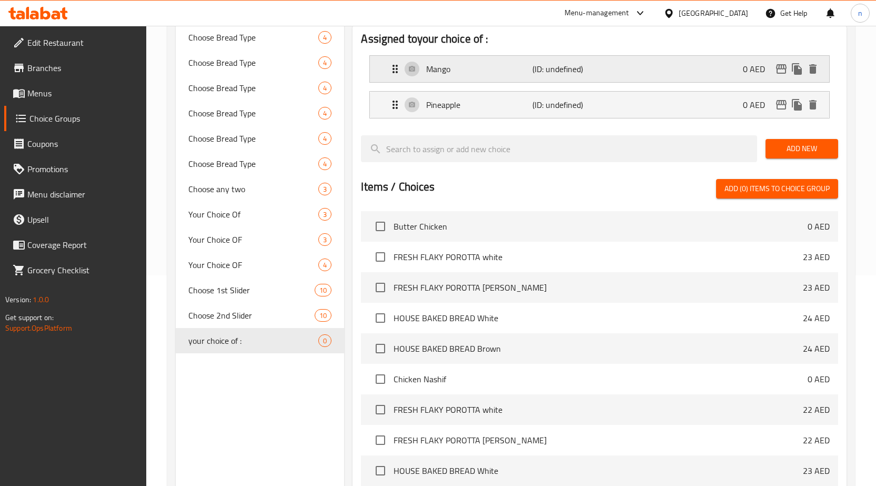
click at [600, 71] on p "(ID: undefined)" at bounding box center [567, 69] width 71 height 13
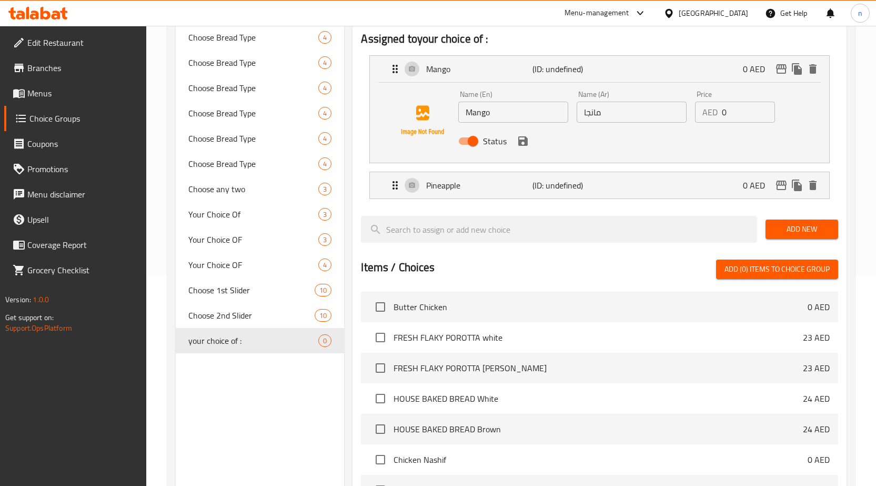
click at [476, 116] on input "Mango" at bounding box center [513, 112] width 110 height 21
click at [598, 109] on input "مانجا" at bounding box center [632, 112] width 110 height 21
paste input "و"
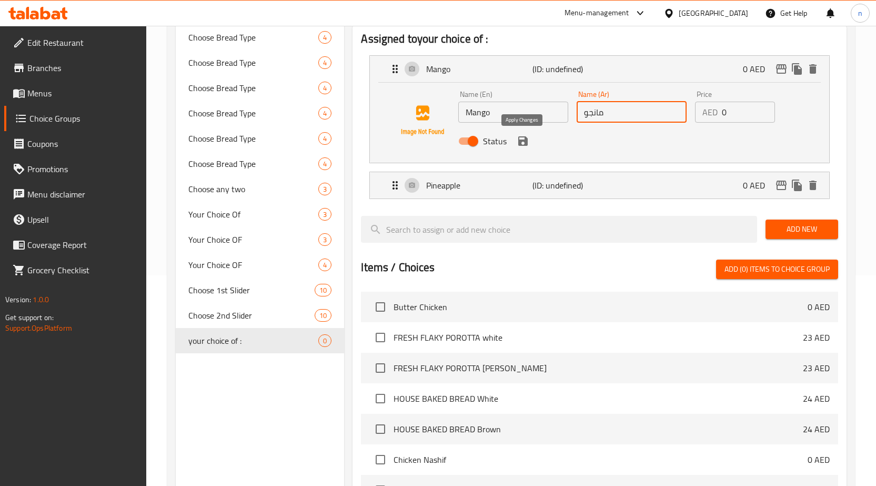
click at [522, 144] on icon "save" at bounding box center [523, 141] width 13 height 13
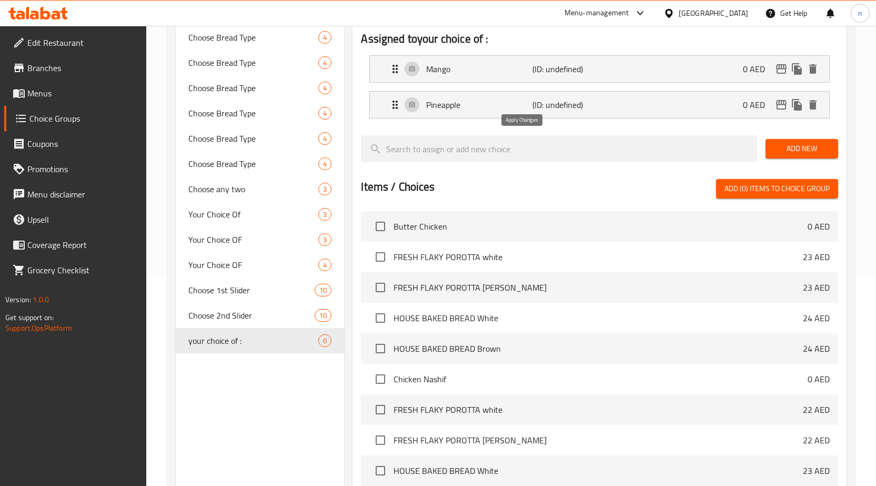
type input "مانجو"
click at [799, 141] on button "Add New" at bounding box center [801, 148] width 73 height 19
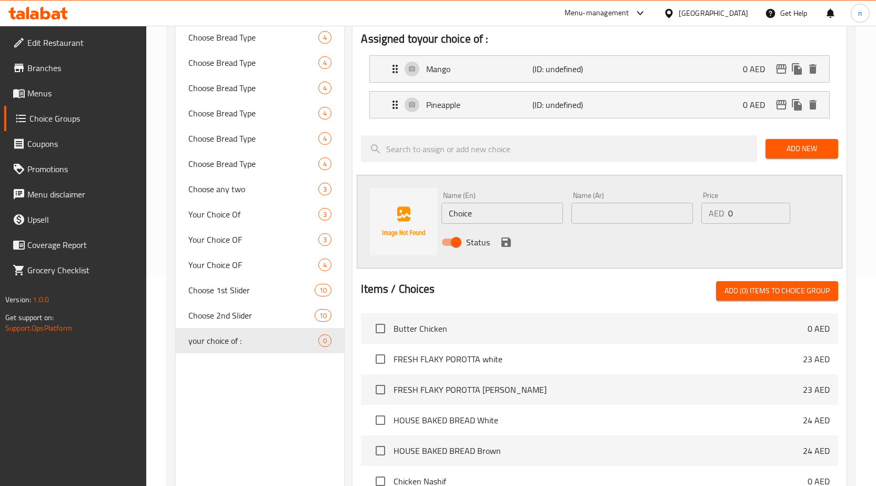
click at [483, 223] on input "Choice" at bounding box center [502, 213] width 122 height 21
paste input "Orang"
type input "Orange"
click at [654, 212] on input "text" at bounding box center [632, 213] width 122 height 21
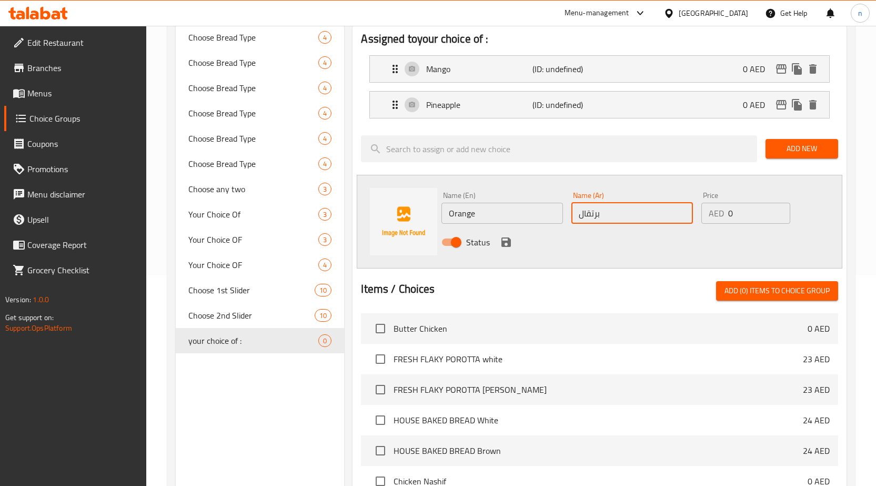
type input "برتقال"
click at [508, 241] on icon "save" at bounding box center [505, 241] width 9 height 9
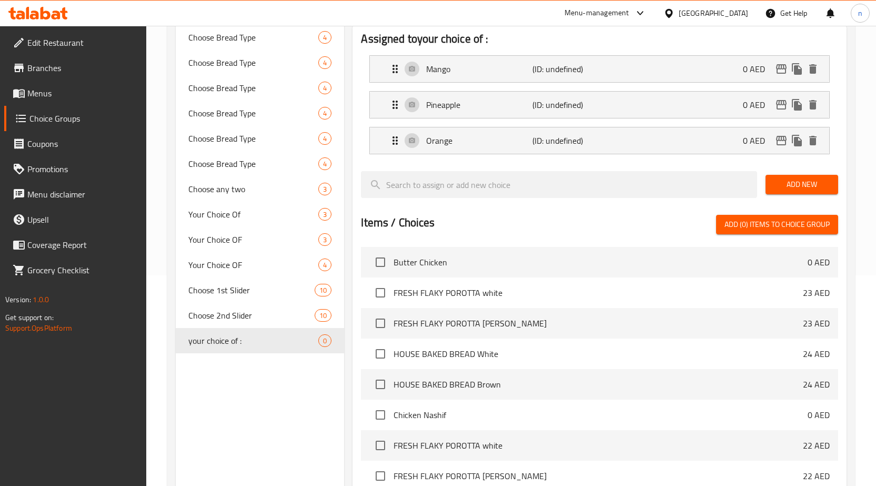
click at [800, 194] on button "Add New" at bounding box center [801, 184] width 73 height 19
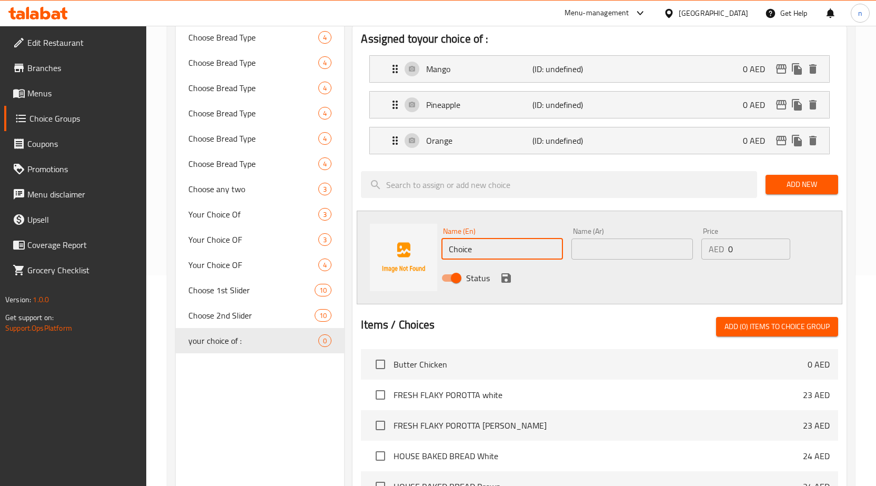
click at [472, 255] on input "Choice" at bounding box center [502, 248] width 122 height 21
paste input "arrot"
type input "Carrot"
click at [619, 249] on input "text" at bounding box center [632, 248] width 122 height 21
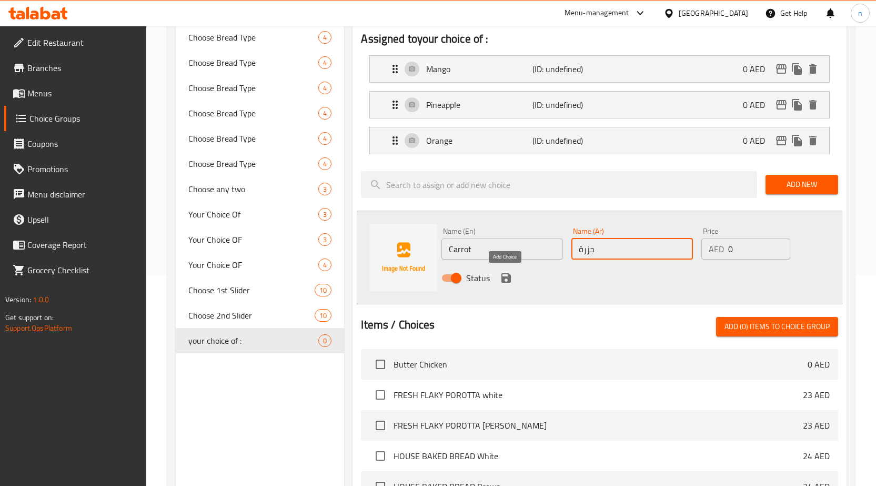
type input "جزرة"
click at [511, 277] on icon "save" at bounding box center [506, 277] width 13 height 13
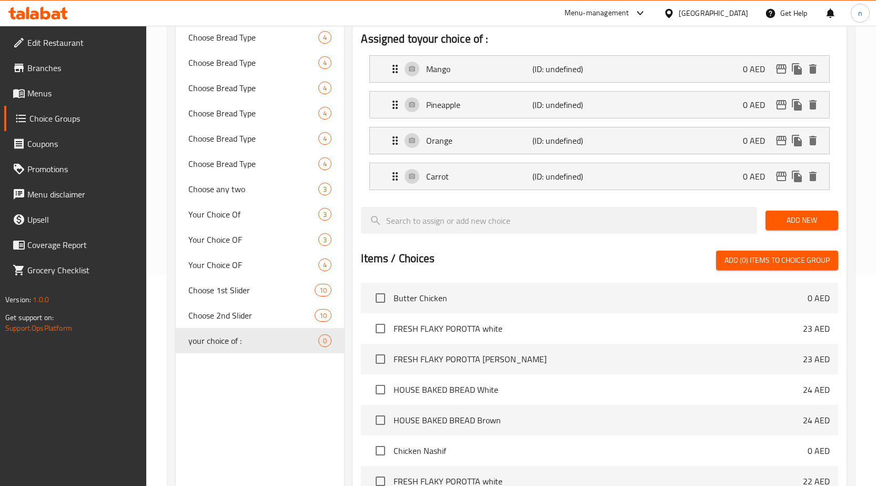
click at [784, 213] on button "Add New" at bounding box center [801, 219] width 73 height 19
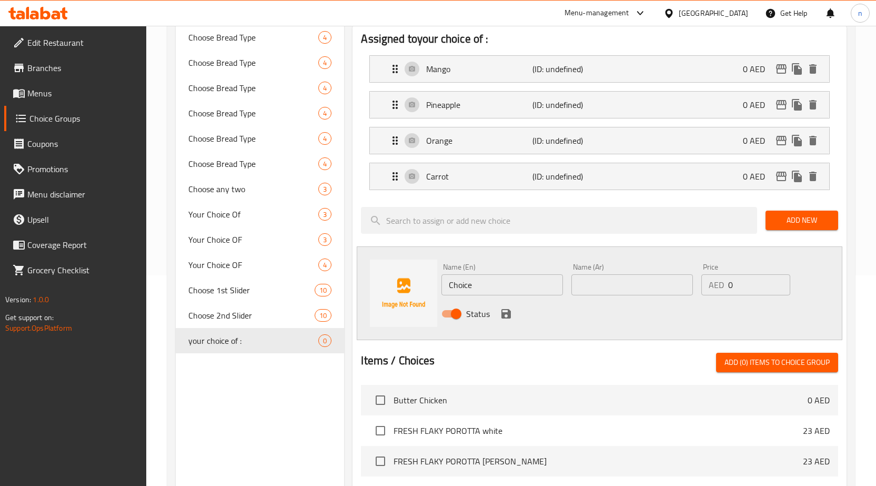
click at [466, 288] on input "Choice" at bounding box center [502, 284] width 122 height 21
paste input "رمان"
type input "رمان"
click at [612, 280] on input "text" at bounding box center [632, 284] width 122 height 21
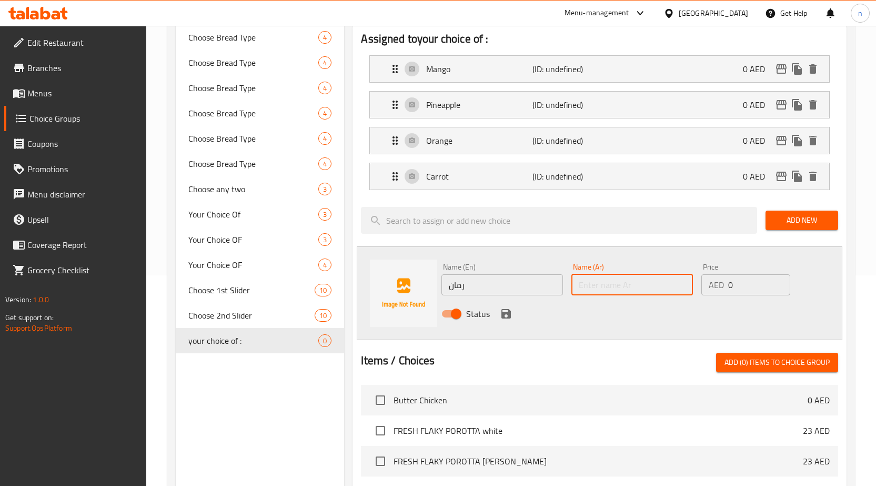
paste input "رمان"
type input "رمان"
click at [499, 288] on input "رمان" at bounding box center [502, 284] width 122 height 21
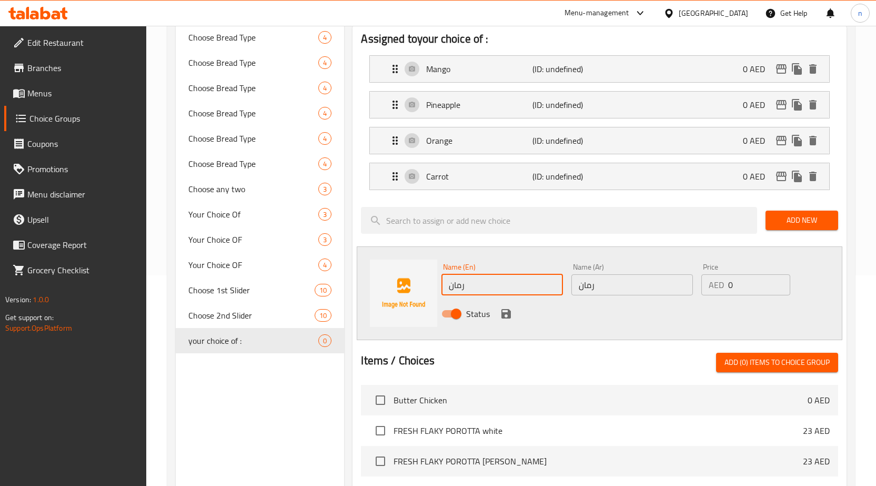
click at [499, 288] on input "رمان" at bounding box center [502, 284] width 122 height 21
paste input "Pomegranate"
type input "Pomegranate"
click at [631, 337] on div at bounding box center [599, 340] width 477 height 8
click at [504, 315] on icon "save" at bounding box center [505, 313] width 9 height 9
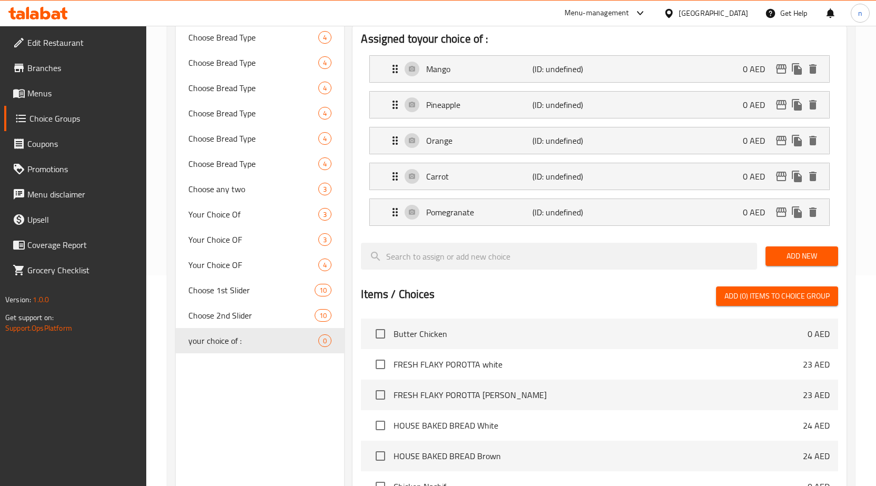
click at [796, 252] on span "Add New" at bounding box center [802, 255] width 56 height 13
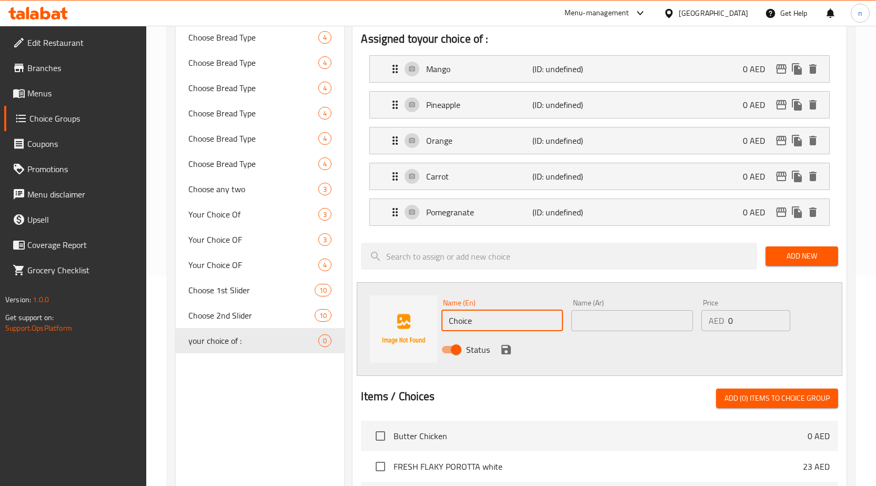
click at [505, 325] on input "Choice" at bounding box center [502, 320] width 122 height 21
click at [514, 321] on input "text" at bounding box center [502, 320] width 122 height 21
paste input "Grape"
type input "Grape"
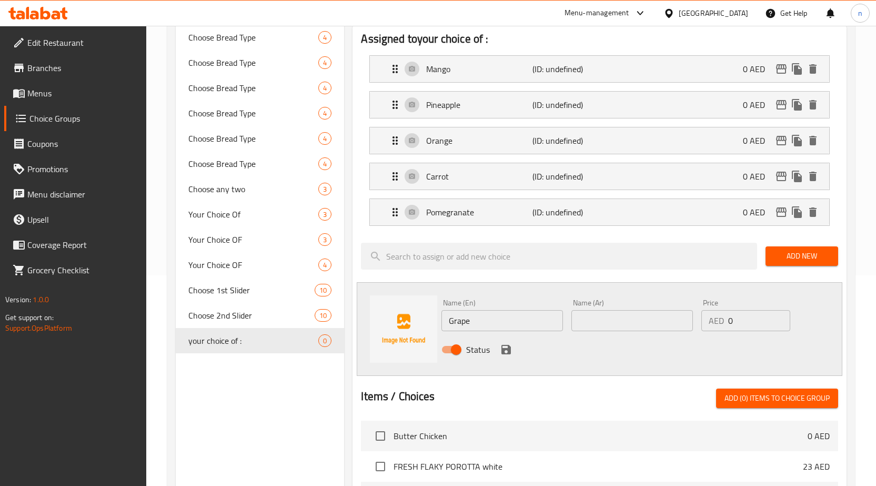
click at [604, 314] on input "text" at bounding box center [632, 320] width 122 height 21
paste input "العنب"
type input "العنب"
click at [509, 354] on icon "save" at bounding box center [505, 349] width 9 height 9
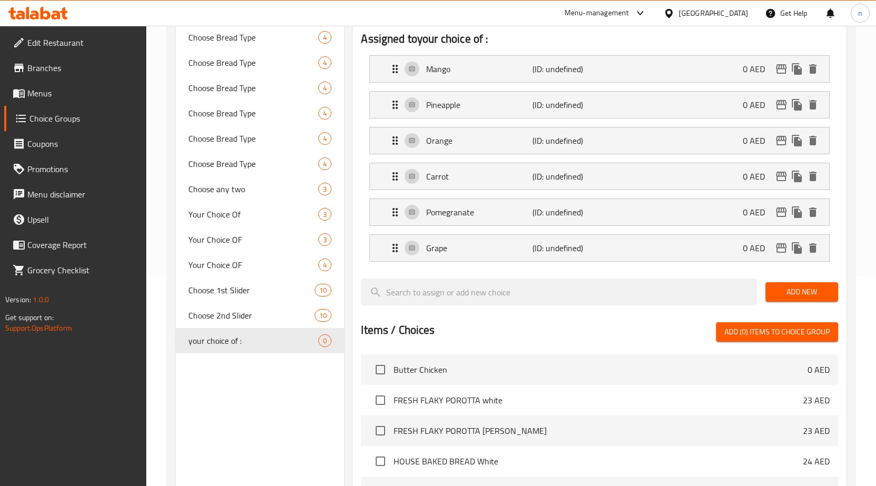
click at [793, 291] on span "Add New" at bounding box center [802, 291] width 56 height 13
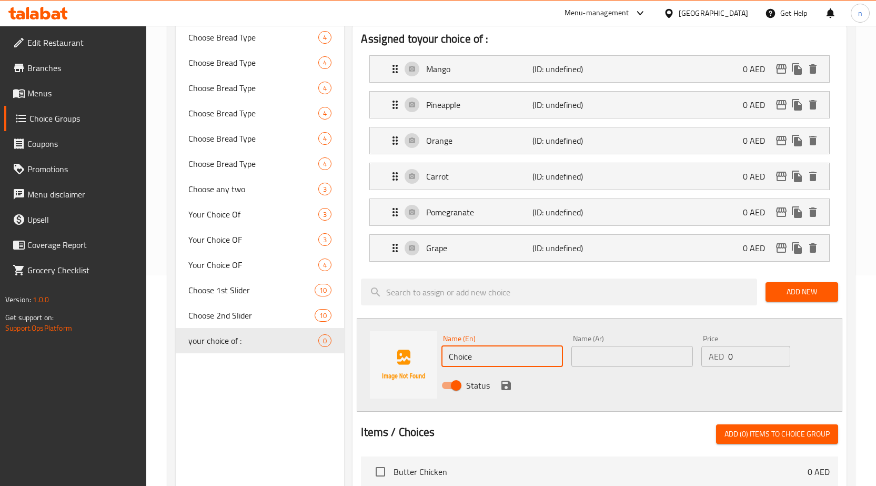
click at [490, 359] on input "Choice" at bounding box center [502, 356] width 122 height 21
paste input "Watermelon"
type input "Watermelon"
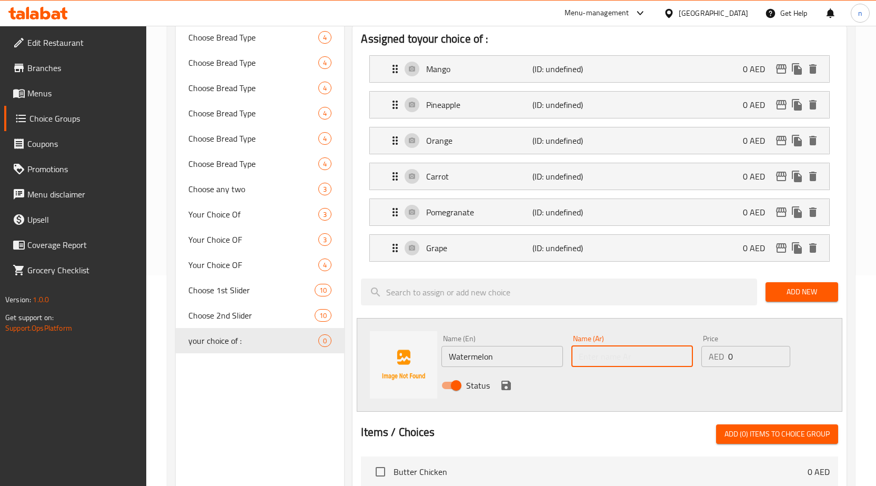
click at [630, 354] on input "text" at bounding box center [632, 356] width 122 height 21
paste input "بطيخ"
type input "بطيخ"
click at [503, 387] on icon "save" at bounding box center [505, 384] width 9 height 9
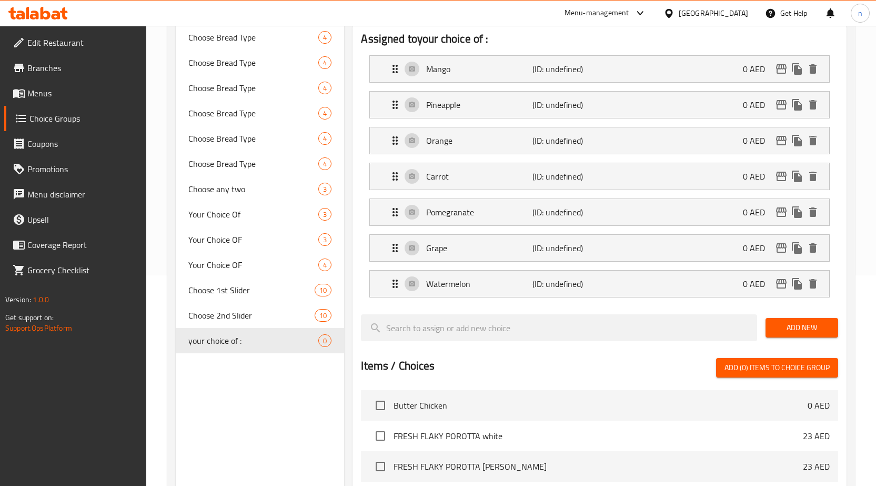
click at [804, 329] on span "Add New" at bounding box center [802, 327] width 56 height 13
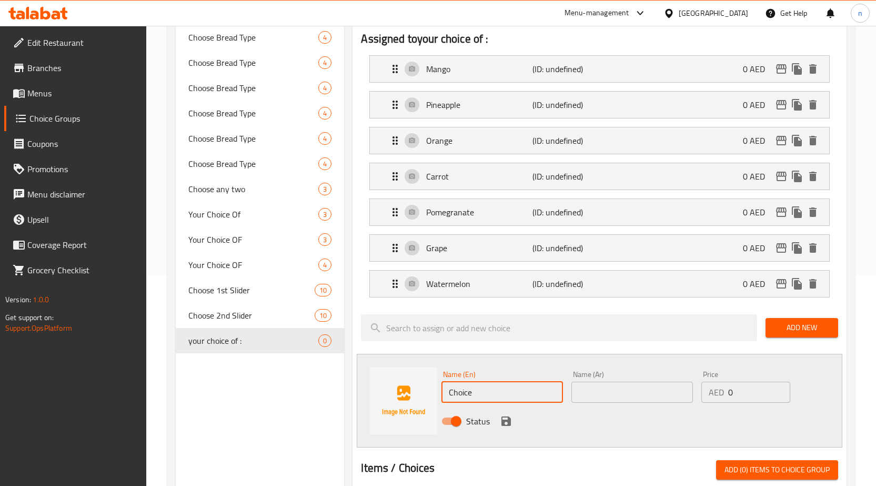
click at [551, 387] on input "Choice" at bounding box center [502, 391] width 122 height 21
paste input "Lemon-Mint"
type input "Lemon-Mint"
click at [603, 386] on input "text" at bounding box center [632, 391] width 122 height 21
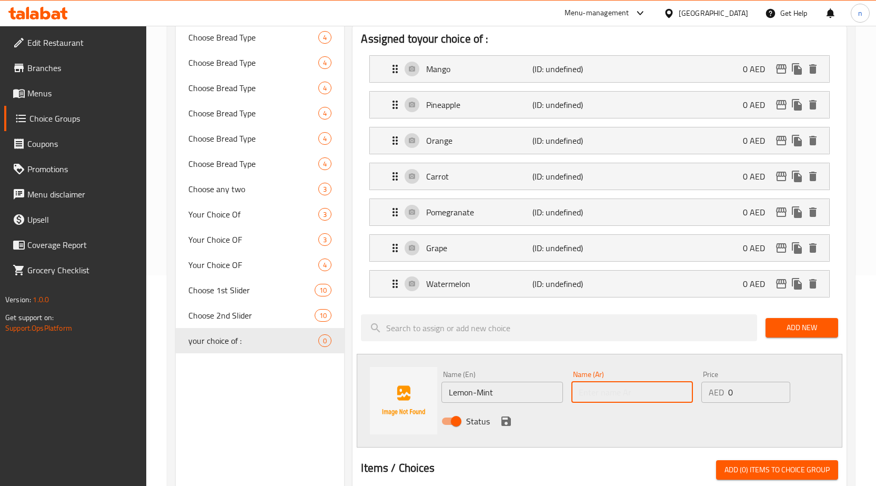
paste input "ليمون ونعناع"
type input "ليمون ونعناع"
click at [502, 422] on icon "save" at bounding box center [505, 420] width 9 height 9
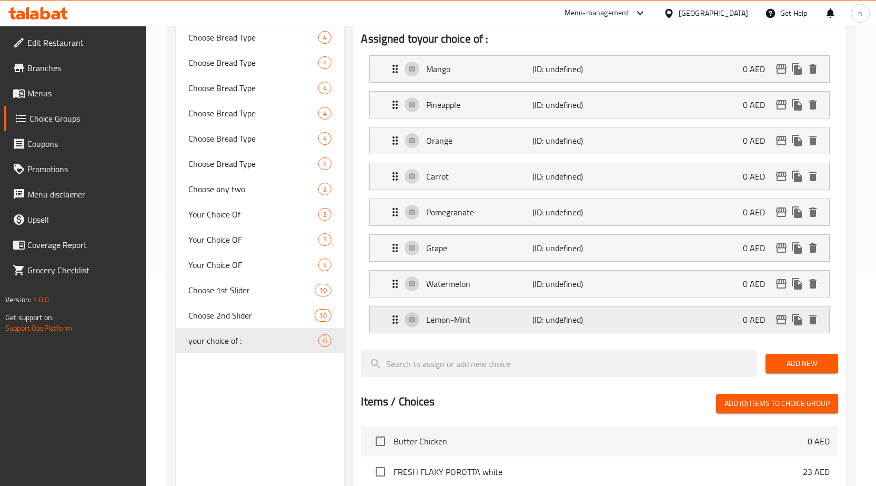
click at [508, 320] on p "Lemon-Mint" at bounding box center [479, 319] width 106 height 13
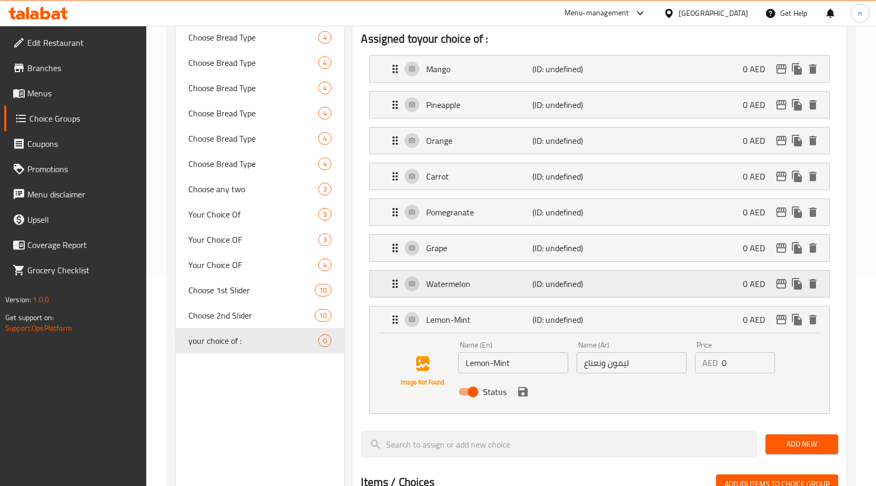
click at [522, 287] on p "Watermelon" at bounding box center [479, 283] width 106 height 13
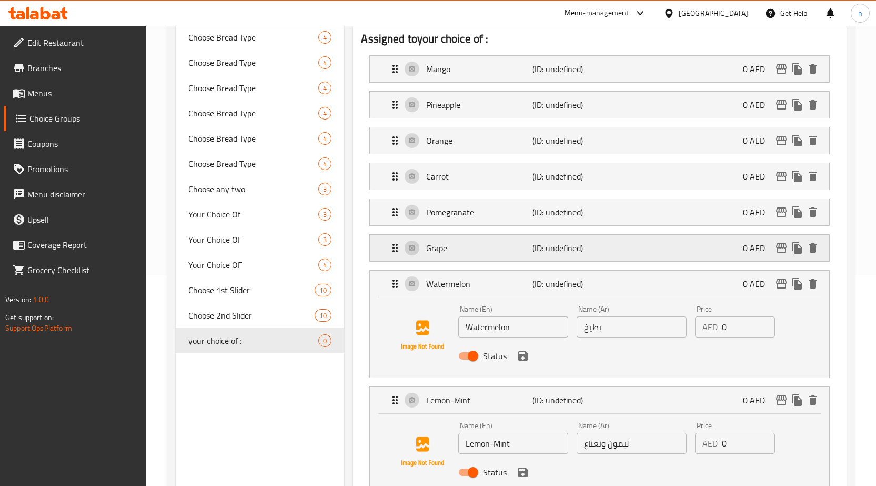
click at [516, 259] on div "Grape (ID: undefined) 0 AED" at bounding box center [603, 248] width 428 height 26
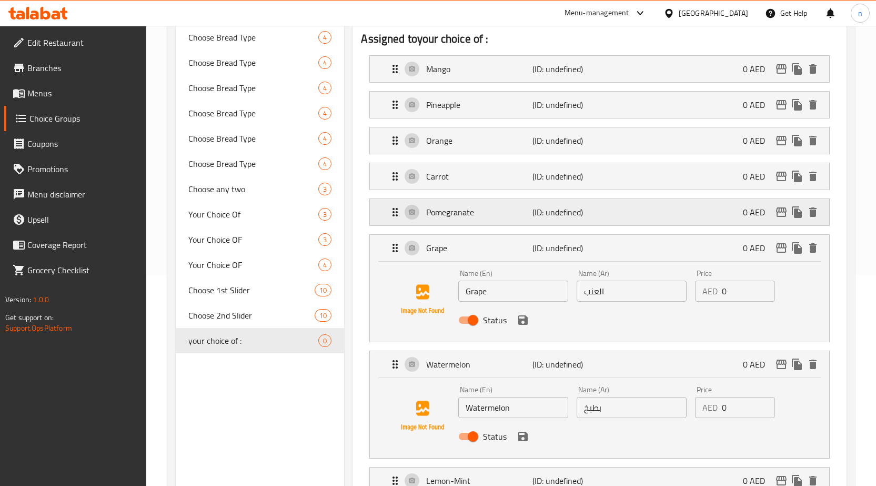
click at [492, 209] on p "Pomegranate" at bounding box center [479, 212] width 106 height 13
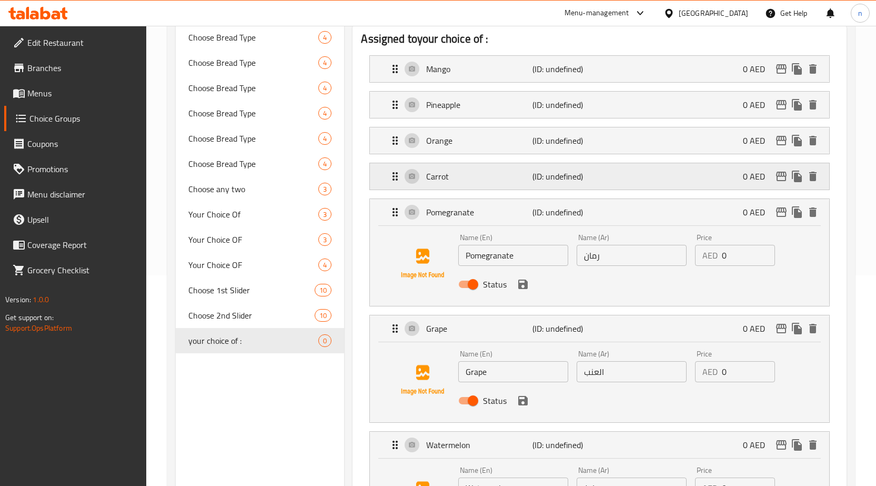
click at [488, 177] on p "Carrot" at bounding box center [479, 176] width 106 height 13
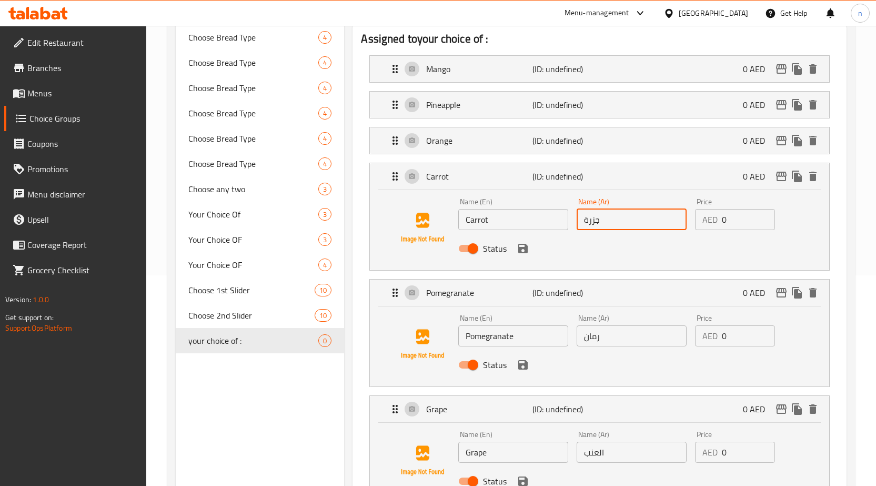
click at [584, 219] on input "جزرة" at bounding box center [632, 219] width 110 height 21
click at [659, 219] on input "جزرة" at bounding box center [632, 219] width 110 height 21
click at [613, 144] on div "Orange (ID: undefined) 0 AED" at bounding box center [603, 140] width 428 height 26
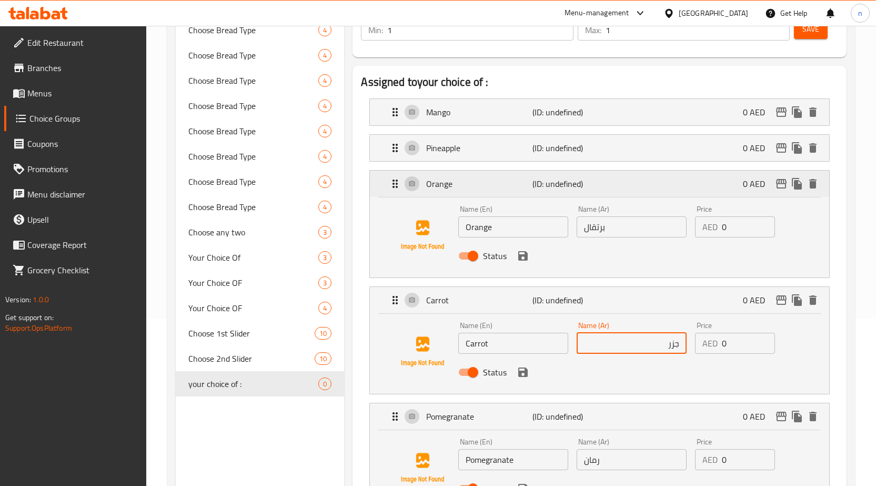
scroll to position [105, 0]
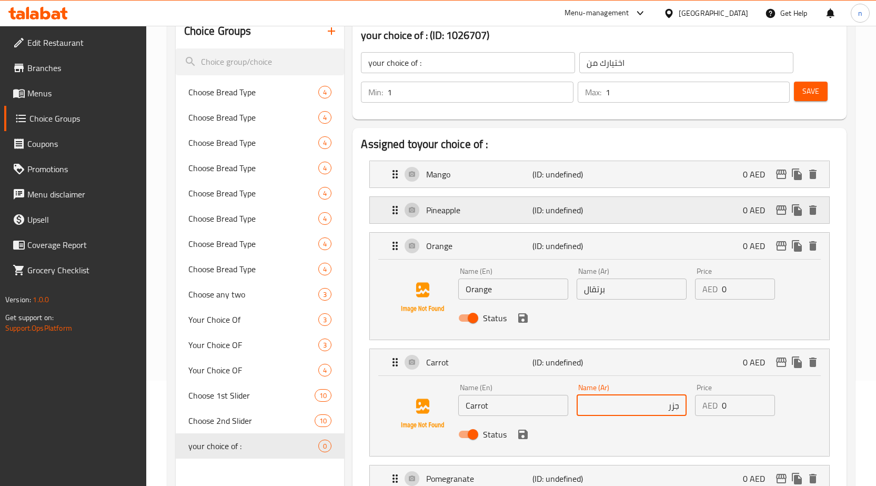
click at [604, 211] on div "Pineapple (ID: undefined) 0 AED" at bounding box center [603, 210] width 428 height 26
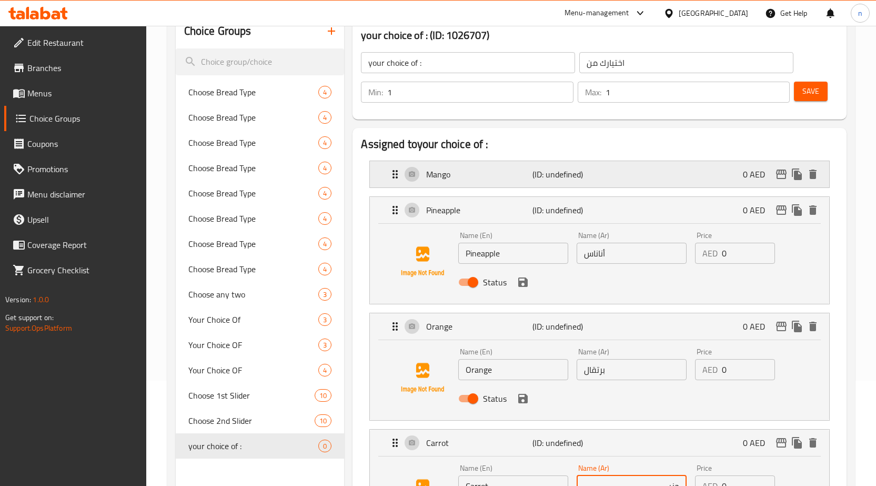
click at [623, 185] on div "Mango (ID: undefined) 0 AED" at bounding box center [603, 174] width 428 height 26
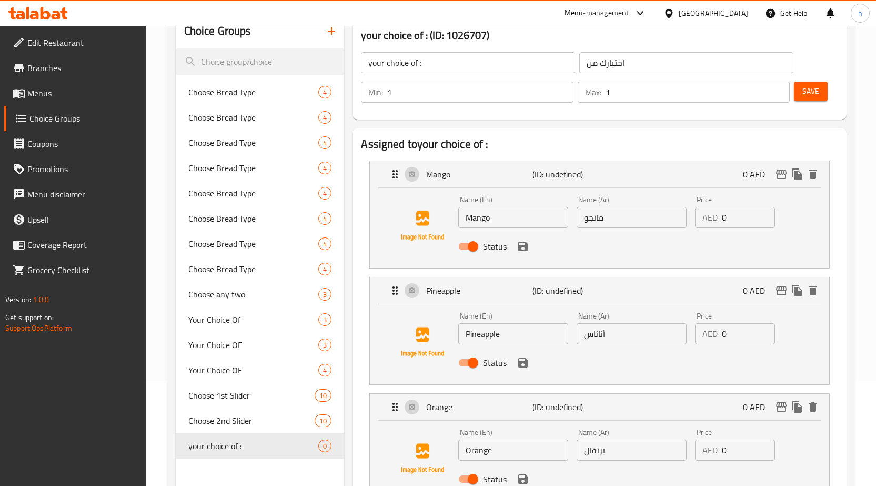
type input "جزر"
click at [811, 98] on button "Save" at bounding box center [811, 91] width 34 height 19
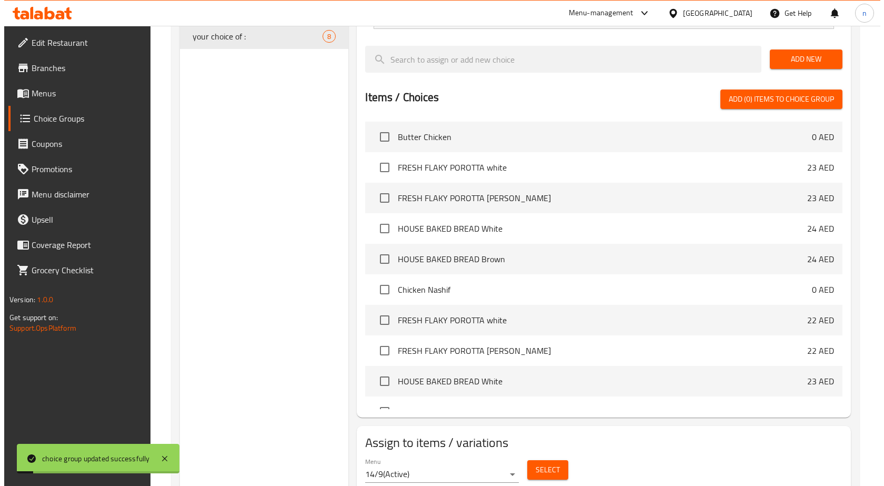
scroll to position [553, 0]
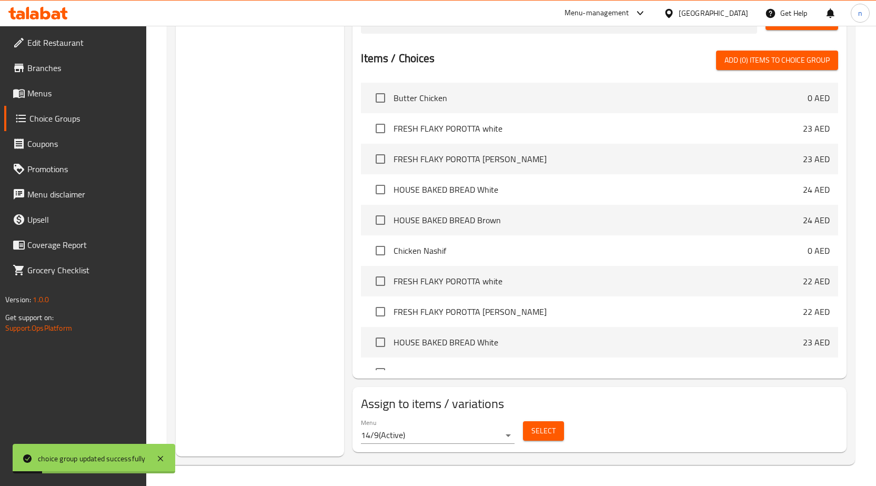
click at [553, 426] on span "Select" at bounding box center [543, 430] width 24 height 13
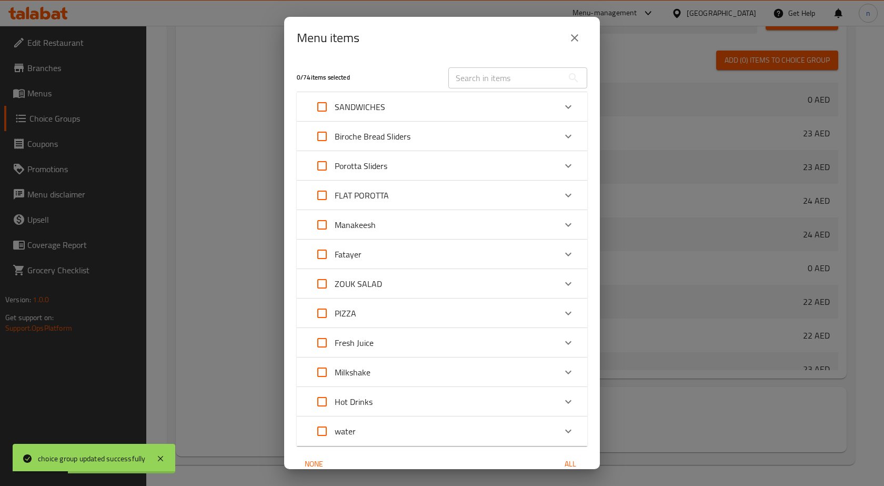
scroll to position [50, 0]
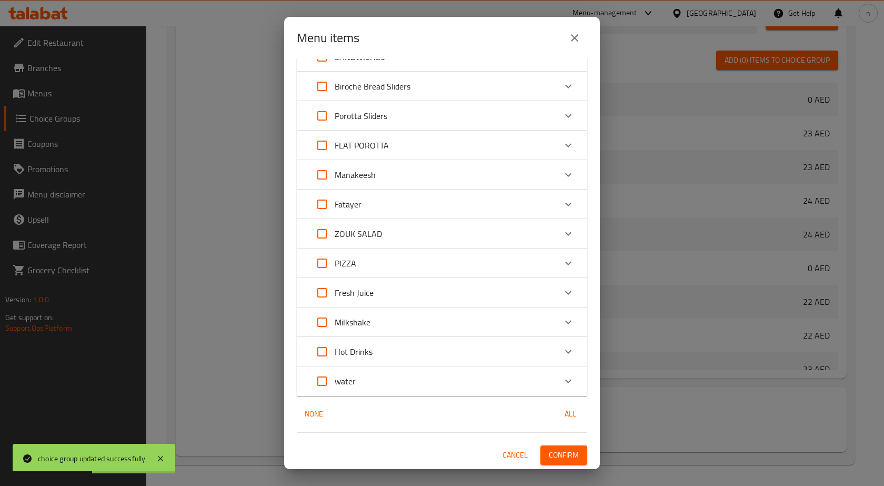
click at [376, 301] on div "Fresh Juice" at bounding box center [432, 292] width 246 height 25
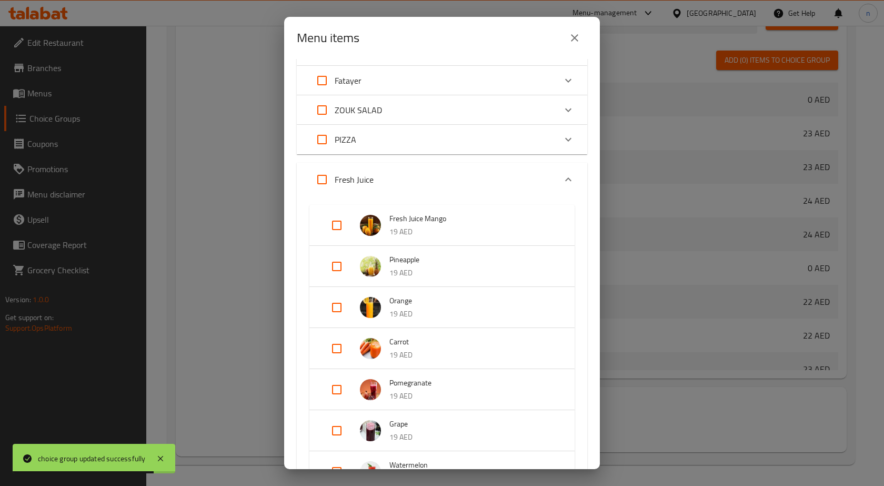
scroll to position [313, 0]
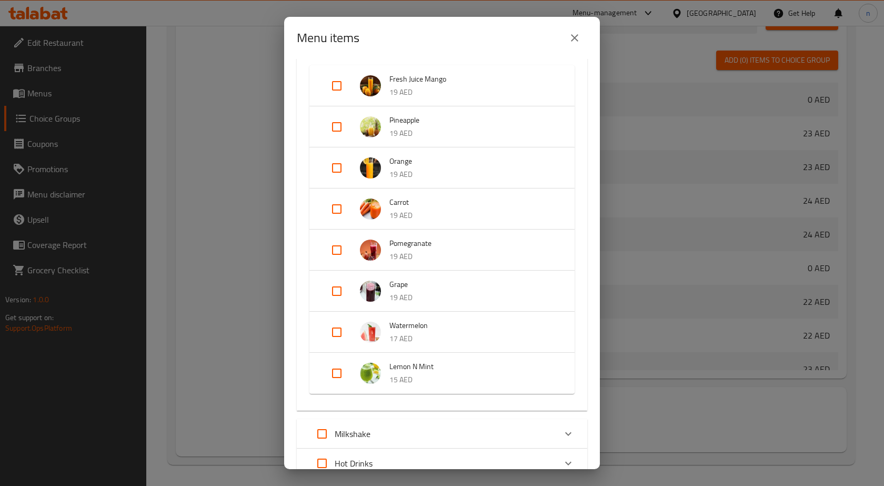
click at [340, 88] on input "Expand" at bounding box center [336, 85] width 25 height 25
checkbox input "true"
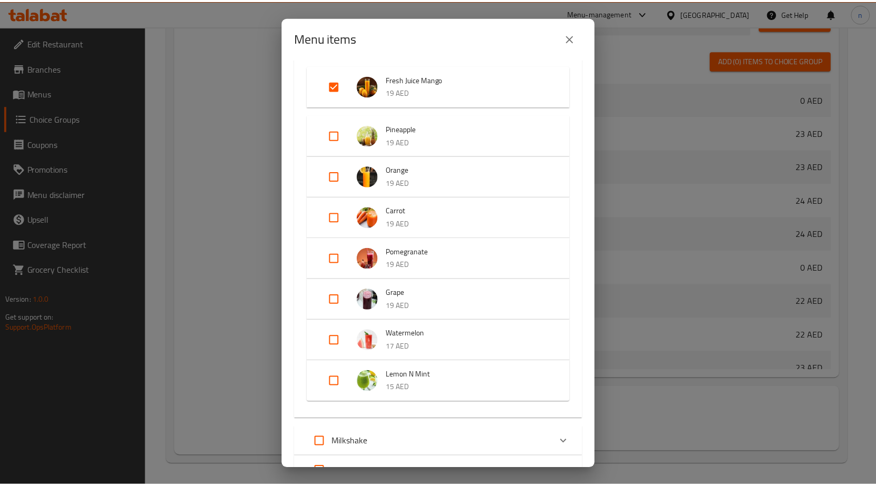
scroll to position [433, 0]
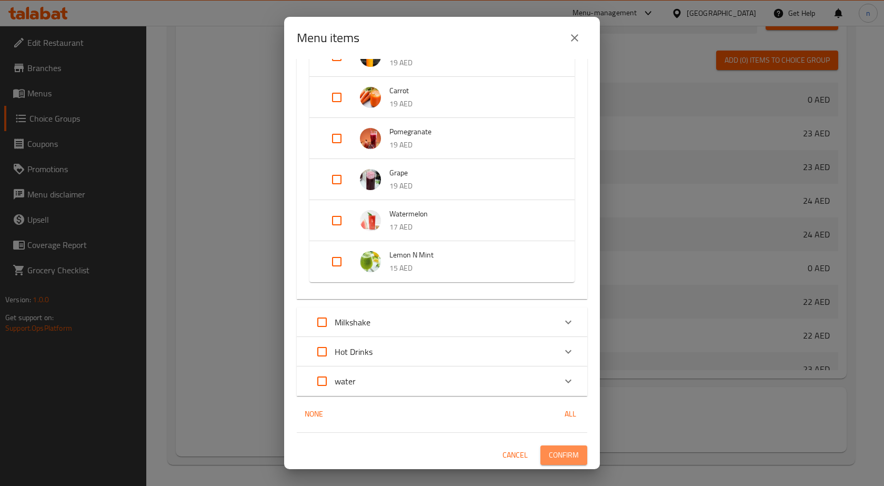
click at [549, 453] on span "Confirm" at bounding box center [564, 454] width 30 height 13
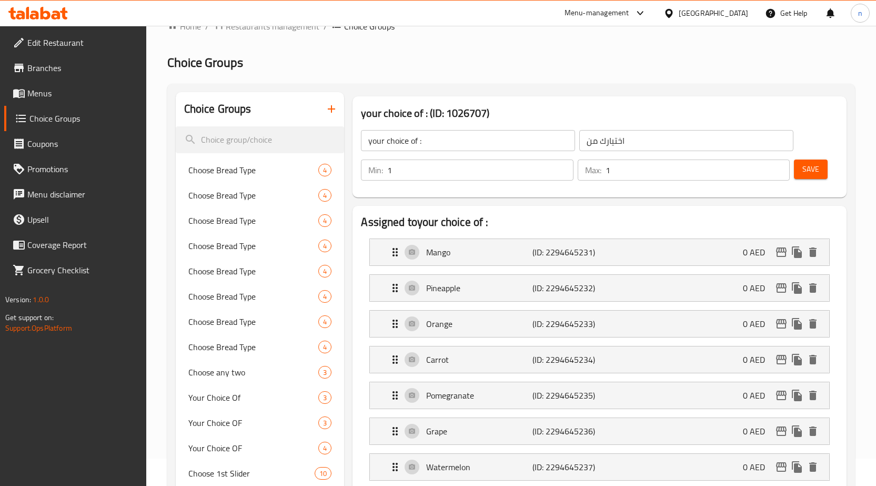
scroll to position [0, 0]
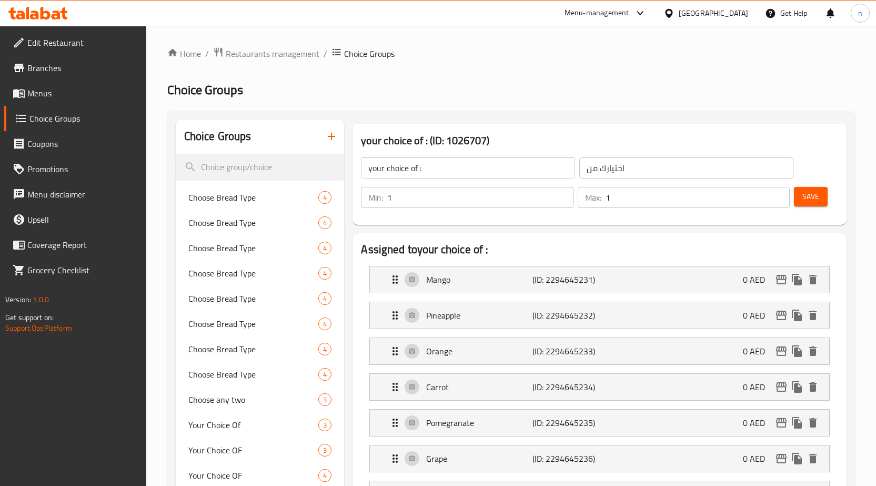
click at [325, 138] on button "button" at bounding box center [331, 136] width 25 height 25
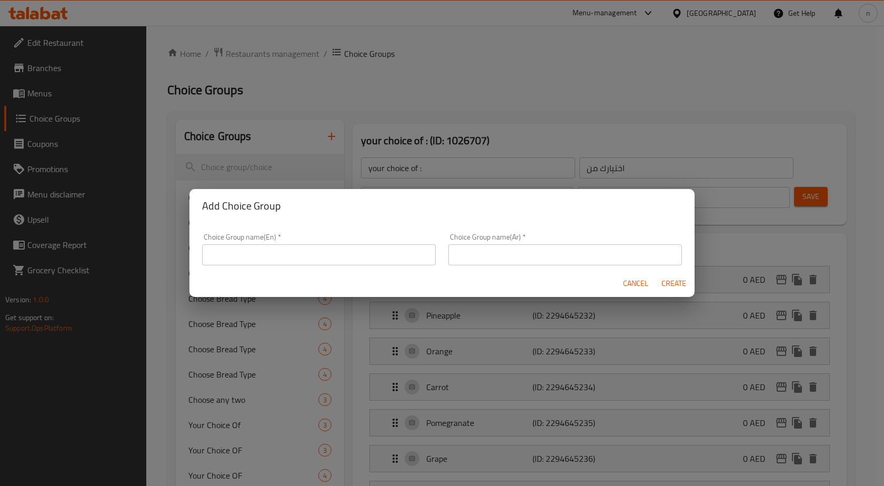
click at [390, 249] on input "text" at bounding box center [319, 254] width 234 height 21
type input "Coffee Beans Garden, Al Wakrah"
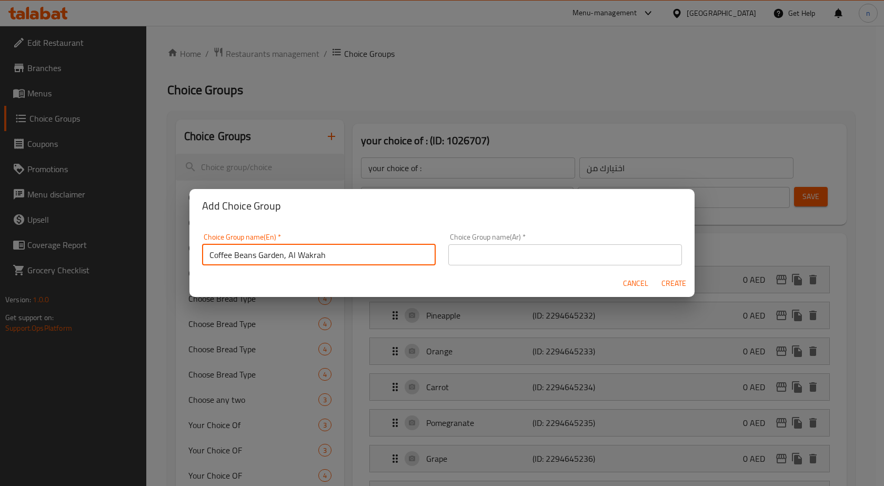
click at [318, 256] on input "Coffee Beans Garden, Al Wakrah" at bounding box center [319, 254] width 234 height 21
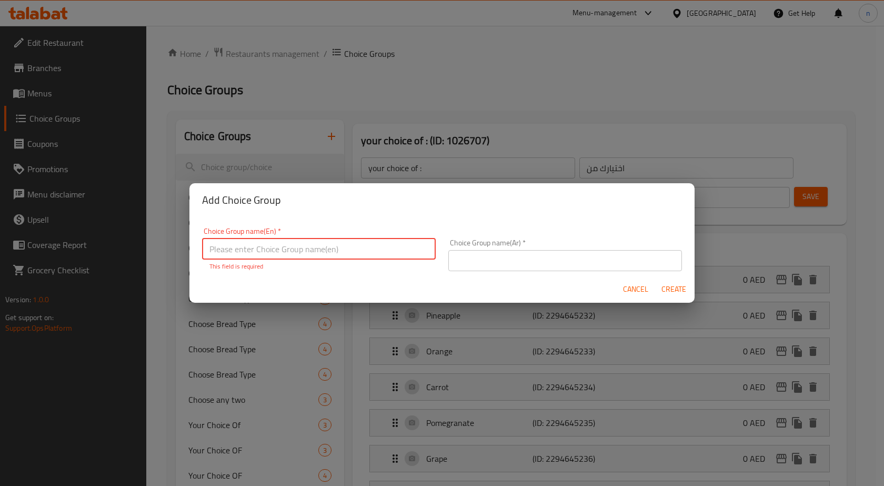
click at [360, 254] on input "text" at bounding box center [319, 248] width 234 height 21
type input "your choice of :"
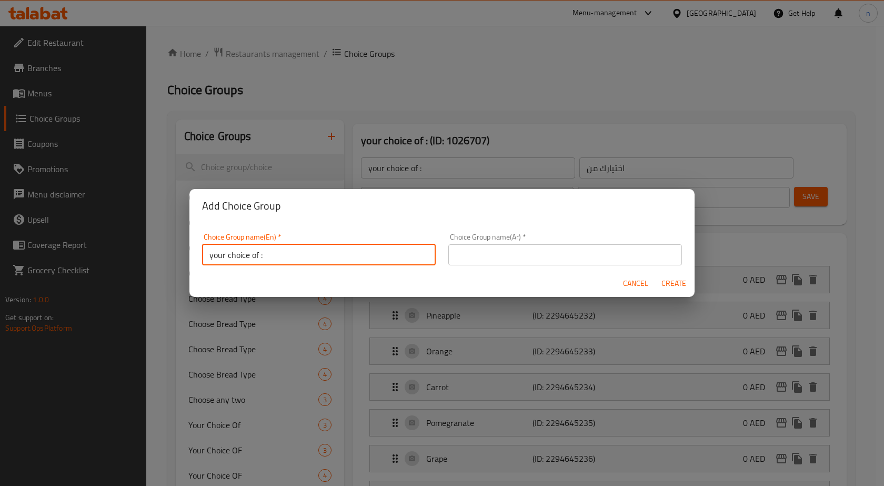
click at [516, 254] on input "text" at bounding box center [565, 254] width 234 height 21
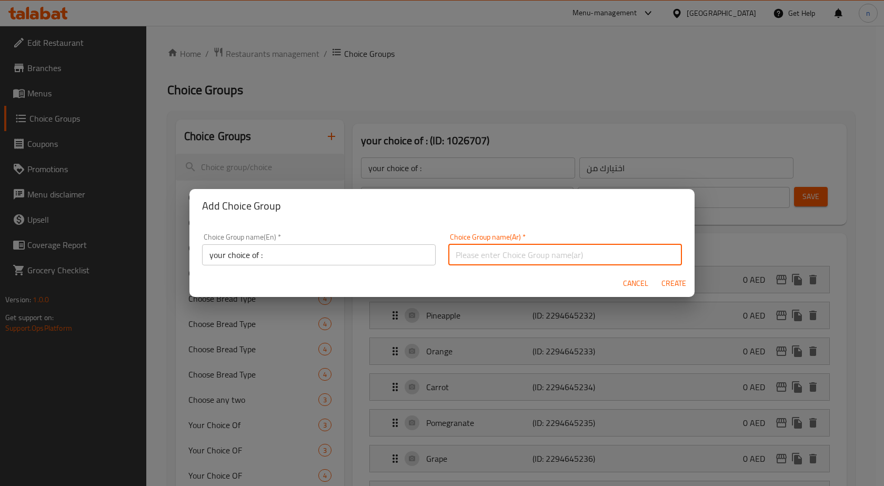
type input "اختيارك من"
click at [379, 260] on input "your choice of :" at bounding box center [319, 254] width 234 height 21
click at [465, 255] on input "اختيارك من" at bounding box center [565, 254] width 234 height 21
click at [336, 257] on input "your choice of :." at bounding box center [319, 254] width 234 height 21
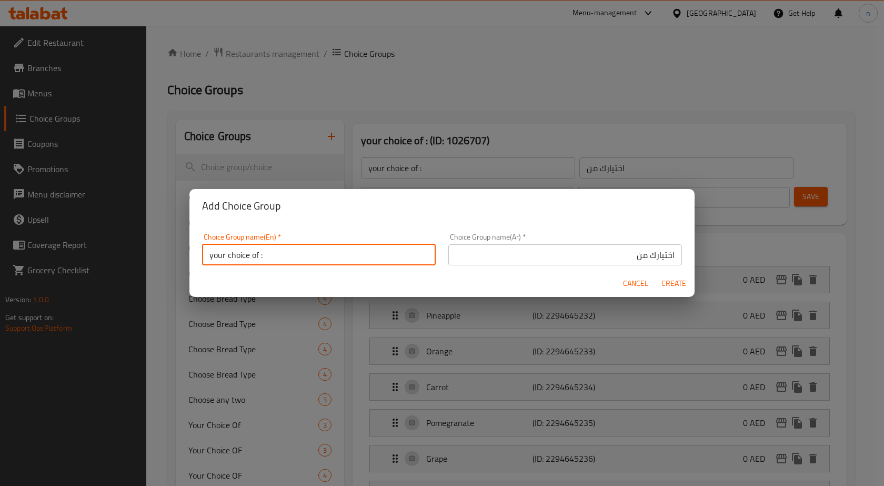
type input "your choice of :"
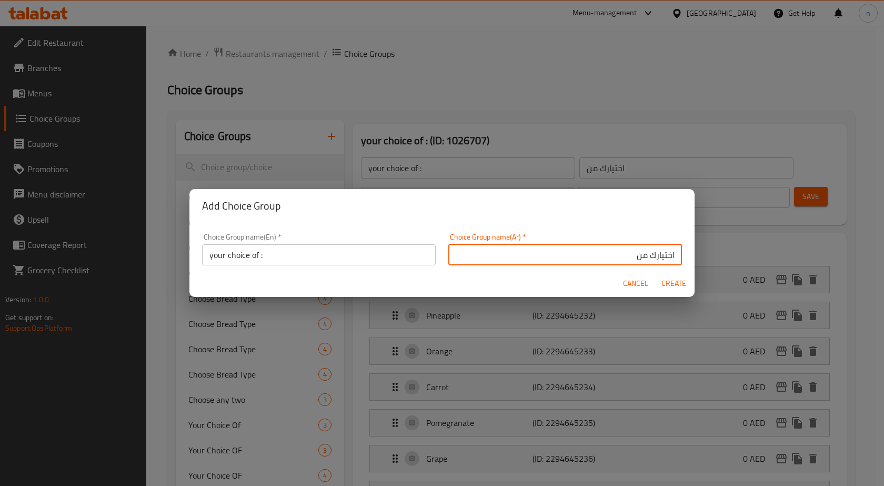
click at [511, 255] on input "اختيارك من" at bounding box center [565, 254] width 234 height 21
type input "اختيارك من :"
click at [663, 276] on button "Create" at bounding box center [674, 283] width 34 height 19
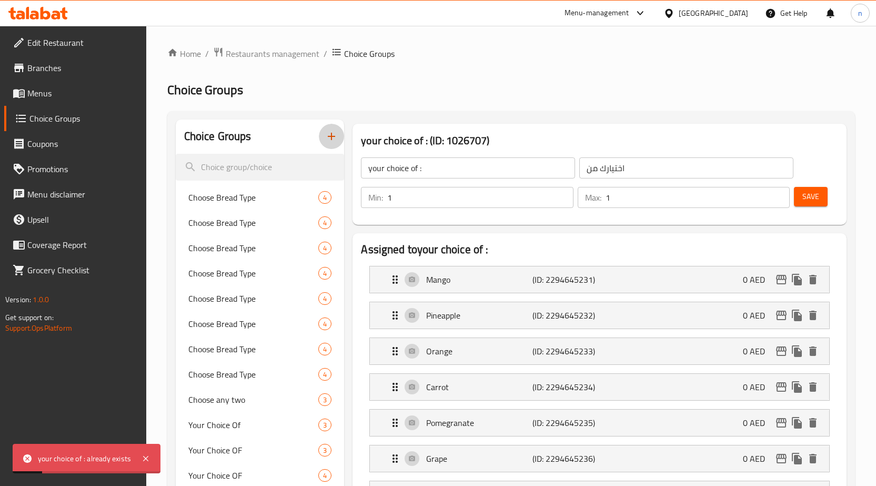
click at [329, 142] on icon "button" at bounding box center [331, 136] width 13 height 13
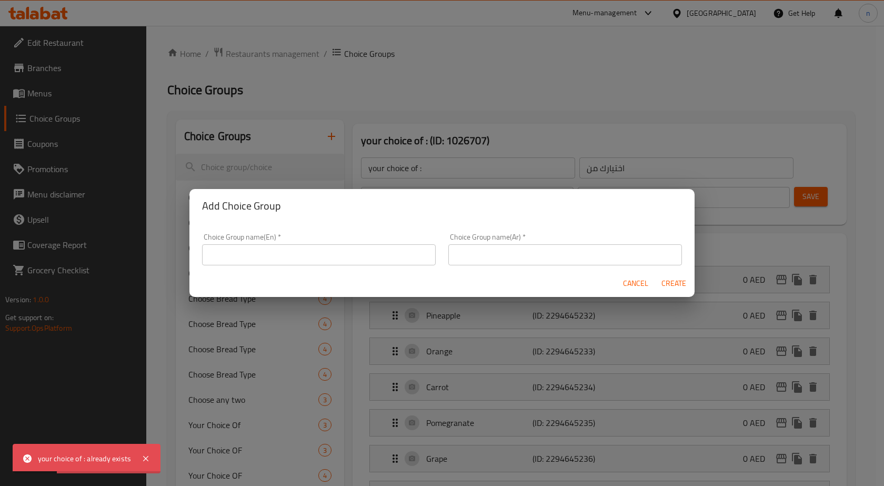
click at [299, 258] on input "text" at bounding box center [319, 254] width 234 height 21
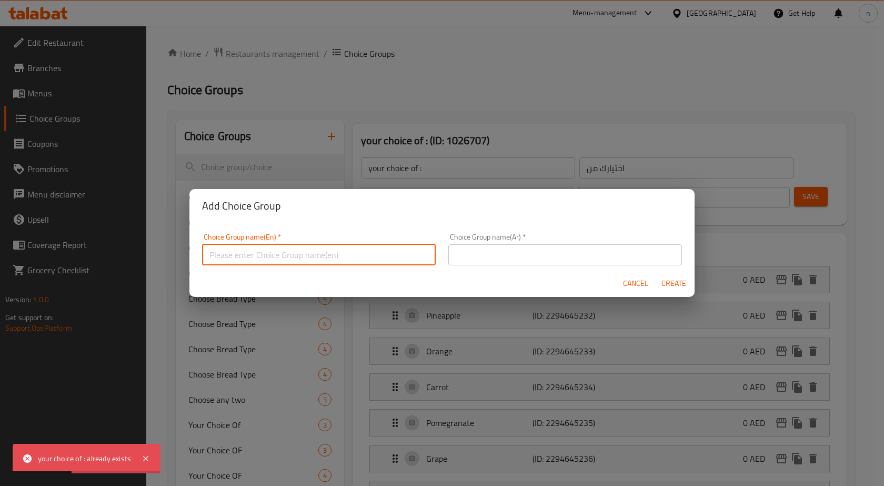
type input "your choice of :"
click at [530, 250] on input "text" at bounding box center [565, 254] width 234 height 21
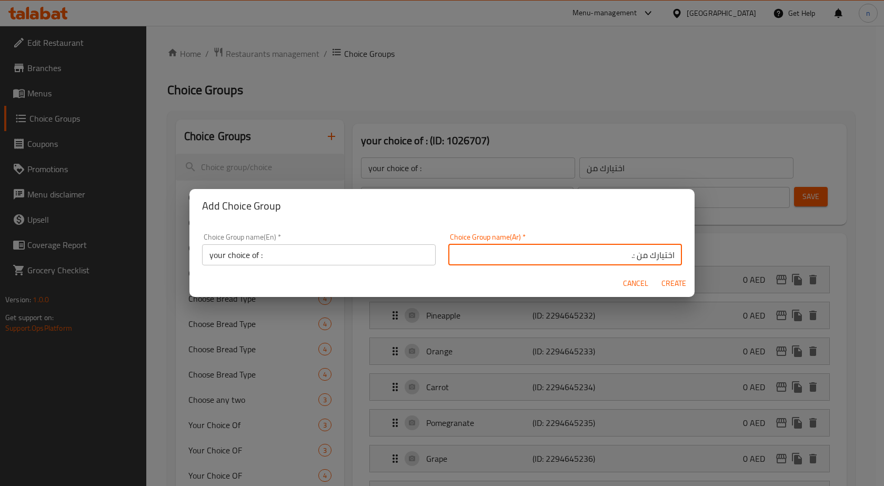
type input "اختيارك من :."
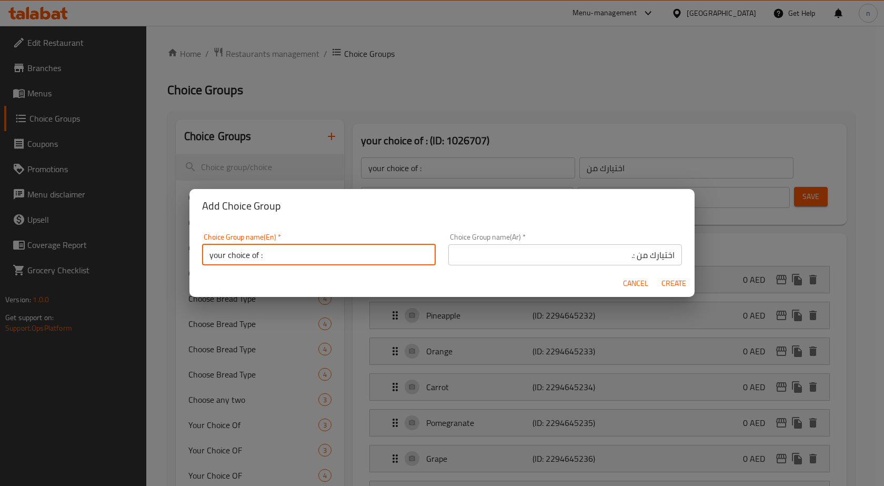
click at [388, 251] on input "your choice of :" at bounding box center [319, 254] width 234 height 21
type input "your choice of :."
click at [675, 284] on span "Create" at bounding box center [673, 283] width 25 height 13
type input "your choice of :."
type input "اختيارك من :."
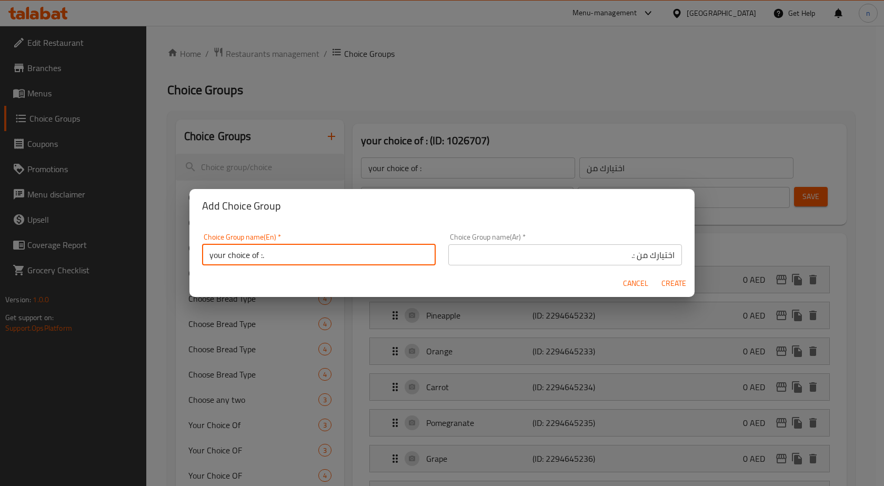
type input "0"
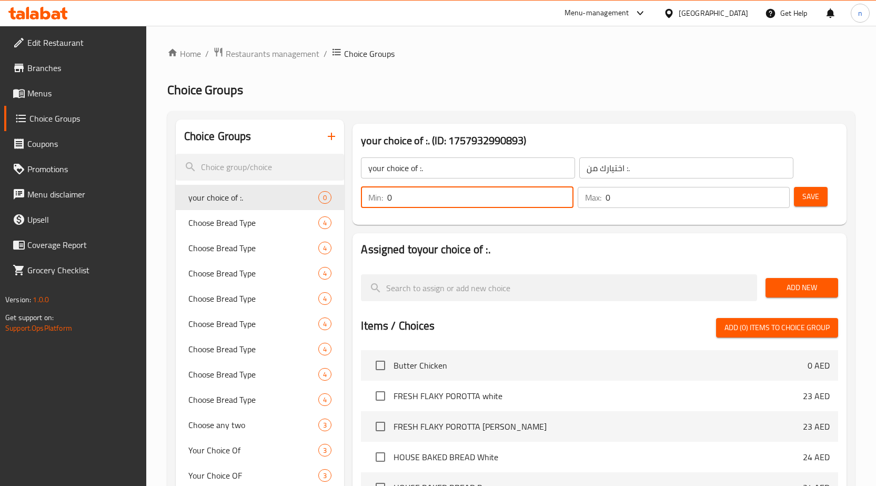
click at [464, 203] on input "0" at bounding box center [480, 197] width 186 height 21
type input "1"
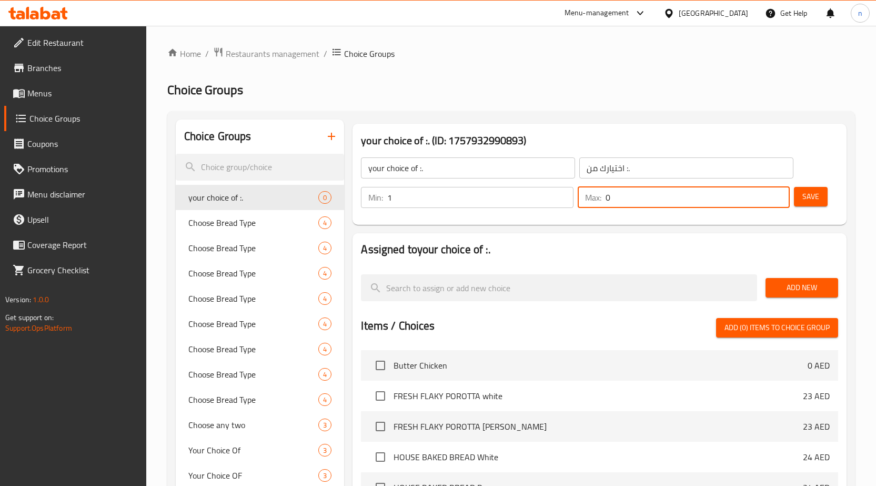
click at [693, 192] on input "0" at bounding box center [697, 197] width 185 height 21
click at [781, 197] on input "0" at bounding box center [697, 197] width 185 height 21
click at [804, 201] on span "Save" at bounding box center [810, 196] width 17 height 13
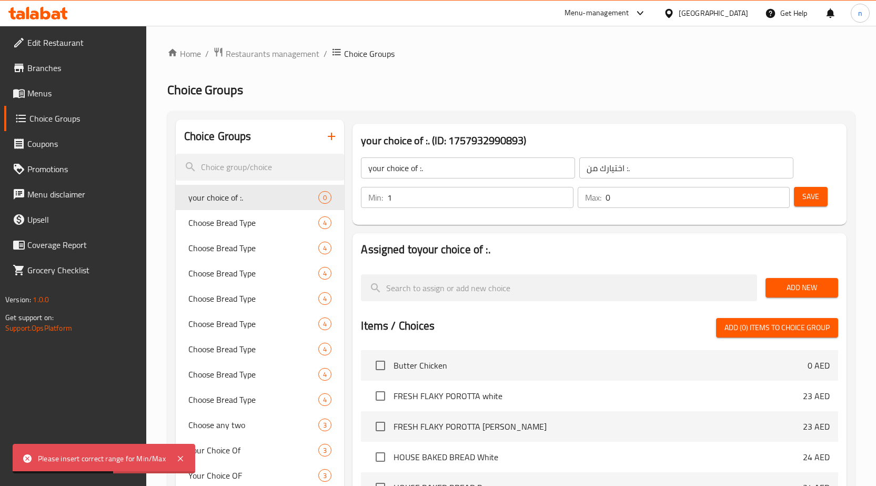
click at [620, 205] on input "0" at bounding box center [697, 197] width 185 height 21
type input "1"
click at [804, 193] on span "Save" at bounding box center [810, 196] width 17 height 13
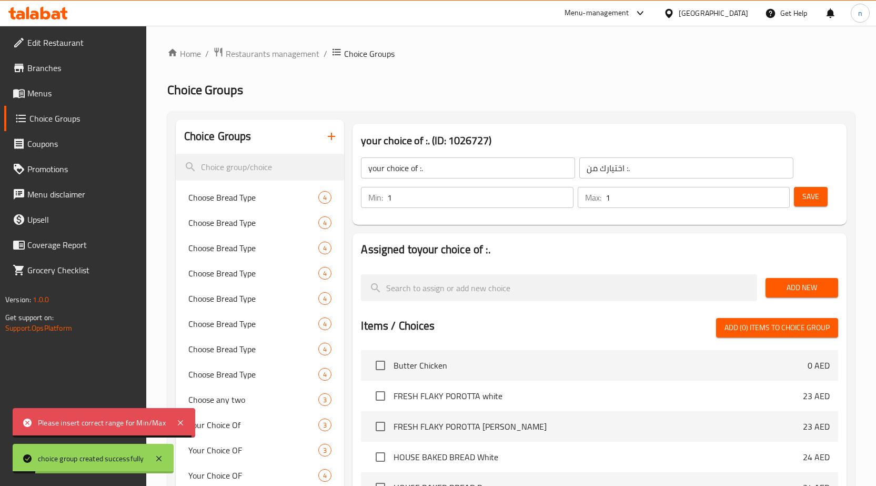
click at [789, 286] on span "Add New" at bounding box center [802, 287] width 56 height 13
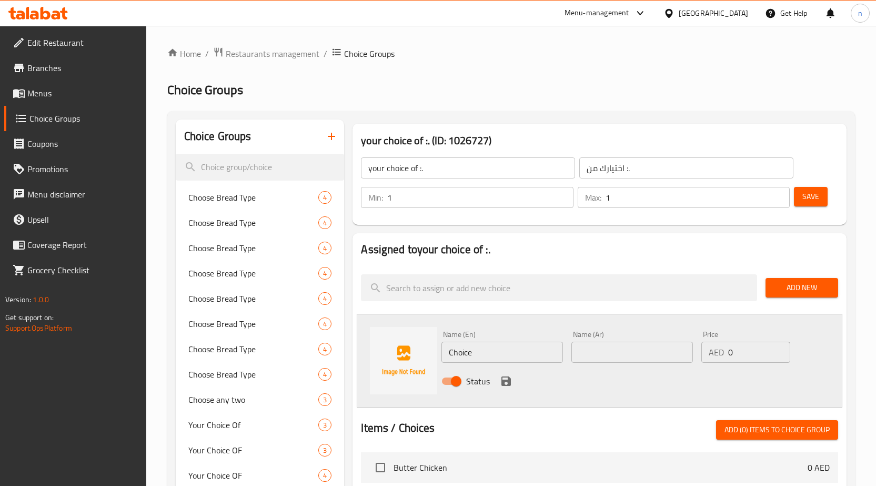
click at [460, 360] on input "Choice" at bounding box center [502, 351] width 122 height 21
paste input "Mango"
type input "Mango"
click at [639, 346] on input "text" at bounding box center [632, 351] width 122 height 21
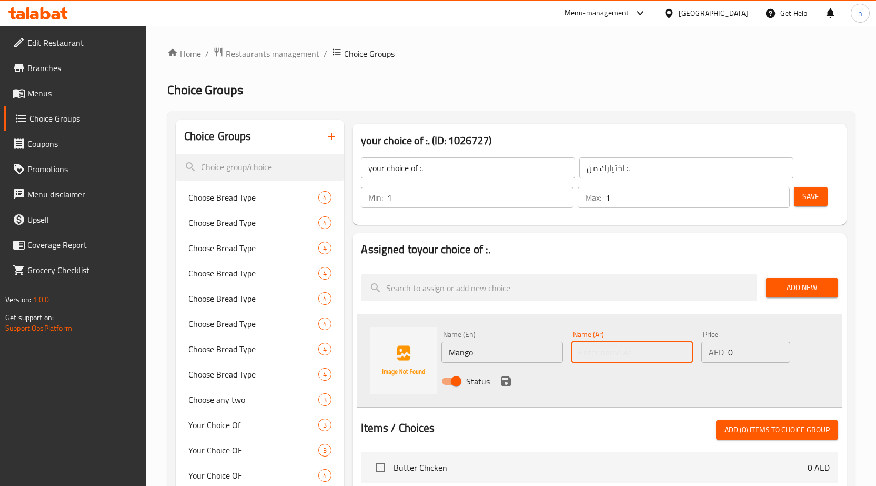
paste input "مانجو"
type input "مانجو"
click at [504, 387] on icon "save" at bounding box center [506, 381] width 13 height 13
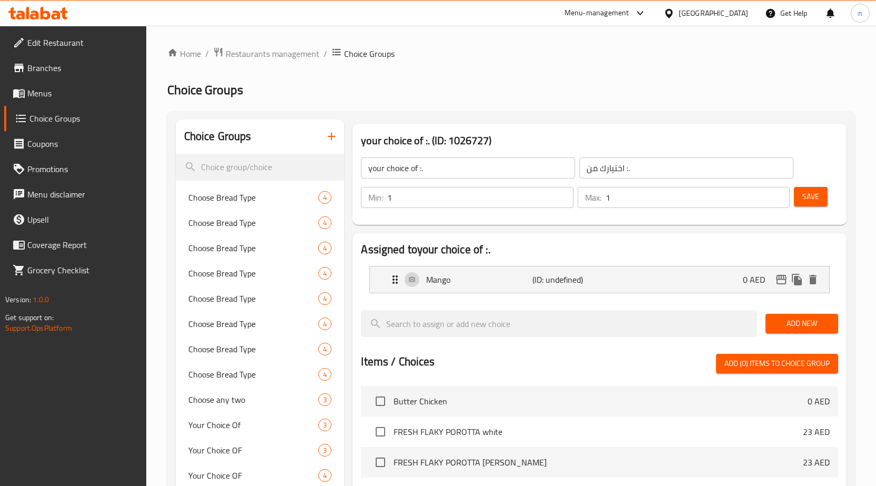
click at [771, 329] on button "Add New" at bounding box center [801, 323] width 73 height 19
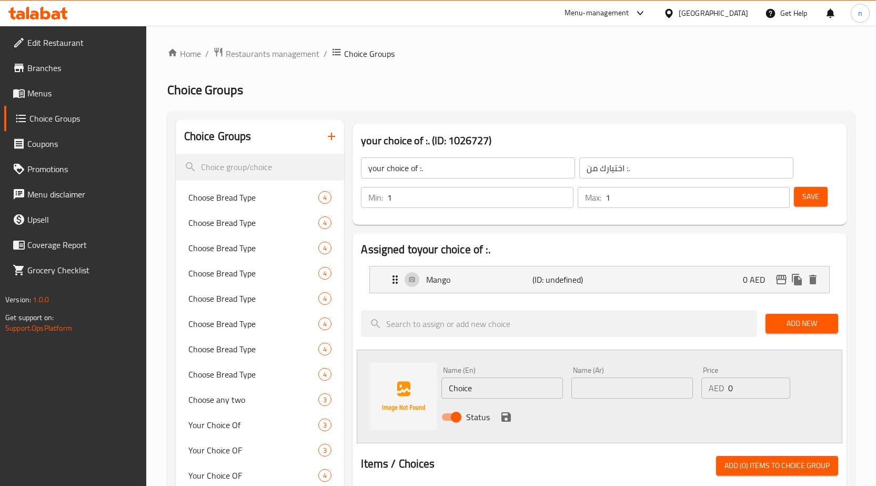
click at [770, 329] on button "Add New" at bounding box center [801, 323] width 73 height 19
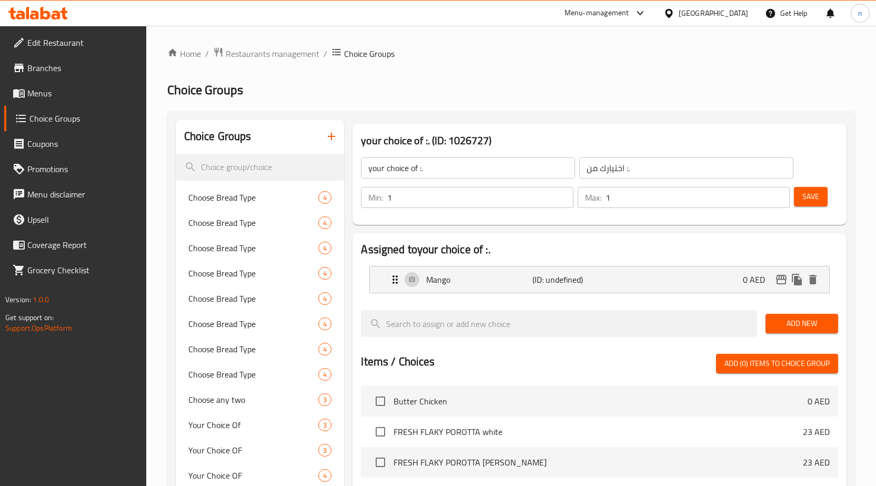
click at [772, 330] on button "Add New" at bounding box center [801, 323] width 73 height 19
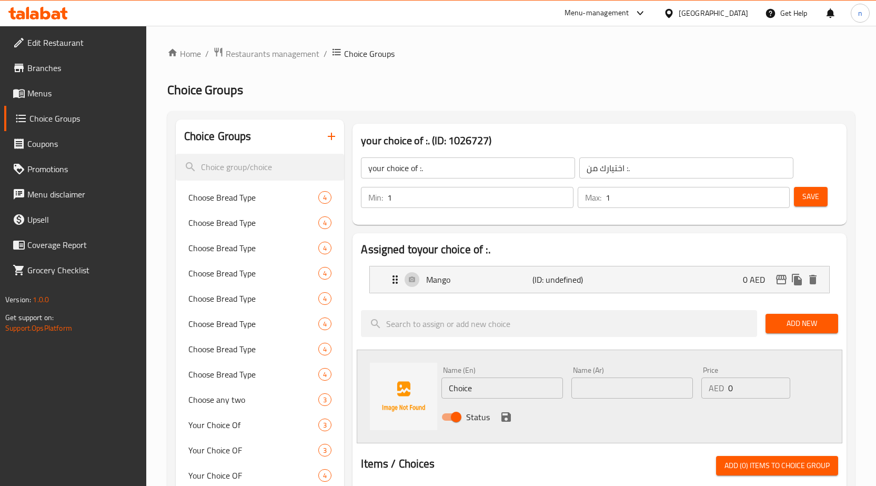
click at [491, 384] on input "Choice" at bounding box center [502, 387] width 122 height 21
click at [504, 390] on input "Choice" at bounding box center [502, 387] width 122 height 21
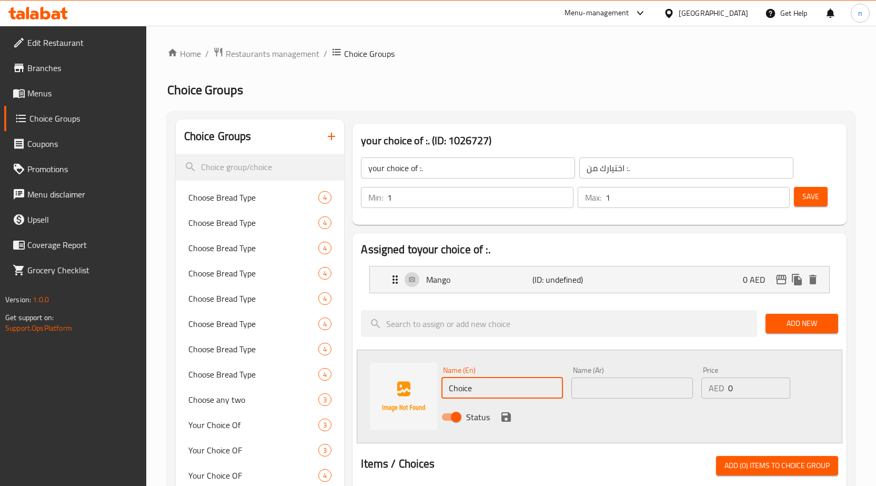
paste input "Avocado"
type input "Avocado"
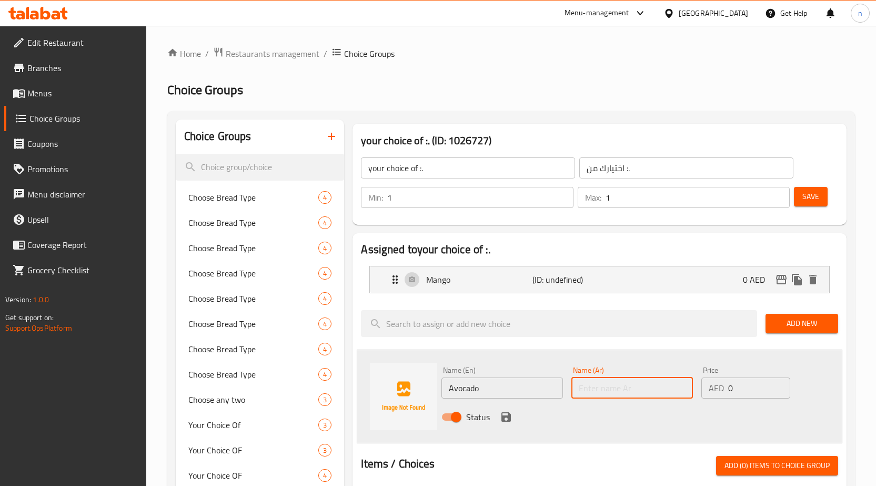
click at [647, 384] on input "text" at bounding box center [632, 387] width 122 height 21
paste input "الأفوكادو"
click at [647, 384] on input "رالأفوكادو" at bounding box center [632, 387] width 122 height 21
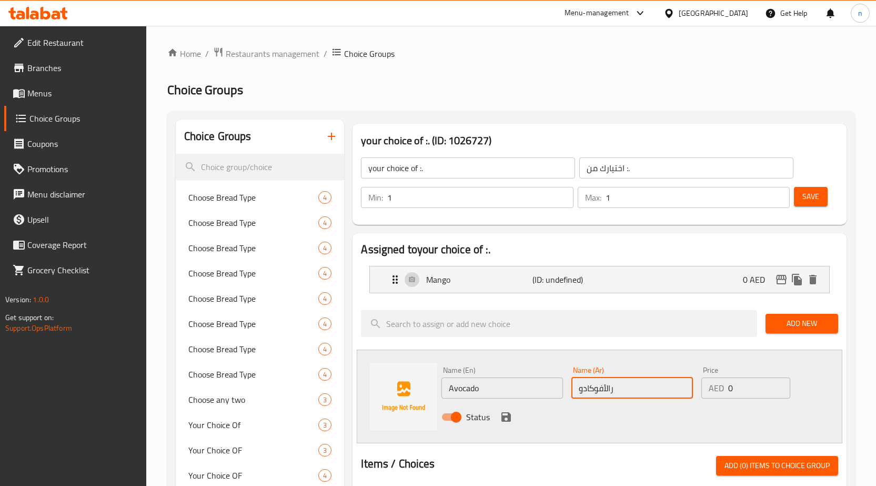
paste input "text"
type input "الأفوكادو"
click at [507, 421] on icon "save" at bounding box center [506, 416] width 13 height 13
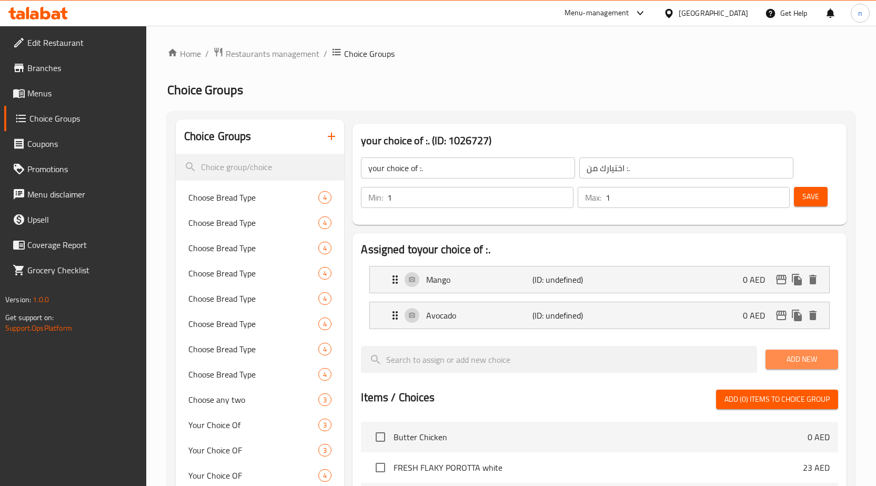
click at [802, 351] on button "Add New" at bounding box center [801, 358] width 73 height 19
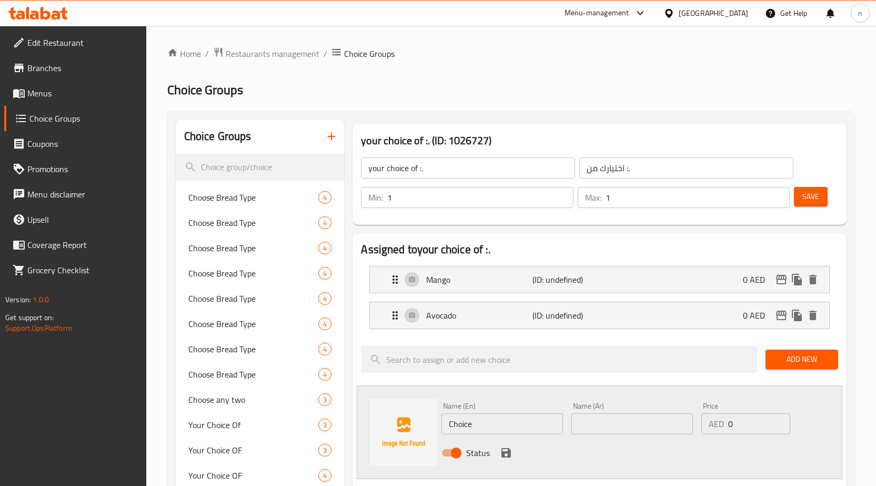
click at [512, 415] on input "Choice" at bounding box center [502, 423] width 122 height 21
paste input "Banana"
type input "Banana"
click at [627, 421] on input "text" at bounding box center [632, 423] width 122 height 21
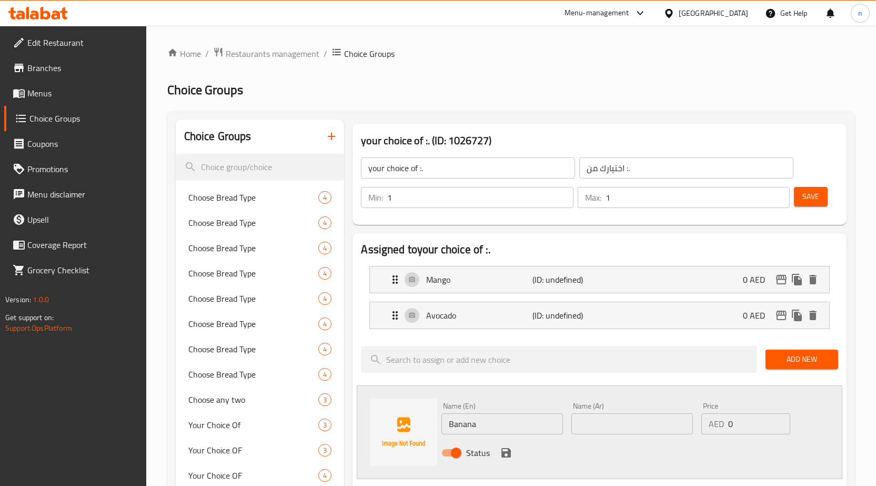
click at [605, 426] on input "text" at bounding box center [632, 423] width 122 height 21
paste input "موز"
type input "موز"
click at [502, 451] on icon "save" at bounding box center [505, 452] width 9 height 9
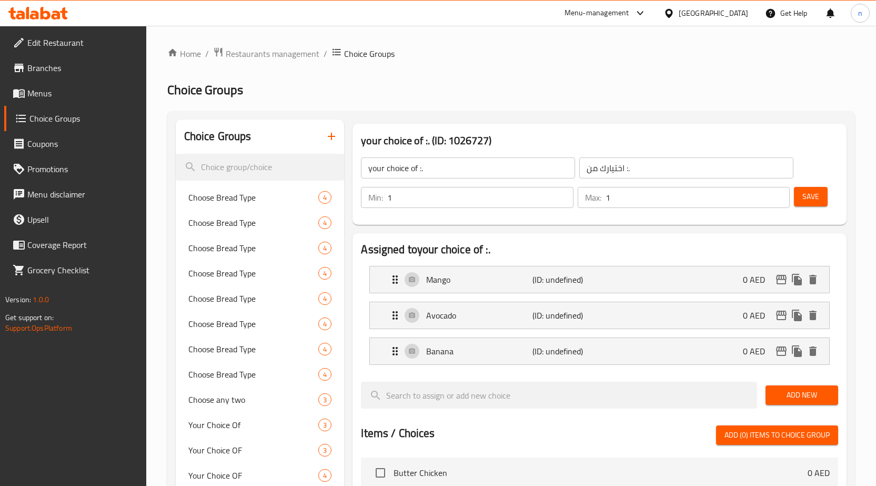
click at [788, 387] on button "Add New" at bounding box center [801, 394] width 73 height 19
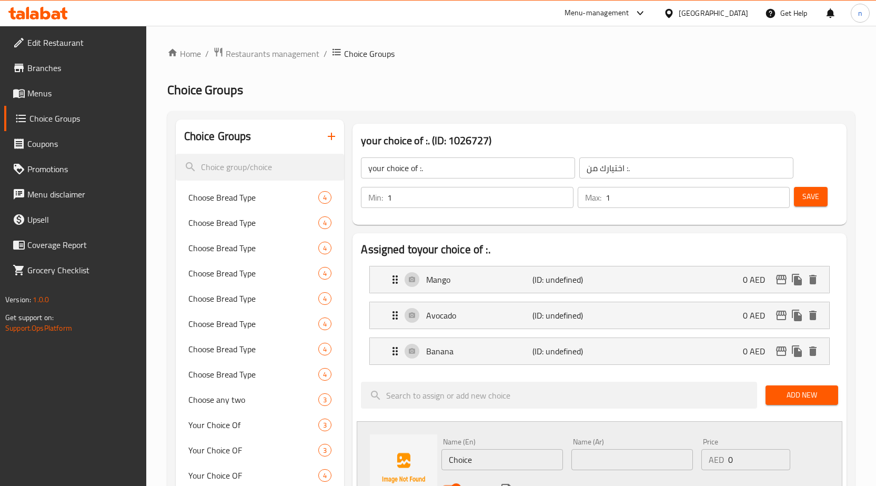
scroll to position [158, 0]
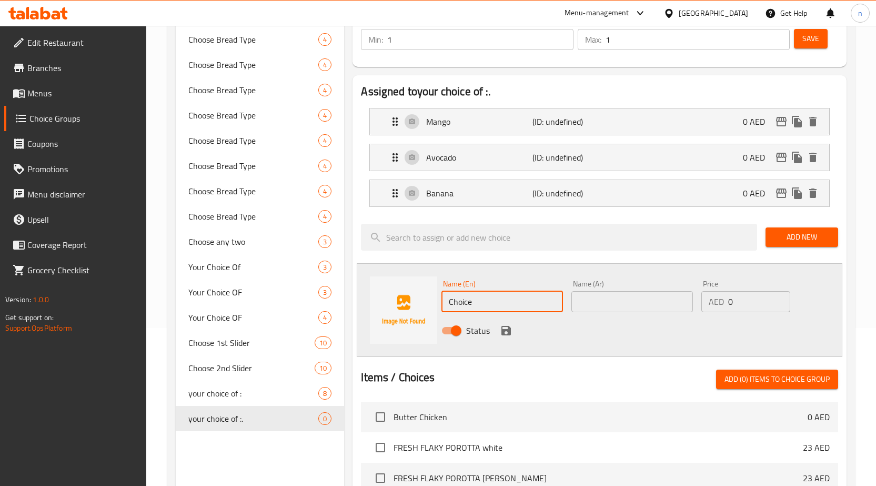
click at [500, 295] on input "Choice" at bounding box center [502, 301] width 122 height 21
paste input "Strawberry"
type input "Strawberry"
click at [649, 304] on input "text" at bounding box center [632, 301] width 122 height 21
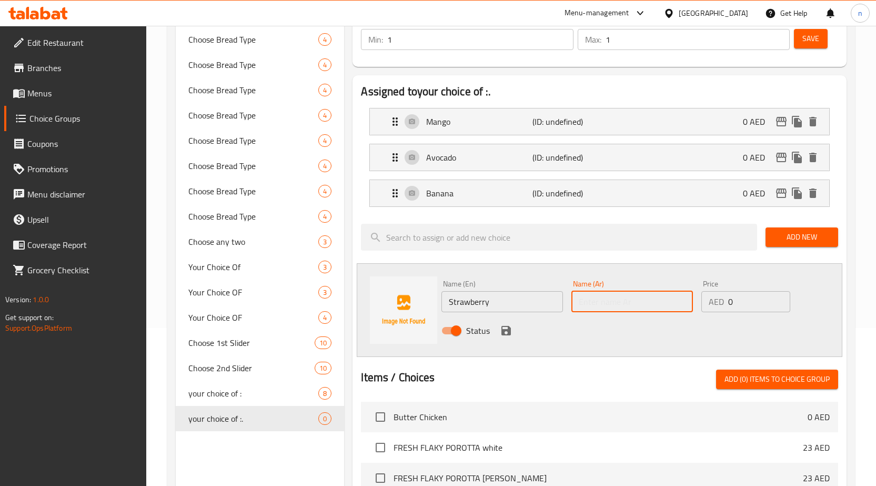
paste input "الفراولة"
type input "الفراولة"
click at [504, 330] on icon "save" at bounding box center [505, 330] width 9 height 9
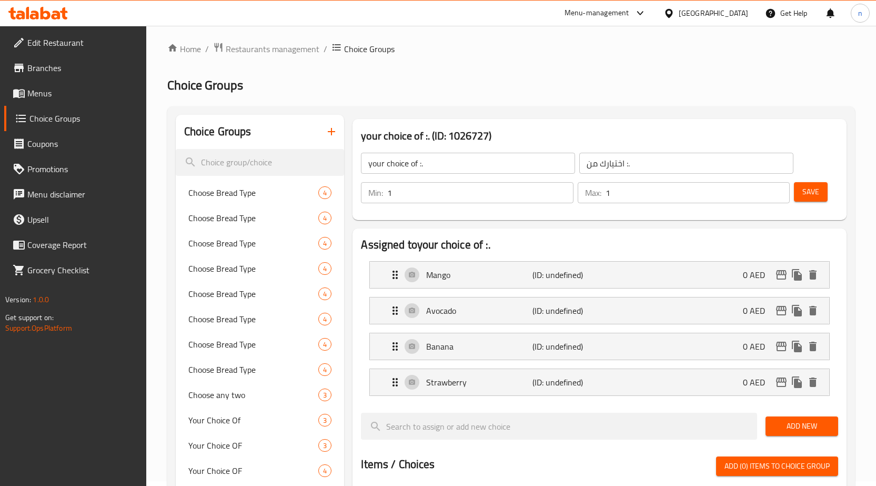
scroll to position [0, 0]
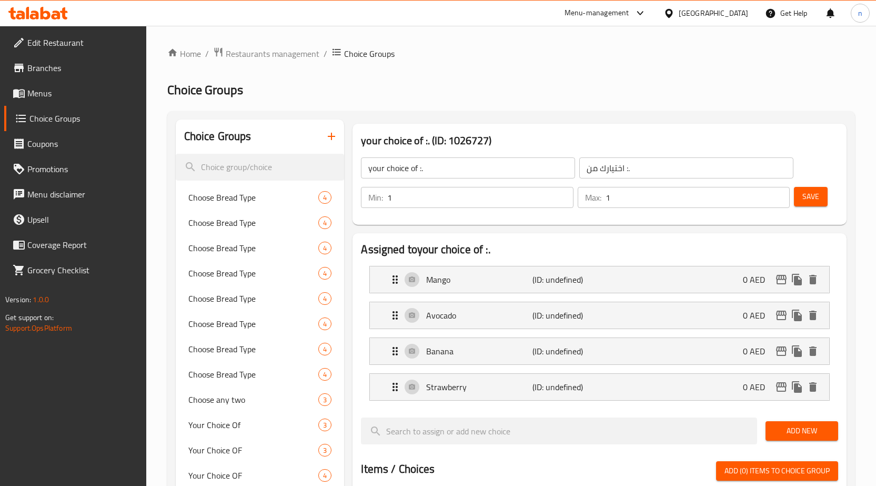
click at [804, 204] on button "Save" at bounding box center [811, 196] width 34 height 19
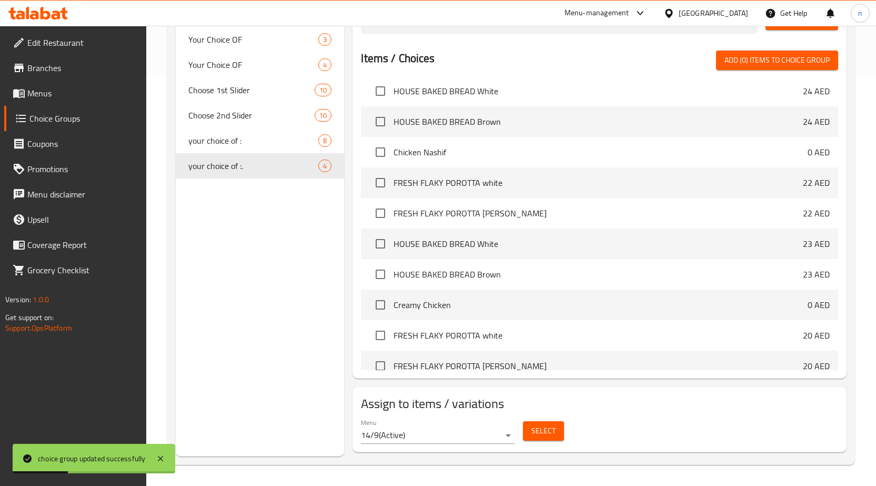
scroll to position [158, 0]
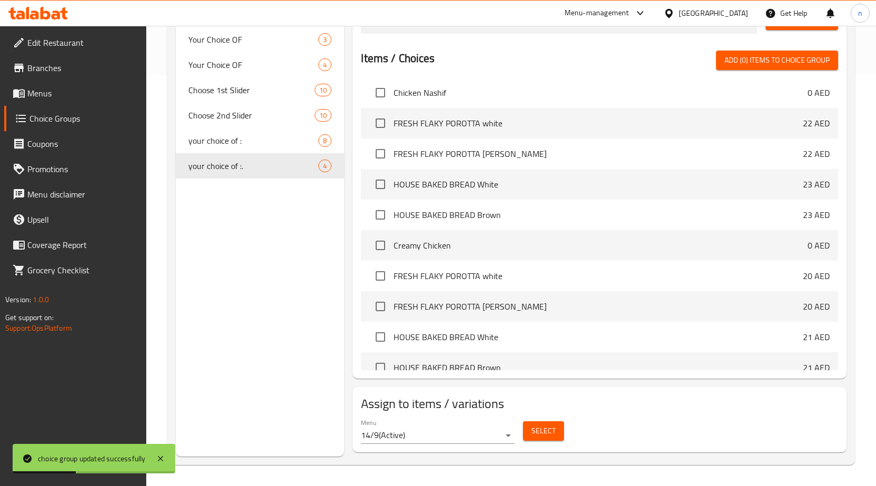
click at [536, 436] on span "Select" at bounding box center [543, 430] width 24 height 13
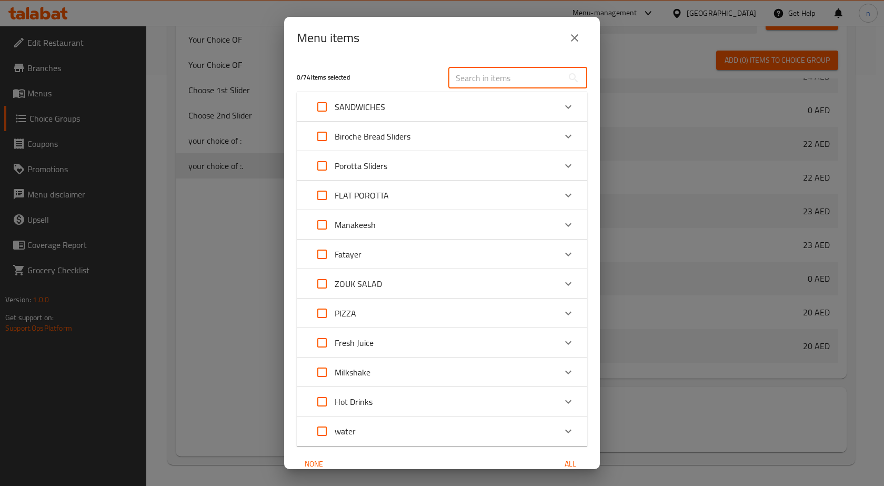
click at [530, 80] on input "text" at bounding box center [505, 77] width 115 height 21
paste input "Milkshake"
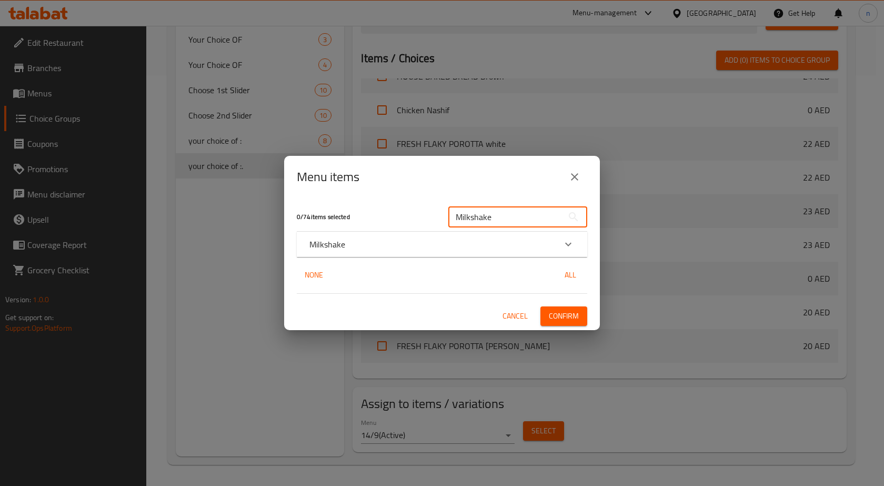
type input "Milkshake"
click at [568, 240] on icon "Expand" at bounding box center [568, 244] width 13 height 13
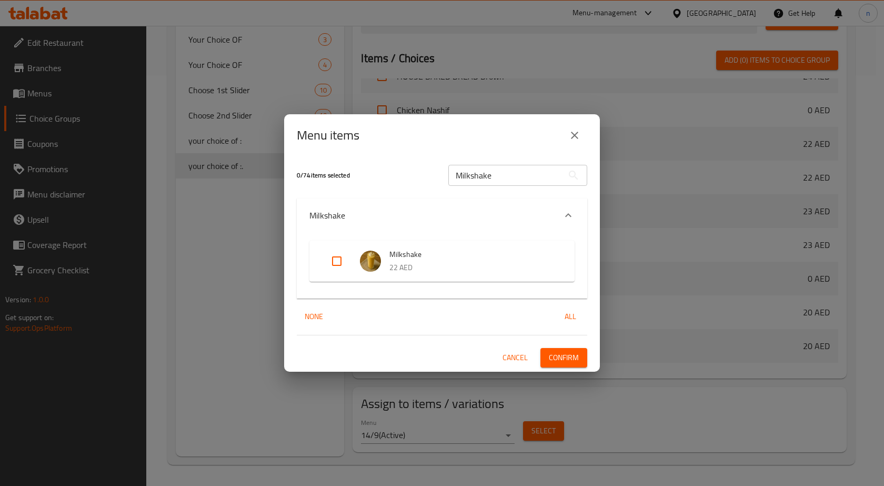
click at [346, 263] on input "Expand" at bounding box center [336, 260] width 25 height 25
checkbox input "true"
click at [566, 356] on span "Confirm" at bounding box center [564, 357] width 30 height 13
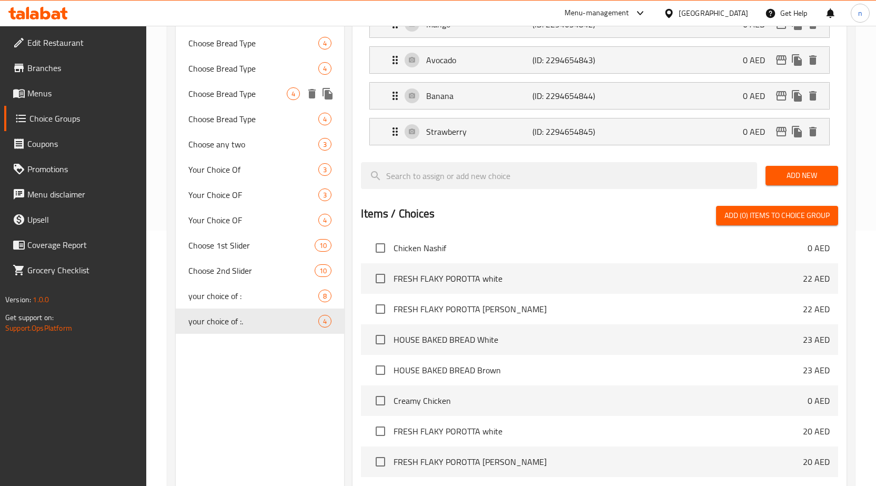
scroll to position [147, 0]
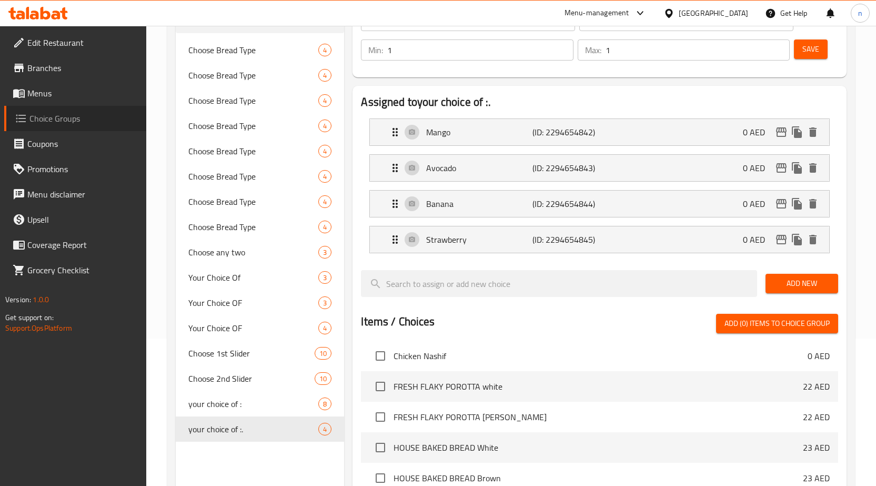
drag, startPoint x: 126, startPoint y: 110, endPoint x: 33, endPoint y: 104, distance: 93.8
click at [125, 110] on link "Choice Groups" at bounding box center [75, 118] width 142 height 25
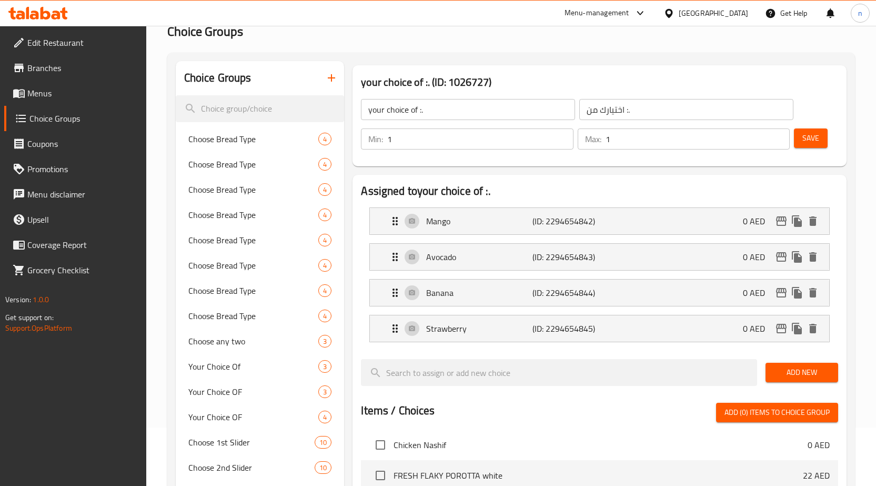
scroll to position [0, 0]
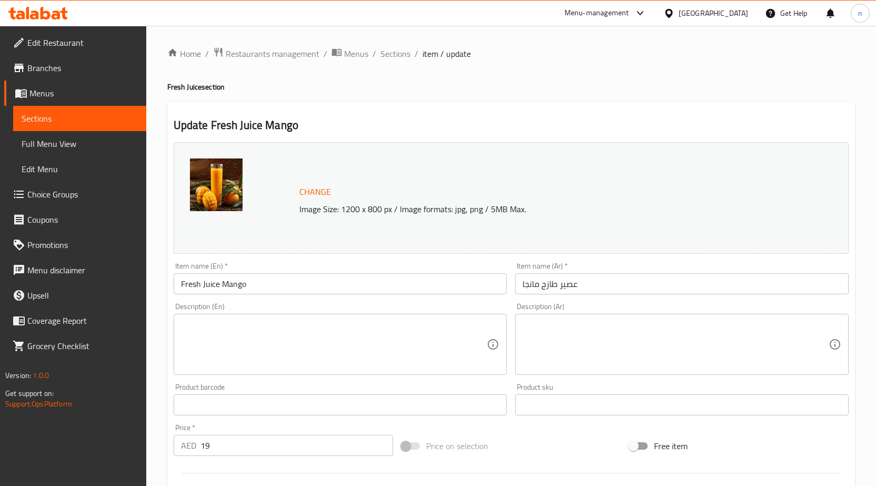
scroll to position [290, 0]
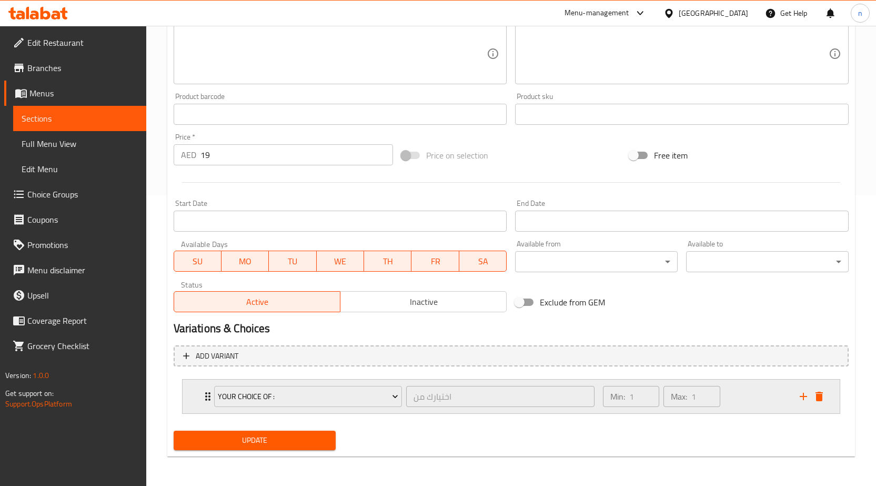
click at [791, 399] on div "Min: 1 ​ Max: 1 ​" at bounding box center [695, 396] width 197 height 34
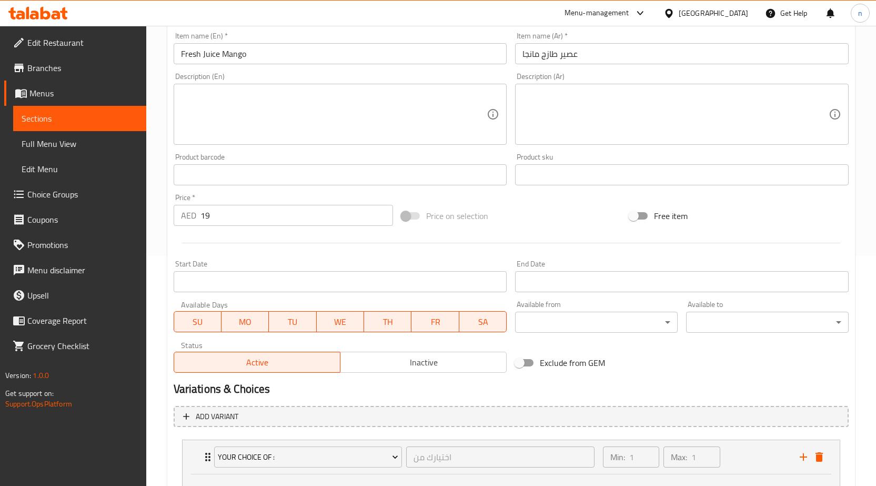
scroll to position [0, 0]
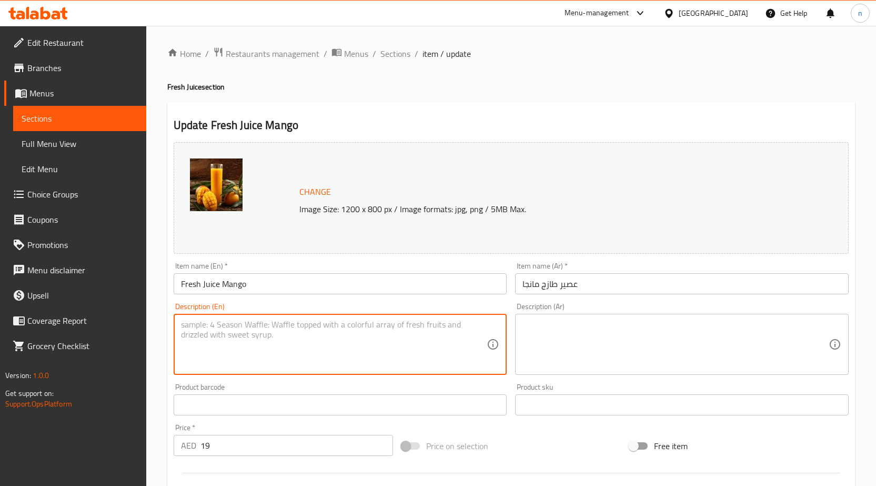
click at [281, 328] on textarea at bounding box center [334, 344] width 306 height 50
paste textarea "Freshly squeezed seasonal fruit juices."
type textarea "Freshly squeezed seasonal fruit juices."
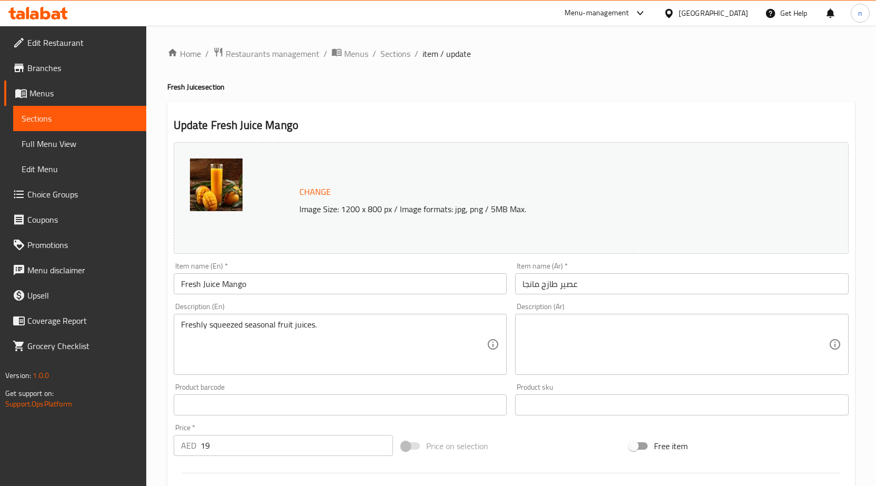
click at [559, 346] on textarea at bounding box center [675, 344] width 306 height 50
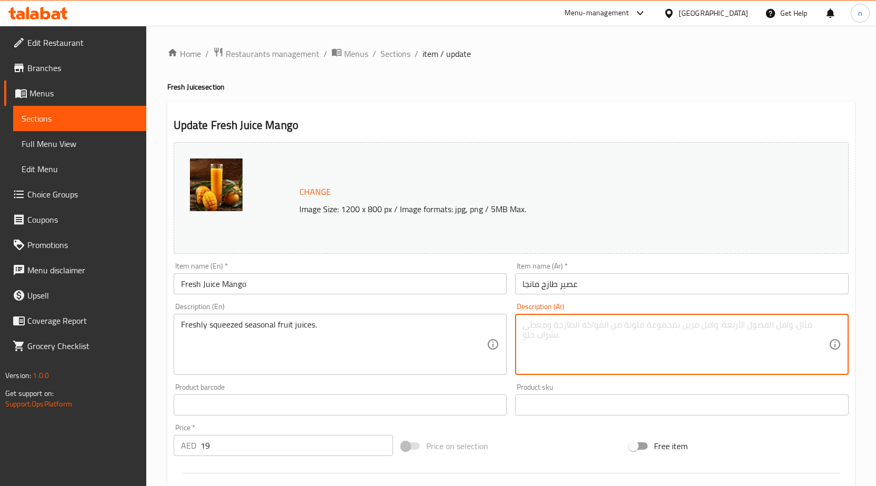
paste textarea "عصائر الفاكهة الطازجة الموسمية."
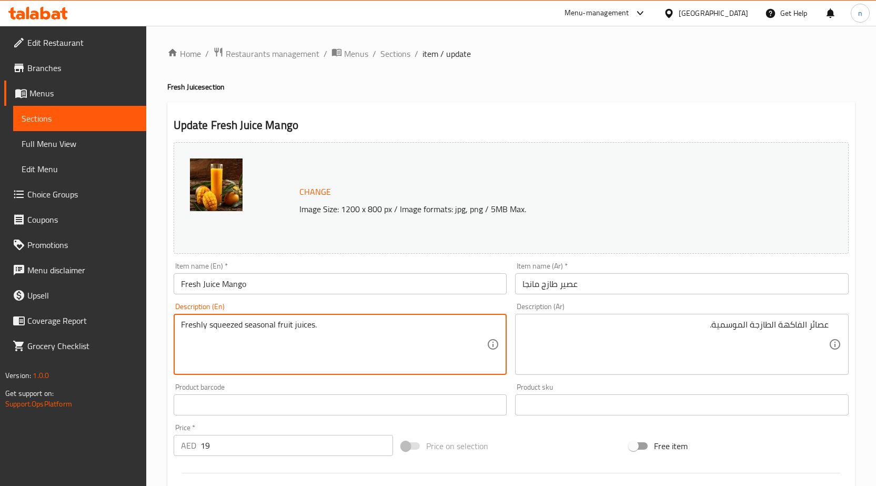
drag, startPoint x: 208, startPoint y: 322, endPoint x: 278, endPoint y: 342, distance: 72.6
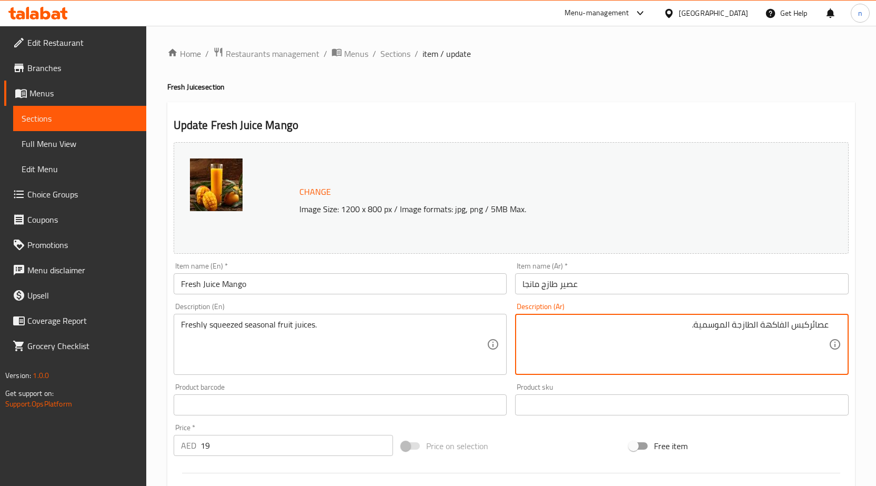
click at [810, 326] on textarea "عصائركبس الفاكهة الطازجة الموسمية." at bounding box center [675, 344] width 306 height 50
click at [794, 326] on textarea "عصائر كبس الفاكهة الطازجة الموسمية." at bounding box center [675, 344] width 306 height 50
click at [785, 328] on textarea "عصائر كبس الفاكهة الطازجة الموسمية." at bounding box center [675, 344] width 306 height 50
click at [788, 328] on textarea "عصائر كبس الفاكهة الطازجة الموسمية." at bounding box center [675, 344] width 306 height 50
type textarea "عصائر كبس الفاكهة الطازجة الموسمية."
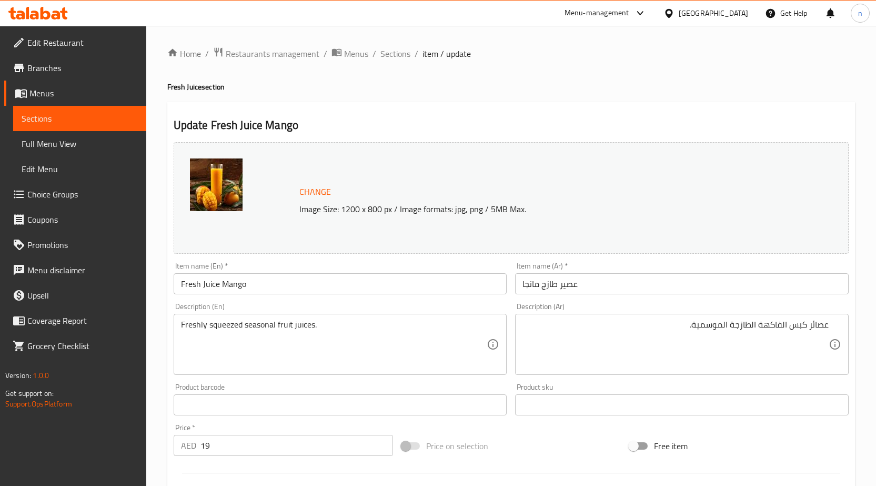
click at [583, 443] on div "Price on selection" at bounding box center [511, 445] width 228 height 28
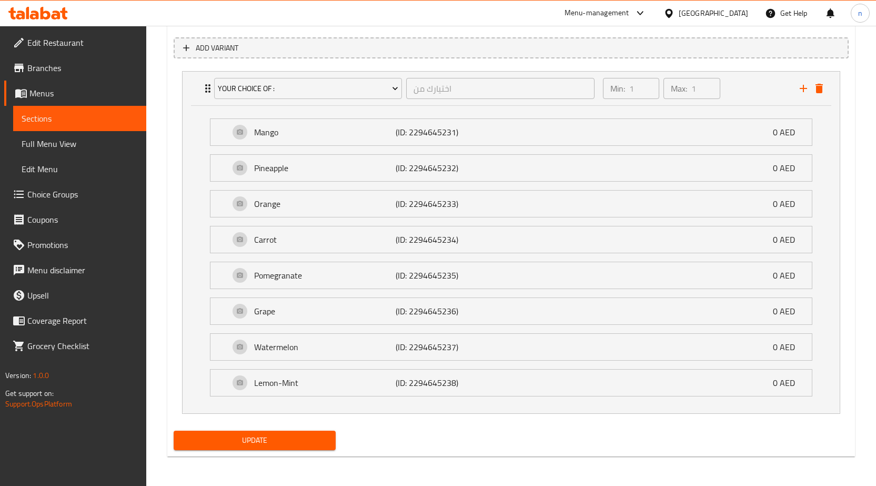
click at [287, 439] on span "Update" at bounding box center [255, 439] width 146 height 13
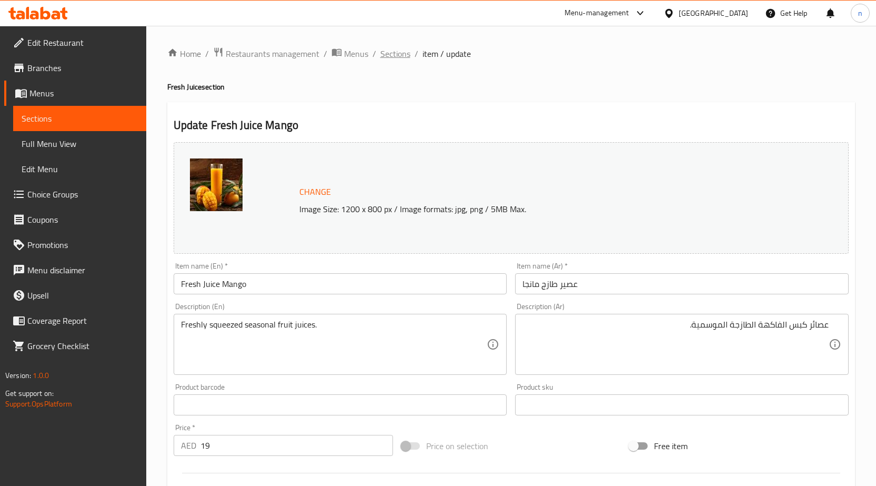
click at [393, 55] on span "Sections" at bounding box center [395, 53] width 30 height 13
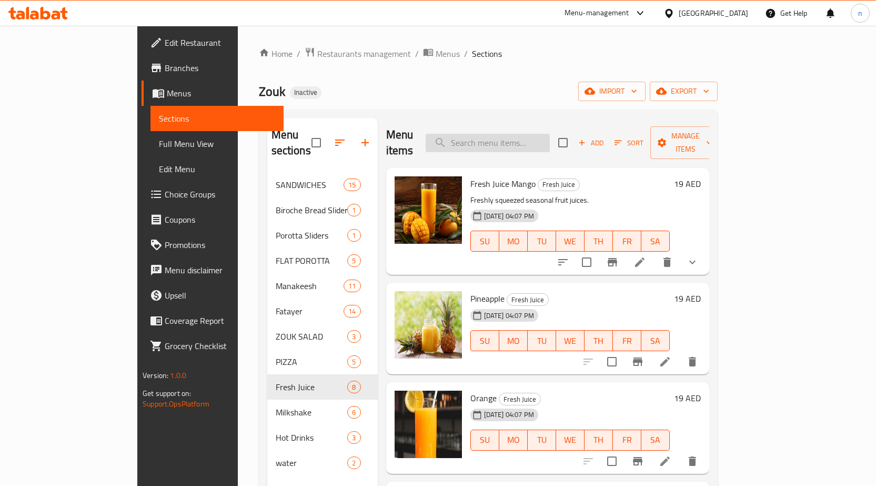
click at [550, 134] on input "search" at bounding box center [488, 143] width 124 height 18
paste input "Classic Abood"
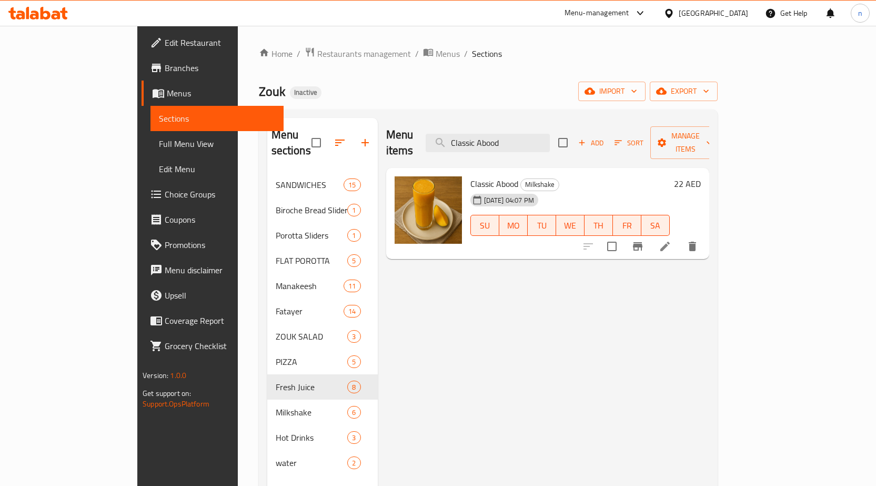
type input "Classic Abood"
click at [680, 239] on li at bounding box center [664, 246] width 29 height 19
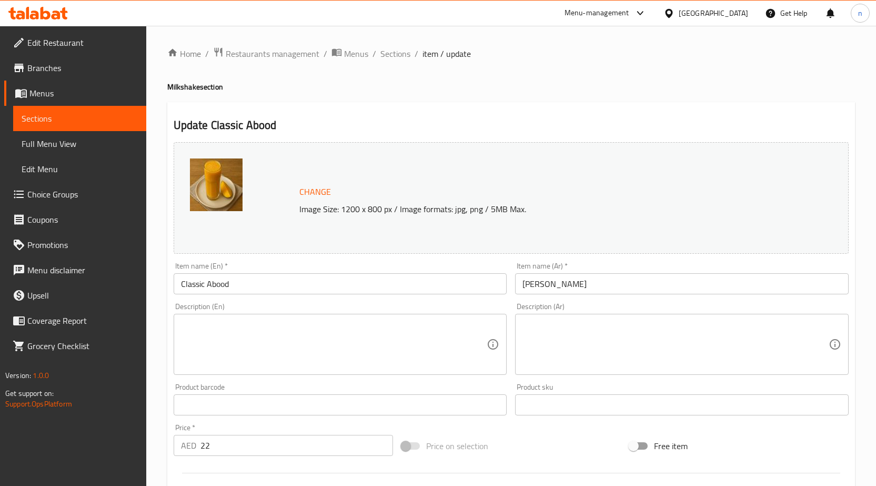
click at [277, 315] on div "Description (En)" at bounding box center [341, 344] width 334 height 61
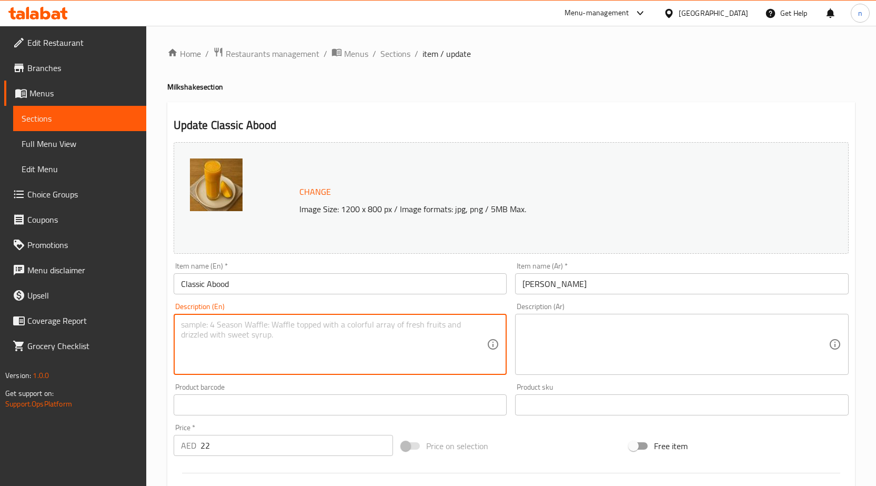
paste textarea "Mixed fruit juice blended with milk and a hint of vanilla."
type textarea "Mixed fruit juice blended with milk and a hint of vanilla."
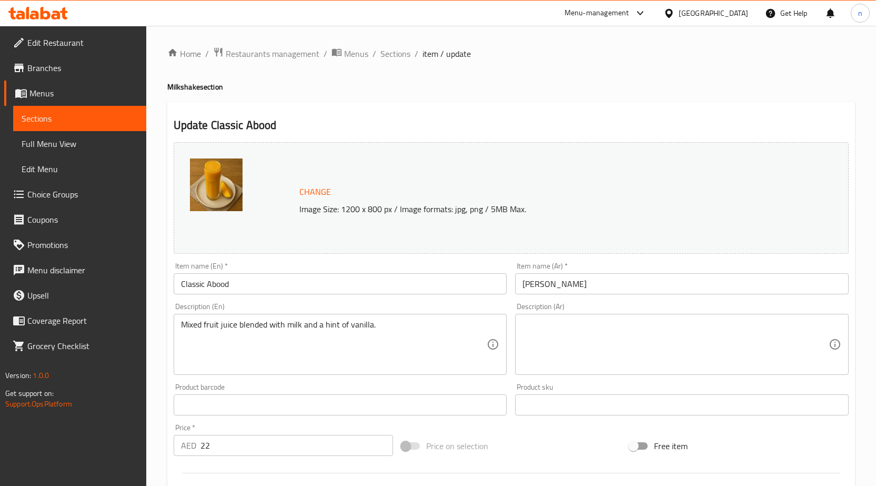
click at [527, 337] on textarea at bounding box center [675, 344] width 306 height 50
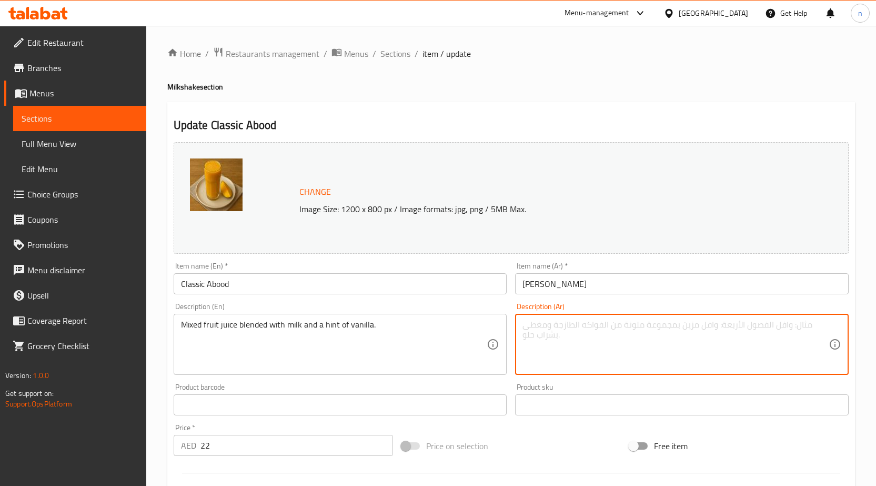
paste textarea "عصير فواكه مشكلة مخلوط مع الحليب مع لمسة من الفانيليا."
click at [677, 328] on textarea "عصير فواكه مشكلة مخلوط مع الحليب مع لمسة من الفانيليا." at bounding box center [675, 344] width 306 height 50
type textarea "عصير فواكه مشكلة مخلوط مع الحليب مع هنت من الفانيليا."
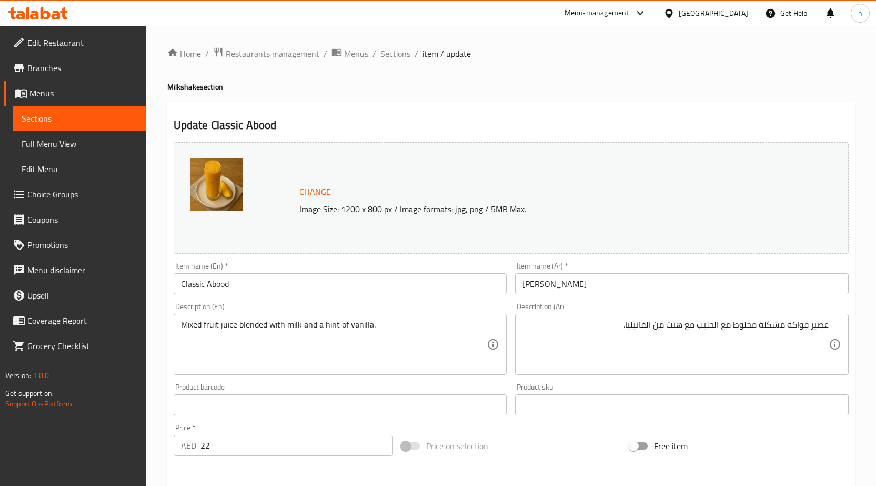
click at [543, 439] on div "Price on selection" at bounding box center [511, 445] width 228 height 28
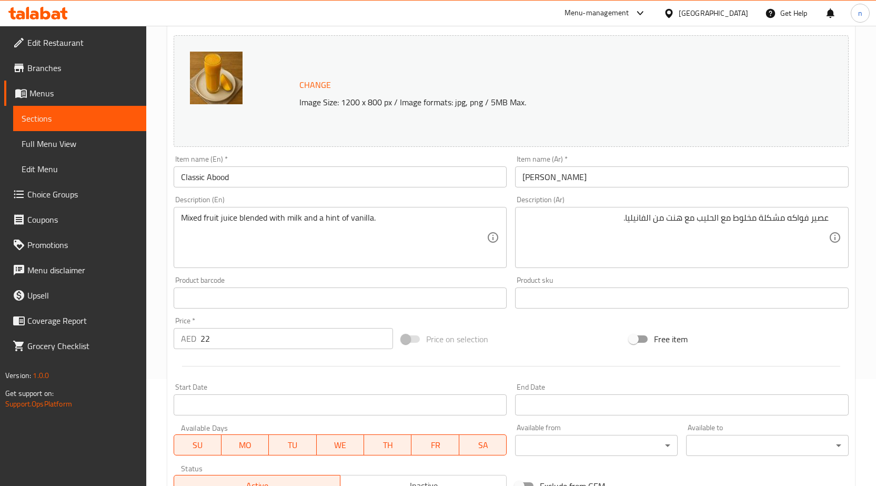
scroll to position [273, 0]
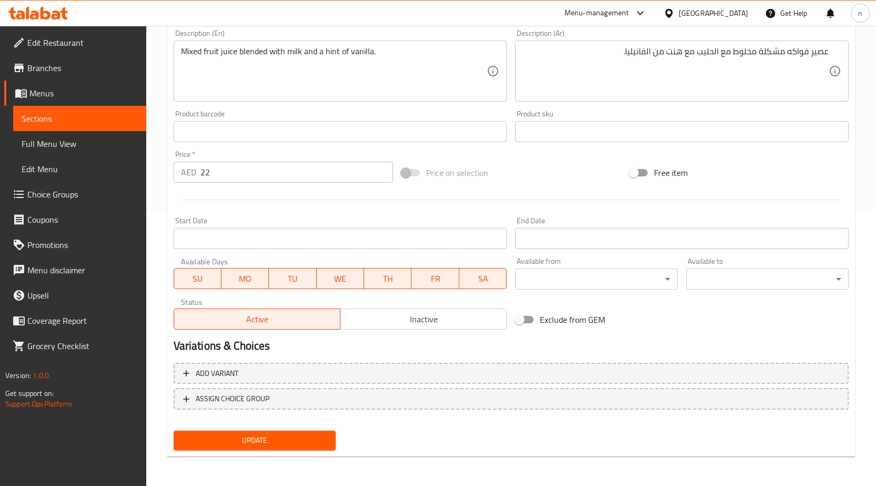
click at [281, 440] on span "Update" at bounding box center [255, 439] width 146 height 13
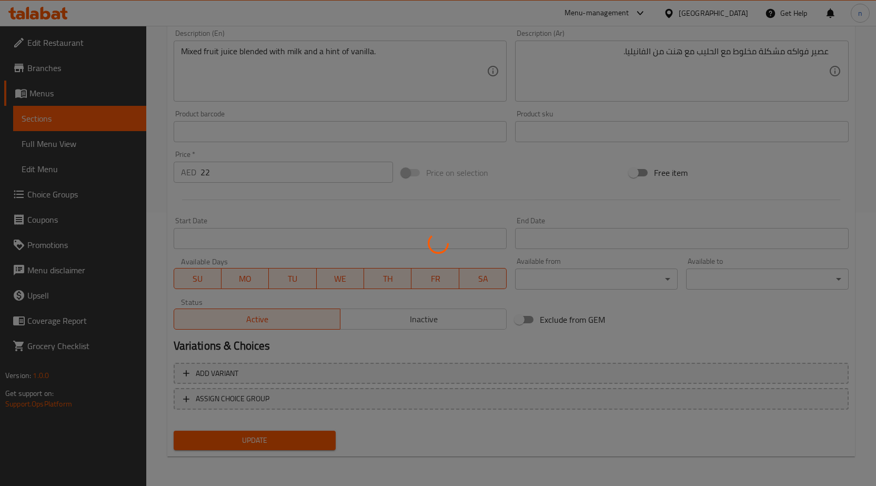
scroll to position [0, 0]
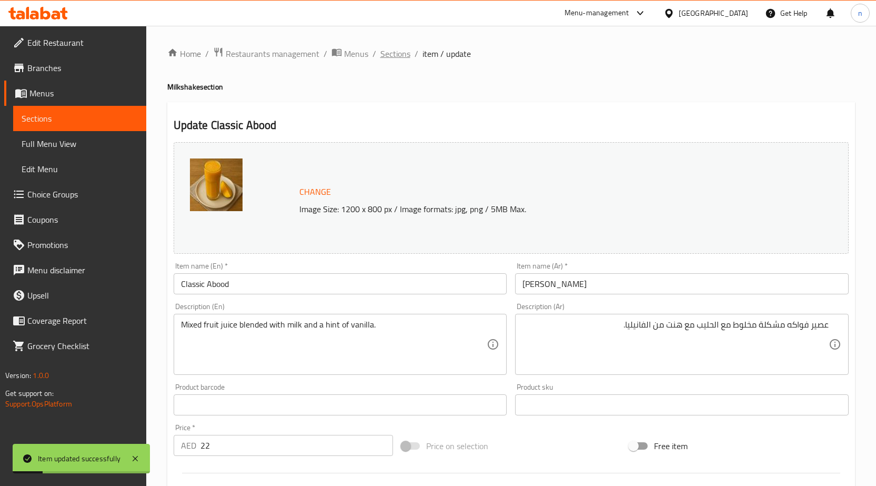
click at [408, 56] on span "Sections" at bounding box center [395, 53] width 30 height 13
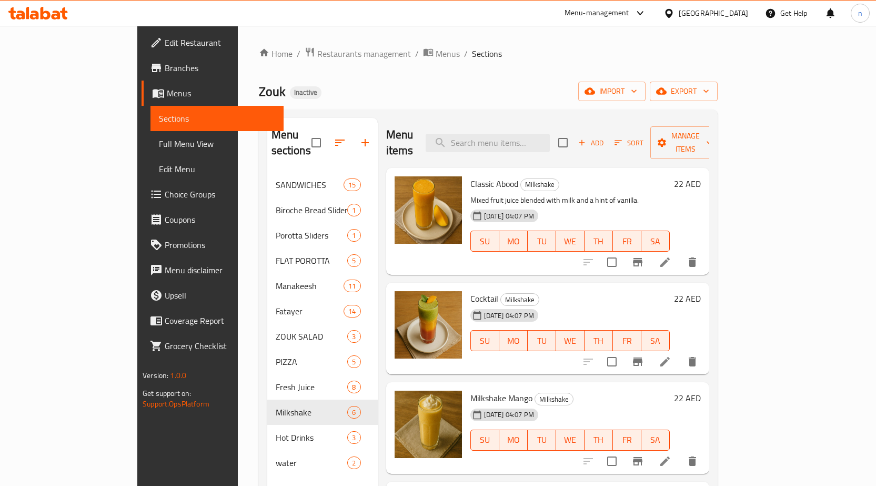
click at [559, 122] on div "Menu items Add Sort Manage items" at bounding box center [547, 143] width 323 height 50
click at [550, 134] on input "search" at bounding box center [488, 143] width 124 height 18
paste input "Cocktail Juice"
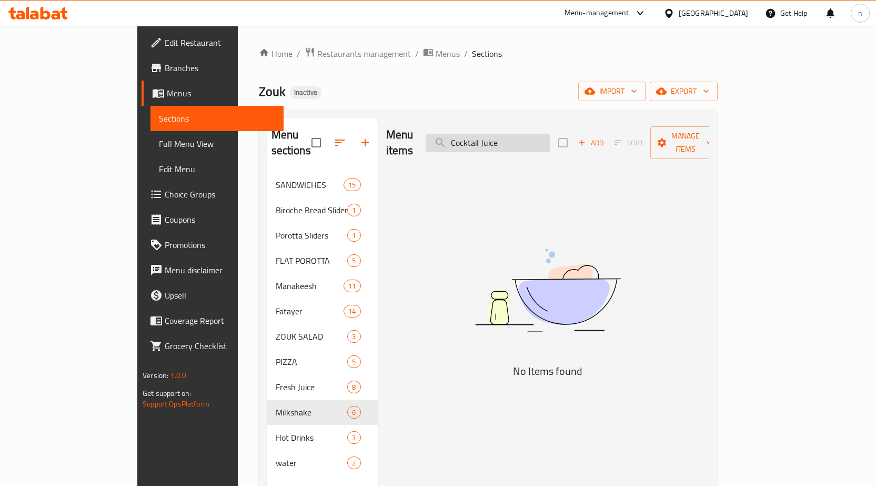
click at [501, 137] on input "Cocktail Juice" at bounding box center [488, 143] width 124 height 18
click at [547, 135] on input "Cocktail Juice" at bounding box center [488, 143] width 124 height 18
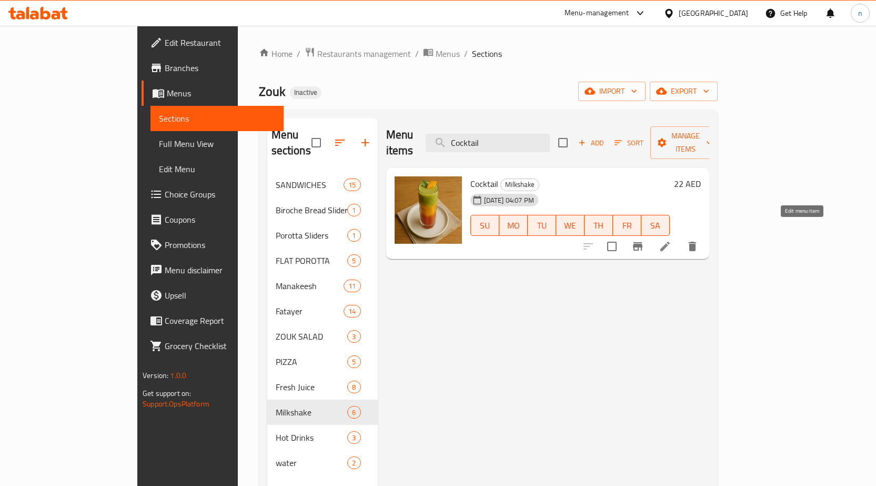
type input "Cocktail"
click at [670, 241] on icon at bounding box center [664, 245] width 9 height 9
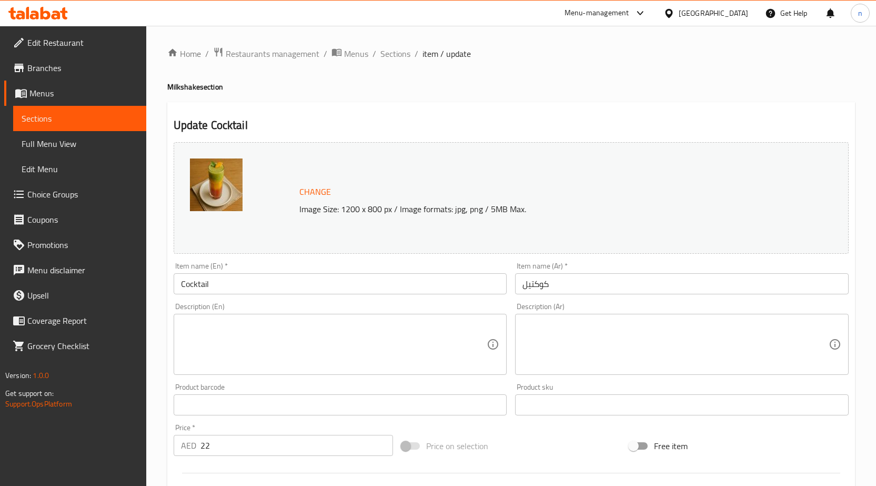
click at [217, 281] on input "Cocktail" at bounding box center [341, 283] width 334 height 21
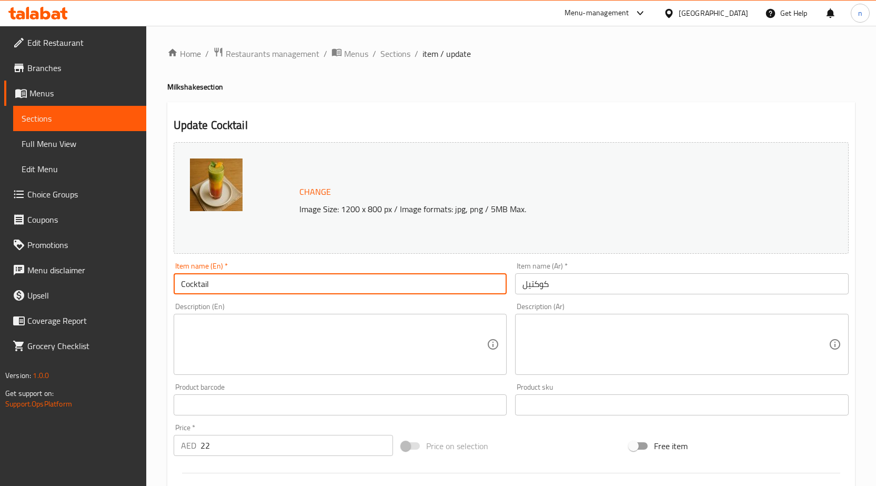
click at [217, 281] on input "Cocktail" at bounding box center [341, 283] width 334 height 21
paste input "Juice"
type input "Cocktail Juice"
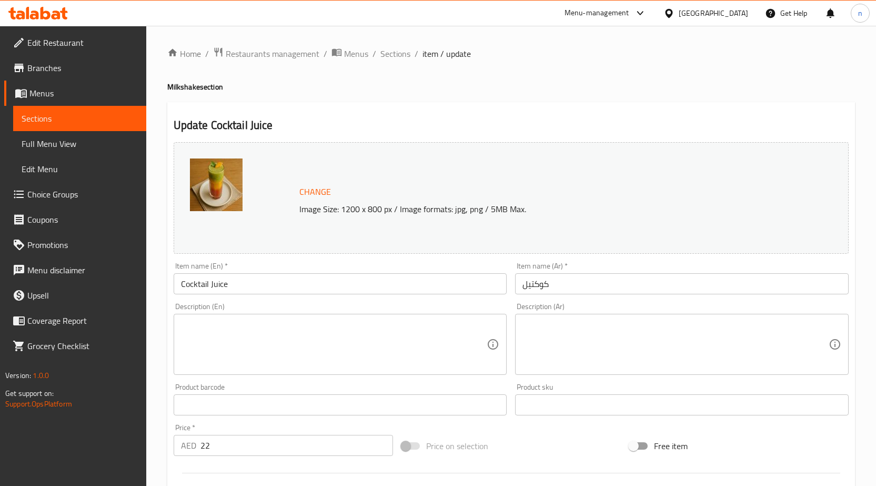
click at [577, 277] on input "كوكتيل" at bounding box center [682, 283] width 334 height 21
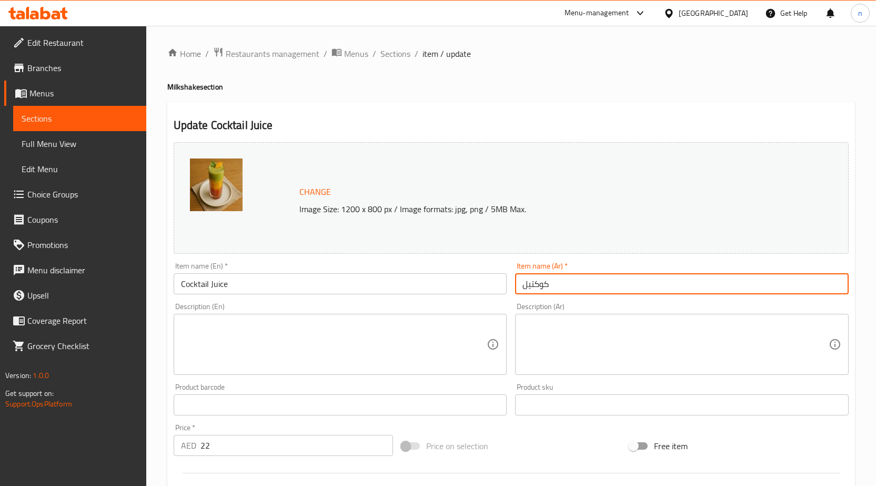
click at [577, 277] on input "كوكتيل" at bounding box center [682, 283] width 334 height 21
paste input "عصير"
type input "عصير كوكتيل"
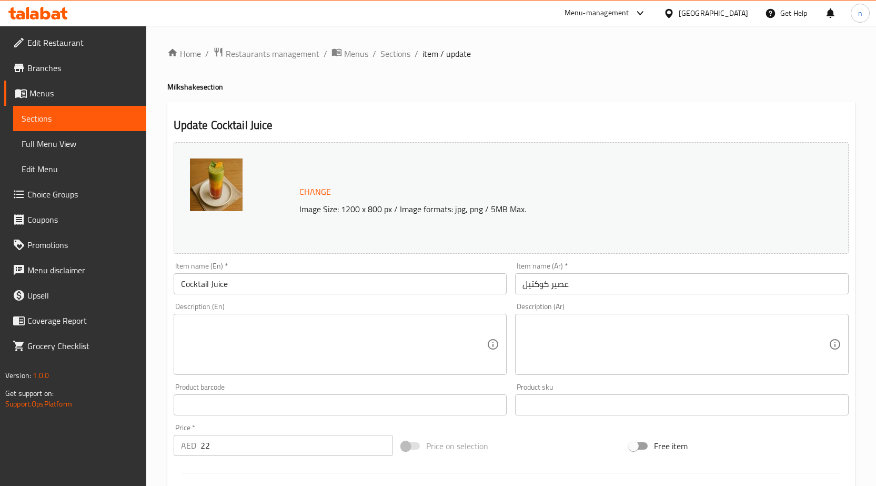
click at [352, 327] on textarea at bounding box center [334, 344] width 306 height 50
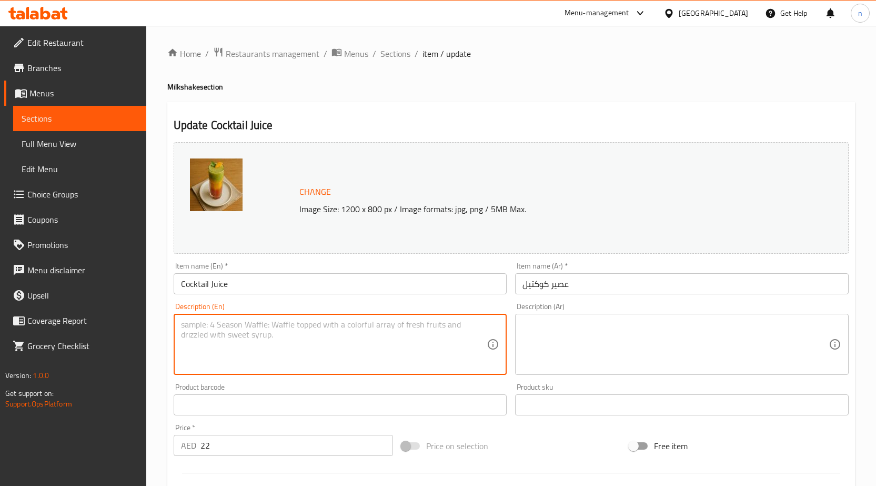
paste textarea "Colorful layers of assorted fresh fruit juices."
type textarea "Colorful layers of assorted fresh fruit juices."
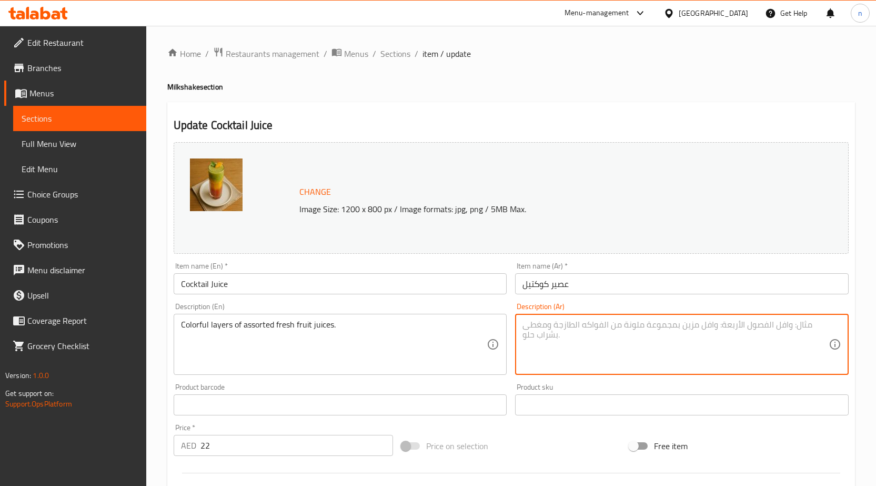
click at [655, 343] on textarea at bounding box center [675, 344] width 306 height 50
paste textarea "طبقات ملونة من عصائر الفاكهة الطازجة المتنوعة."
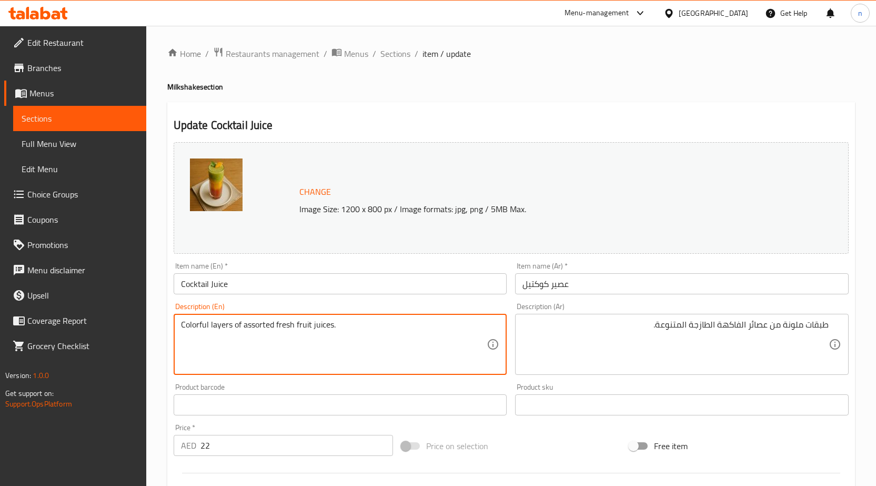
drag, startPoint x: 243, startPoint y: 321, endPoint x: 435, endPoint y: 310, distance: 192.4
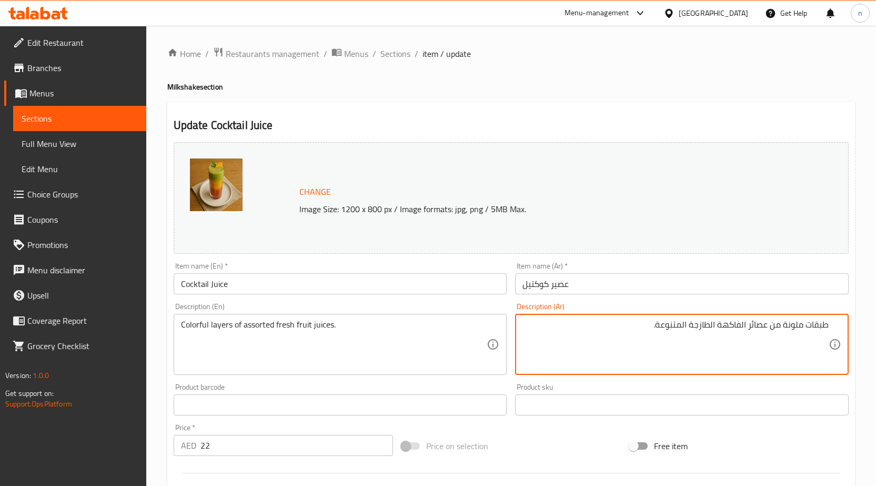
paste textarea "مجموعة متنوعة من عصائر الفاكهة الطازج"
drag, startPoint x: 768, startPoint y: 327, endPoint x: 537, endPoint y: 327, distance: 231.5
click at [754, 327] on textarea "طبقات ملونة من مجموعة متنوعة من عصائر الفاكهة الطازجة." at bounding box center [675, 344] width 306 height 50
click at [764, 328] on textarea "طبقات ملونة من متنوعة من عصائر الفاكهة الطازجة." at bounding box center [675, 344] width 306 height 50
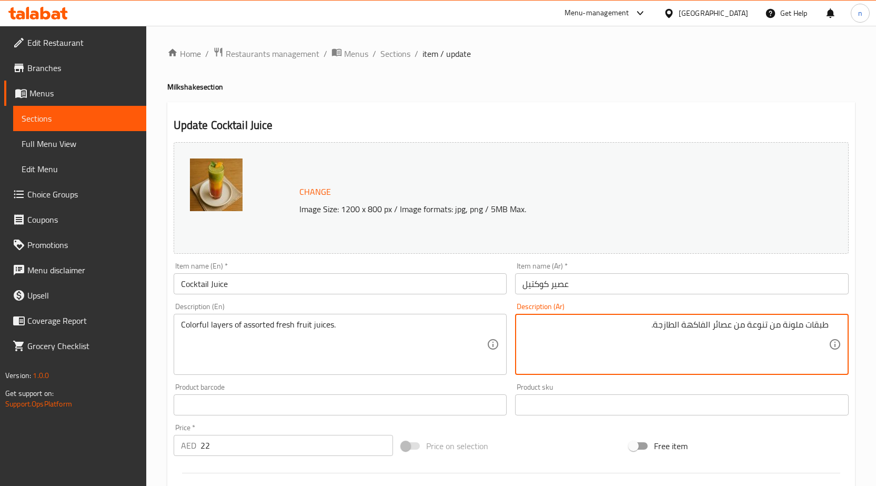
click at [748, 328] on textarea "طبقات ملونة من تنوعة من عصائر الفاكهة الطازجة." at bounding box center [675, 344] width 306 height 50
click at [770, 328] on textarea "طبقات ملونة من تنوع من عصائر الفاكهة الطازجة." at bounding box center [675, 344] width 306 height 50
click at [779, 329] on textarea "طبقات ملونة تنوع من عصائر الفاكهة الطازجة." at bounding box center [675, 344] width 306 height 50
click at [780, 331] on textarea "طبقات ملونة تنوع من عصائر الفاكهة الطازجة." at bounding box center [675, 344] width 306 height 50
click at [781, 326] on textarea "طبقات ملونة تنوع من عصائر الفاكهة الطازجة." at bounding box center [675, 344] width 306 height 50
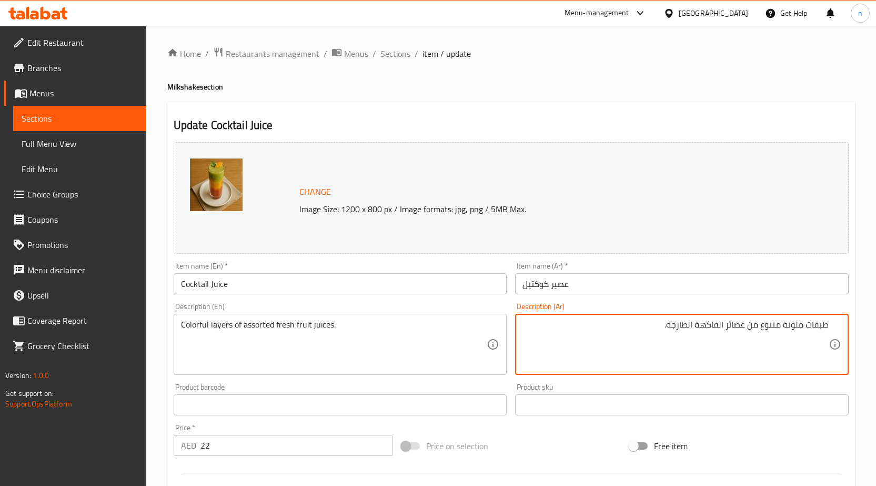
click at [761, 327] on textarea "طبقات ملونة متنوع من عصائر الفاكهة الطازجة." at bounding box center [675, 344] width 306 height 50
type textarea "طبقات ملونة متنوعة من عصائر الفاكهة الطازجة."
click at [510, 446] on div "Price on selection" at bounding box center [511, 445] width 228 height 28
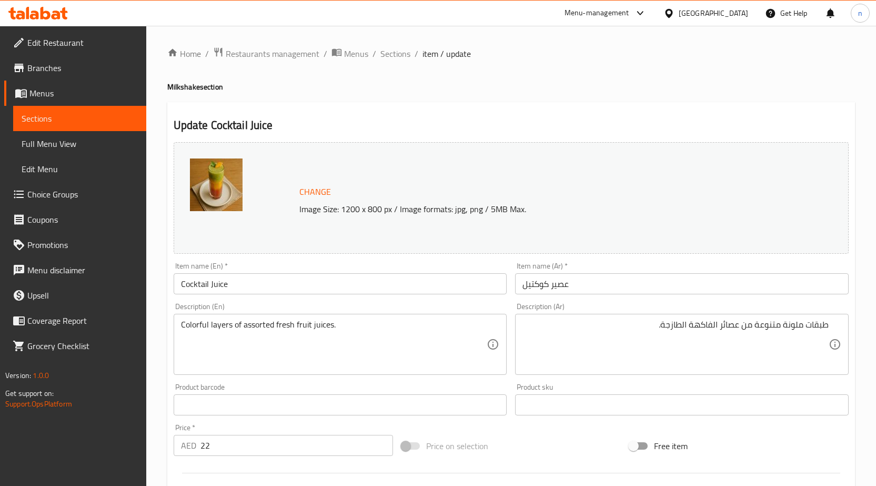
scroll to position [273, 0]
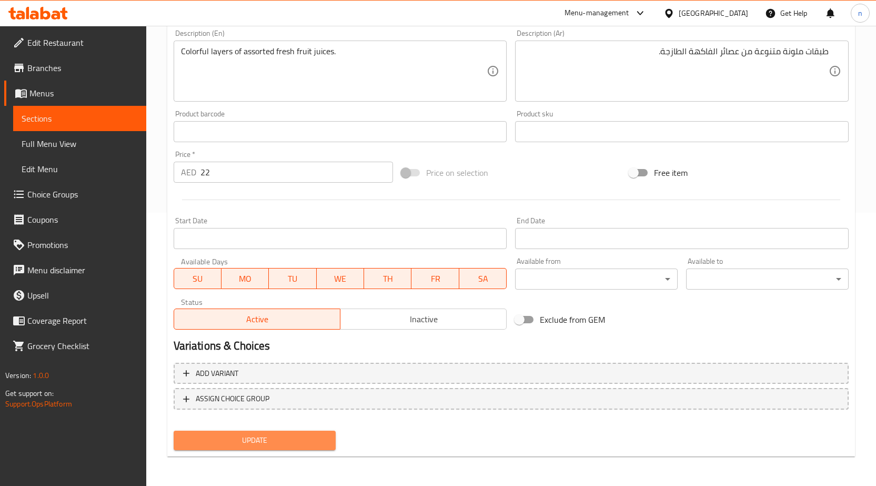
click at [329, 436] on button "Update" at bounding box center [255, 439] width 163 height 19
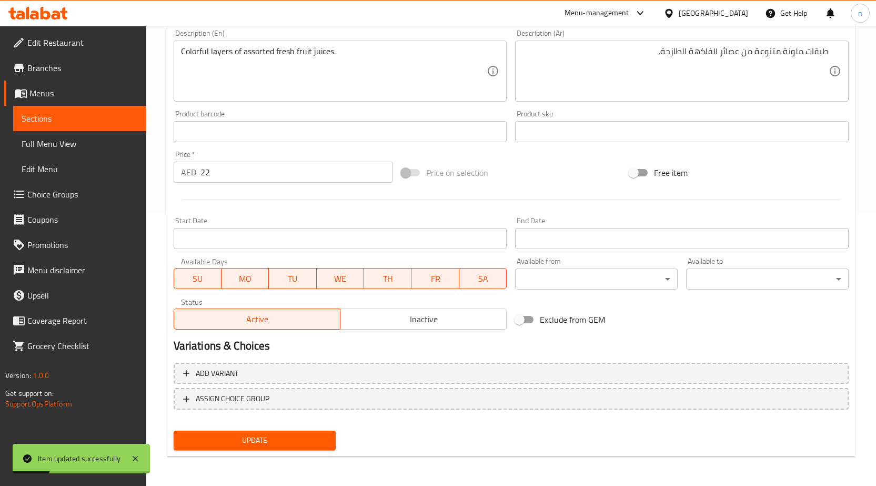
scroll to position [0, 0]
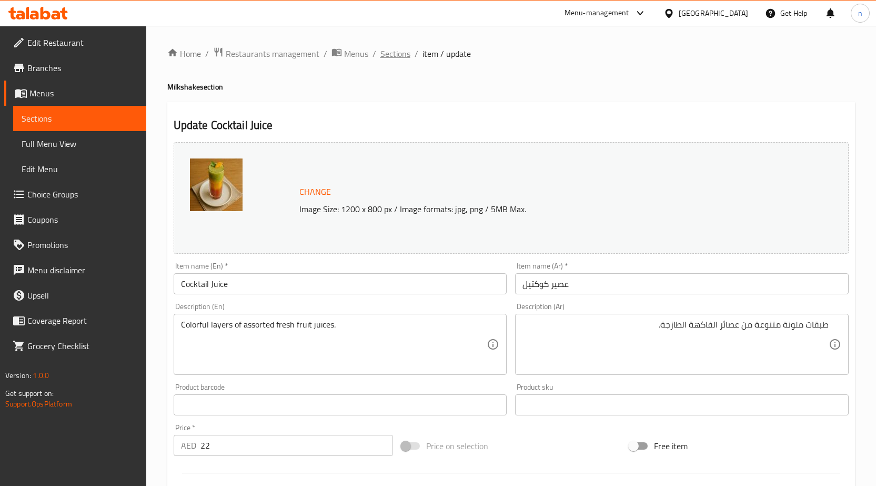
click at [397, 55] on span "Sections" at bounding box center [395, 53] width 30 height 13
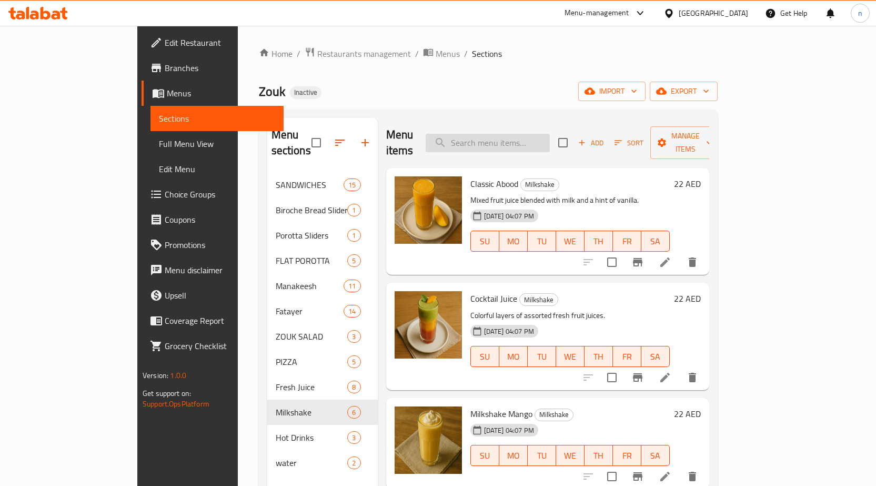
click at [508, 135] on input "search" at bounding box center [488, 143] width 124 height 18
paste input "Milkshake (Mango, Avocado, Banana, Strawberry)"
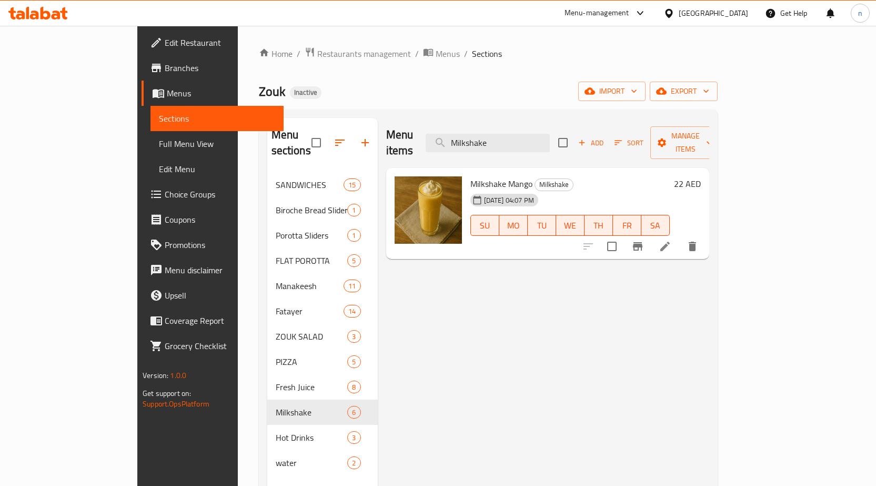
type input "Milkshake"
click at [680, 238] on li at bounding box center [664, 246] width 29 height 19
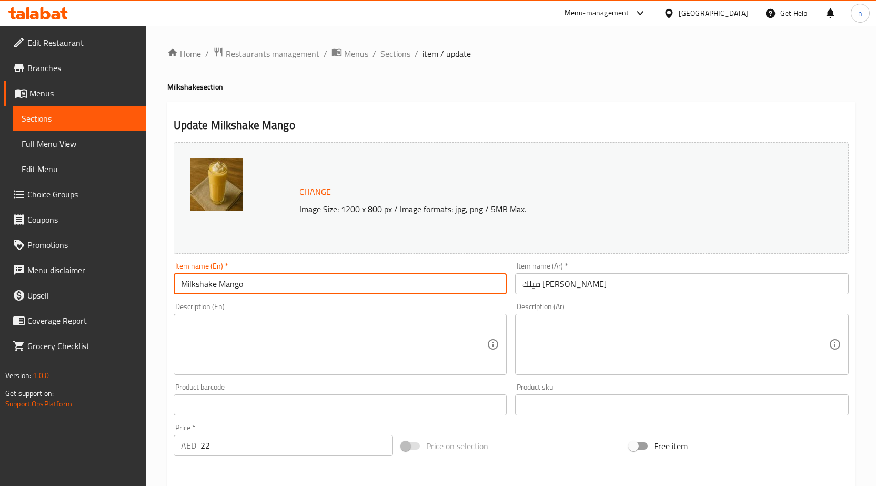
click at [233, 283] on input "Milkshake Mango" at bounding box center [341, 283] width 334 height 21
type input "Milkshake"
click at [527, 278] on input "ميلك شيك مانجا" at bounding box center [682, 283] width 334 height 21
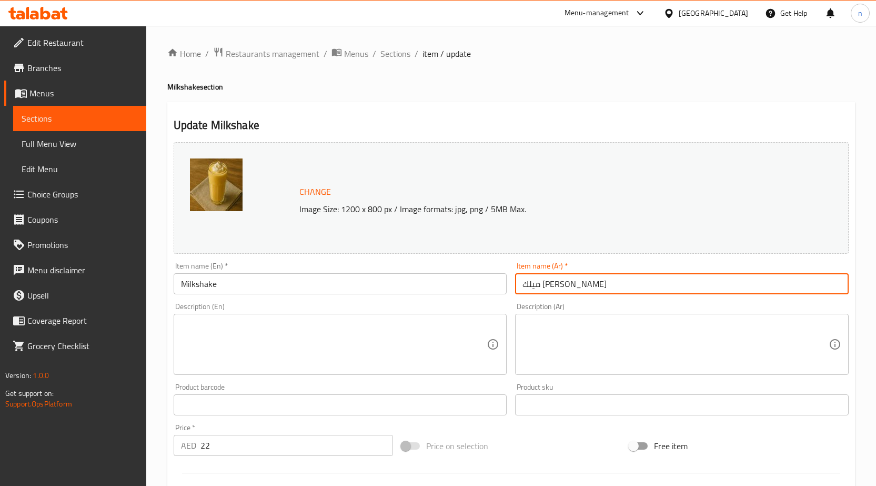
click at [527, 278] on input "ميلك شيك مانجا" at bounding box center [682, 283] width 334 height 21
type input "ميلك شيك"
click at [792, 346] on textarea at bounding box center [675, 344] width 306 height 50
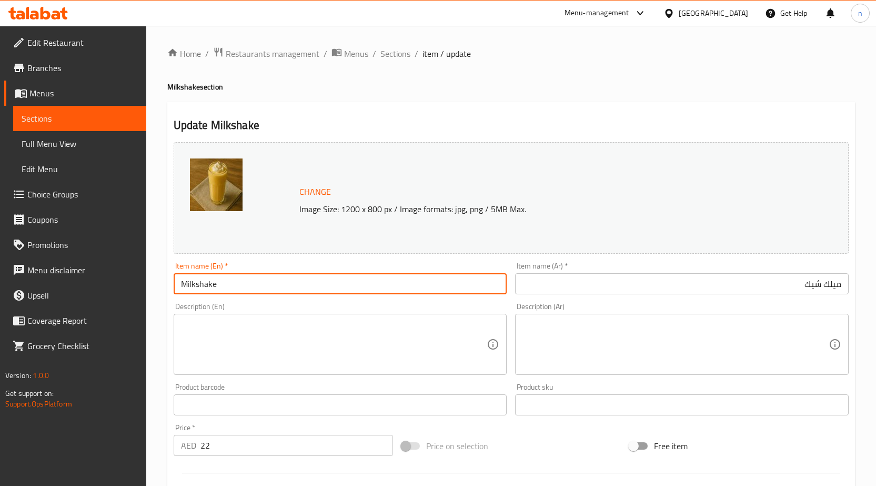
click at [451, 286] on input "Milkshake" at bounding box center [341, 283] width 334 height 21
click at [301, 340] on textarea at bounding box center [334, 344] width 306 height 50
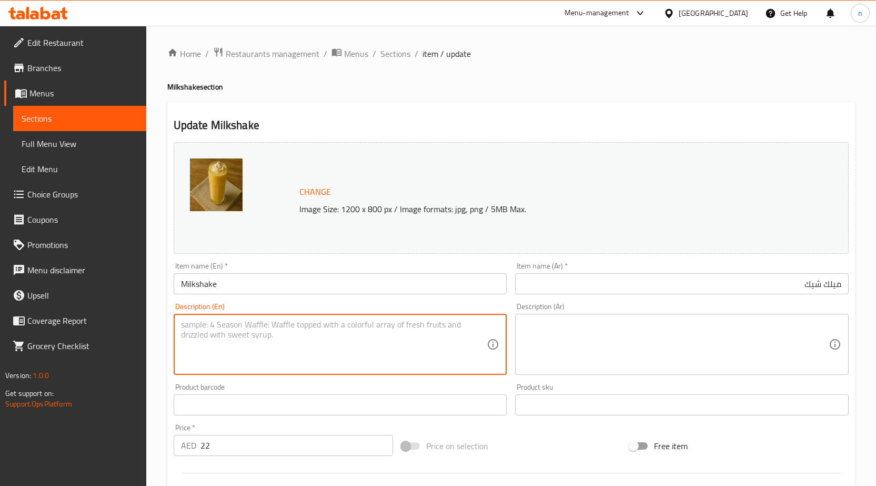
click at [390, 336] on textarea at bounding box center [334, 344] width 306 height 50
click at [165, 388] on div "Home / Restaurants management / Menus / Sections / item / update Milkshake sect…" at bounding box center [511, 392] width 730 height 733
click at [298, 347] on textarea at bounding box center [334, 344] width 306 height 50
paste textarea "Creamy milkshakes made with fresh fruit and milk."
type textarea "Creamy milkshakes made with fresh fruit and milk."
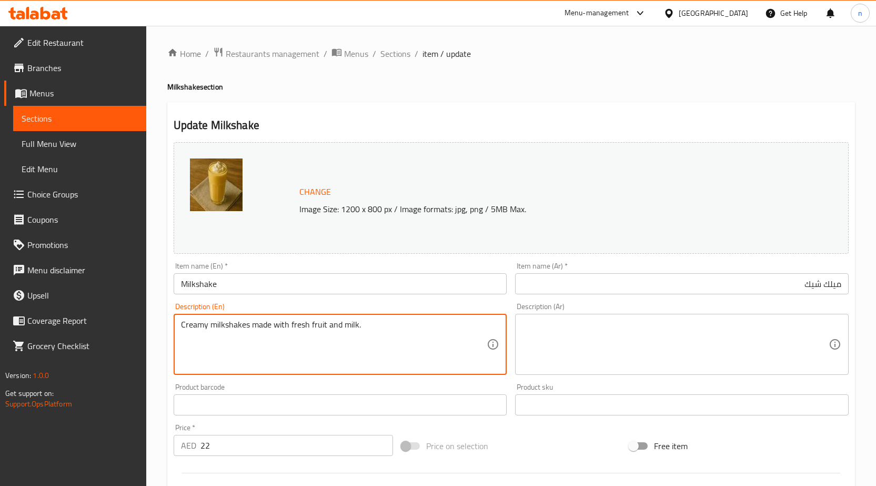
click at [413, 351] on textarea "Creamy milkshakes made with fresh fruit and milk." at bounding box center [334, 344] width 306 height 50
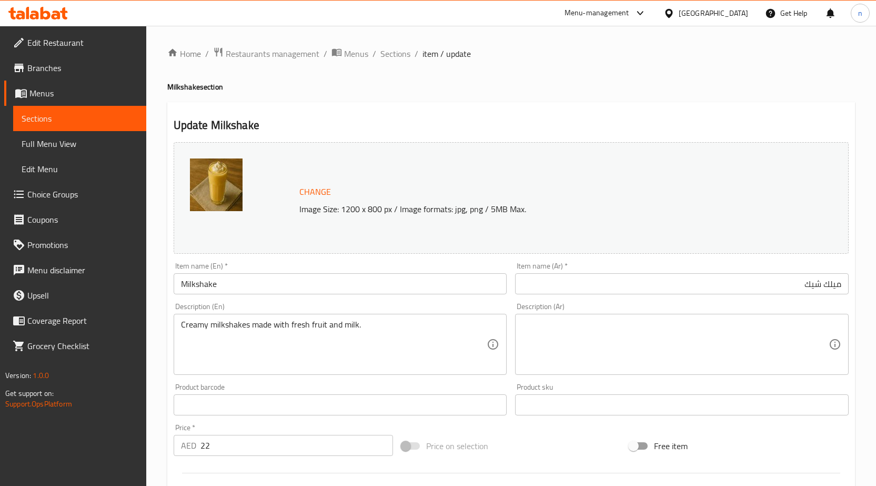
click at [663, 332] on textarea at bounding box center [675, 344] width 306 height 50
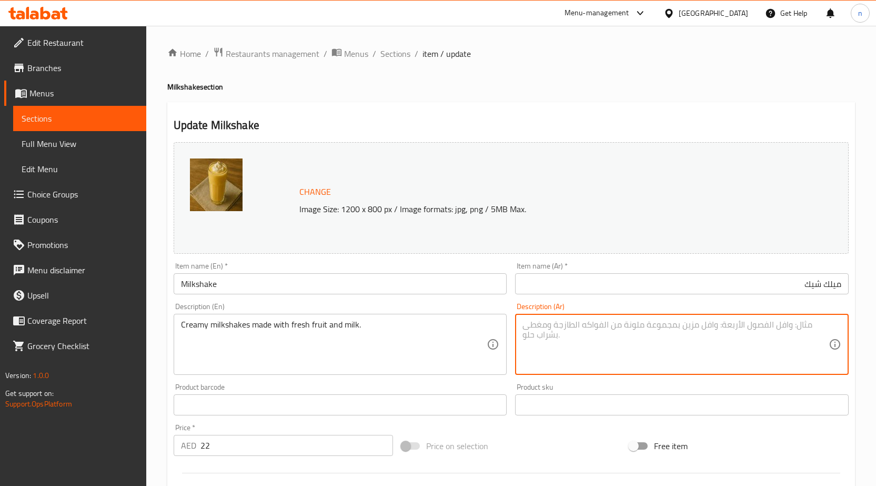
paste textarea "ميلك شيك كريمي مصنوع من الفواكه الطازجة والحليب."
type textarea "ميلك شيك كريمي مصنوع من الفواكه الطازجة والحليب."
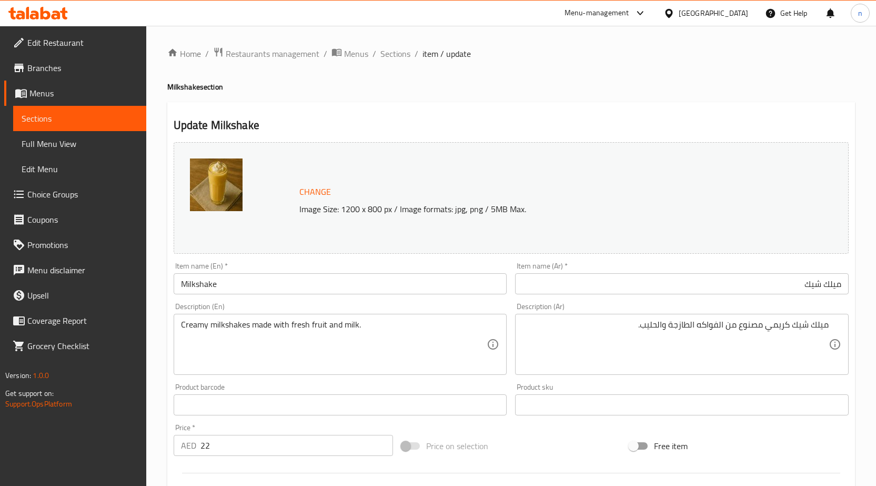
click at [565, 433] on div "Price on selection" at bounding box center [511, 445] width 228 height 28
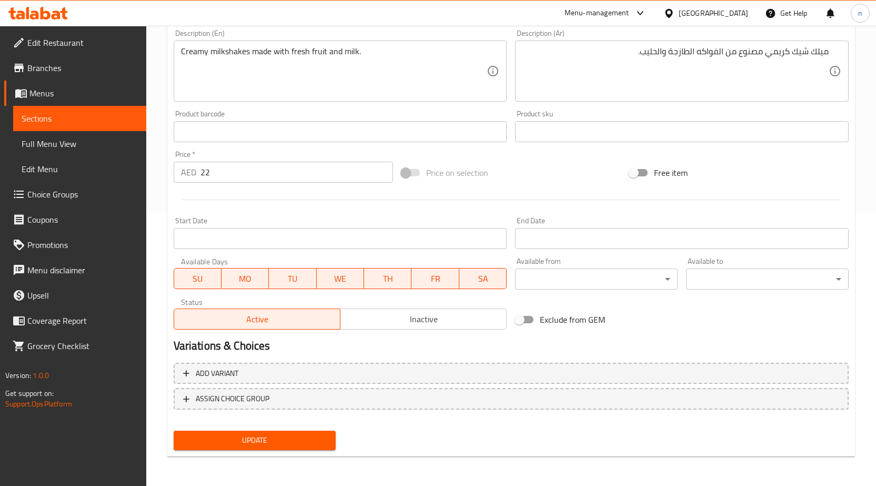
click at [261, 445] on span "Update" at bounding box center [255, 439] width 146 height 13
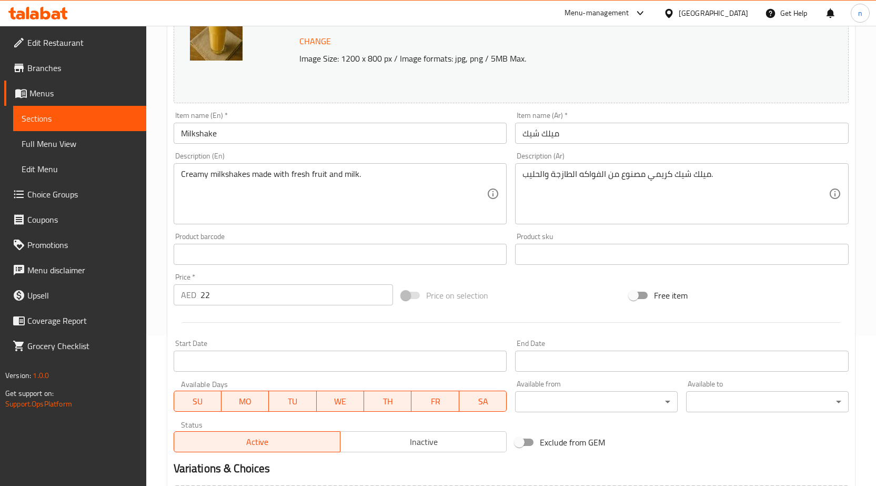
scroll to position [290, 0]
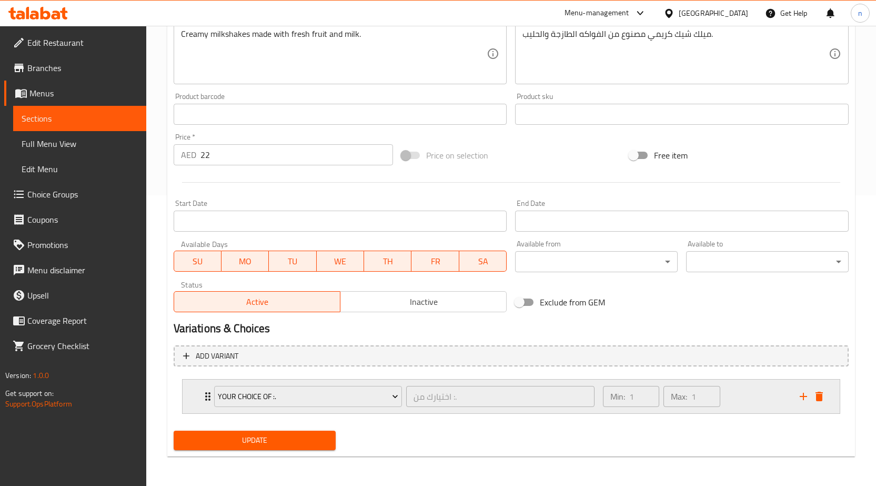
click at [741, 388] on div "Min: 1 ​ Max: 1 ​" at bounding box center [695, 396] width 197 height 34
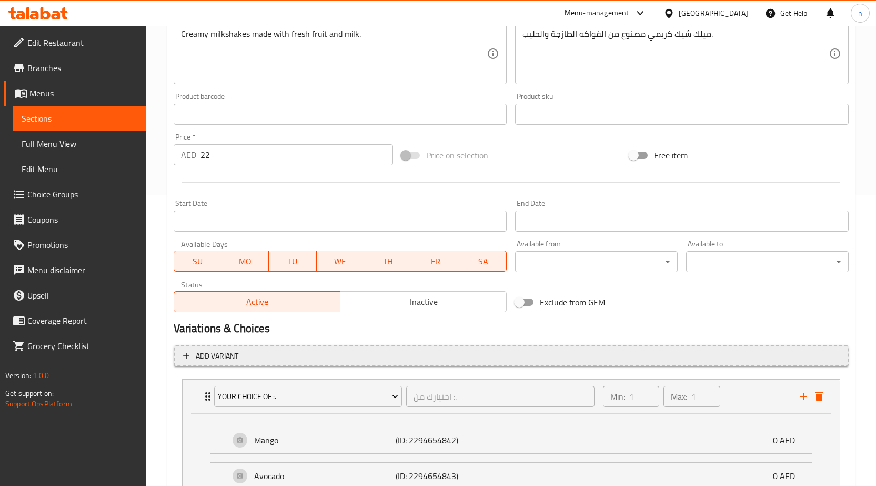
scroll to position [455, 0]
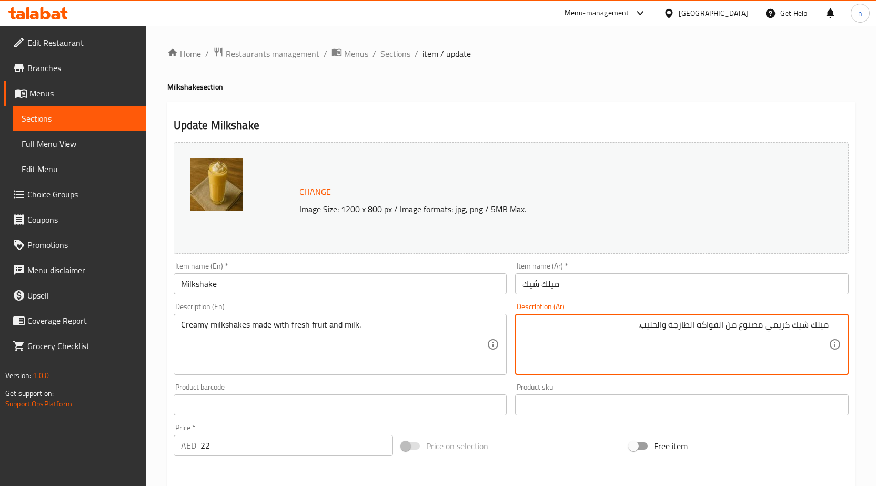
click at [534, 441] on div "Price on selection" at bounding box center [511, 445] width 228 height 28
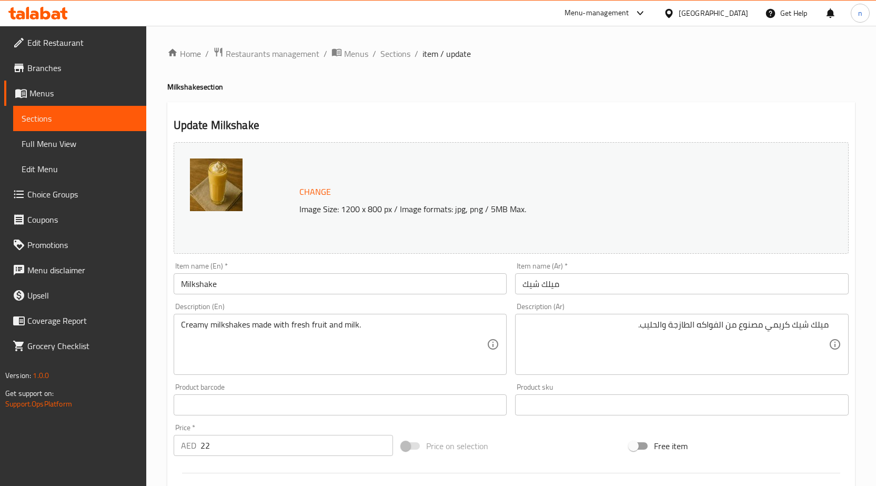
scroll to position [290, 0]
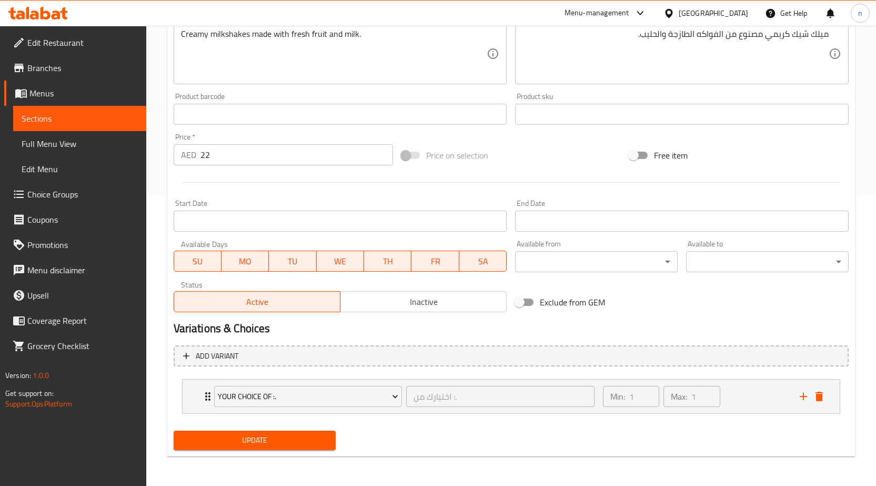
click at [279, 441] on span "Update" at bounding box center [255, 439] width 146 height 13
click at [474, 463] on div "Home / Restaurants management / Menus / Sections / item / update Milkshake sect…" at bounding box center [511, 110] width 688 height 708
click at [278, 442] on span "Update" at bounding box center [255, 439] width 146 height 13
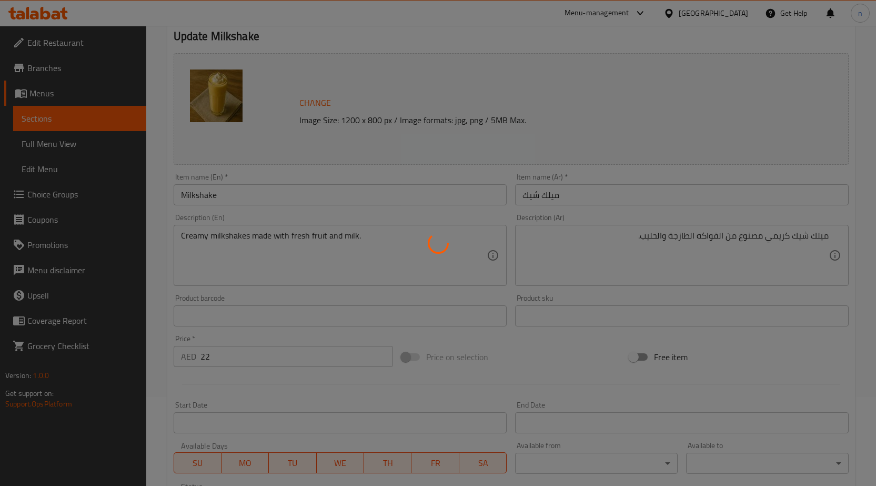
scroll to position [0, 0]
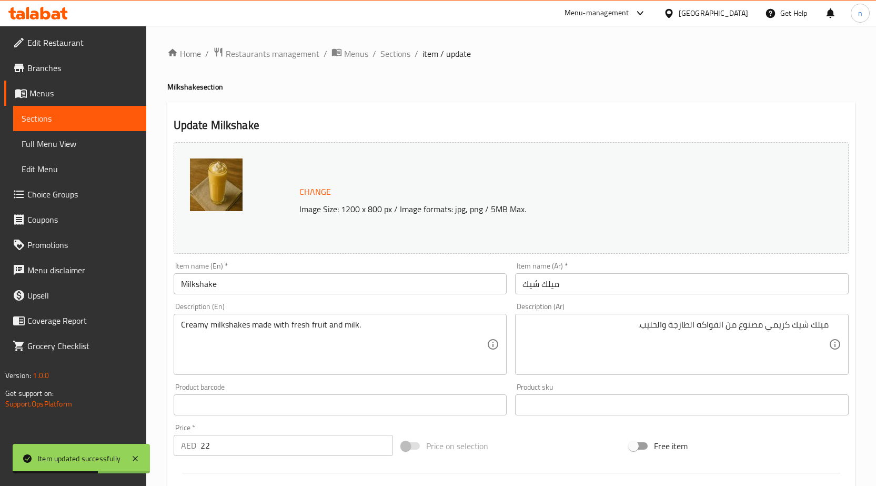
click at [566, 455] on div "Price on selection" at bounding box center [511, 445] width 228 height 28
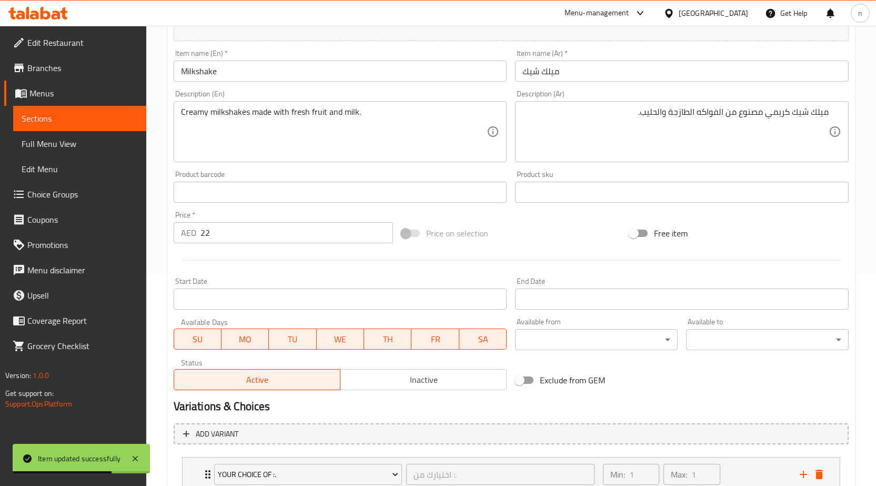
scroll to position [263, 0]
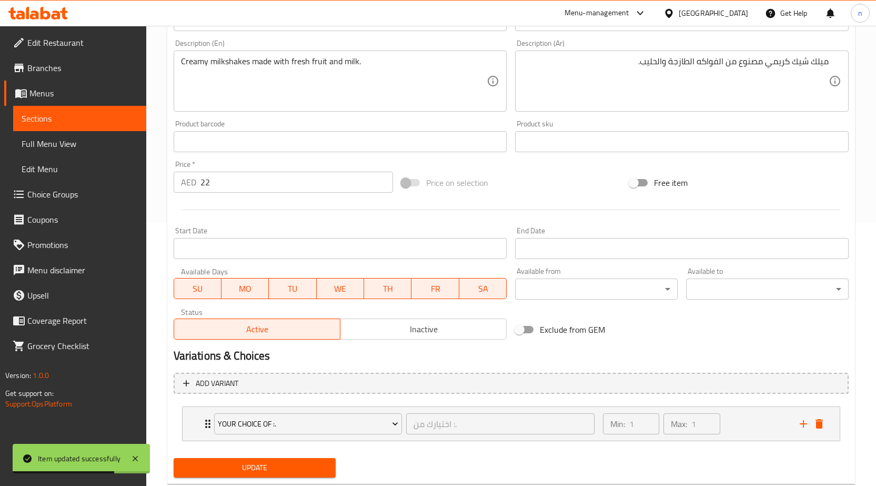
click at [290, 461] on span "Update" at bounding box center [255, 467] width 146 height 13
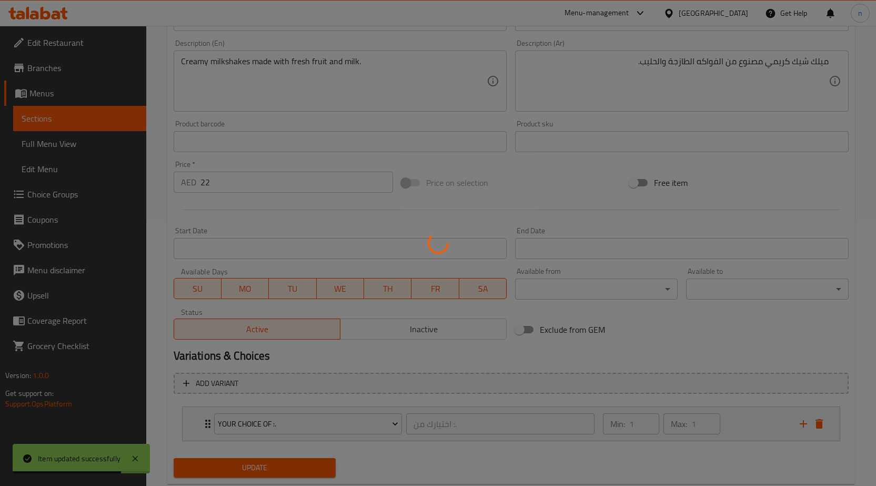
scroll to position [0, 0]
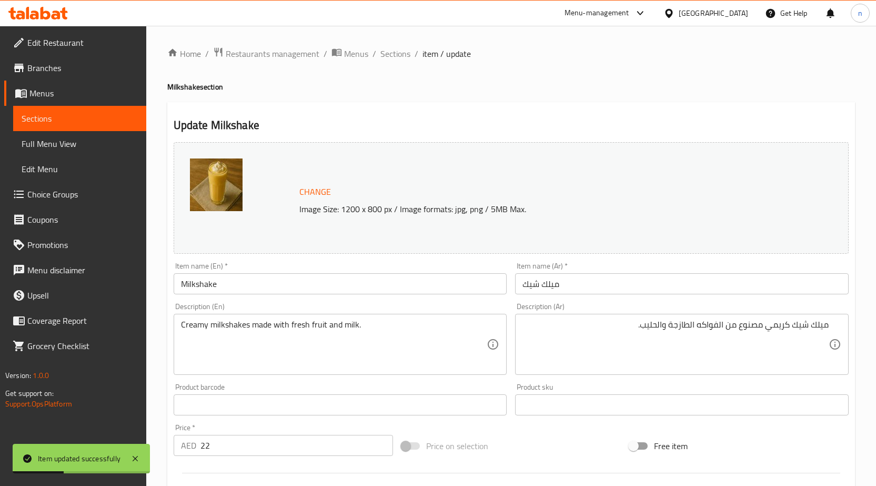
click at [409, 49] on ol "Home / Restaurants management / Menus / Sections / item / update" at bounding box center [511, 54] width 688 height 14
click at [402, 52] on span "Sections" at bounding box center [395, 53] width 30 height 13
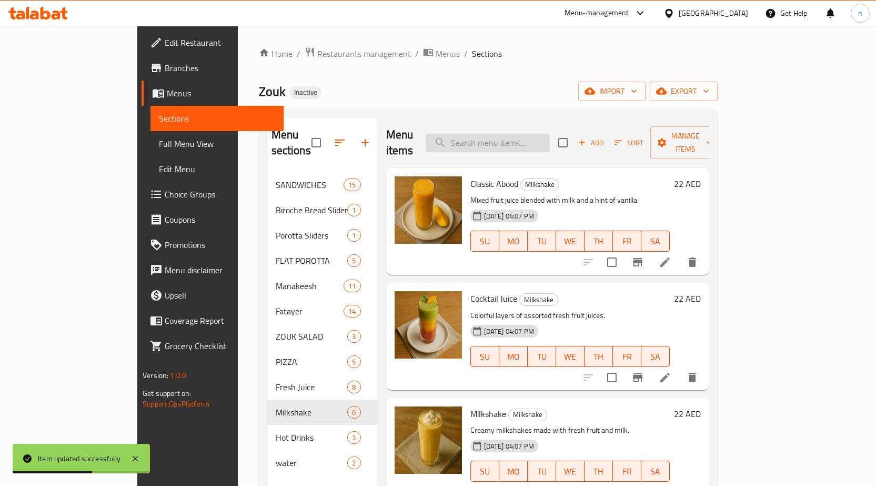
click at [517, 141] on input "search" at bounding box center [488, 143] width 124 height 18
paste input "Turkish Coffee"
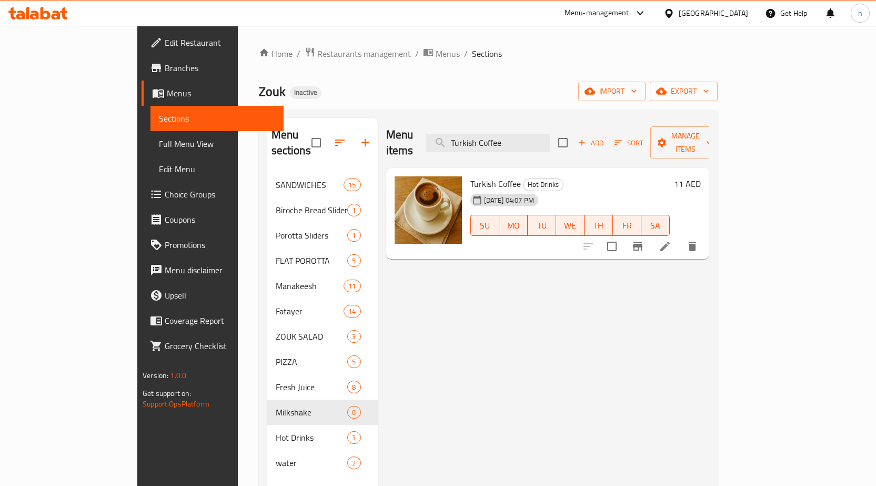
type input "Turkish Coffee"
click at [680, 237] on li at bounding box center [664, 246] width 29 height 19
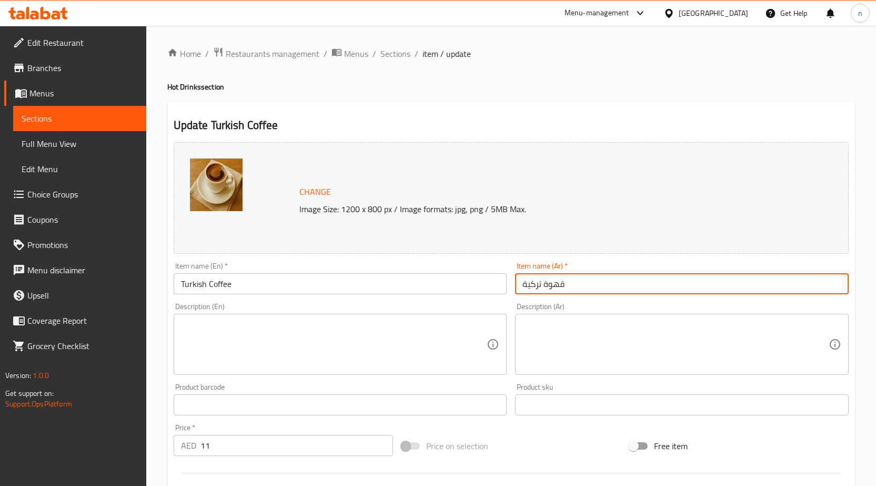
click at [587, 287] on input "قهوة تركية" at bounding box center [682, 283] width 334 height 21
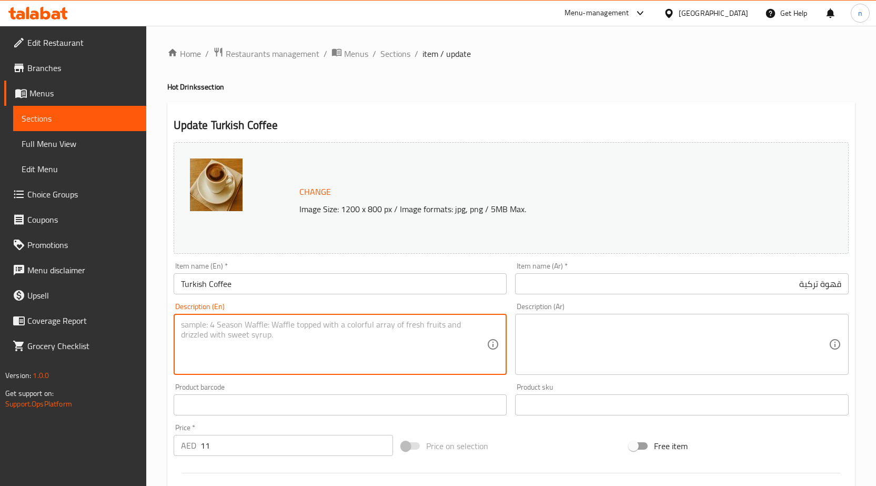
click at [258, 335] on textarea at bounding box center [334, 344] width 306 height 50
paste textarea "Strong, aromatic coffee brewed the traditional way."
type textarea "Strong, aromatic coffee brewed the traditional way."
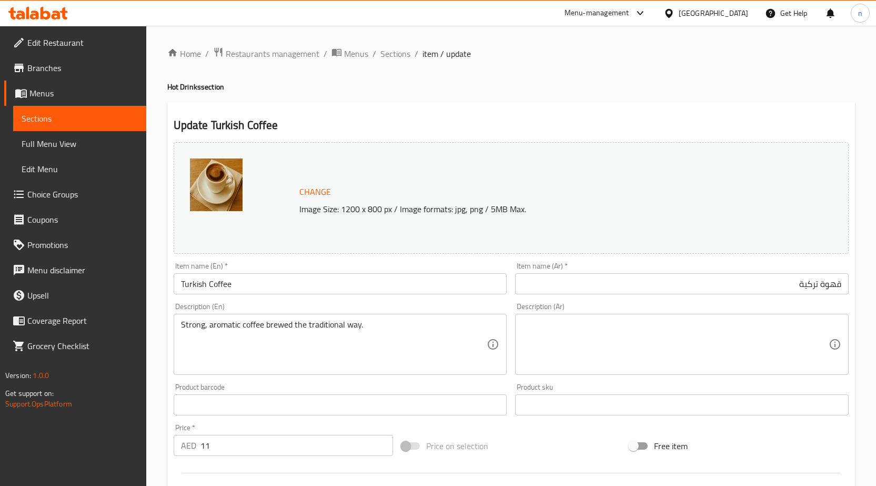
click at [551, 319] on textarea at bounding box center [675, 344] width 306 height 50
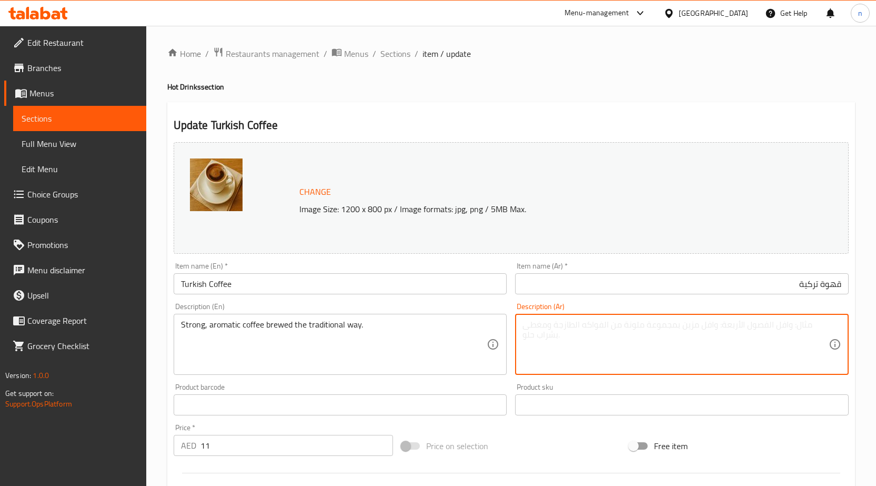
paste textarea "قهوة قوية وعطرية يتم تحضيرها بالطريقة التقليدية."
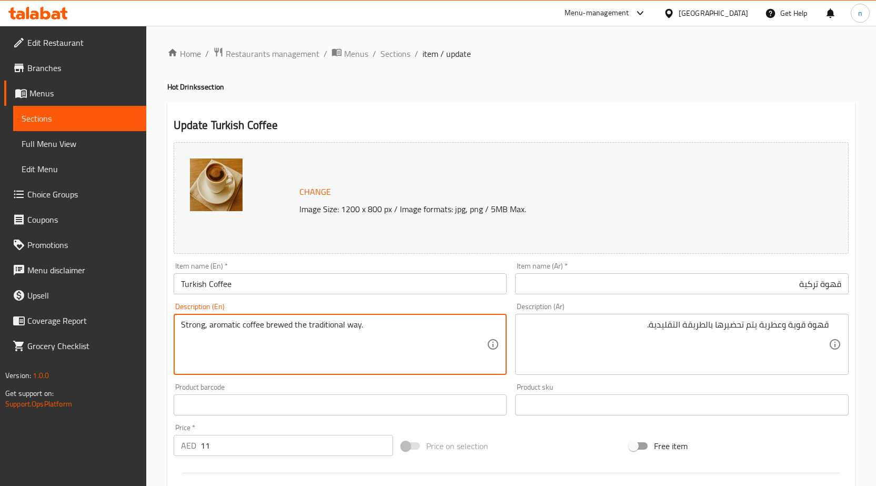
drag, startPoint x: 264, startPoint y: 325, endPoint x: 401, endPoint y: 330, distance: 137.4
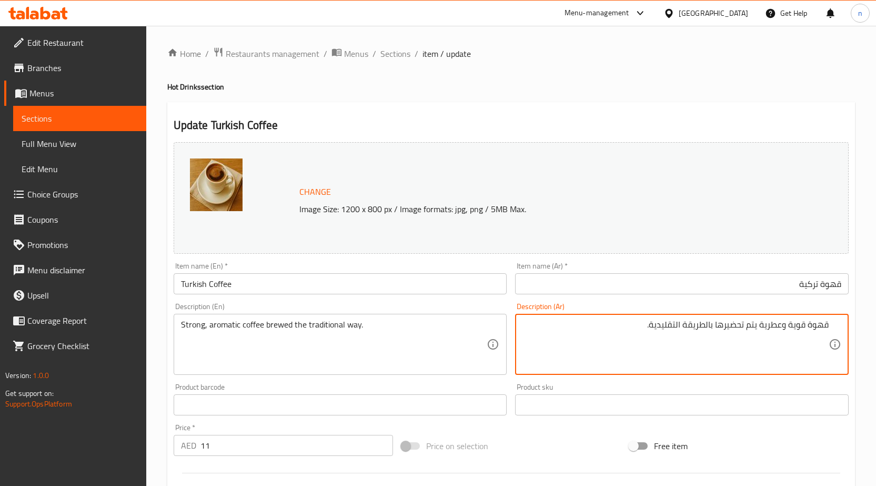
paste textarea "تم تخم"
drag, startPoint x: 758, startPoint y: 326, endPoint x: 618, endPoint y: 326, distance: 139.4
type textarea "قهوة قوية وعطرية تم تخميرها بالطريقة التقليدية."
click at [513, 456] on div "Price on selection" at bounding box center [511, 445] width 228 height 28
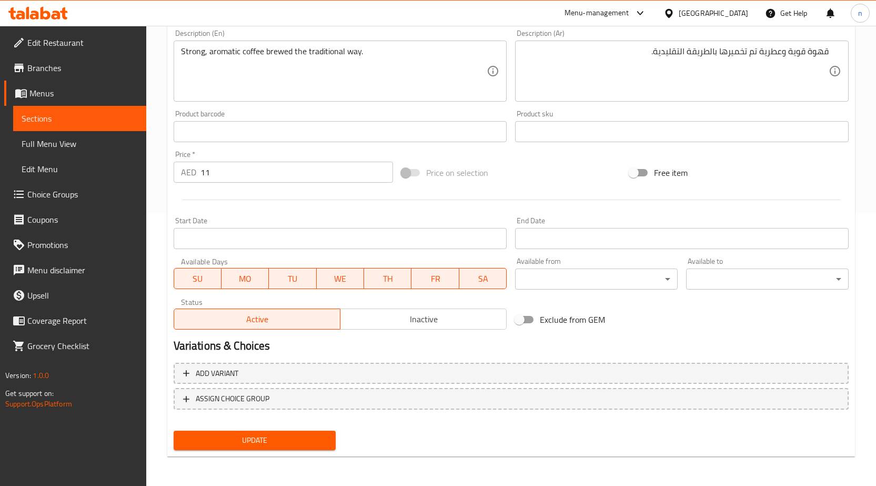
click at [327, 446] on span "Update" at bounding box center [255, 439] width 146 height 13
click at [327, 446] on div at bounding box center [438, 243] width 876 height 486
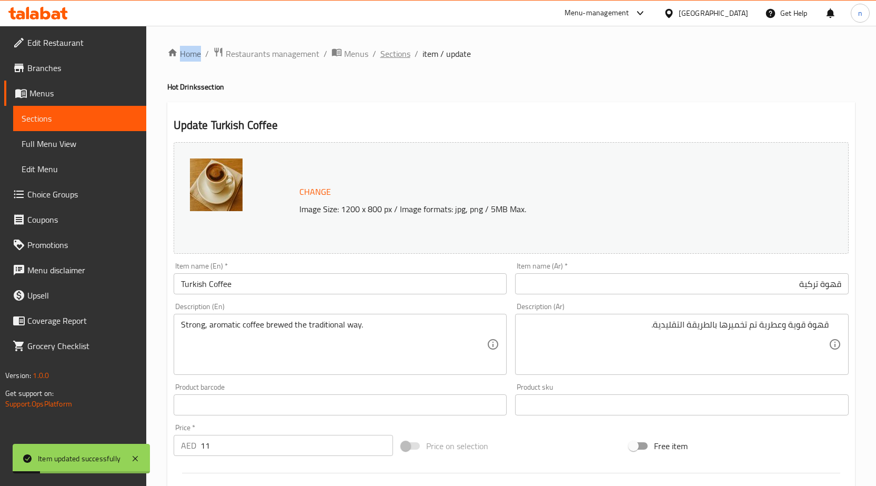
click at [405, 51] on span "Sections" at bounding box center [395, 53] width 30 height 13
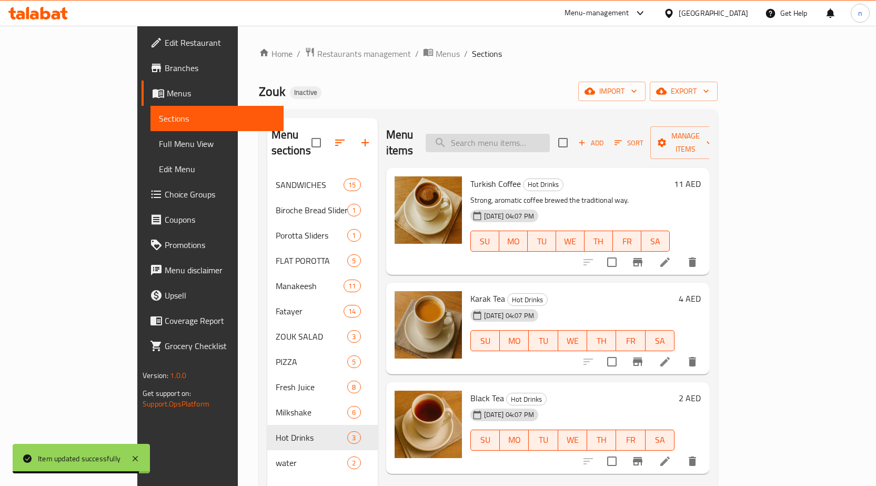
click at [541, 137] on input "search" at bounding box center [488, 143] width 124 height 18
paste input "Karak Tea"
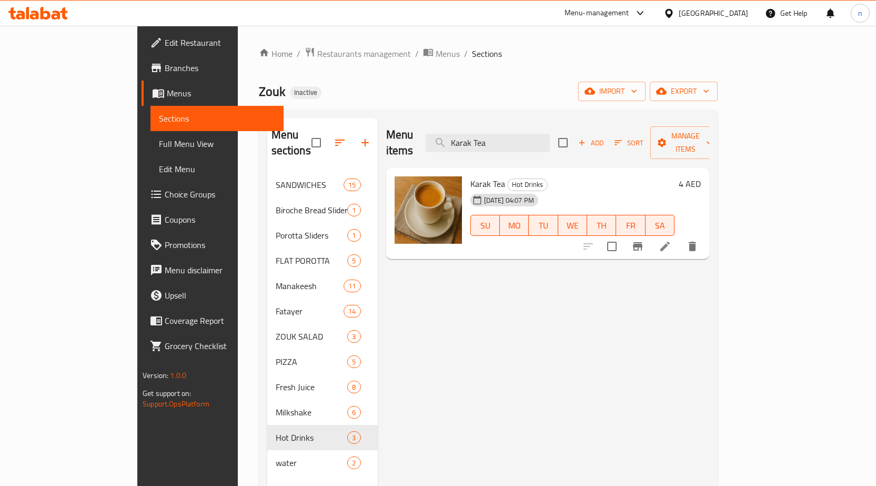
type input "Karak Tea"
click at [671, 240] on icon at bounding box center [665, 246] width 13 height 13
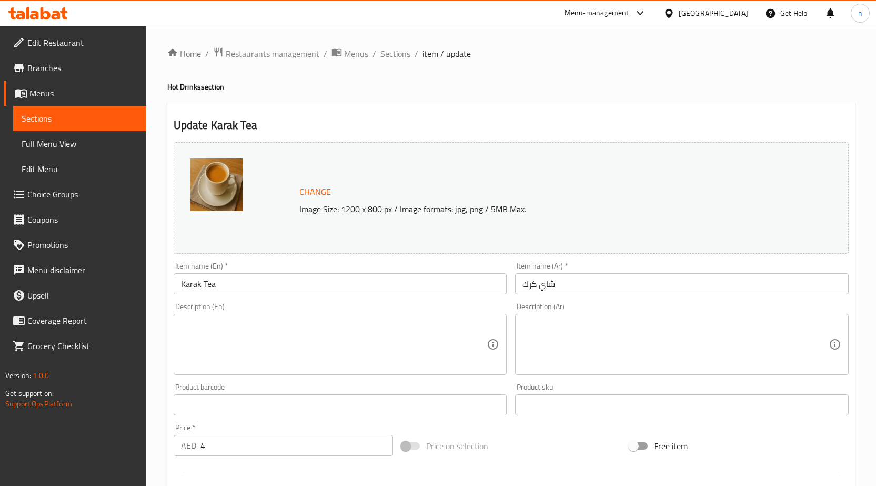
click at [347, 357] on textarea at bounding box center [334, 344] width 306 height 50
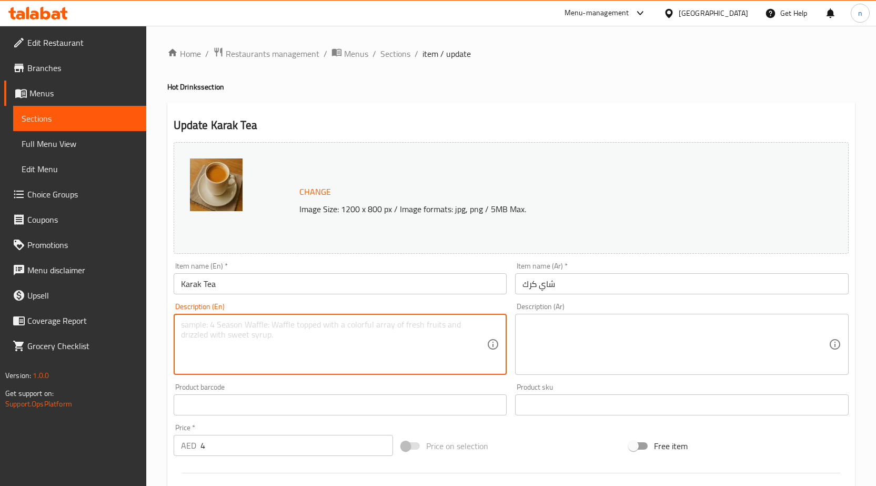
paste textarea "Spiced milk tea with cardamom and sweet notes."
type textarea "Spiced milk tea with cardamom and sweet notes."
click at [384, 348] on textarea "Spiced milk tea with cardamom and sweet notes." at bounding box center [334, 344] width 306 height 50
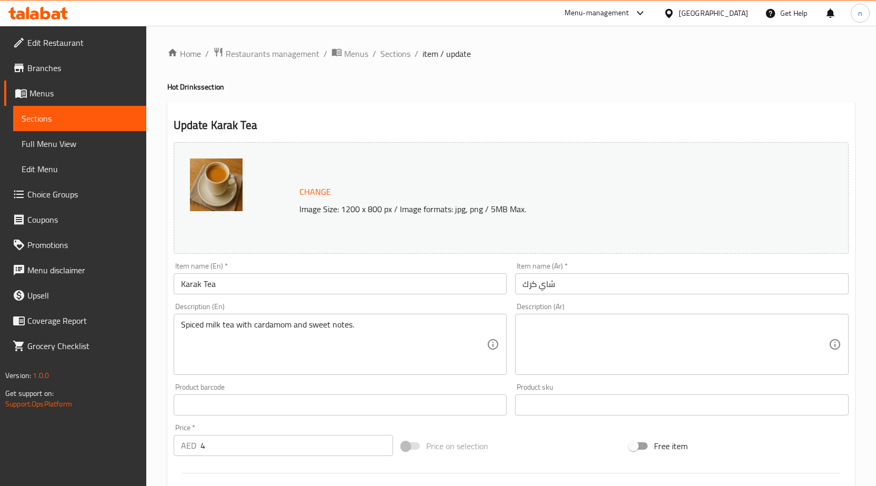
click at [545, 346] on textarea at bounding box center [675, 344] width 306 height 50
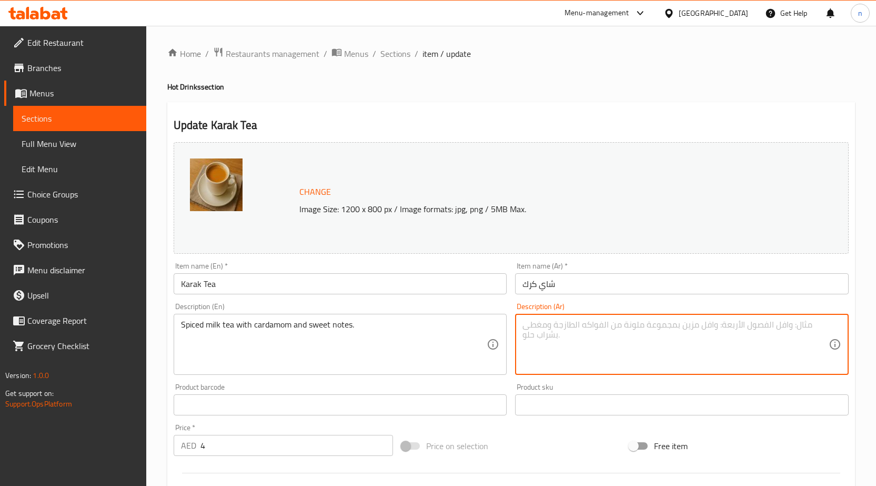
paste textarea "شاي الحليب المتبل بالهيل والنكهات الحلوة."
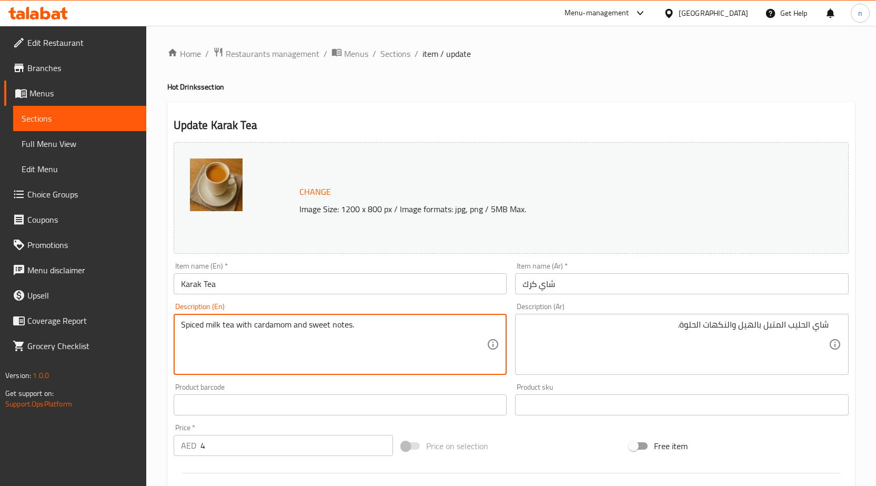
click at [269, 328] on textarea "Spiced milk tea with cardamom and sweet notes." at bounding box center [334, 344] width 306 height 50
drag, startPoint x: 306, startPoint y: 323, endPoint x: 350, endPoint y: 335, distance: 45.3
click at [350, 335] on textarea "Spiced milk tea with cardamom and sweet notes." at bounding box center [334, 344] width 306 height 50
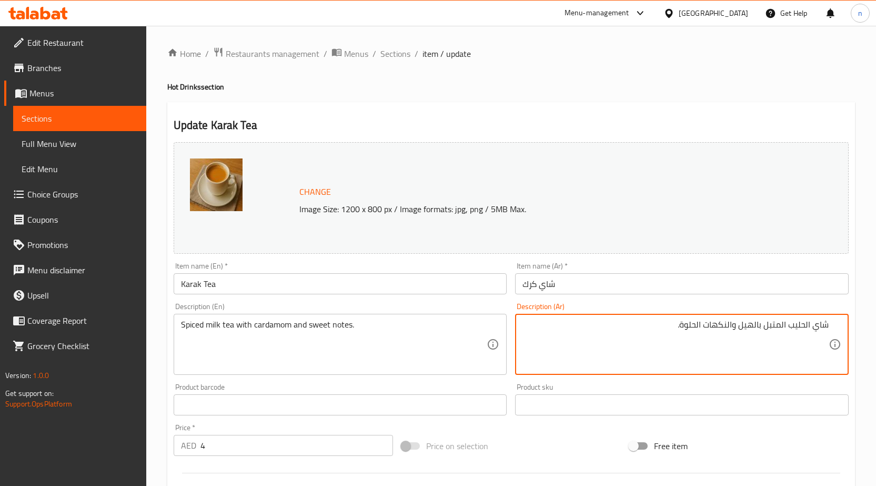
click at [713, 329] on textarea "شاي الحليب المتبل بالهيل والنكهات الحلوة." at bounding box center [675, 344] width 306 height 50
type textarea "شاي الحليب المتبل بالهيل والنوتس الحلوة."
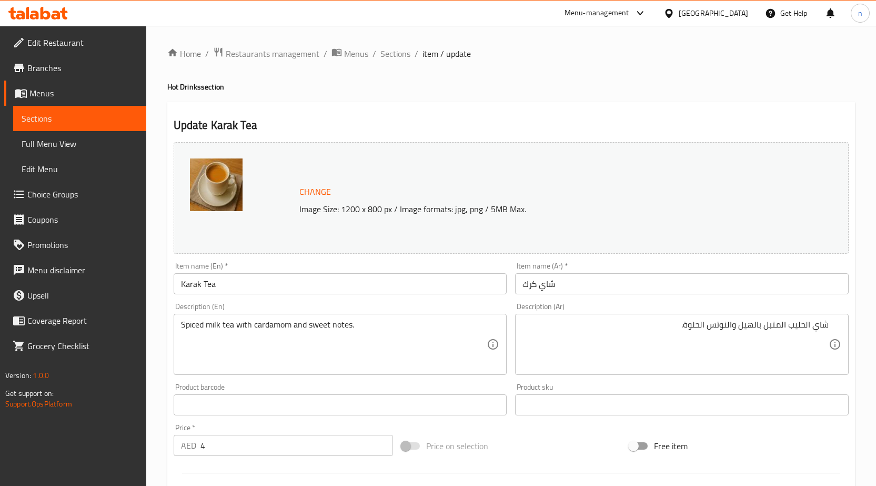
click at [542, 442] on div "Price on selection" at bounding box center [511, 445] width 228 height 28
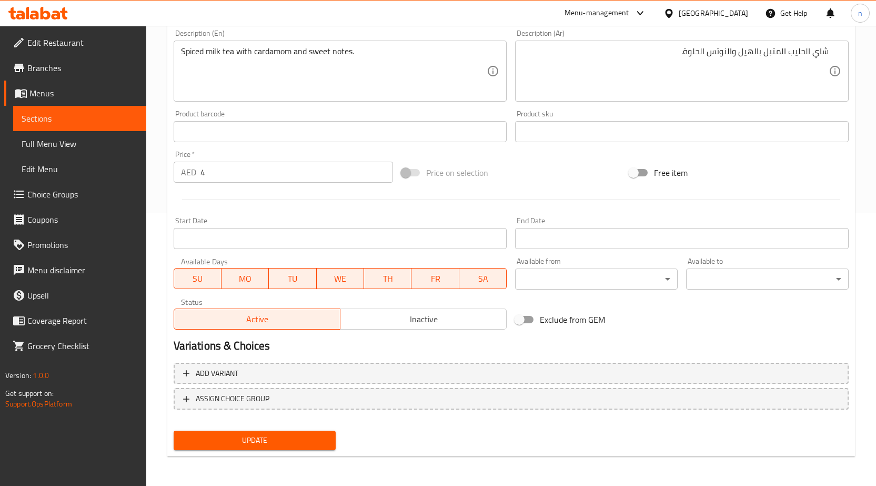
click at [269, 436] on span "Update" at bounding box center [255, 439] width 146 height 13
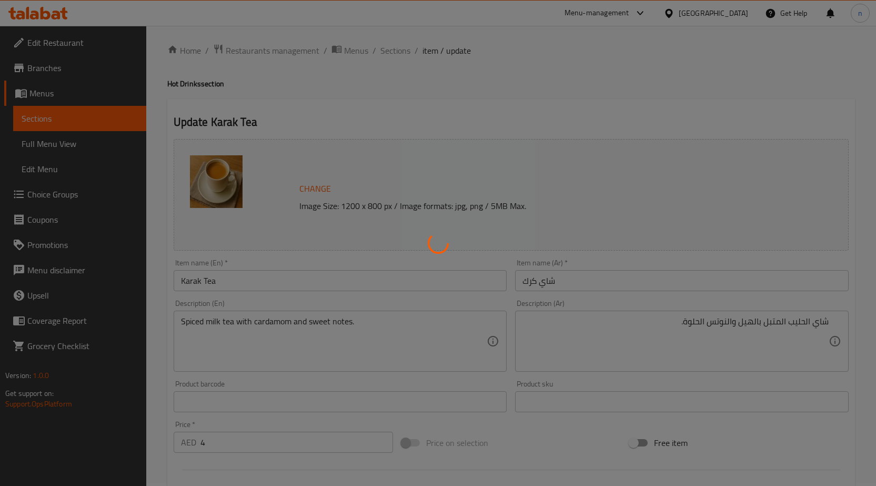
scroll to position [0, 0]
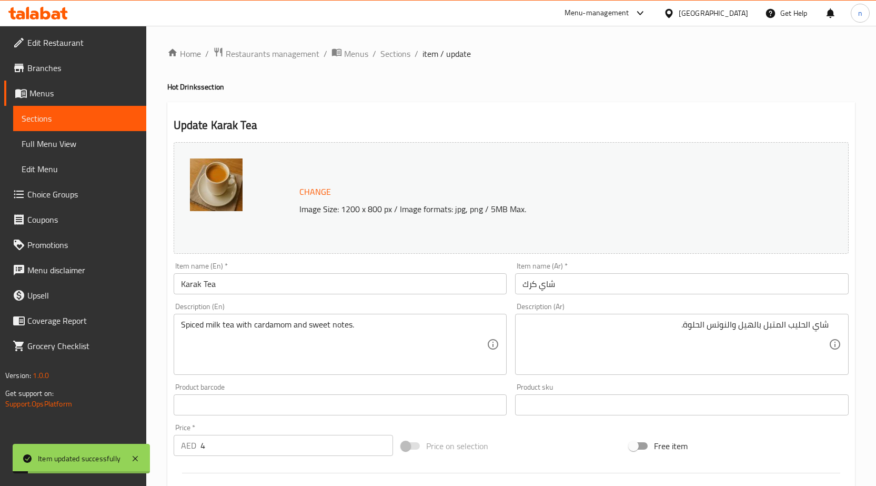
click at [402, 45] on div "Home / Restaurants management / Menus / Sections / item / update Hot Drinks sec…" at bounding box center [511, 392] width 730 height 733
click at [392, 56] on span "Sections" at bounding box center [395, 53] width 30 height 13
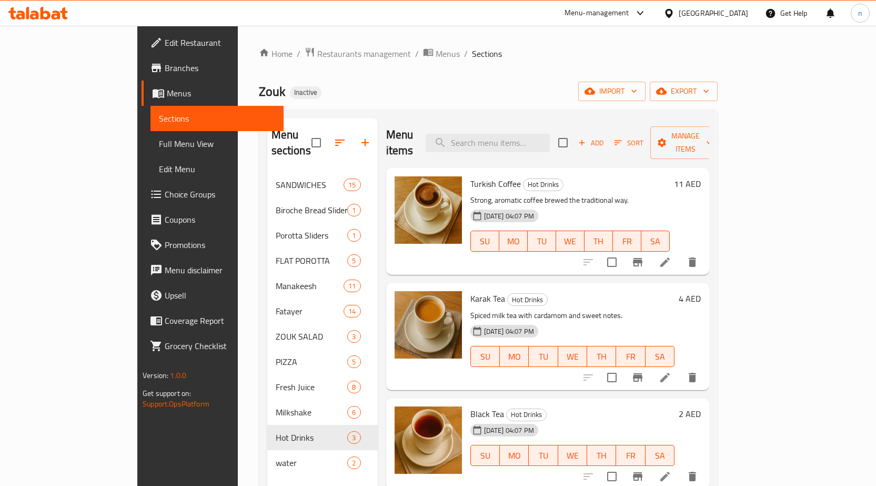
drag, startPoint x: 557, startPoint y: 144, endPoint x: 581, endPoint y: 93, distance: 56.9
click at [557, 144] on div "Menu items Add Sort Manage items" at bounding box center [547, 143] width 323 height 50
click at [590, 76] on div "Home / Restaurants management / Menus / Sections Zouk Inactive import export Me…" at bounding box center [488, 329] width 459 height 565
click at [528, 134] on input "search" at bounding box center [488, 143] width 124 height 18
paste input "Sparkling Water"
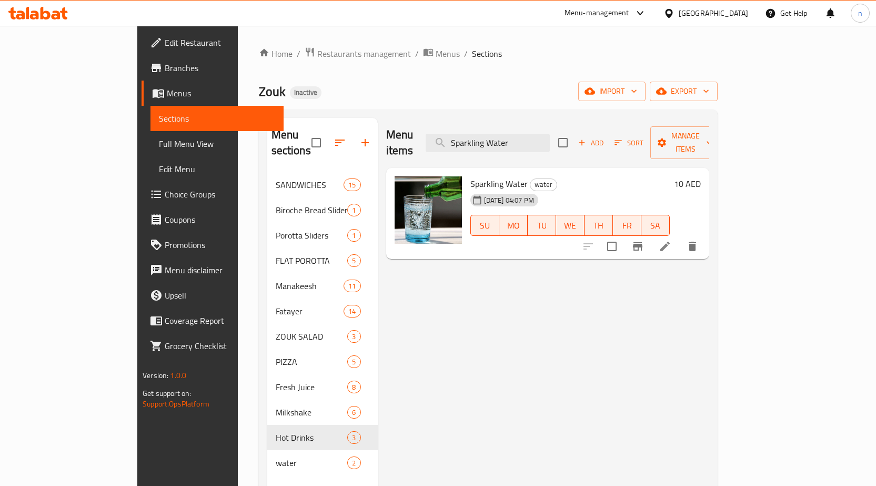
type input "Sparkling Water"
click at [680, 237] on li at bounding box center [664, 246] width 29 height 19
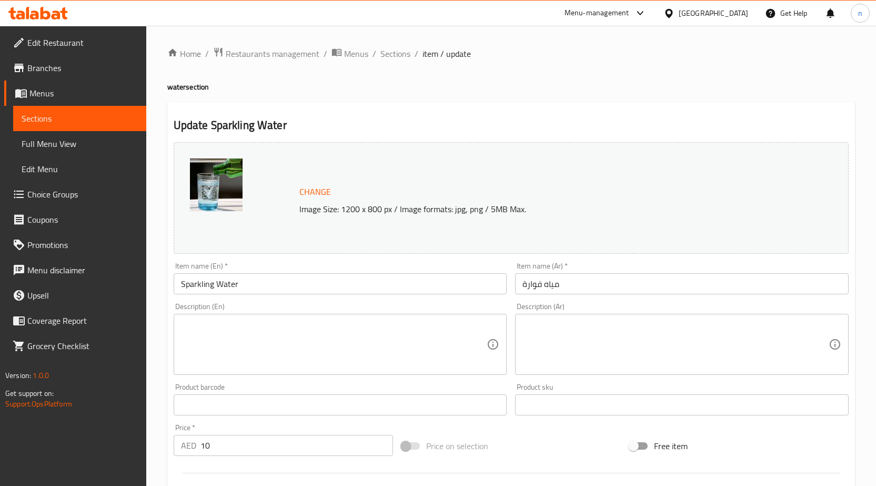
click at [223, 355] on textarea at bounding box center [334, 344] width 306 height 50
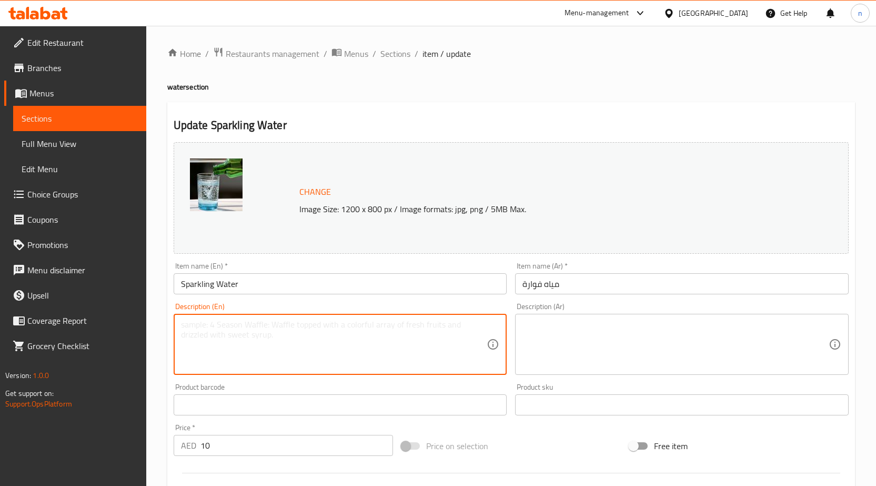
paste textarea "Chilled sparkling mineral water."
type textarea "Chilled sparkling mineral water."
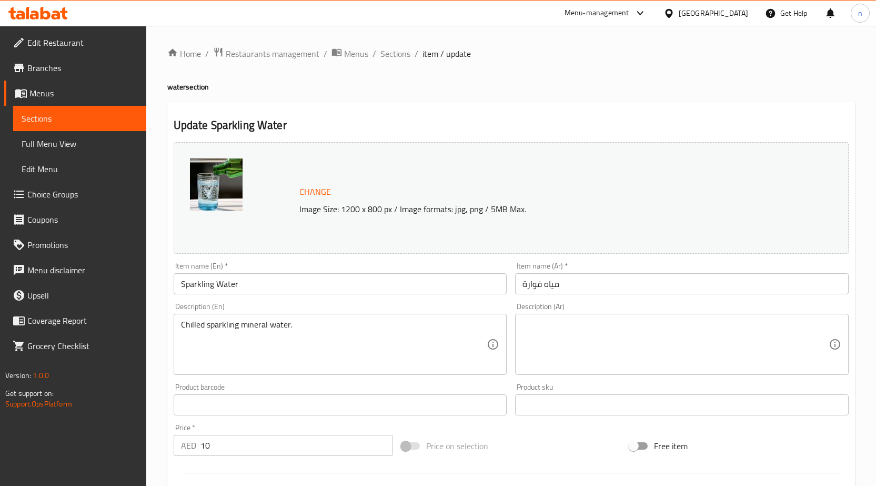
click at [636, 338] on textarea at bounding box center [675, 344] width 306 height 50
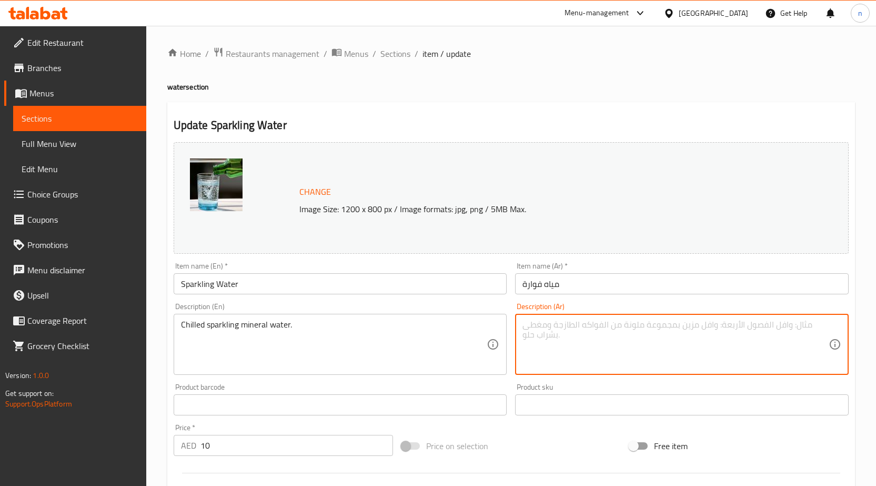
paste textarea "مياه معدنية فوارة مبردة."
type textarea "مياه معدنية فوارة مبردة."
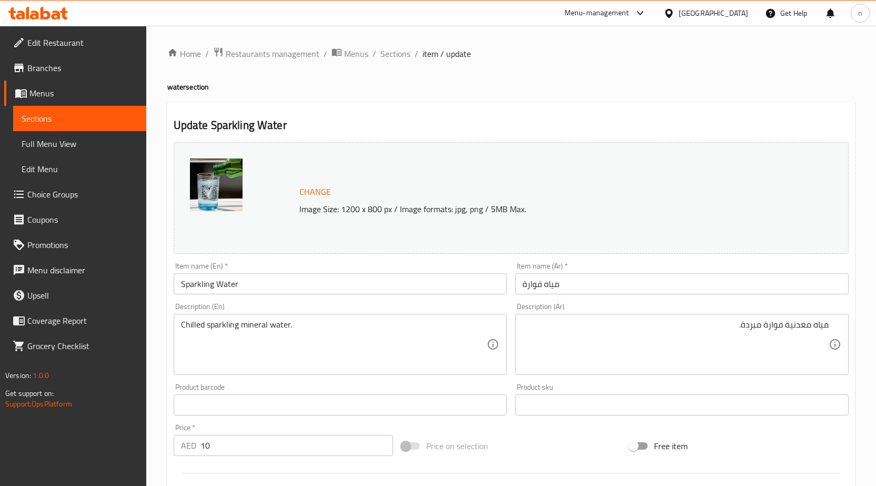
click at [562, 446] on div "Price on selection" at bounding box center [511, 445] width 228 height 28
click at [181, 288] on input "Sparkling Water" at bounding box center [341, 283] width 334 height 21
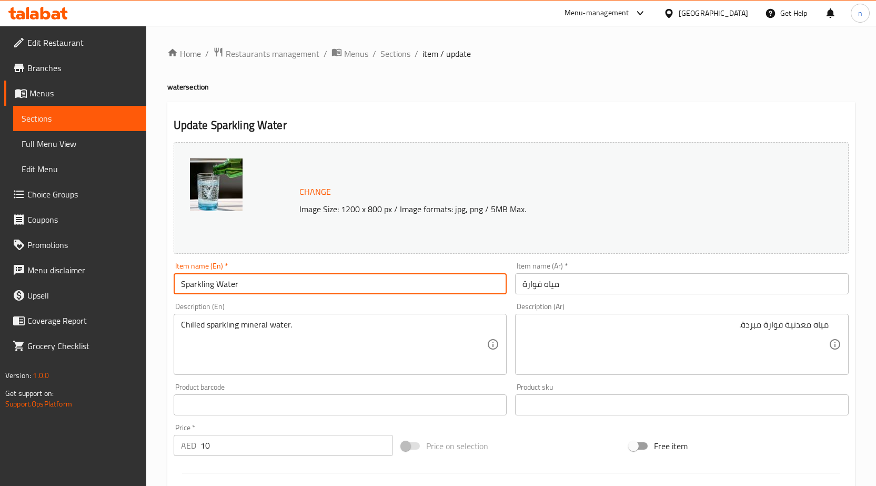
click at [181, 288] on input "Sparkling Water" at bounding box center [341, 283] width 334 height 21
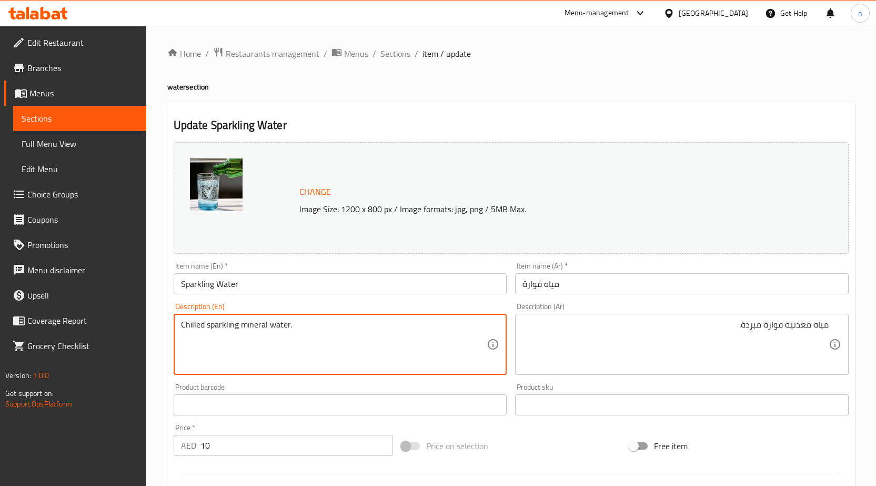
click at [258, 327] on textarea "Chilled sparkling mineral water." at bounding box center [334, 344] width 306 height 50
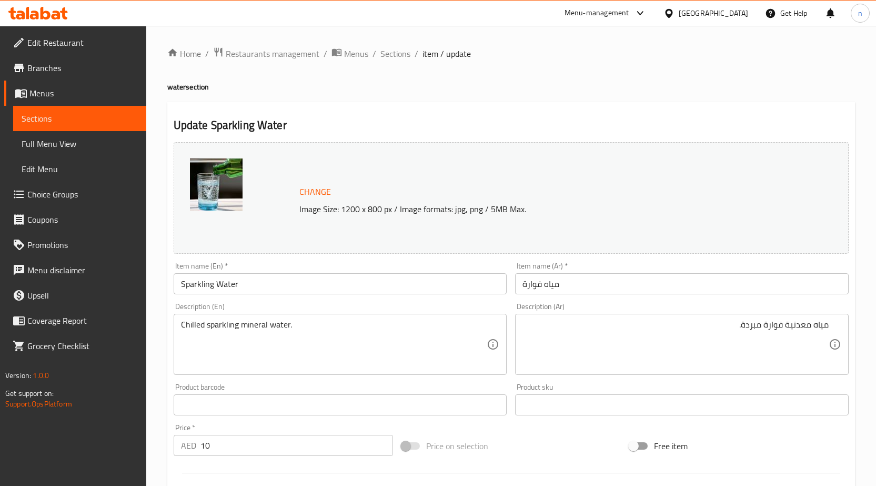
click at [575, 434] on div "Price on selection" at bounding box center [511, 445] width 228 height 28
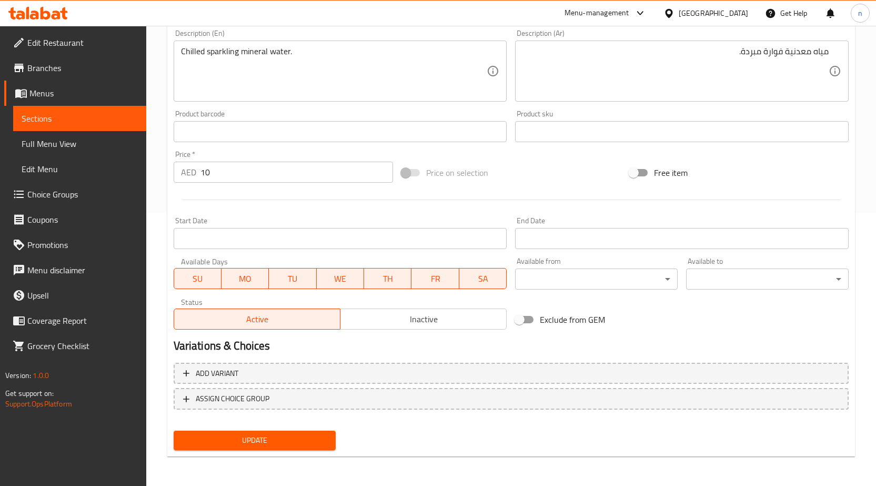
click at [272, 445] on span "Update" at bounding box center [255, 439] width 146 height 13
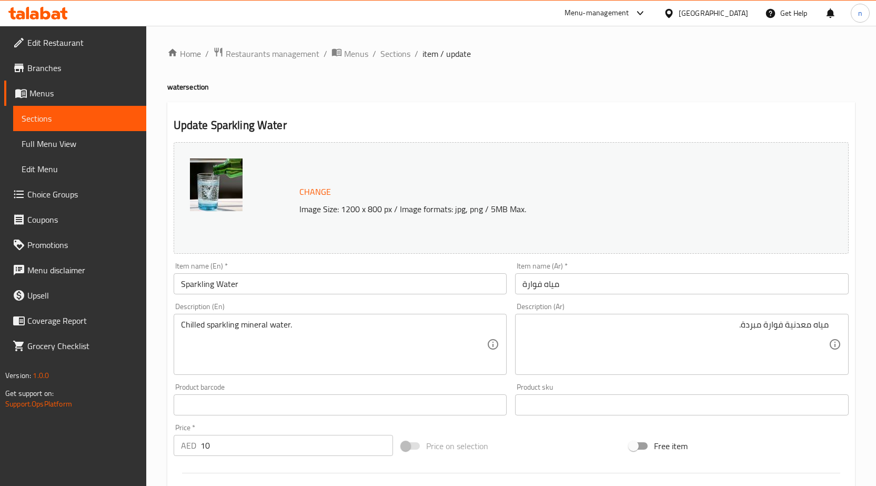
scroll to position [263, 0]
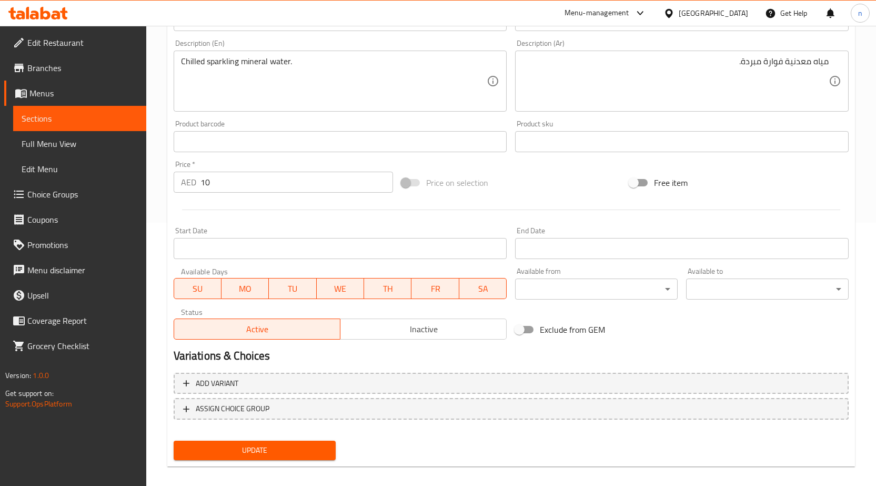
click at [247, 446] on span "Update" at bounding box center [255, 449] width 146 height 13
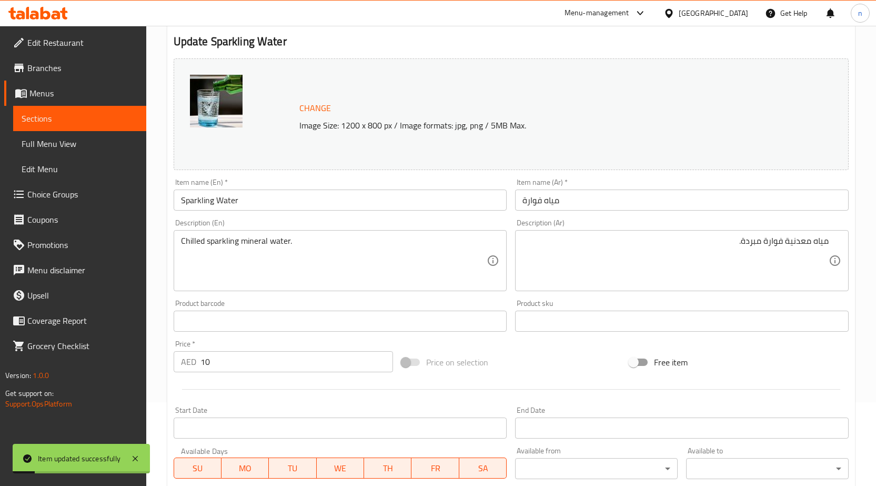
scroll to position [0, 0]
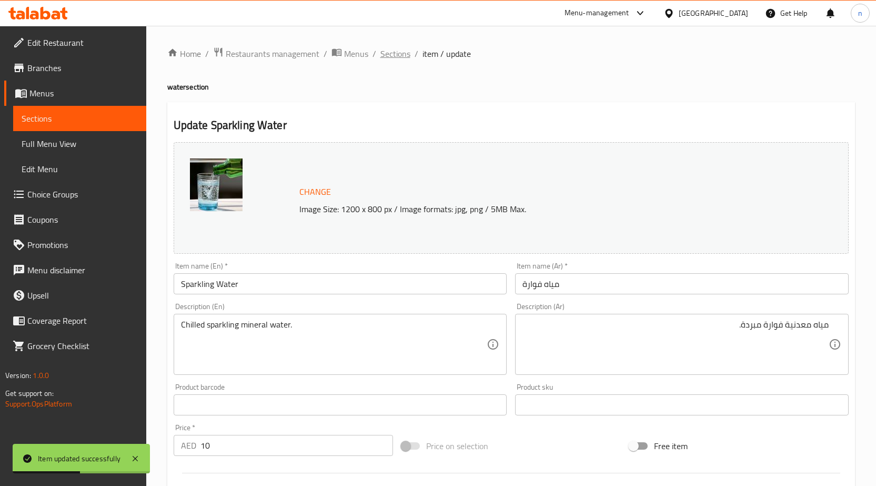
click at [394, 57] on span "Sections" at bounding box center [395, 53] width 30 height 13
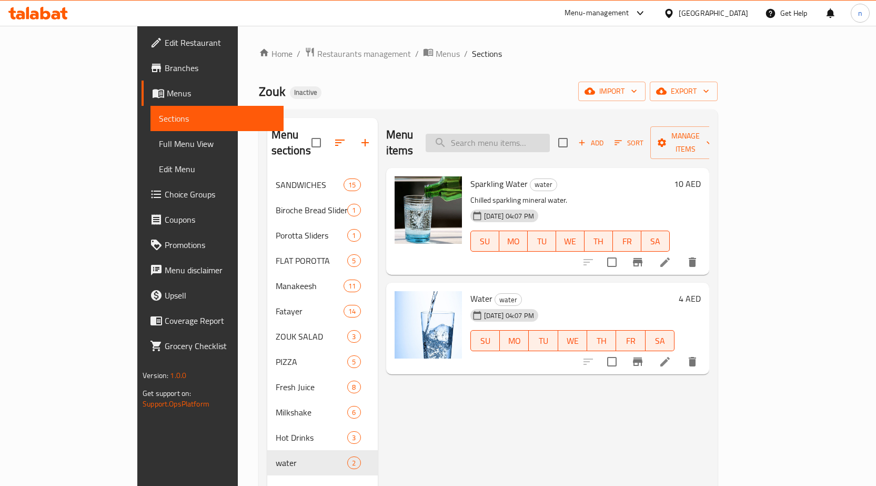
click at [550, 142] on input "search" at bounding box center [488, 143] width 124 height 18
click at [671, 355] on icon at bounding box center [665, 361] width 13 height 13
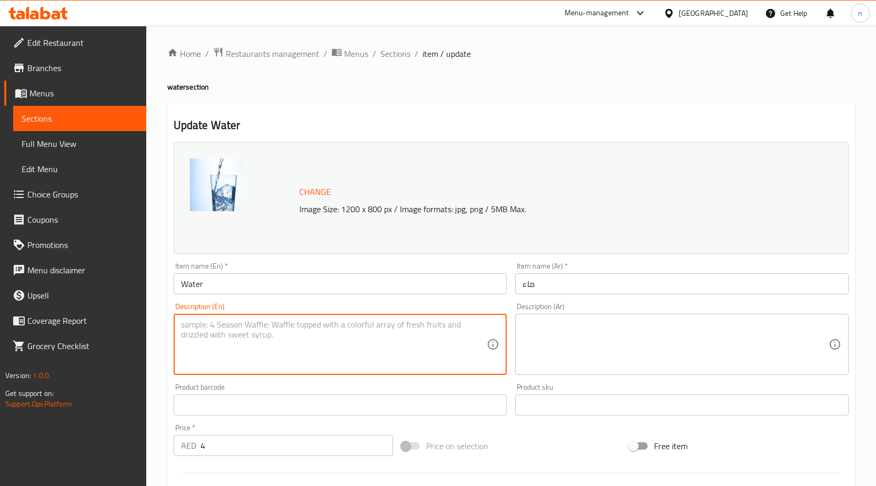
click at [309, 335] on textarea at bounding box center [334, 344] width 306 height 50
paste textarea "Pure bottled still water."
type textarea "Pure bottled still water."
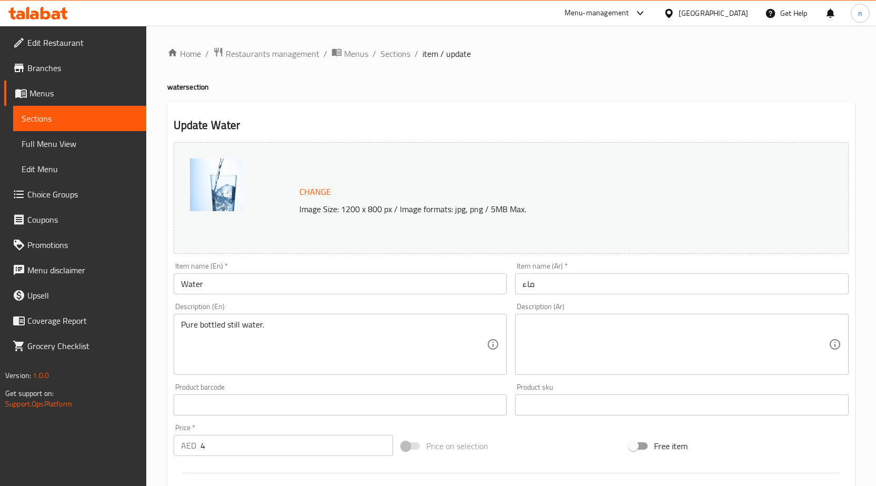
click at [559, 331] on textarea at bounding box center [675, 344] width 306 height 50
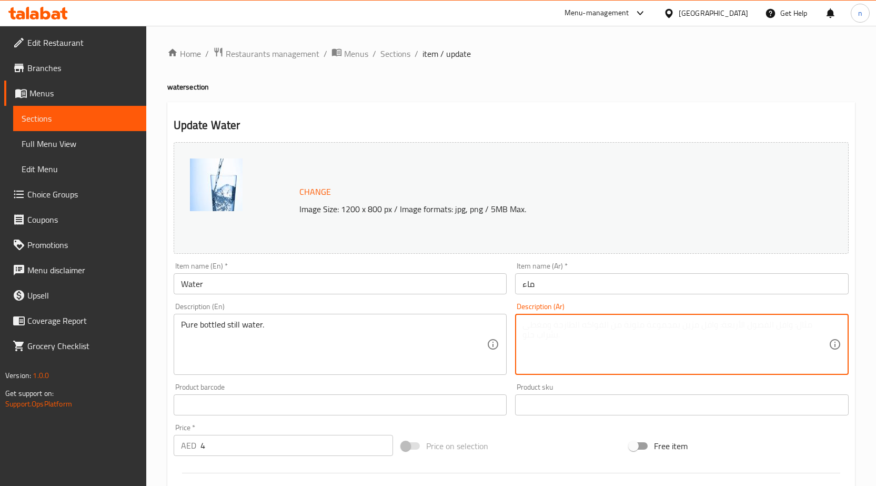
paste textarea "Pure bottled still water."
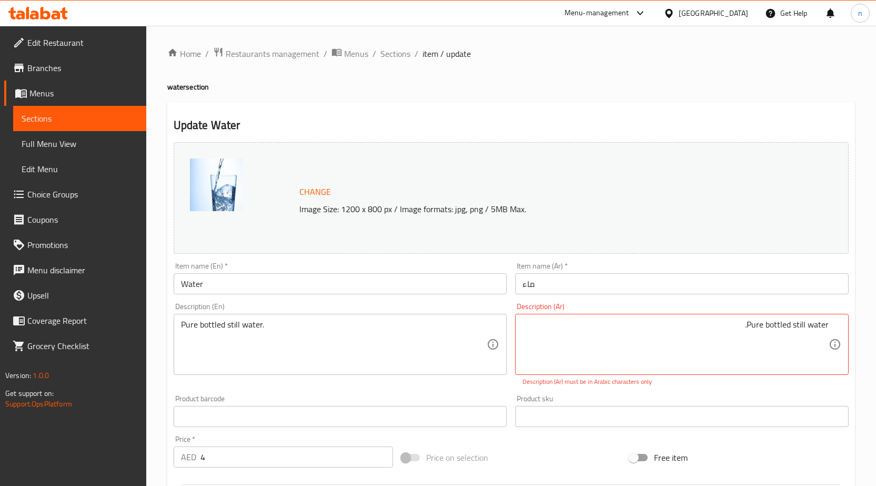
click at [673, 327] on textarea "Pure bottled still water." at bounding box center [675, 344] width 306 height 50
paste textarea "مياه معدنية نقية معبأة في زجاجات"
click at [796, 352] on textarea "مياه معدنية نقية معبأة في زجاجات." at bounding box center [675, 344] width 306 height 50
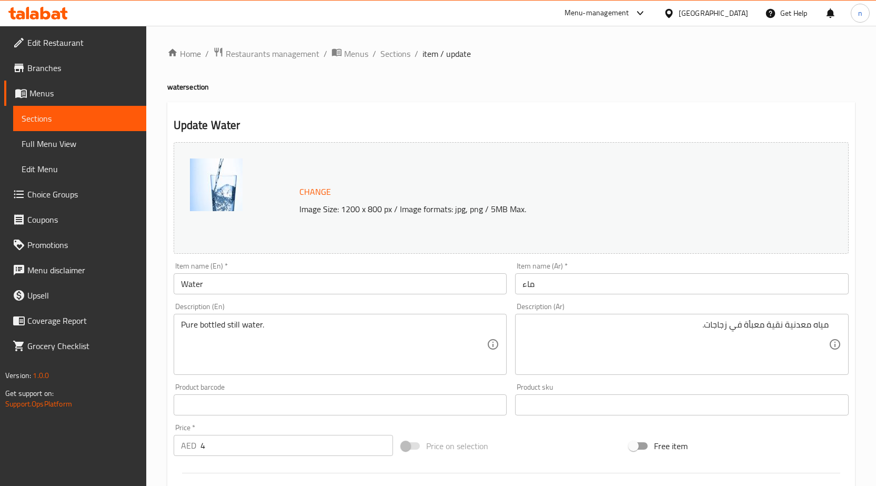
click at [769, 387] on div "Change Image Size: 1200 x 800 px / Image formats: jpg, png / 5MB Max. Item name…" at bounding box center [510, 372] width 683 height 469
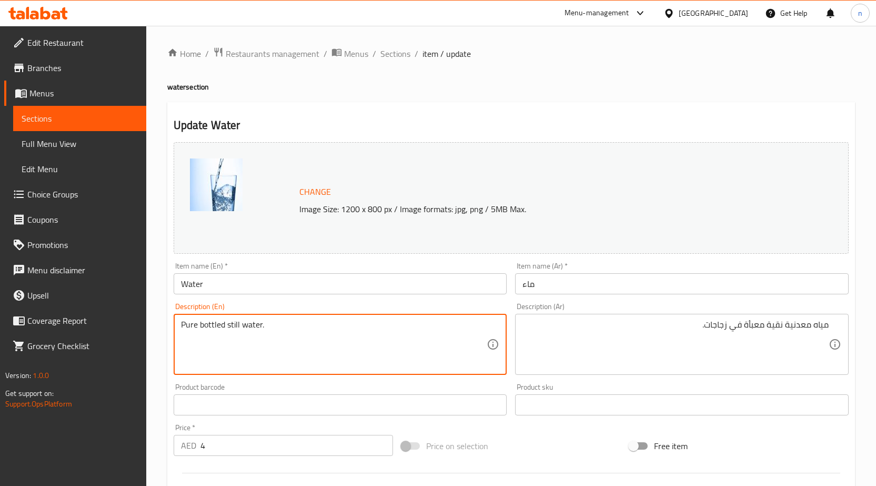
drag, startPoint x: 227, startPoint y: 325, endPoint x: 260, endPoint y: 331, distance: 33.6
click at [206, 327] on textarea "Pure bottled still water." at bounding box center [334, 344] width 306 height 50
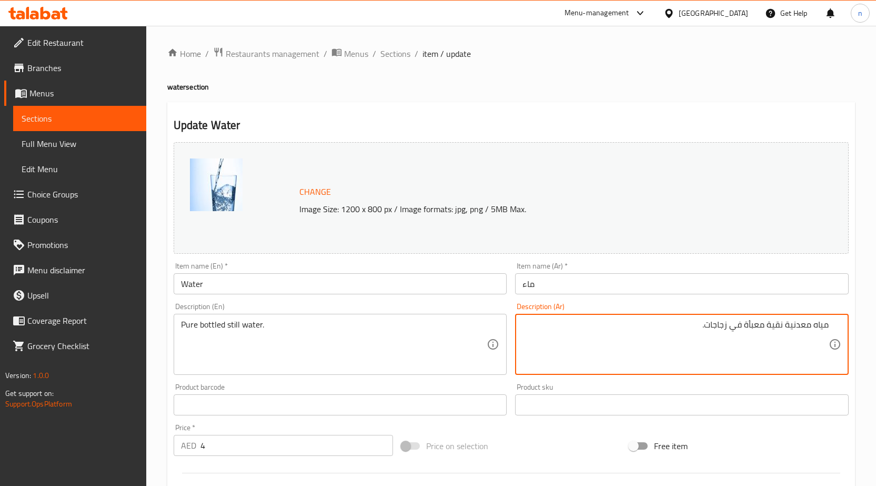
drag, startPoint x: 708, startPoint y: 325, endPoint x: 743, endPoint y: 336, distance: 36.9
type textarea "مياه معدنية نقية معبأة."
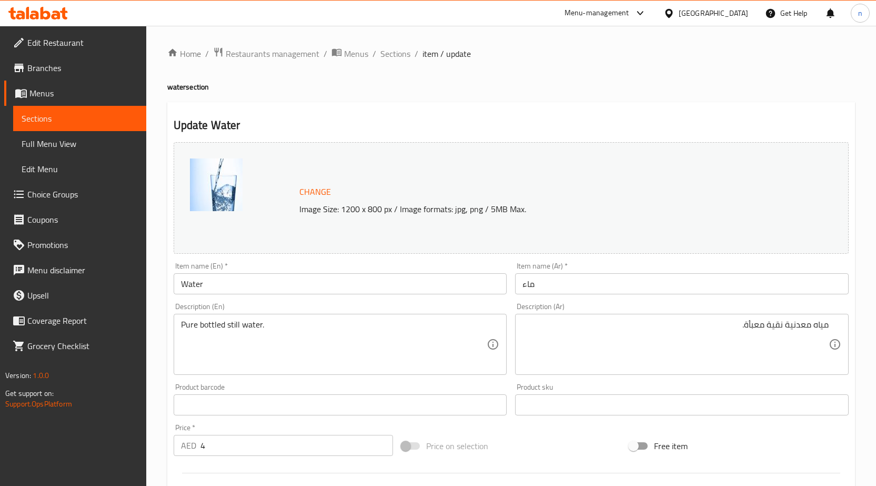
click at [550, 450] on div "Price on selection" at bounding box center [511, 445] width 228 height 28
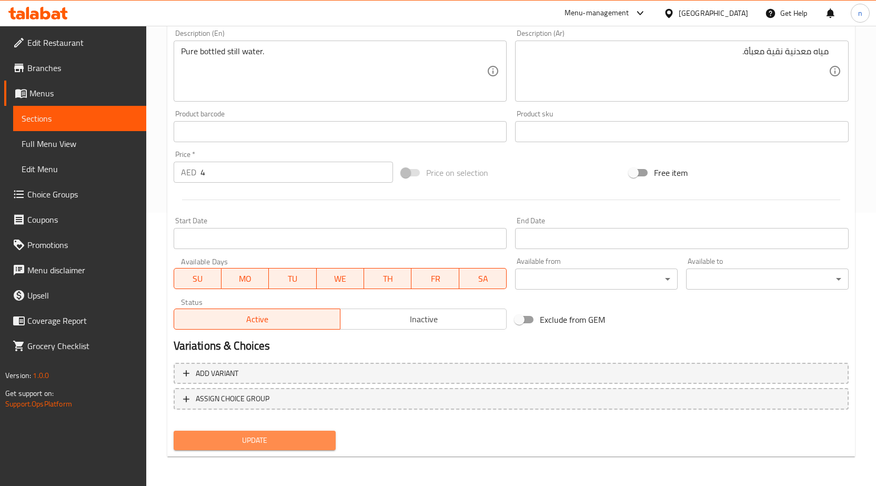
click at [299, 445] on span "Update" at bounding box center [255, 439] width 146 height 13
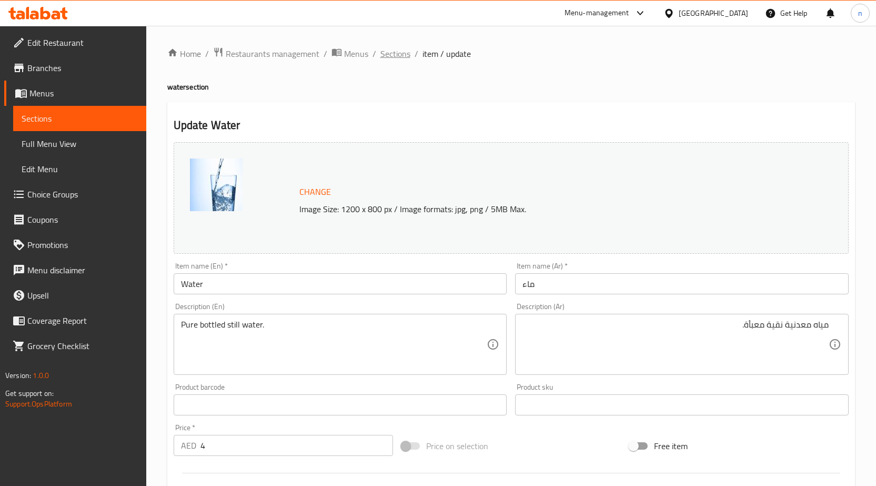
click at [386, 48] on span "Sections" at bounding box center [395, 53] width 30 height 13
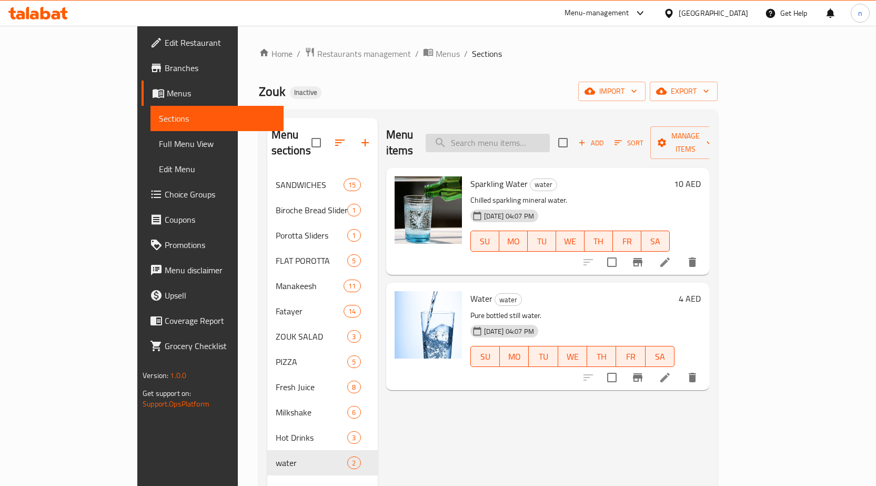
click at [511, 137] on input "search" at bounding box center [488, 143] width 124 height 18
paste input "Honey n' Cheese"
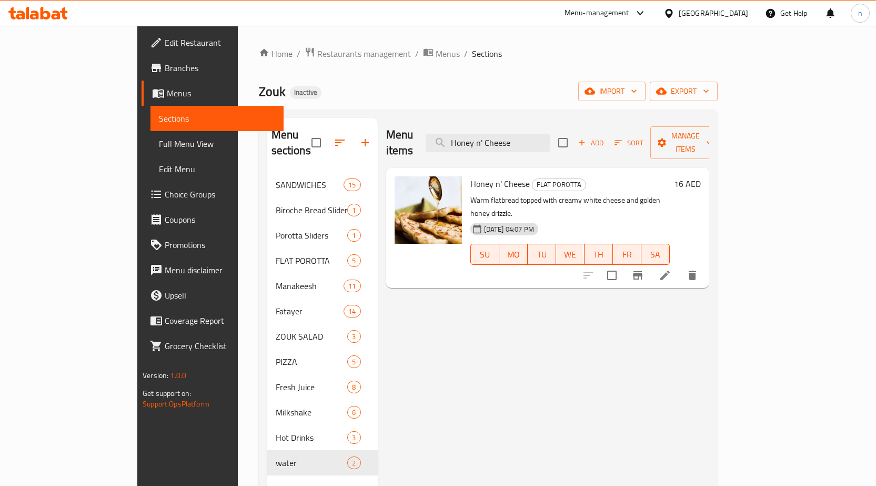
type input "Honey n' Cheese"
click at [671, 269] on icon at bounding box center [665, 275] width 13 height 13
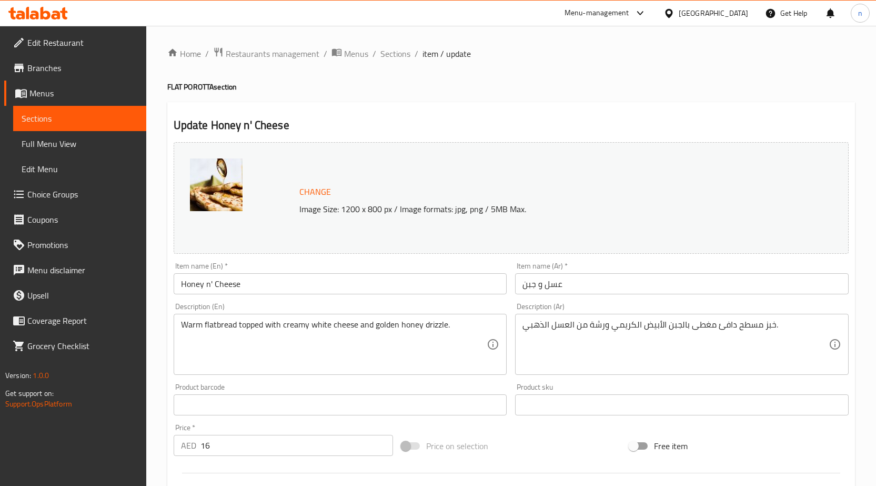
click at [536, 291] on input "عسل و جبن" at bounding box center [682, 283] width 334 height 21
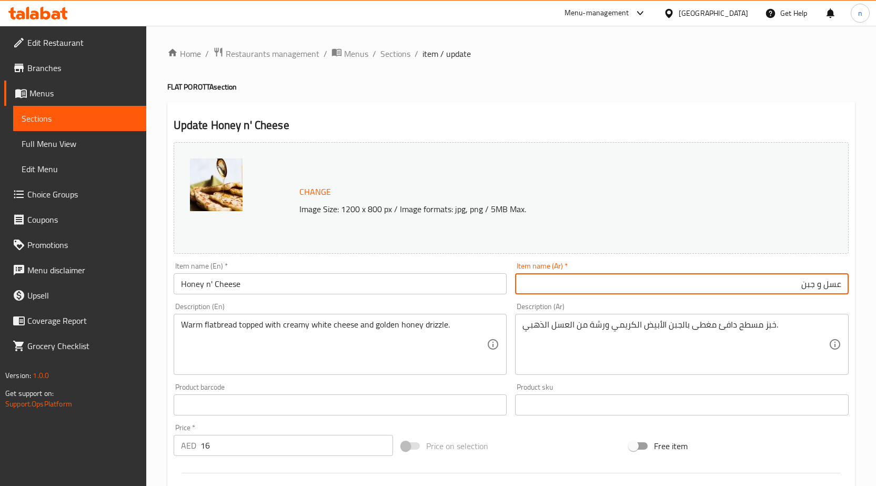
click at [816, 288] on input "عسل و جبن" at bounding box center [682, 283] width 334 height 21
click at [817, 288] on input "عسل و جبن" at bounding box center [682, 283] width 334 height 21
type input "عسل ان جبن"
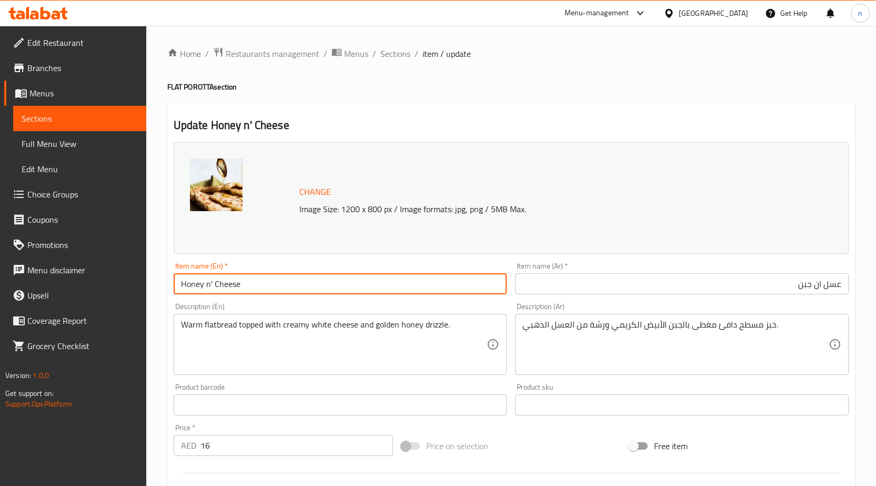
click at [208, 284] on input "Honey n' Cheese" at bounding box center [341, 283] width 334 height 21
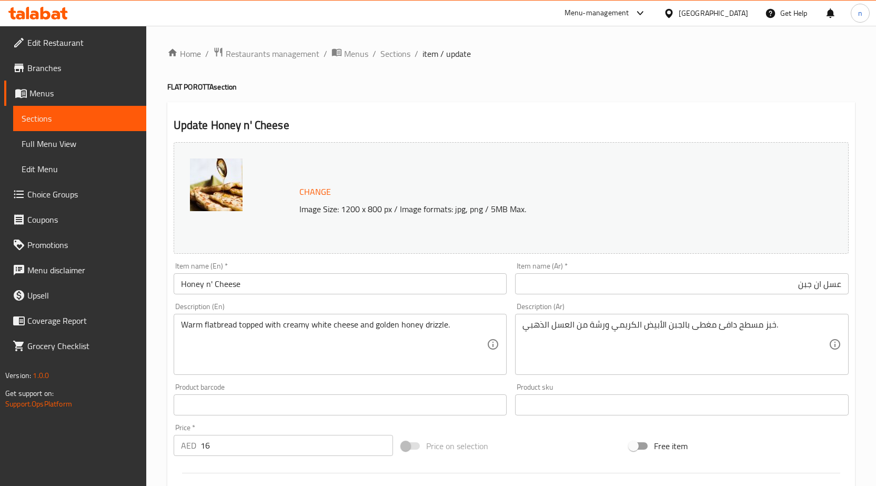
click at [522, 436] on div "Price on selection" at bounding box center [511, 445] width 228 height 28
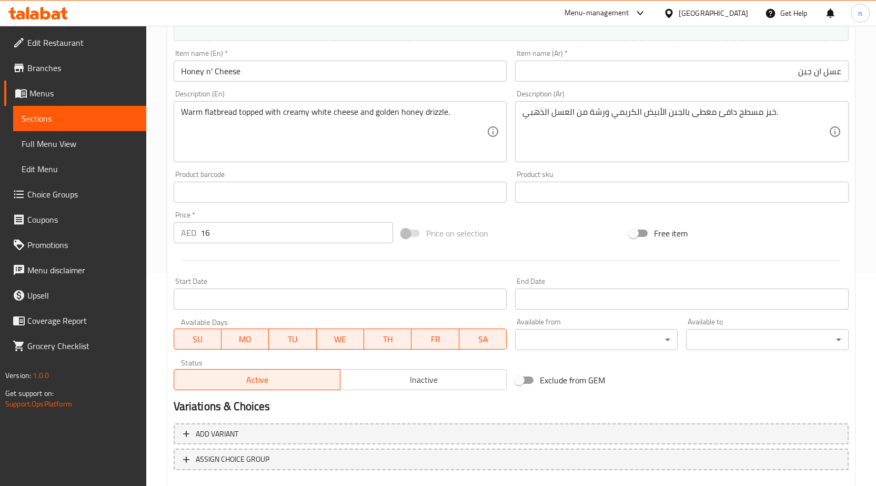
scroll to position [273, 0]
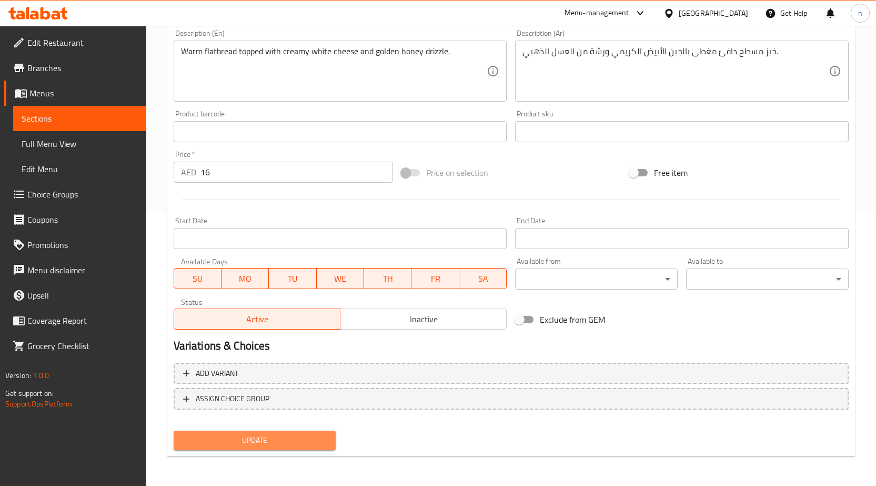
click at [231, 444] on span "Update" at bounding box center [255, 439] width 146 height 13
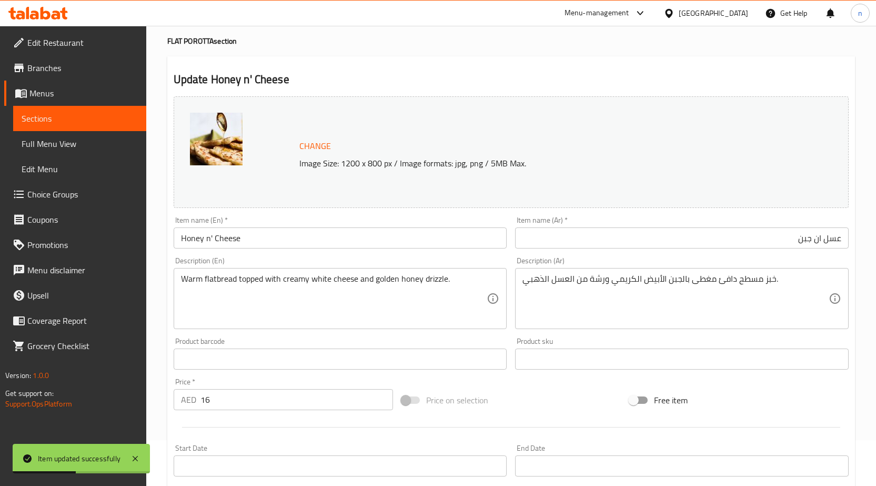
scroll to position [0, 0]
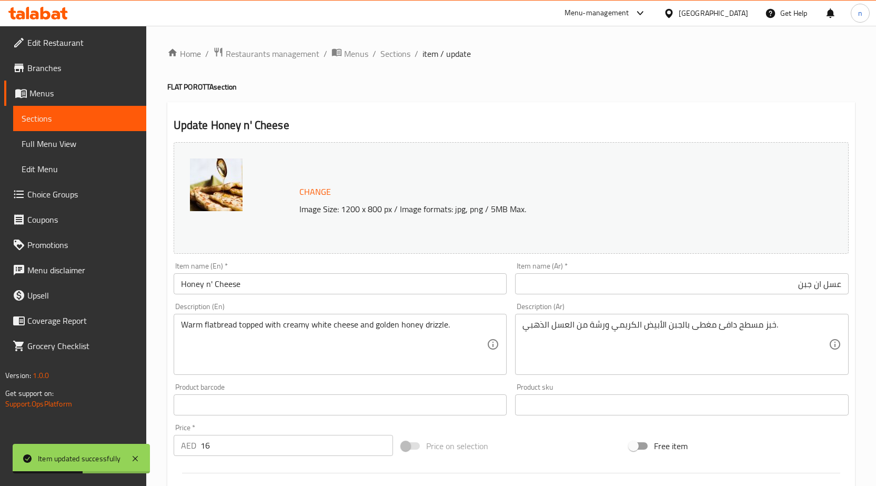
click at [500, 102] on div "Update Honey n' Cheese Change Image Size: 1200 x 800 px / Image formats: jpg, p…" at bounding box center [511, 416] width 688 height 628
click at [392, 55] on span "Sections" at bounding box center [395, 53] width 30 height 13
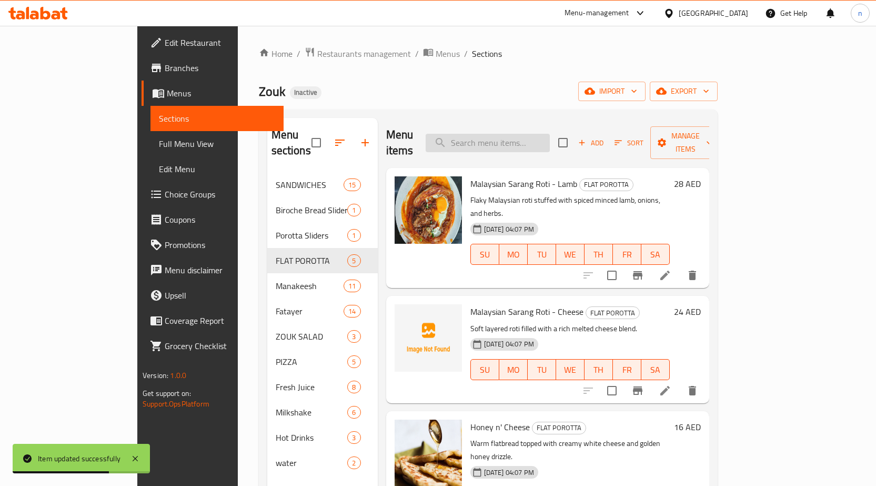
click at [548, 134] on input "search" at bounding box center [488, 143] width 124 height 18
paste input "Jam n' Cheese"
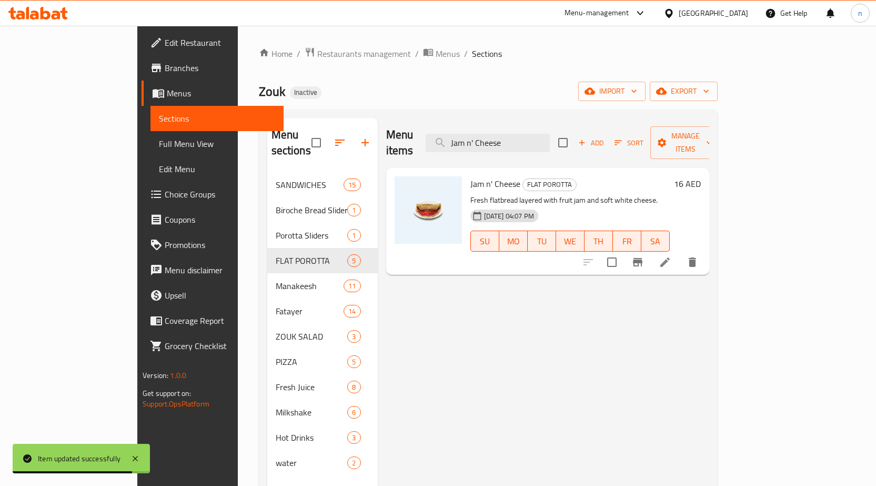
type input "Jam n' Cheese"
click at [671, 256] on icon at bounding box center [665, 262] width 13 height 13
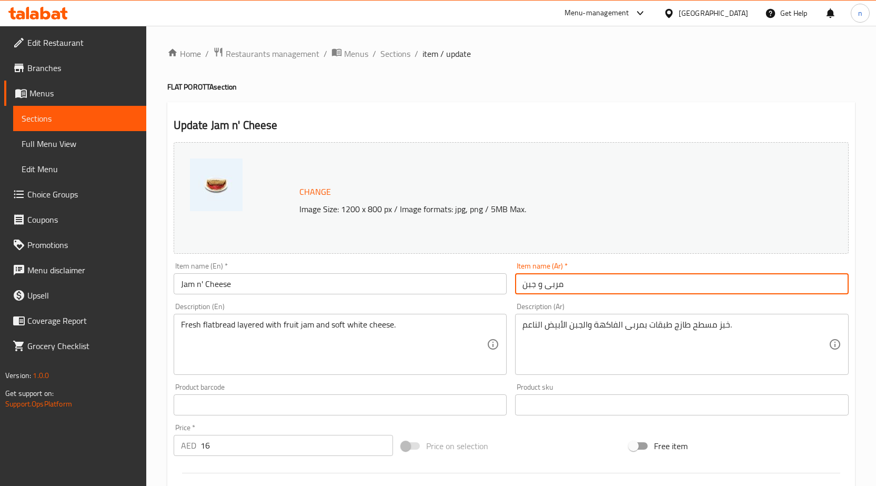
click at [619, 287] on input "مربى و جبن" at bounding box center [682, 283] width 334 height 21
click at [816, 285] on input "مربى و جبن" at bounding box center [682, 283] width 334 height 21
type input "مربى ان جبن"
click at [785, 421] on div "Change Image Size: 1200 x 800 px / Image formats: jpg, png / 5MB Max. Item name…" at bounding box center [510, 372] width 683 height 469
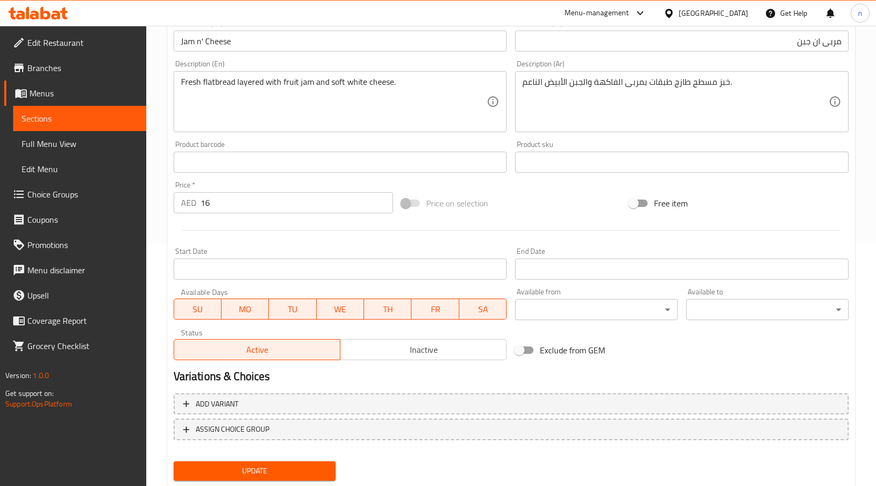
scroll to position [273, 0]
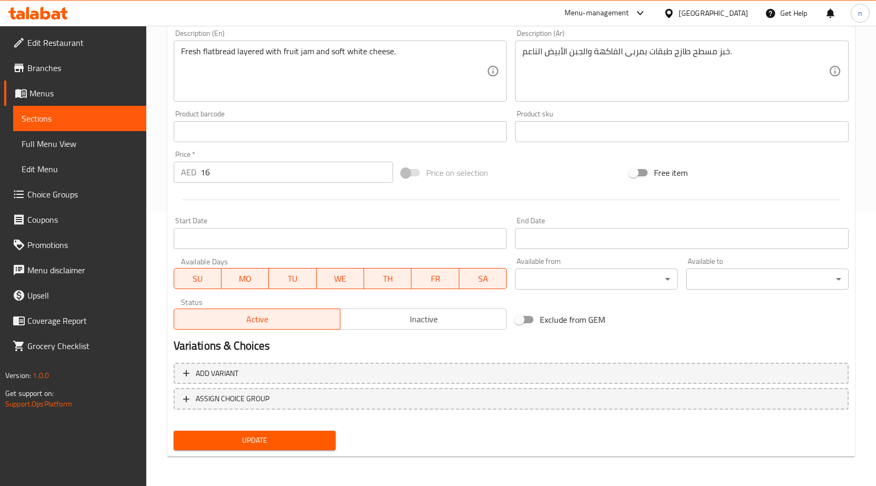
click at [246, 444] on span "Update" at bounding box center [255, 439] width 146 height 13
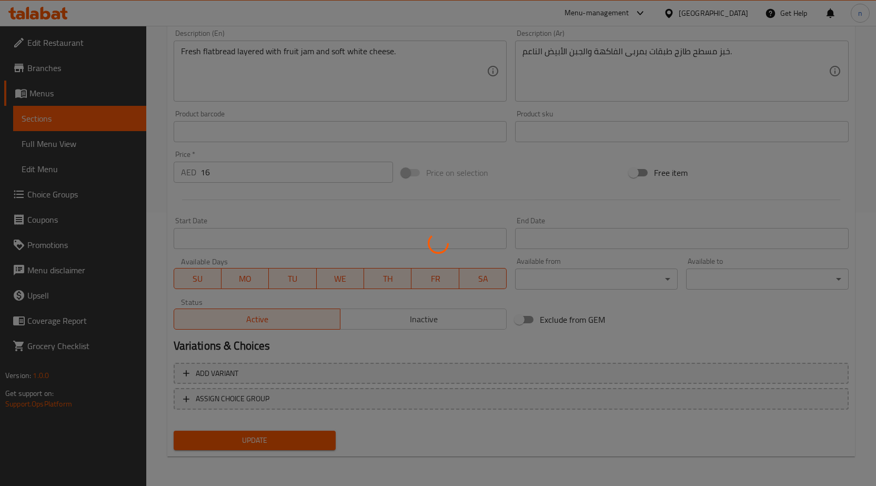
scroll to position [0, 0]
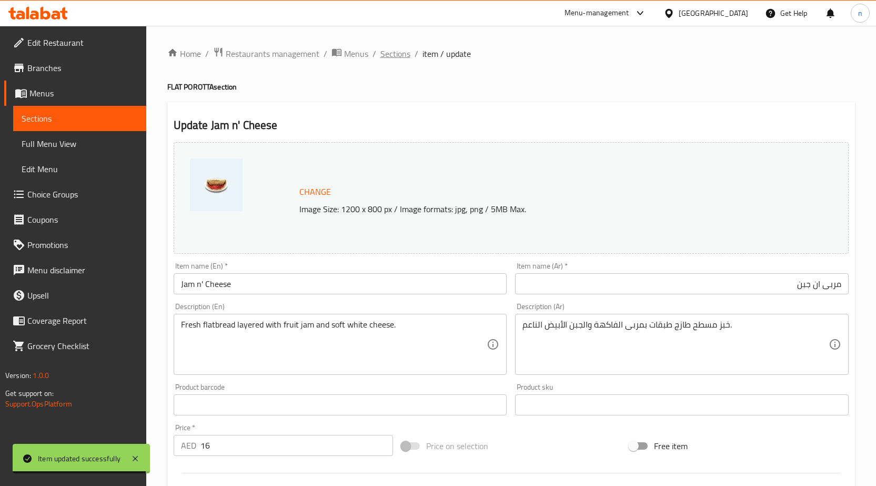
click at [387, 53] on span "Sections" at bounding box center [395, 53] width 30 height 13
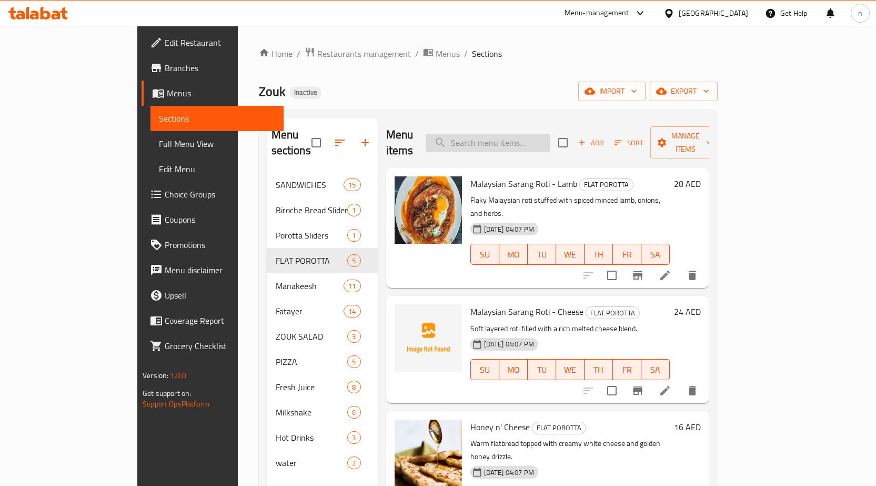
click at [544, 134] on input "search" at bounding box center [488, 143] width 124 height 18
paste input "Spicy Lahm Bi Ajeen"
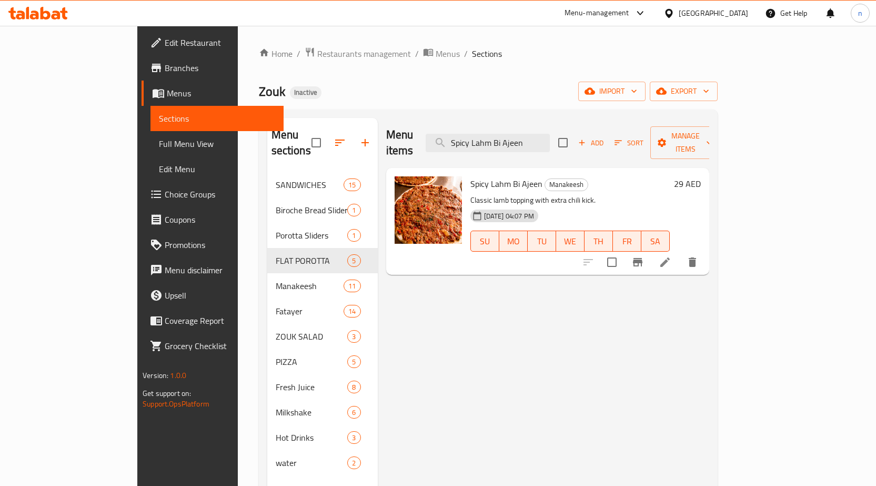
type input "Spicy Lahm Bi Ajeen"
click at [671, 256] on icon at bounding box center [665, 262] width 13 height 13
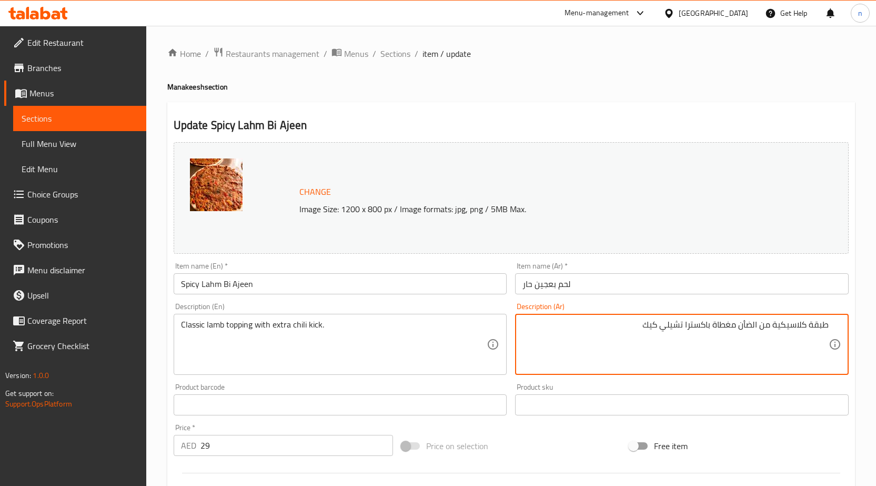
click at [819, 328] on textarea "طبقة كلاسيكية من الضأن مغطاة باكسترا تشيلي كيك" at bounding box center [675, 344] width 306 height 50
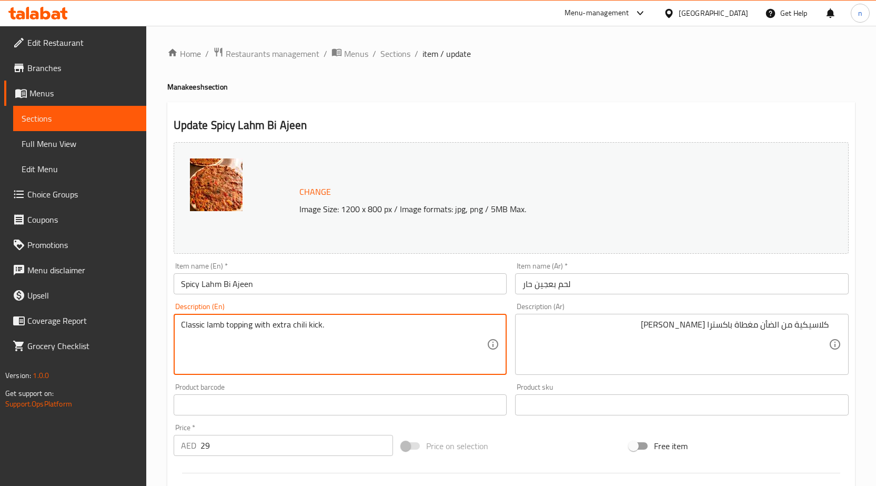
click at [277, 354] on textarea "Classic lamb topping with extra chili kick." at bounding box center [334, 344] width 306 height 50
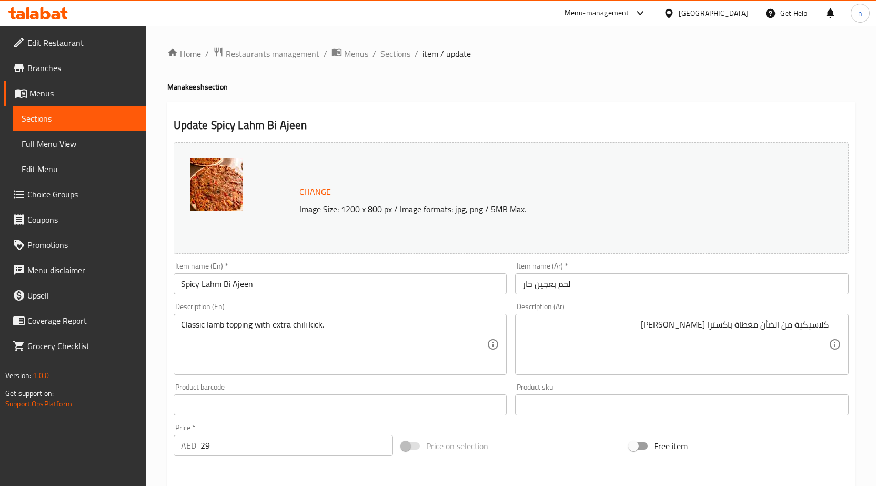
drag, startPoint x: 829, startPoint y: 329, endPoint x: 817, endPoint y: 328, distance: 12.1
click at [814, 328] on div "كلاسيكية من الضأن مغطاة باكسترا تشيلي كيك Description (Ar)" at bounding box center [682, 344] width 334 height 61
drag, startPoint x: 831, startPoint y: 327, endPoint x: 824, endPoint y: 327, distance: 7.4
click at [806, 328] on div "كلاسيكية من الضأن مغطاة باكسترا تشيلي كيك Description (Ar)" at bounding box center [682, 344] width 334 height 61
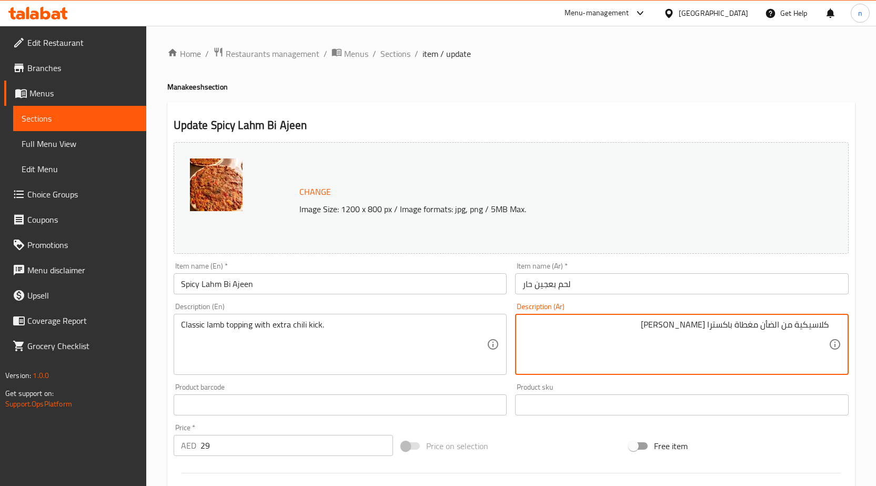
drag, startPoint x: 825, startPoint y: 323, endPoint x: 836, endPoint y: 329, distance: 12.7
click at [813, 323] on textarea "كلاسيكية من الضأن مغطاة باكسترا [PERSON_NAME]" at bounding box center [675, 344] width 306 height 50
click at [827, 321] on textarea "كلاسيكية من الضأن مغطاة باكسترا [PERSON_NAME]" at bounding box center [675, 344] width 306 height 50
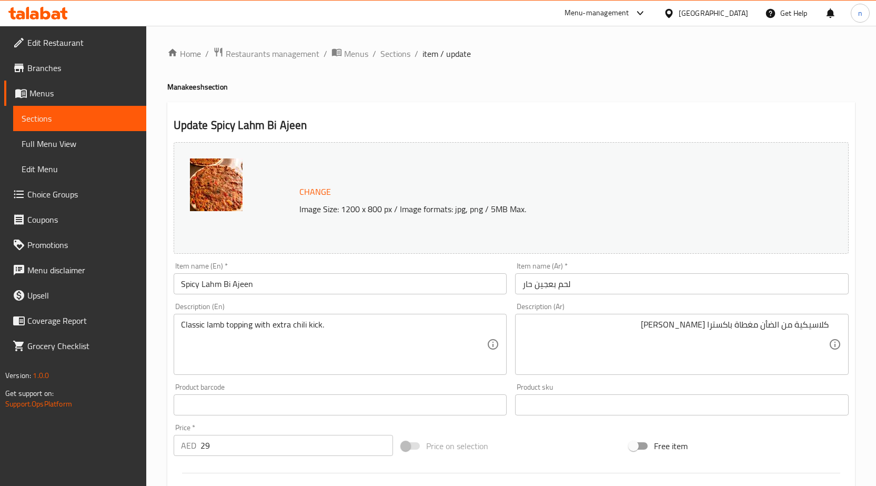
click at [828, 324] on div "كلاسيكية من الضأن مغطاة باكسترا تشيلي كيك Description (Ar)" at bounding box center [682, 344] width 334 height 61
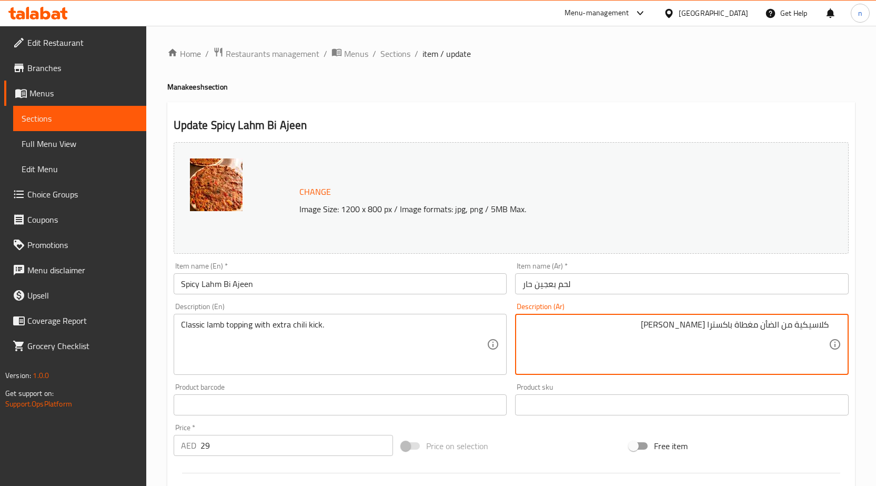
drag, startPoint x: 828, startPoint y: 324, endPoint x: 796, endPoint y: 326, distance: 32.1
click at [796, 326] on textarea "كلاسيكية من الضأن مغطاة باكسترا [PERSON_NAME]" at bounding box center [675, 344] width 306 height 50
click at [775, 326] on textarea "كلاسيكية من الضأن مغطاة باكسترا [PERSON_NAME]" at bounding box center [675, 344] width 306 height 50
paste textarea "إضافات لحم الضأن الكلاسيكية"
drag, startPoint x: 761, startPoint y: 329, endPoint x: 863, endPoint y: 334, distance: 102.7
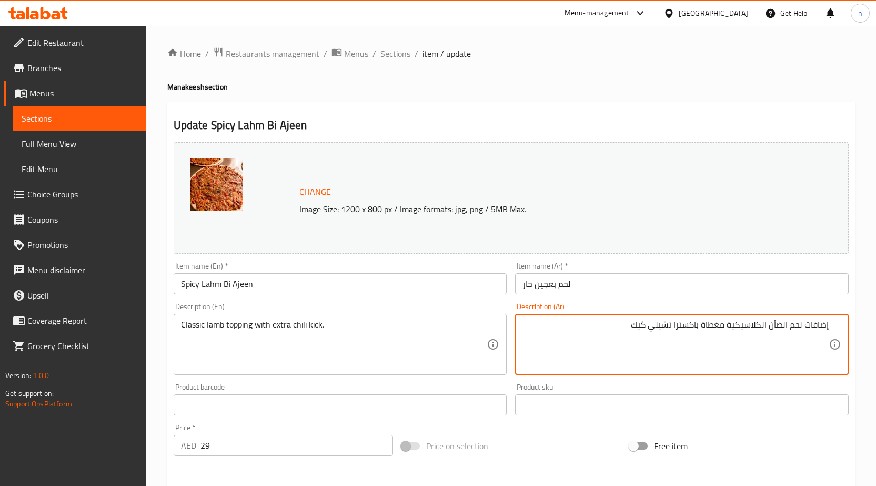
click at [794, 327] on textarea "إضافات لحم الضأن الكلاسيكية مغطاة باكسترا تشيلي كيك" at bounding box center [675, 344] width 306 height 50
click at [814, 330] on textarea "إضافات الضأن الكلاسيكية مغطاة باكسترا تشيلي كيك" at bounding box center [675, 344] width 306 height 50
type textarea "الضأن الكلاسيكية مغطاة باكسترا [PERSON_NAME]"
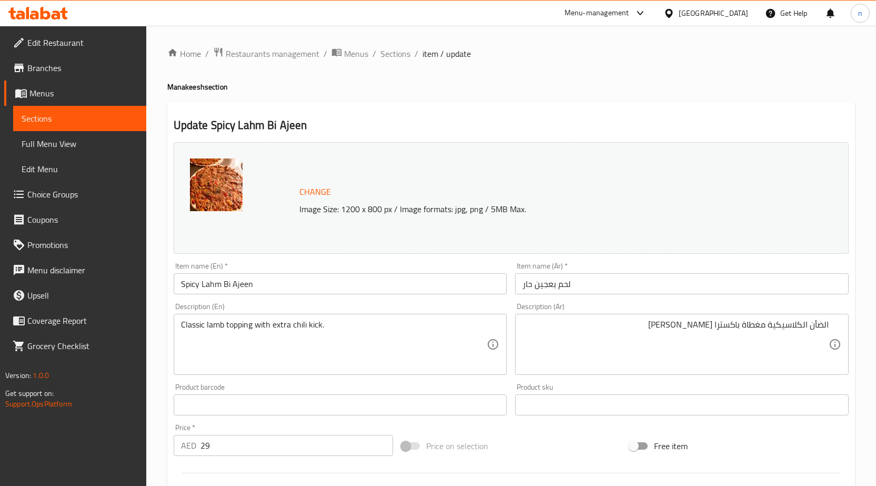
click at [547, 438] on div "Price on selection" at bounding box center [511, 445] width 228 height 28
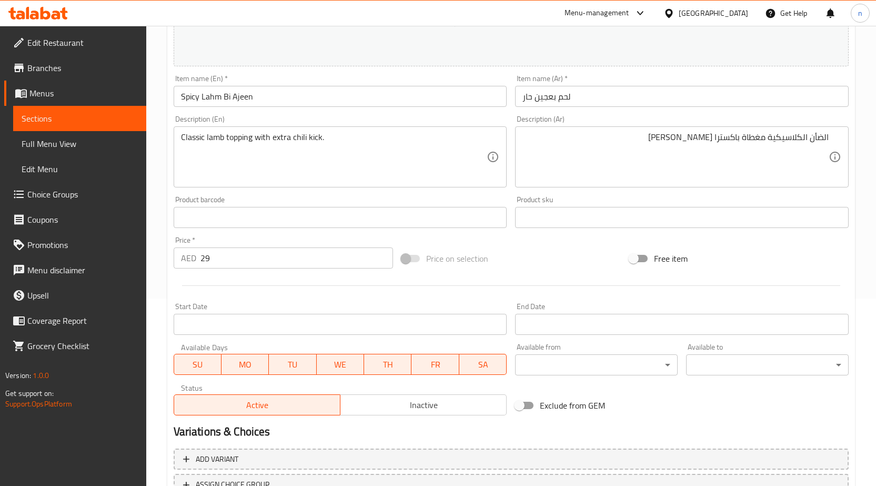
scroll to position [263, 0]
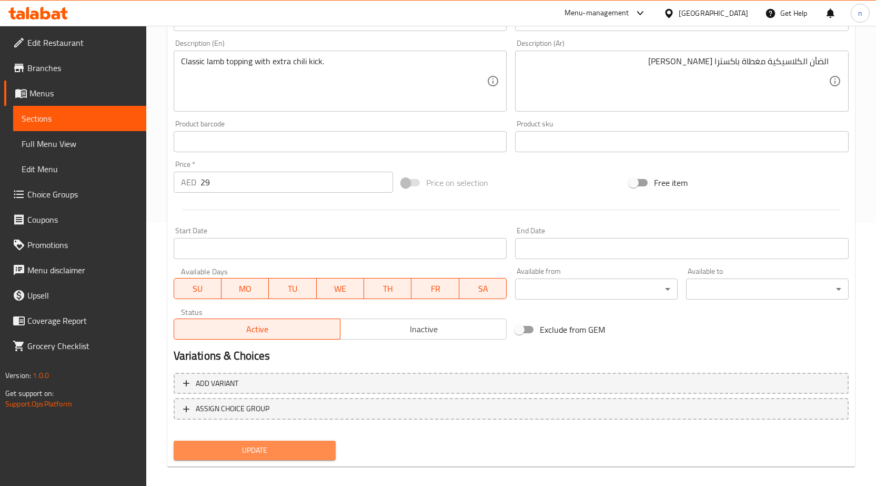
click at [278, 455] on span "Update" at bounding box center [255, 449] width 146 height 13
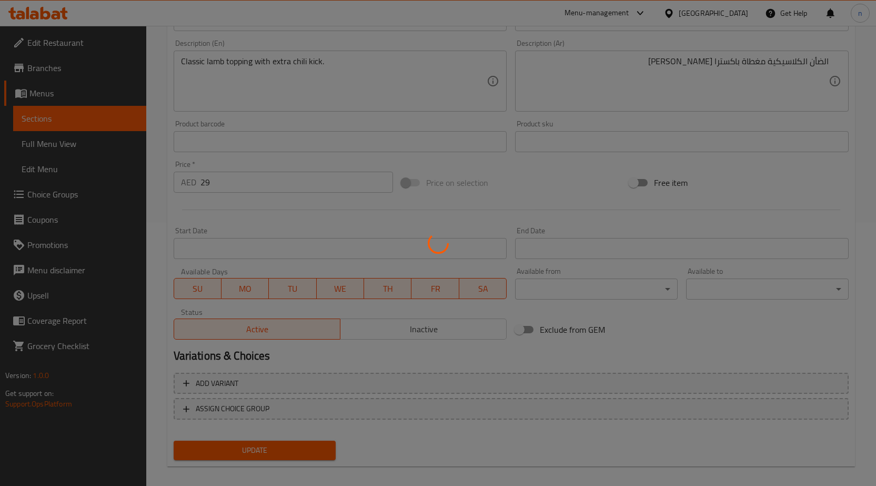
scroll to position [0, 0]
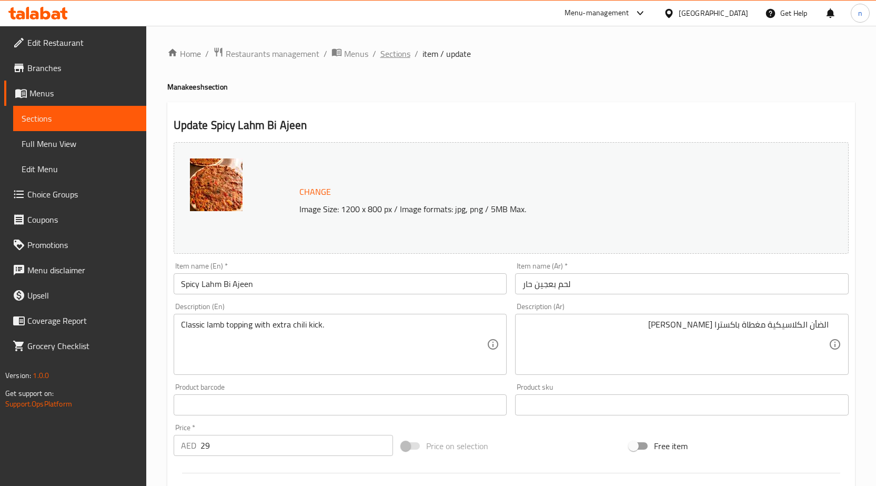
click at [389, 57] on span "Sections" at bounding box center [395, 53] width 30 height 13
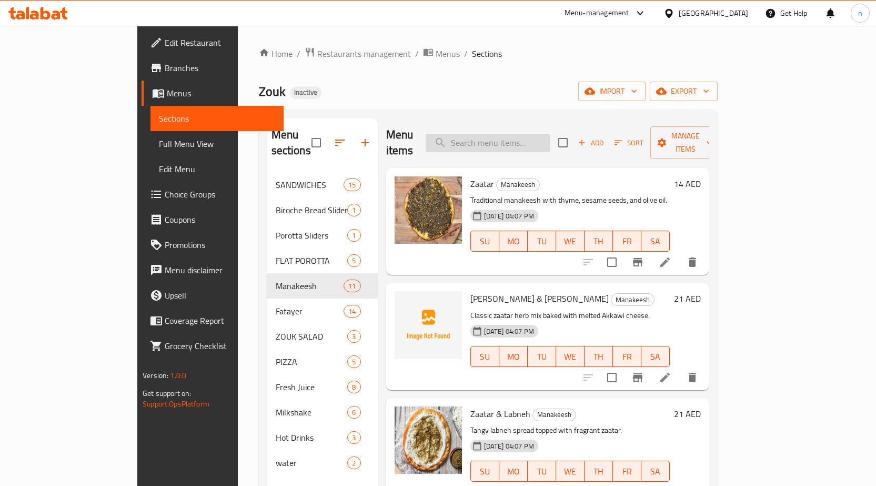
click at [520, 134] on input "search" at bounding box center [488, 143] width 124 height 18
paste input "Kofta & Muhammara"
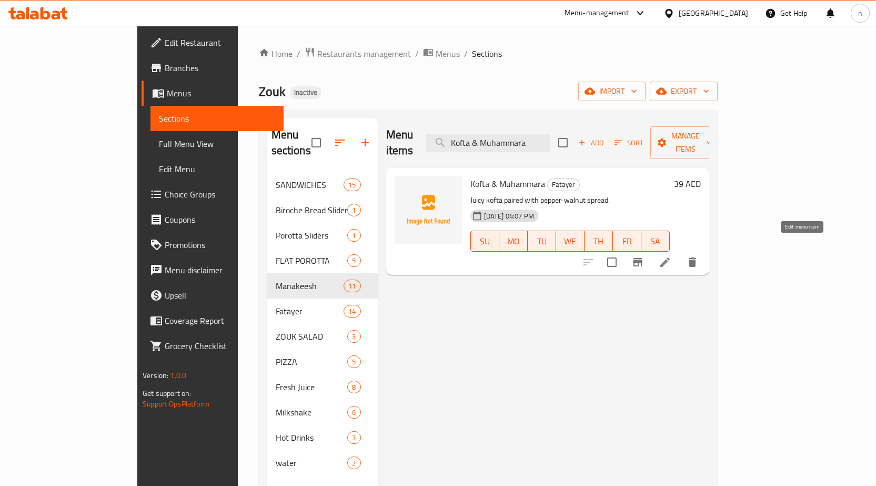
type input "Kofta & Muhammara"
click at [671, 256] on icon at bounding box center [665, 262] width 13 height 13
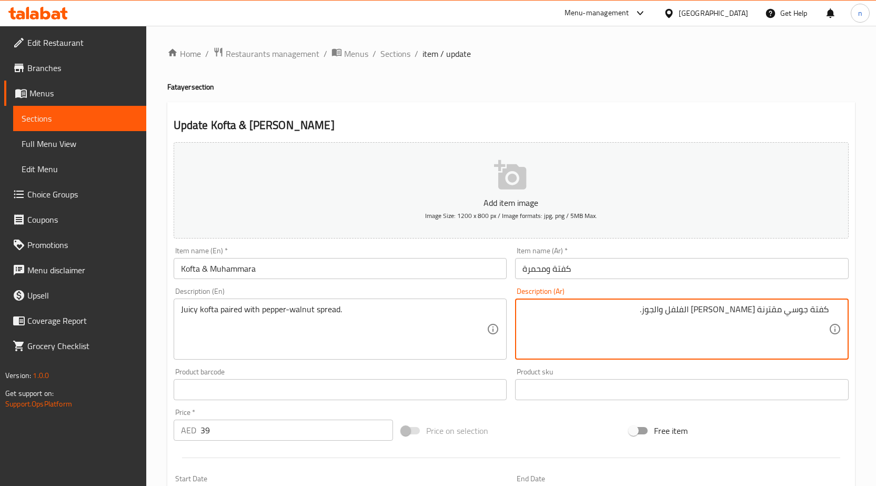
click at [753, 311] on textarea "كفتة جوسي مقترنة [PERSON_NAME] الفلفل والجوز." at bounding box center [675, 329] width 306 height 50
type textarea "كفتة جوسي مقترنة بسبرد الفلفل والجوز."
click at [562, 413] on div "Add item image Image Size: 1200 x 800 px / Image formats: jpg, png / 5MB Max. I…" at bounding box center [510, 364] width 683 height 453
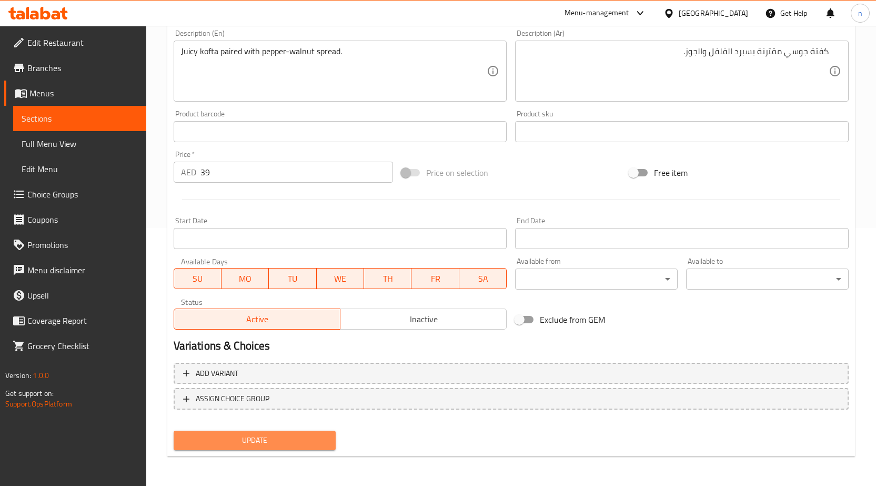
click at [249, 440] on span "Update" at bounding box center [255, 439] width 146 height 13
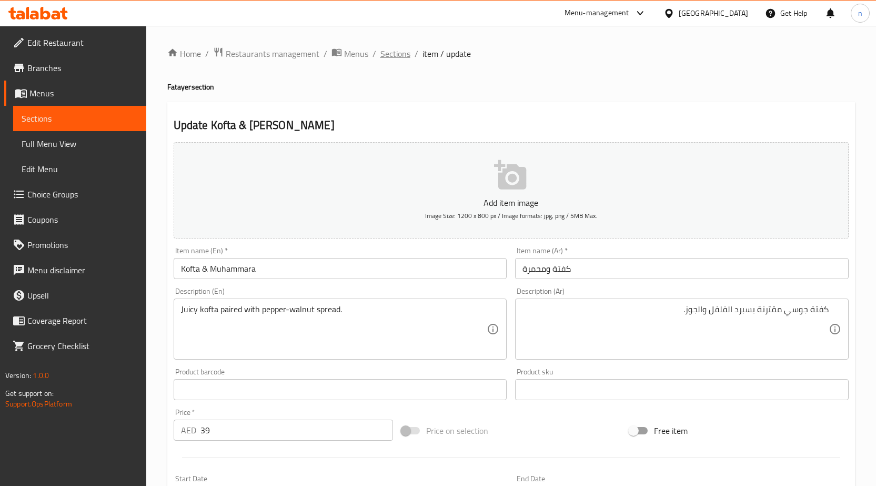
click at [397, 53] on span "Sections" at bounding box center [395, 53] width 30 height 13
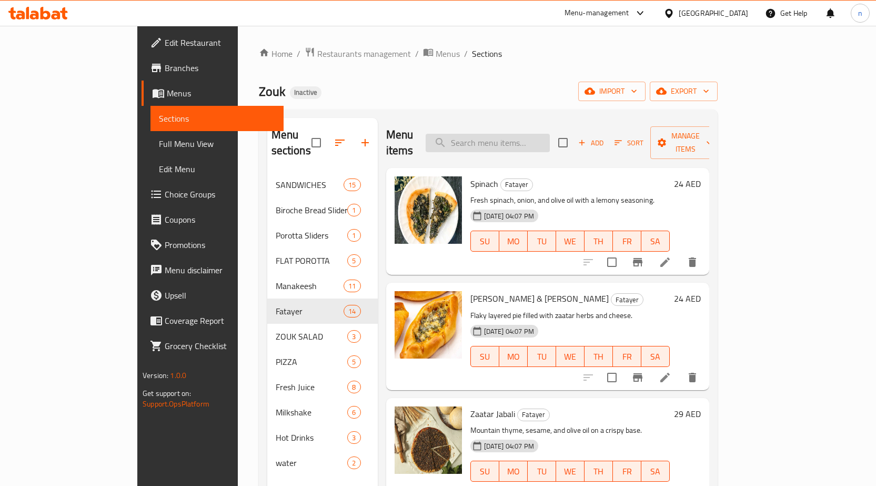
click at [495, 134] on input "search" at bounding box center [488, 143] width 124 height 18
paste input "Fresh Juice Mango"
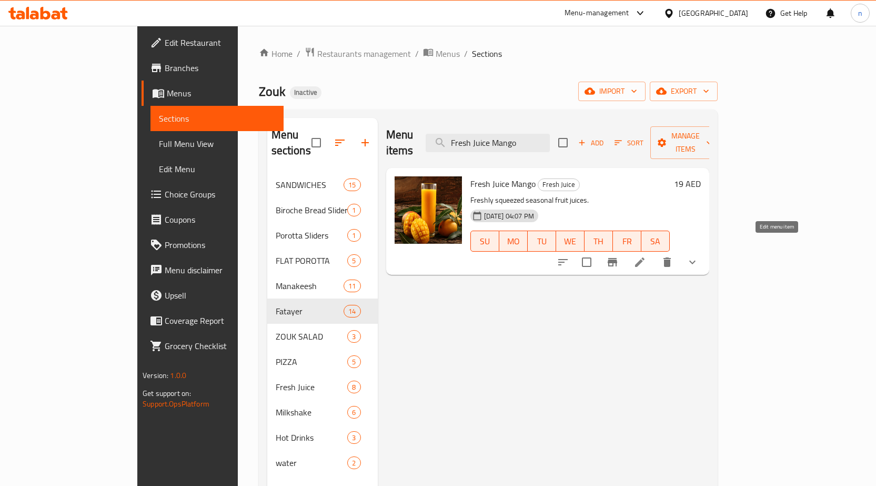
type input "Fresh Juice Mango"
click at [646, 256] on icon at bounding box center [639, 262] width 13 height 13
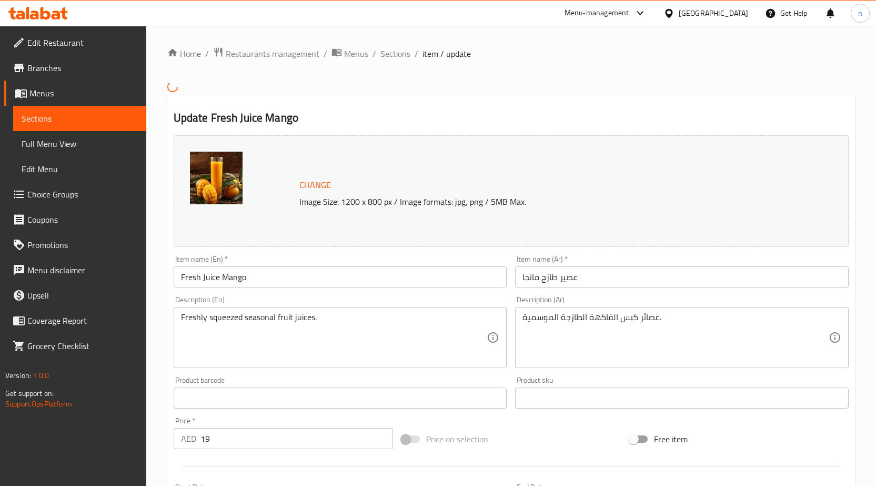
click at [295, 281] on input "Fresh Juice Mango" at bounding box center [341, 276] width 334 height 21
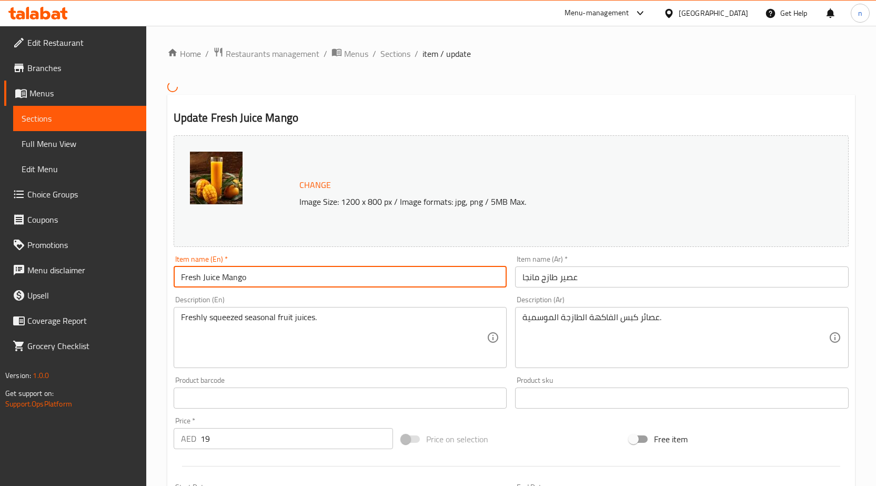
click at [295, 281] on input "Fresh Juice Mango" at bounding box center [341, 276] width 334 height 21
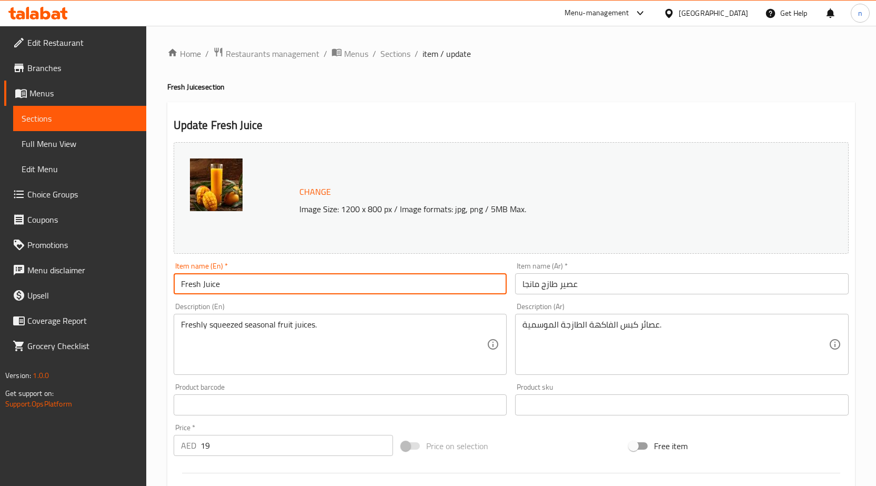
type input "Fresh Juice"
click at [527, 285] on input "عصير طازج مانجا" at bounding box center [682, 283] width 334 height 21
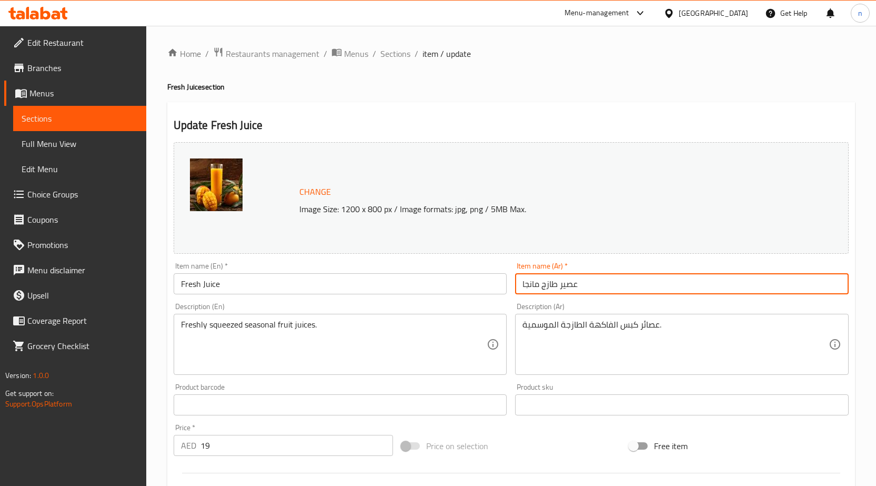
click at [527, 285] on input "عصير طازج مانجا" at bounding box center [682, 283] width 334 height 21
click at [525, 287] on input "عصير طازج مانجا" at bounding box center [682, 283] width 334 height 21
type input "عصير طازج"
click at [537, 441] on div "Price on selection" at bounding box center [511, 445] width 228 height 28
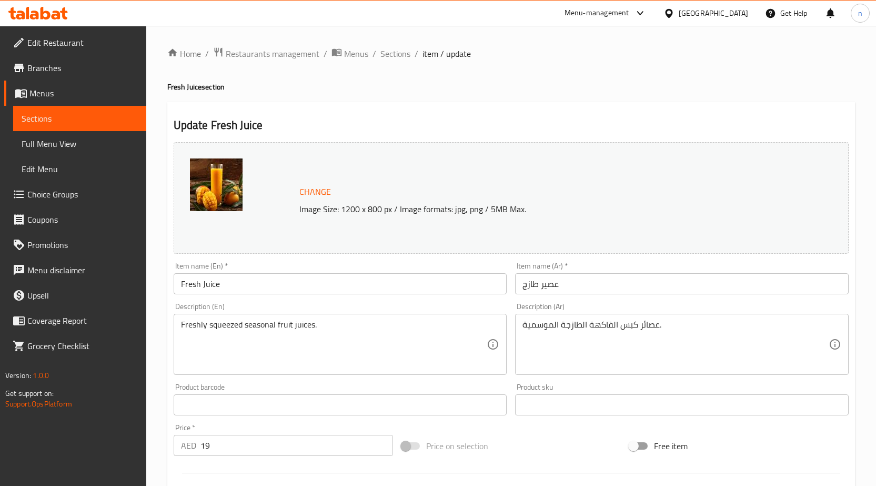
scroll to position [290, 0]
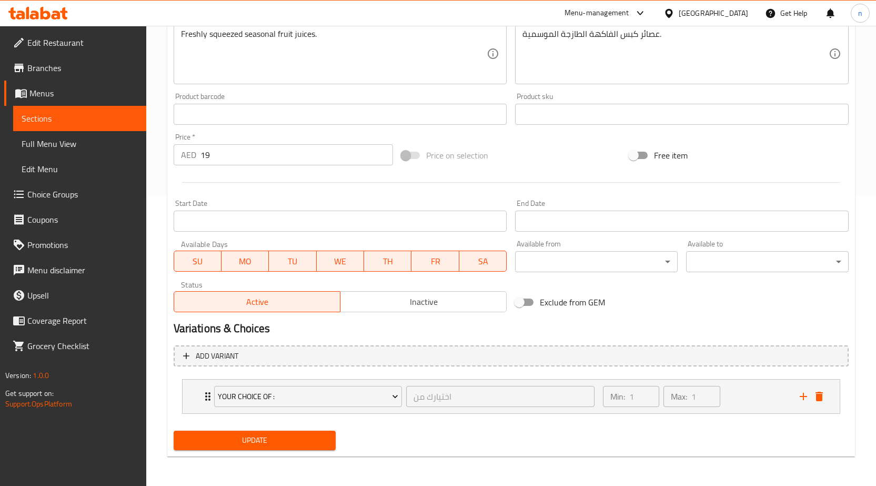
click at [303, 440] on span "Update" at bounding box center [255, 439] width 146 height 13
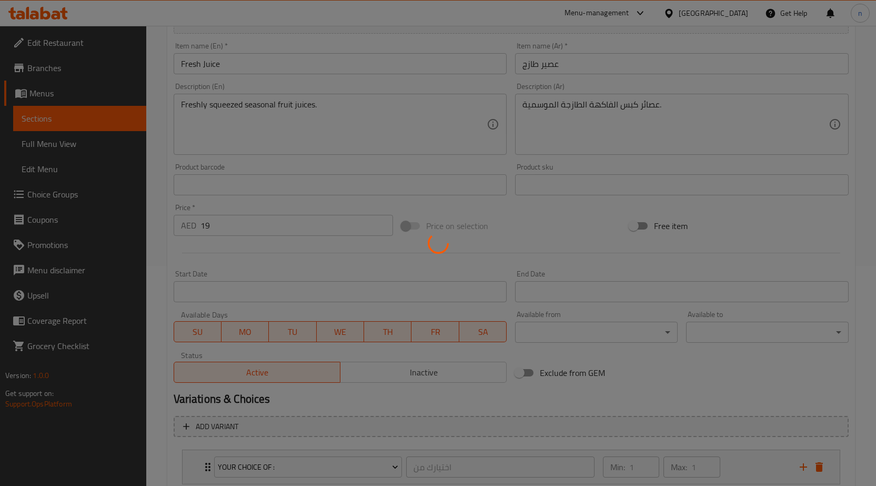
scroll to position [0, 0]
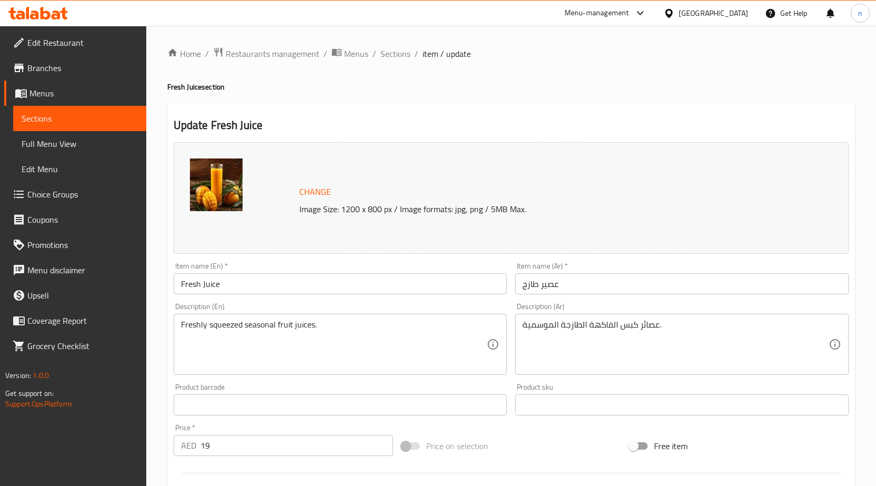
click at [509, 449] on div "Price on selection" at bounding box center [511, 445] width 228 height 28
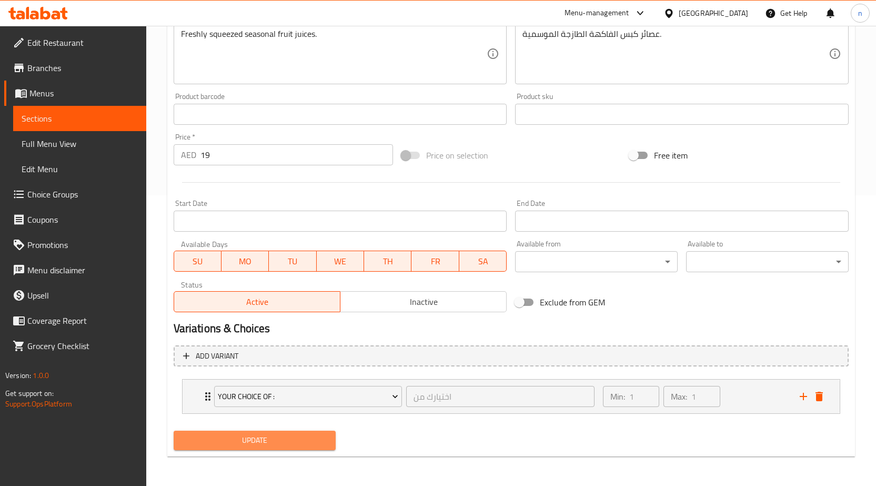
click at [271, 436] on span "Update" at bounding box center [255, 439] width 146 height 13
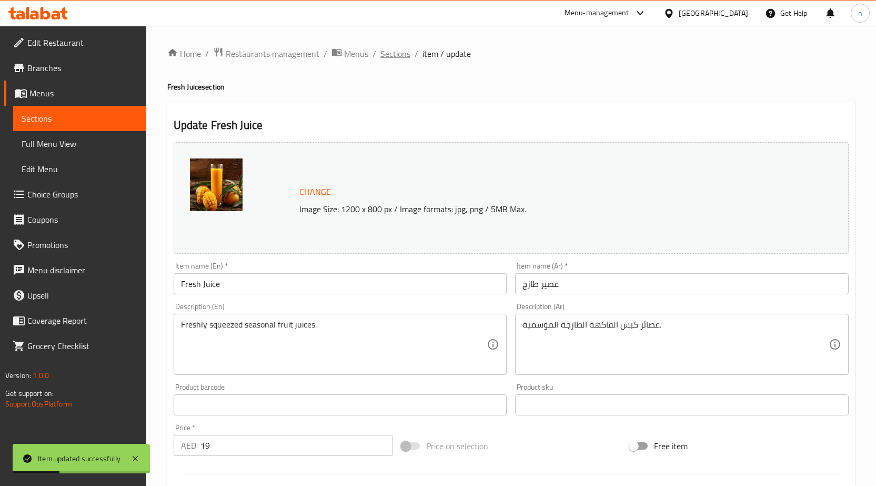
click at [383, 56] on span "Sections" at bounding box center [395, 53] width 30 height 13
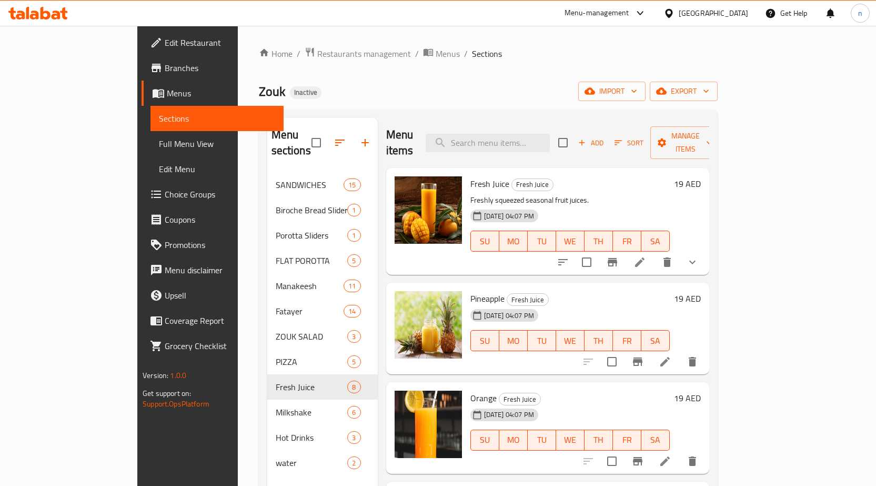
click at [646, 256] on icon at bounding box center [639, 262] width 13 height 13
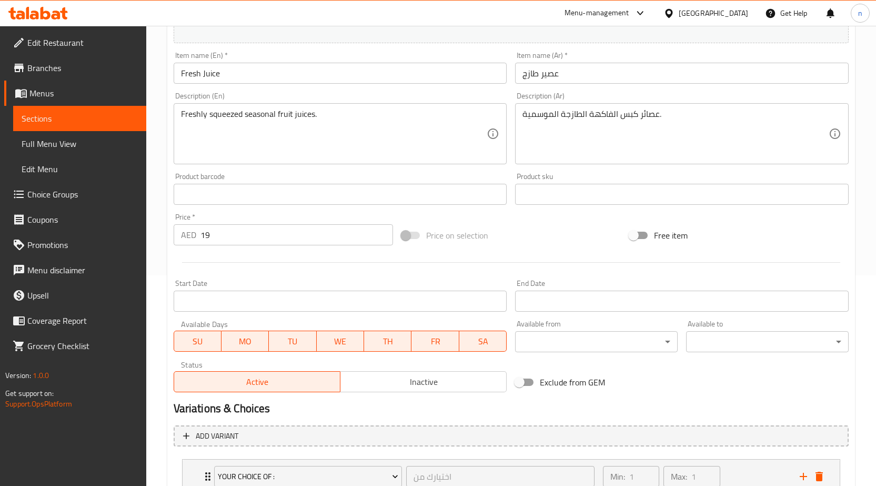
scroll to position [290, 0]
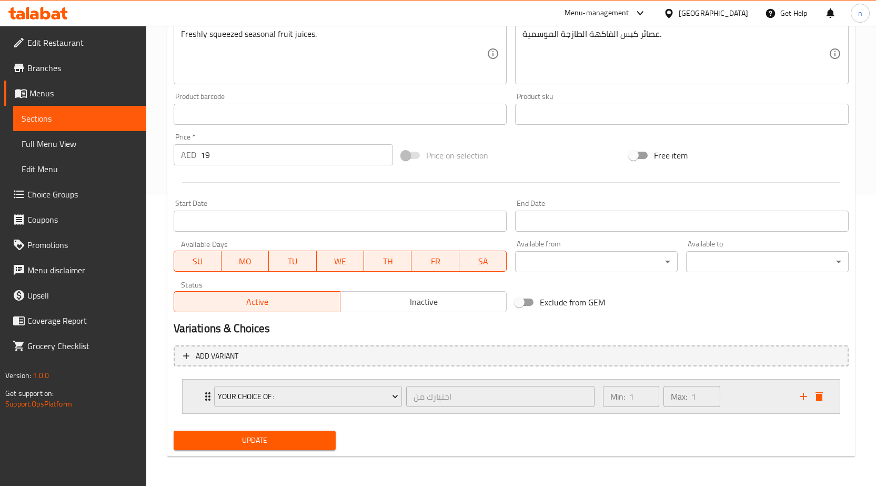
click at [743, 392] on div "Min: 1 ​ Max: 1 ​" at bounding box center [695, 396] width 197 height 34
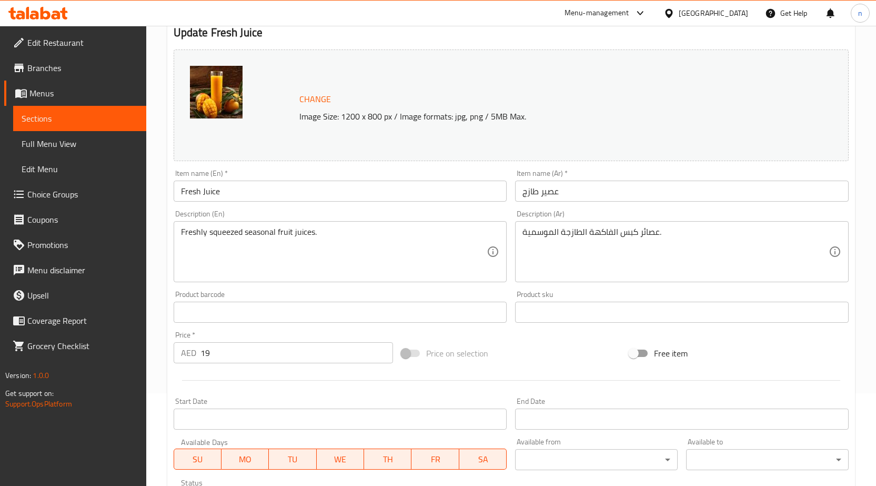
scroll to position [0, 0]
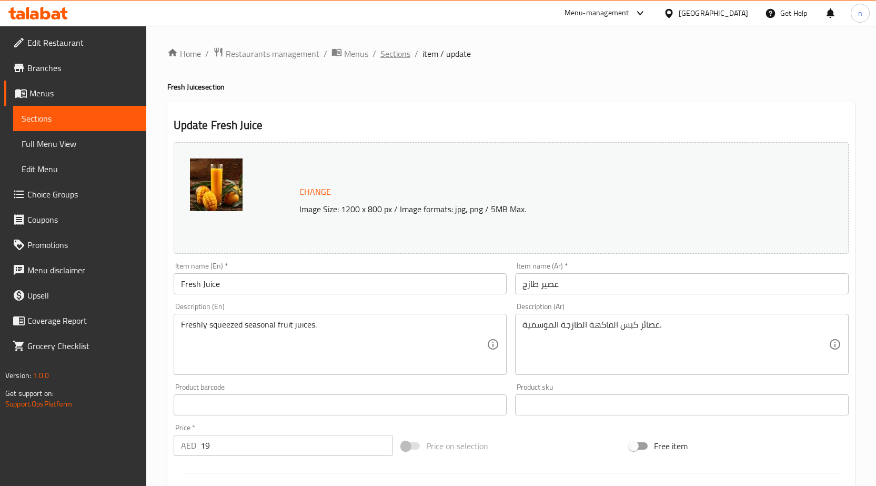
click at [401, 49] on span "Sections" at bounding box center [395, 53] width 30 height 13
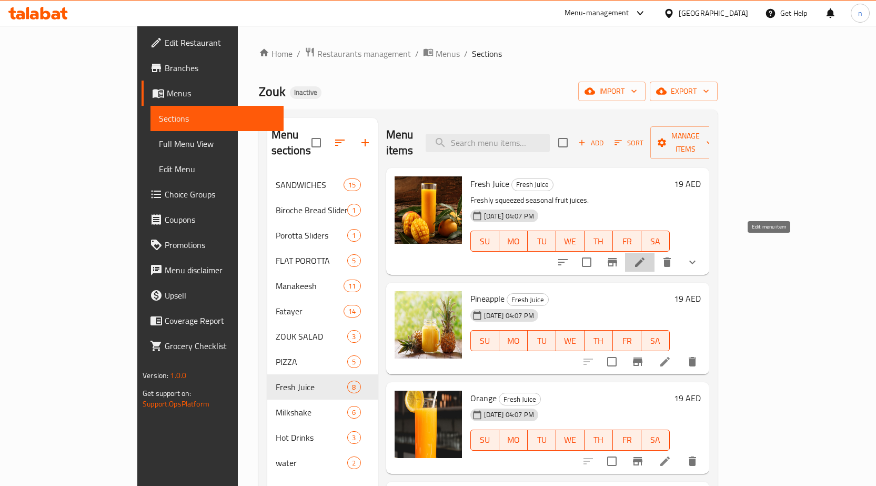
click at [646, 256] on icon at bounding box center [639, 262] width 13 height 13
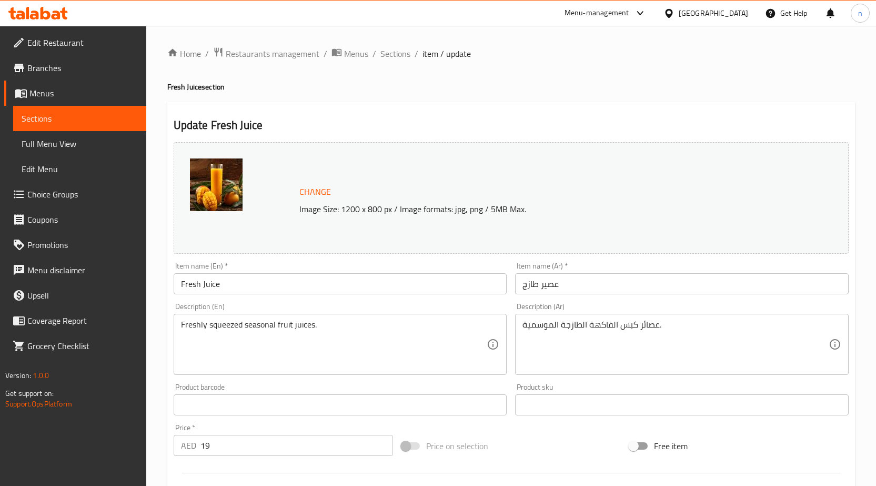
click at [252, 286] on input "Fresh Juice" at bounding box center [341, 283] width 334 height 21
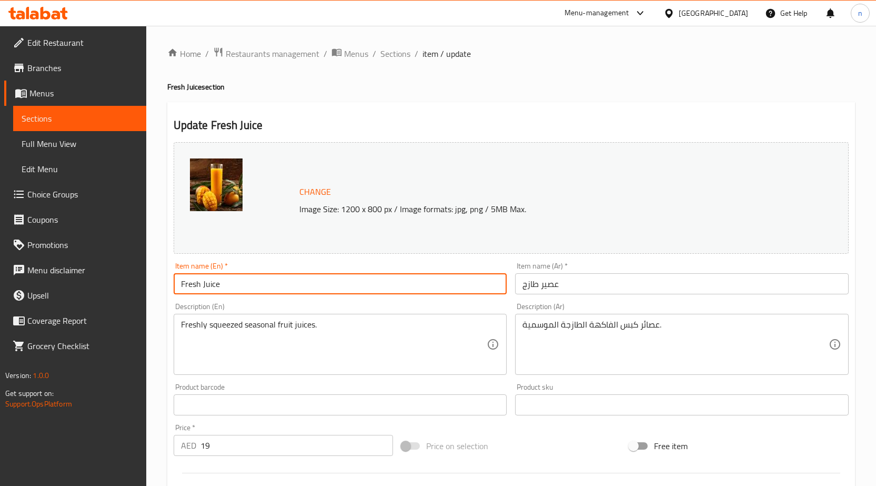
click at [252, 286] on input "Fresh Juice" at bounding box center [341, 283] width 334 height 21
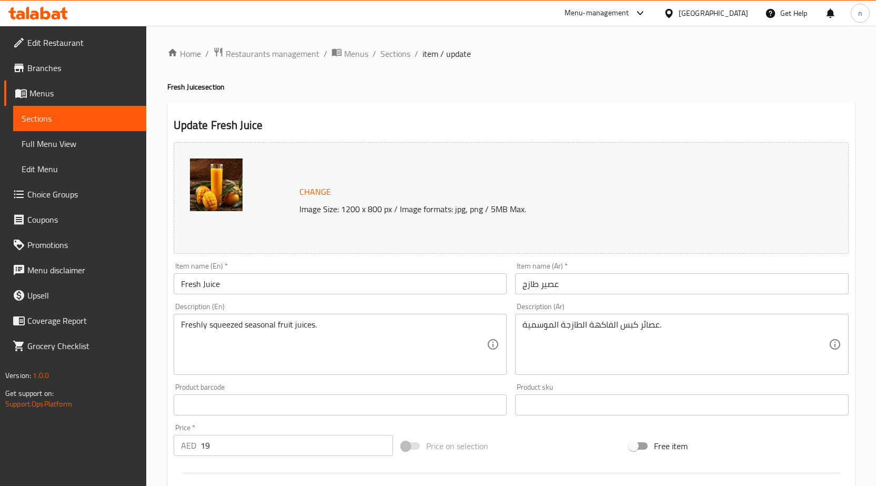
click at [374, 102] on div "Update Fresh Juice Change Image Size: 1200 x 800 px / Image formats: jpg, png /…" at bounding box center [511, 424] width 688 height 645
click at [399, 56] on span "Sections" at bounding box center [395, 53] width 30 height 13
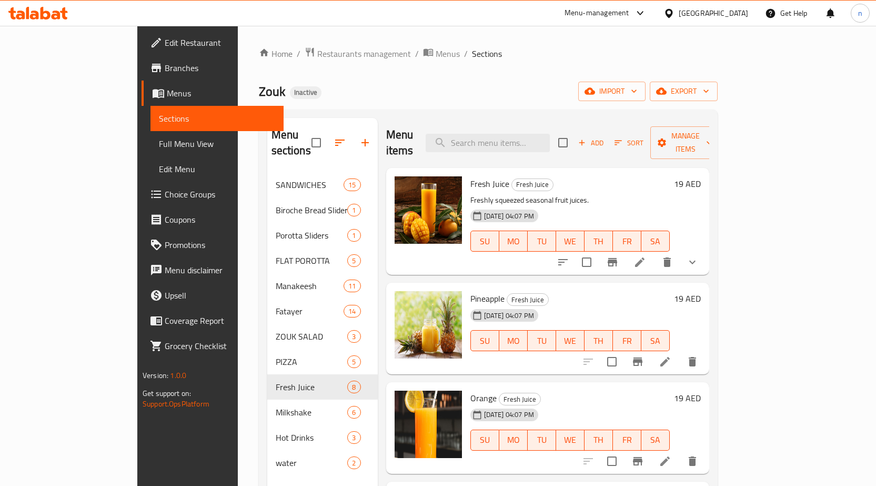
scroll to position [105, 0]
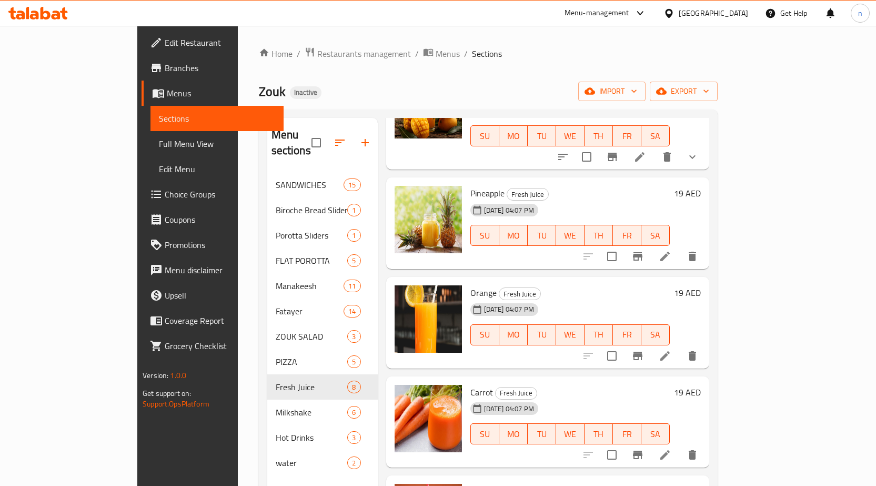
click at [671, 250] on icon at bounding box center [665, 256] width 13 height 13
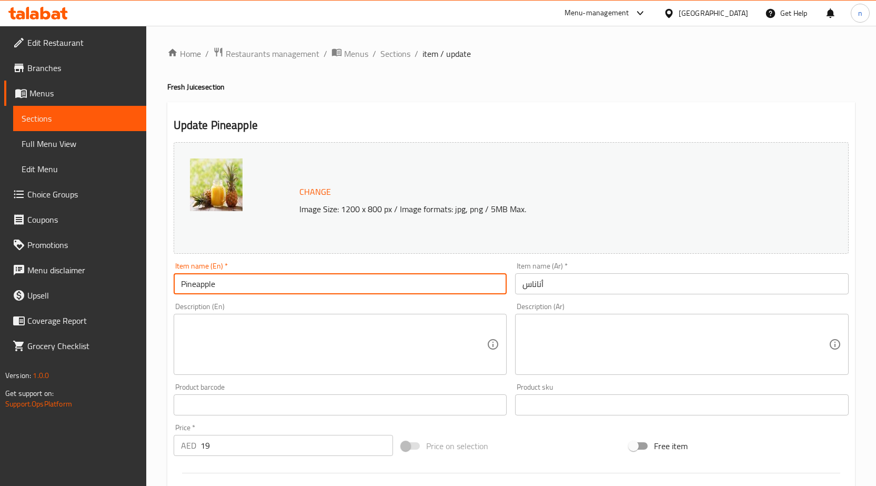
click at [177, 281] on input "Pineapple" at bounding box center [341, 283] width 334 height 21
click at [238, 284] on input "Pineapple" at bounding box center [341, 283] width 334 height 21
paste input "Fresh Juice"
type input "Pineapple Fresh Juice"
click at [540, 285] on input "أناناس" at bounding box center [682, 283] width 334 height 21
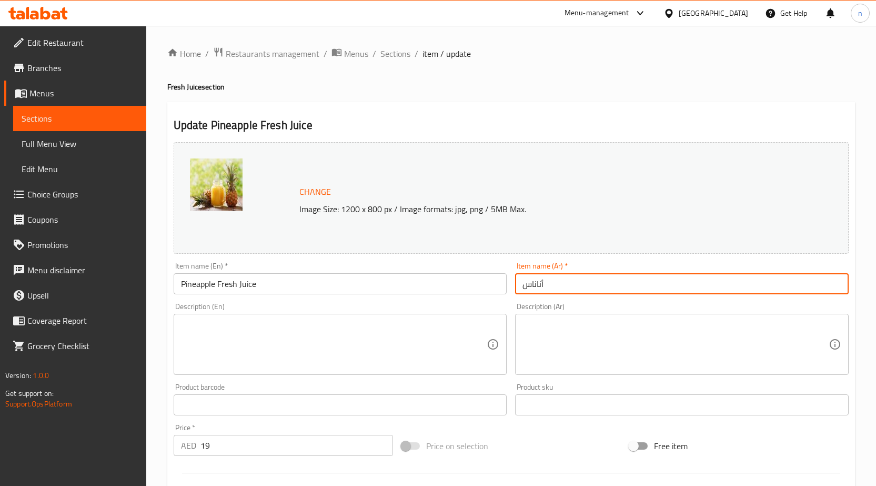
click at [540, 285] on input "أناناس" at bounding box center [682, 283] width 334 height 21
click at [608, 293] on input "أناناس" at bounding box center [682, 283] width 334 height 21
click at [843, 283] on input "أناناس" at bounding box center [682, 283] width 334 height 21
type input "أناناس"
click at [223, 285] on input "Pineapple Fresh Juice" at bounding box center [341, 283] width 334 height 21
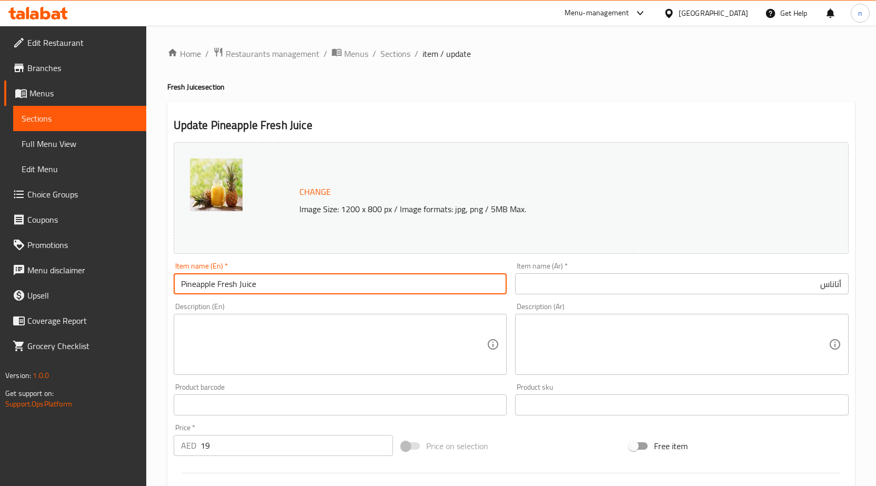
click at [223, 285] on input "Pineapple Fresh Juice" at bounding box center [341, 283] width 334 height 21
type input "Pineapple Juice"
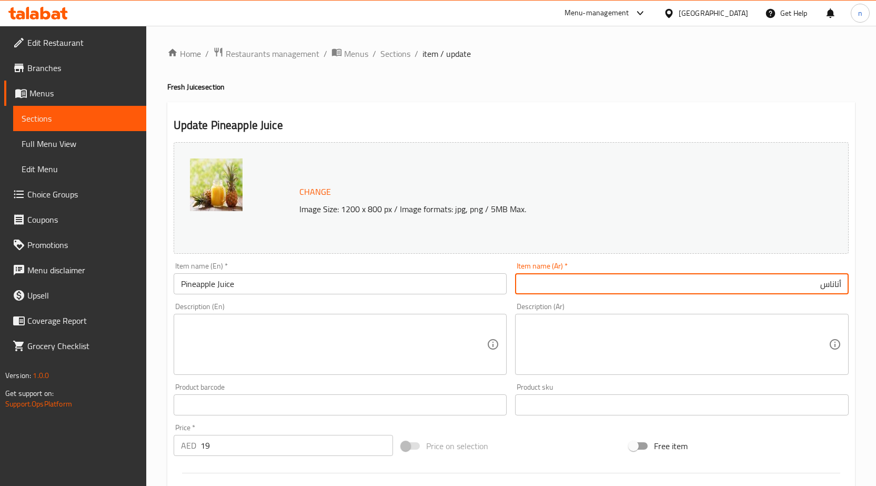
click at [841, 284] on input "أناناس" at bounding box center [682, 283] width 334 height 21
type input "عصير أناناس"
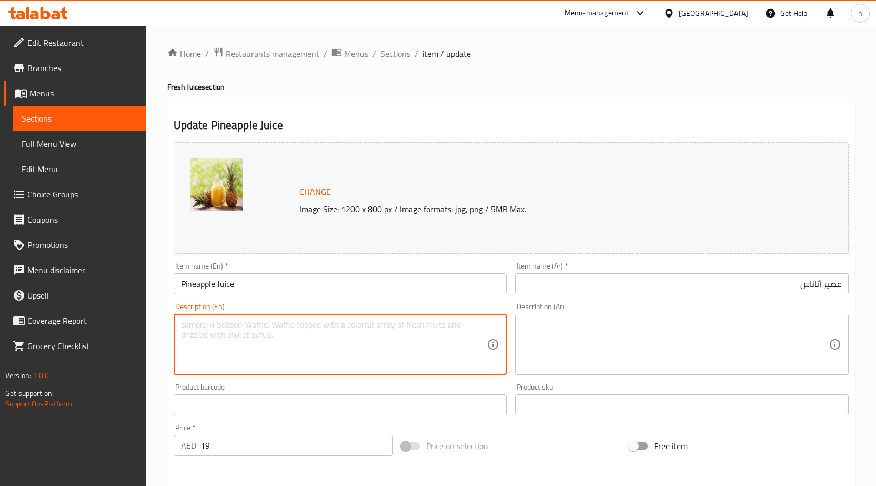
click at [259, 342] on textarea at bounding box center [334, 344] width 306 height 50
paste textarea "Freshly squeezed seasonal fruit juices."
type textarea "Freshly squeezed seasonal fruit juices."
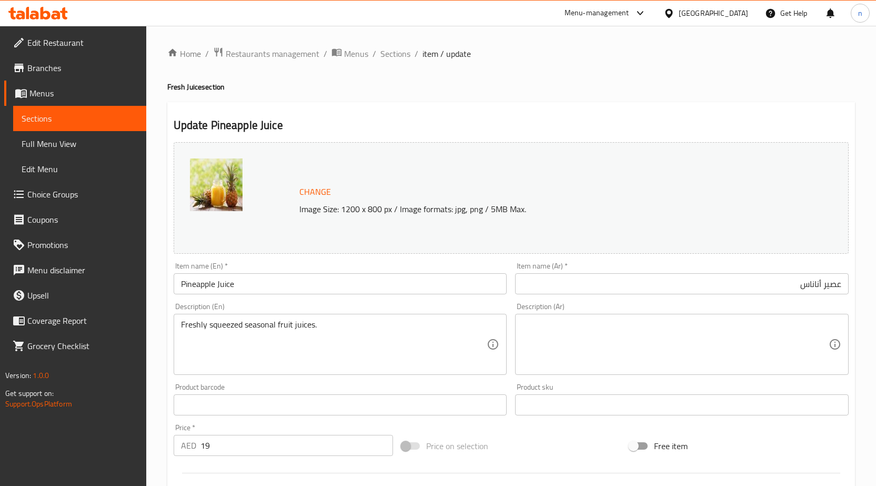
click at [579, 324] on textarea at bounding box center [675, 344] width 306 height 50
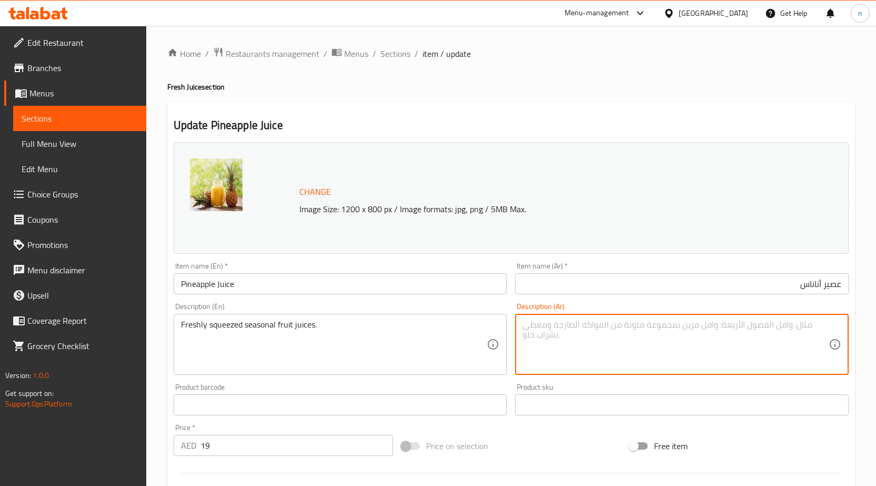
paste textarea "عصائر الفاكهة الطازجة الموسمية."
click at [811, 330] on textarea "عصائر الفاكهة الطازجة الموسمية." at bounding box center [675, 344] width 306 height 50
click at [811, 331] on textarea "عصائر الفاكهة الطازجة الموسمية." at bounding box center [675, 344] width 306 height 50
click at [806, 329] on textarea "عصائر الفاكهة الطازجة الموسمية." at bounding box center [675, 344] width 306 height 50
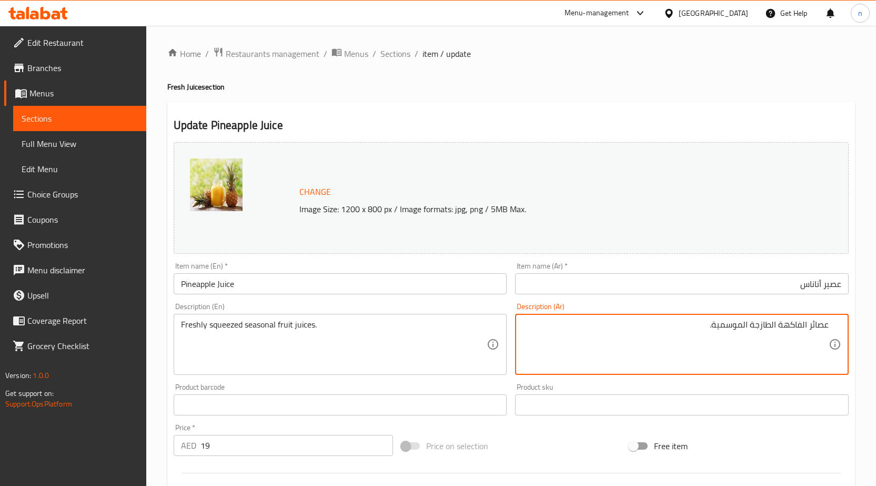
type textarea "عصائر الفاكهة الطازجة الموسمية."
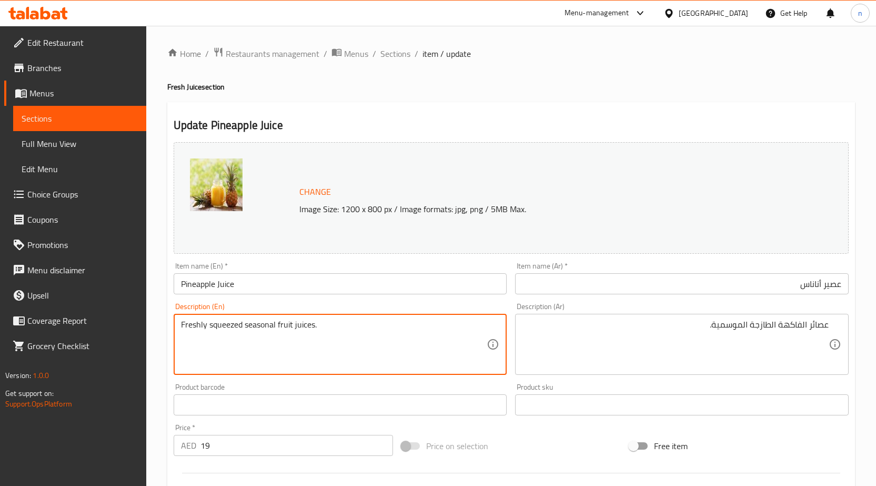
scroll to position [273, 0]
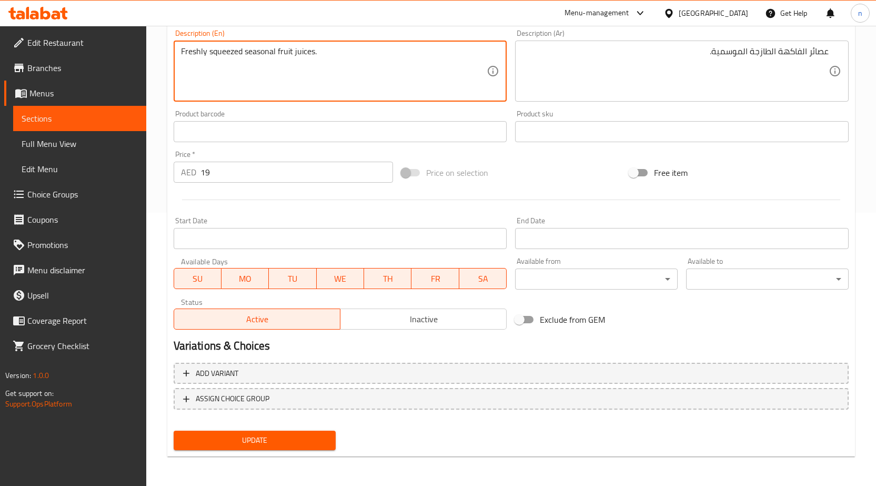
click at [224, 433] on button "Update" at bounding box center [255, 439] width 163 height 19
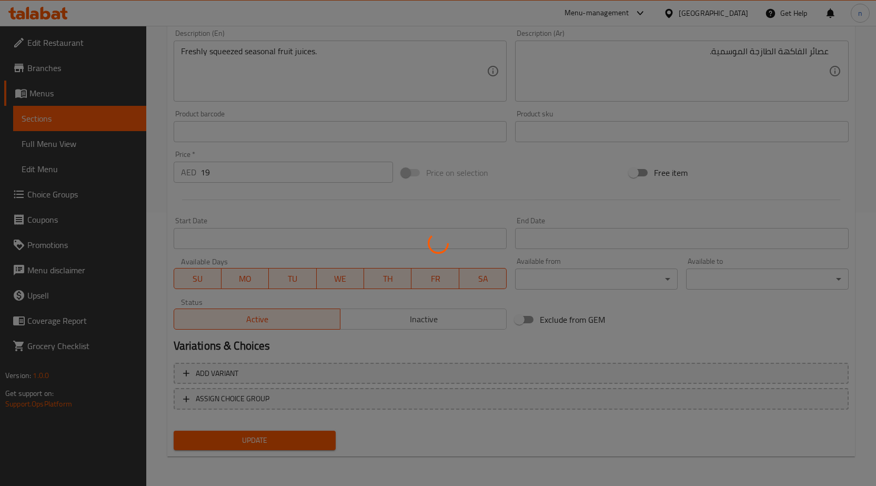
scroll to position [0, 0]
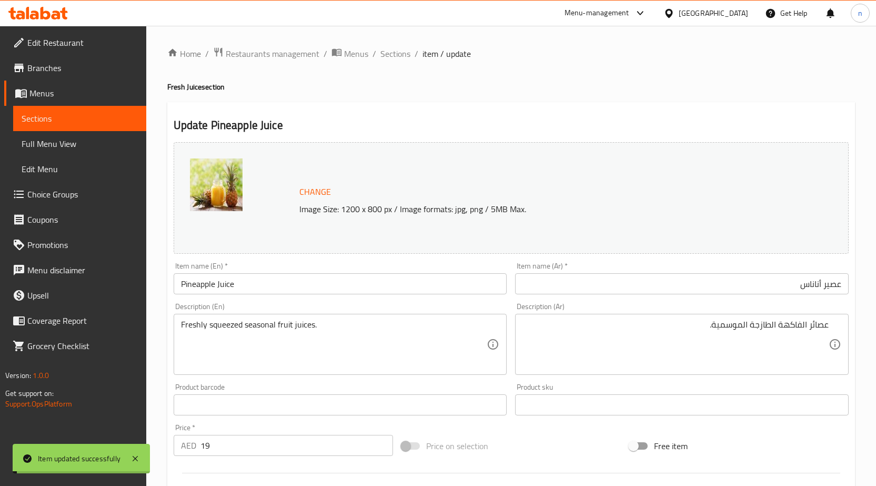
click at [400, 55] on span "Sections" at bounding box center [395, 53] width 30 height 13
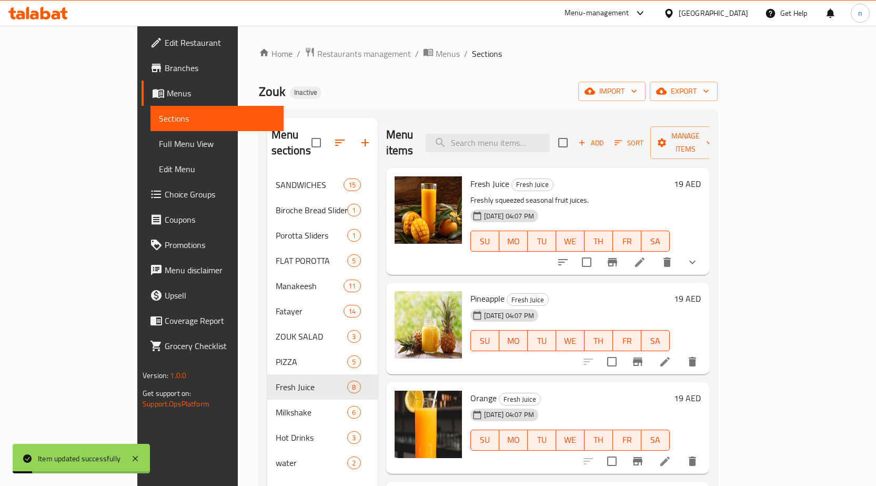
click at [646, 256] on icon at bounding box center [639, 262] width 13 height 13
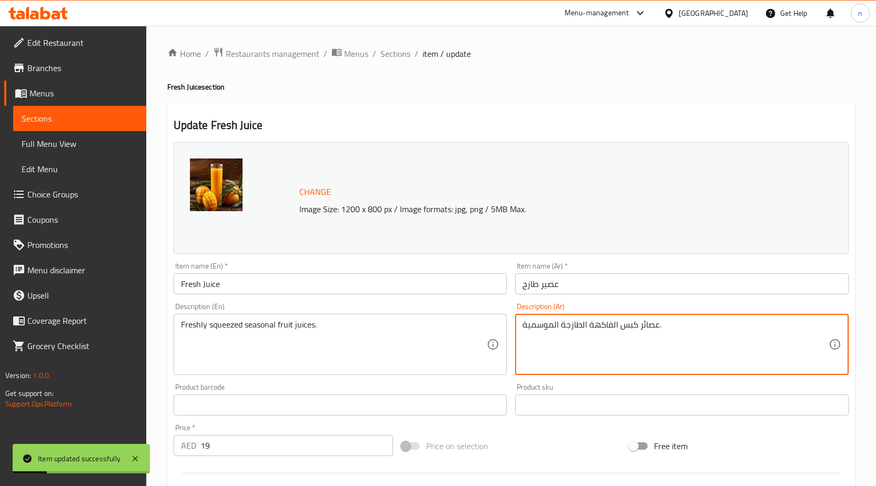
click at [622, 329] on textarea "عصائر كبس الفاكهة الطازجة الموسمية." at bounding box center [675, 344] width 306 height 50
click at [391, 122] on h2 "Update Fresh Juice" at bounding box center [511, 125] width 675 height 16
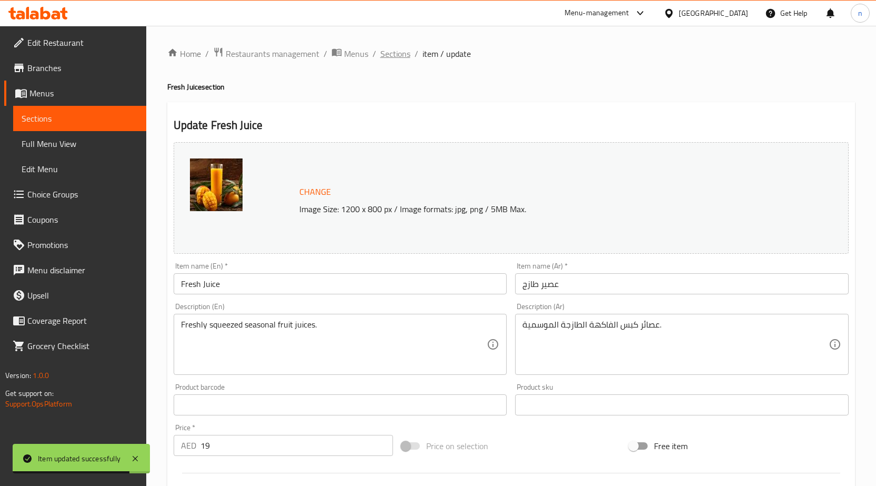
click at [400, 58] on span "Sections" at bounding box center [395, 53] width 30 height 13
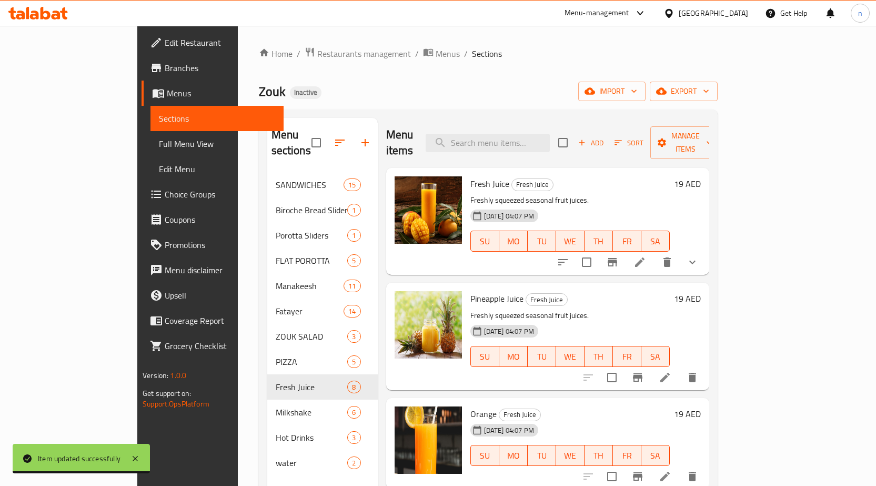
click at [671, 371] on icon at bounding box center [665, 377] width 13 height 13
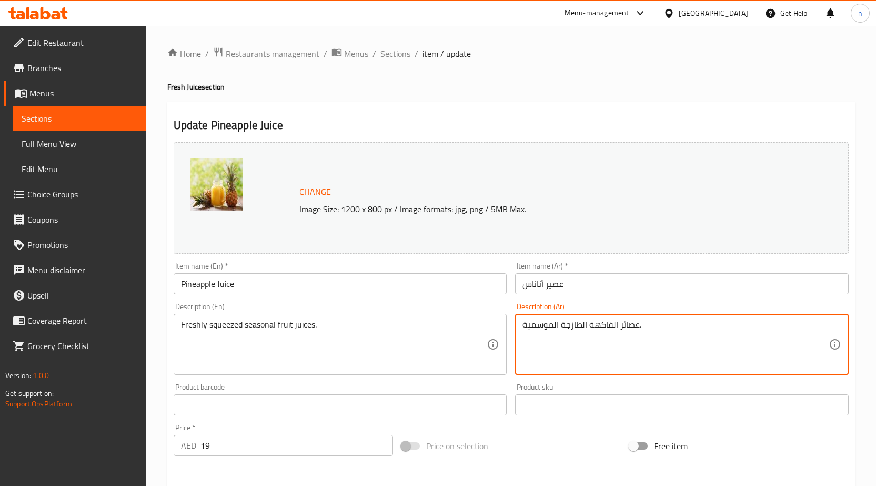
click at [574, 355] on textarea "عصائر الفاكهة الطازجة الموسمية." at bounding box center [675, 344] width 306 height 50
paste textarea "كبس"
type textarea "عصائر كبس الفاكهة الطازجة الموسمية."
click at [564, 289] on input "عصير أناناس" at bounding box center [682, 283] width 334 height 21
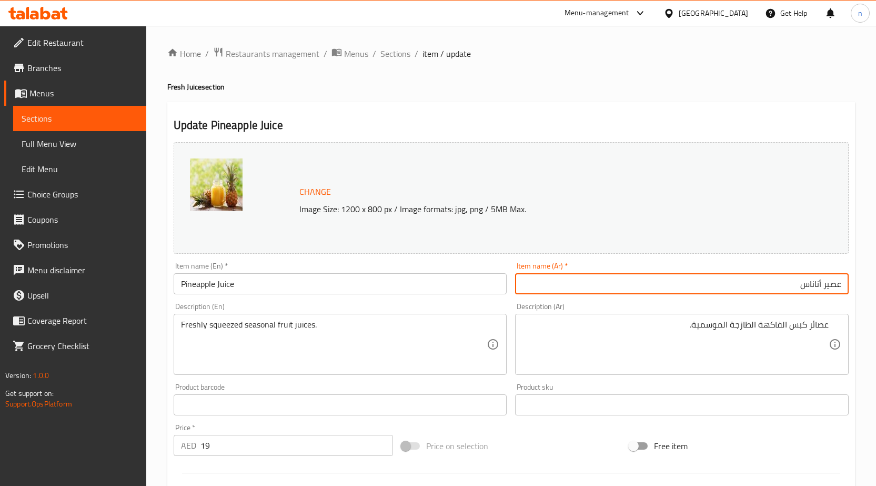
click at [490, 443] on div "Price on selection" at bounding box center [511, 445] width 228 height 28
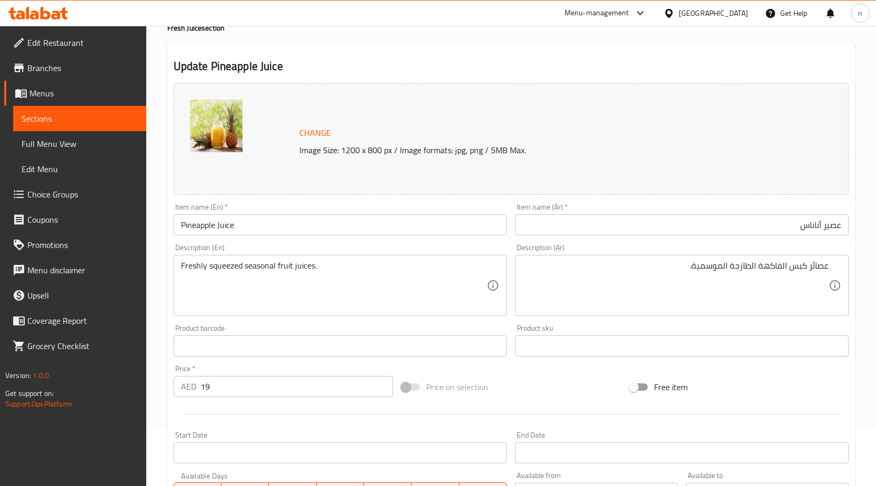
scroll to position [53, 0]
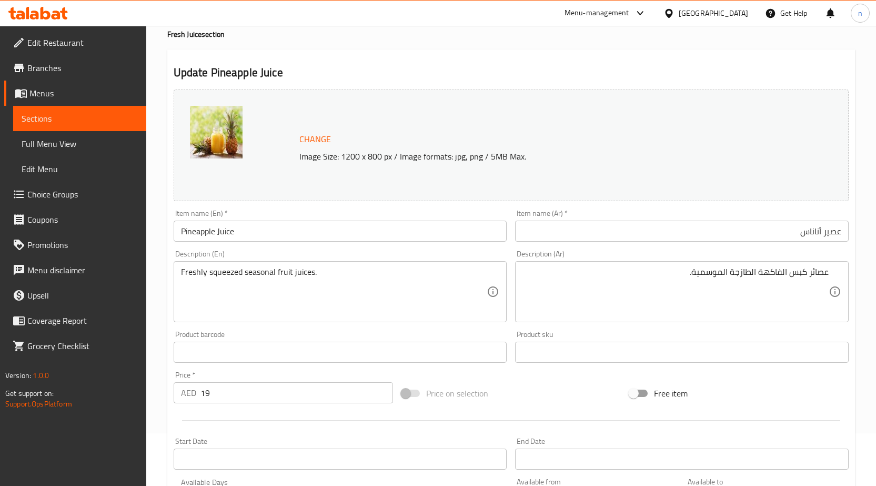
click at [587, 392] on div "Price on selection" at bounding box center [511, 393] width 228 height 28
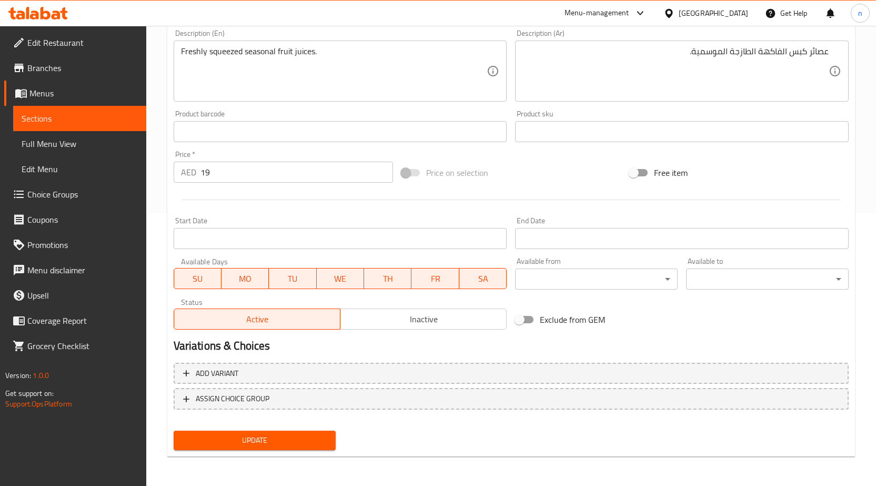
click at [250, 435] on span "Update" at bounding box center [255, 439] width 146 height 13
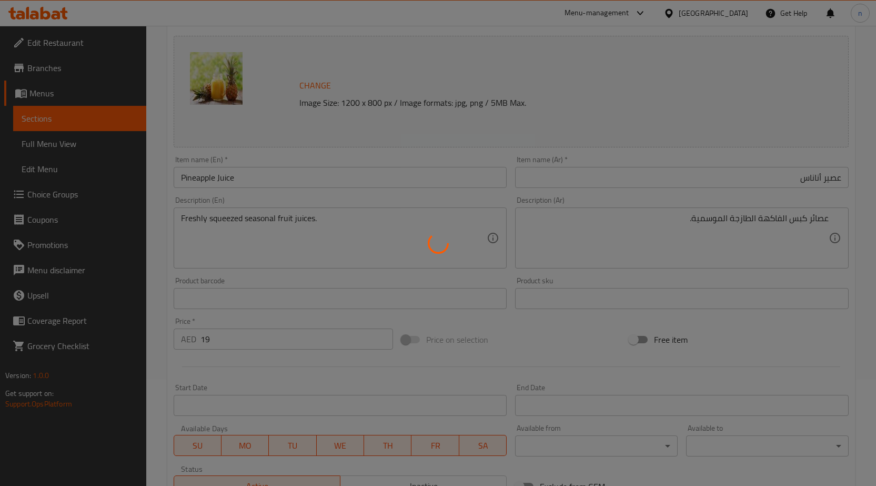
scroll to position [0, 0]
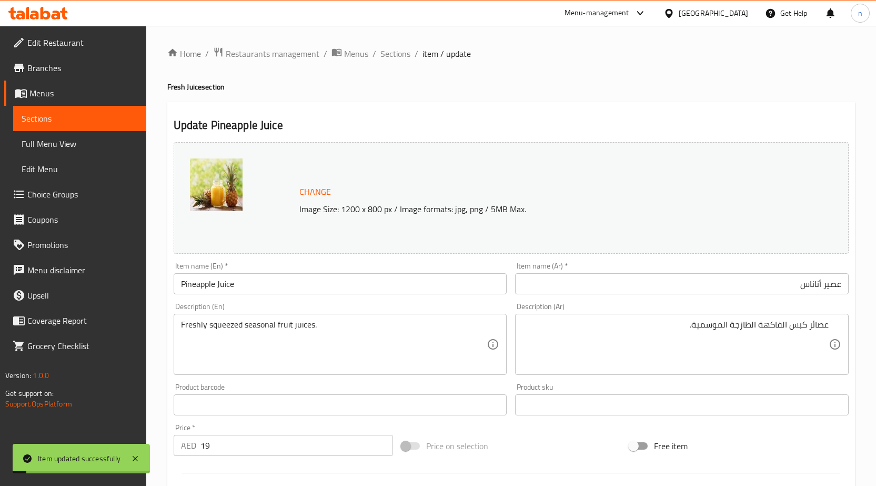
click at [583, 422] on div "Change Image Size: 1200 x 800 px / Image formats: jpg, png / 5MB Max. Item name…" at bounding box center [510, 372] width 683 height 469
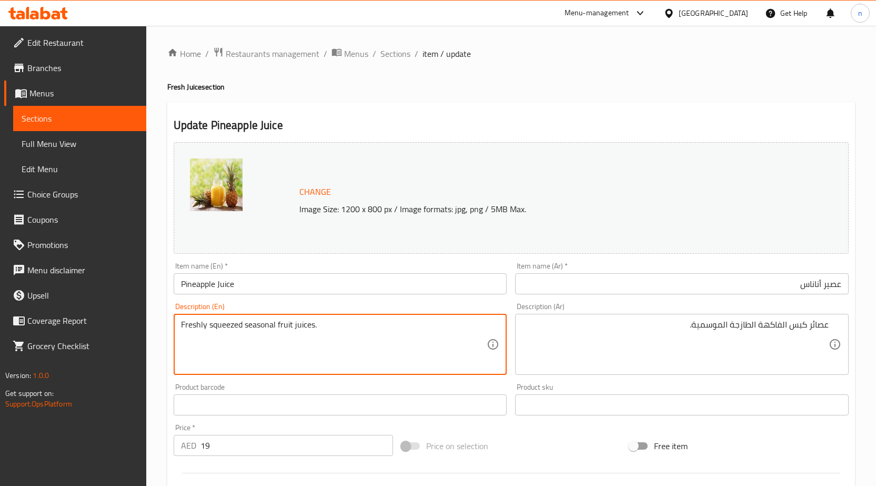
click at [229, 325] on textarea "Freshly squeezed seasonal fruit juices." at bounding box center [334, 344] width 306 height 50
click at [229, 324] on textarea "Freshly squeezed seasonal fruit juices." at bounding box center [334, 344] width 306 height 50
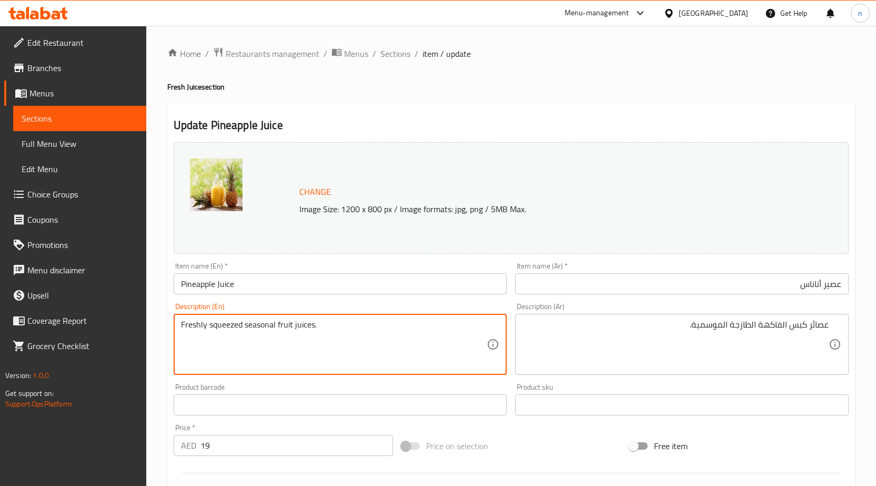
click at [229, 324] on textarea "Freshly squeezed seasonal fruit juices." at bounding box center [334, 344] width 306 height 50
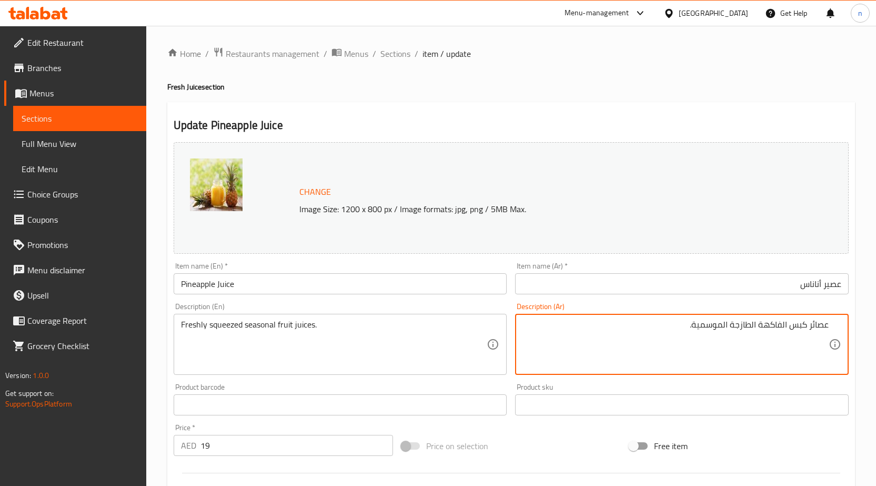
click at [801, 328] on textarea "عصائر كبس الفاكهة الطازجة الموسمية." at bounding box center [675, 344] width 306 height 50
click at [688, 331] on textarea "عصائر الفاكهة الموسيمية المعصورة الطازجة" at bounding box center [675, 344] width 306 height 50
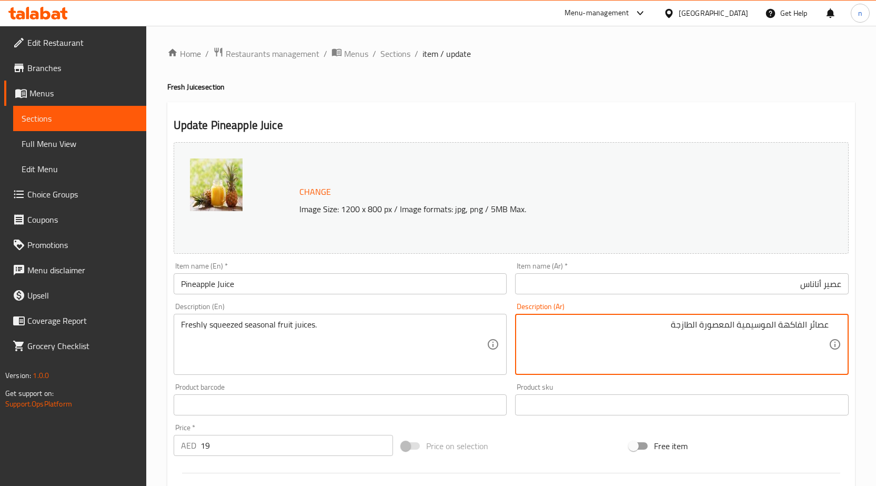
click at [688, 331] on textarea "عصائر الفاكهة الموسيمية المعصورة الطازجة" at bounding box center [675, 344] width 306 height 50
type textarea "عصائر الفاكهة الموسيمية المعصورة الطازجة"
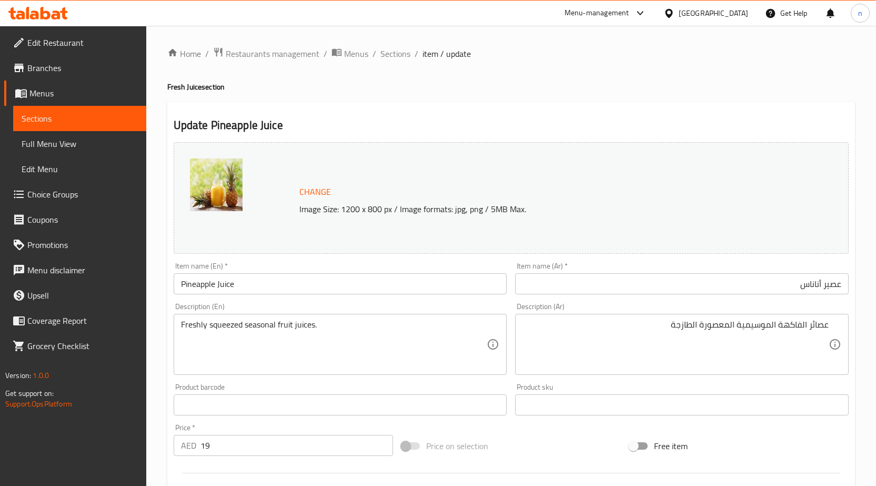
click at [567, 418] on div "Product sku Product sku" at bounding box center [682, 399] width 342 height 41
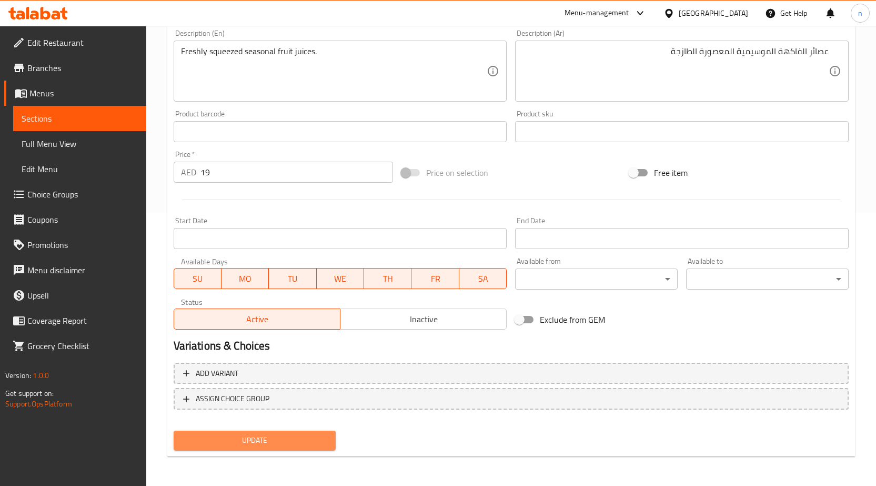
click at [245, 435] on span "Update" at bounding box center [255, 439] width 146 height 13
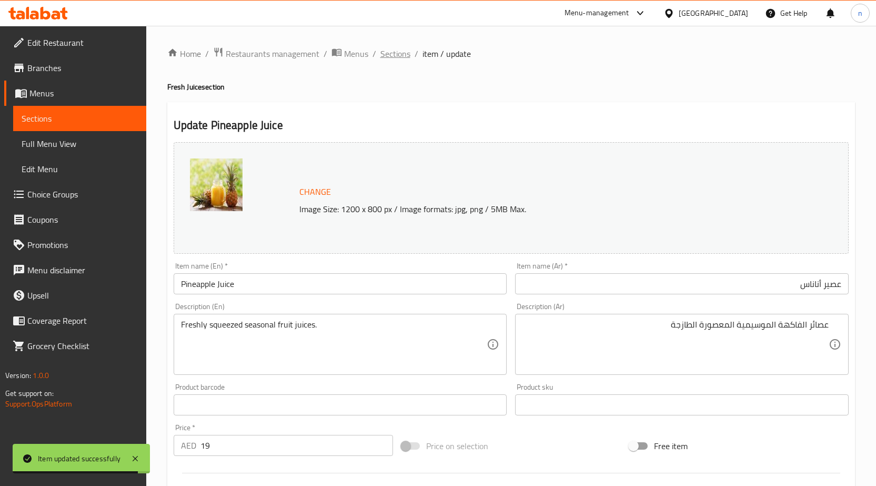
click at [386, 57] on span "Sections" at bounding box center [395, 53] width 30 height 13
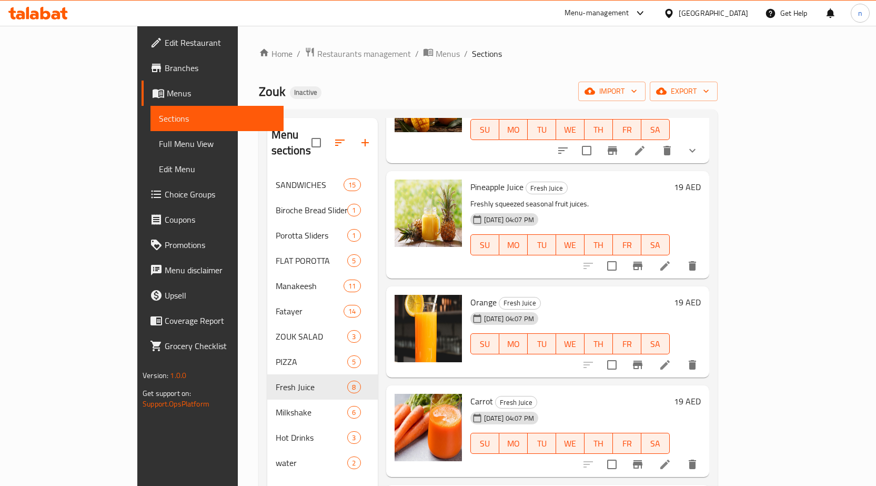
scroll to position [210, 0]
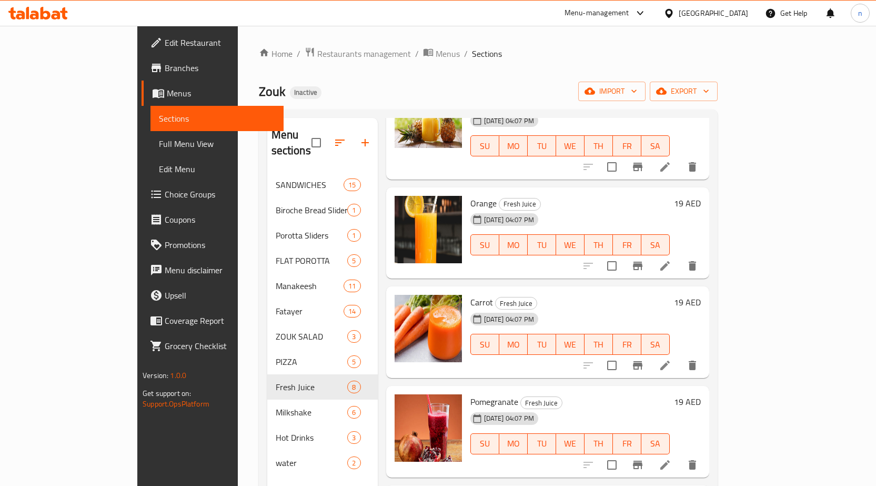
click at [671, 259] on icon at bounding box center [665, 265] width 13 height 13
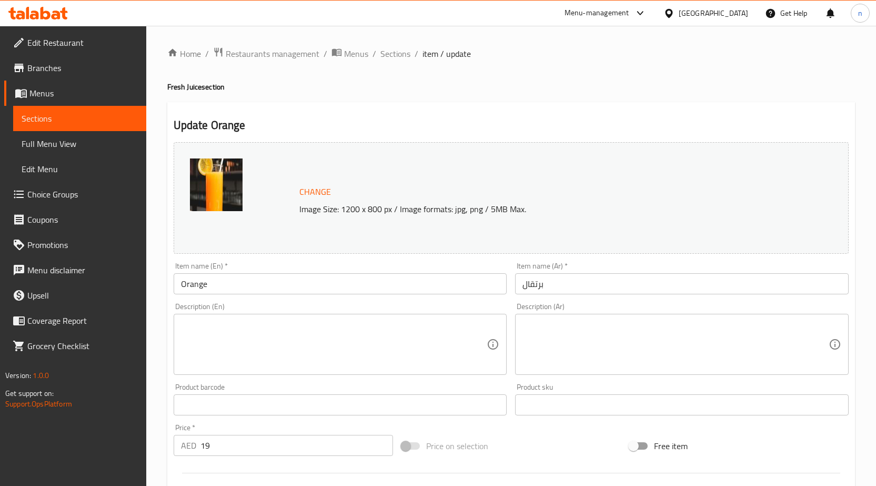
click at [195, 92] on h4 "Fresh Juice section" at bounding box center [511, 87] width 688 height 11
copy h4 "Juice"
click at [246, 286] on input "Orange" at bounding box center [341, 283] width 334 height 21
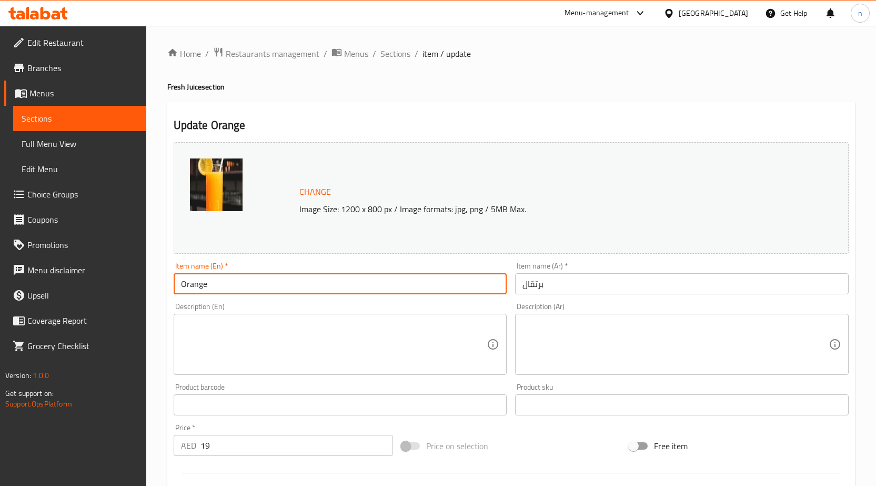
paste input "Juice"
type input "Orange Juice"
click at [576, 281] on input "برتقال" at bounding box center [682, 283] width 334 height 21
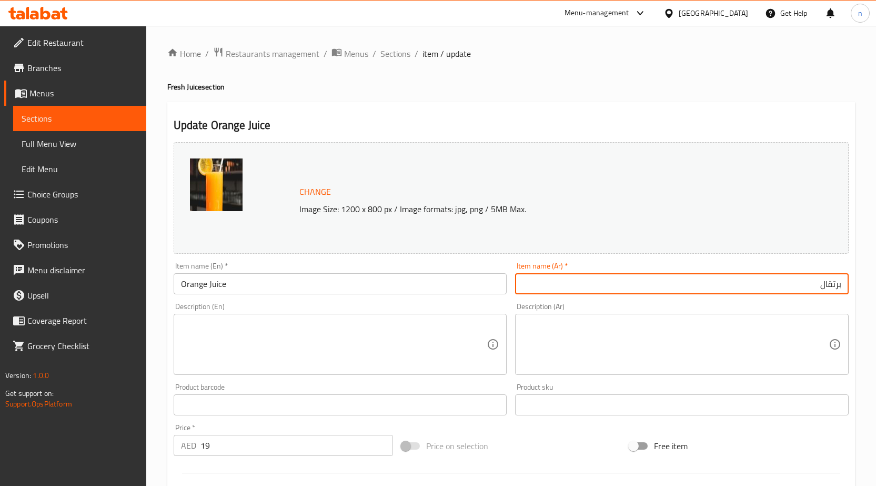
click at [842, 287] on input "برتقال" at bounding box center [682, 283] width 334 height 21
type input "عصير برتقال"
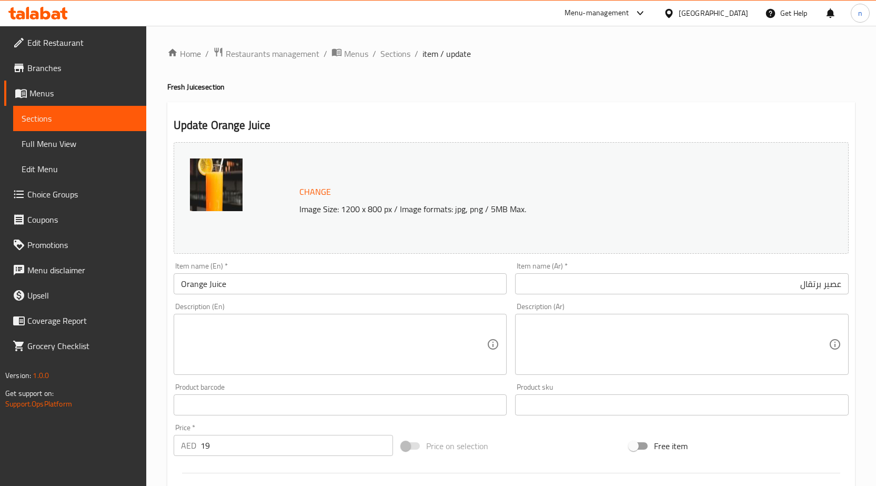
click at [612, 334] on textarea at bounding box center [675, 344] width 306 height 50
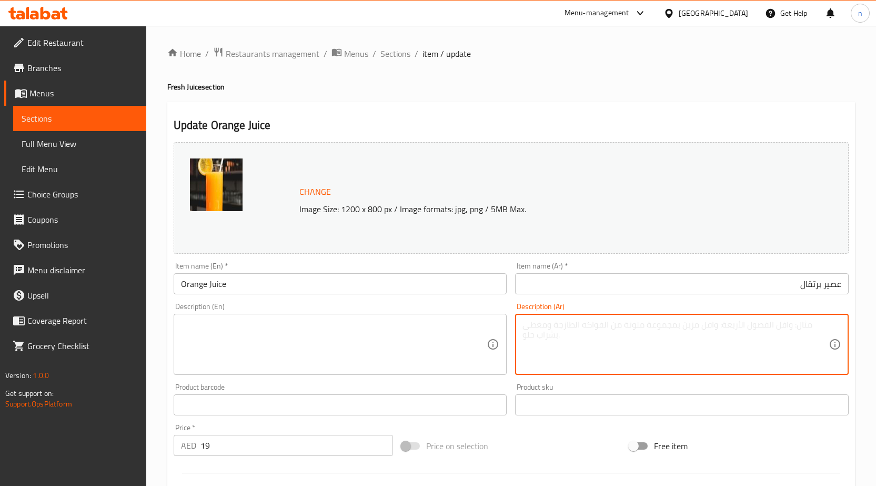
paste textarea "Juice"
type textarea "J"
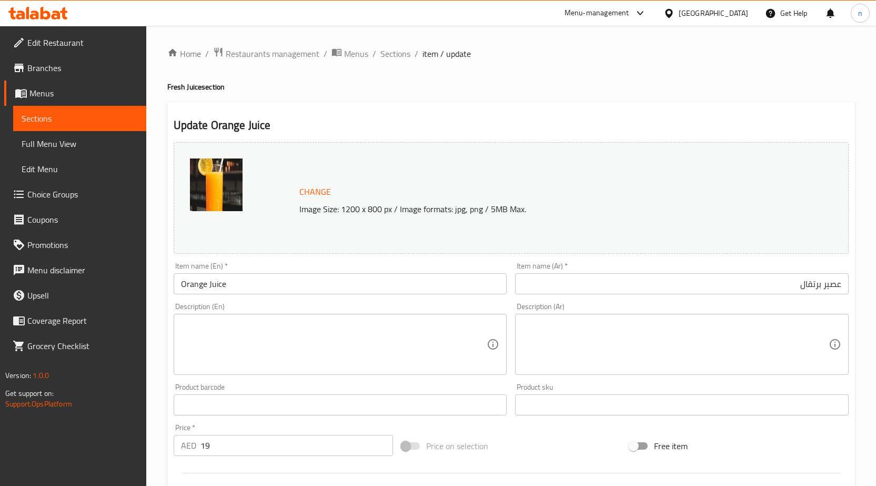
click at [426, 349] on textarea at bounding box center [334, 344] width 306 height 50
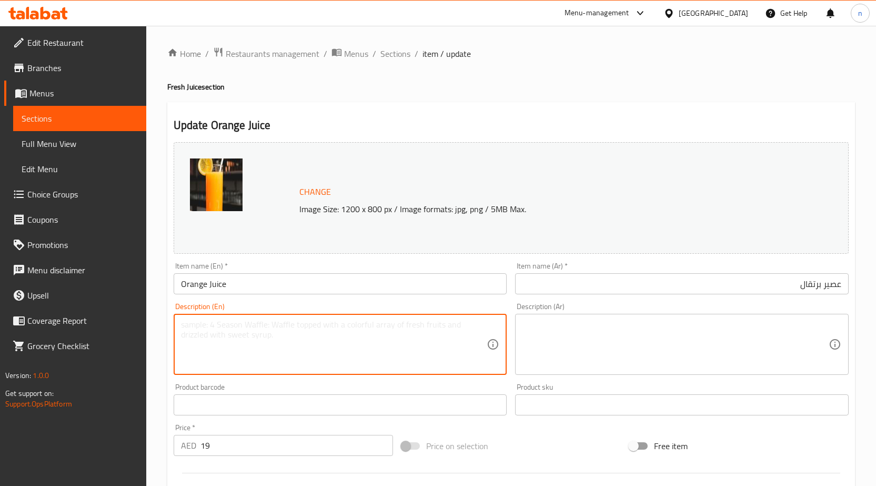
paste textarea "Juice"
type textarea "J"
click at [258, 344] on textarea at bounding box center [334, 344] width 306 height 50
paste textarea "Freshly squeezed seasonal fruit juices."
type textarea "Freshly squeezed seasonal fruit juices."
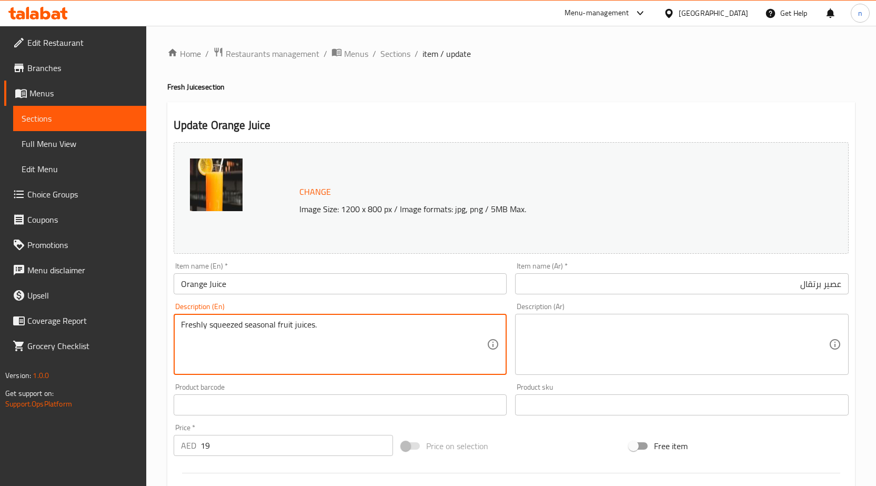
click at [639, 357] on textarea at bounding box center [675, 344] width 306 height 50
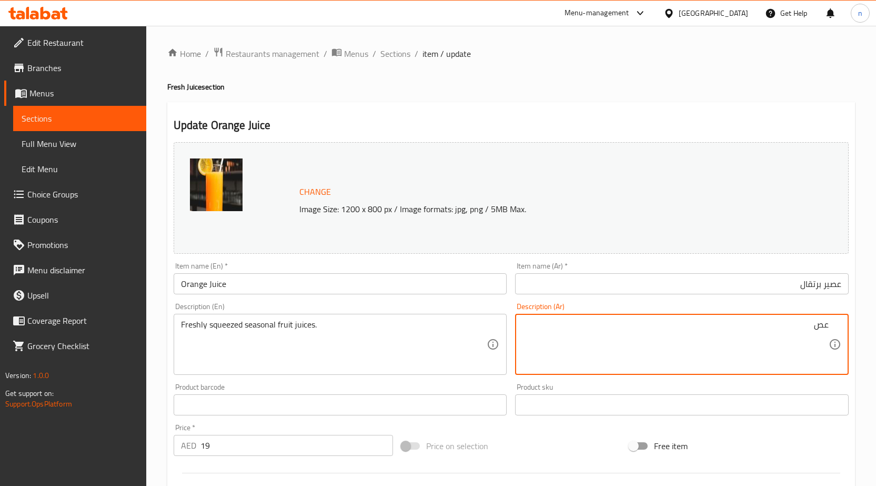
type textarea "ع"
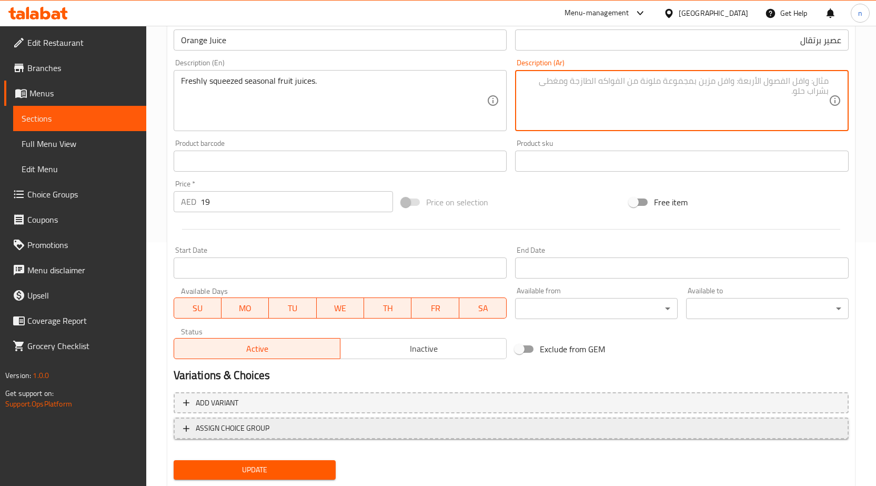
scroll to position [273, 0]
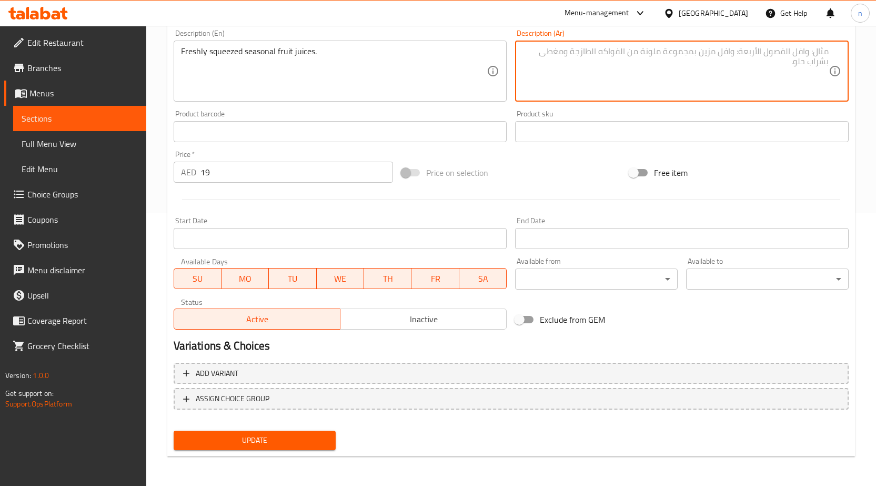
click at [250, 447] on span "Update" at bounding box center [255, 439] width 146 height 13
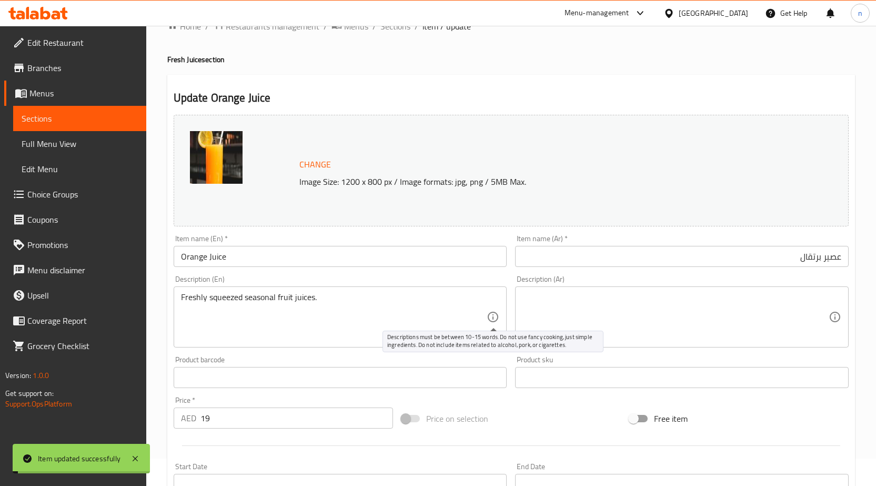
scroll to position [0, 0]
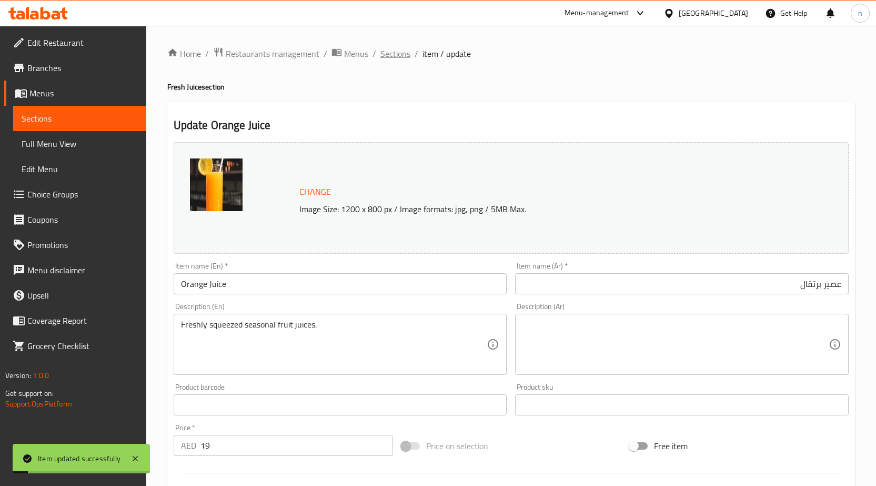
click at [380, 55] on span "Sections" at bounding box center [395, 53] width 30 height 13
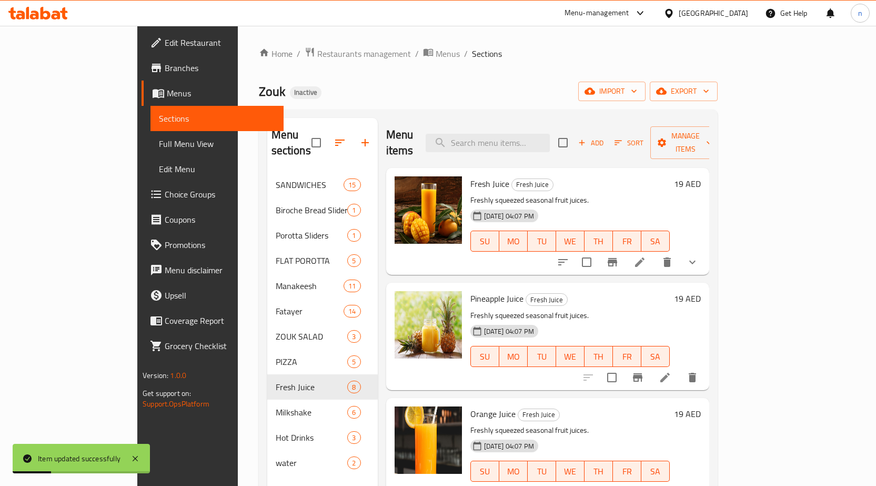
click at [646, 256] on icon at bounding box center [639, 262] width 13 height 13
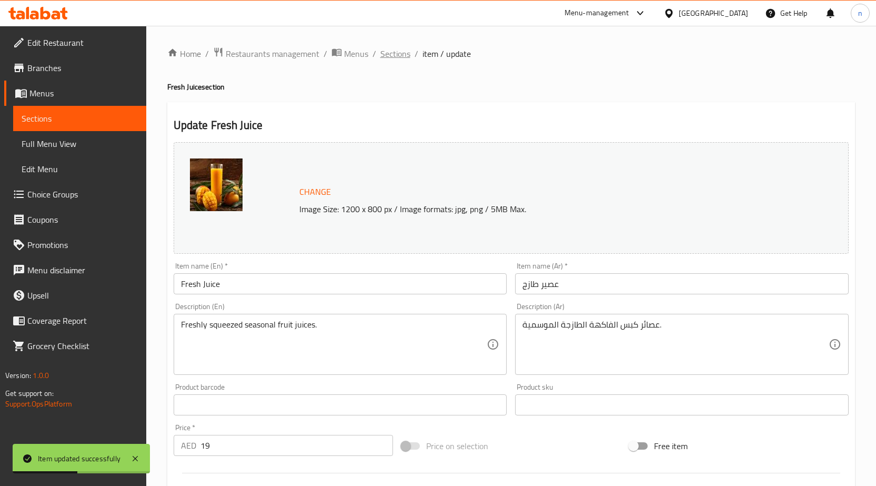
click at [383, 56] on span "Sections" at bounding box center [395, 53] width 30 height 13
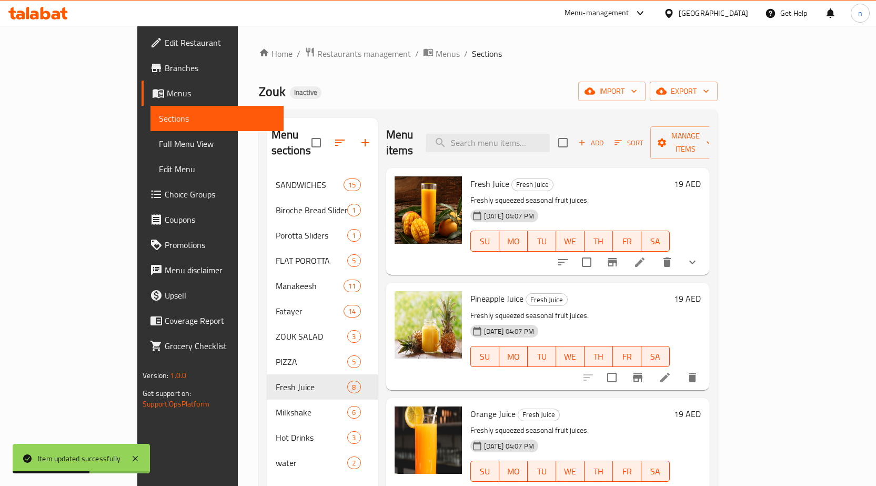
click at [680, 368] on li at bounding box center [664, 377] width 29 height 19
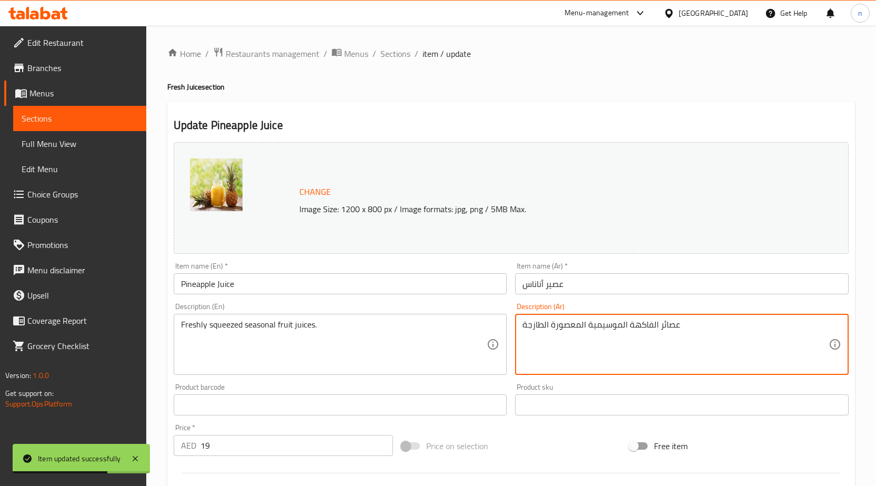
click at [640, 335] on textarea "عصائر الفاكهة الموسيمية المعصورة الطازجة" at bounding box center [675, 344] width 306 height 50
click at [398, 49] on span "Sections" at bounding box center [395, 53] width 30 height 13
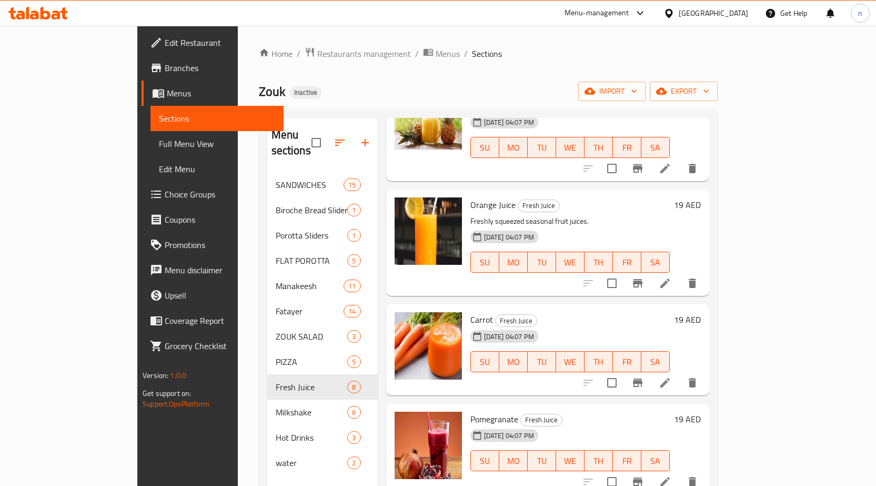
scroll to position [210, 0]
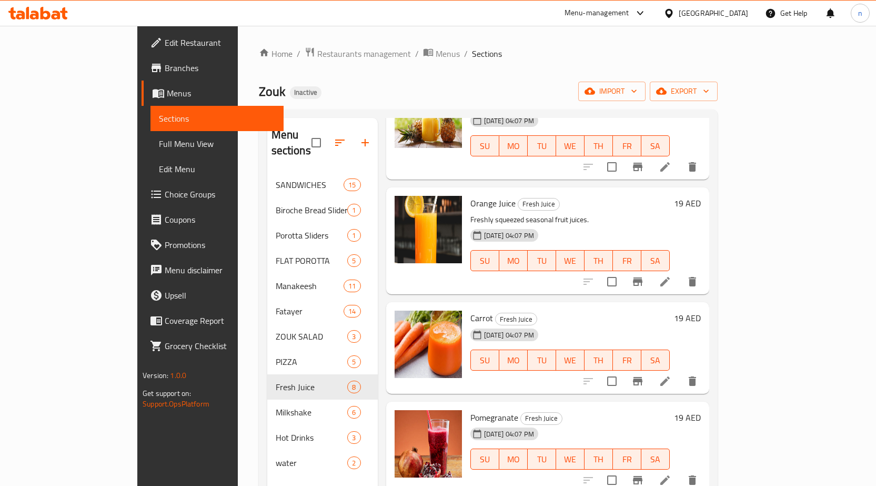
click at [680, 275] on li at bounding box center [664, 281] width 29 height 19
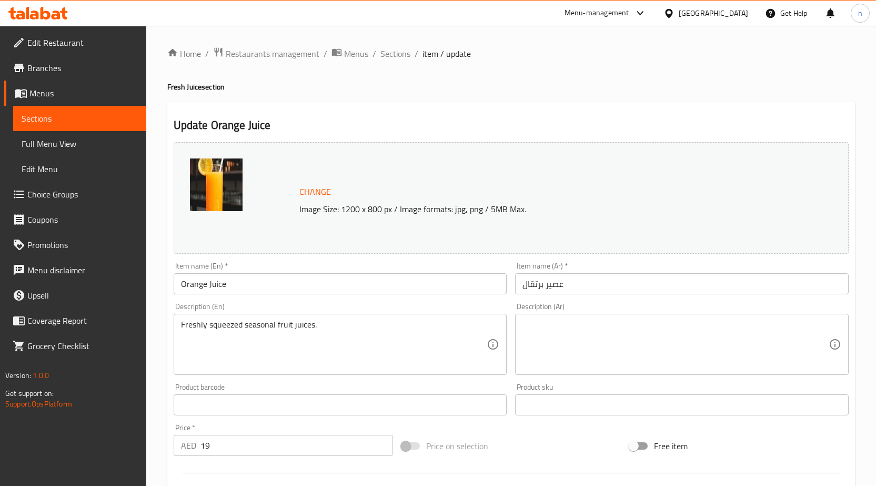
click at [609, 344] on textarea at bounding box center [675, 344] width 306 height 50
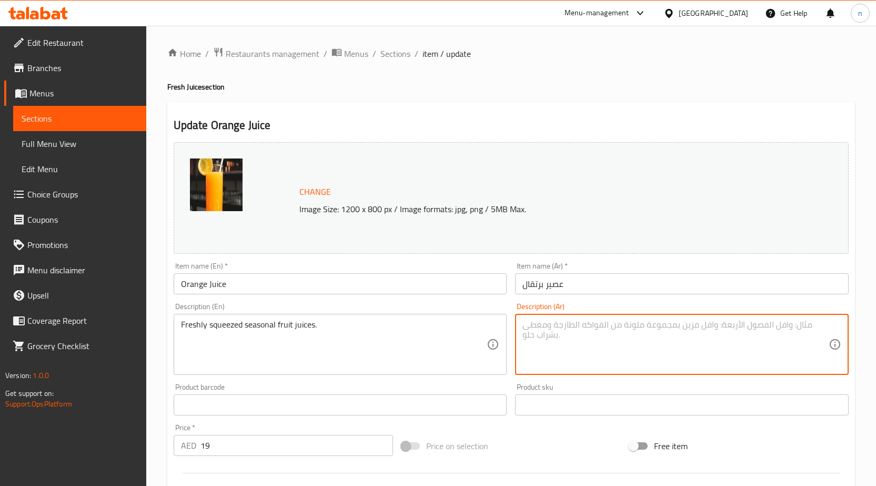
paste textarea "عصائر الفاكهة الموسيمية المعصورة الطازجة"
type textarea "عصائر الفاكهة الموسيمية المعصورة الطازجة"
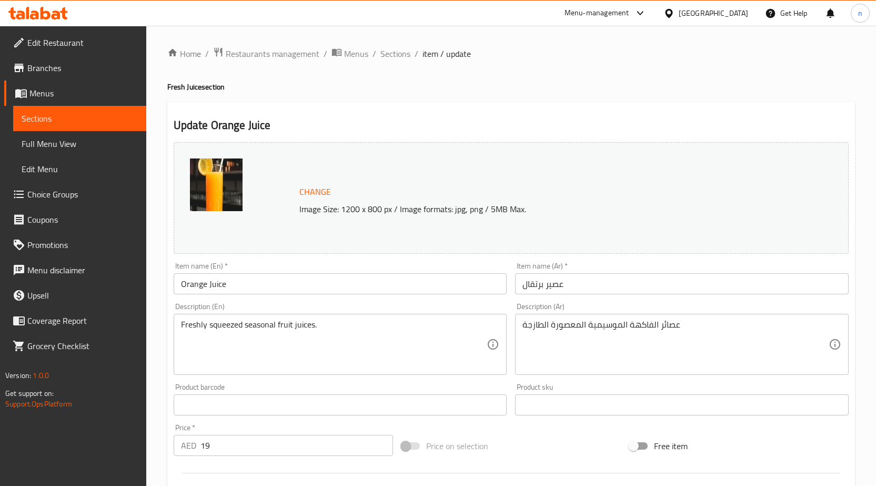
click at [517, 441] on div "Price on selection" at bounding box center [511, 445] width 228 height 28
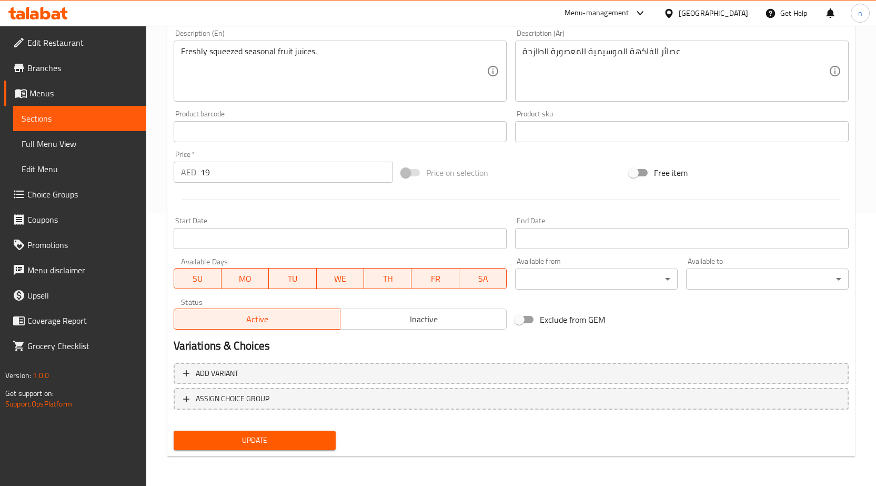
click at [230, 450] on button "Update" at bounding box center [255, 439] width 163 height 19
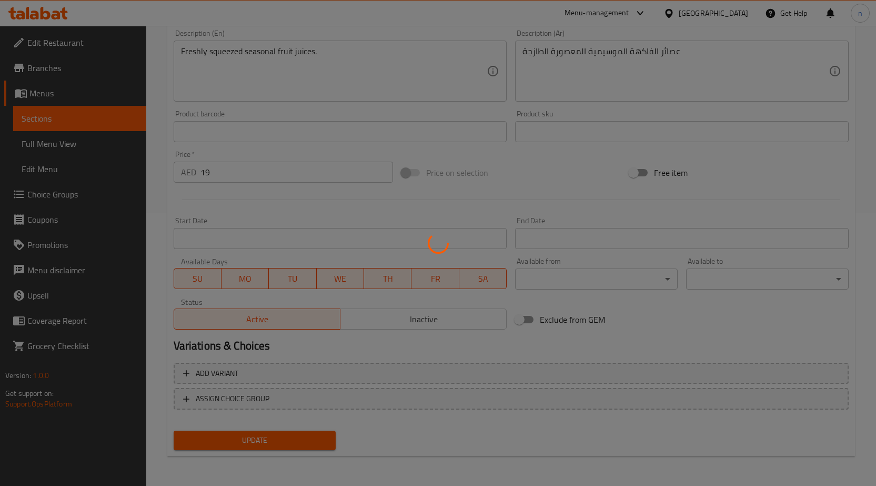
scroll to position [0, 0]
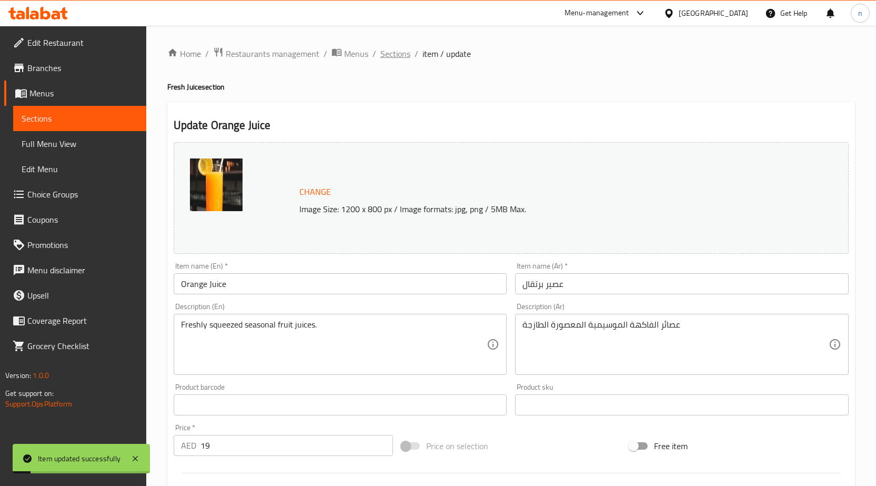
click at [406, 53] on span "Sections" at bounding box center [395, 53] width 30 height 13
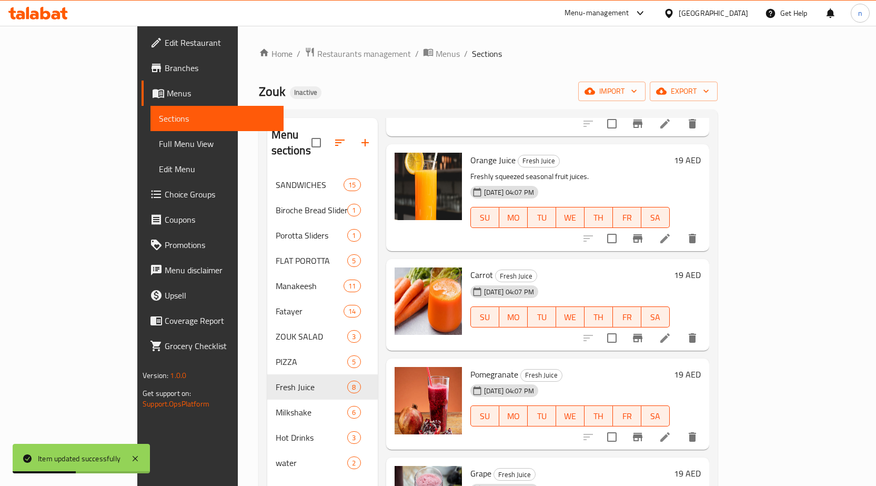
scroll to position [263, 0]
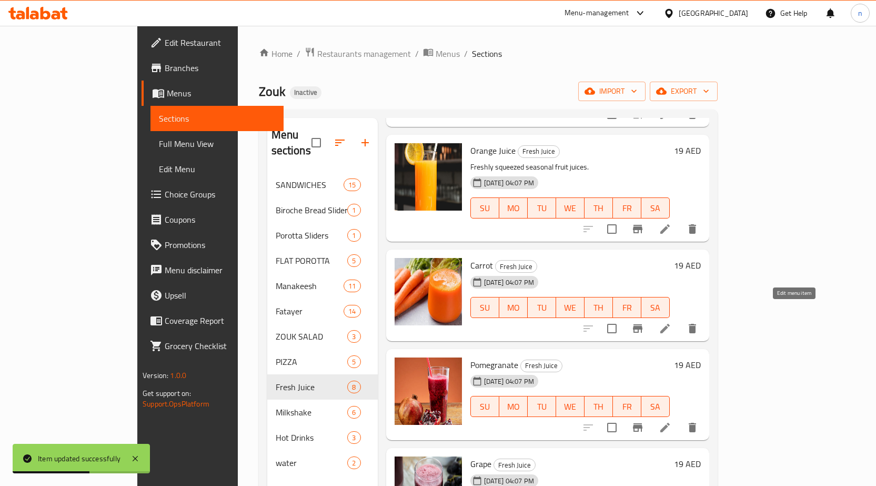
click at [671, 322] on icon at bounding box center [665, 328] width 13 height 13
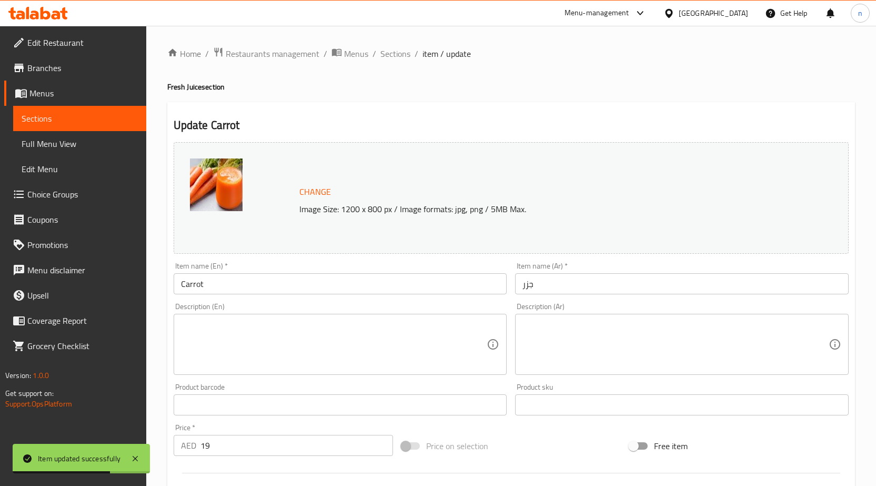
click at [563, 345] on textarea at bounding box center [675, 344] width 306 height 50
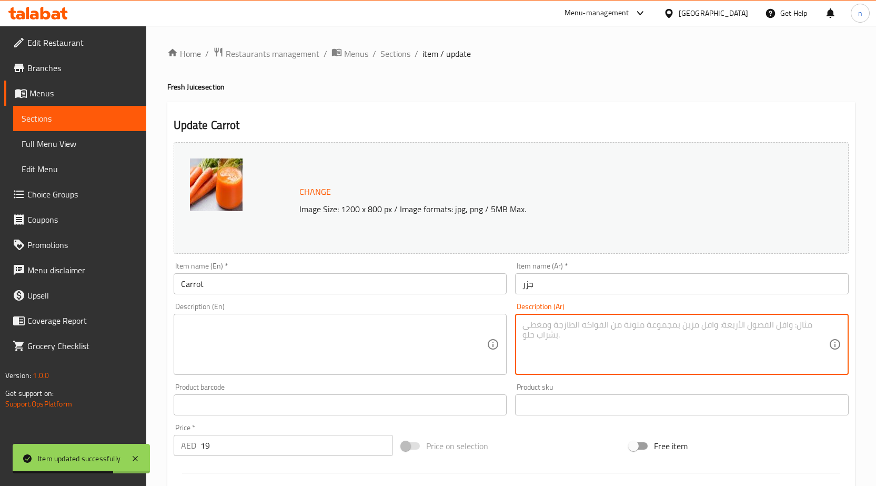
paste textarea "عصائر الفاكهة الموسيمية المعصورة الطازجة"
type textarea "عصائر الفاكهة الموسيمية المعصورة الطازجة"
click at [213, 289] on input "Carrot" at bounding box center [341, 283] width 334 height 21
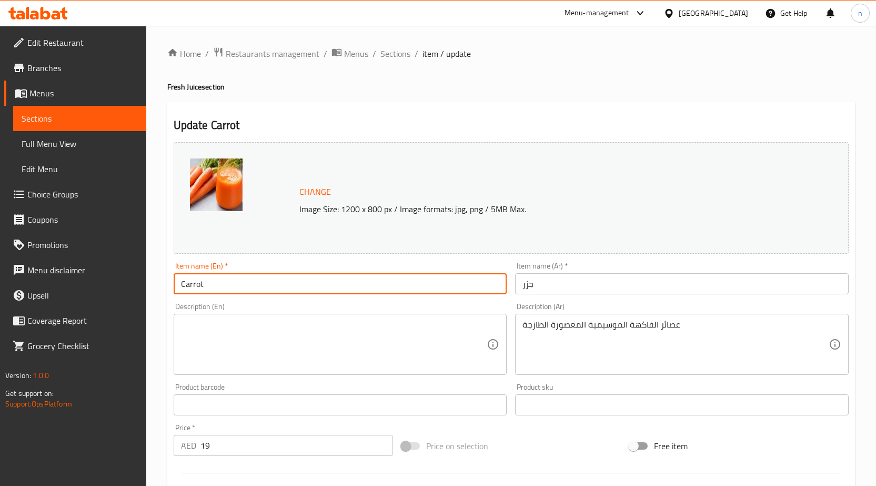
click at [197, 89] on h4 "Fresh Juice section" at bounding box center [511, 87] width 688 height 11
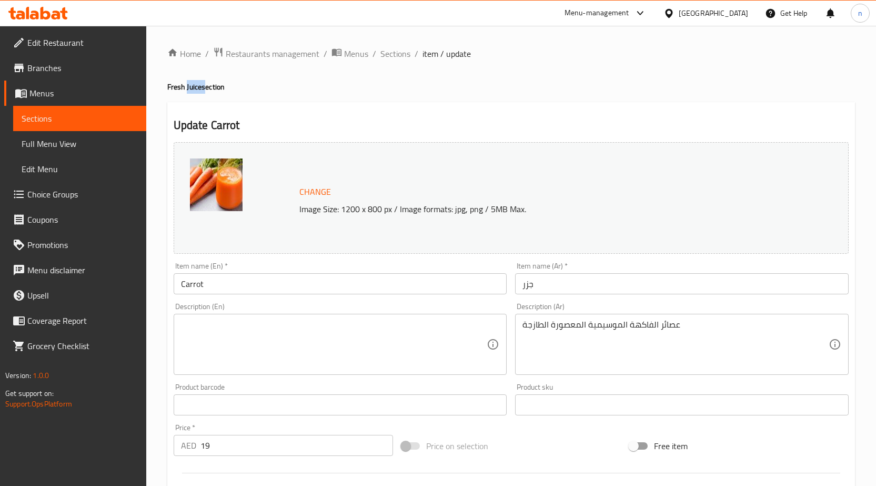
click at [197, 89] on h4 "Fresh Juice section" at bounding box center [511, 87] width 688 height 11
copy h4 "Juice"
click at [211, 287] on input "Carrot" at bounding box center [341, 283] width 334 height 21
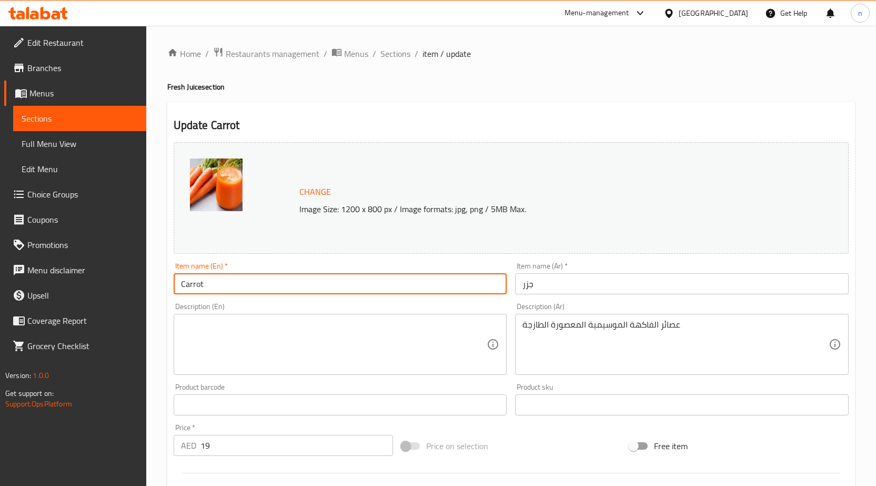
paste input "Juice"
type input "Carrot Juice"
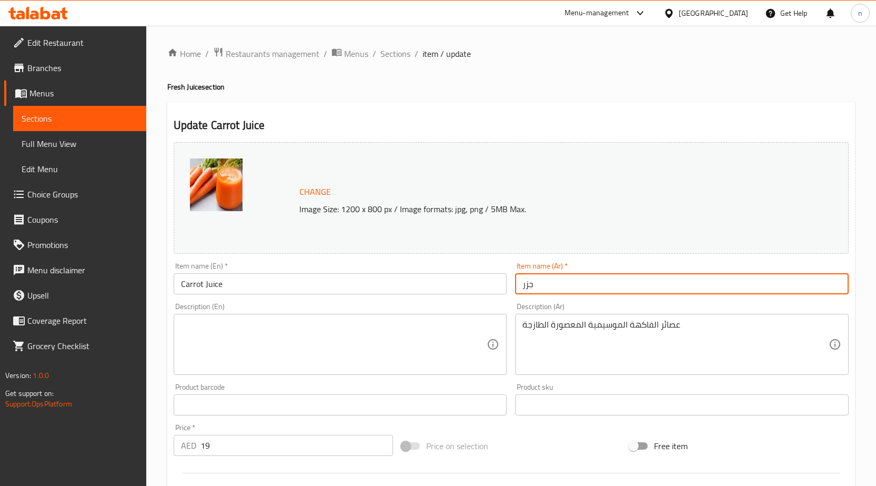
click at [587, 285] on input "جزر" at bounding box center [682, 283] width 334 height 21
click at [843, 280] on input "جزر" at bounding box center [682, 283] width 334 height 21
type input "عصير جزر"
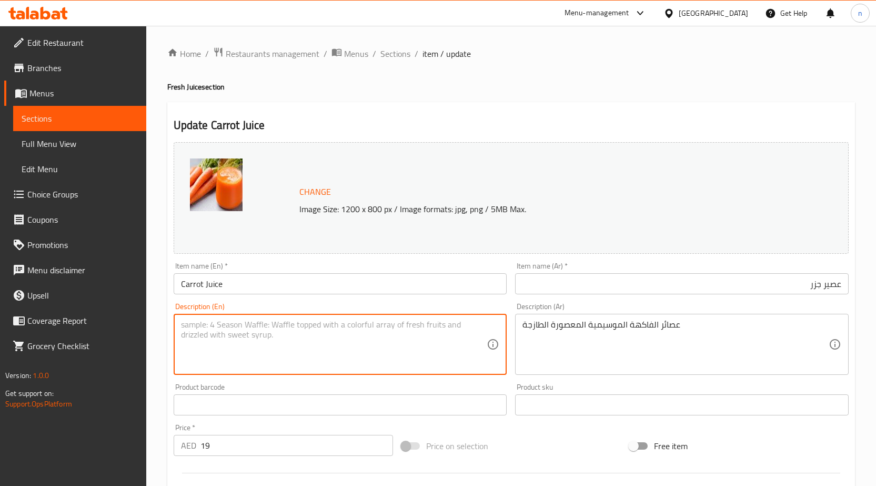
click at [288, 323] on textarea at bounding box center [334, 344] width 306 height 50
paste textarea "Freshly squeezed seasonal fruit juices."
type textarea "Freshly squeezed seasonal fruit juices."
click at [539, 451] on div "Price on selection" at bounding box center [511, 445] width 228 height 28
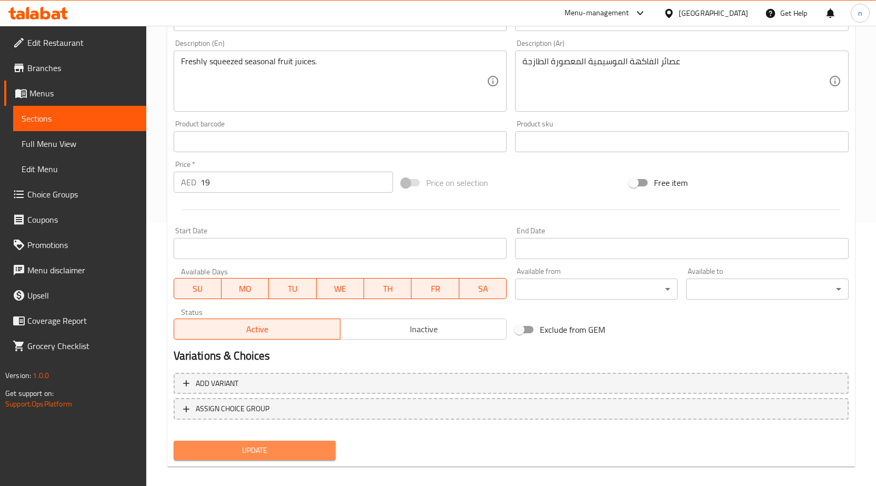
click at [274, 444] on span "Update" at bounding box center [255, 449] width 146 height 13
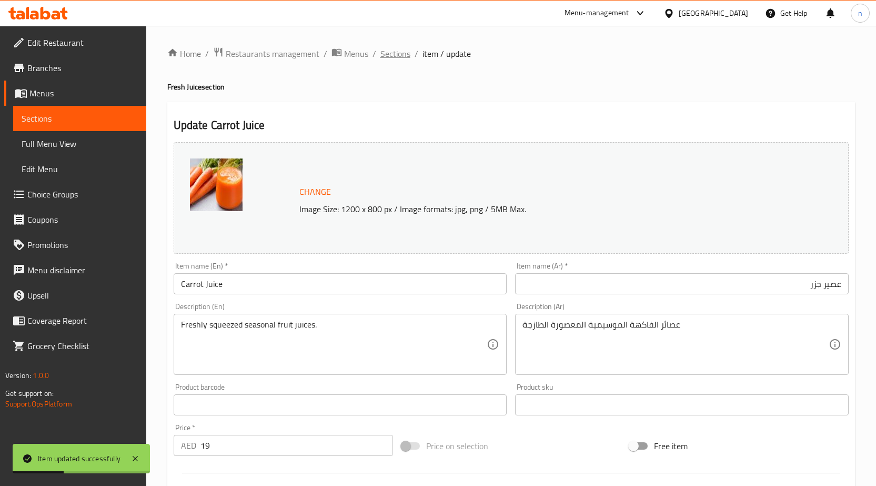
click at [388, 55] on span "Sections" at bounding box center [395, 53] width 30 height 13
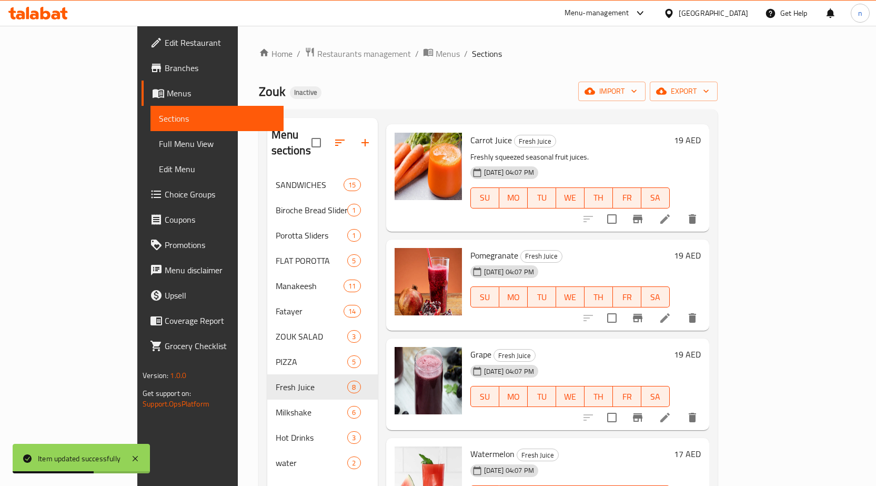
scroll to position [397, 0]
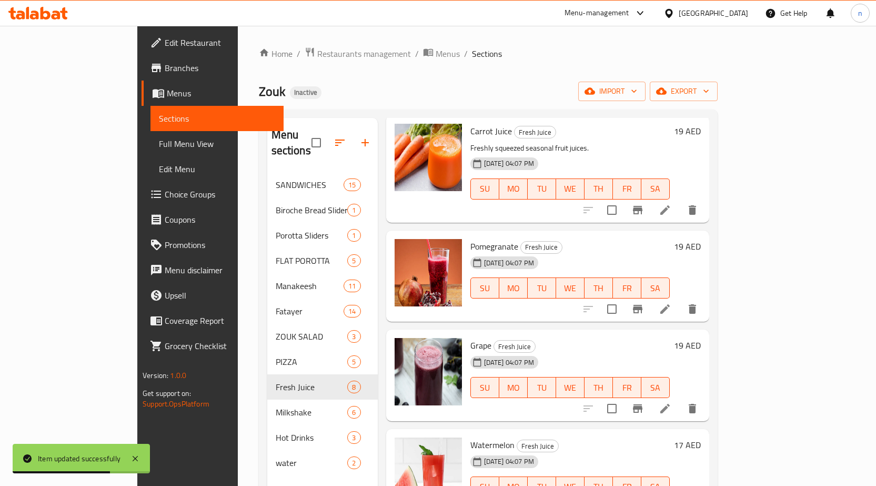
click at [680, 300] on li at bounding box center [664, 308] width 29 height 19
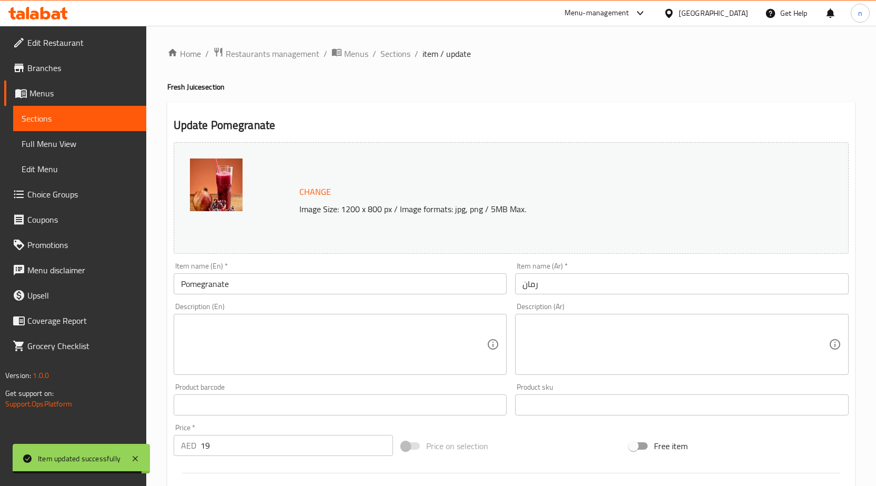
click at [188, 91] on h4 "Fresh Juice section" at bounding box center [511, 87] width 688 height 11
copy h4 "Juice"
click at [260, 295] on div "Item name (En)   * Pomegranate Item name (En) *" at bounding box center [340, 278] width 342 height 41
click at [259, 292] on input "Pomegranate" at bounding box center [341, 283] width 334 height 21
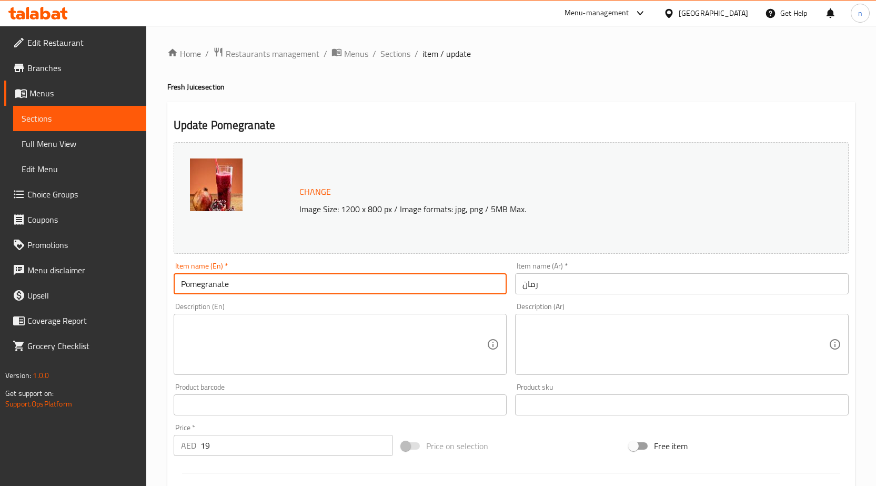
paste input "Juice"
type input "Pomegranate Juice"
click at [562, 287] on input "رمان" at bounding box center [682, 283] width 334 height 21
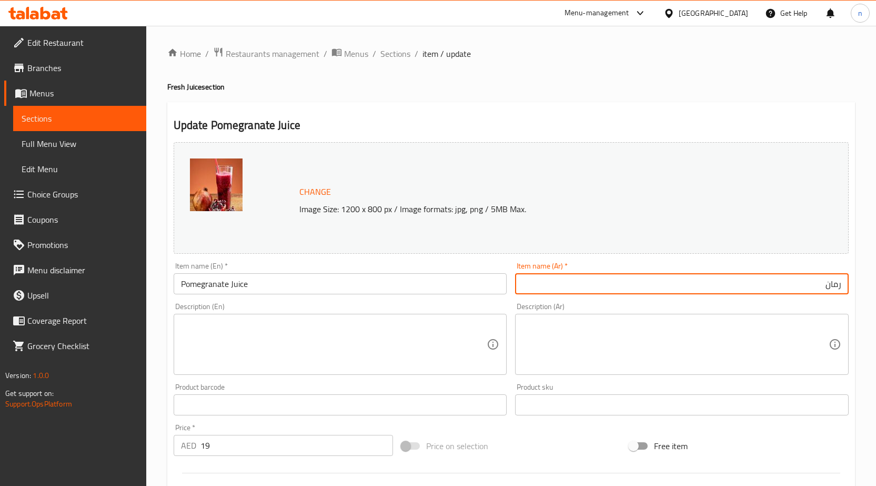
click at [843, 287] on input "رمان" at bounding box center [682, 283] width 334 height 21
type input "عصير رمان"
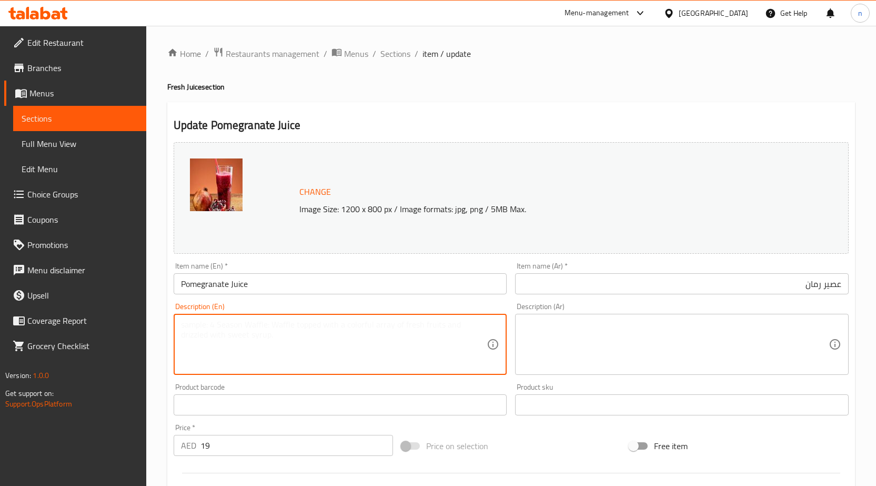
click at [290, 345] on textarea at bounding box center [334, 344] width 306 height 50
paste textarea "Freshly squeezed seasonal fruit juices."
type textarea "Freshly squeezed seasonal fruit juices."
click at [545, 331] on textarea at bounding box center [675, 344] width 306 height 50
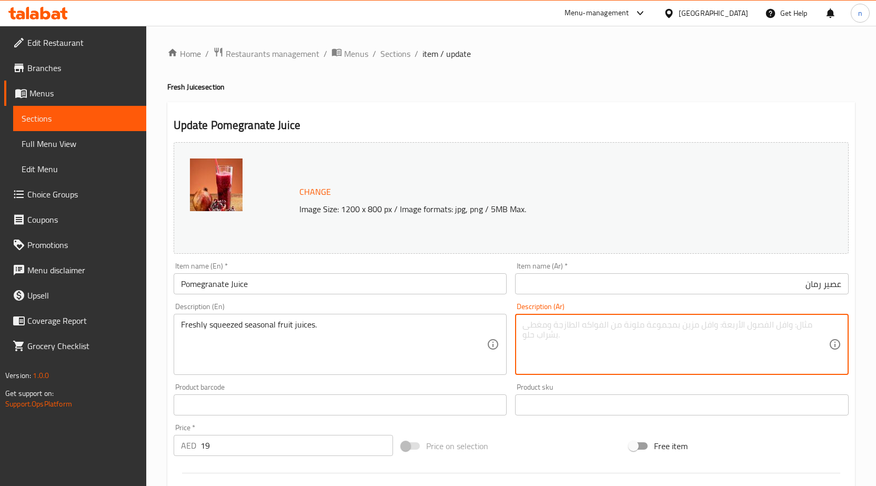
paste textarea "عصائر الفاكهة الموسيمية المعصورة الطازجة"
type textarea "عصائر الفاكهة الموسيمية المعصورة الطازجة"
click at [529, 437] on div "Price on selection" at bounding box center [511, 445] width 228 height 28
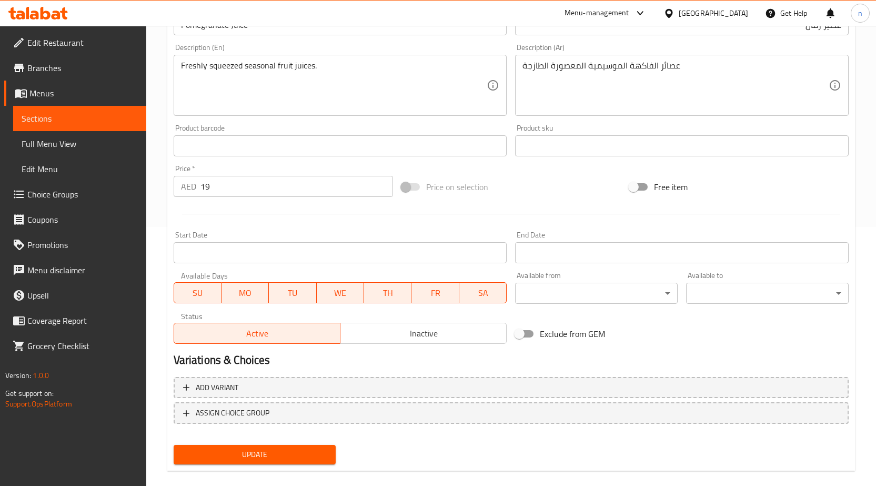
scroll to position [263, 0]
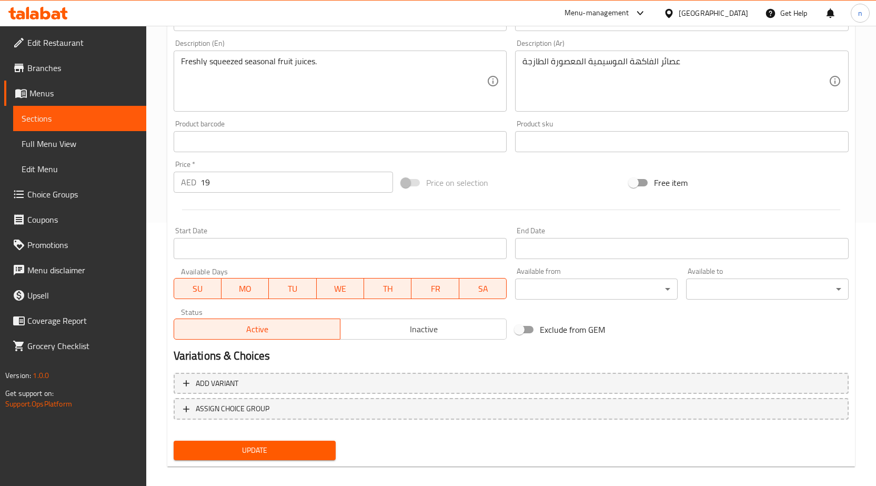
click at [257, 458] on button "Update" at bounding box center [255, 449] width 163 height 19
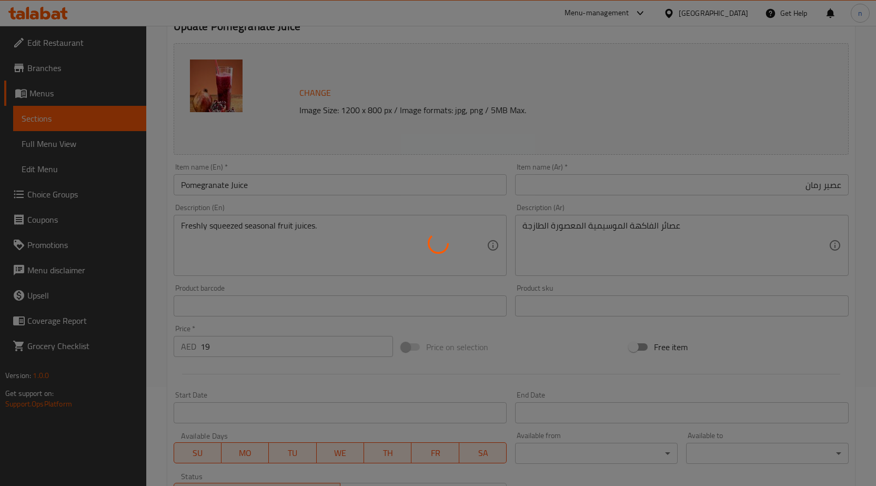
scroll to position [0, 0]
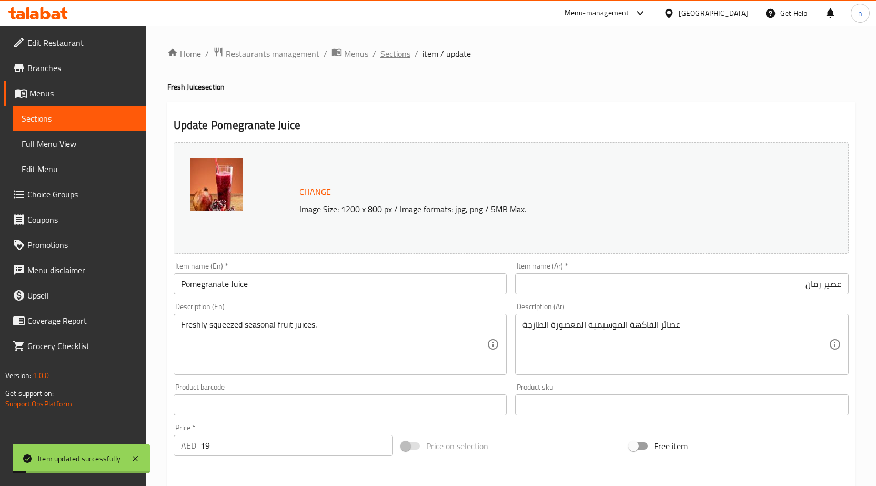
click at [403, 58] on span "Sections" at bounding box center [395, 53] width 30 height 13
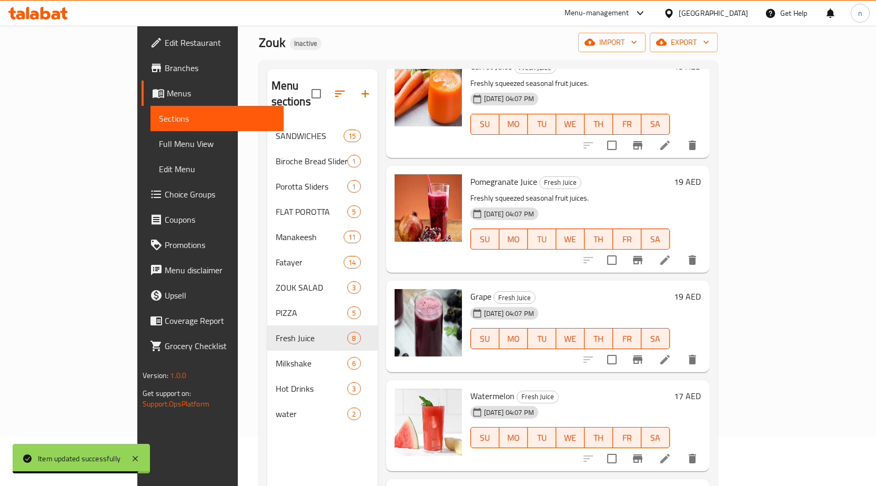
scroll to position [147, 0]
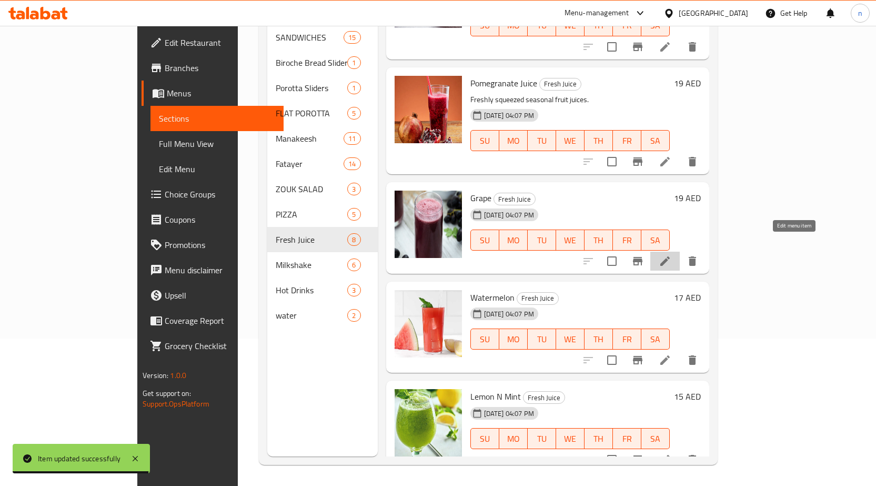
click at [671, 255] on icon at bounding box center [665, 261] width 13 height 13
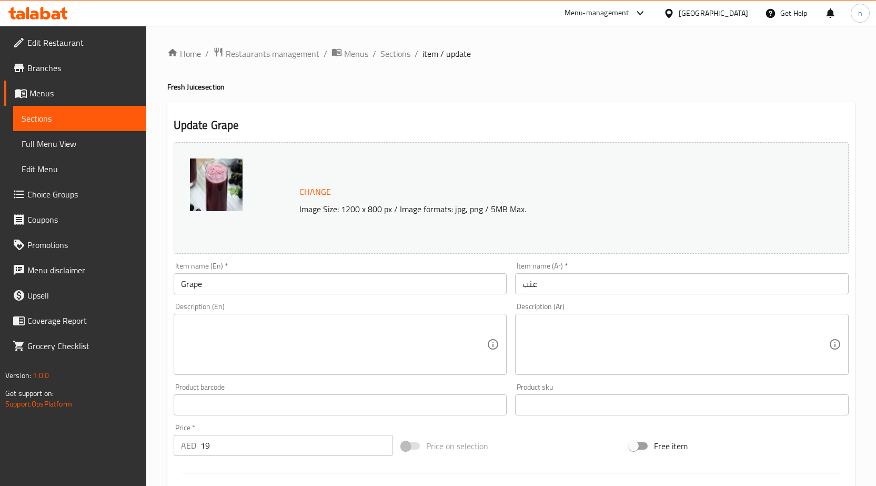
click at [329, 282] on input "Grape" at bounding box center [341, 283] width 334 height 21
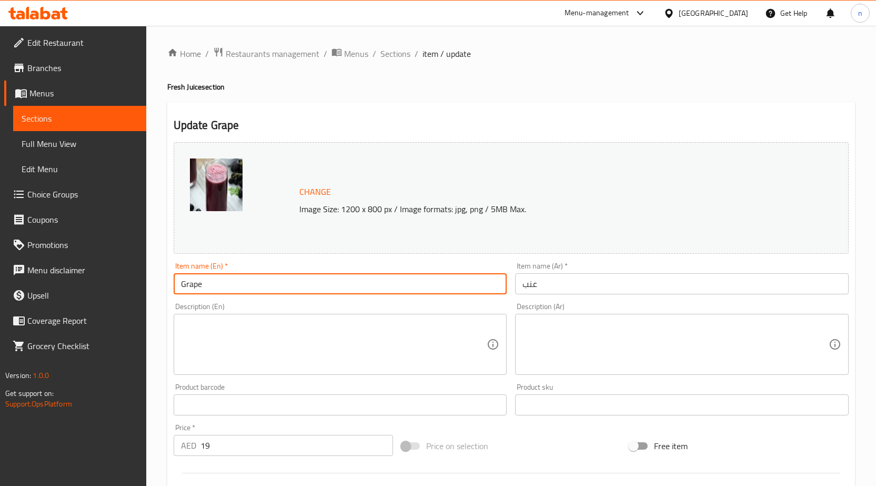
type input "Grape Juice"
click at [547, 277] on input "عنب" at bounding box center [682, 283] width 334 height 21
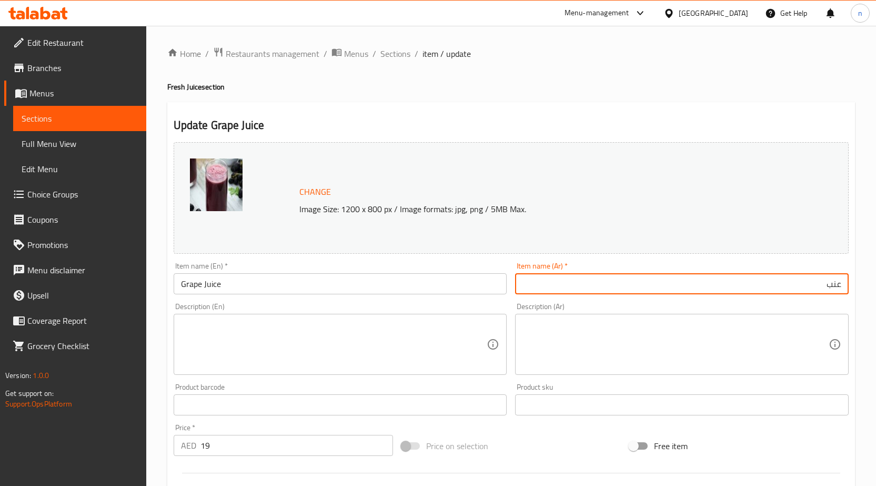
click at [842, 287] on input "عنب" at bounding box center [682, 283] width 334 height 21
type input "عصير عنب"
click at [293, 345] on textarea at bounding box center [334, 344] width 306 height 50
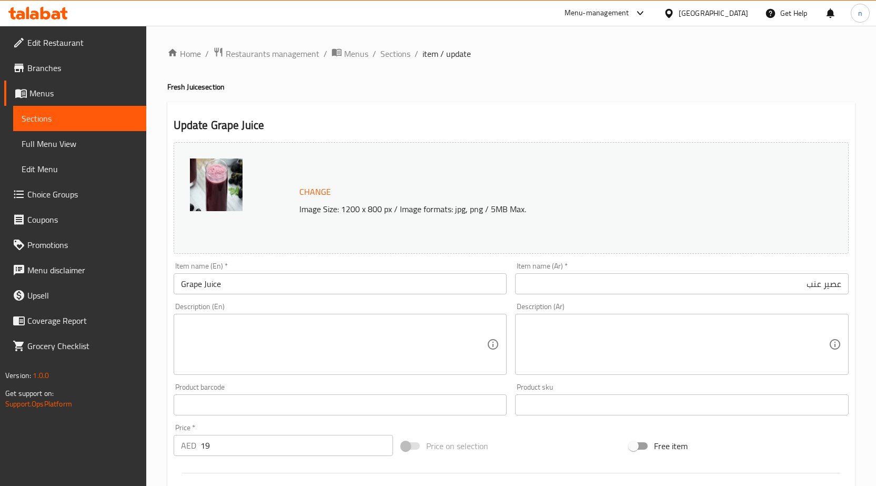
click at [292, 323] on textarea at bounding box center [334, 344] width 306 height 50
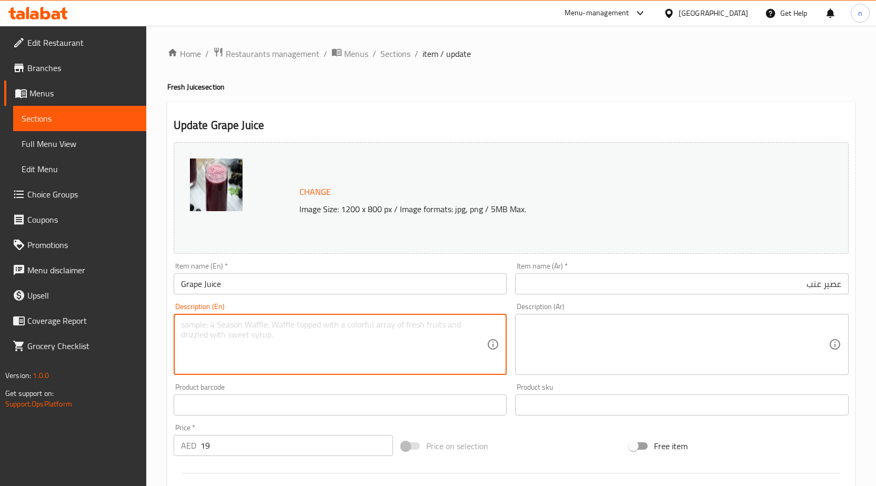
paste textarea "Freshly squeezed seasonal fruit juices."
type textarea "Freshly squeezed seasonal fruit juices."
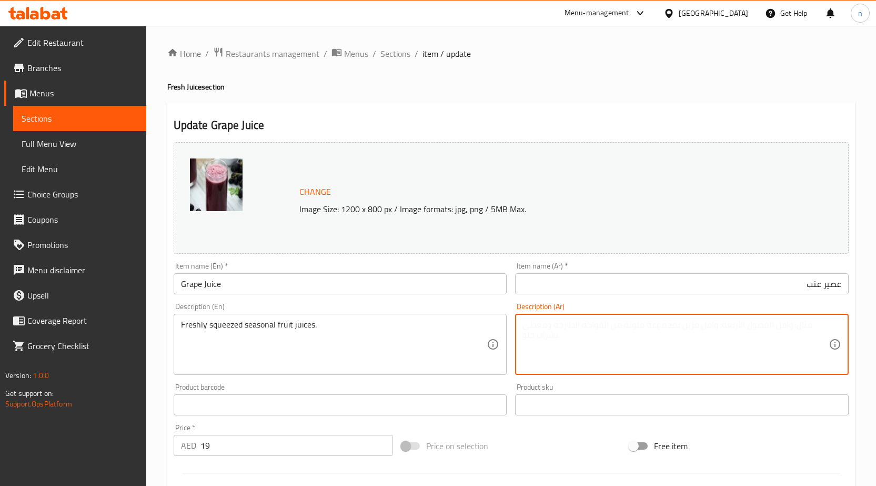
click at [652, 332] on textarea at bounding box center [675, 344] width 306 height 50
paste textarea "عصائر الفاكهة الموسيمية المعصورة الطازجة"
type textarea "عصائر الفاكهة الموسيمية المعصورة الطازجة"
click at [514, 431] on div "Change Image Size: 1200 x 800 px / Image formats: jpg, png / 5MB Max. Item name…" at bounding box center [510, 372] width 683 height 469
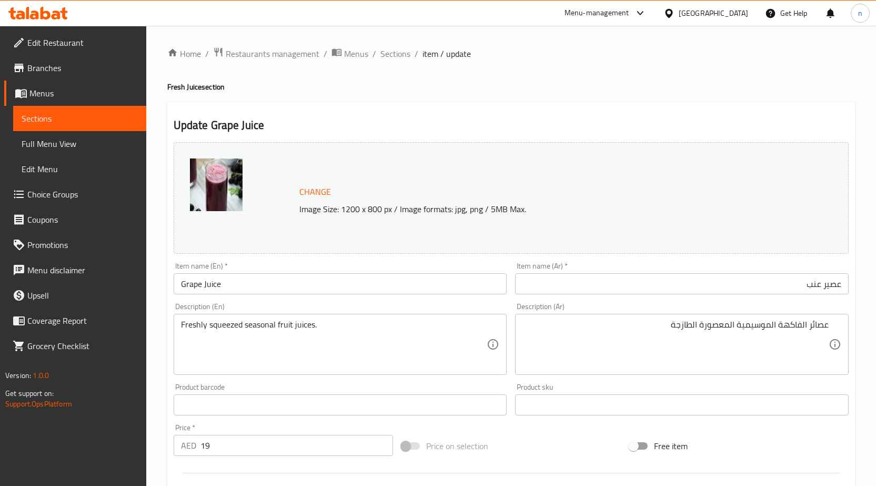
scroll to position [273, 0]
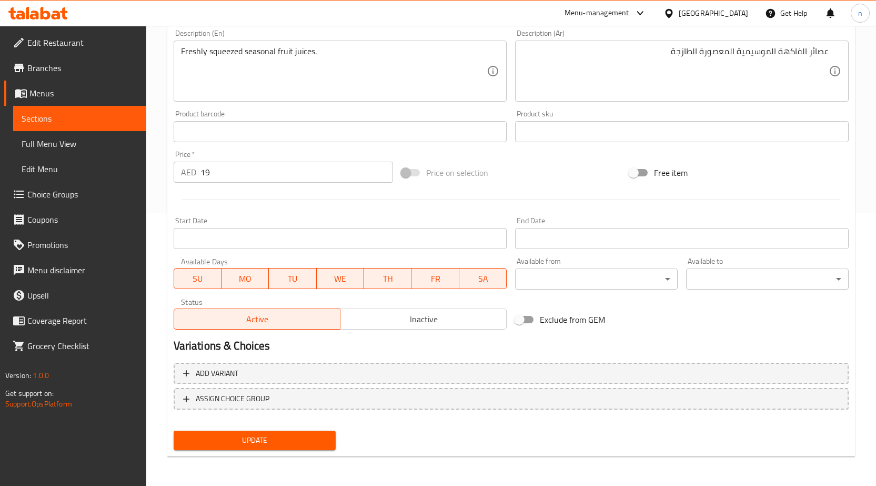
click at [251, 449] on button "Update" at bounding box center [255, 439] width 163 height 19
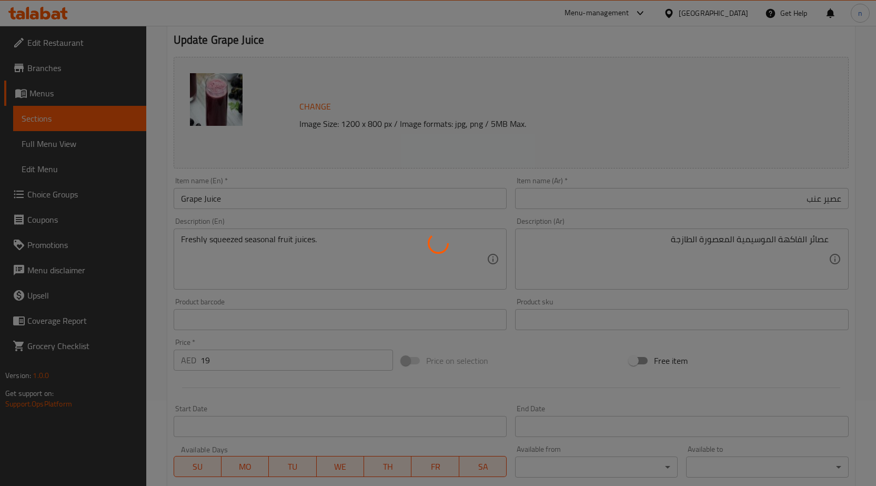
scroll to position [0, 0]
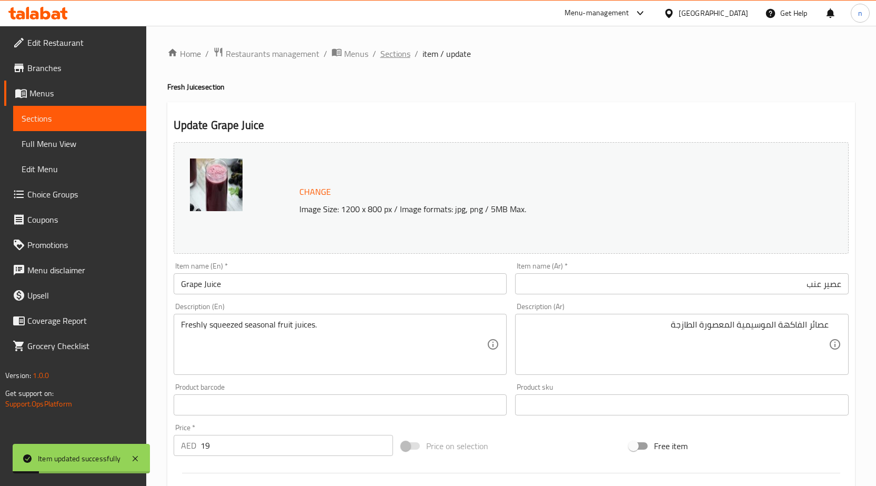
click at [393, 56] on span "Sections" at bounding box center [395, 53] width 30 height 13
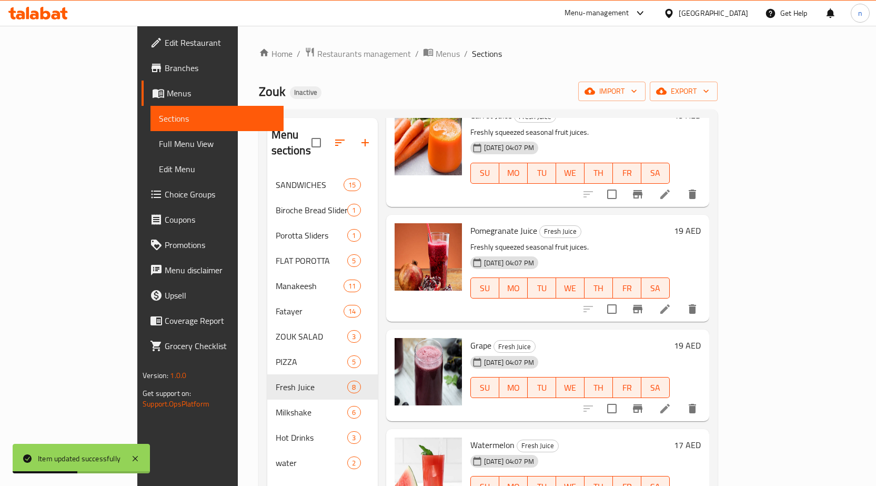
scroll to position [147, 0]
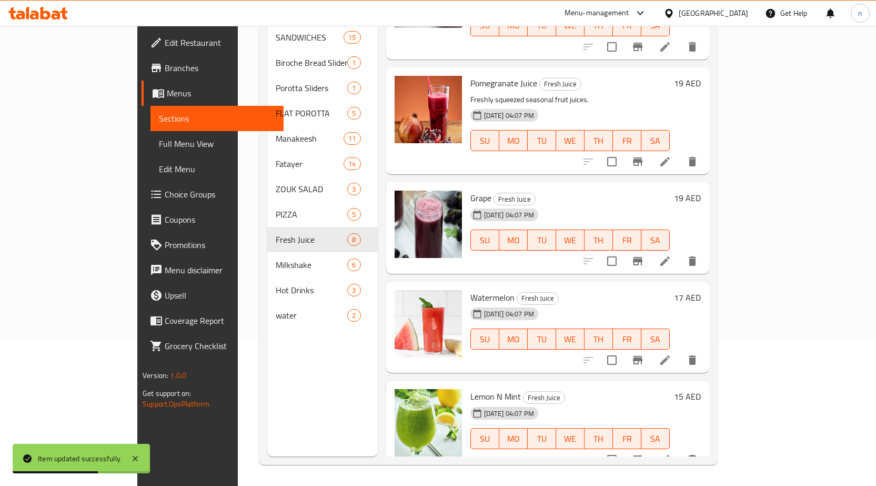
click at [680, 350] on li at bounding box center [664, 359] width 29 height 19
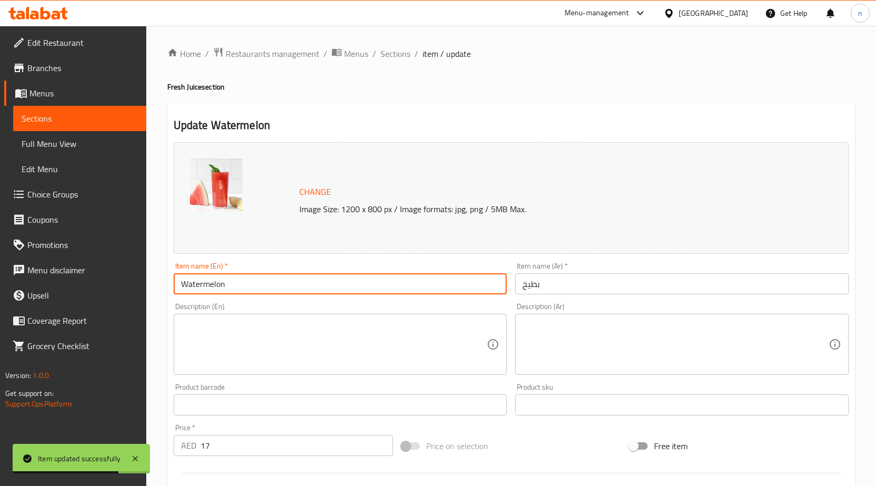
click at [228, 280] on input "Watermelon" at bounding box center [341, 283] width 334 height 21
type input "Watermelon Juice"
click at [603, 288] on input "بطيخ" at bounding box center [682, 283] width 334 height 21
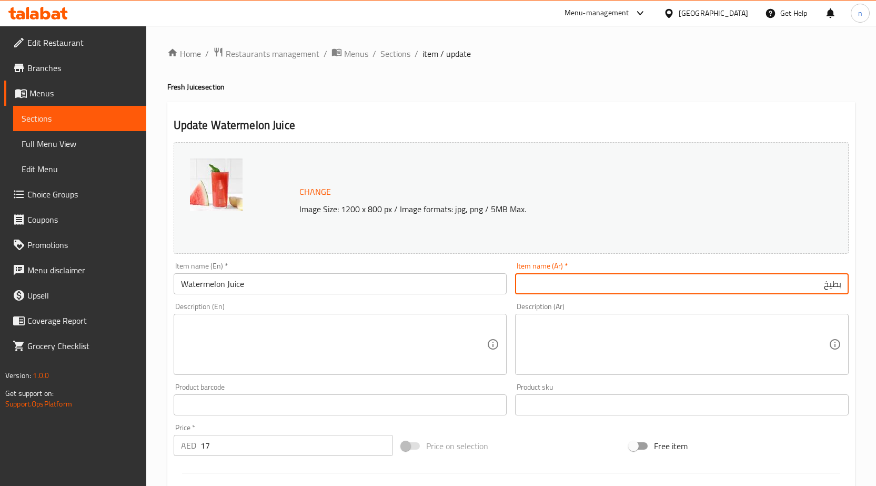
click at [842, 289] on input "بطيخ" at bounding box center [682, 283] width 334 height 21
type input "عصير بطيخ"
click at [397, 352] on textarea at bounding box center [334, 344] width 306 height 50
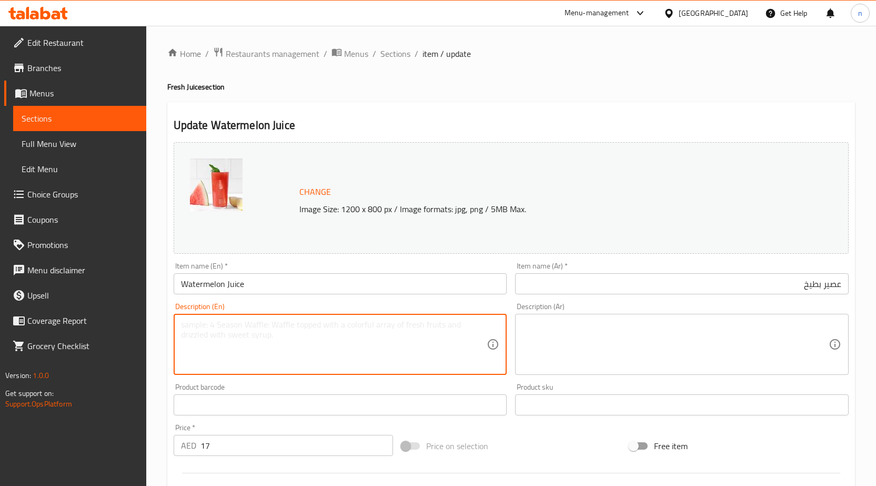
click at [236, 342] on textarea at bounding box center [334, 344] width 306 height 50
paste textarea "Freshly squeezed seasonal fruit juices."
type textarea "Freshly squeezed seasonal fruit juices."
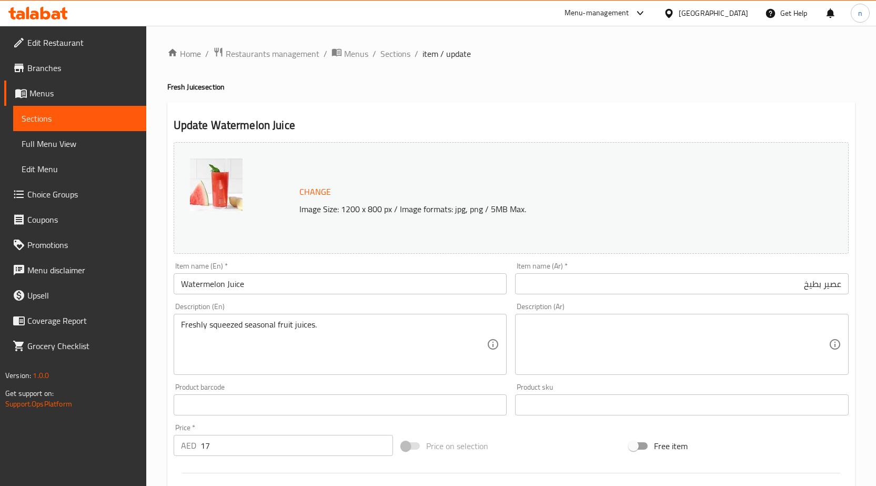
click at [615, 362] on textarea at bounding box center [675, 344] width 306 height 50
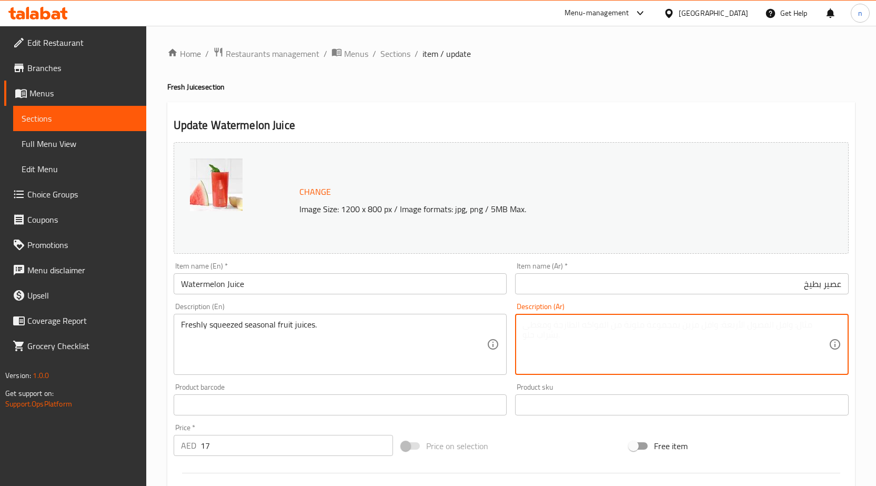
paste textarea "عصائر الفاكهة الموسيمية المعصورة الطازجة"
type textarea "عصائر الفاكهة الموسيمية المعصورة الطازجة"
click at [529, 445] on div "Price on selection" at bounding box center [511, 445] width 228 height 28
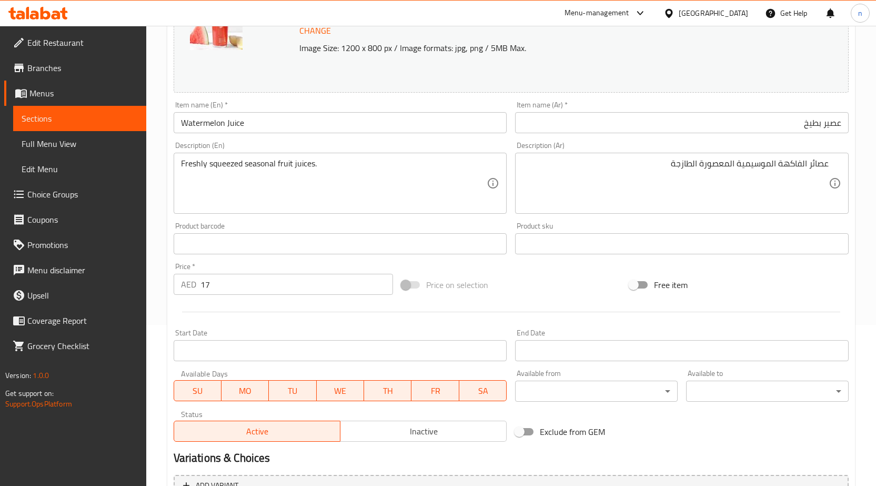
scroll to position [263, 0]
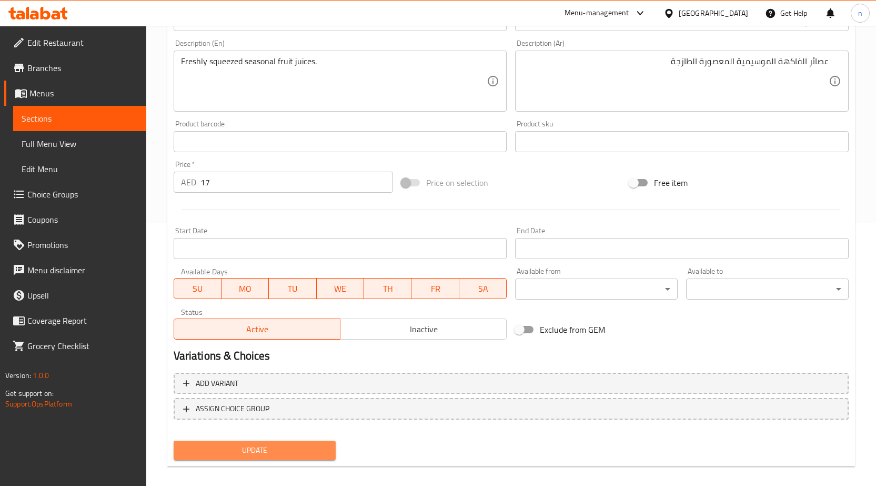
click at [295, 459] on button "Update" at bounding box center [255, 449] width 163 height 19
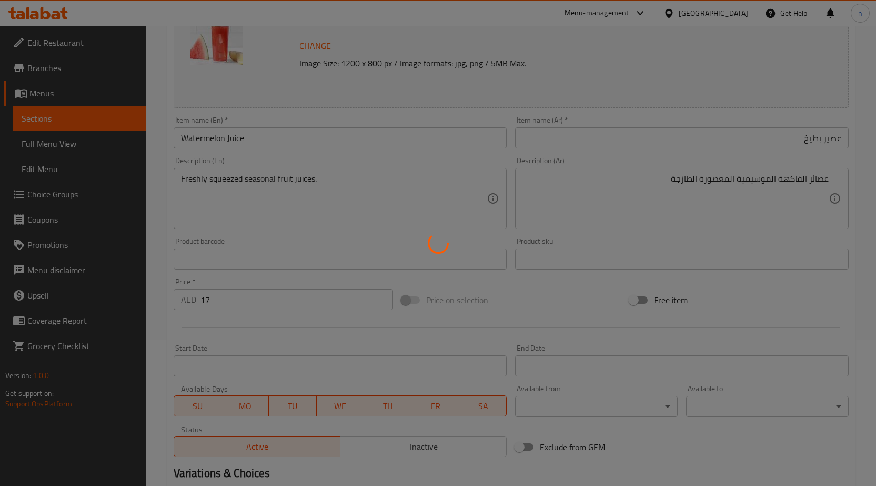
scroll to position [0, 0]
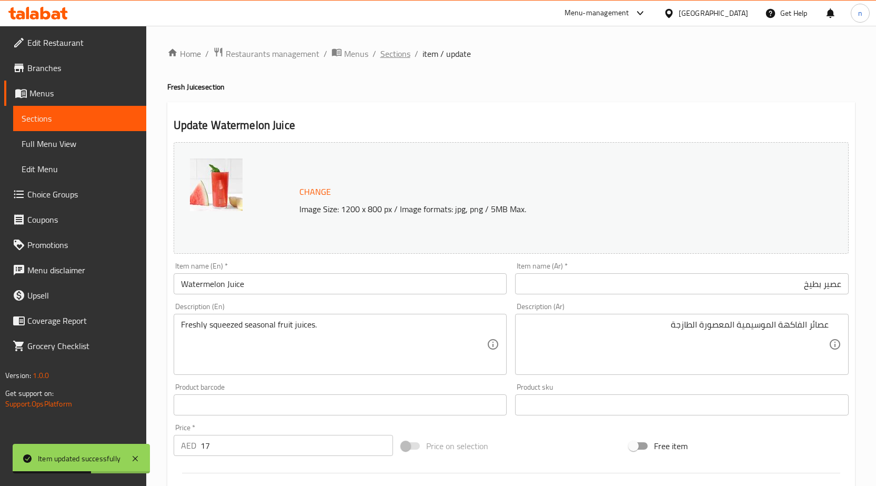
click at [380, 60] on span "Sections" at bounding box center [395, 53] width 30 height 13
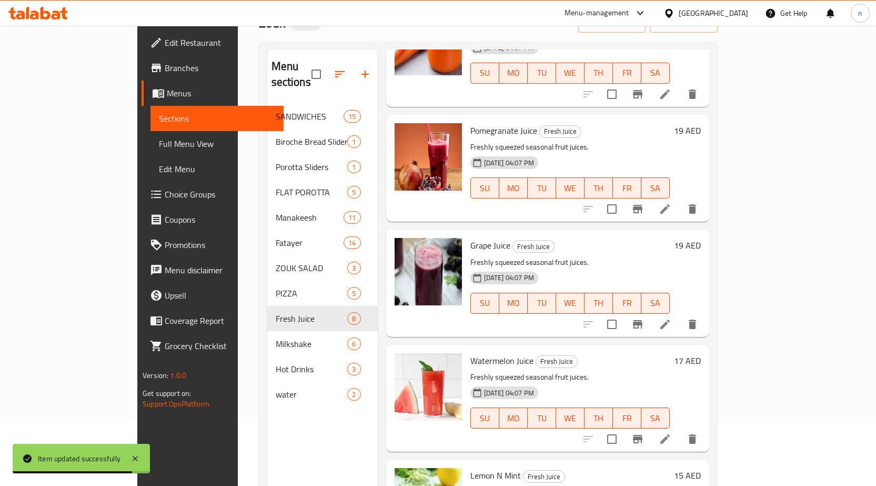
scroll to position [147, 0]
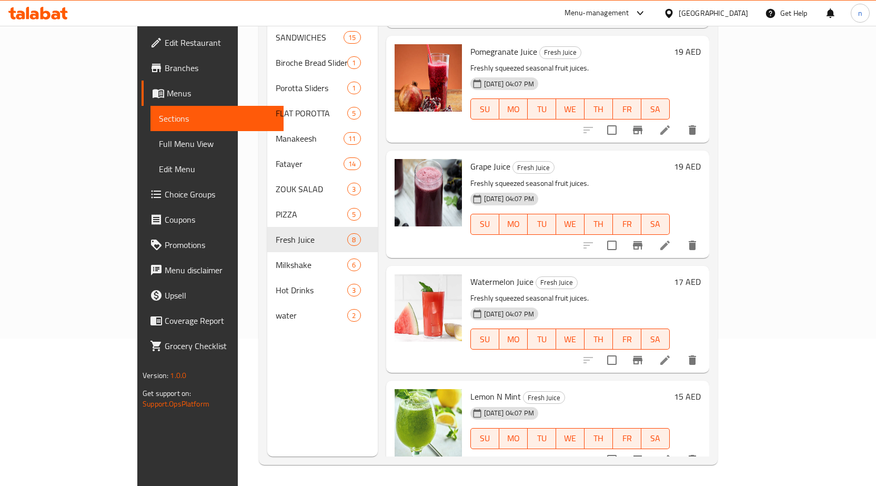
click at [680, 450] on li at bounding box center [664, 459] width 29 height 19
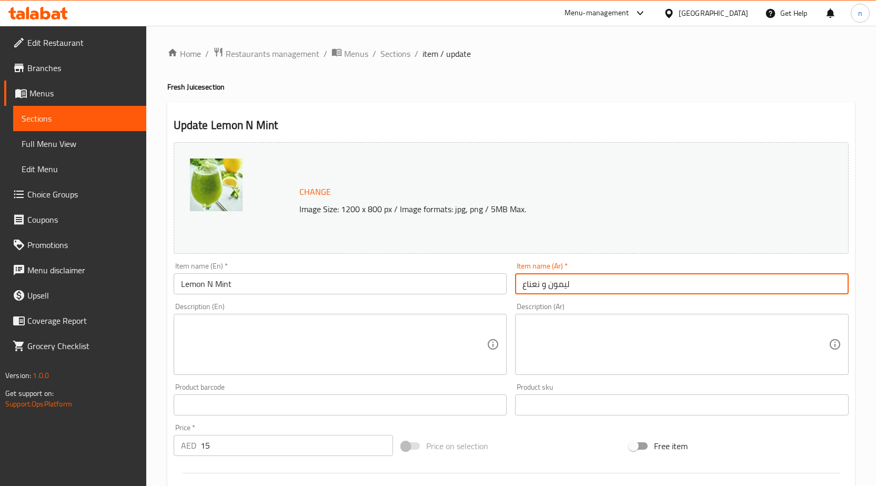
click at [542, 284] on input "ليمون و نعناع" at bounding box center [682, 283] width 334 height 21
click at [546, 288] on input "ليمون و نعناع" at bounding box center [682, 283] width 334 height 21
click at [544, 286] on input "ليمون و نعناع" at bounding box center [682, 283] width 334 height 21
click at [542, 285] on input "ليمون و نعناع" at bounding box center [682, 283] width 334 height 21
type input "ليمون ان نعناع"
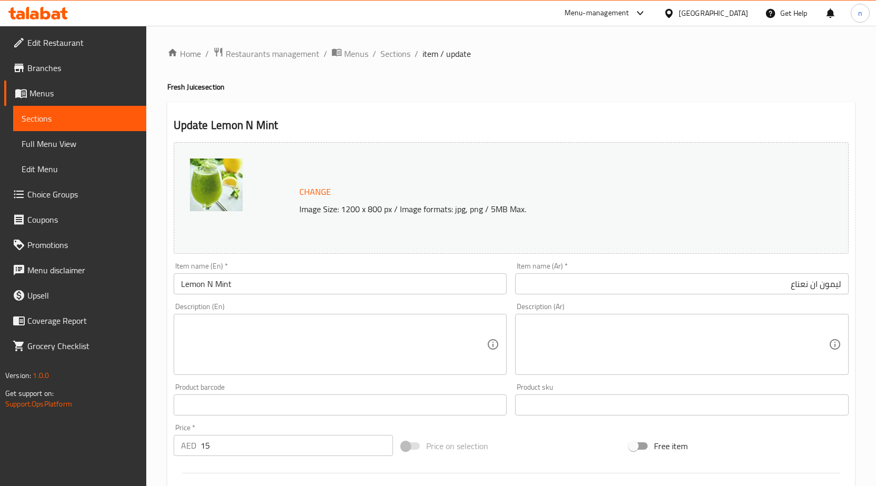
click at [222, 326] on textarea at bounding box center [334, 344] width 306 height 50
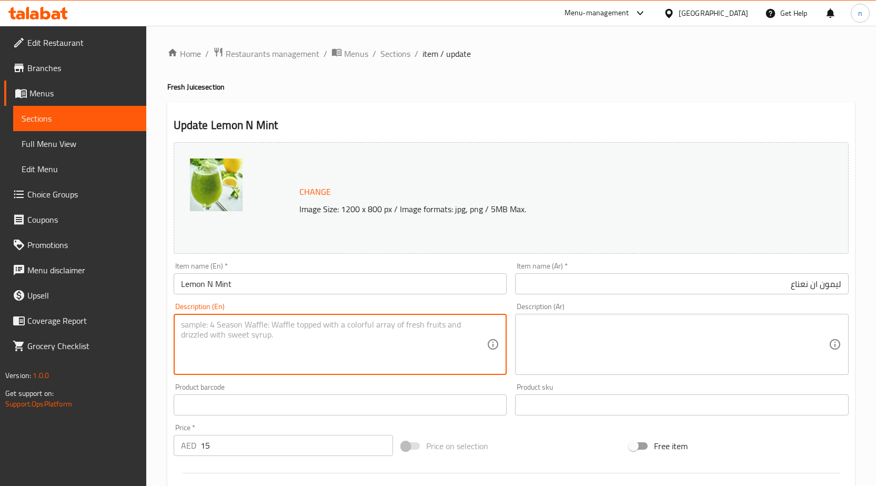
click at [251, 327] on textarea at bounding box center [334, 344] width 306 height 50
paste textarea "Freshly squeezed seasonal fruit juices."
type textarea "Freshly squeezed seasonal fruit juices."
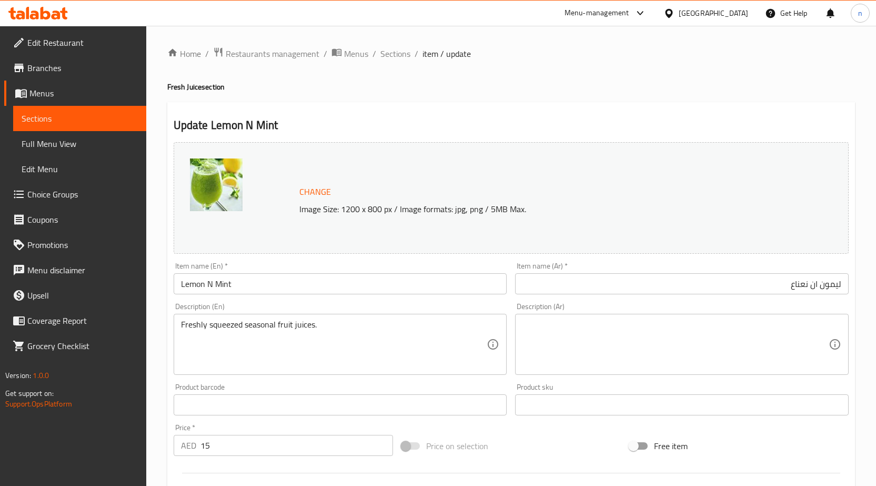
click at [767, 352] on textarea at bounding box center [675, 344] width 306 height 50
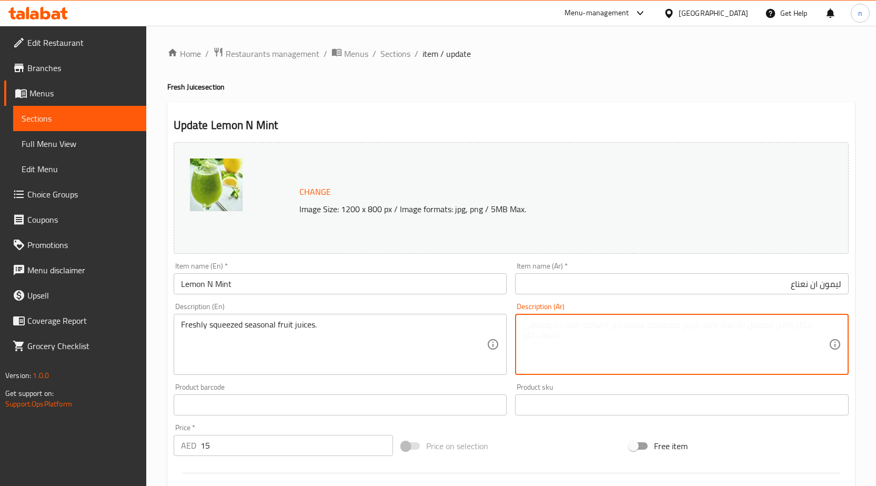
paste textarea "عصائر الفاكهة الموسيمية المعصورة الطازجة"
type textarea "عصائر الفاكهة الموسيمية المعصورة الطازجة"
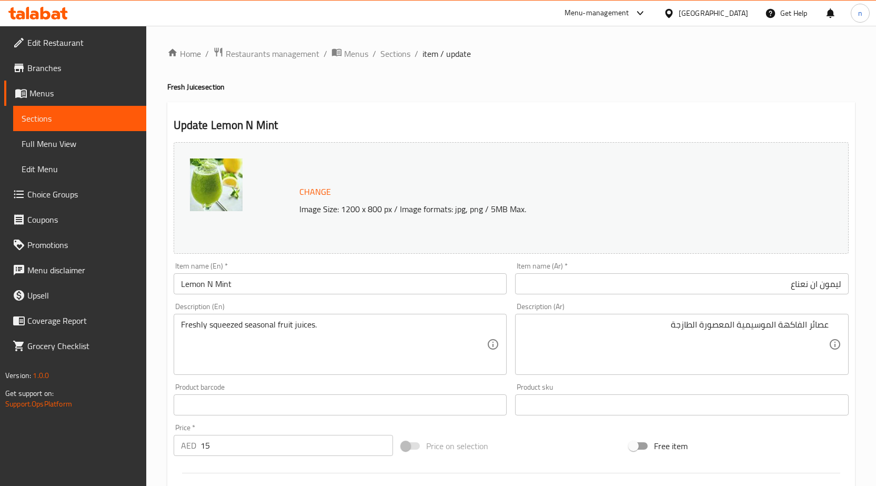
click at [600, 433] on div "Price on selection" at bounding box center [511, 445] width 228 height 28
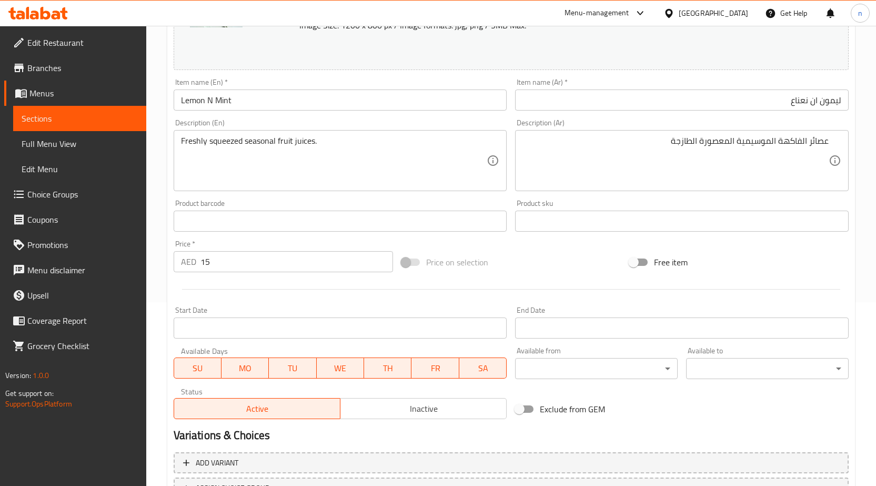
scroll to position [263, 0]
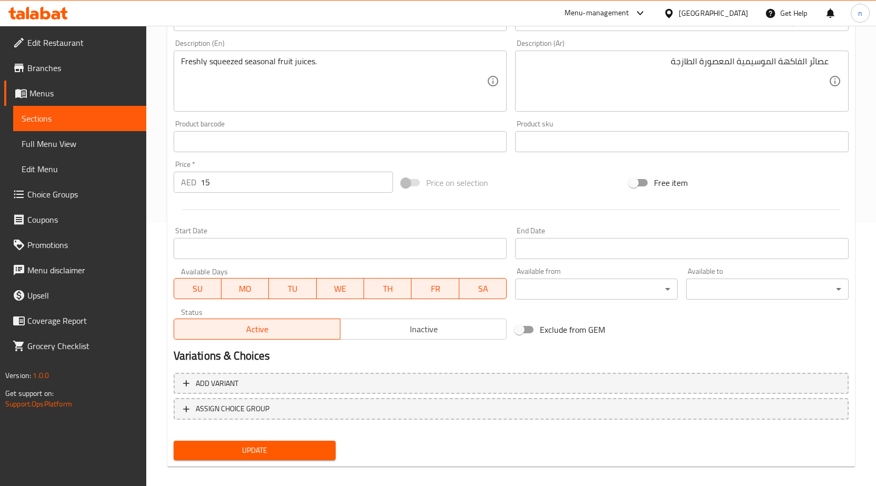
click at [280, 438] on div "Update" at bounding box center [254, 450] width 171 height 28
click at [276, 442] on button "Update" at bounding box center [255, 449] width 163 height 19
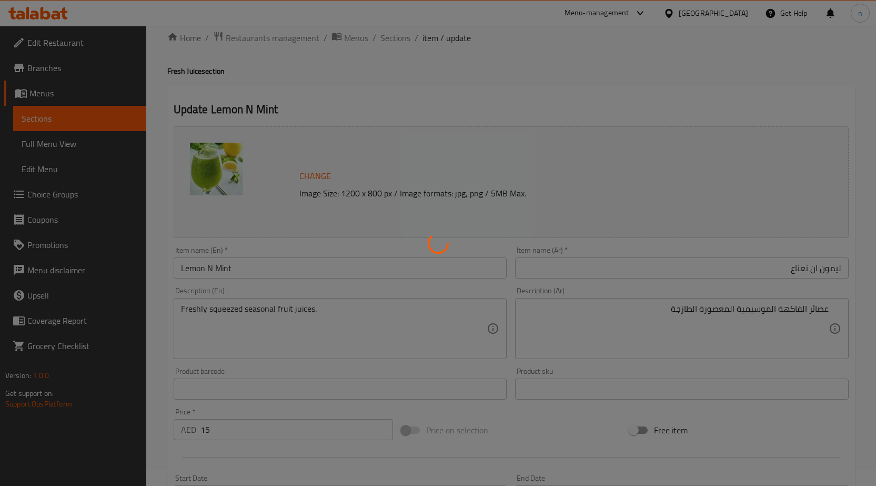
scroll to position [0, 0]
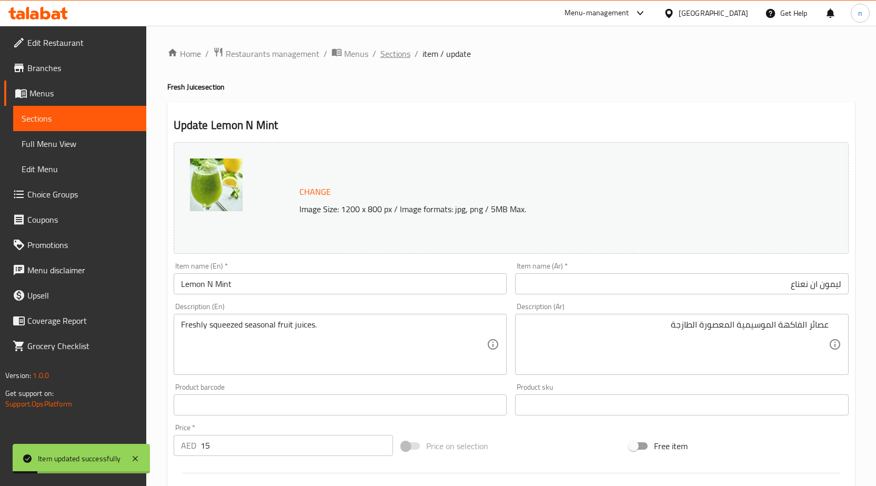
click at [396, 52] on span "Sections" at bounding box center [395, 53] width 30 height 13
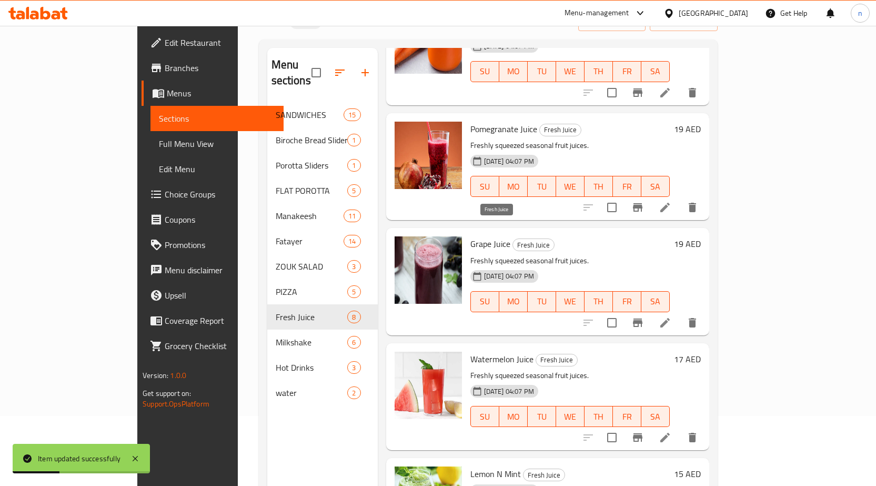
scroll to position [147, 0]
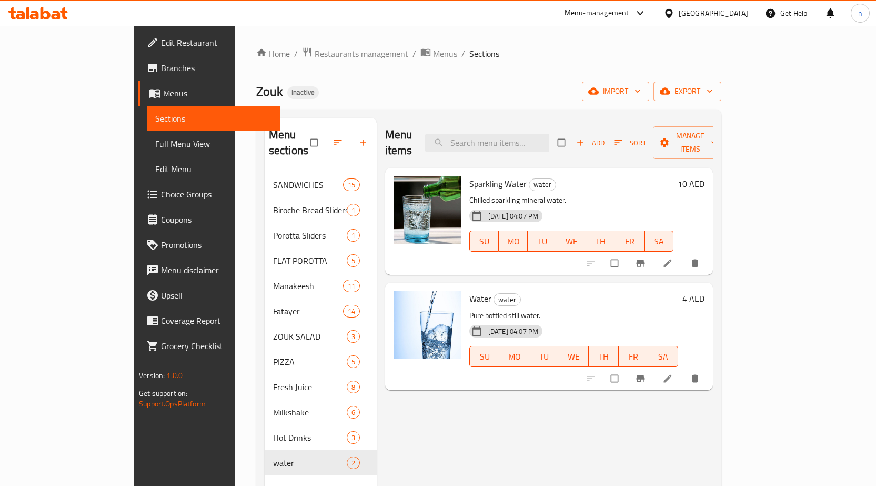
click at [155, 138] on span "Full Menu View" at bounding box center [213, 143] width 116 height 13
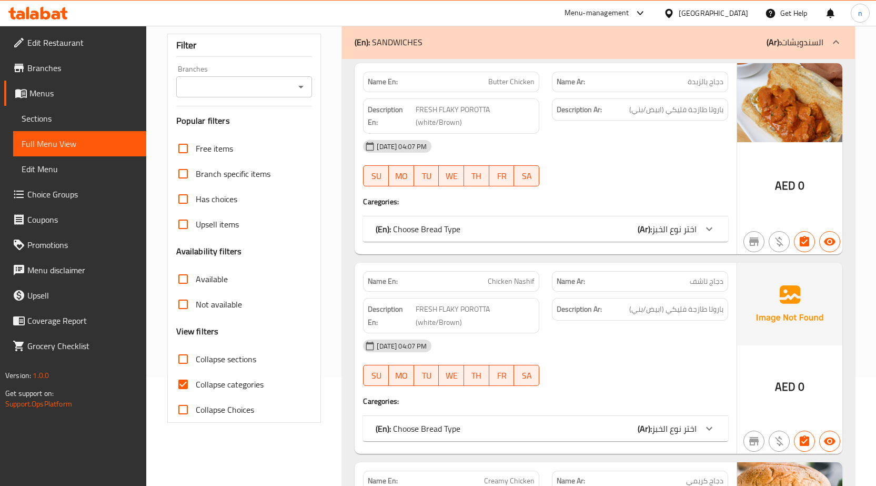
scroll to position [105, 0]
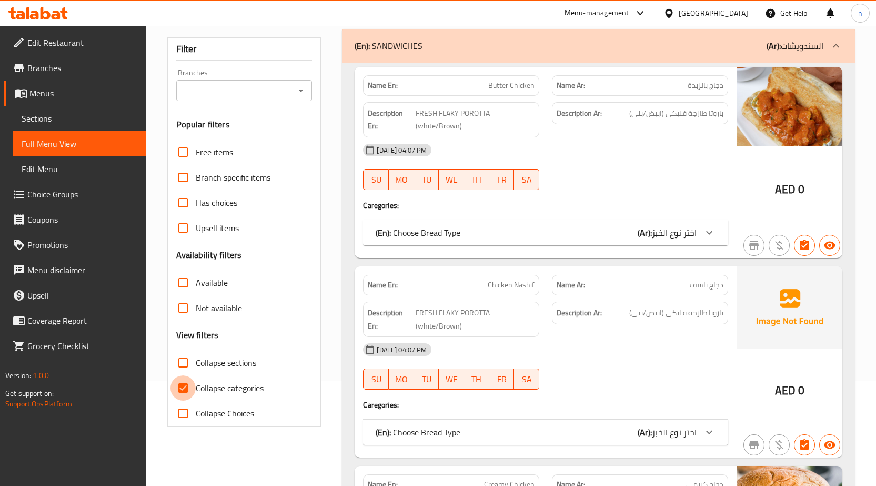
click at [188, 378] on input "Collapse categories" at bounding box center [182, 387] width 25 height 25
checkbox input "false"
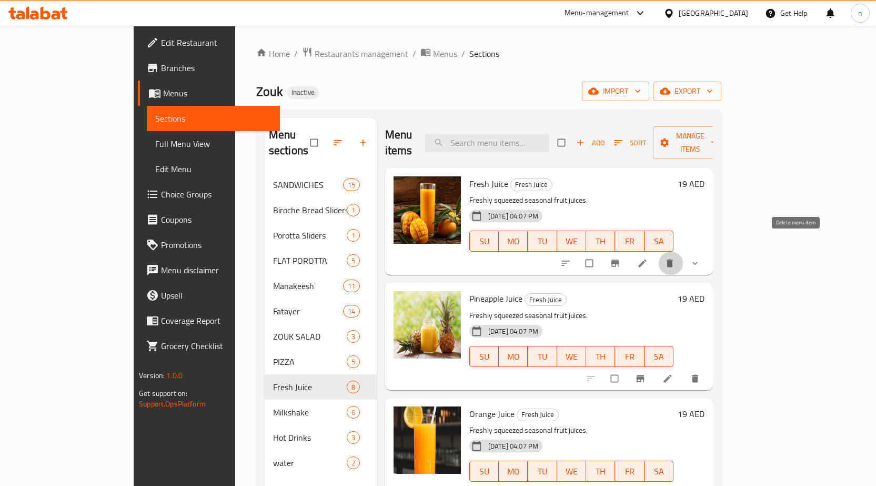
click at [675, 258] on icon "delete" at bounding box center [669, 263] width 11 height 11
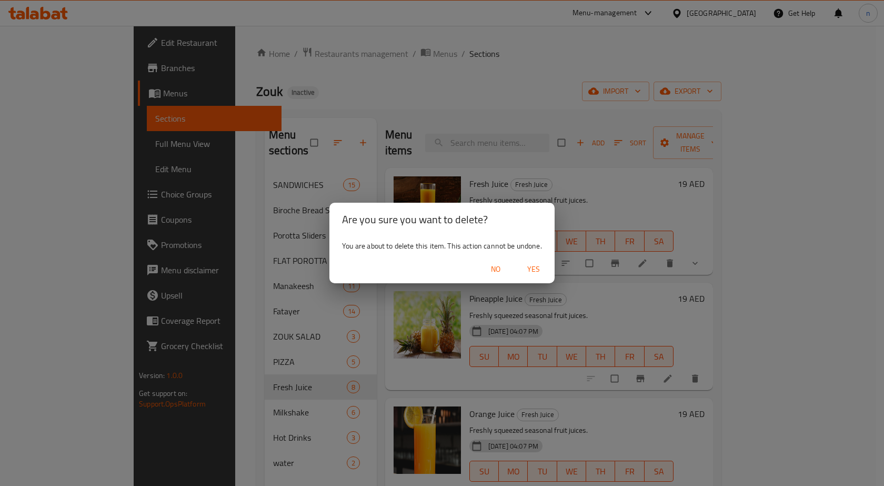
click at [544, 266] on span "Yes" at bounding box center [533, 269] width 25 height 13
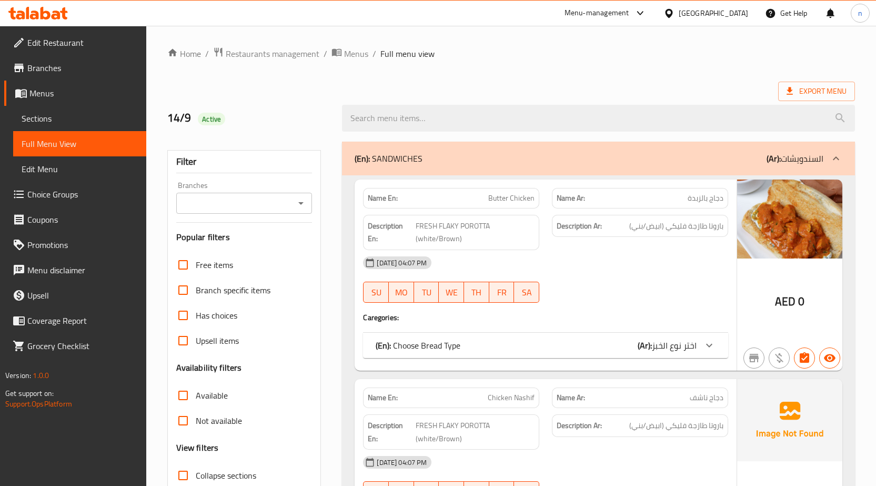
click at [738, 168] on div "(En): SANDWICHES (Ar): السندويشات" at bounding box center [598, 159] width 513 height 34
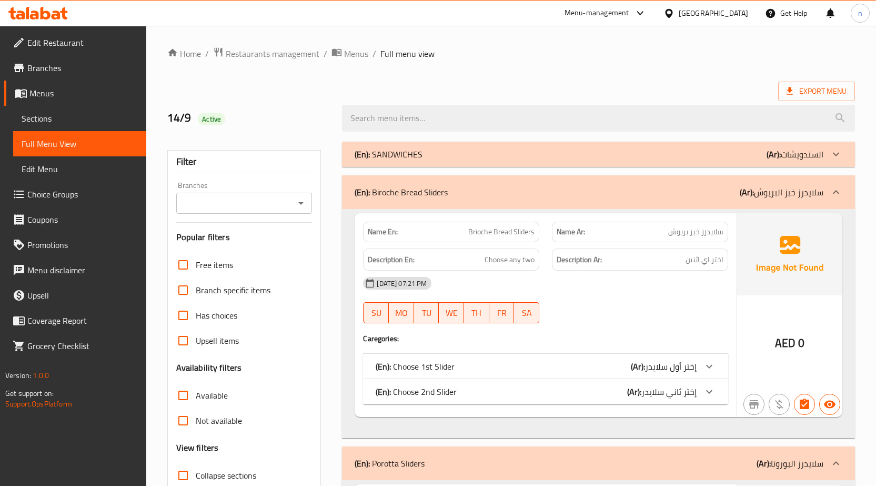
click at [698, 192] on div "(En): Biroche Bread Sliders (Ar): سلايدرز خبز البريوش" at bounding box center [589, 192] width 469 height 13
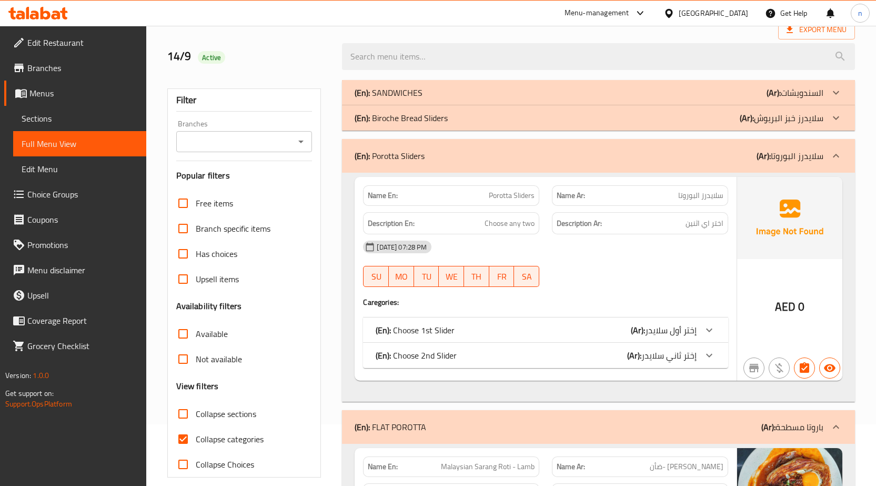
scroll to position [210, 0]
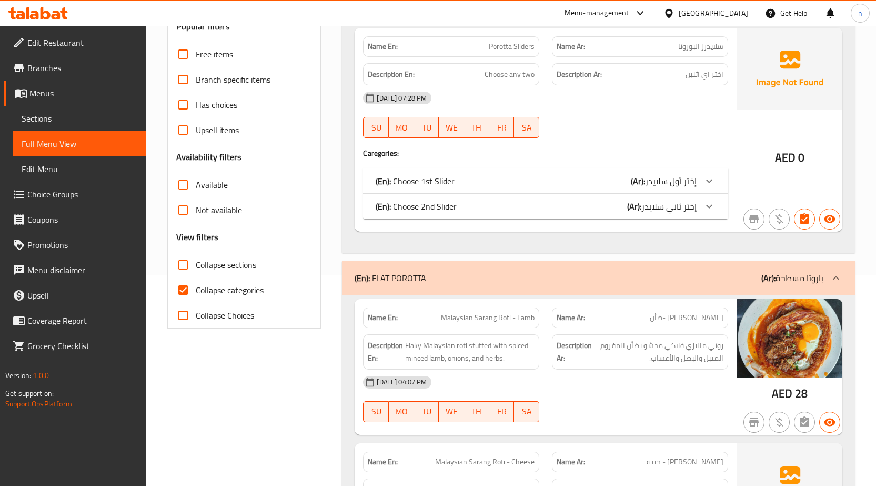
click at [194, 294] on input "Collapse categories" at bounding box center [182, 289] width 25 height 25
checkbox input "false"
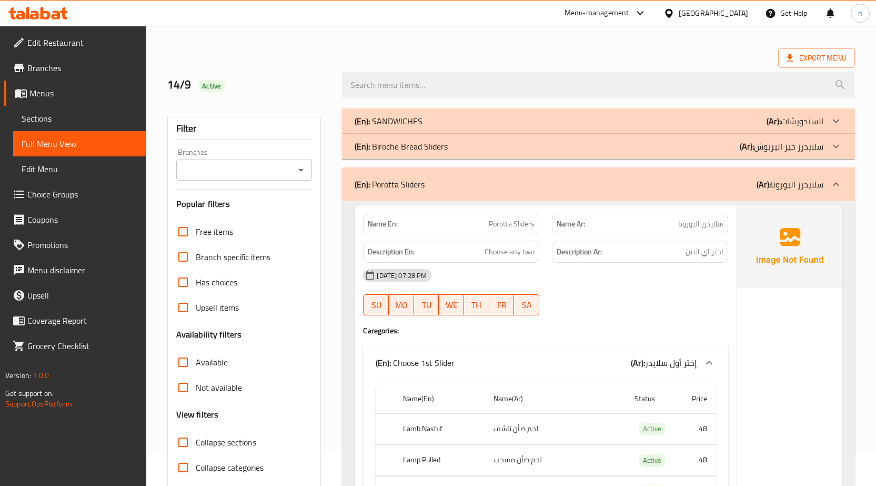
scroll to position [0, 0]
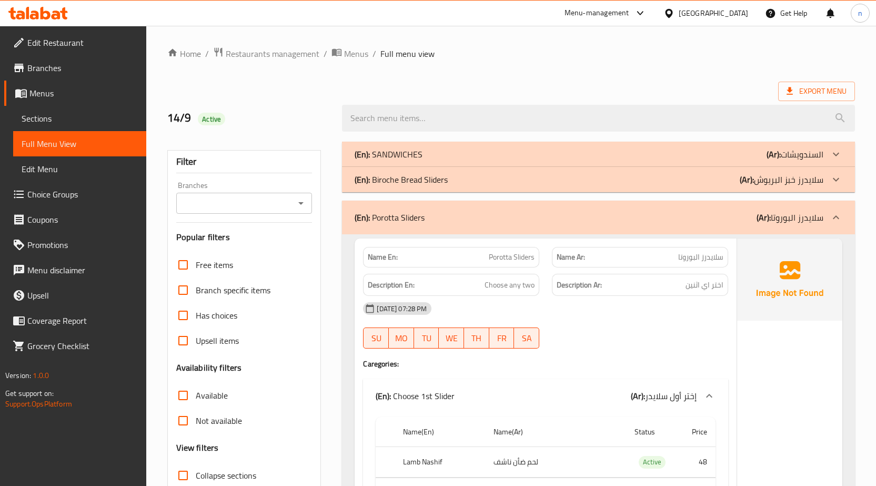
click at [713, 221] on div "(En): Porotta Sliders (Ar): سلايدرز البوروتا" at bounding box center [589, 217] width 469 height 13
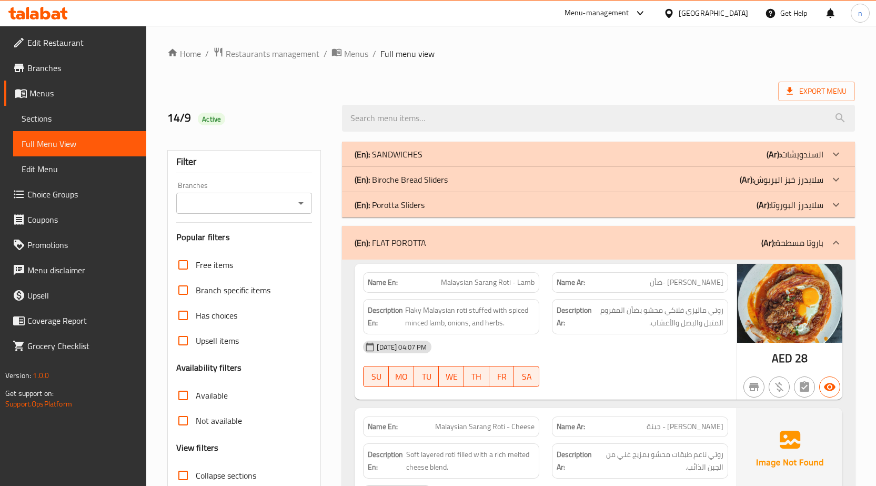
click at [592, 340] on div "[DATE] 04:07 PM" at bounding box center [546, 346] width 378 height 25
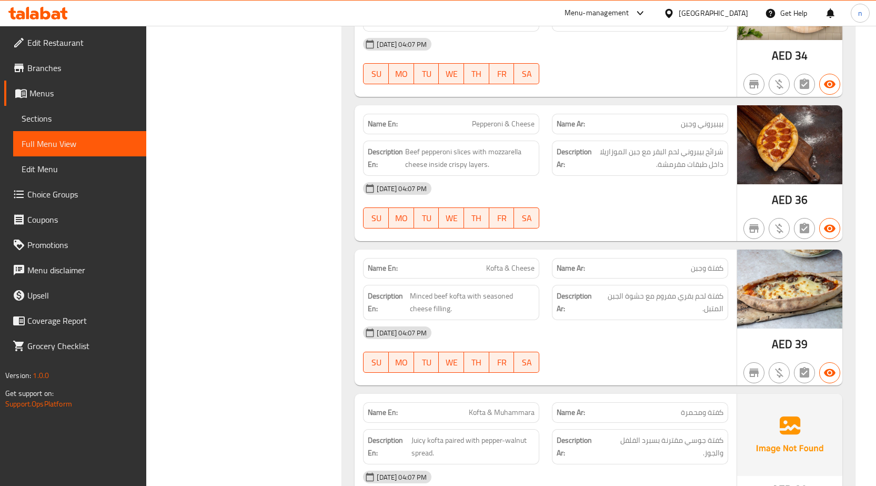
scroll to position [4021, 0]
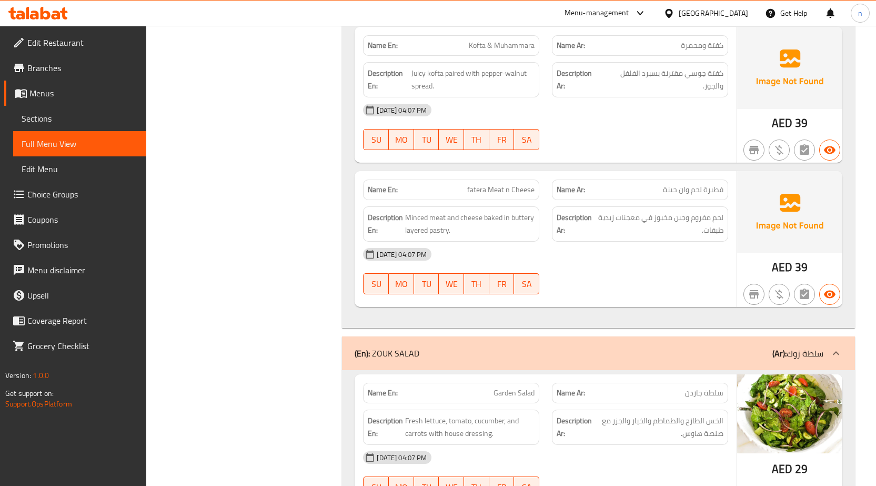
scroll to position [4441, 0]
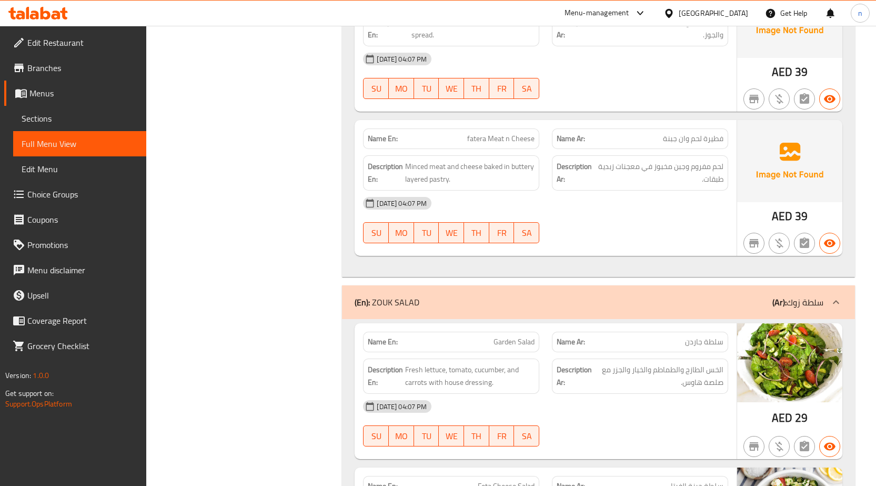
click at [234, 438] on div "Filter Branches Branches Popular filters Free items Branch specific items Has c…" at bounding box center [248, 371] width 175 height 9354
click at [310, 329] on div "Filter Branches Branches Popular filters Free items Branch specific items Has c…" at bounding box center [248, 371] width 175 height 9354
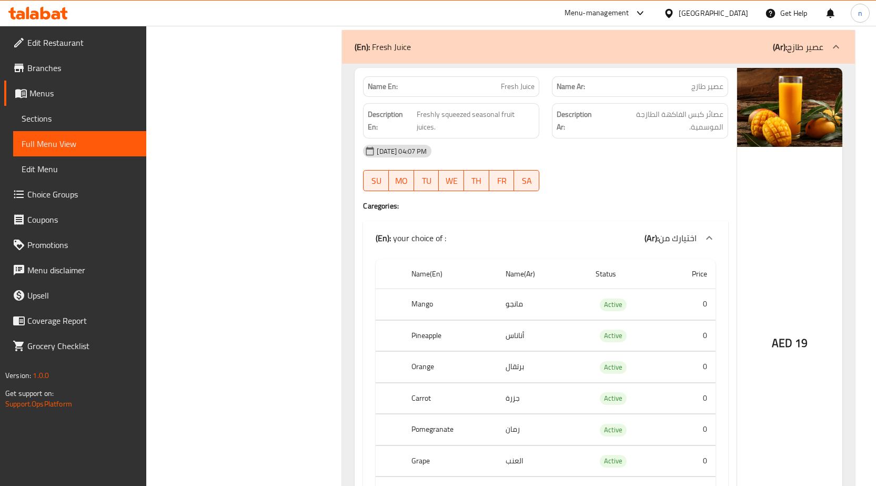
scroll to position [5862, 0]
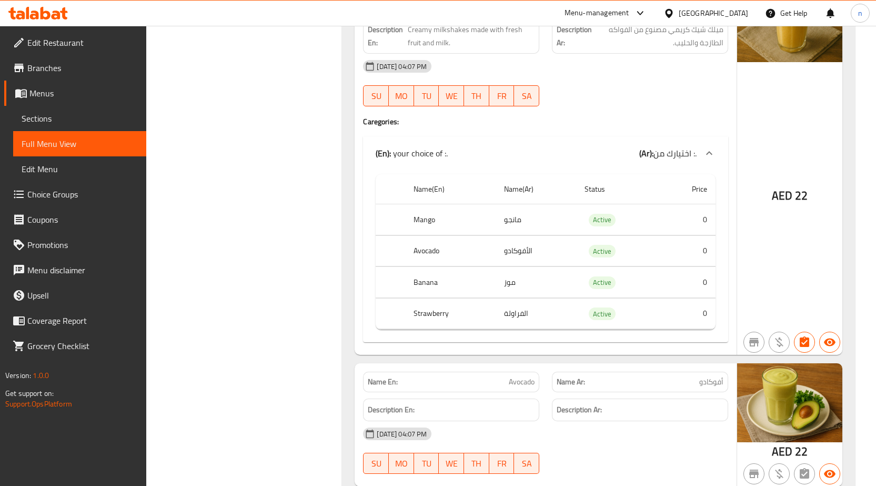
scroll to position [7650, 0]
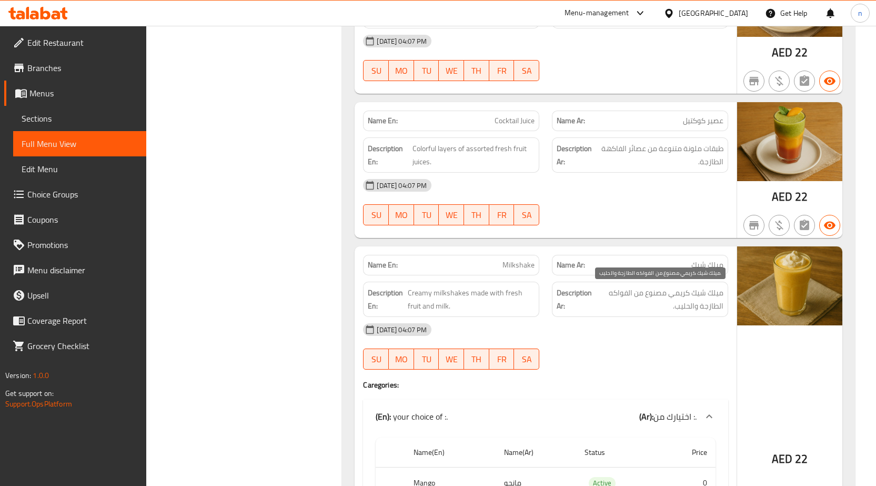
click at [702, 303] on span "ميلك شيك كريمي مصنوع من الفواكه الطازجة والحليب." at bounding box center [658, 299] width 129 height 26
copy div "ميلك شيك كريمي مصنوع من الفواكه الطازجة والحليب."
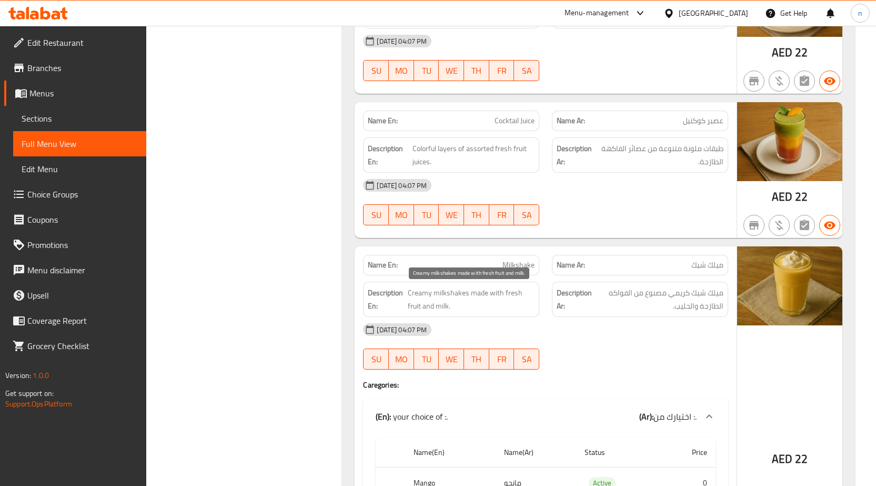
click at [461, 296] on span "Creamy milkshakes made with fresh fruit and milk." at bounding box center [471, 299] width 127 height 26
copy span "Creamy milkshakes made with fresh fruit and milk."
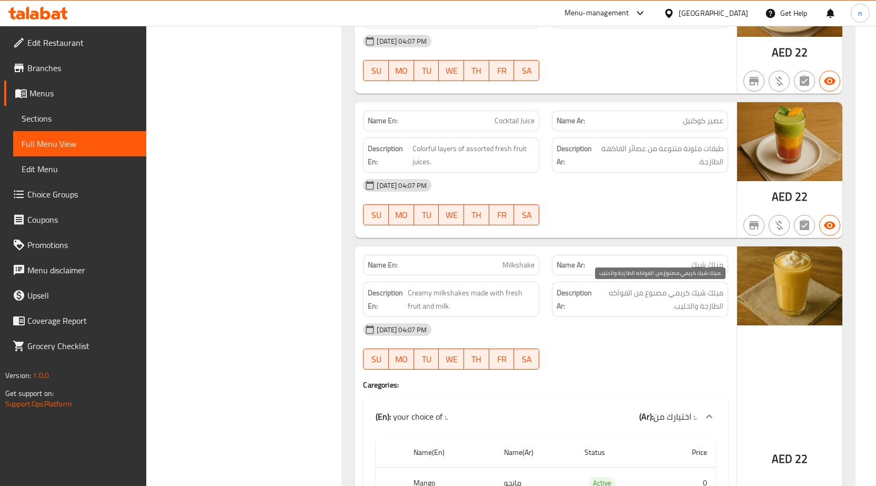
click at [663, 304] on span "ميلك شيك كريمي مصنوع من الفواكه الطازجة والحليب." at bounding box center [658, 299] width 129 height 26
click at [683, 286] on span "ميلك شيك كريمي مصنوع من الفواكه الطازجة والحليب." at bounding box center [658, 299] width 129 height 26
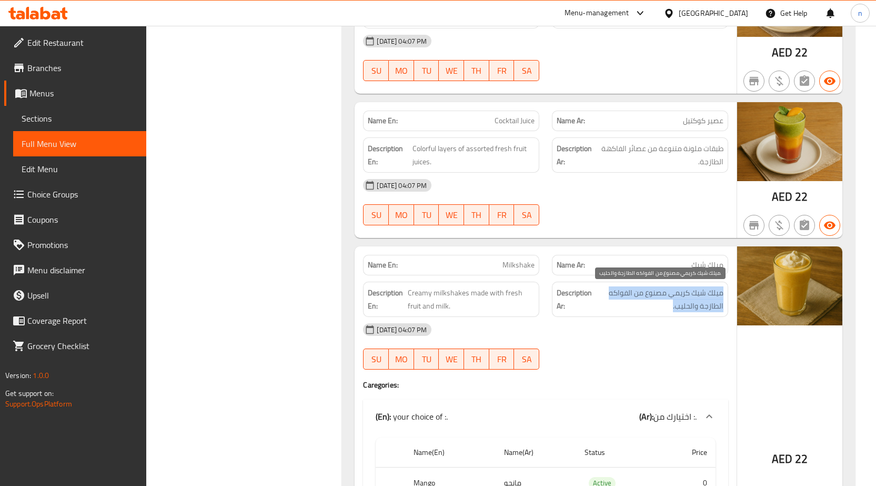
click at [683, 286] on span "ميلك شيك كريمي مصنوع من الفواكه الطازجة والحليب." at bounding box center [658, 299] width 129 height 26
copy div "ميلك شيك كريمي مصنوع من الفواكه الطازجة والحليب."
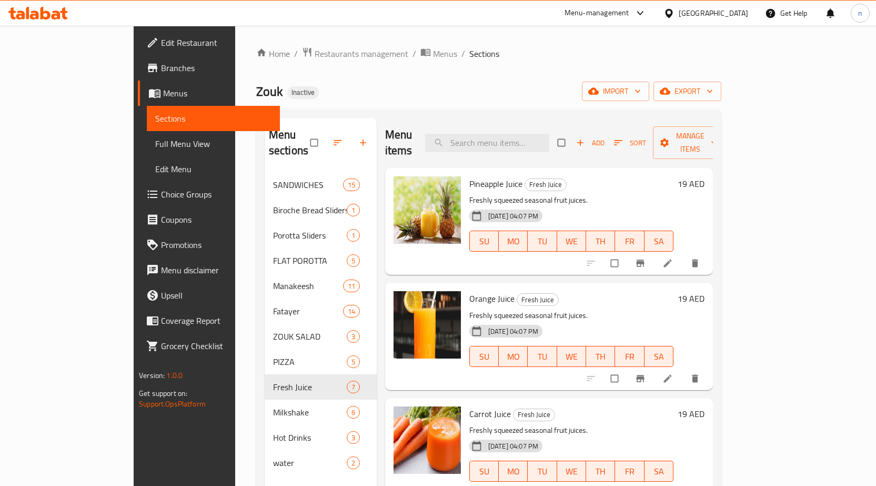
click at [607, 141] on button "Add" at bounding box center [590, 143] width 34 height 16
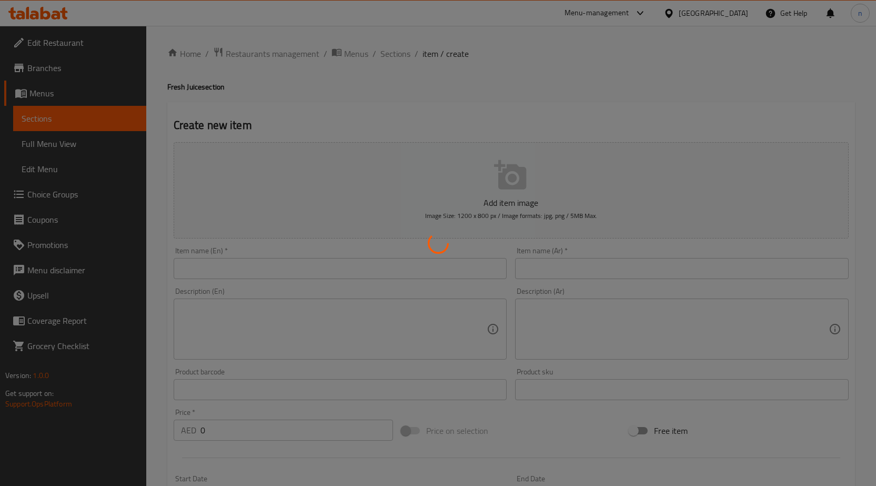
click at [200, 269] on div at bounding box center [438, 243] width 876 height 486
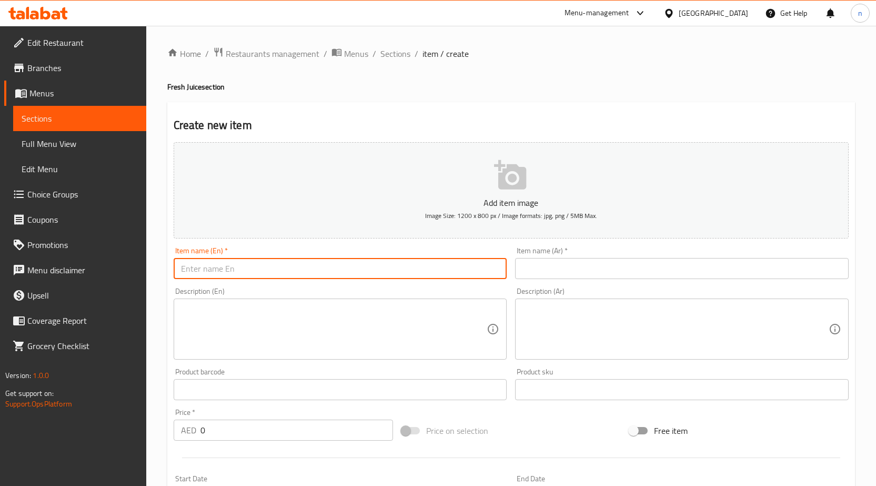
click at [225, 269] on input "text" at bounding box center [341, 268] width 334 height 21
paste input "Mango"
click at [194, 90] on h4 "Fresh Juice section" at bounding box center [511, 87] width 688 height 11
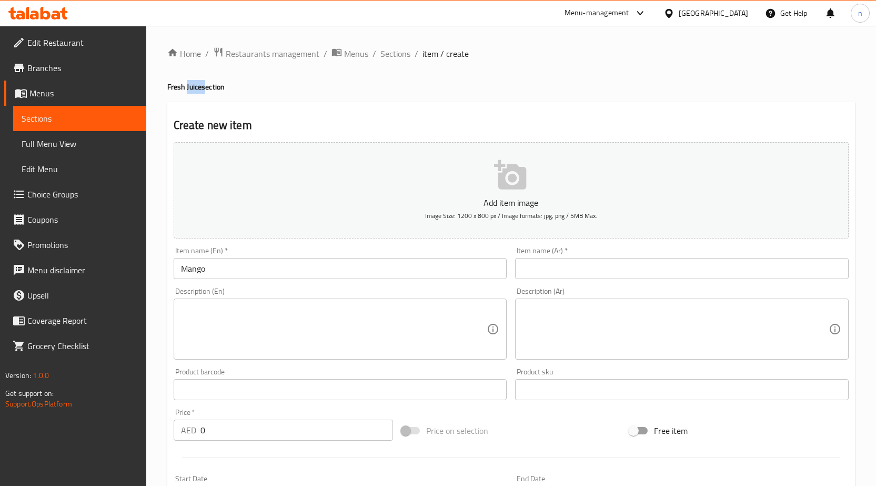
click at [194, 90] on h4 "Fresh Juice section" at bounding box center [511, 87] width 688 height 11
copy h4 "Juice"
click at [272, 277] on input "Mango" at bounding box center [341, 268] width 334 height 21
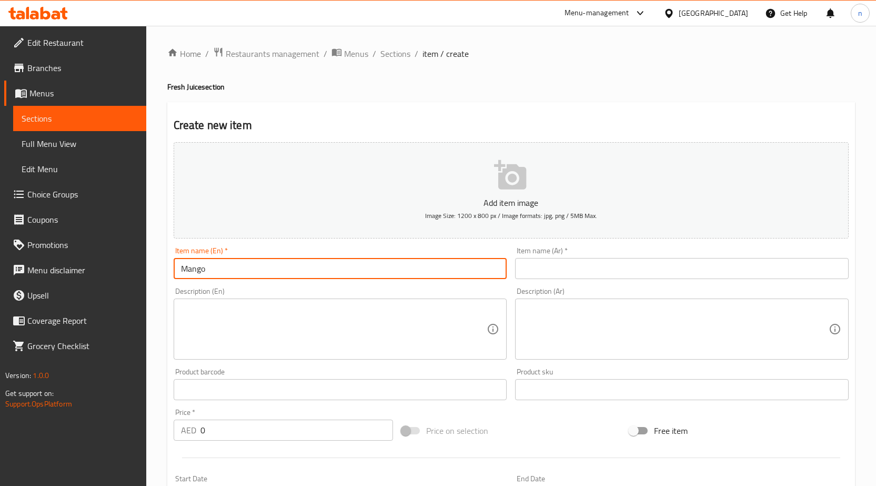
paste input "Juice"
type input "Mango Juice"
click at [573, 262] on input "text" at bounding box center [682, 268] width 334 height 21
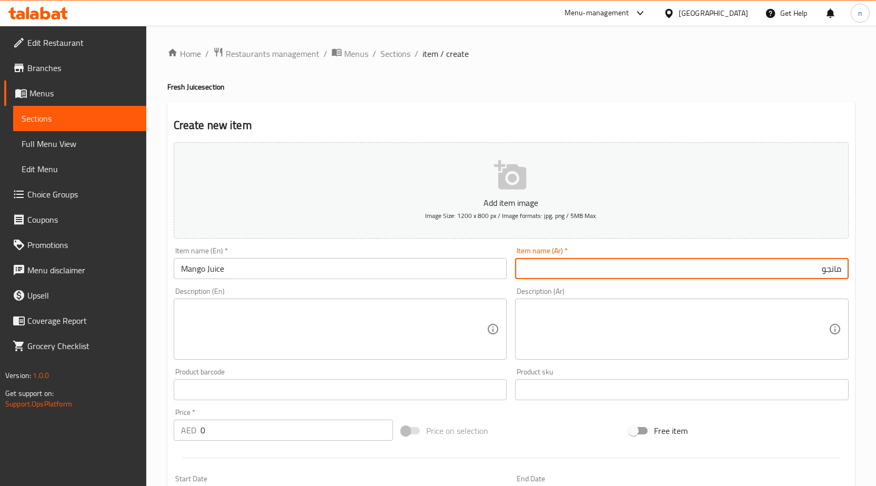
click at [841, 266] on input "مانجو" at bounding box center [682, 268] width 334 height 21
type input "عصير مانجو"
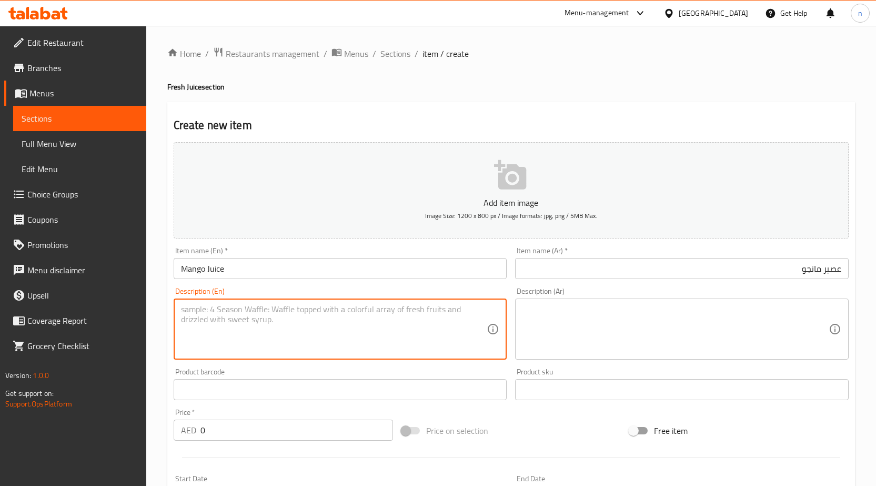
click at [201, 320] on textarea at bounding box center [334, 329] width 306 height 50
paste textarea "Creamy milkshakes made with fresh fruit and milk."
type textarea "Creamy milkshakes made with fresh fruit and milk."
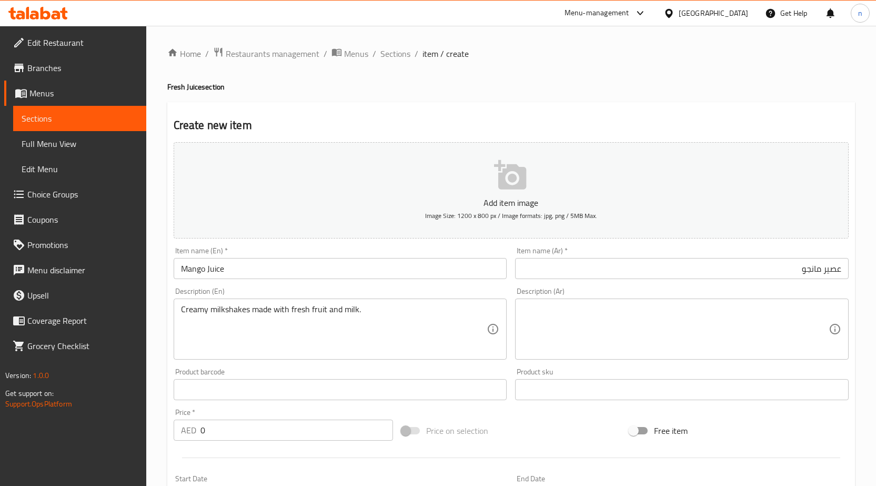
click at [551, 311] on textarea at bounding box center [675, 329] width 306 height 50
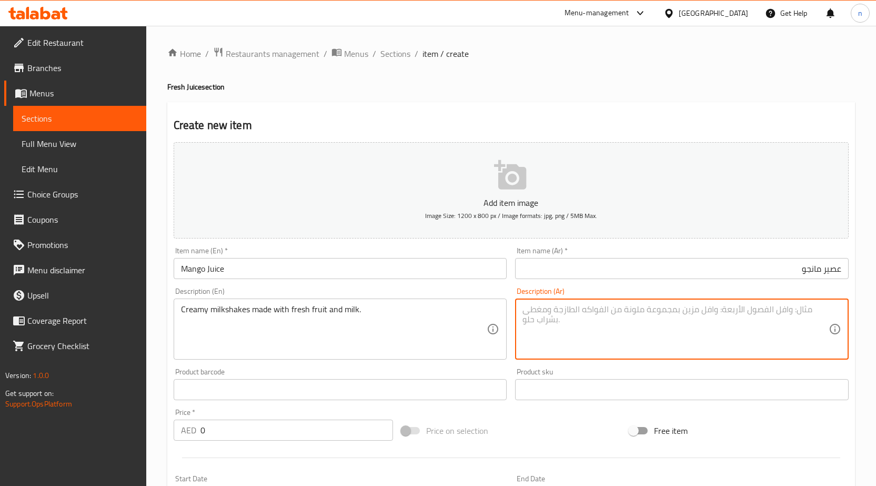
paste textarea "عصائر الفاكهة الموسيمية المعصورة الطازجة"
type textarea "عصائر الفاكهة الموسيمية المعصورة الطازجة"
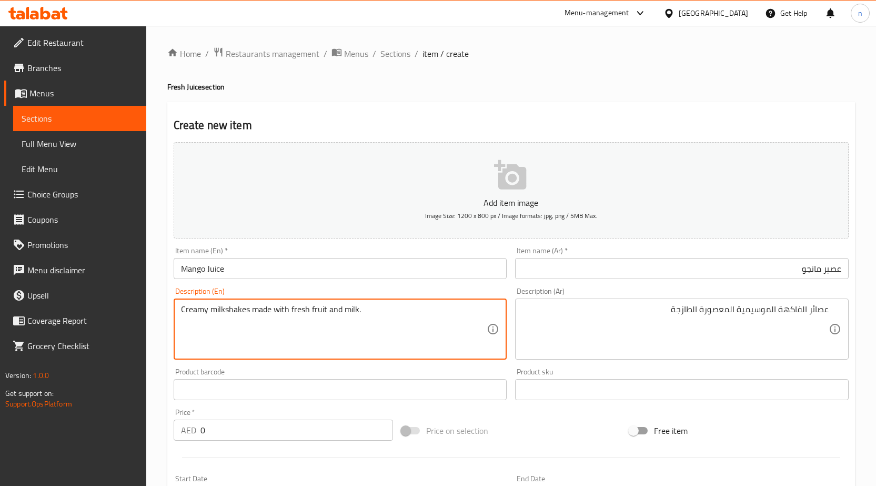
click at [304, 314] on textarea "Creamy milkshakes made with fresh fruit and milk." at bounding box center [334, 329] width 306 height 50
paste textarea "Freshly squeezed seasonal fruit juices"
type textarea "Freshly squeezed seasonal fruit juices."
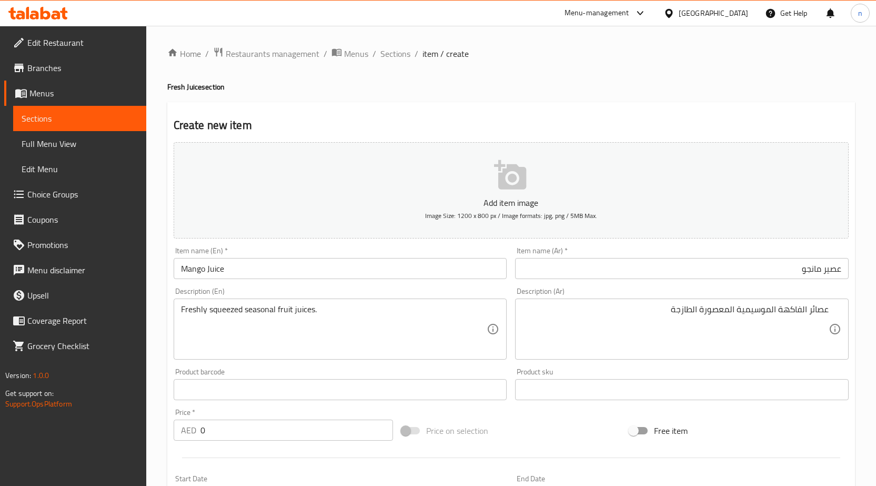
click at [540, 433] on div "Price on selection" at bounding box center [511, 430] width 228 height 28
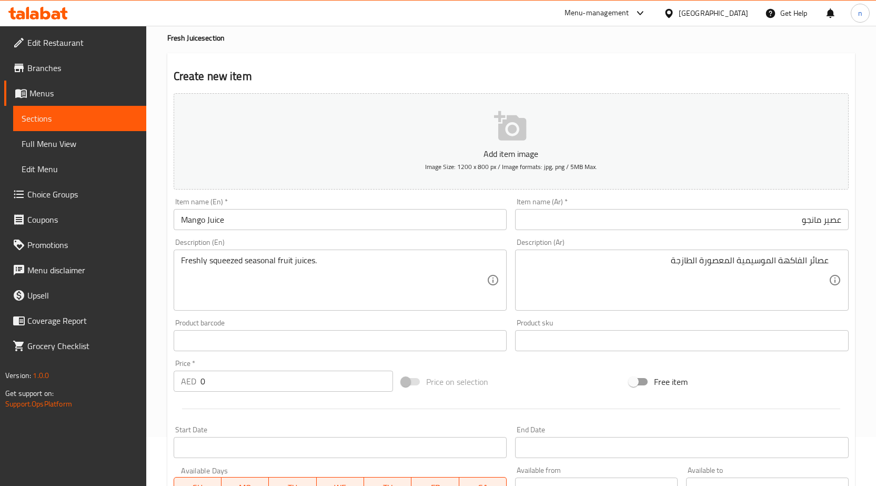
scroll to position [105, 0]
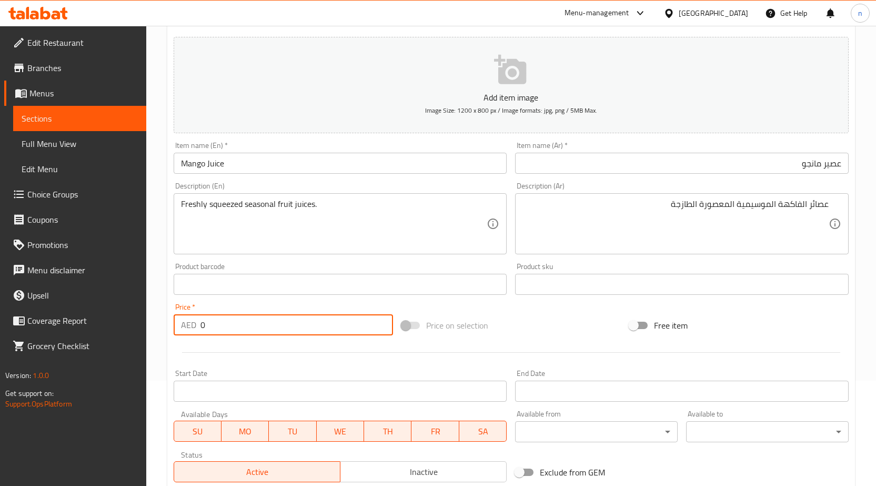
click at [247, 330] on input "0" at bounding box center [296, 324] width 193 height 21
type input "19"
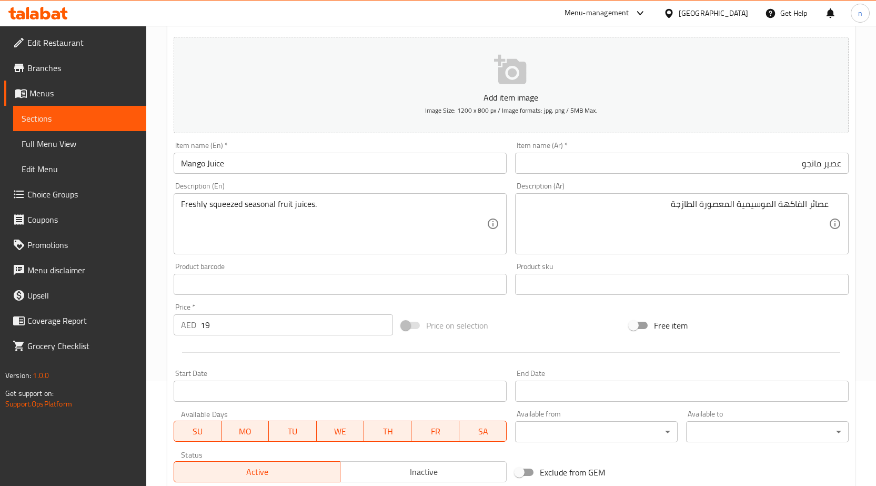
click at [573, 333] on div "Price on selection" at bounding box center [511, 325] width 228 height 28
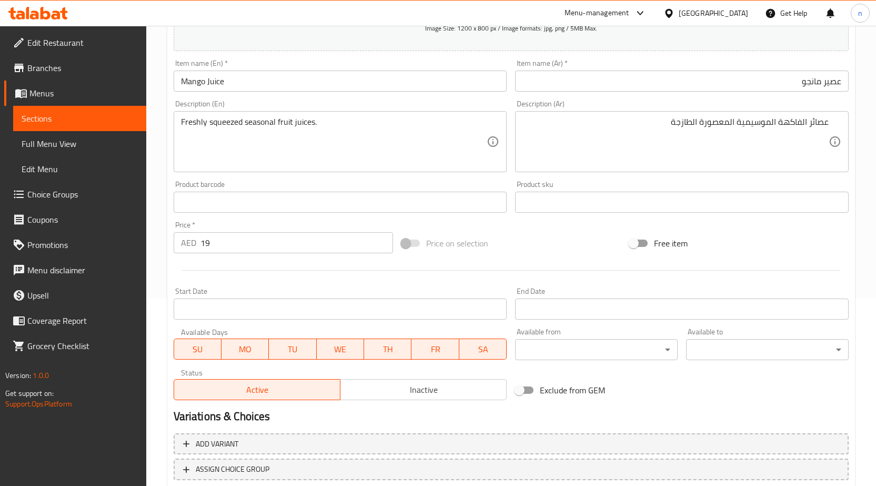
scroll to position [258, 0]
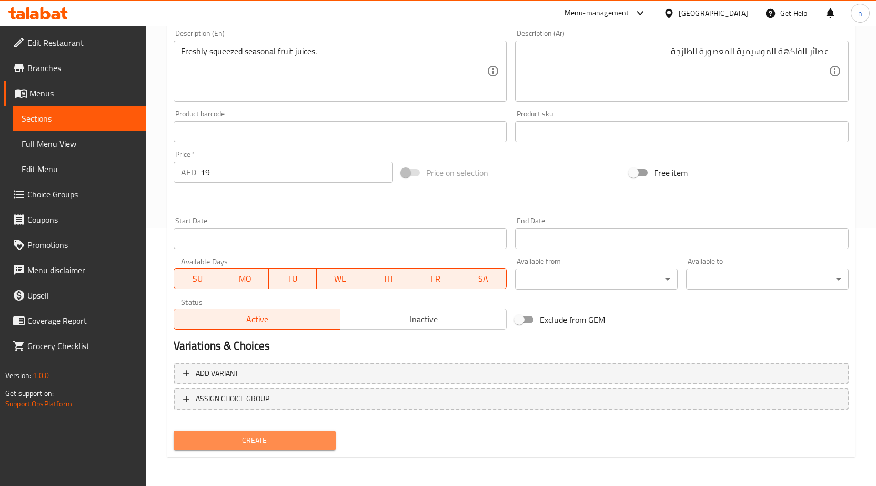
click at [243, 447] on span "Create" at bounding box center [255, 439] width 146 height 13
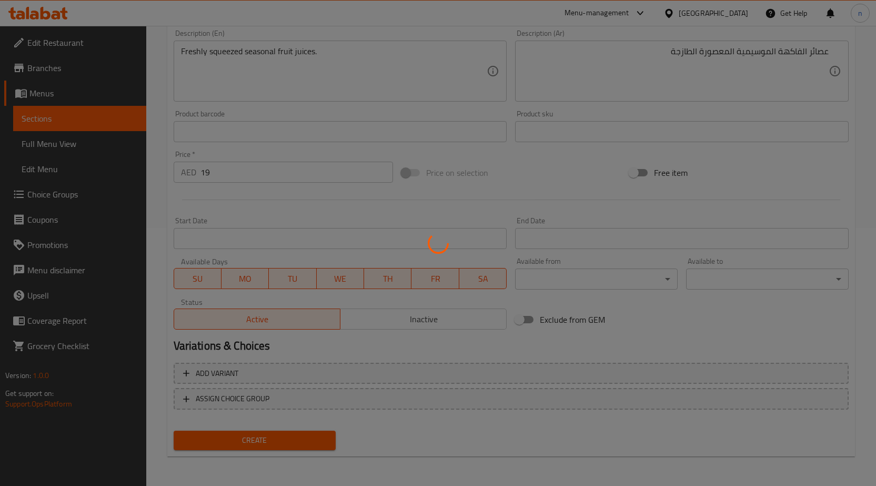
scroll to position [0, 0]
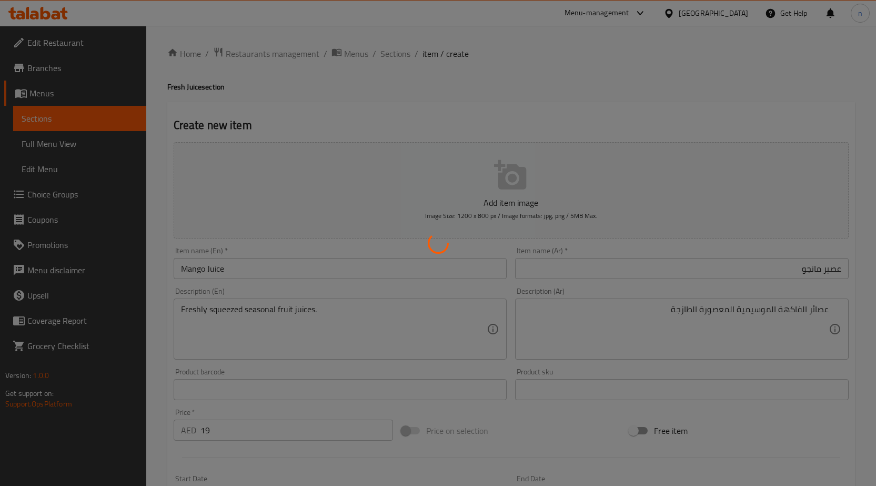
type input "0"
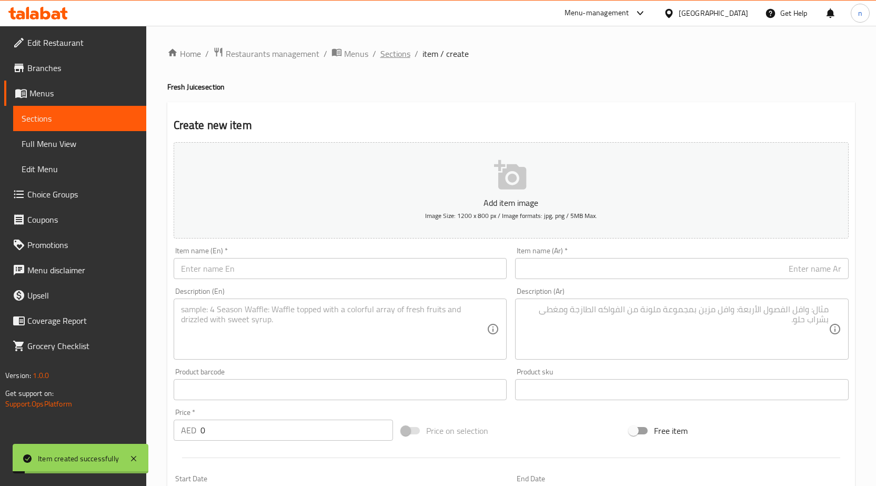
click at [391, 48] on span "Sections" at bounding box center [395, 53] width 30 height 13
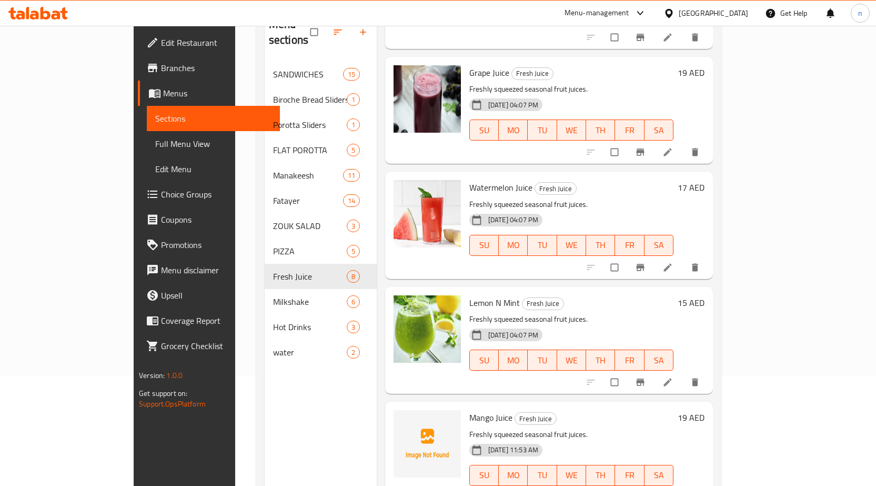
scroll to position [147, 0]
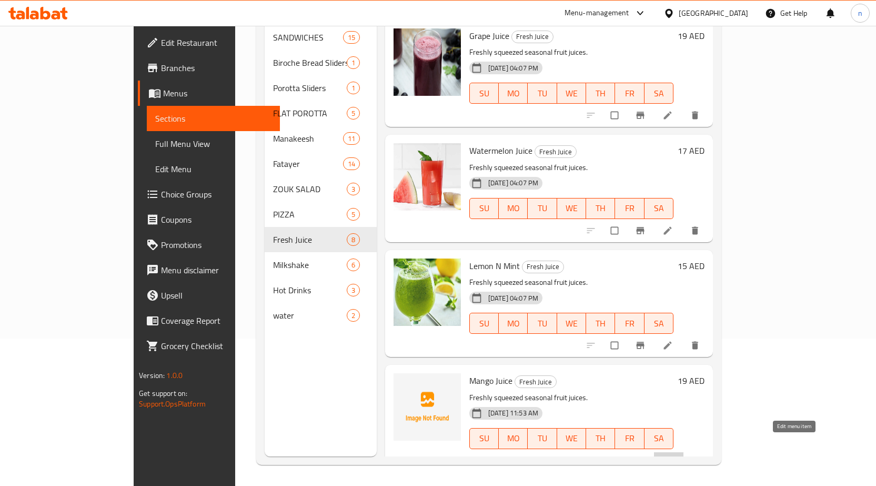
click at [673, 455] on icon at bounding box center [667, 460] width 11 height 11
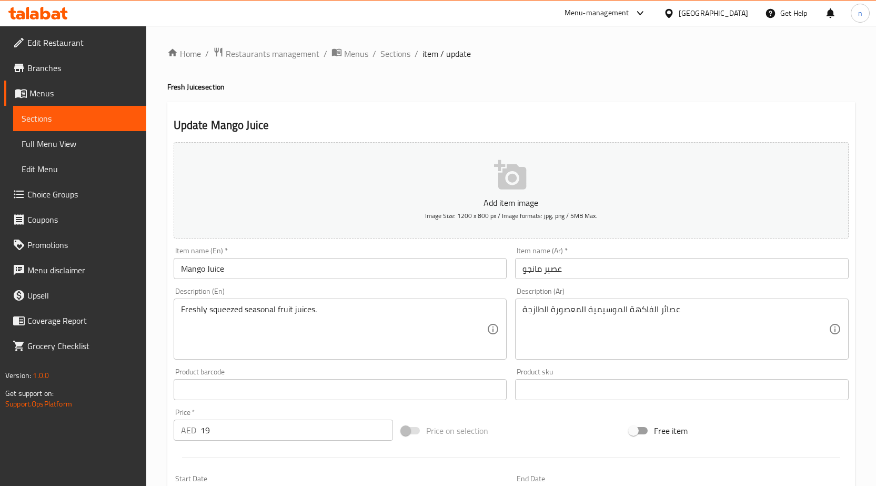
click at [506, 423] on div "Price on selection" at bounding box center [511, 430] width 228 height 28
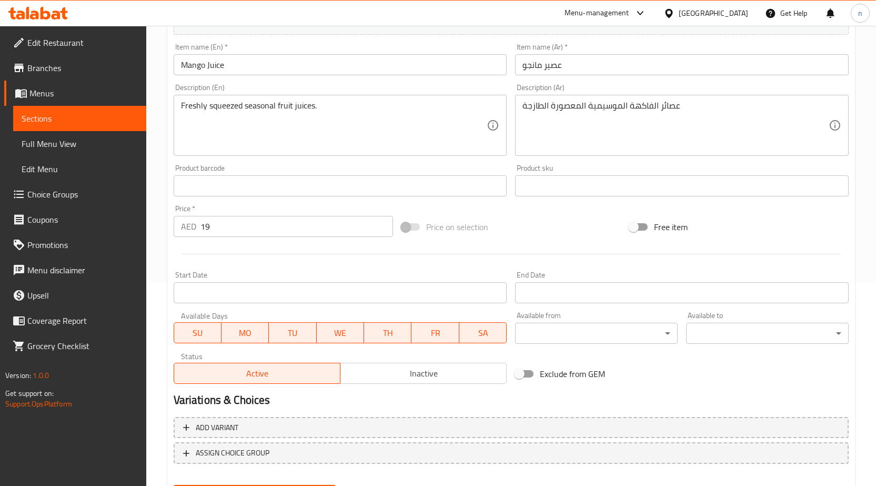
scroll to position [258, 0]
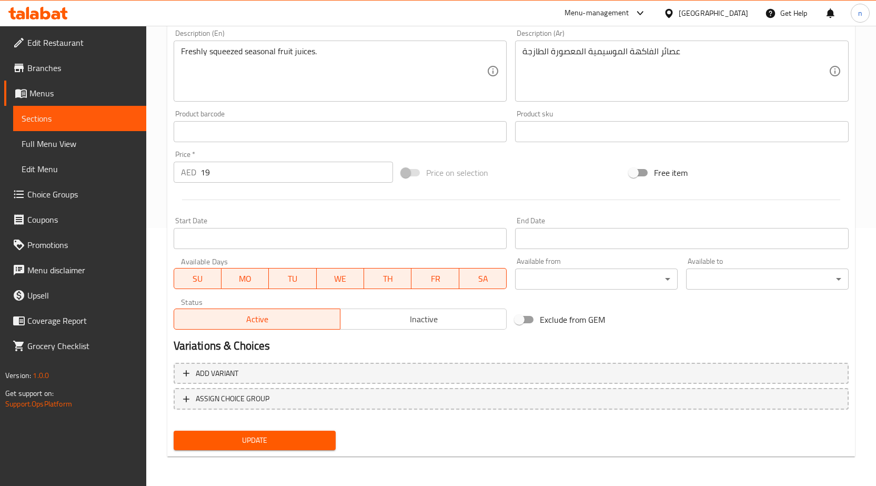
click at [250, 435] on span "Update" at bounding box center [255, 439] width 146 height 13
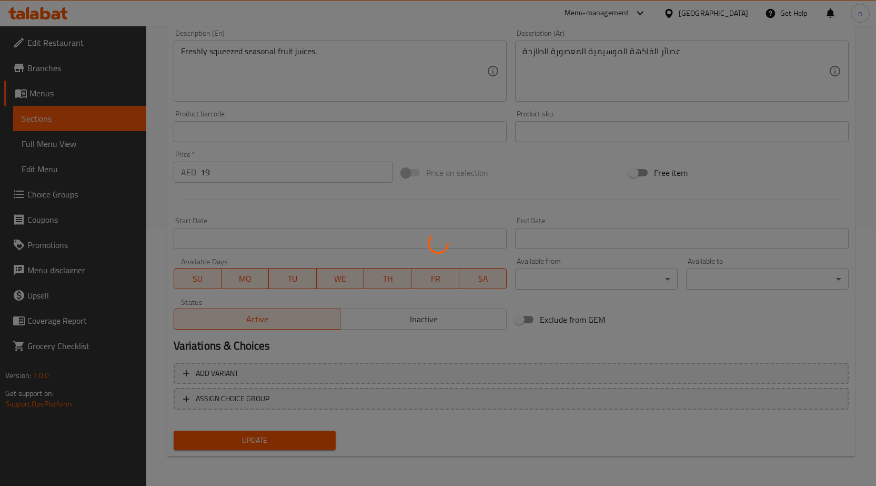
scroll to position [0, 0]
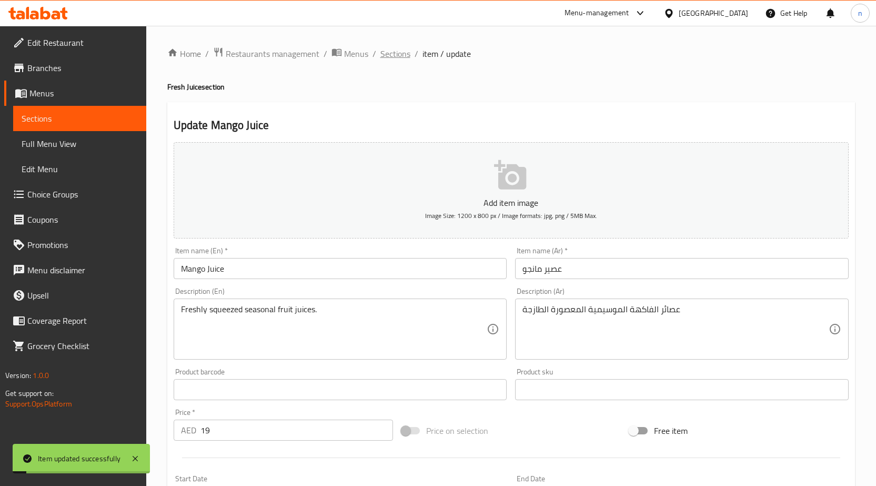
click at [390, 49] on span "Sections" at bounding box center [395, 53] width 30 height 13
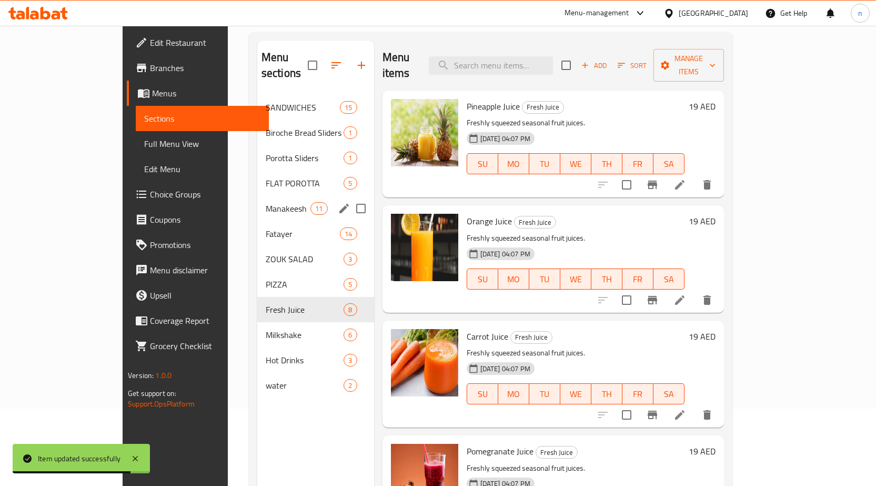
scroll to position [147, 0]
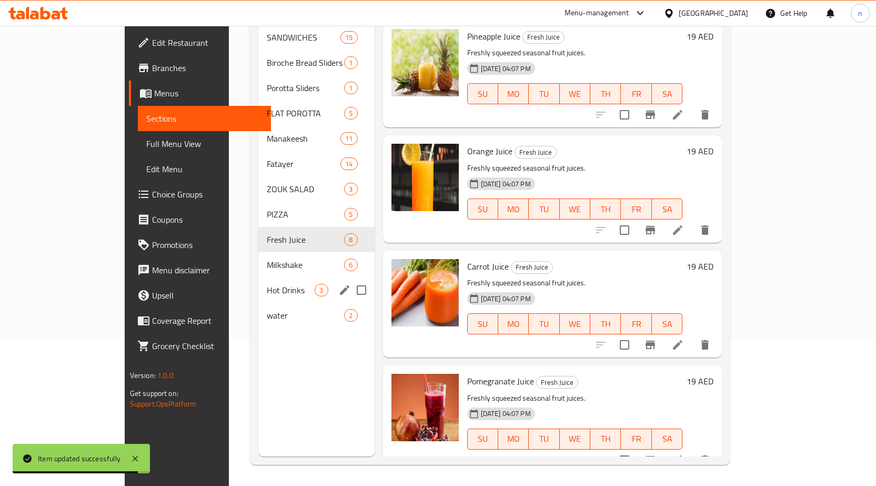
click at [258, 256] on div "Milkshake 6" at bounding box center [316, 264] width 116 height 25
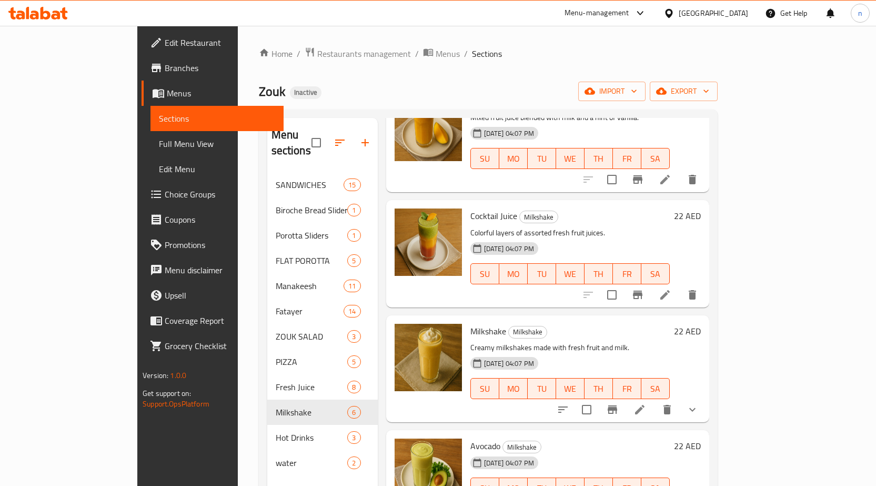
scroll to position [183, 0]
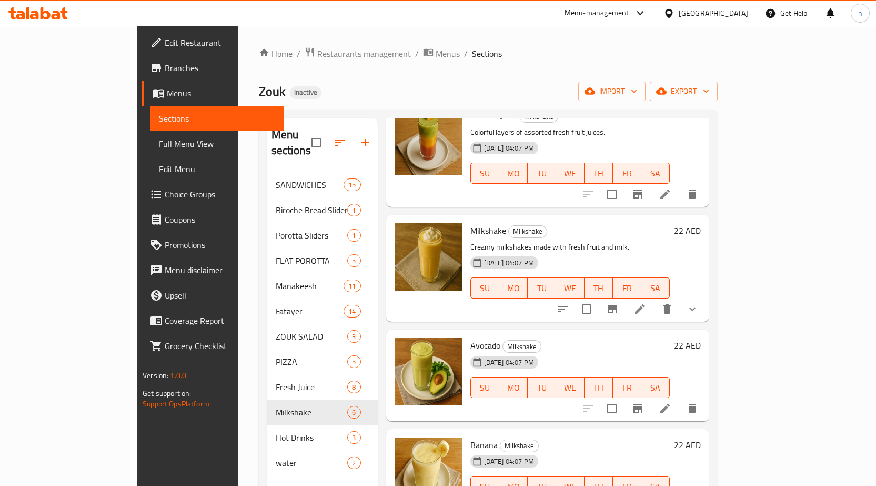
click at [646, 302] on icon at bounding box center [639, 308] width 13 height 13
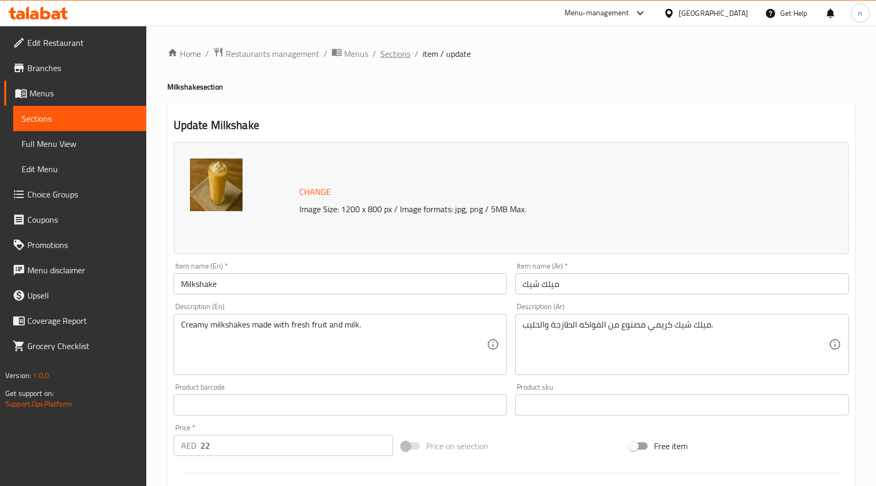
click at [395, 55] on span "Sections" at bounding box center [395, 53] width 30 height 13
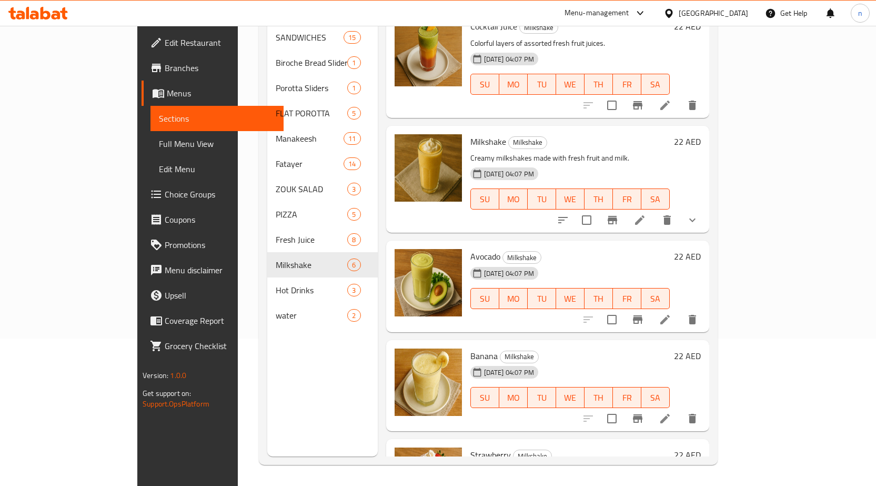
scroll to position [130, 0]
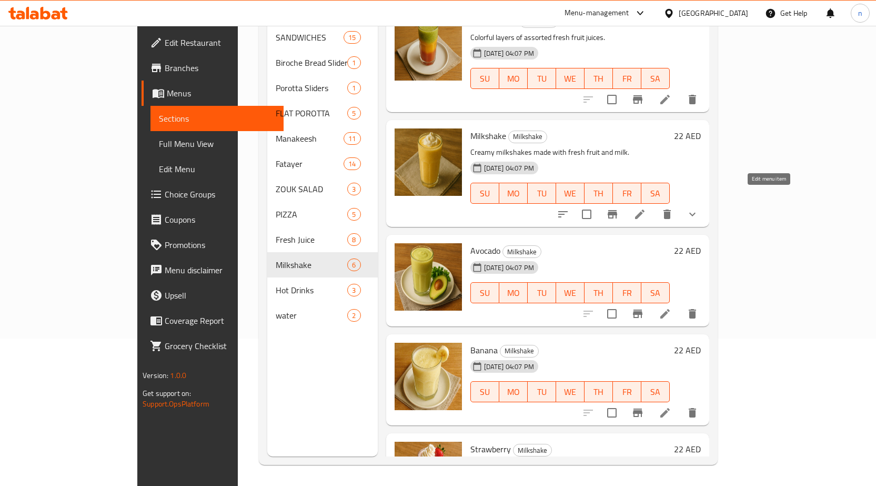
click at [646, 208] on icon at bounding box center [639, 214] width 13 height 13
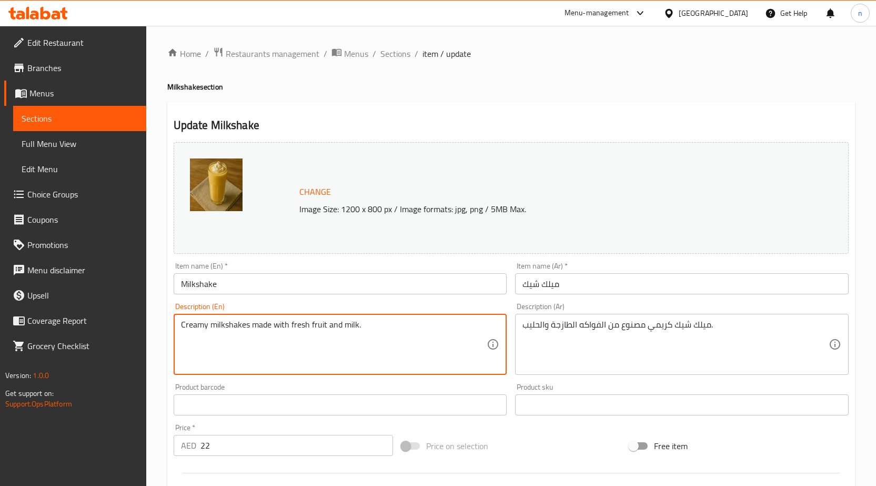
click at [356, 329] on textarea "Creamy milkshakes made with fresh fruit and milk." at bounding box center [334, 344] width 306 height 50
click at [631, 65] on div "Home / Restaurants management / Menus / Sections / item / update Milkshake sect…" at bounding box center [511, 401] width 688 height 708
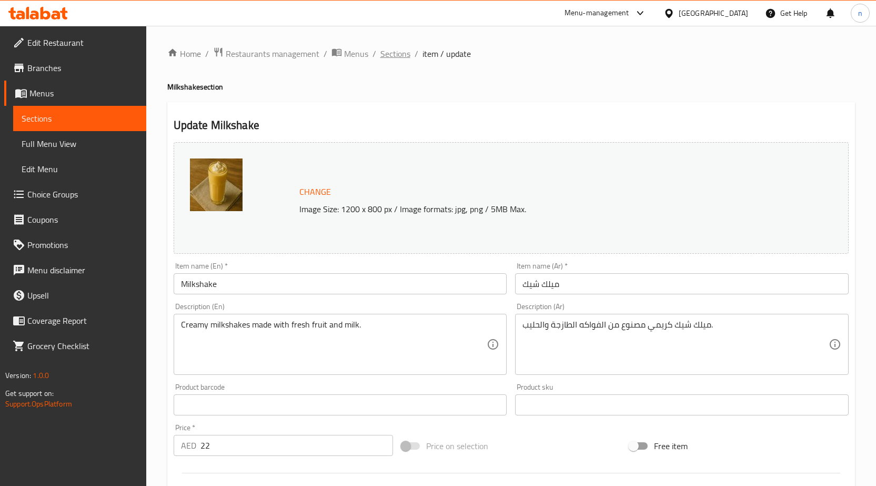
click at [392, 47] on span "Sections" at bounding box center [395, 53] width 30 height 13
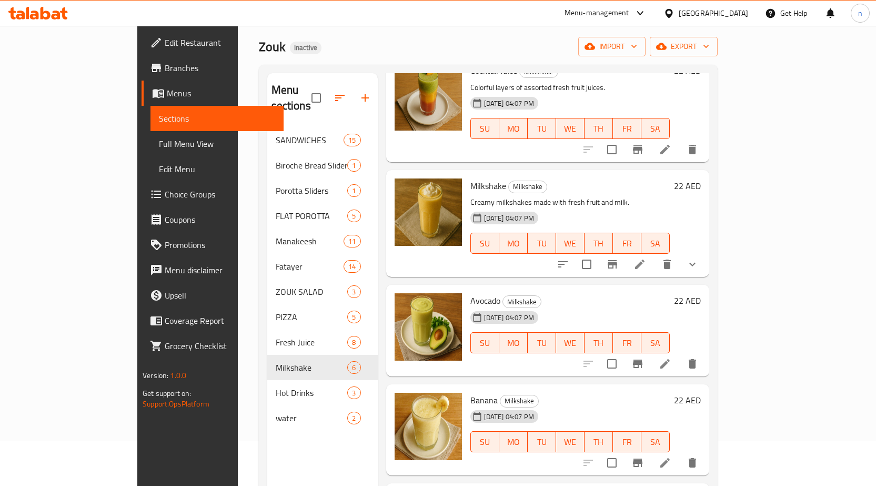
scroll to position [105, 0]
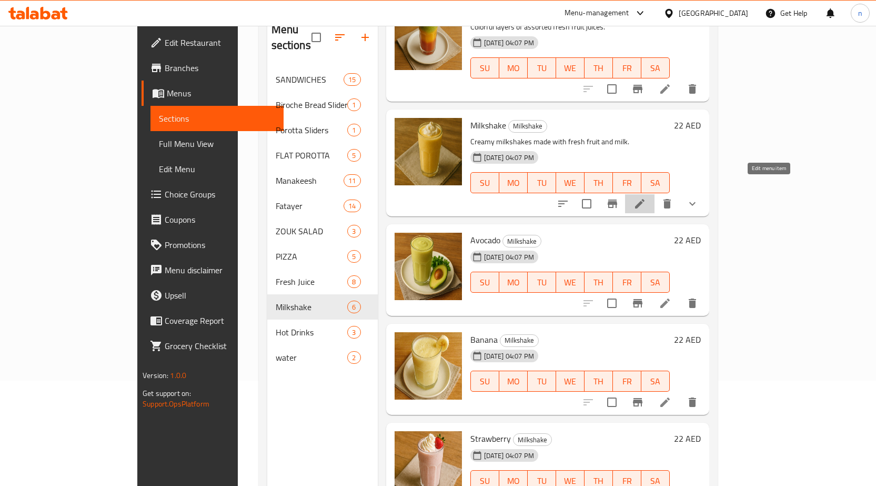
click at [646, 197] on icon at bounding box center [639, 203] width 13 height 13
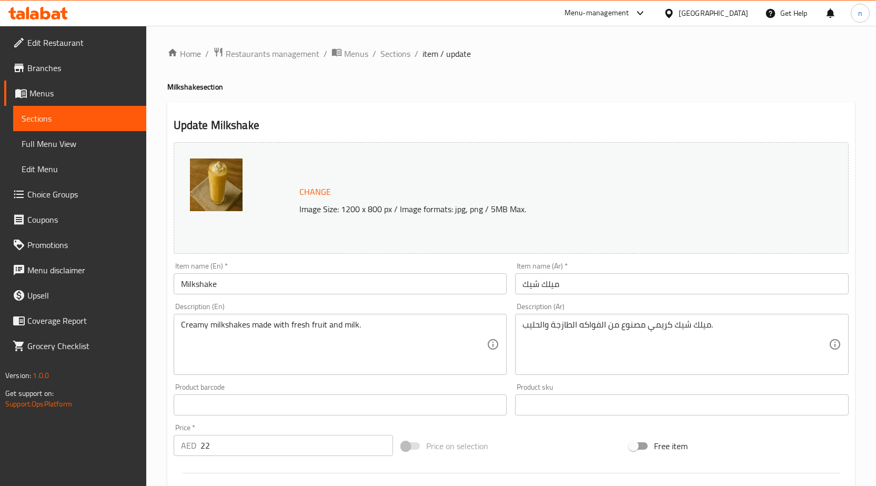
drag, startPoint x: 400, startPoint y: 58, endPoint x: 392, endPoint y: 76, distance: 18.9
click at [400, 58] on span "Sections" at bounding box center [395, 53] width 30 height 13
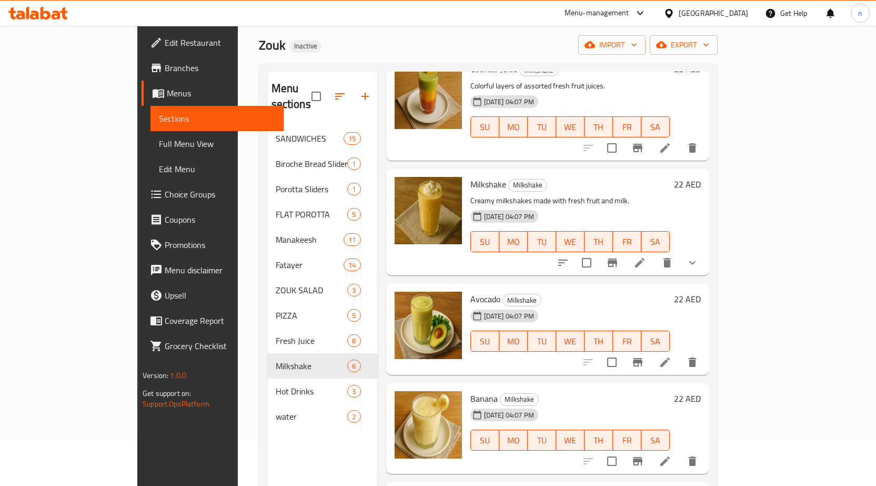
scroll to position [147, 0]
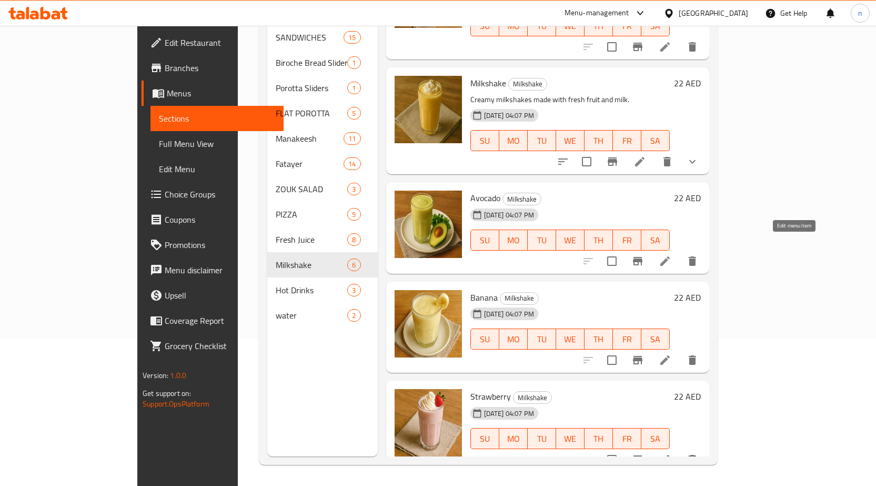
click at [671, 255] on icon at bounding box center [665, 261] width 13 height 13
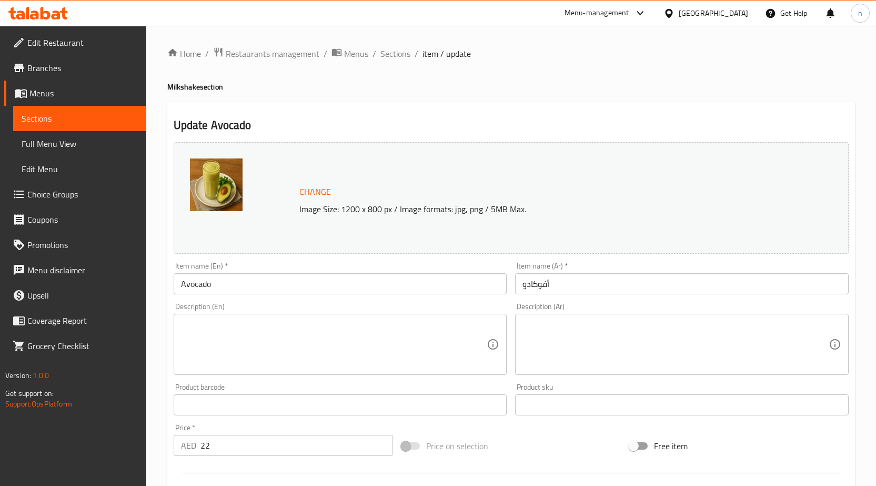
click at [179, 311] on div "Description (En) Description (En)" at bounding box center [341, 338] width 334 height 72
click at [194, 317] on div "Description (En)" at bounding box center [341, 344] width 334 height 61
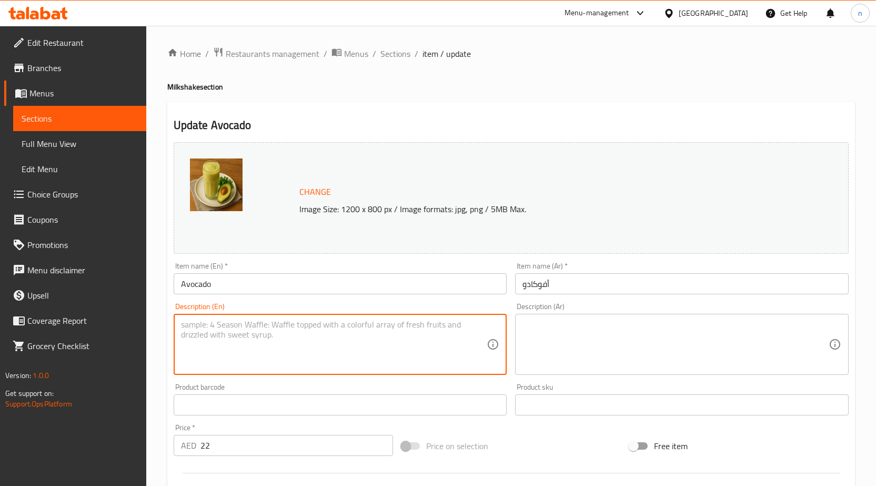
paste textarea "Creamy milkshakes made with fresh fruit and milk."
type textarea "Creamy milkshakes made with fresh fruit and milk."
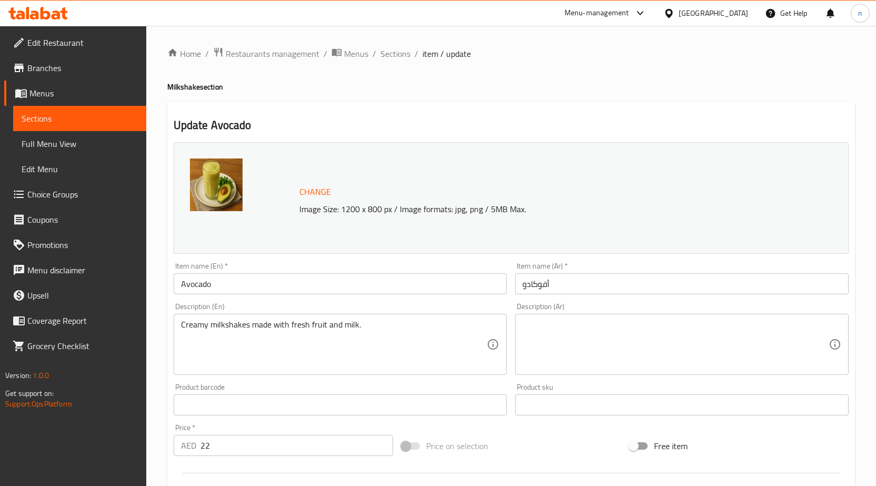
click at [609, 350] on textarea at bounding box center [675, 344] width 306 height 50
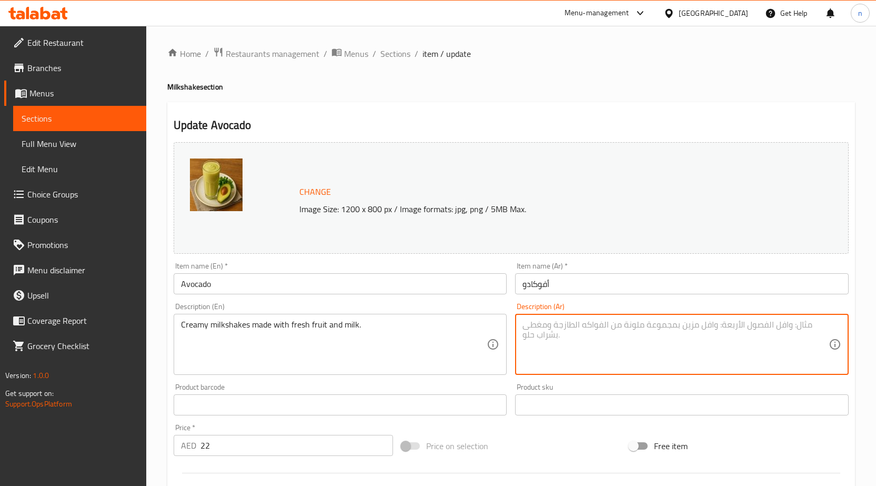
paste textarea "ميلك شيك كريمي مصنوع من الفواكه الطازجة والحليب."
type textarea "ميلك شيك كريمي مصنوع من الفواكه الطازجة والحليب."
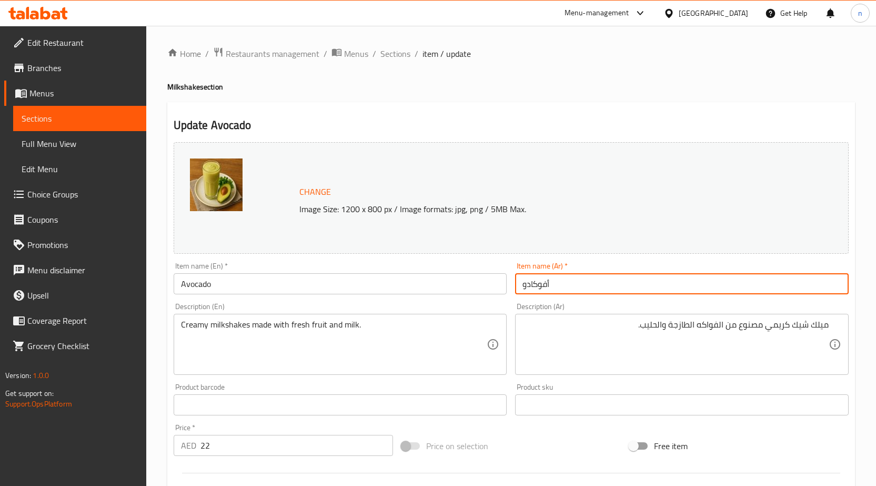
click at [587, 285] on input "أفوكادو" at bounding box center [682, 283] width 334 height 21
click at [511, 445] on div "Price on selection" at bounding box center [511, 445] width 228 height 28
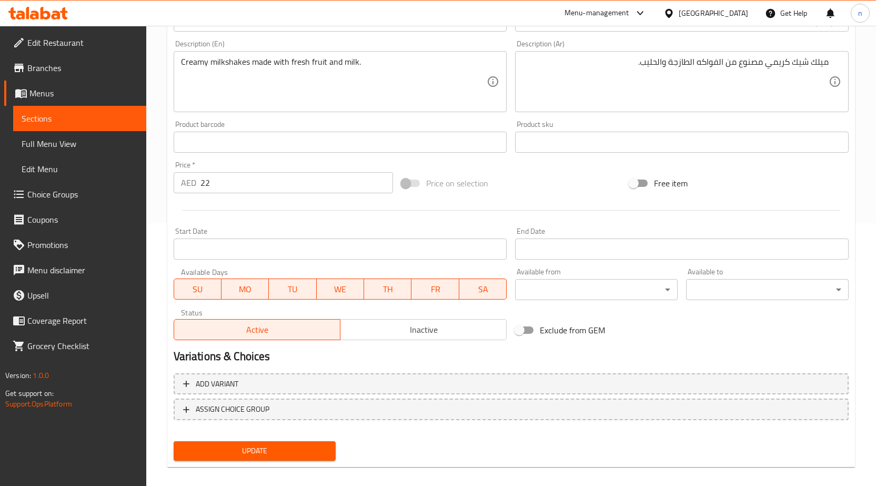
scroll to position [263, 0]
click at [302, 441] on button "Update" at bounding box center [255, 449] width 163 height 19
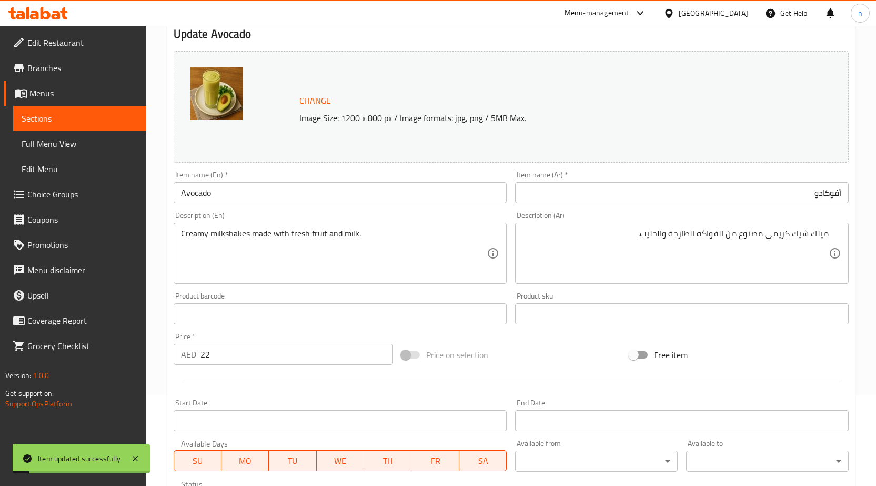
scroll to position [0, 0]
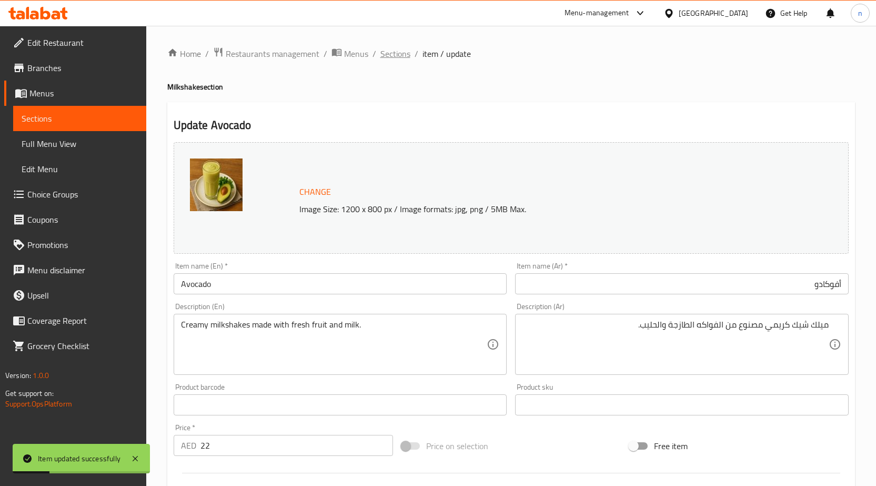
click at [406, 51] on span "Sections" at bounding box center [395, 53] width 30 height 13
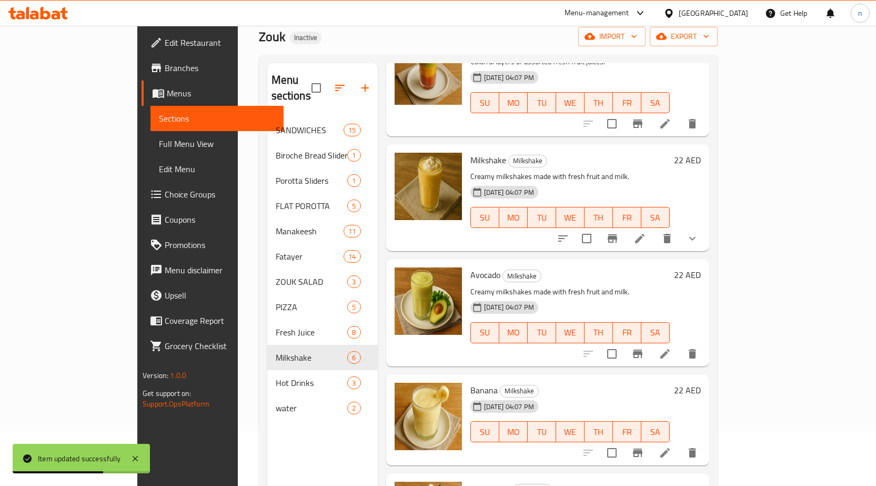
scroll to position [147, 0]
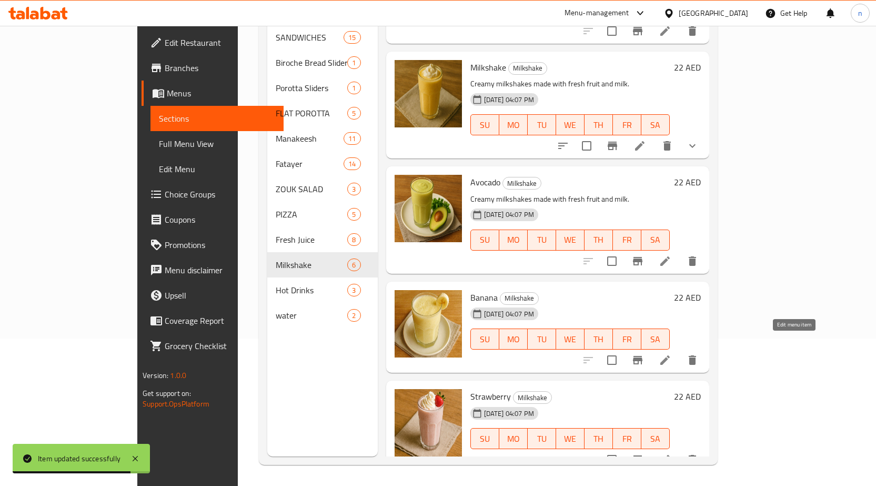
click at [671, 354] on icon at bounding box center [665, 360] width 13 height 13
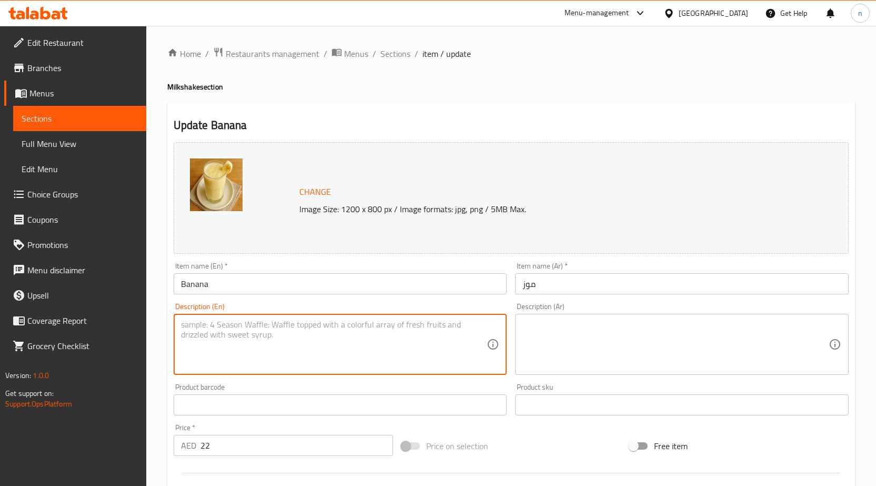
click at [329, 339] on textarea at bounding box center [334, 344] width 306 height 50
paste textarea "Creamy milkshakes made with fresh fruit and milk."
type textarea "Creamy milkshakes made with fresh fruit and milk."
click at [620, 330] on textarea at bounding box center [675, 344] width 306 height 50
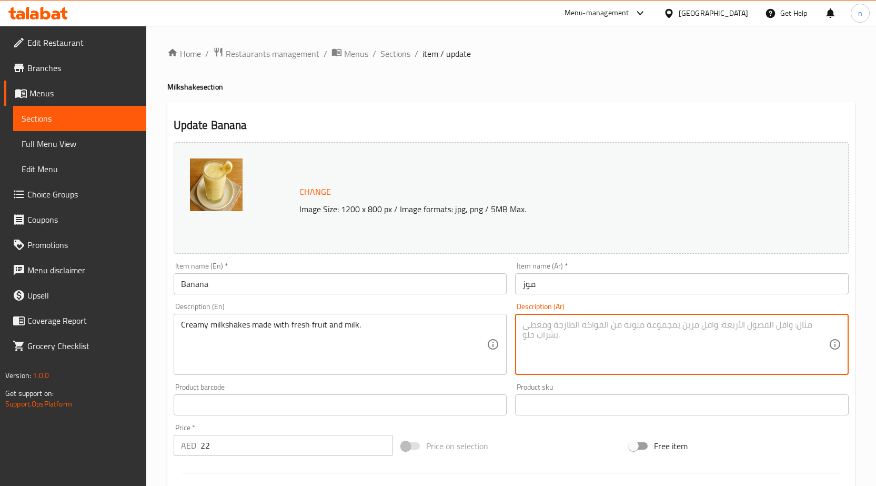
paste textarea "ميلك شيك كريمي مصنوع من الفواكه الطازجة والحليب."
type textarea "ميلك شيك كريمي مصنوع من الفواكه الطازجة والحليب."
click at [638, 316] on div "ميلك شيك كريمي مصنوع من الفواكه الطازجة والحليب. Description (Ar)" at bounding box center [682, 344] width 334 height 61
click at [633, 324] on textarea "ميلك شيك كريمي مصنوع من الفواكه الطازجة والحليب." at bounding box center [675, 344] width 306 height 50
click at [550, 269] on div "Item name (Ar)   * موز Item name (Ar) *" at bounding box center [682, 278] width 334 height 32
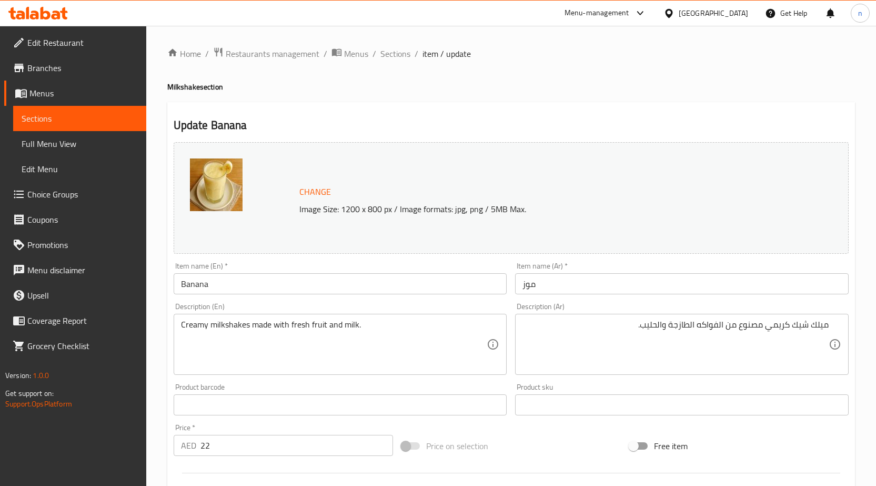
click at [548, 270] on div "Item name (Ar)   * موز Item name (Ar) *" at bounding box center [682, 278] width 334 height 32
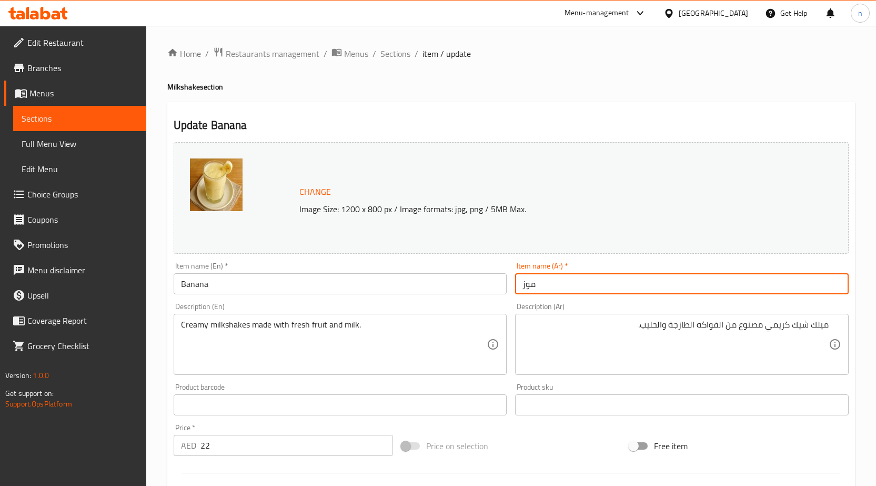
click at [551, 287] on input "موز" at bounding box center [682, 283] width 334 height 21
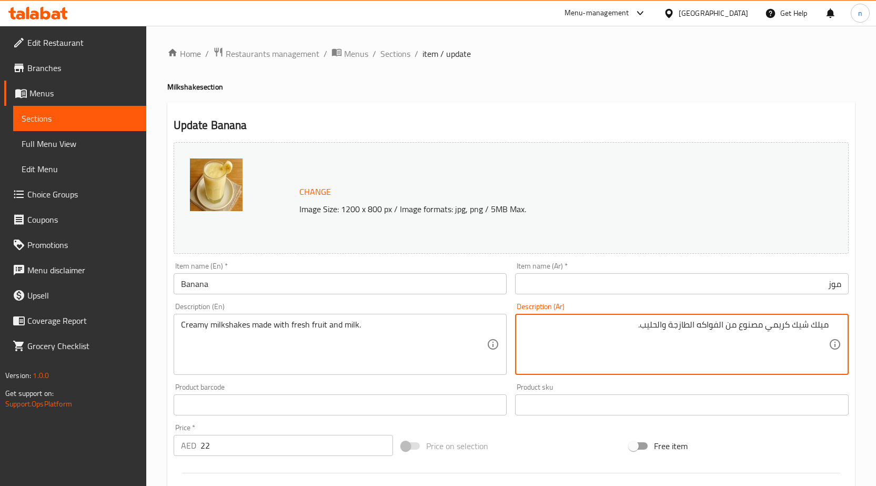
click at [546, 447] on div "Price on selection" at bounding box center [511, 445] width 228 height 28
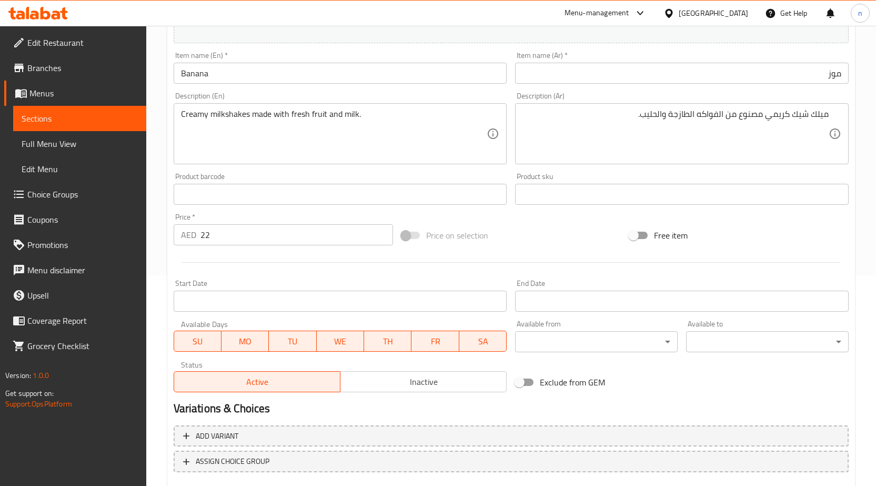
scroll to position [273, 0]
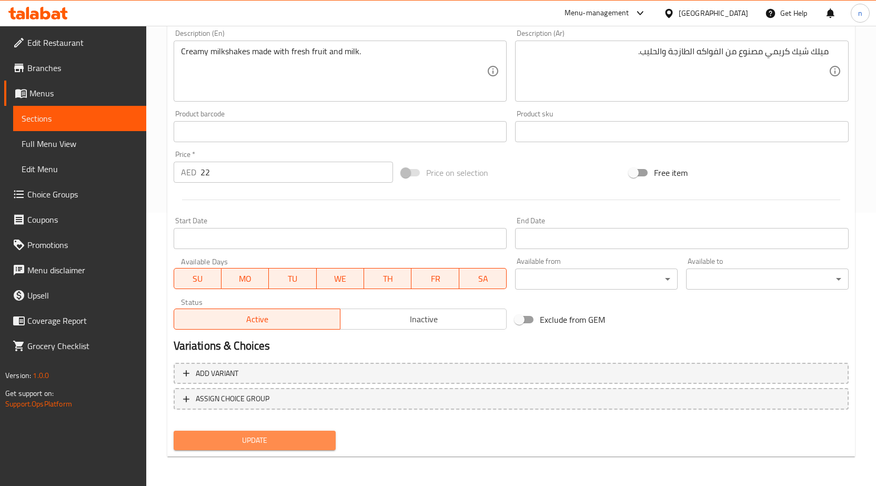
click at [308, 434] on span "Update" at bounding box center [255, 439] width 146 height 13
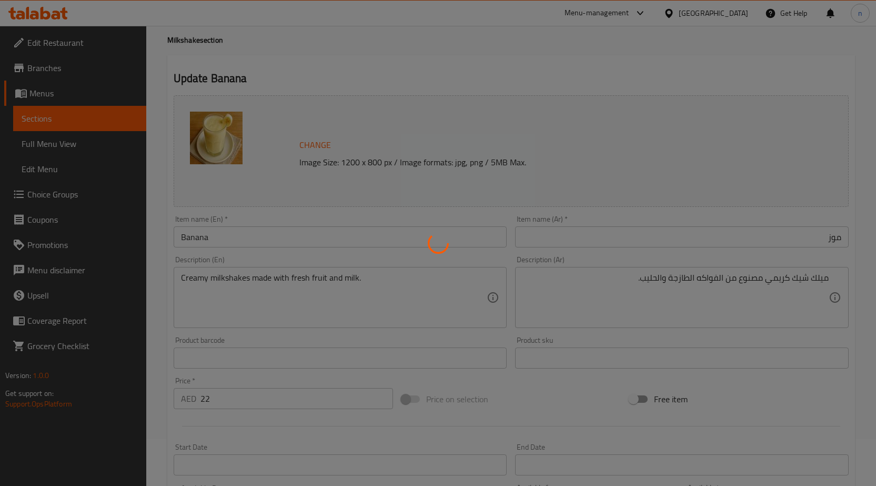
scroll to position [0, 0]
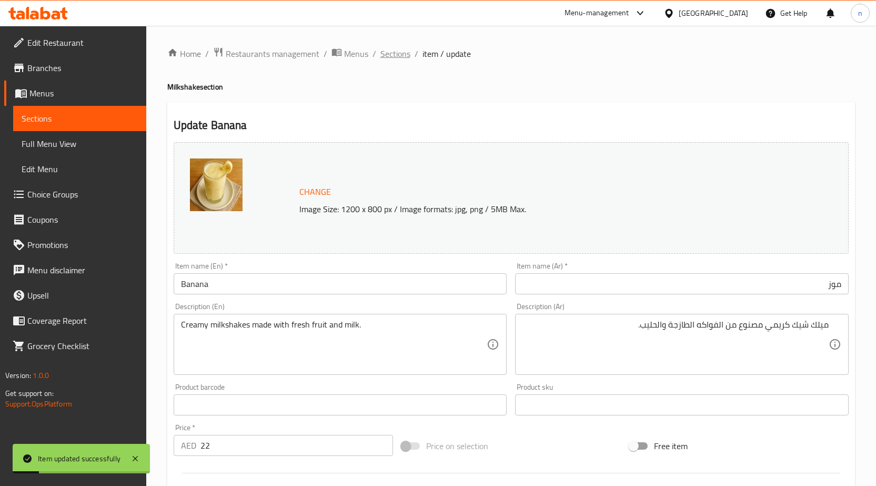
click at [380, 51] on span "Sections" at bounding box center [395, 53] width 30 height 13
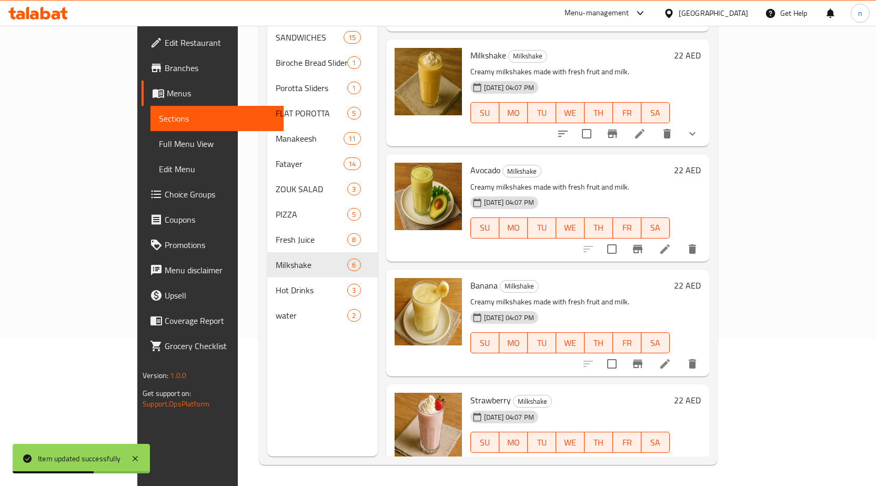
scroll to position [215, 0]
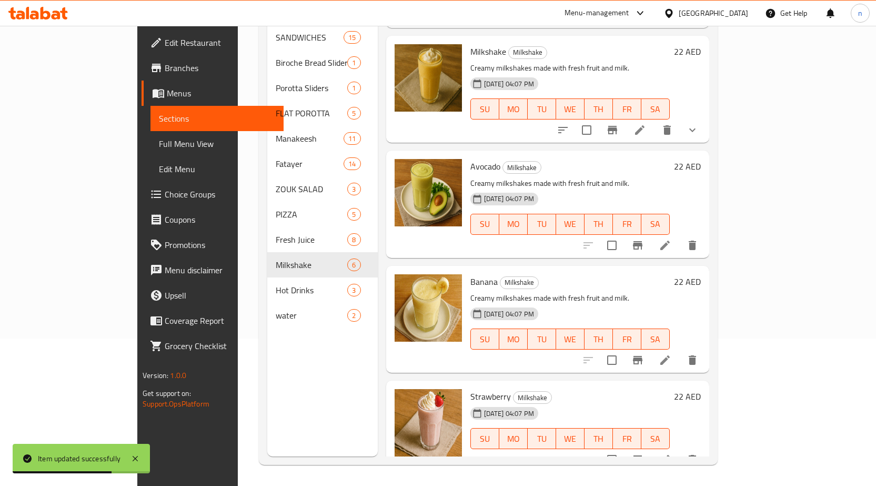
click at [671, 453] on icon at bounding box center [665, 459] width 13 height 13
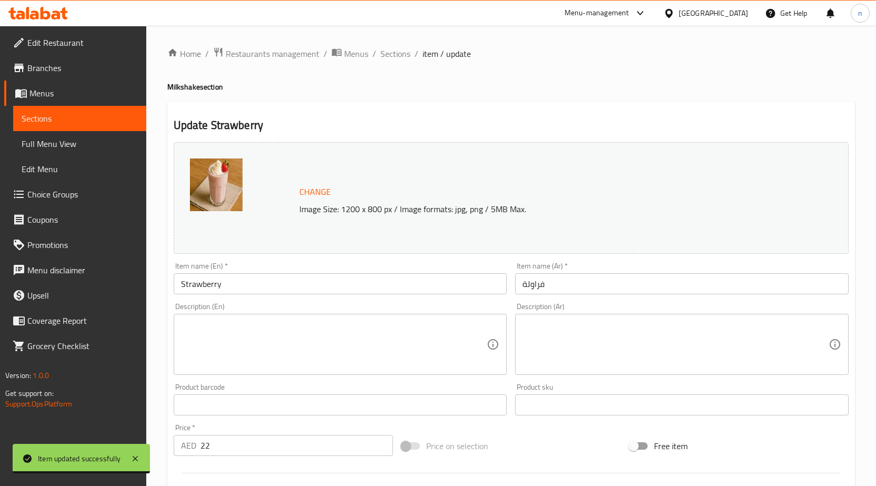
click at [311, 350] on textarea at bounding box center [334, 344] width 306 height 50
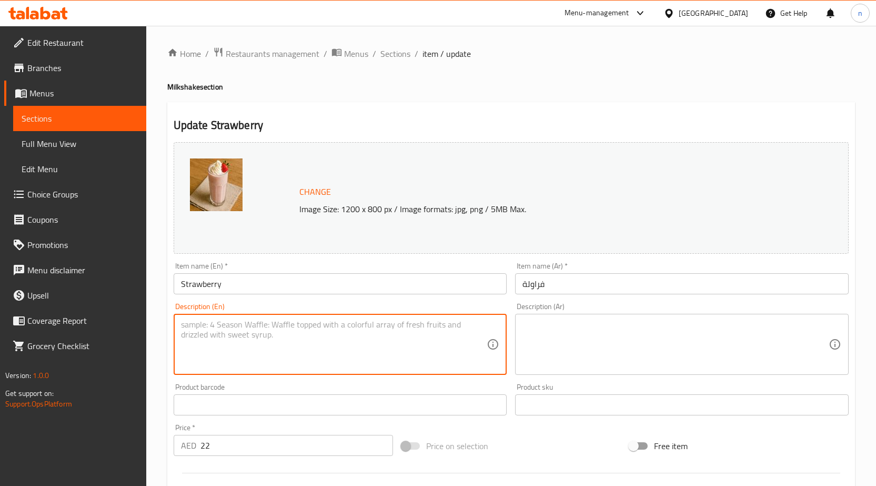
paste textarea "Creamy milkshakes made with fresh fruit and milk."
type textarea "Creamy milkshakes made with fresh fruit and milk."
click at [542, 319] on textarea at bounding box center [675, 344] width 306 height 50
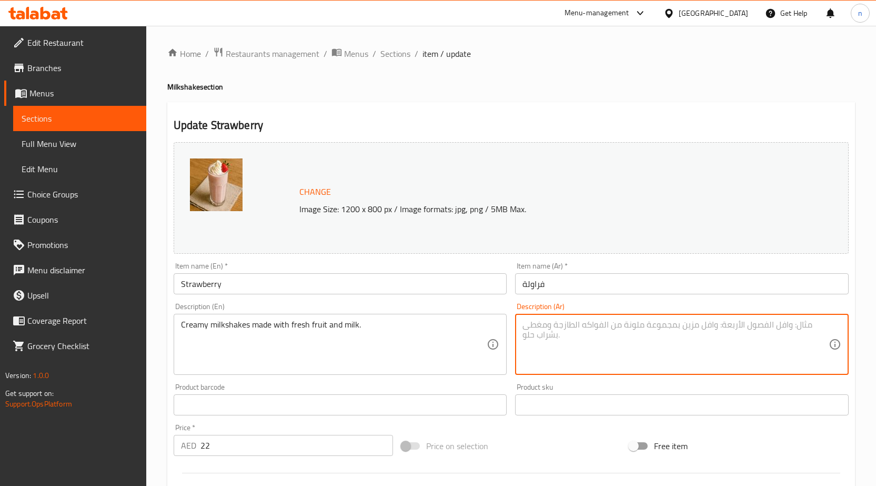
paste textarea "ميلك شيك كريمي مصنوع من الفواكه الطازجة والحليب."
type textarea "ميلك شيك كريمي مصنوع من الفواكه الطازجة والحليب."
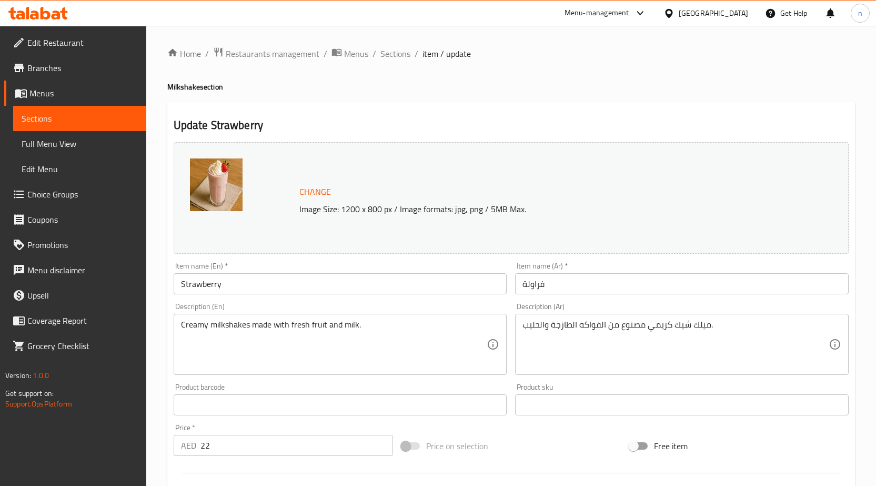
click at [539, 442] on div "Price on selection" at bounding box center [511, 445] width 228 height 28
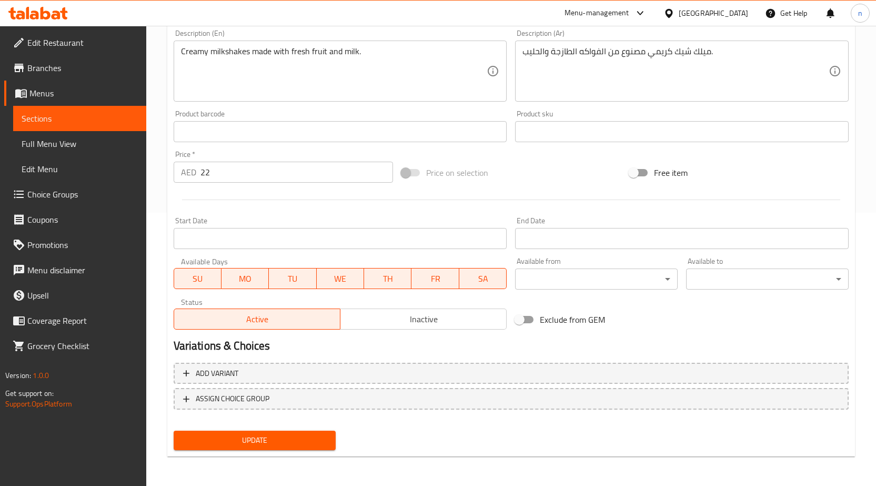
click at [260, 440] on span "Update" at bounding box center [255, 439] width 146 height 13
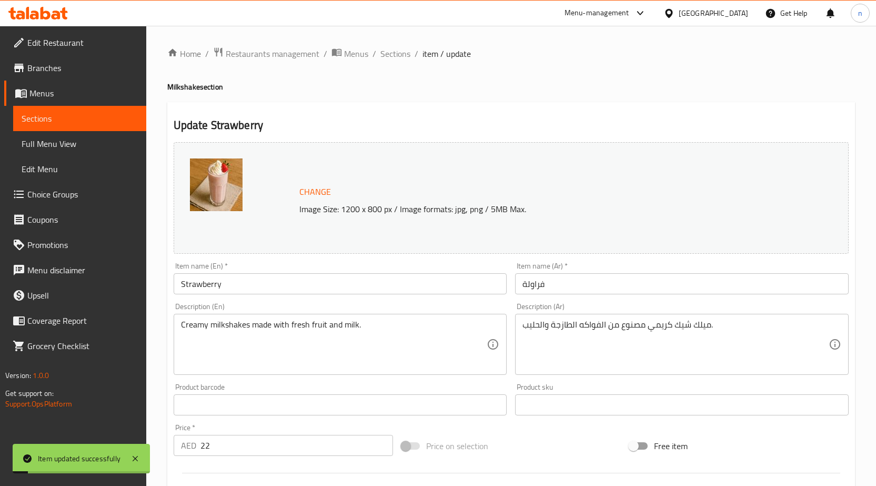
click at [390, 41] on div "Home / Restaurants management / Menus / Sections / item / update Milkshake sect…" at bounding box center [511, 392] width 730 height 733
click at [390, 51] on span "Sections" at bounding box center [395, 53] width 30 height 13
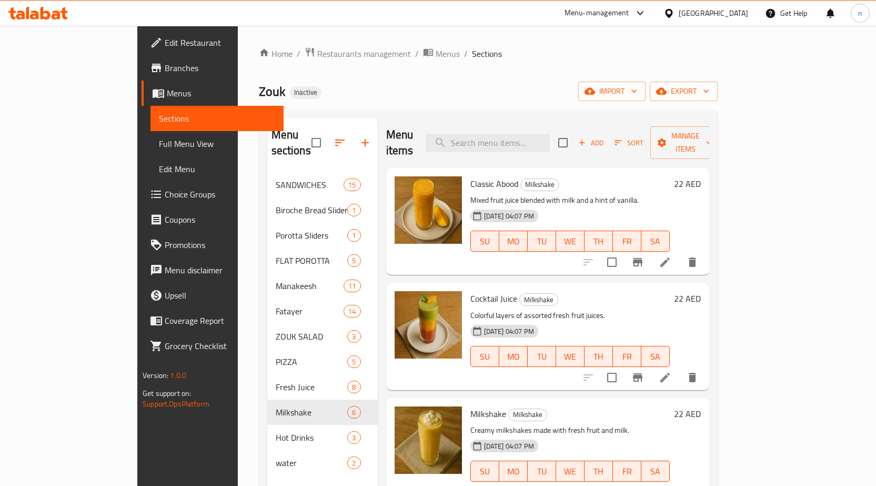
click at [568, 291] on h6 "Cocktail Juice Milkshake" at bounding box center [569, 298] width 199 height 15
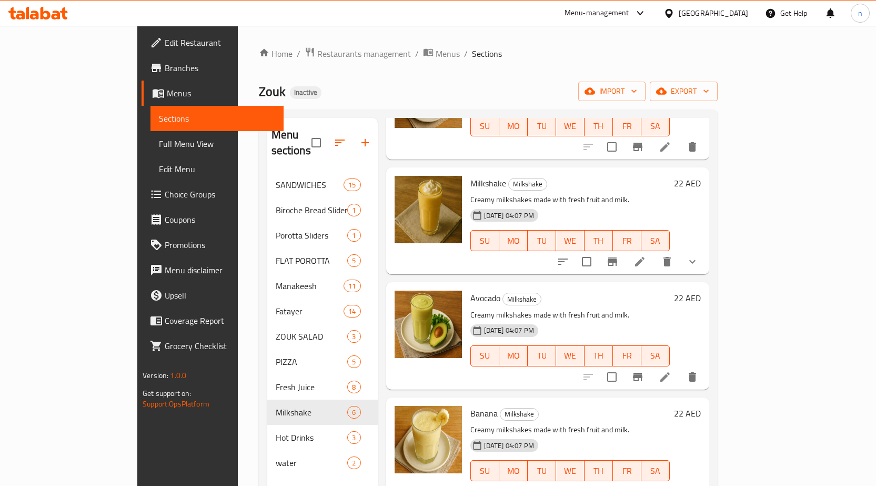
scroll to position [73, 0]
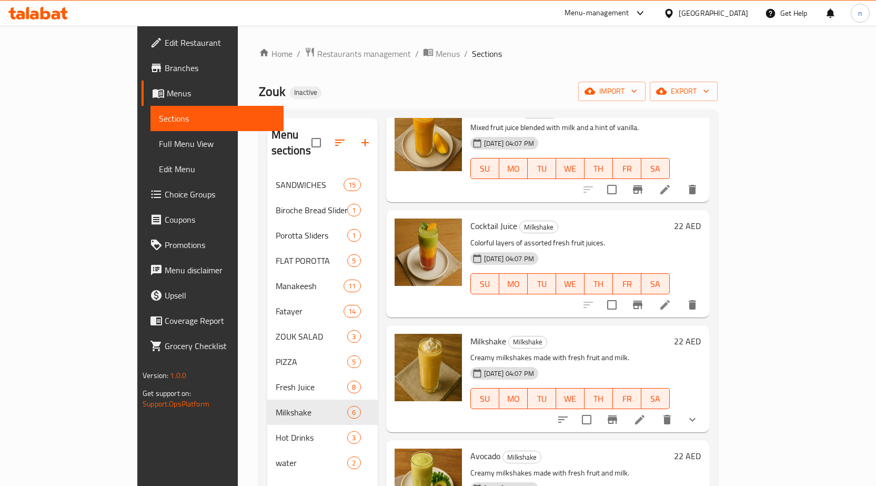
click at [632, 334] on h6 "Milkshake Milkshake" at bounding box center [569, 341] width 199 height 15
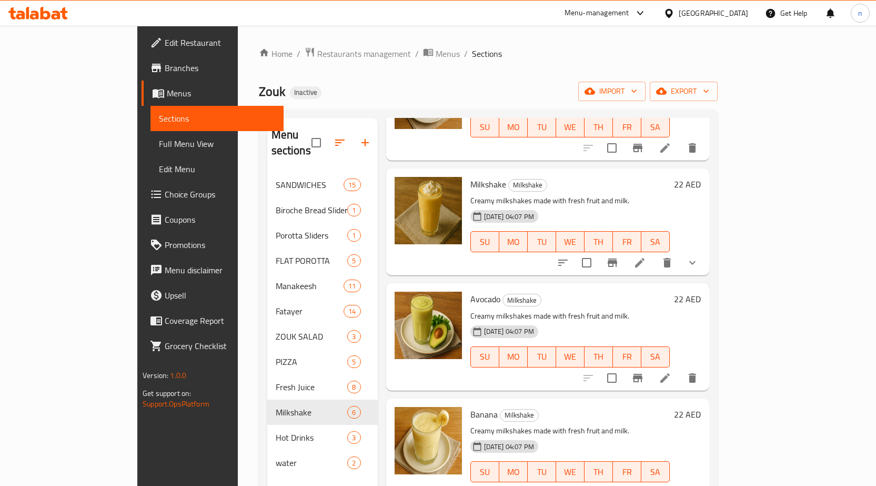
scroll to position [230, 0]
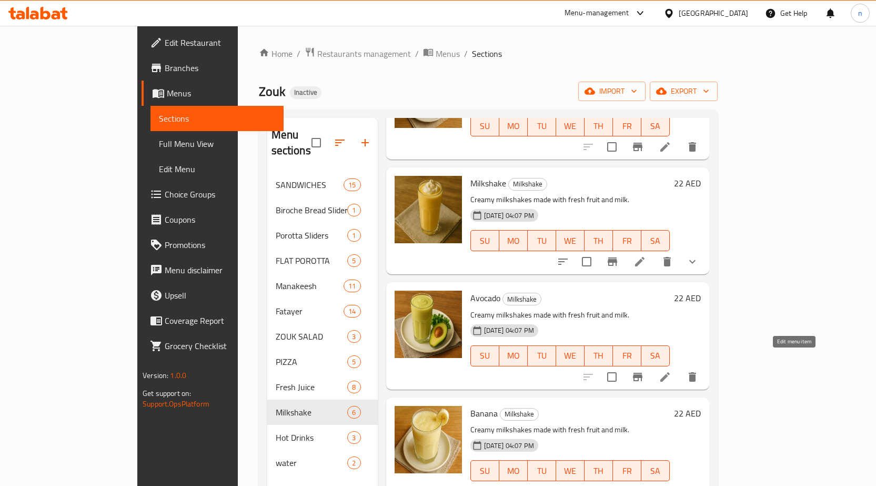
click at [671, 370] on icon at bounding box center [665, 376] width 13 height 13
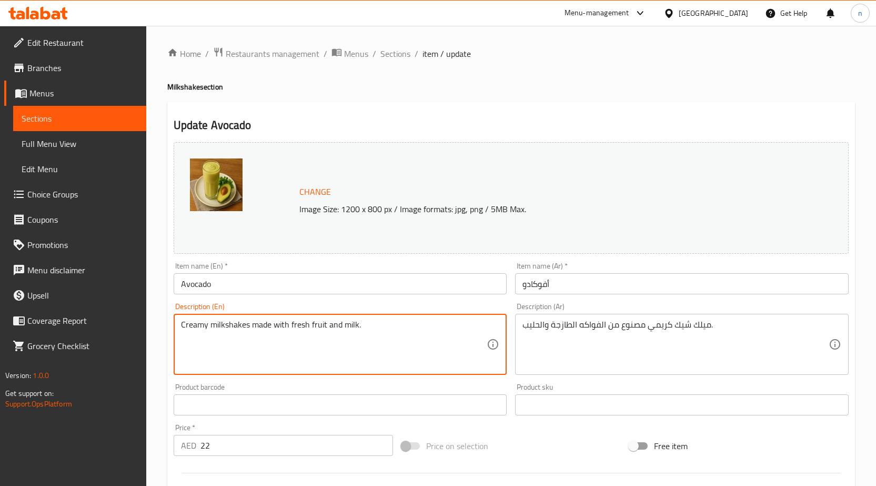
click at [219, 331] on textarea "Creamy milkshakes made with fresh fruit and milk." at bounding box center [334, 344] width 306 height 50
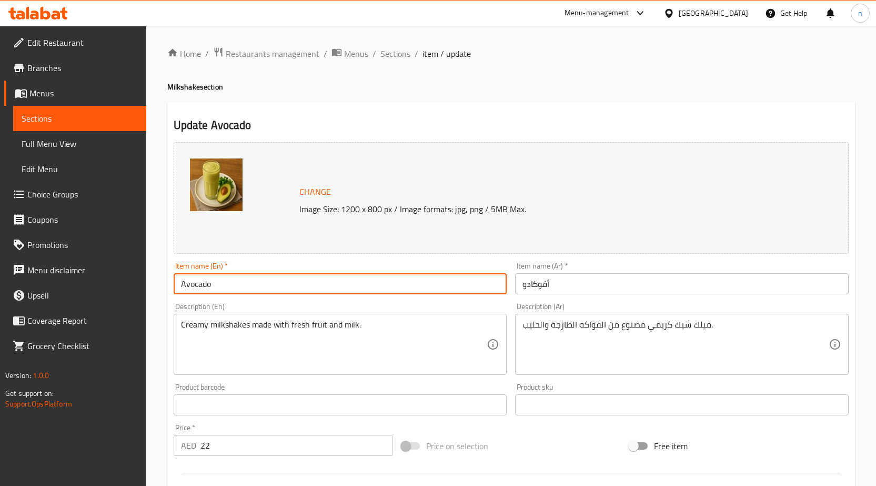
click at [217, 288] on input "Avocado" at bounding box center [341, 283] width 334 height 21
paste input "milkshakes"
type input "Avocado milkshakes"
click at [591, 288] on input "أفوكادو" at bounding box center [682, 283] width 334 height 21
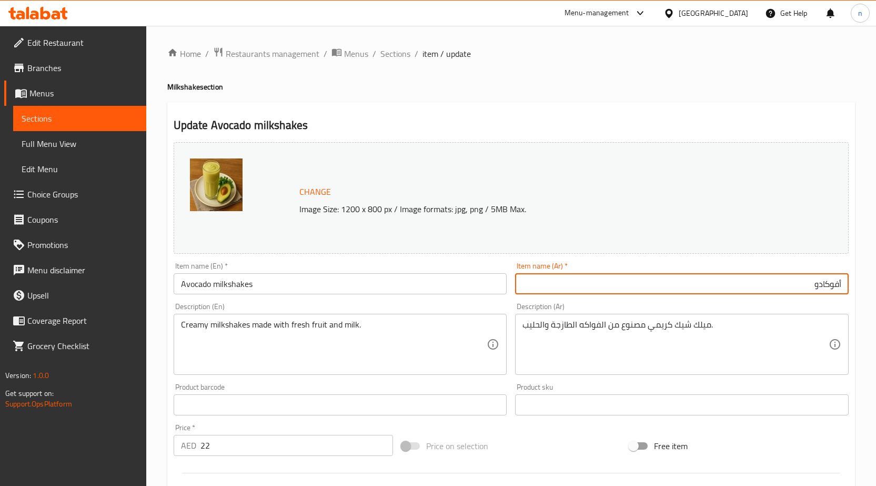
click at [792, 287] on input "أفوكادو" at bounding box center [682, 283] width 334 height 21
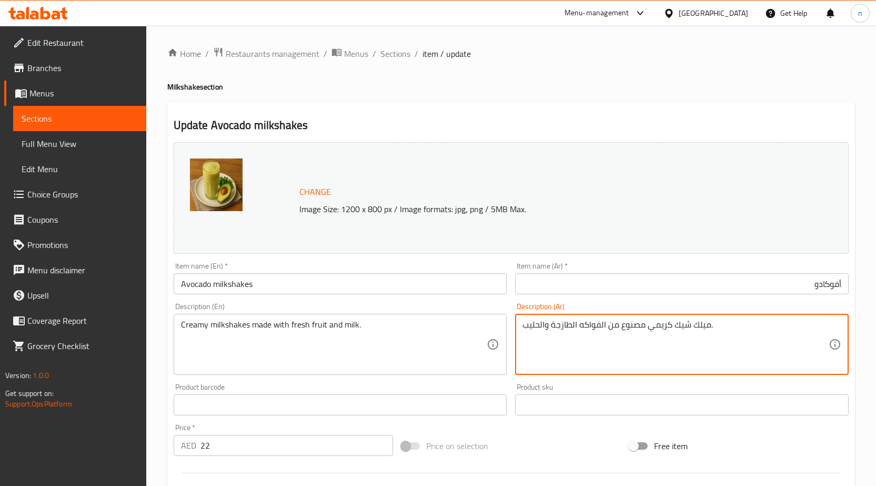
drag, startPoint x: 674, startPoint y: 325, endPoint x: 708, endPoint y: 322, distance: 34.3
click at [796, 277] on input "أفوكادو" at bounding box center [682, 283] width 334 height 21
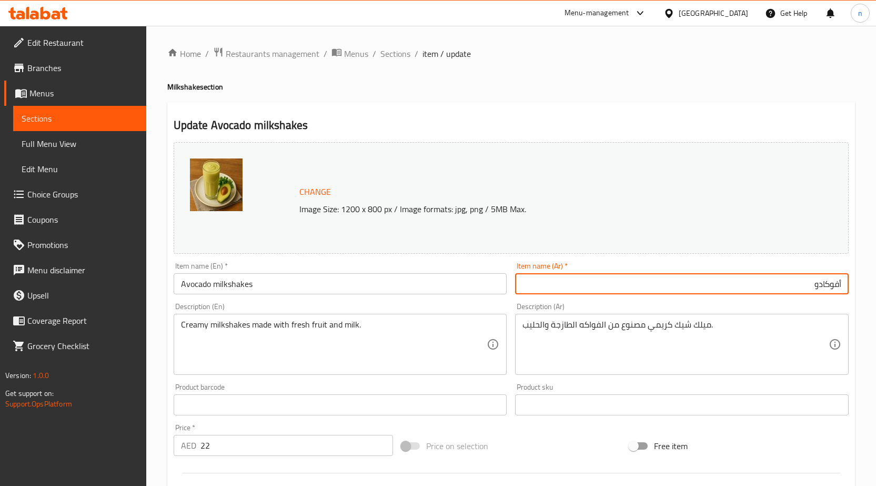
paste input "ميلك شيك"
type input "أفوكادو ميلك شيك"
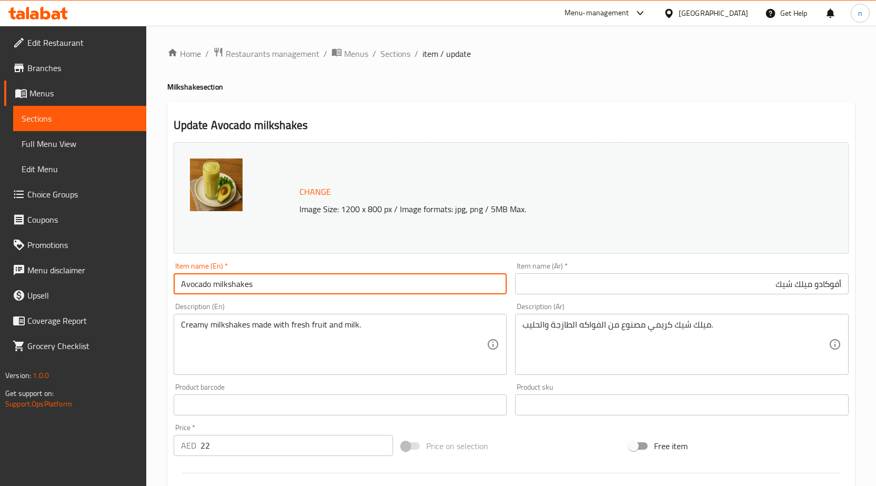
click at [217, 286] on input "Avocado milkshakes" at bounding box center [341, 283] width 334 height 21
click at [177, 286] on input "Avocado milkshakes" at bounding box center [341, 283] width 334 height 21
paste input "milkshakes"
click at [287, 280] on input "milkshakes Avocado milkshakes" at bounding box center [341, 283] width 334 height 21
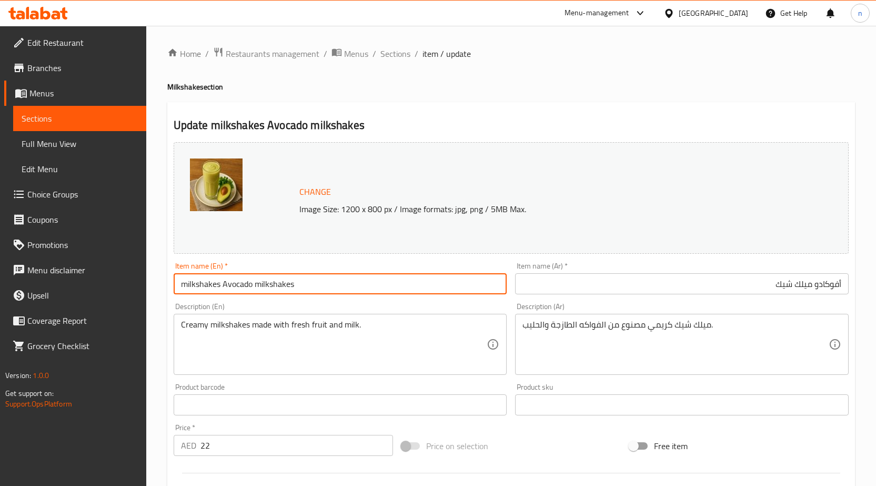
click at [287, 280] on input "milkshakes Avocado milkshakes" at bounding box center [341, 283] width 334 height 21
type input "milkshakes Avocado"
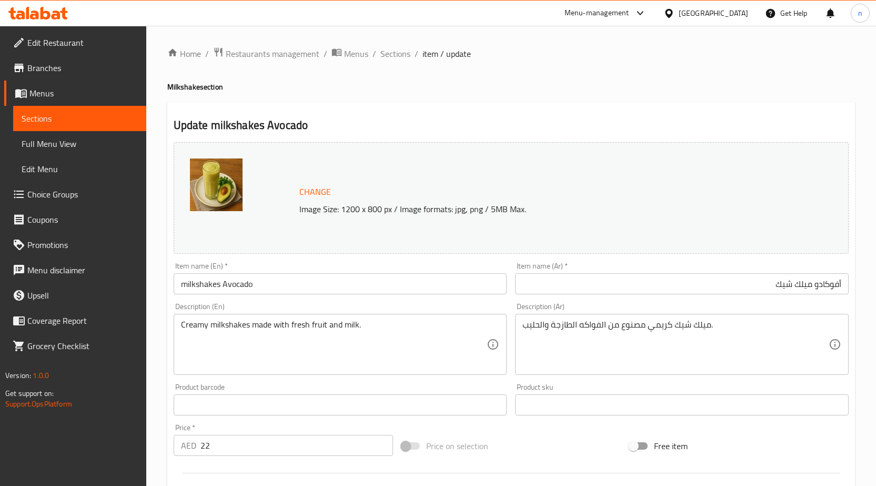
click at [536, 434] on div "Price on selection" at bounding box center [511, 445] width 228 height 28
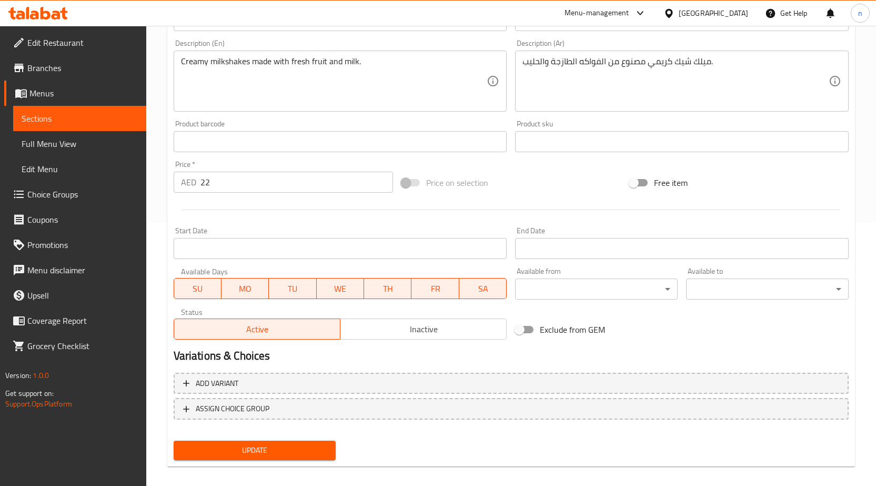
click at [254, 448] on span "Update" at bounding box center [255, 449] width 146 height 13
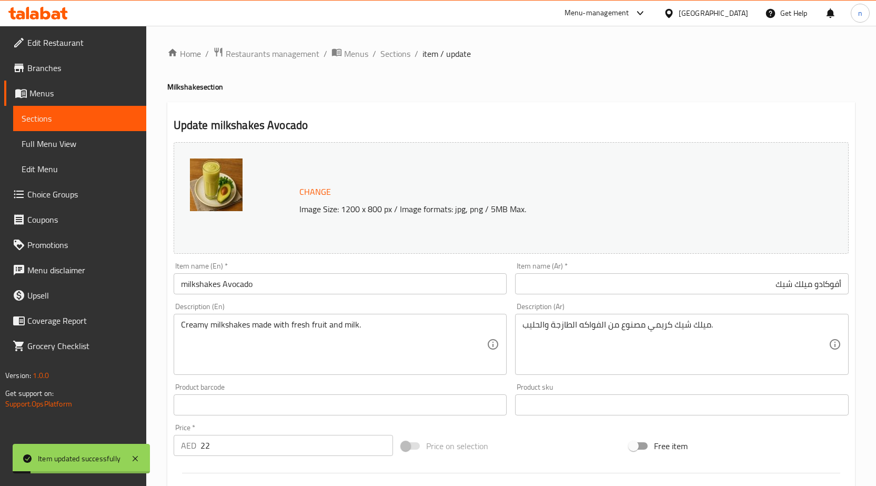
click at [578, 433] on div "Price on selection" at bounding box center [511, 445] width 228 height 28
click at [397, 48] on span "Sections" at bounding box center [395, 53] width 30 height 13
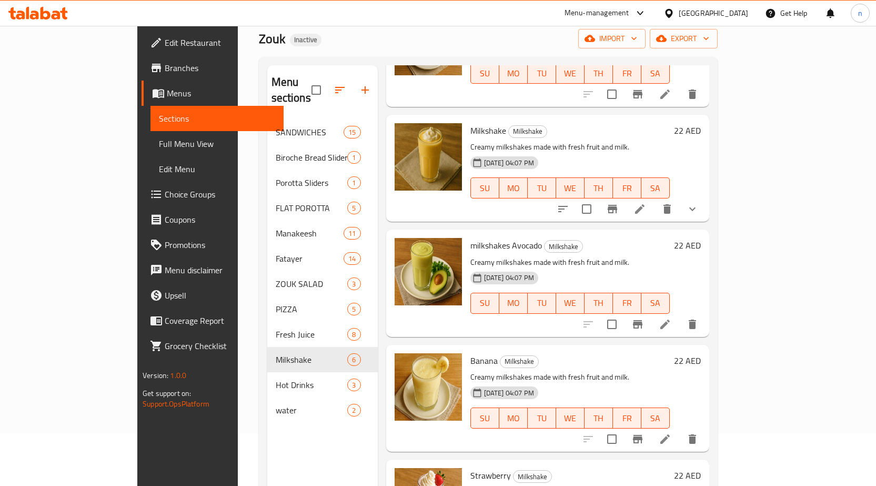
scroll to position [147, 0]
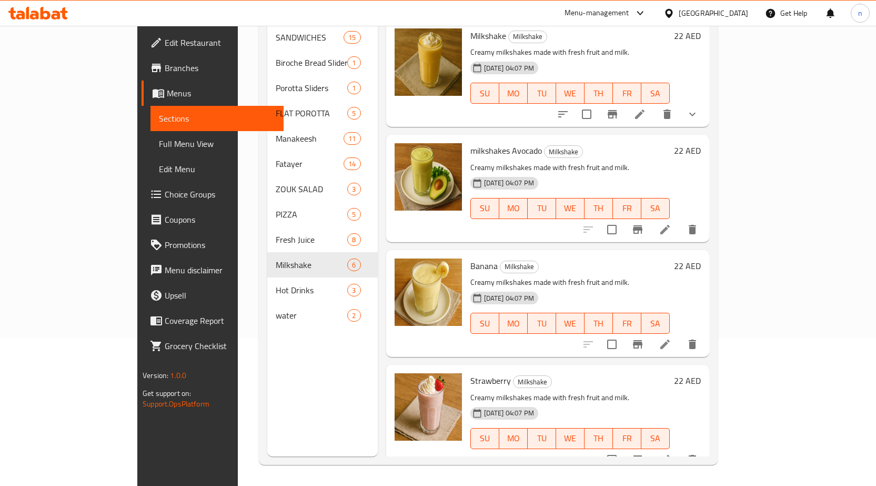
click at [680, 335] on li at bounding box center [664, 344] width 29 height 19
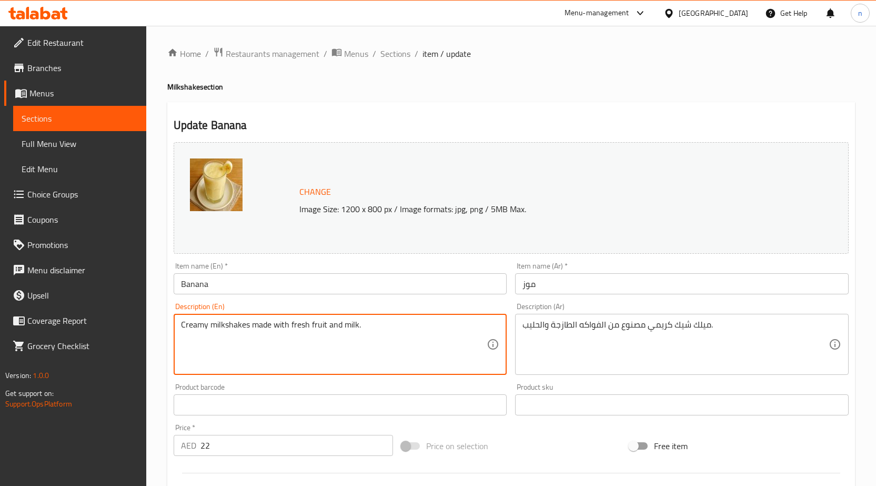
click at [240, 327] on textarea "Creamy milkshakes made with fresh fruit and milk." at bounding box center [334, 344] width 306 height 50
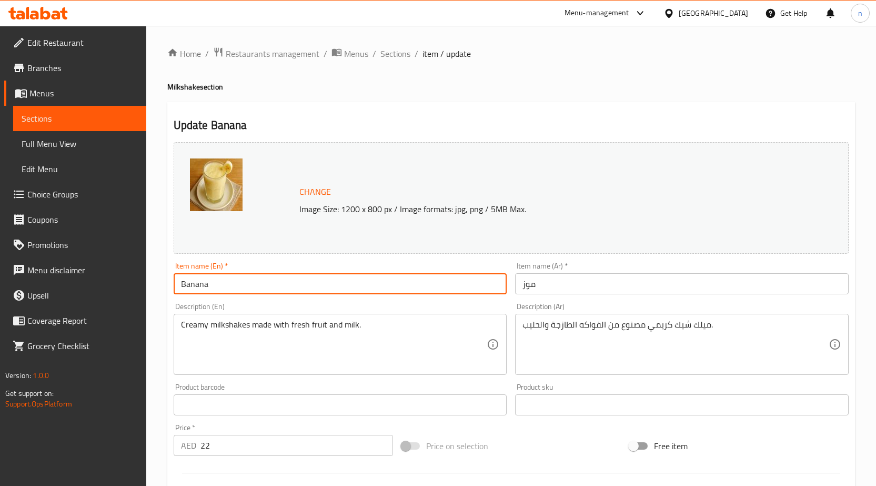
click at [178, 284] on input "Banana" at bounding box center [341, 283] width 334 height 21
paste input "milkshakes"
type input "milkshakes Banana"
click at [562, 284] on input "موز" at bounding box center [682, 283] width 334 height 21
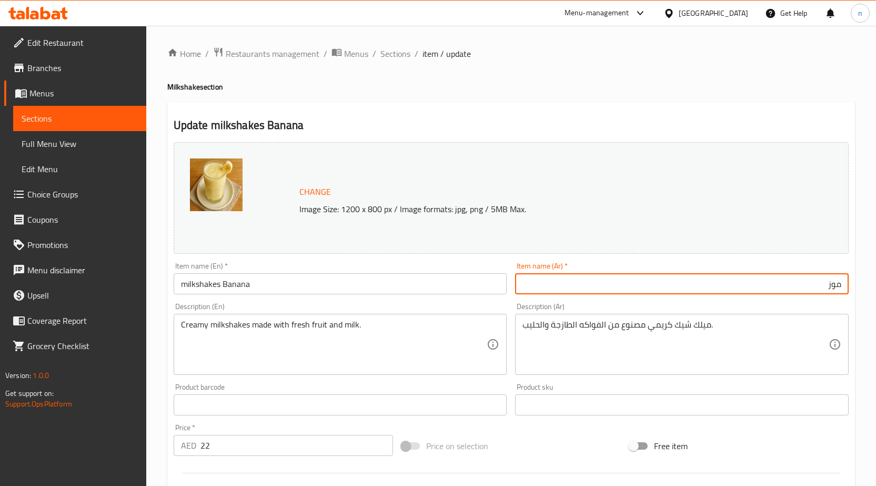
click at [844, 285] on input "موز" at bounding box center [682, 283] width 334 height 21
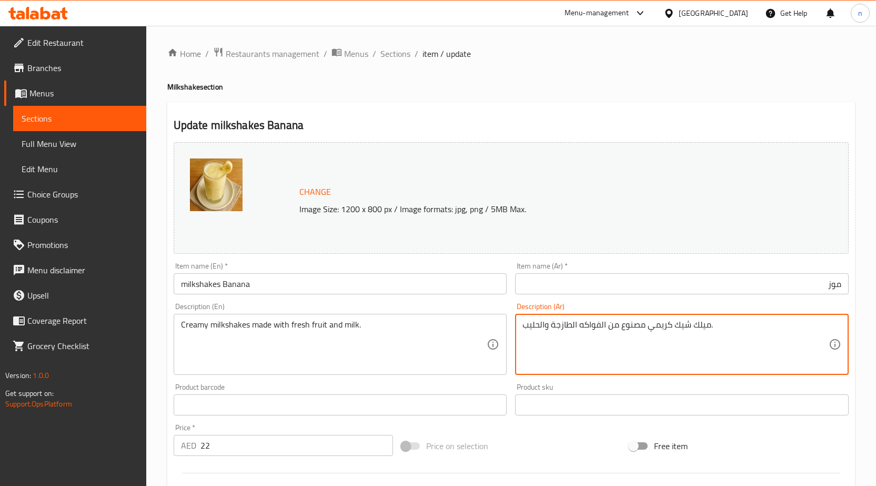
drag, startPoint x: 673, startPoint y: 328, endPoint x: 711, endPoint y: 324, distance: 37.6
click at [711, 324] on textarea "ميلك شيك كريمي مصنوع من الفواكه الطازجة والحليب." at bounding box center [675, 344] width 306 height 50
click at [843, 285] on input "موز" at bounding box center [682, 283] width 334 height 21
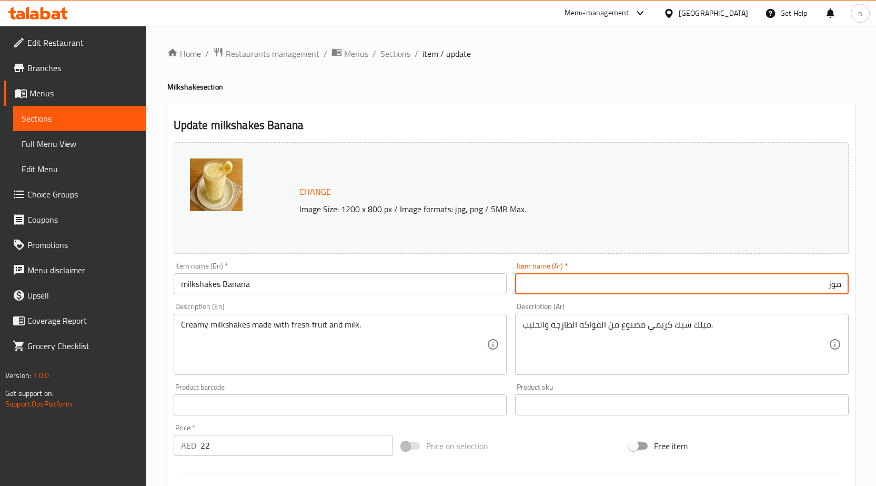
paste input "ميلك شيك"
type input "ميلك شيك موز"
click at [579, 425] on div "Change Image Size: 1200 x 800 px / Image formats: jpg, png / 5MB Max. Item name…" at bounding box center [510, 372] width 683 height 469
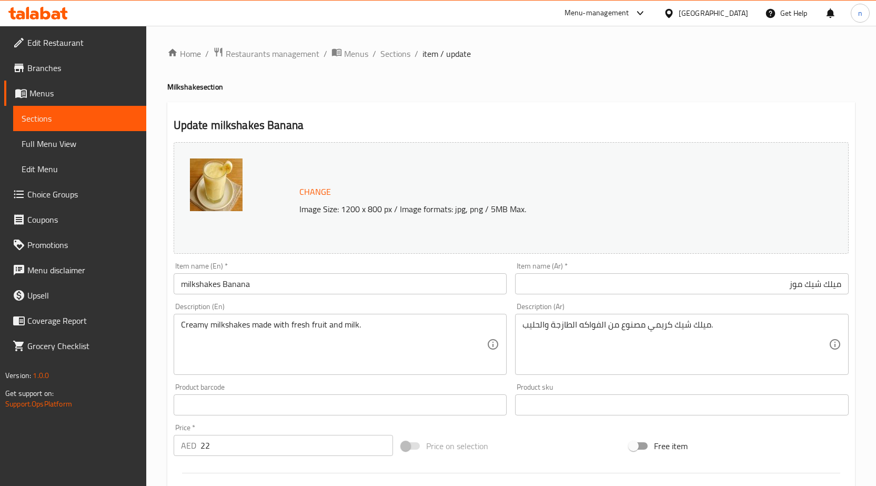
scroll to position [273, 0]
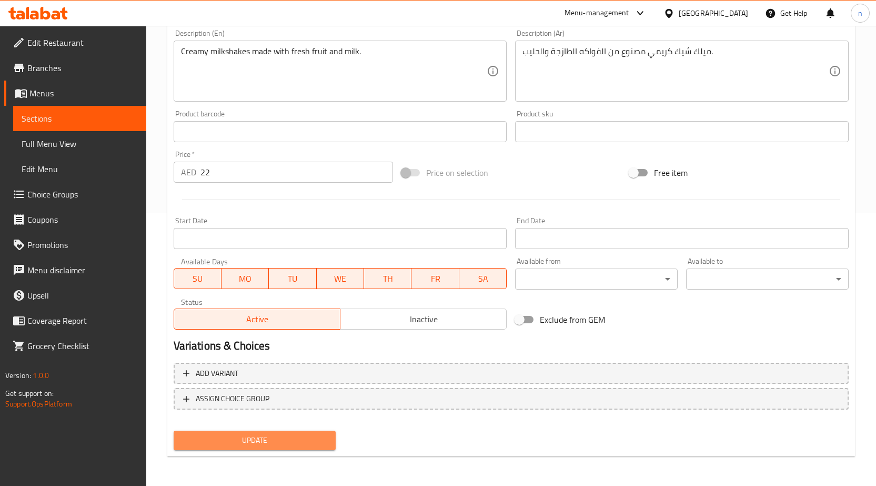
click at [265, 437] on span "Update" at bounding box center [255, 439] width 146 height 13
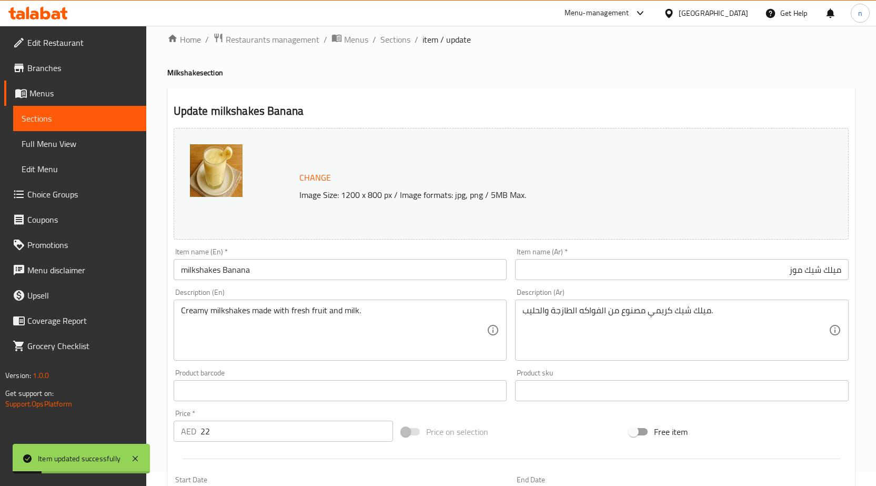
scroll to position [0, 0]
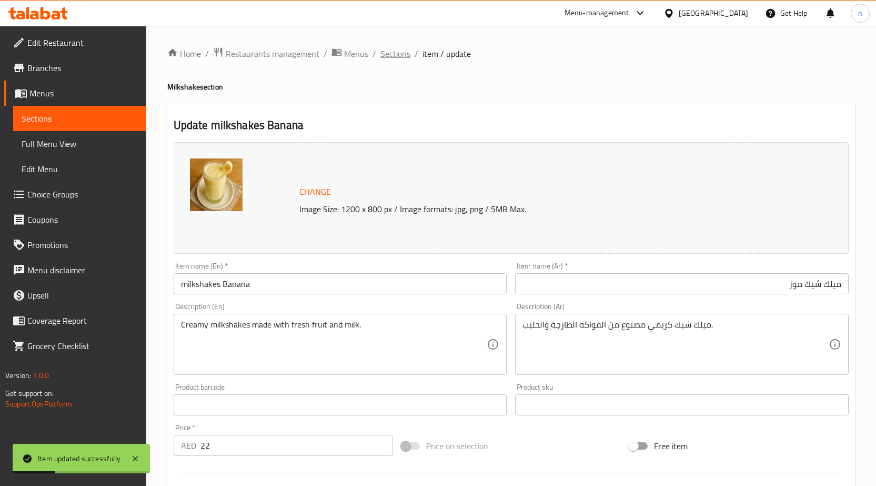
click at [388, 58] on span "Sections" at bounding box center [395, 53] width 30 height 13
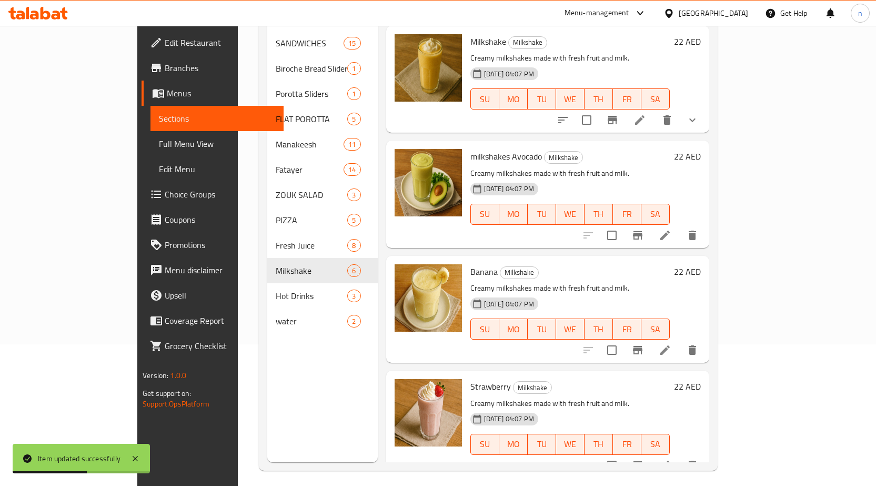
scroll to position [147, 0]
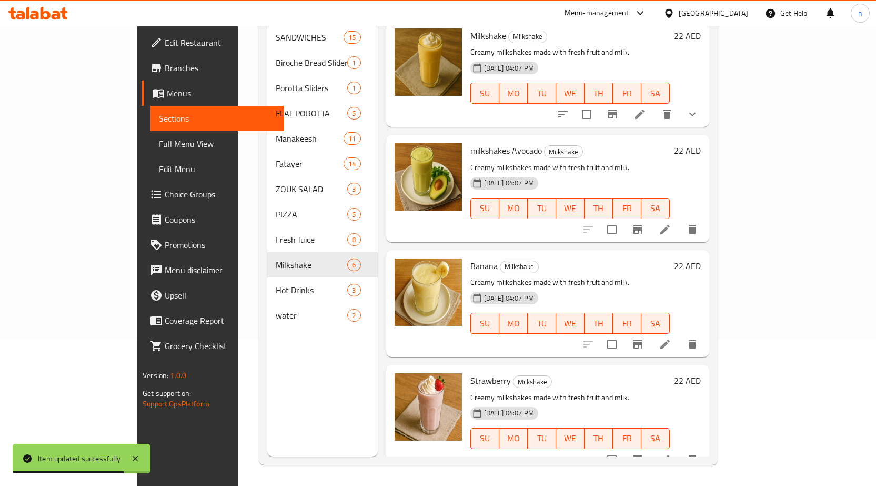
click at [680, 337] on li at bounding box center [664, 344] width 29 height 19
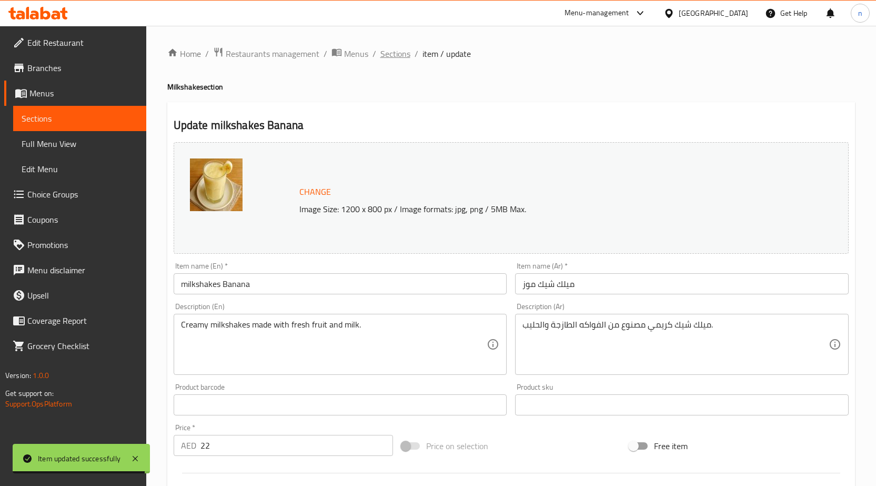
click at [398, 52] on span "Sections" at bounding box center [395, 53] width 30 height 13
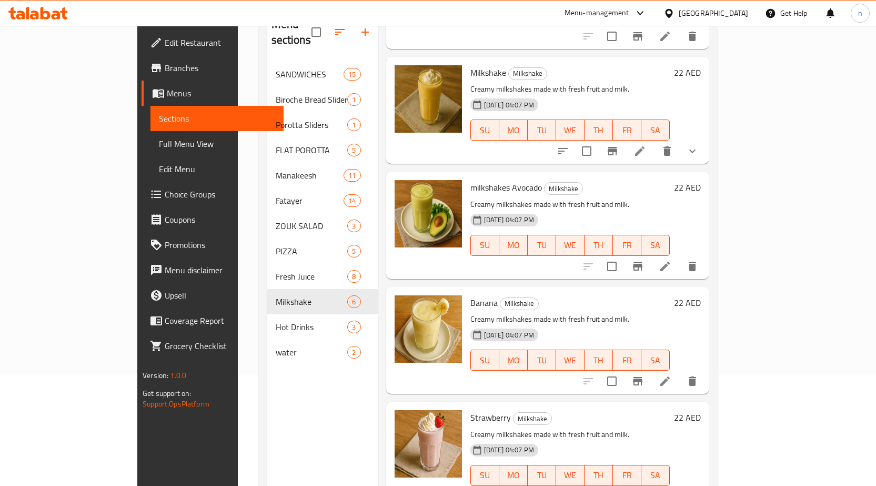
scroll to position [147, 0]
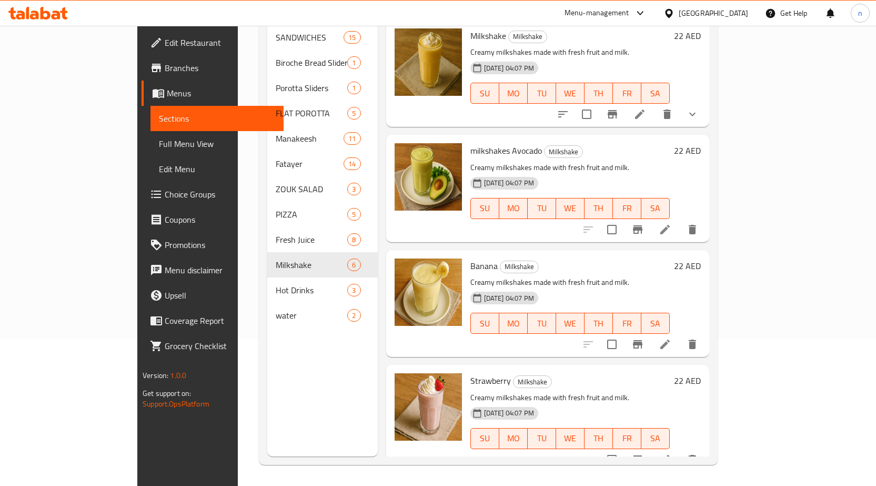
click at [680, 450] on li at bounding box center [664, 459] width 29 height 19
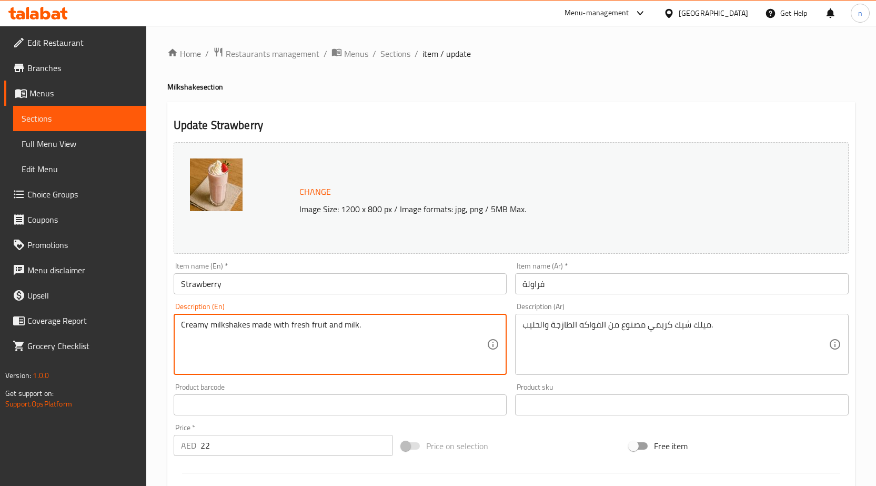
click at [216, 325] on textarea "Creamy milkshakes made with fresh fruit and milk." at bounding box center [334, 344] width 306 height 50
click at [176, 289] on input "Strawberry" at bounding box center [341, 283] width 334 height 21
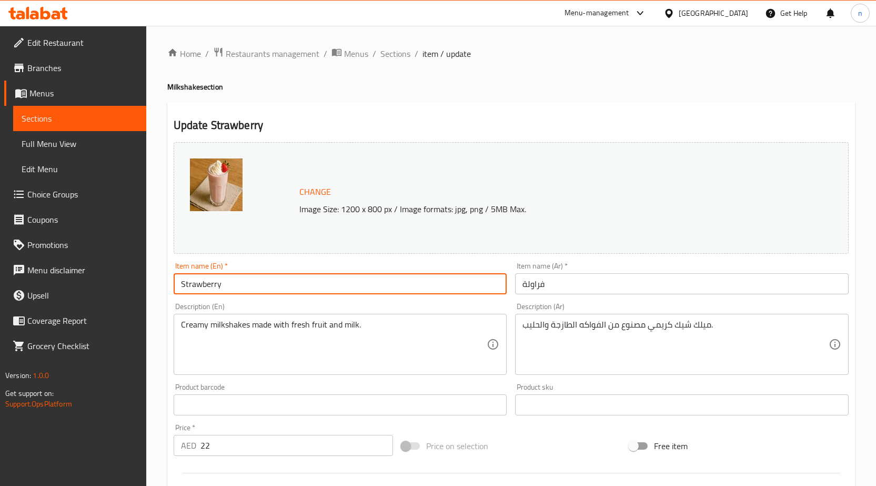
paste input "milkshakes"
type input "milkshakes Strawberry"
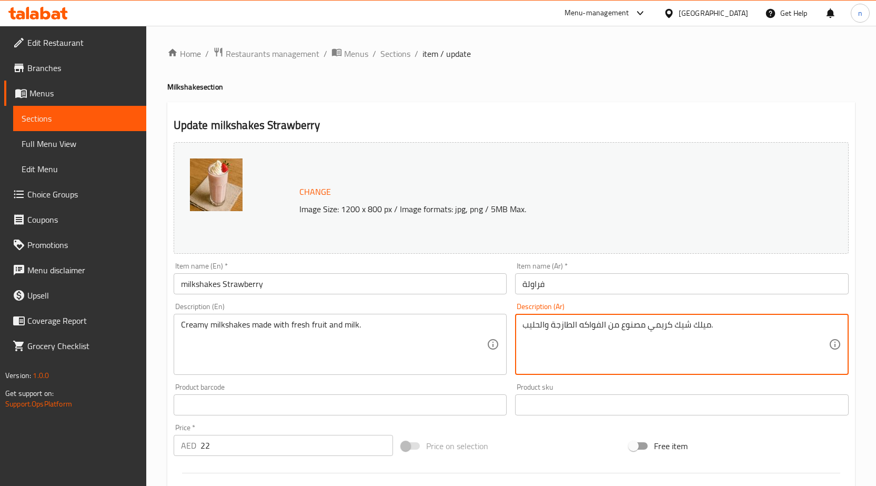
drag, startPoint x: 675, startPoint y: 327, endPoint x: 709, endPoint y: 326, distance: 34.2
click at [559, 279] on input "فراولة" at bounding box center [682, 283] width 334 height 21
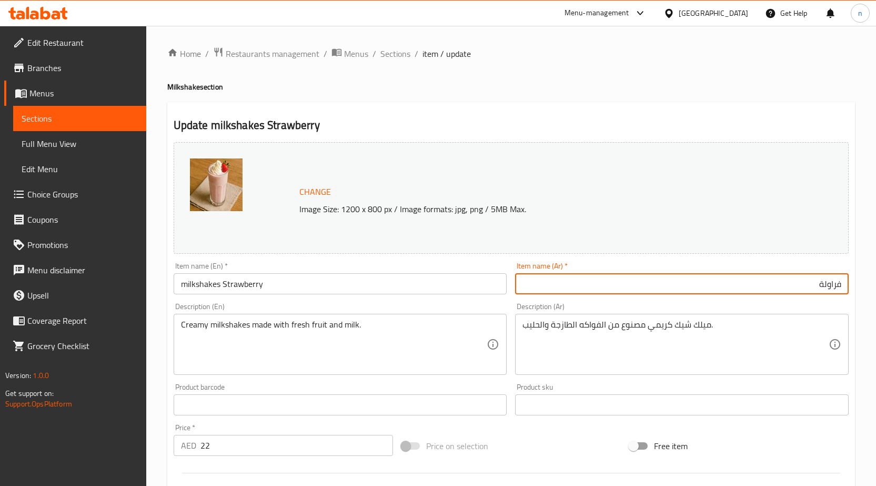
click at [797, 289] on input "فراولة" at bounding box center [682, 283] width 334 height 21
paste input "ميلك شيك"
type input "فراولة ميلك شيك"
click at [568, 441] on div "Price on selection" at bounding box center [511, 445] width 228 height 28
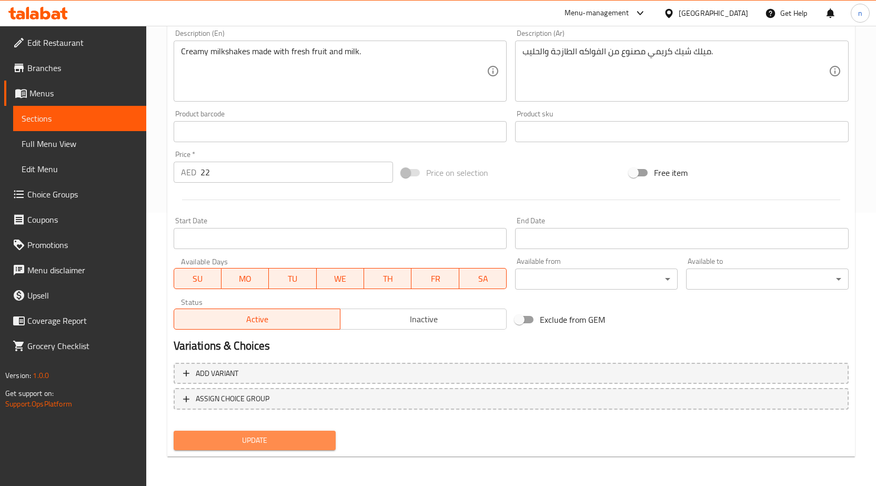
click at [231, 436] on span "Update" at bounding box center [255, 439] width 146 height 13
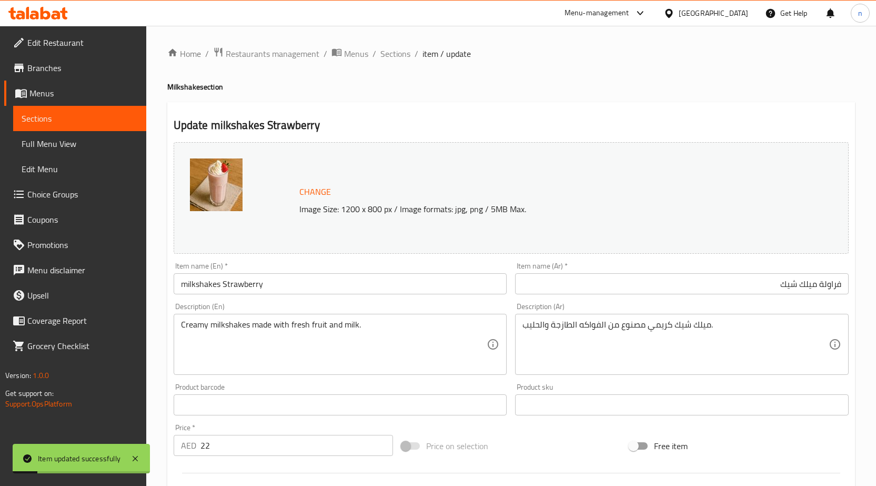
click at [393, 62] on div "Home / Restaurants management / Menus / Sections / item / update Milkshake sect…" at bounding box center [511, 392] width 688 height 691
click at [394, 38] on div "Home / Restaurants management / Menus / Sections / item / update Milkshake sect…" at bounding box center [511, 392] width 730 height 733
drag, startPoint x: 390, startPoint y: 51, endPoint x: 34, endPoint y: 62, distance: 355.8
click at [389, 51] on span "Sections" at bounding box center [395, 53] width 30 height 13
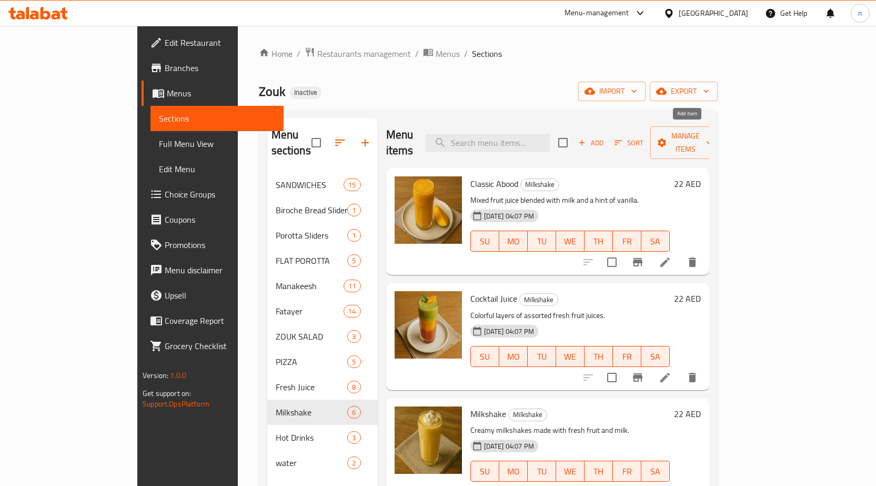
click at [605, 137] on span "Add" at bounding box center [591, 143] width 28 height 12
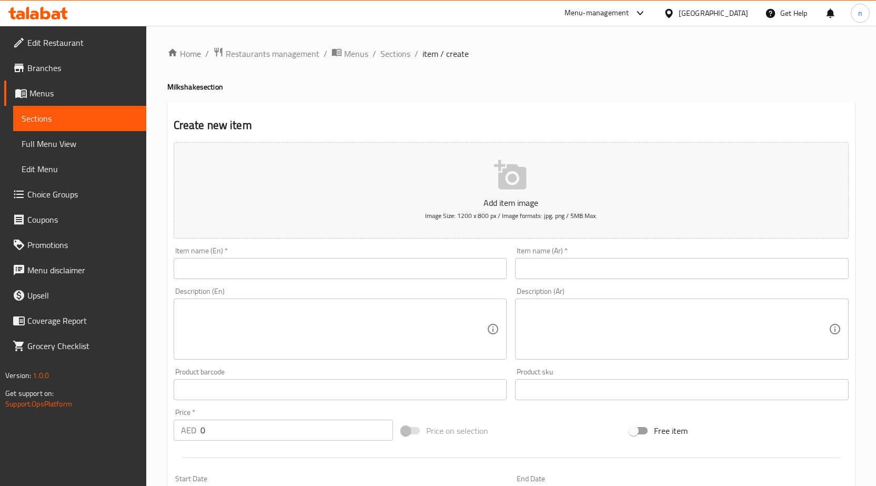
click at [263, 275] on input "text" at bounding box center [341, 268] width 334 height 21
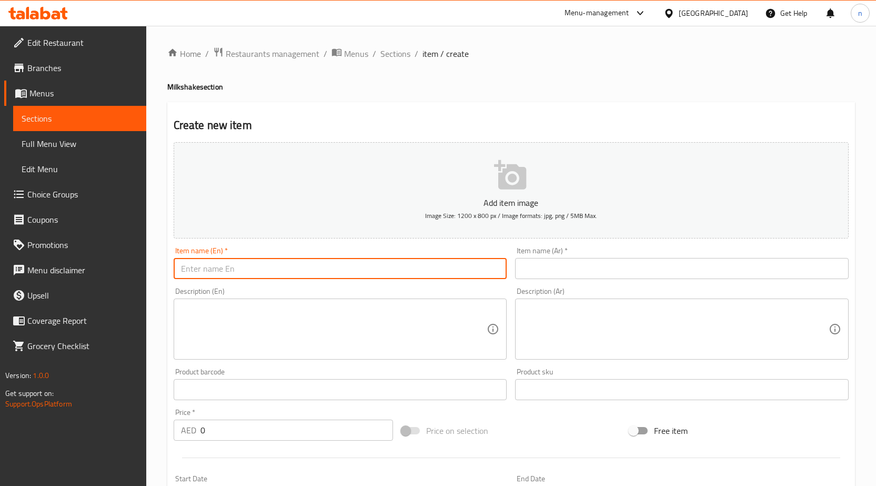
paste input "ميلك شيك"
type input "ميلك شيك"
click at [263, 275] on input "ميلك شيك" at bounding box center [341, 268] width 334 height 21
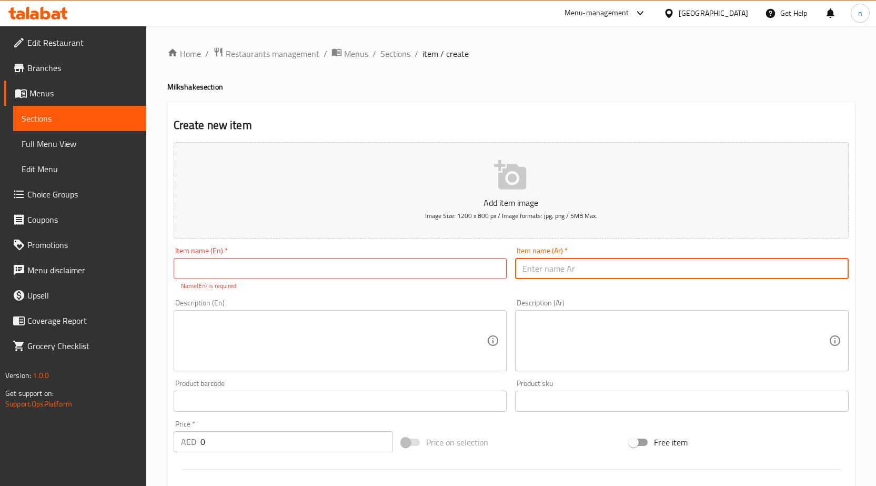
click at [588, 270] on input "text" at bounding box center [682, 268] width 334 height 21
paste input "ميلك شيك"
type input "مانجو ميلك شيك"
click at [438, 271] on input "text" at bounding box center [341, 268] width 334 height 21
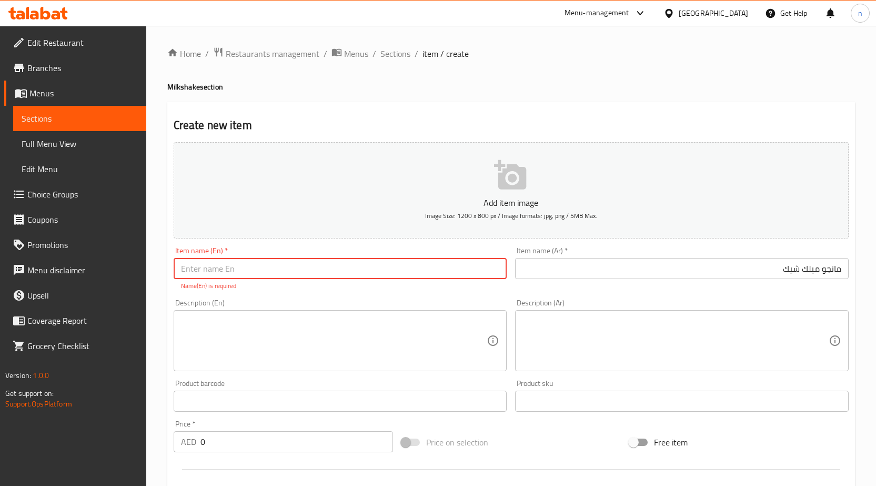
click at [180, 90] on h4 "Milkshake section" at bounding box center [511, 87] width 688 height 11
copy h4 "Milkshake"
click at [226, 269] on input "text" at bounding box center [341, 268] width 334 height 21
paste input "Milkshake"
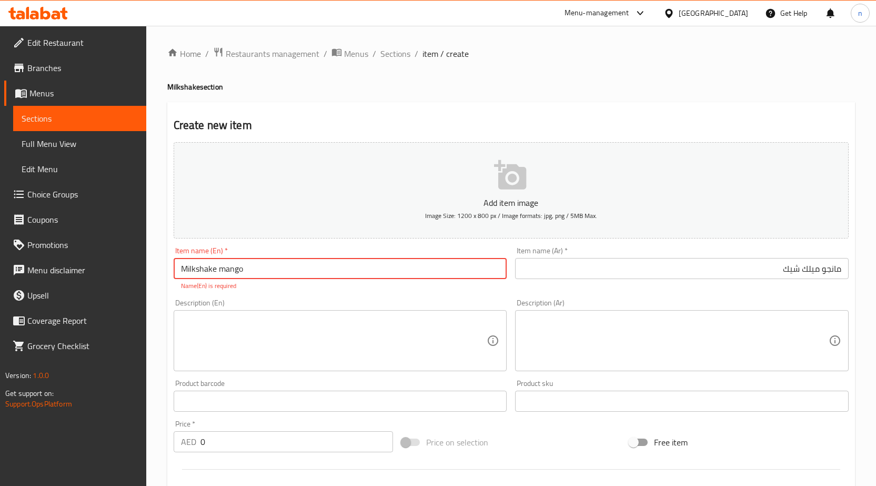
type input "Milkshake mango"
click at [161, 276] on div "Home / Restaurants management / Menus / Sections / item / create Milkshake sect…" at bounding box center [511, 390] width 730 height 729
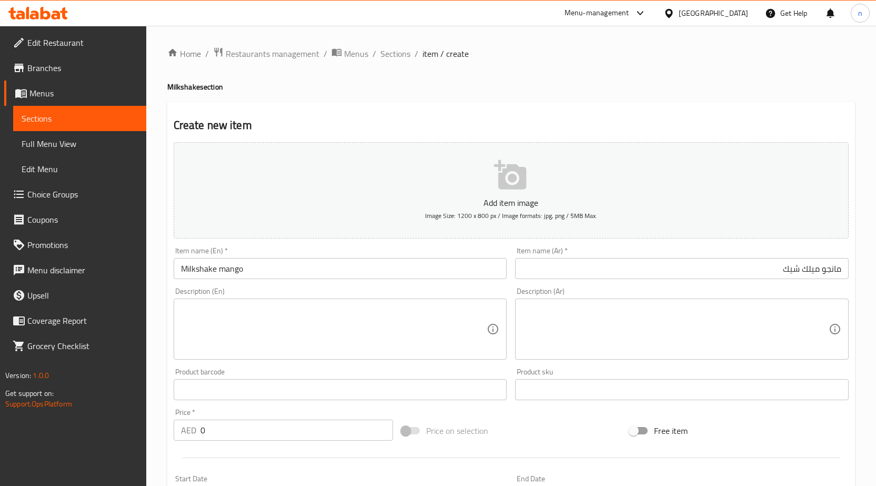
click at [273, 312] on textarea at bounding box center [334, 329] width 306 height 50
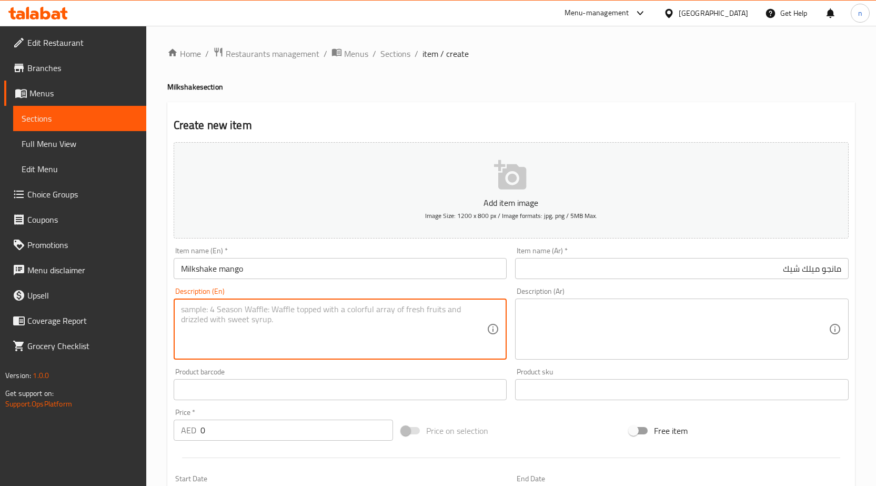
click at [242, 329] on textarea at bounding box center [334, 329] width 306 height 50
paste textarea "Creamy milkshakes made with fresh fruit and milk."
type textarea "Creamy milkshakes made with fresh fruit and milk."
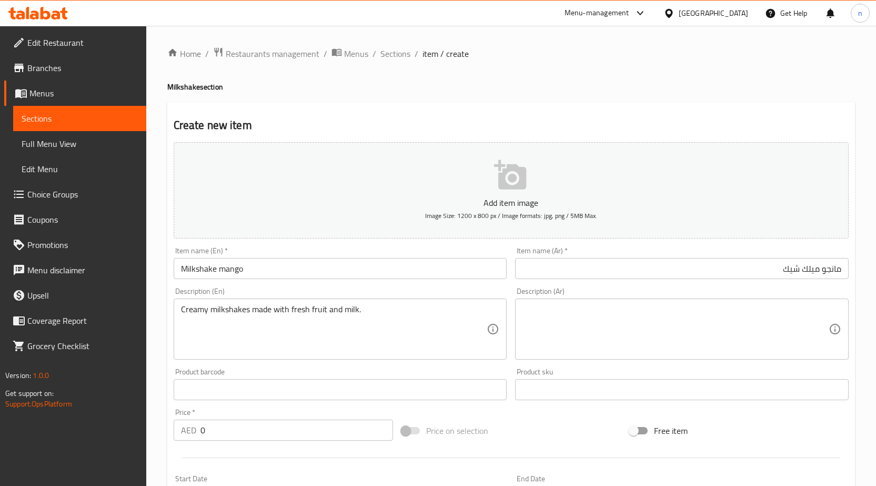
click at [563, 315] on textarea at bounding box center [675, 329] width 306 height 50
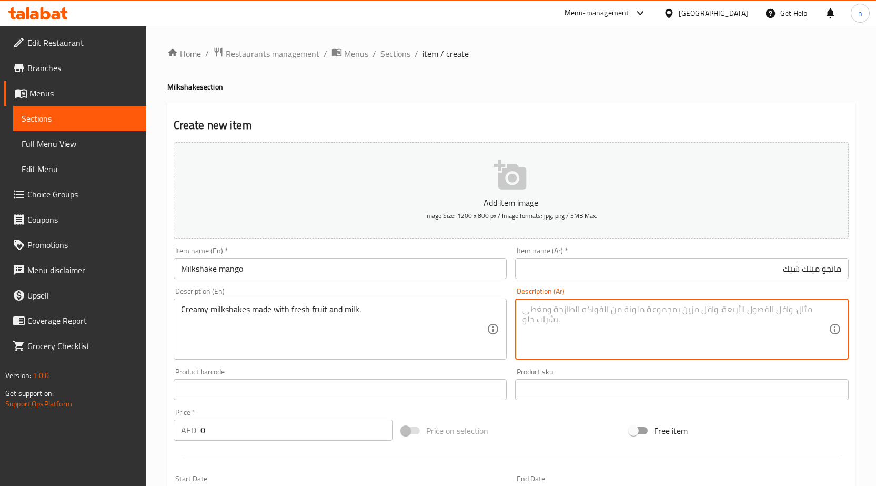
paste textarea "ميلك شيك كريمي مصنوع من الفواكه الطازجة والحليب."
type textarea "ميلك شيك كريمي مصنوع من الفواكه الطازجة والحليب."
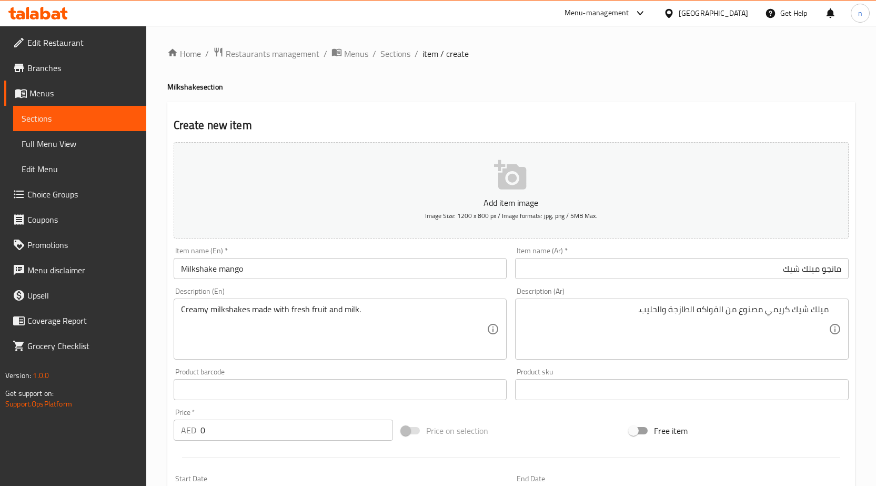
click at [544, 426] on div "Price on selection" at bounding box center [511, 430] width 228 height 28
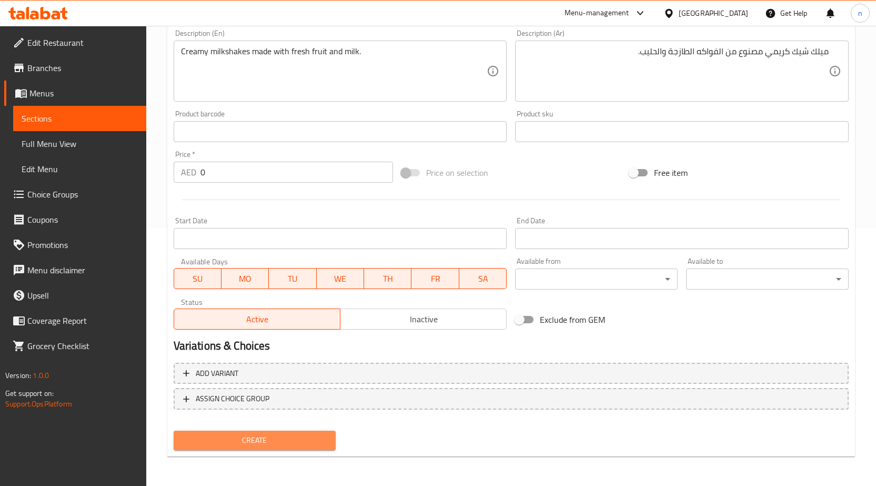
click at [313, 444] on span "Create" at bounding box center [255, 439] width 146 height 13
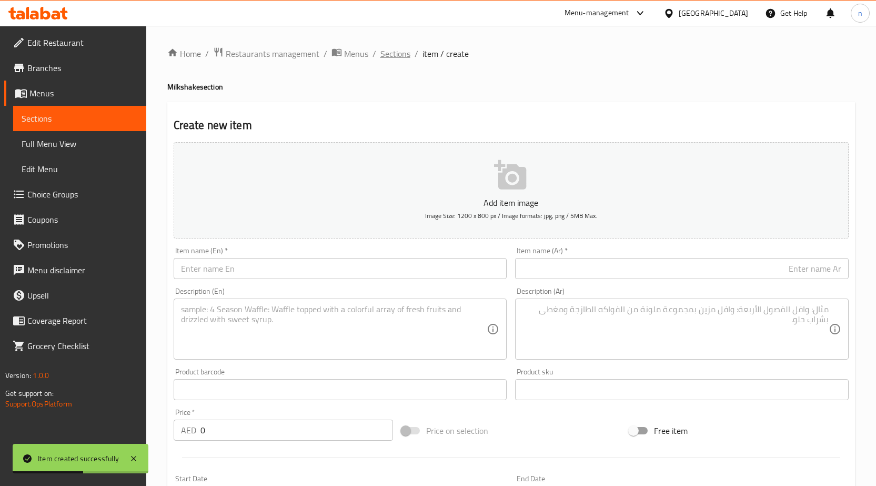
click at [402, 47] on span "Sections" at bounding box center [395, 53] width 30 height 13
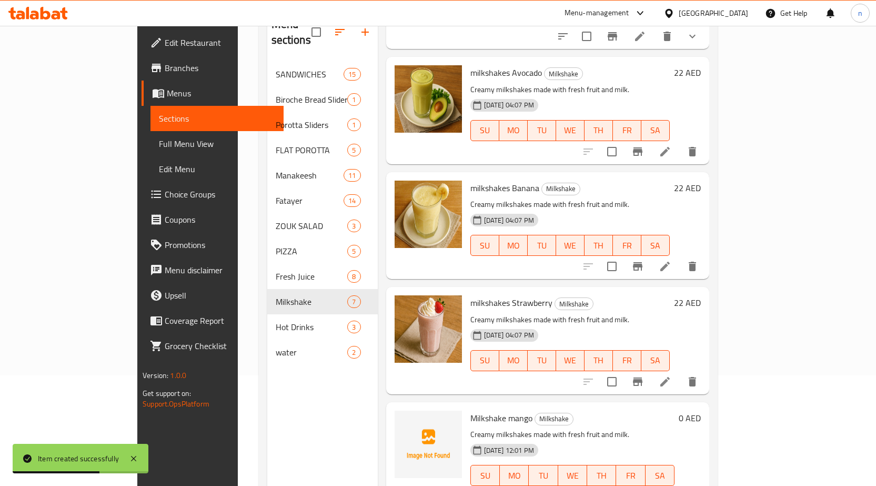
scroll to position [147, 0]
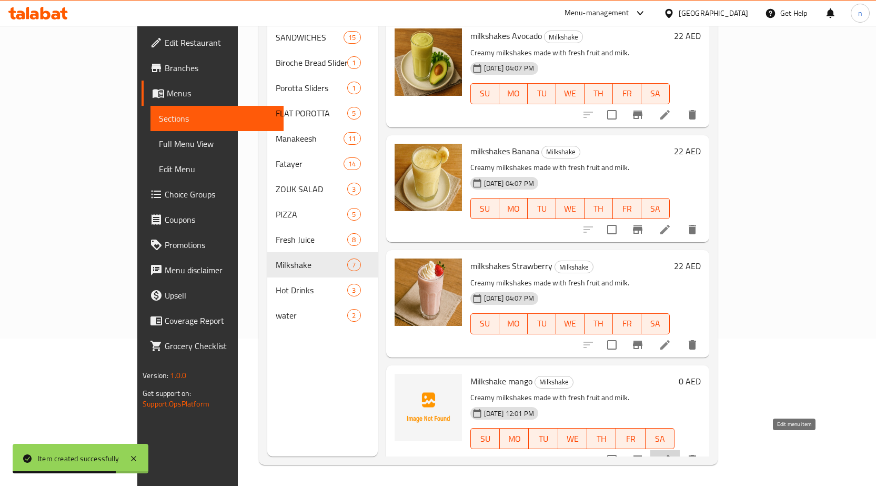
click at [671, 453] on icon at bounding box center [665, 459] width 13 height 13
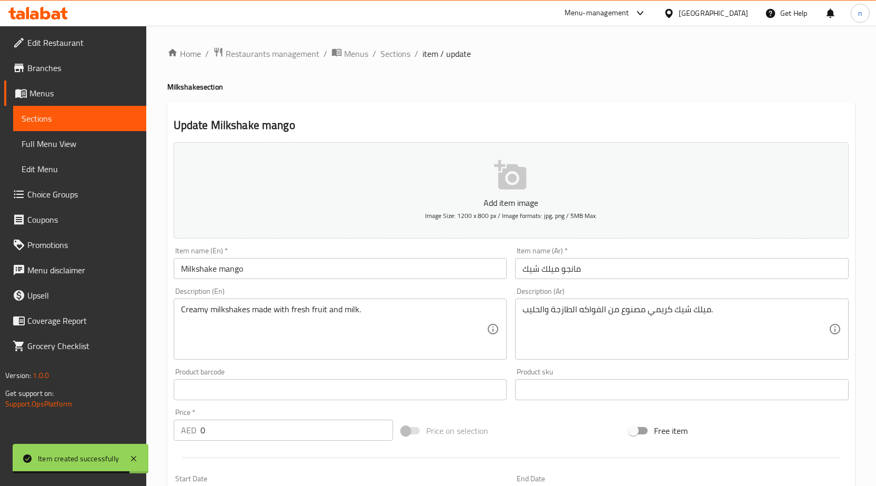
click at [283, 436] on input "0" at bounding box center [296, 429] width 193 height 21
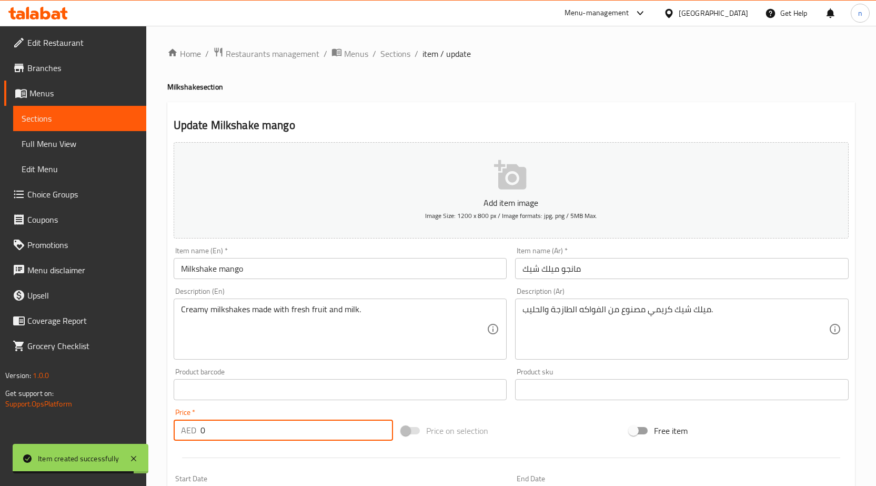
click at [283, 436] on input "0" at bounding box center [296, 429] width 193 height 21
type input "22"
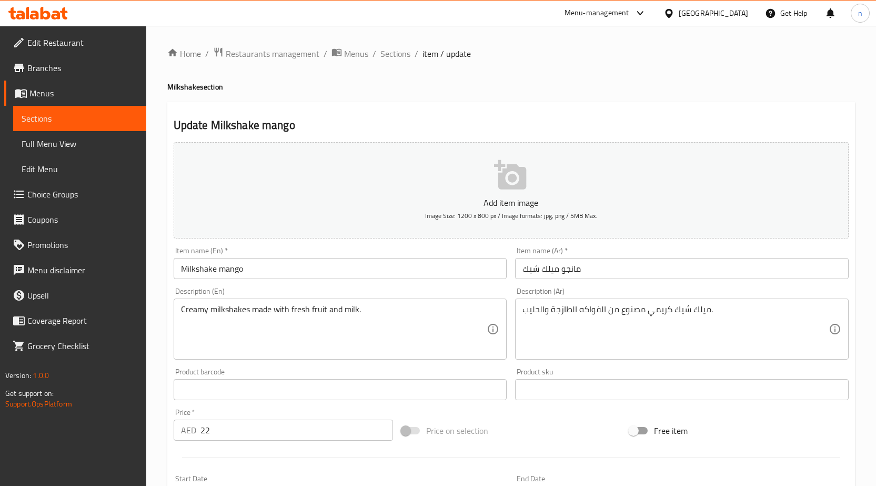
click at [549, 436] on div "Price on selection" at bounding box center [511, 430] width 228 height 28
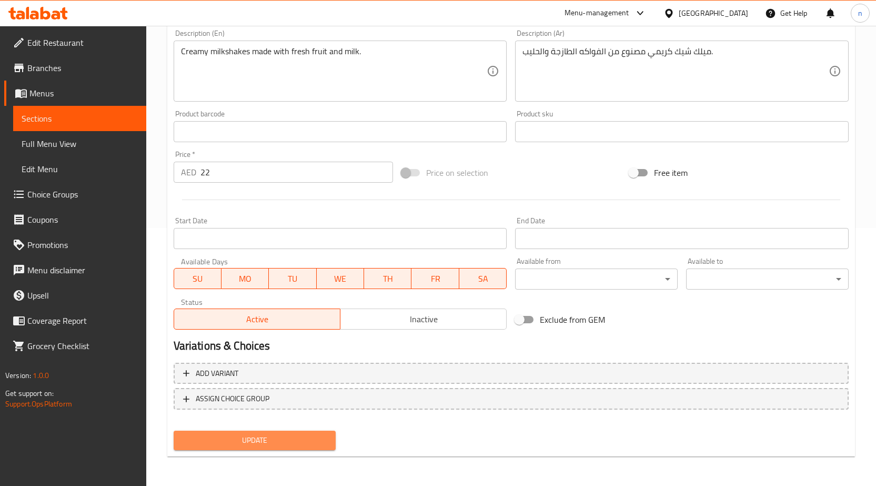
click at [270, 438] on span "Update" at bounding box center [255, 439] width 146 height 13
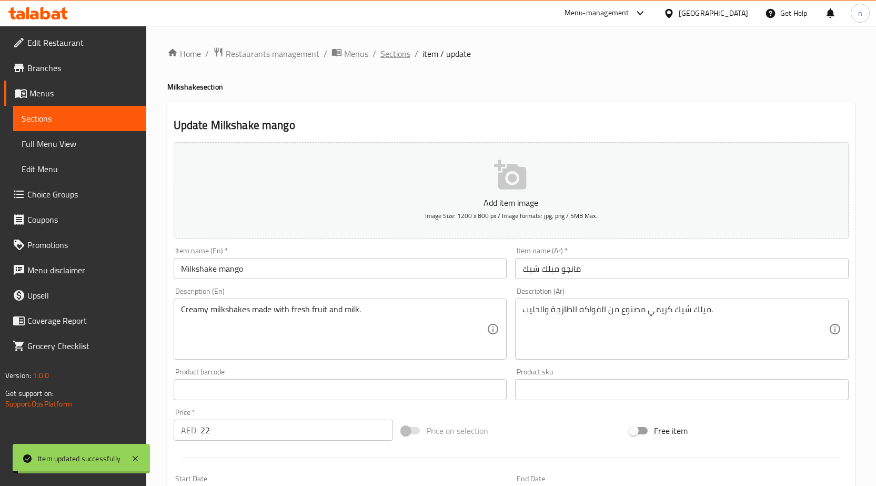
click at [381, 59] on span "Sections" at bounding box center [395, 53] width 30 height 13
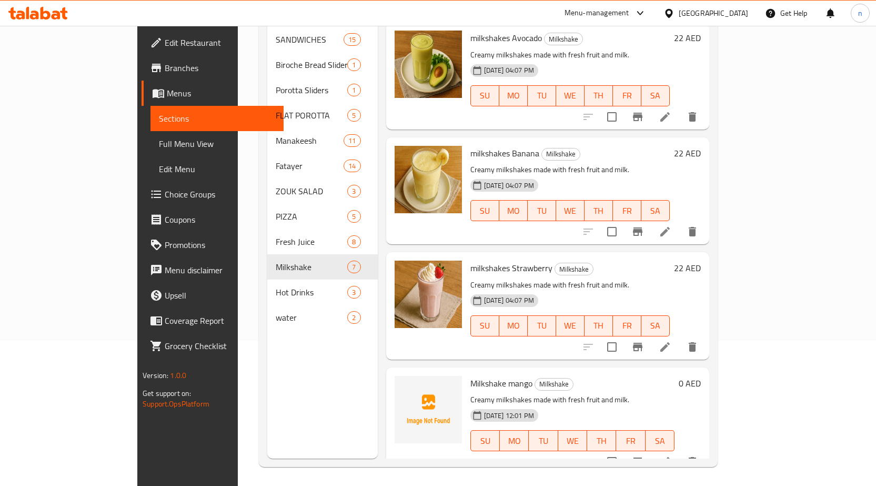
scroll to position [147, 0]
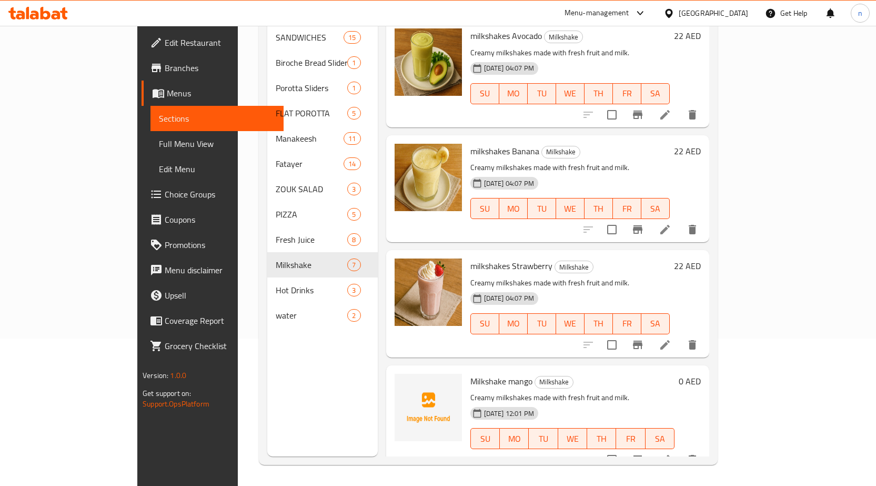
click at [680, 450] on li at bounding box center [664, 459] width 29 height 19
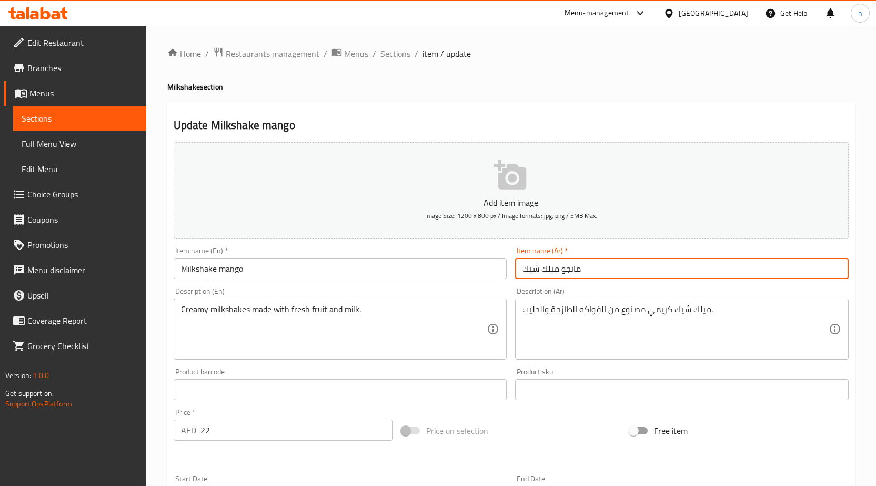
click at [572, 270] on input "مانجو ميلك شيك" at bounding box center [682, 268] width 334 height 21
click at [734, 273] on input "مانجو ميلك شيك" at bounding box center [682, 268] width 334 height 21
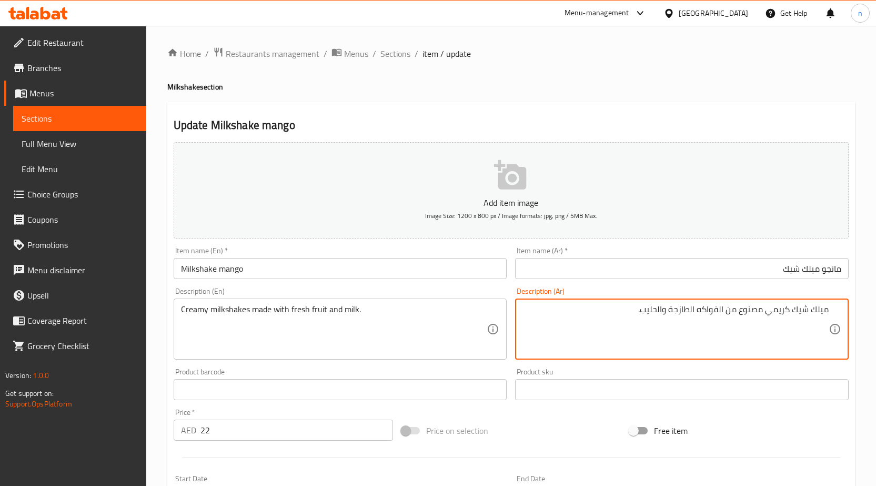
click at [540, 440] on div "Price on selection" at bounding box center [511, 430] width 228 height 28
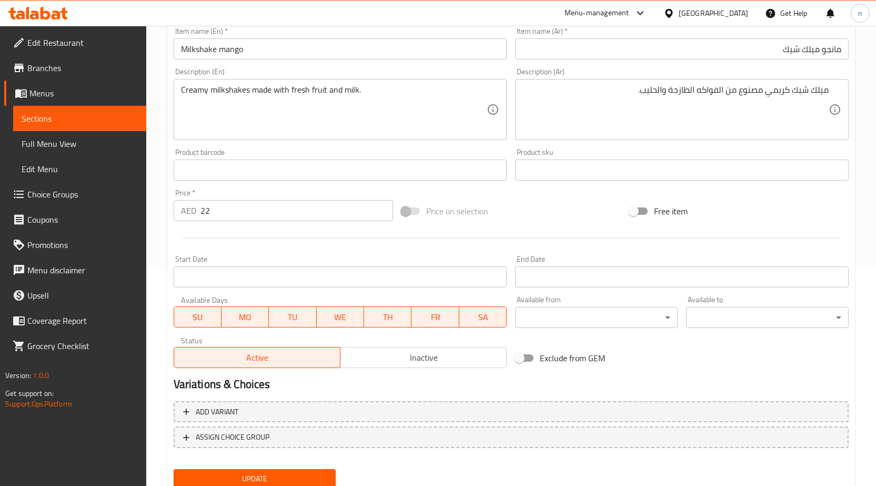
scroll to position [258, 0]
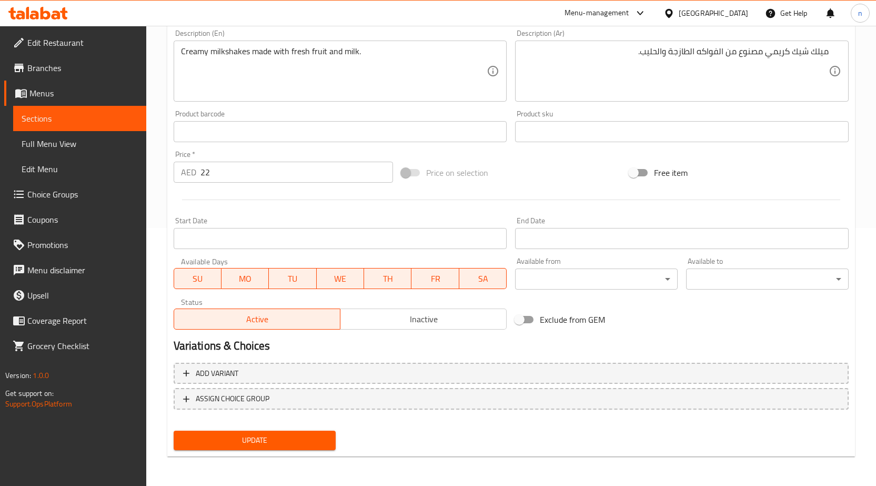
click at [298, 444] on span "Update" at bounding box center [255, 439] width 146 height 13
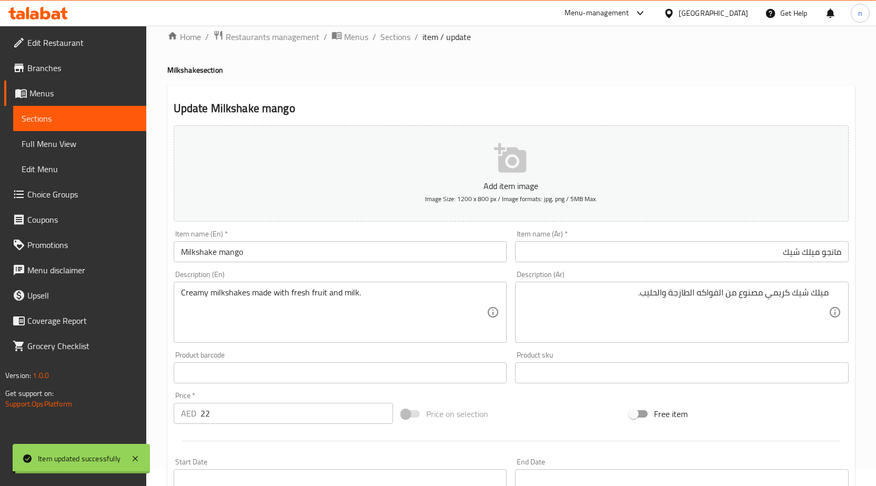
scroll to position [0, 0]
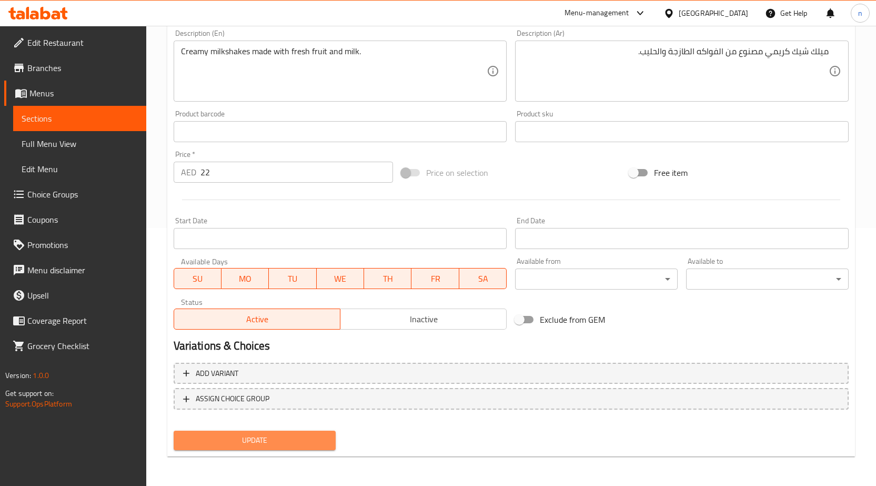
click at [279, 435] on span "Update" at bounding box center [255, 439] width 146 height 13
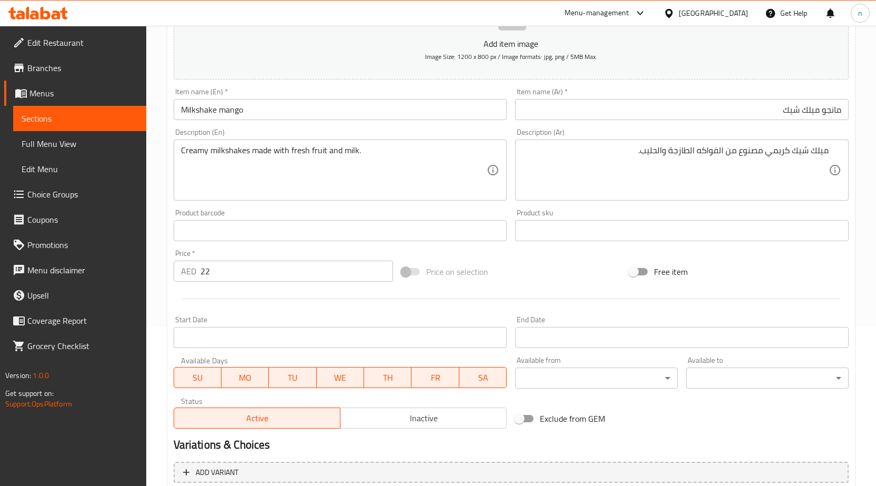
scroll to position [258, 0]
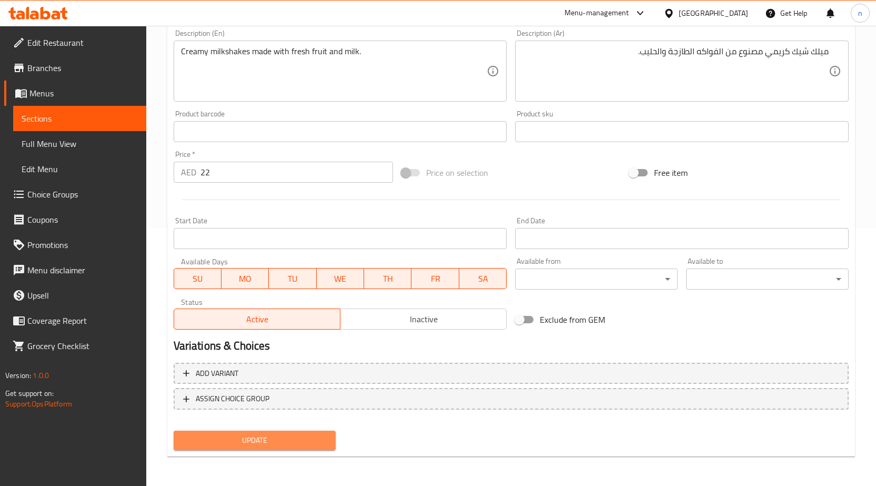
click at [264, 433] on span "Update" at bounding box center [255, 439] width 146 height 13
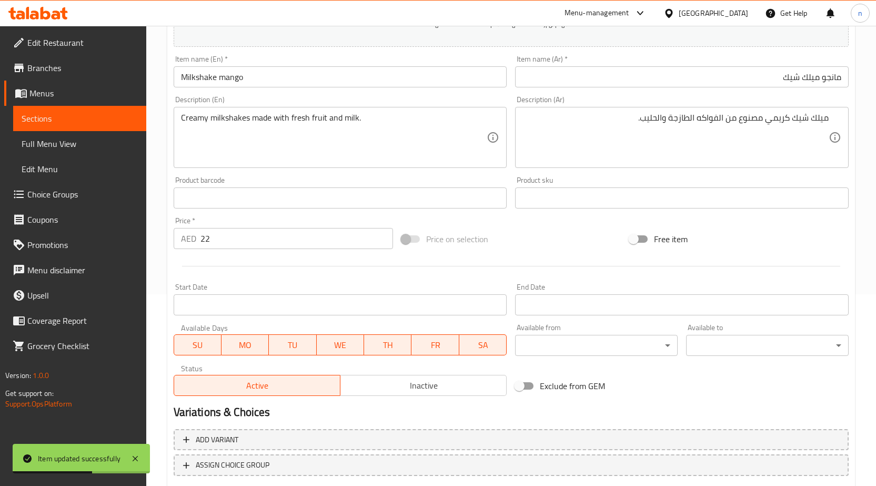
scroll to position [0, 0]
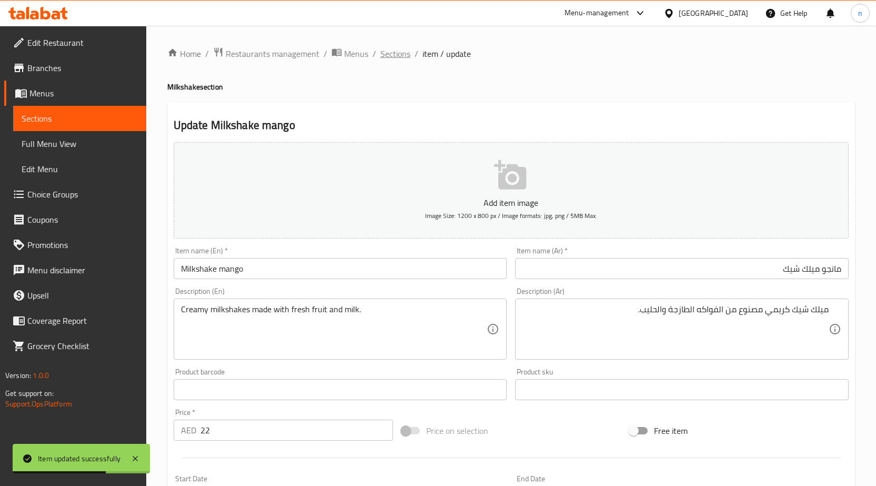
click at [392, 51] on span "Sections" at bounding box center [395, 53] width 30 height 13
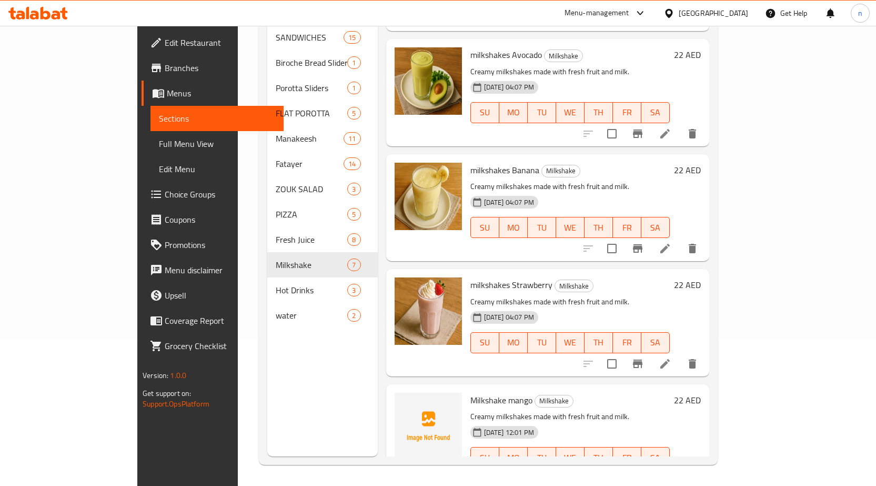
scroll to position [345, 0]
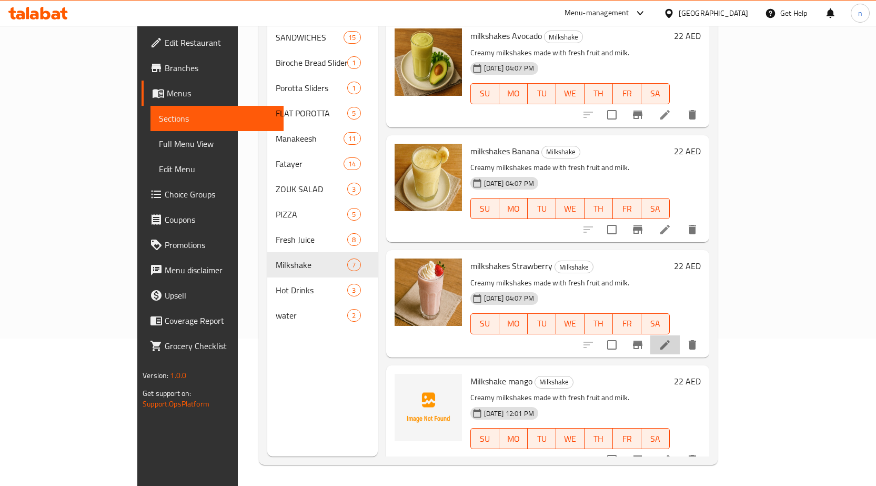
click at [680, 336] on li at bounding box center [664, 344] width 29 height 19
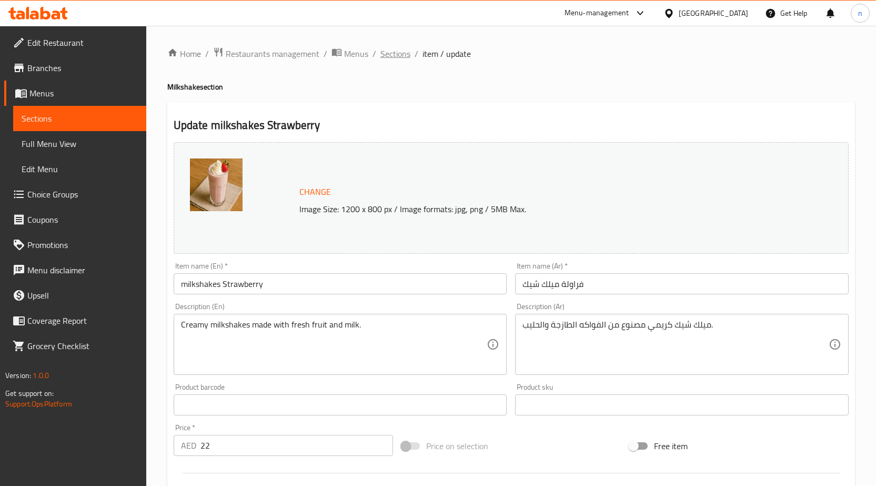
click at [398, 55] on span "Sections" at bounding box center [395, 53] width 30 height 13
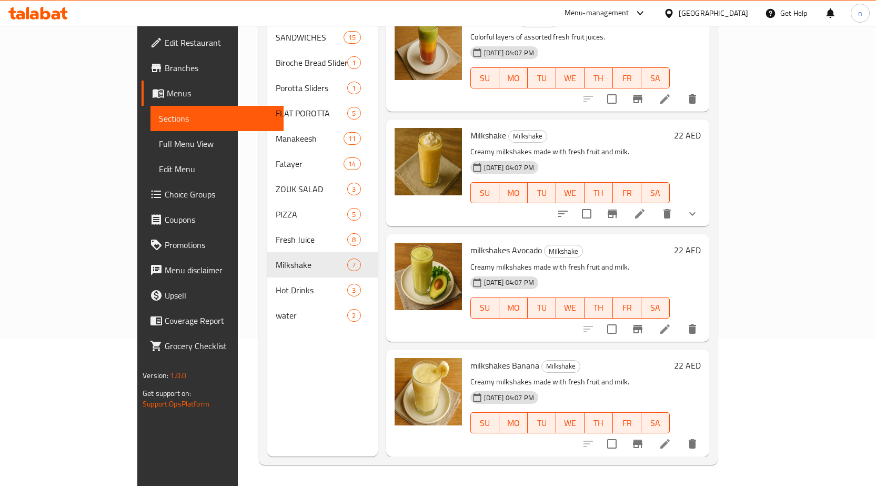
scroll to position [105, 0]
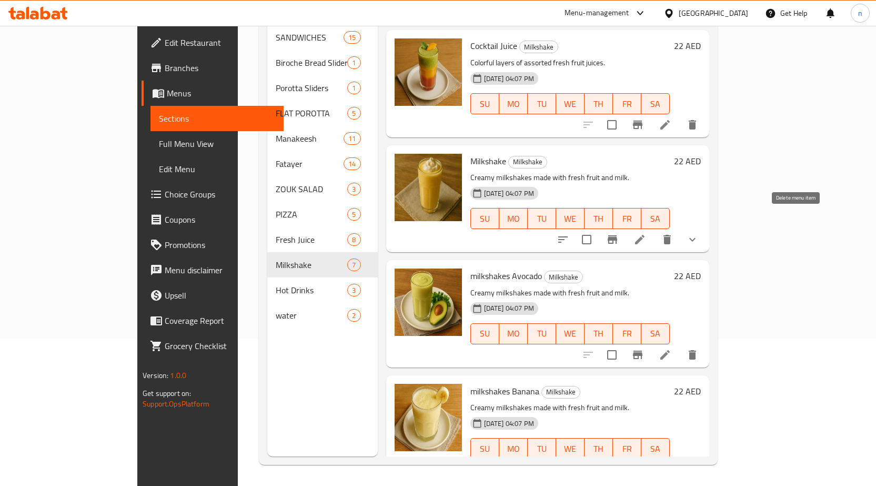
click at [680, 230] on button "delete" at bounding box center [666, 239] width 25 height 25
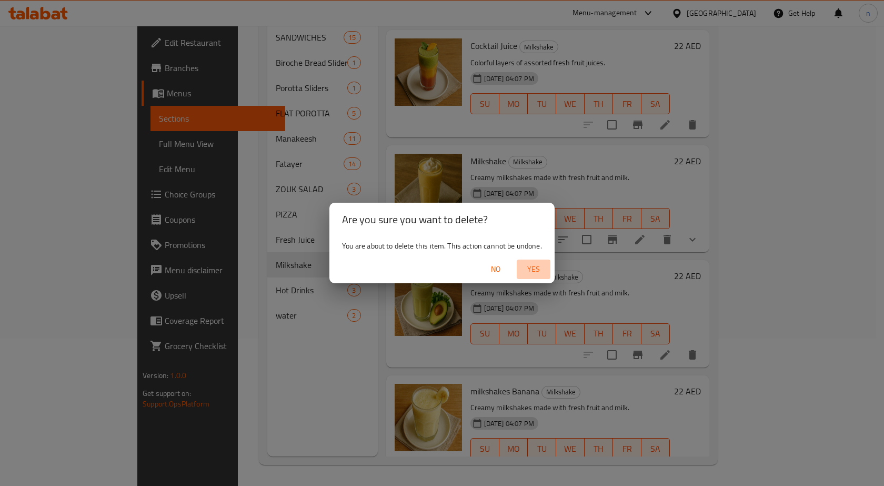
click at [521, 269] on span "Yes" at bounding box center [533, 269] width 25 height 13
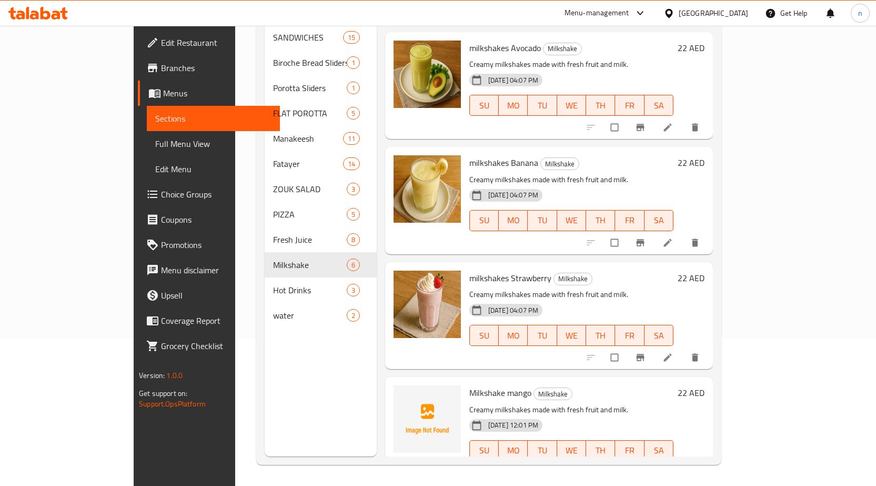
scroll to position [230, 0]
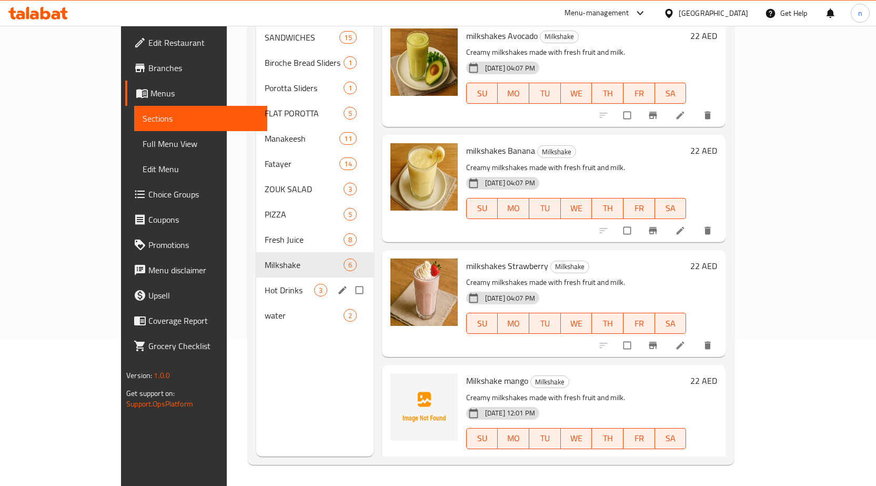
click at [256, 284] on div "Hot Drinks 3" at bounding box center [314, 289] width 117 height 25
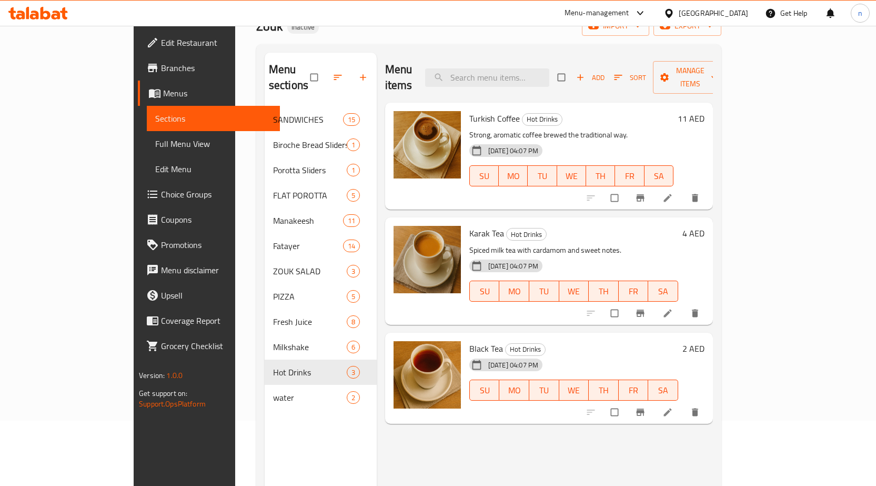
scroll to position [147, 0]
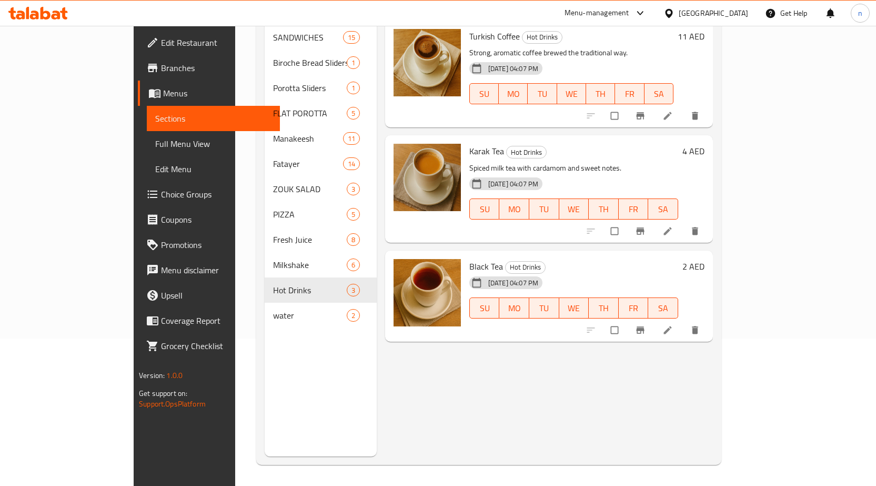
click at [709, 325] on div at bounding box center [643, 329] width 129 height 23
click at [673, 325] on icon at bounding box center [667, 330] width 11 height 11
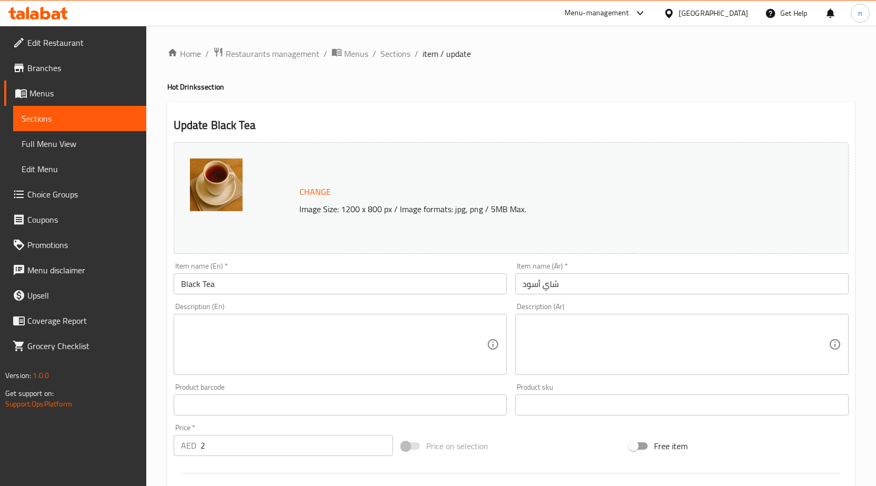
click at [315, 346] on textarea at bounding box center [334, 344] width 306 height 50
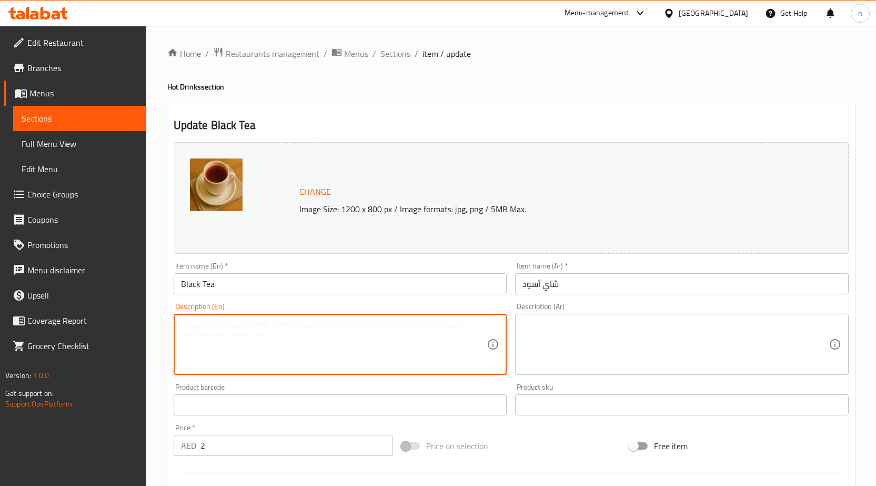
paste textarea "Classic black tea served hot."
type textarea "Classic black tea served hot."
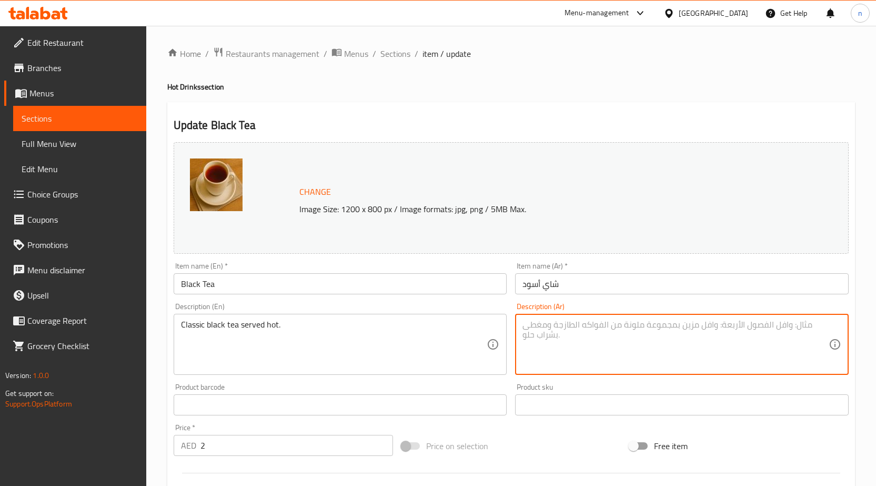
click at [620, 347] on textarea at bounding box center [675, 344] width 306 height 50
paste textarea "الشاي الأسود الكلاسيكي يقدم ساخنًا."
type textarea "الشاي الأسود الكلاسيكي يقدم ساخنًا."
click at [494, 425] on div "Change Image Size: 1200 x 800 px / Image formats: jpg, png / 5MB Max. Item name…" at bounding box center [510, 372] width 683 height 469
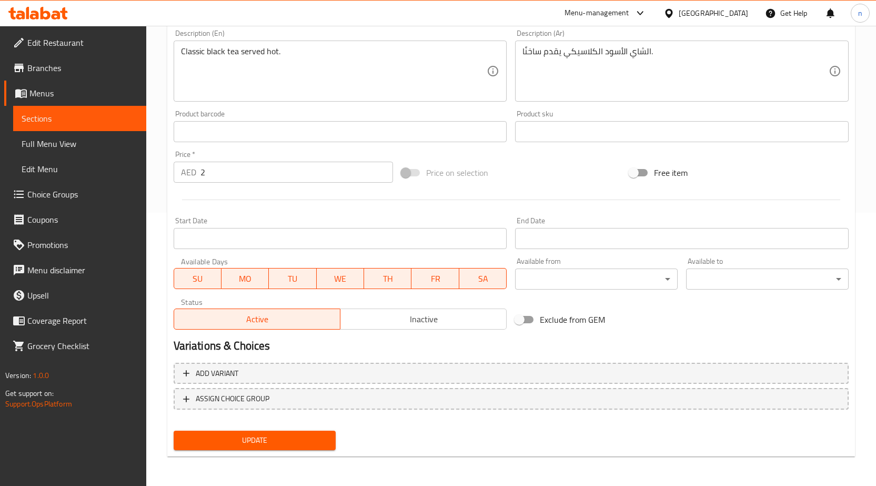
click at [304, 434] on span "Update" at bounding box center [255, 439] width 146 height 13
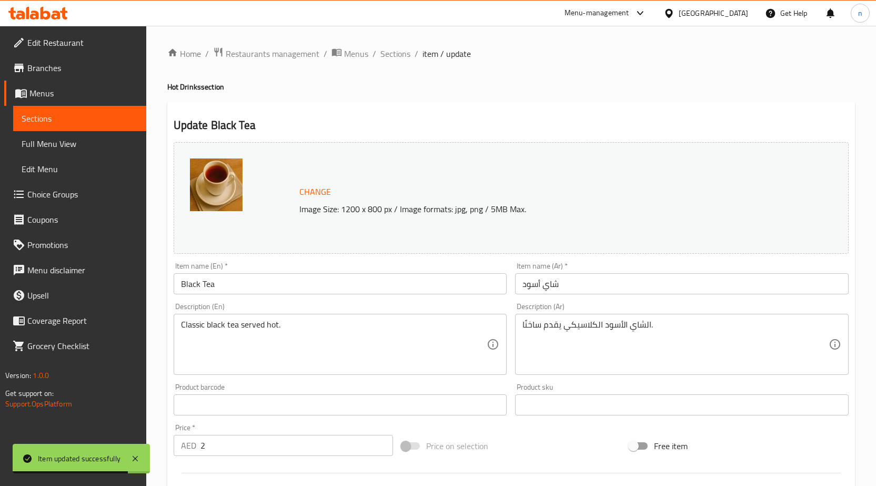
click at [191, 302] on div "Description (En) Classic black tea served hot. Description (En)" at bounding box center [340, 338] width 342 height 80
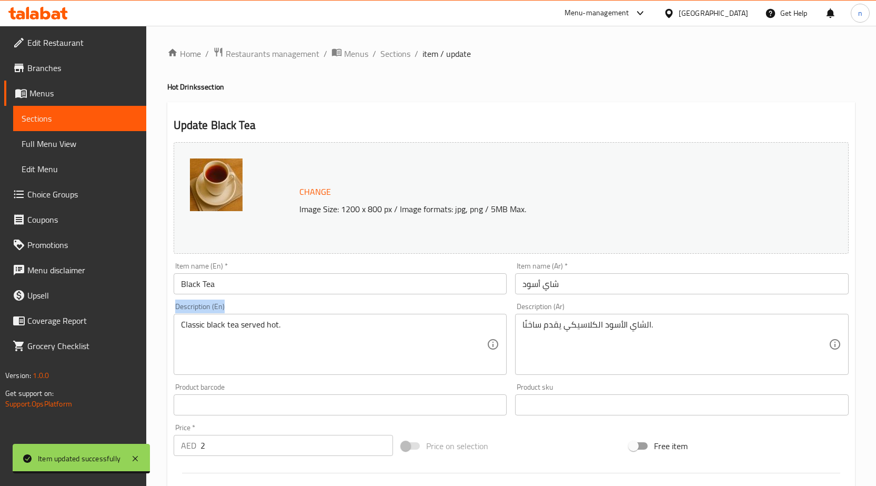
click at [212, 305] on div "Description (En) Classic black tea served hot. Description (En)" at bounding box center [341, 338] width 334 height 72
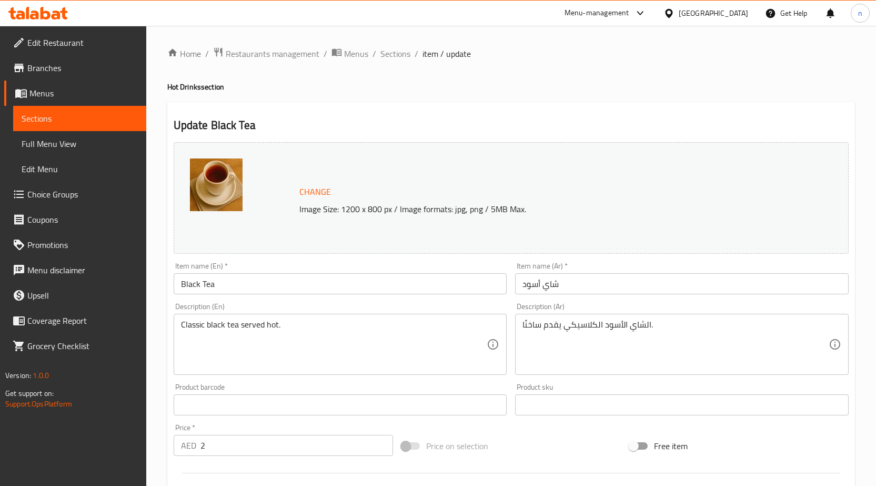
click at [193, 304] on div "Description (En) Classic black tea served hot. Description (En)" at bounding box center [341, 338] width 334 height 72
copy label "Description"
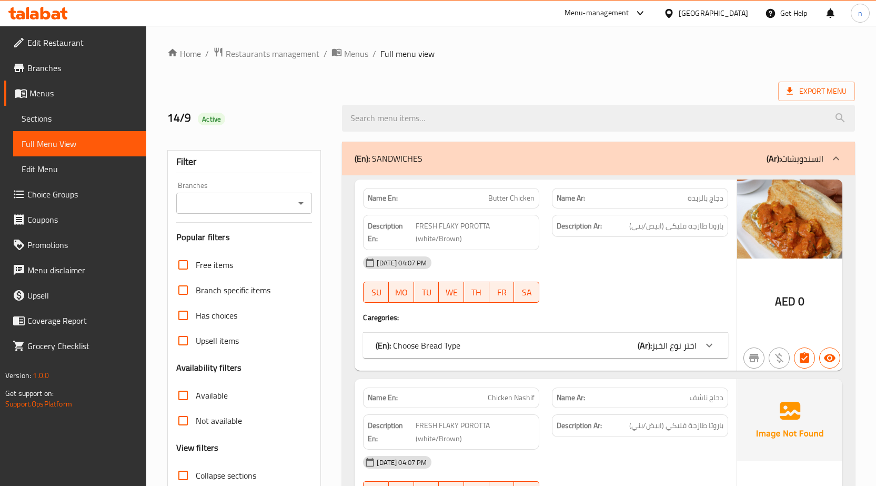
click at [717, 152] on div "(En): SANDWICHES (Ar): السندويشات" at bounding box center [589, 158] width 469 height 13
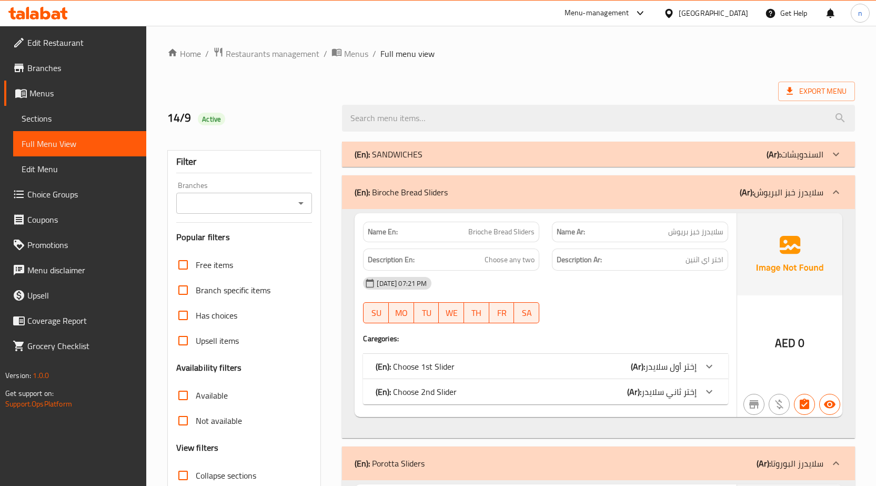
click at [732, 196] on div "(En): Biroche Bread Sliders (Ar): سلايدرز خبز البريوش" at bounding box center [589, 192] width 469 height 13
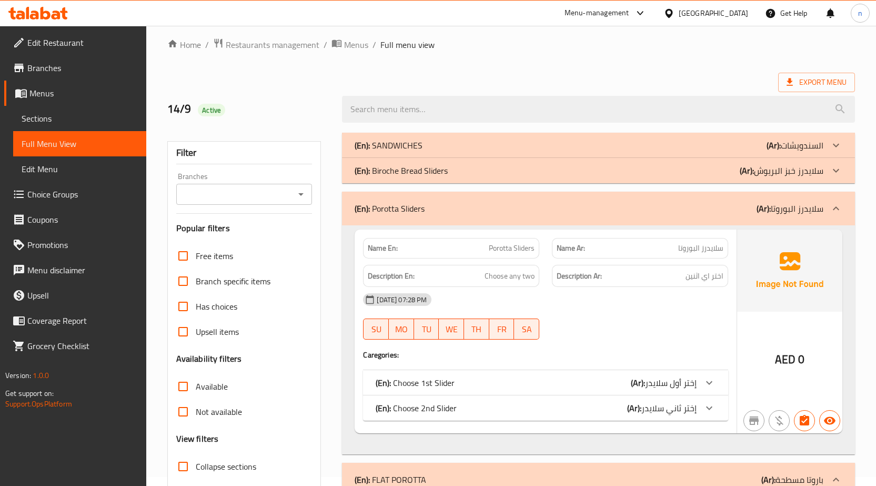
scroll to position [210, 0]
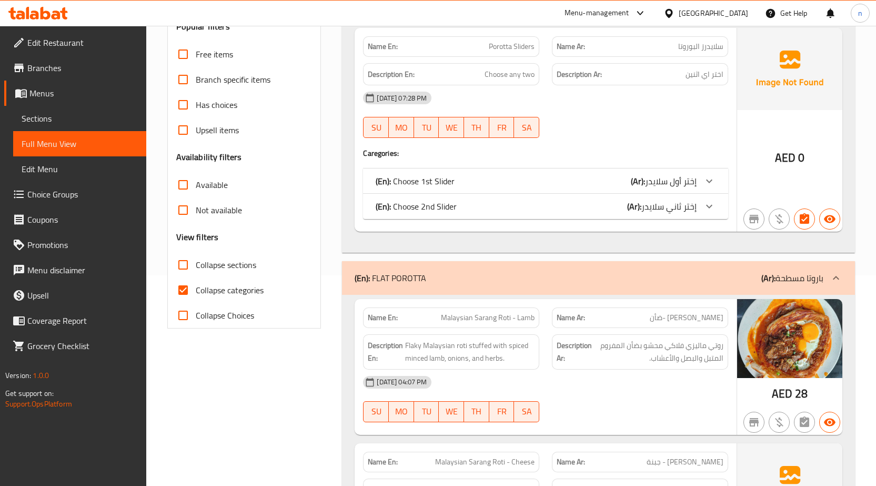
click at [208, 287] on span "Collapse categories" at bounding box center [230, 290] width 68 height 13
click at [196, 287] on input "Collapse categories" at bounding box center [182, 289] width 25 height 25
checkbox input "false"
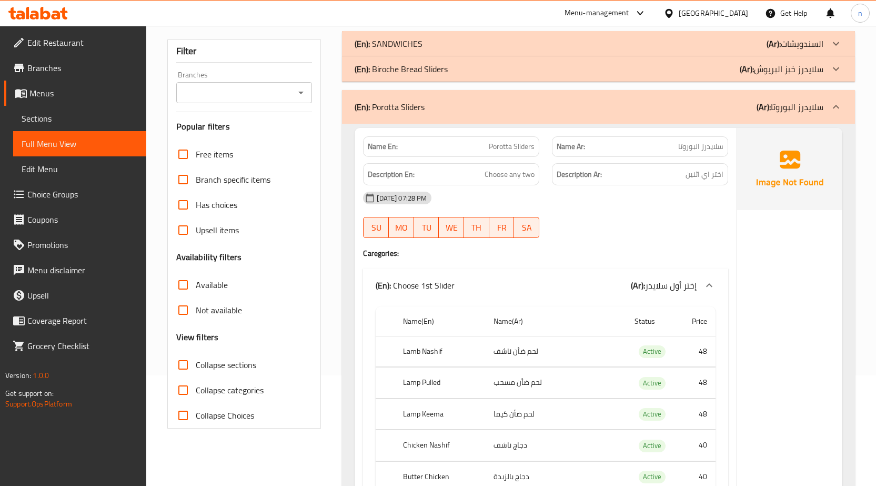
scroll to position [53, 0]
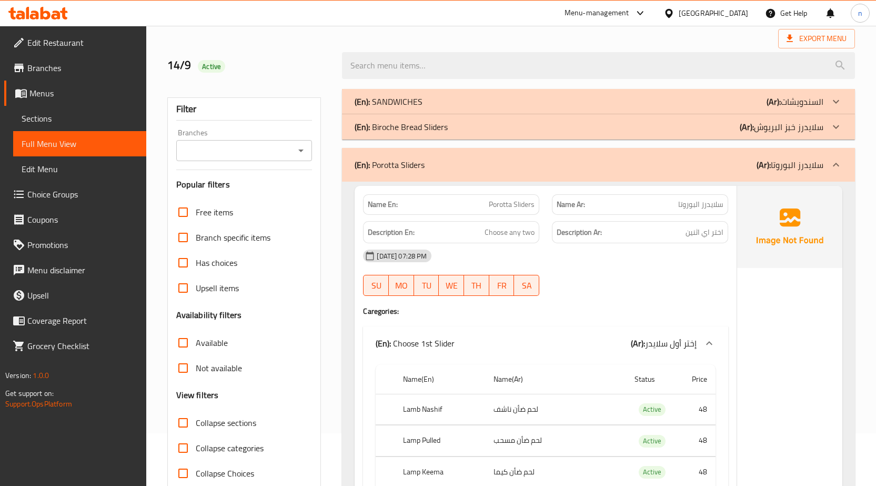
click at [666, 170] on div "(En): Porotta Sliders (Ar): سلايدرز البوروتا" at bounding box center [589, 164] width 469 height 13
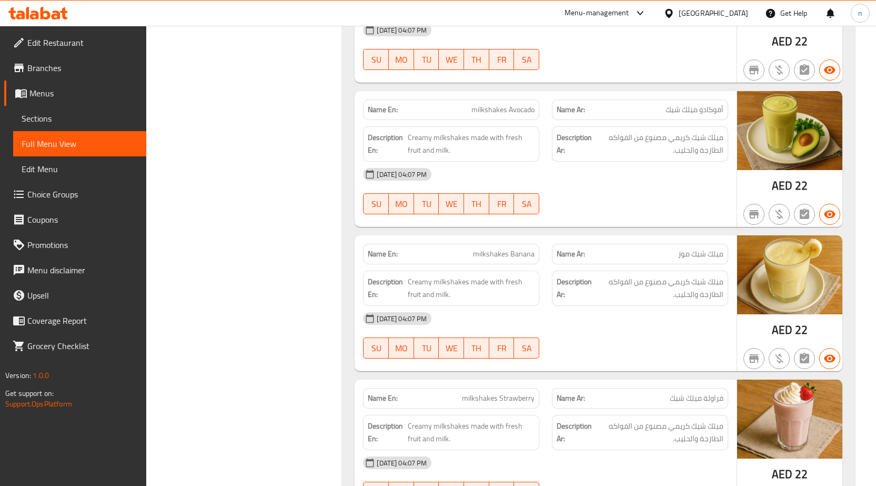
scroll to position [7417, 0]
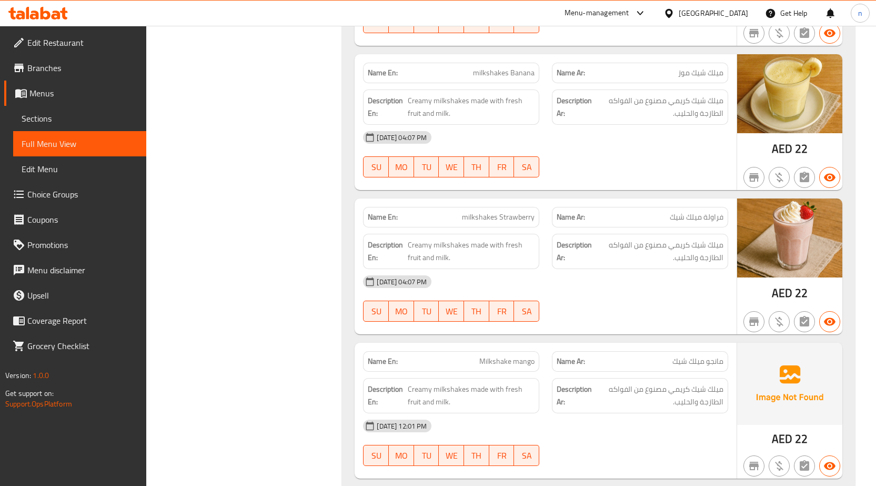
scroll to position [7628, 0]
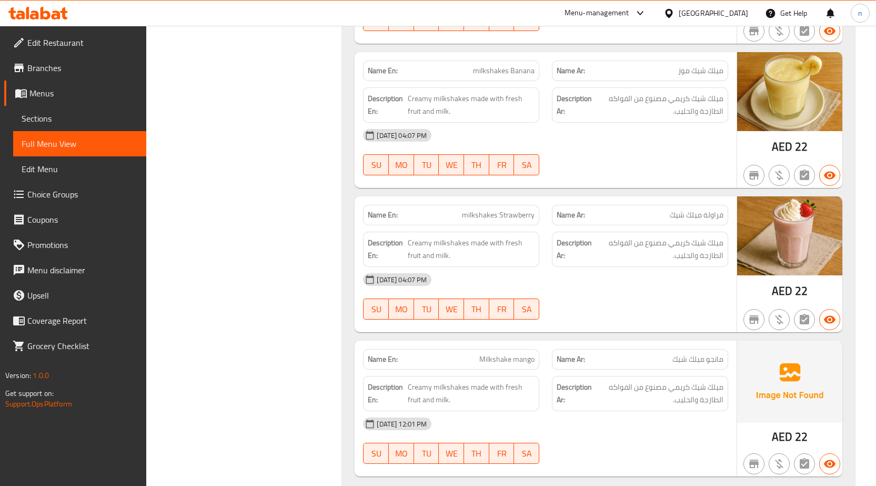
click at [353, 177] on div "Name En: Classic Abood Name Ar: [PERSON_NAME] Description En: Mixed fruit juice…" at bounding box center [598, 56] width 513 height 882
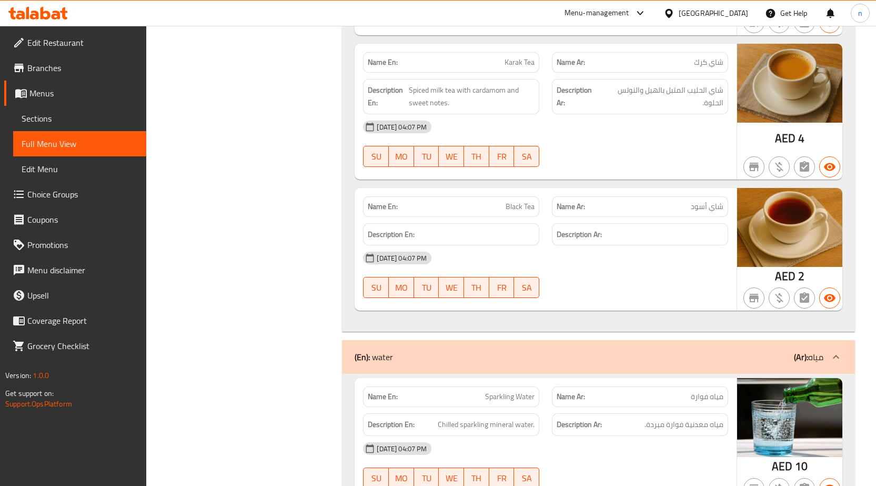
scroll to position [8206, 0]
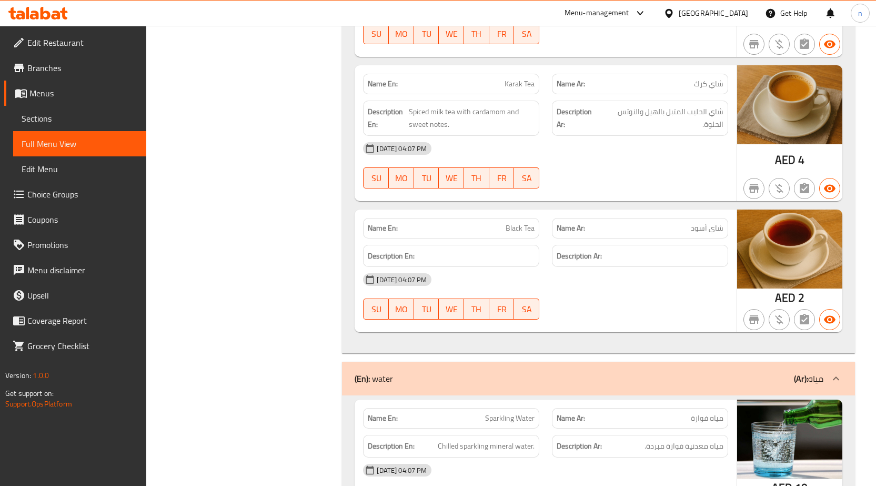
scroll to position [8250, 0]
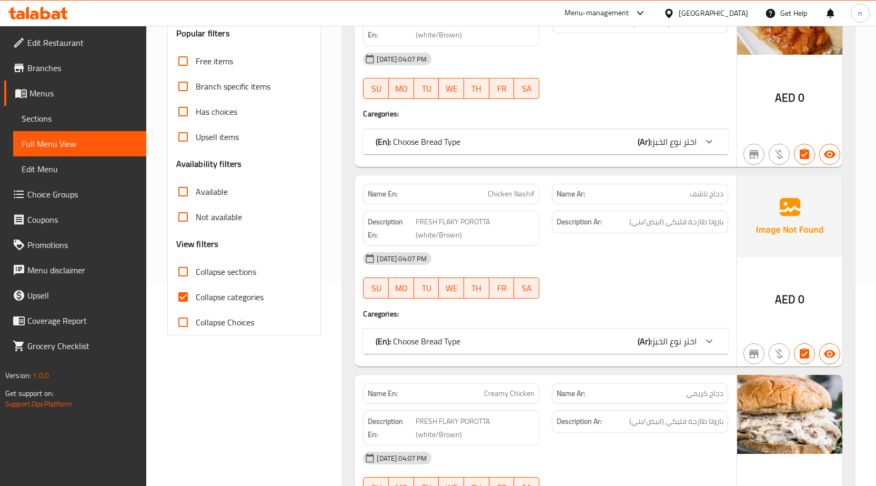
scroll to position [74, 0]
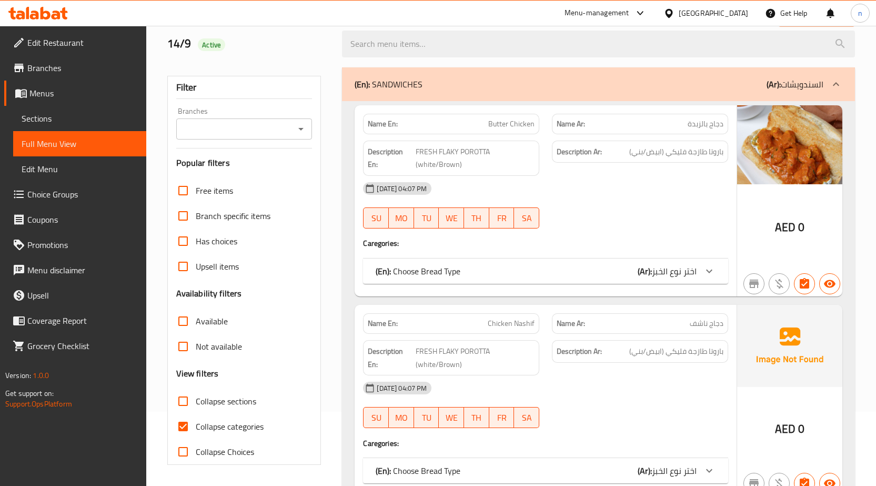
click at [189, 425] on input "Collapse categories" at bounding box center [182, 425] width 25 height 25
checkbox input "false"
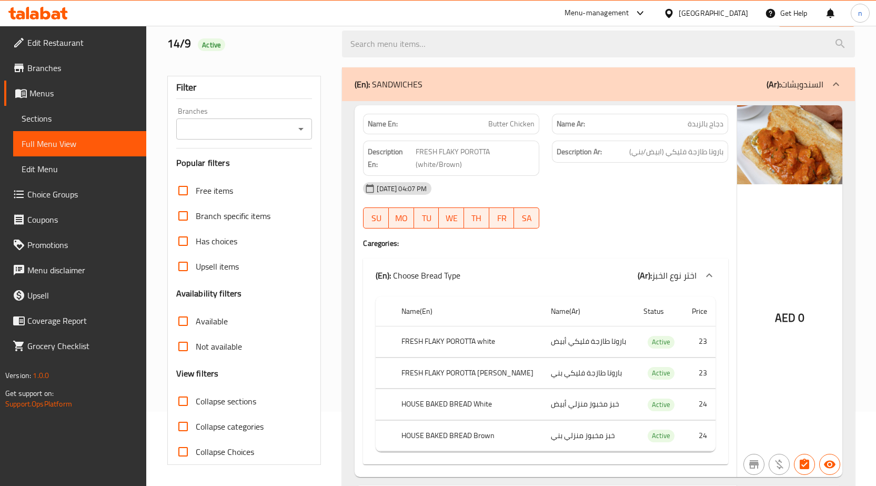
click at [728, 88] on div "(En): SANDWICHES (Ar): السندويشات" at bounding box center [589, 84] width 469 height 13
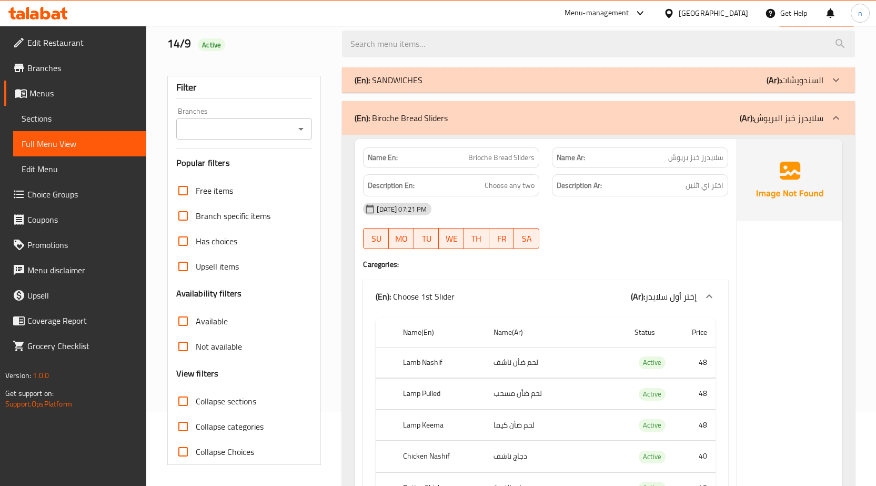
click at [701, 105] on div "(En): Biroche Bread Sliders (Ar): سلايدرز خبز البريوش" at bounding box center [598, 118] width 513 height 34
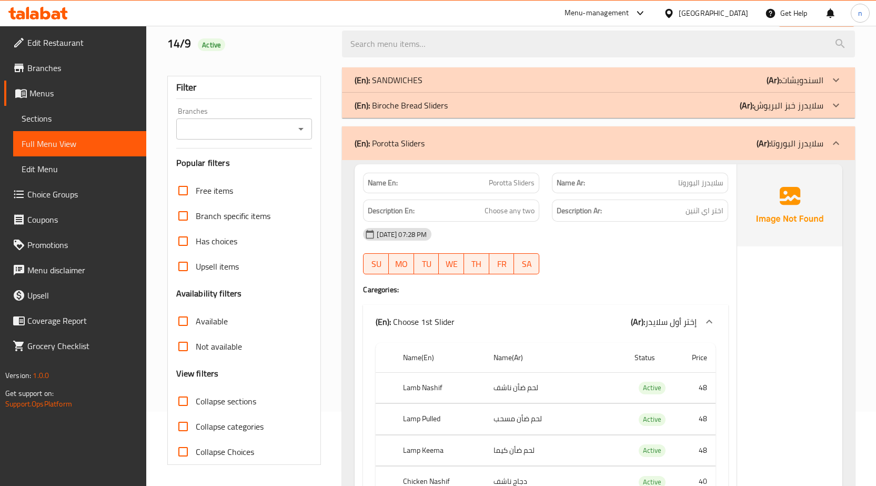
click at [711, 144] on div "(En): Porotta Sliders (Ar): سلايدرز البوروتا" at bounding box center [589, 143] width 469 height 13
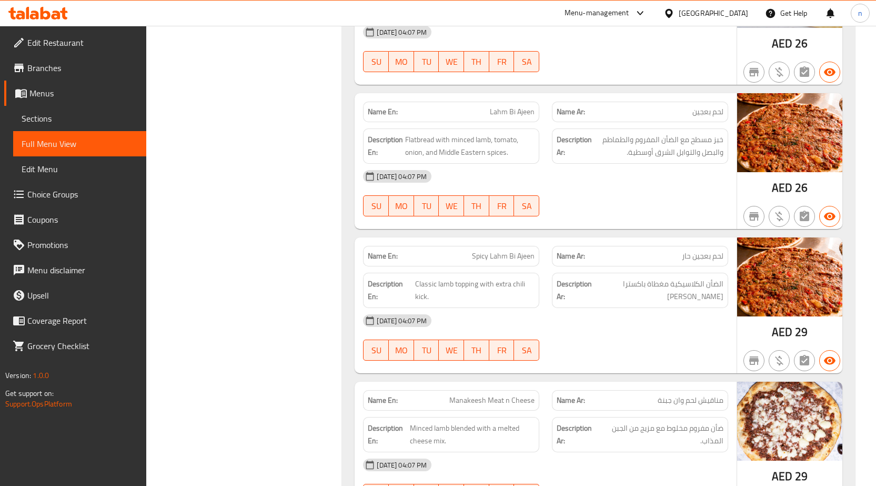
scroll to position [2104, 0]
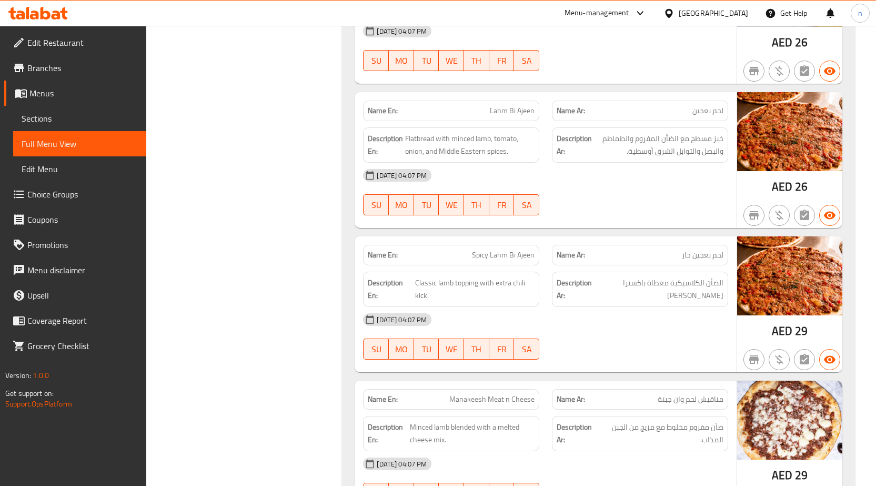
click at [634, 314] on div "[DATE] 04:07 PM" at bounding box center [546, 319] width 378 height 25
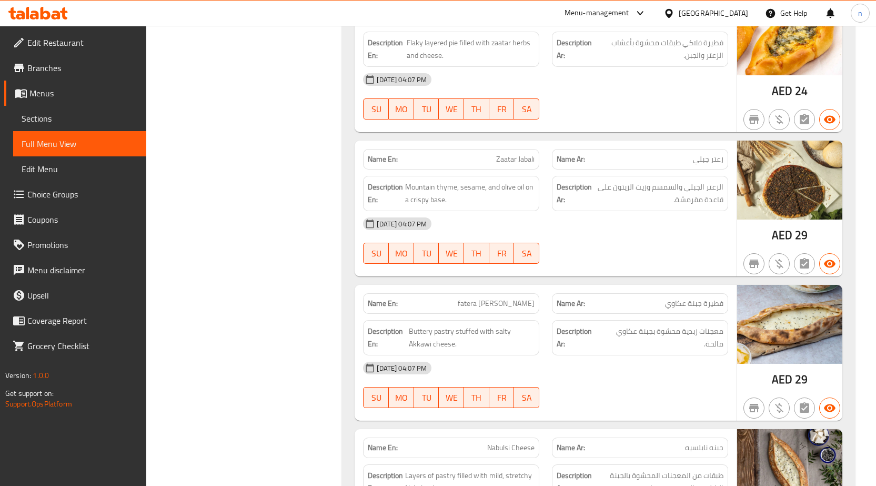
scroll to position [2841, 0]
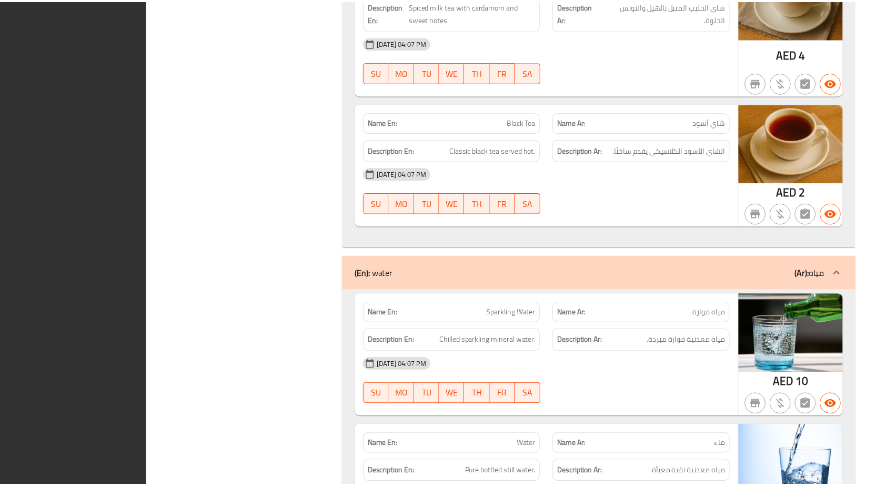
scroll to position [8460, 0]
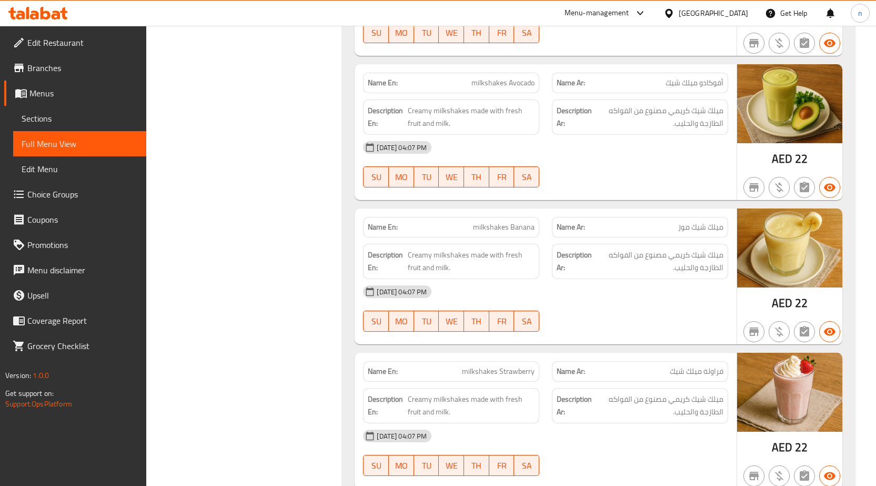
scroll to position [7408, 0]
